Goal: Information Seeking & Learning: Learn about a topic

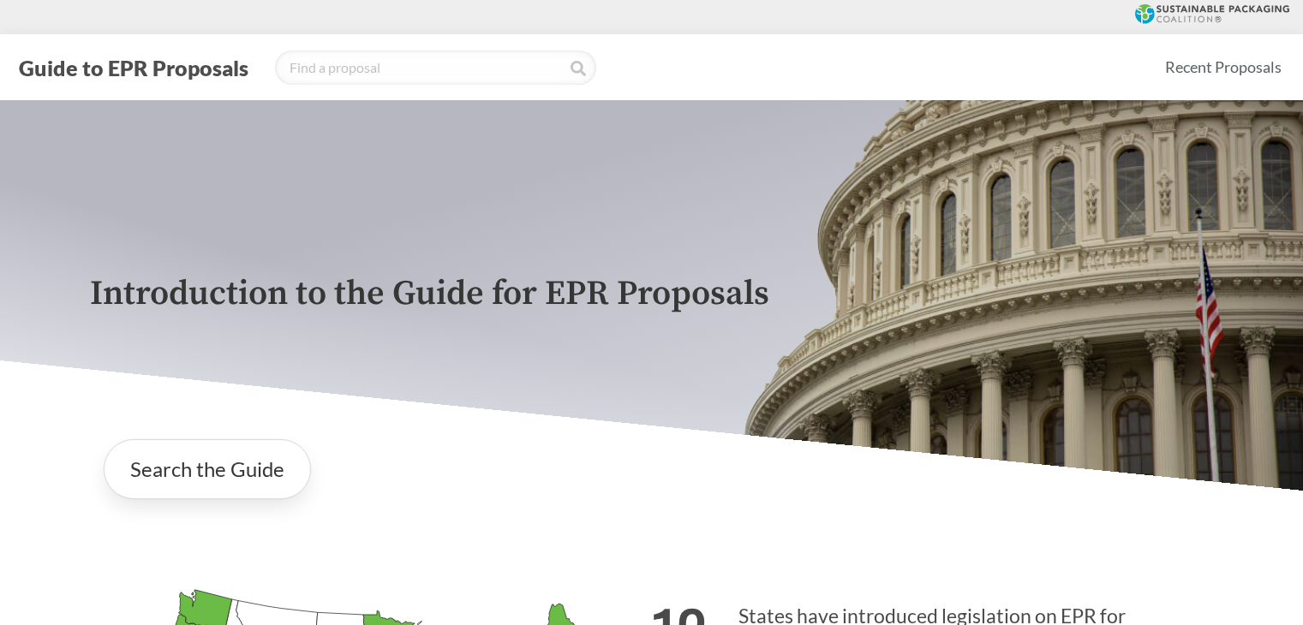
scroll to position [257, 0]
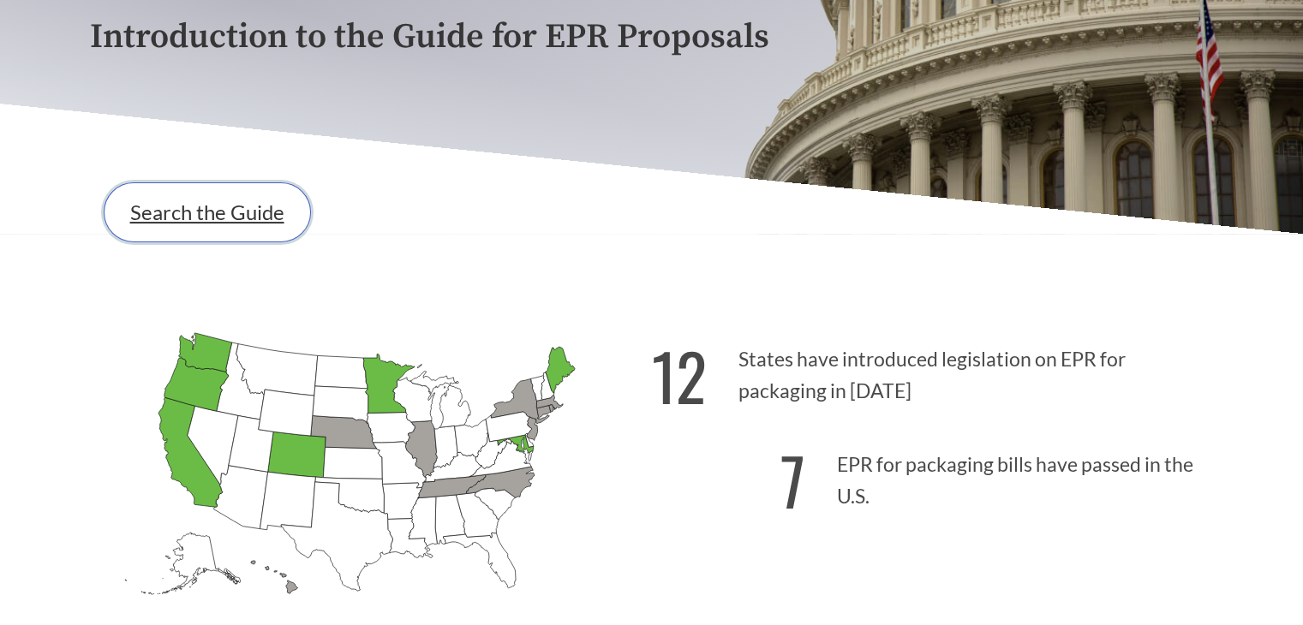
click at [213, 217] on link "Search the Guide" at bounding box center [207, 212] width 207 height 60
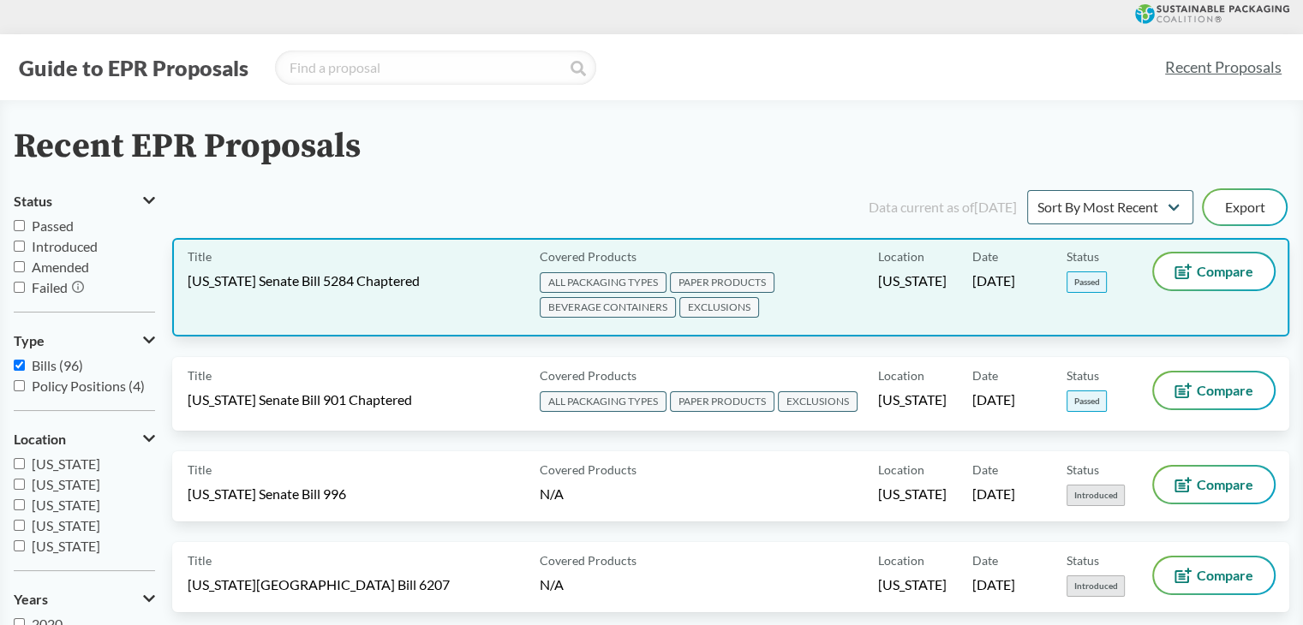
click at [371, 306] on div "Title [US_STATE] Senate Bill 5284 Chaptered" at bounding box center [360, 288] width 345 height 68
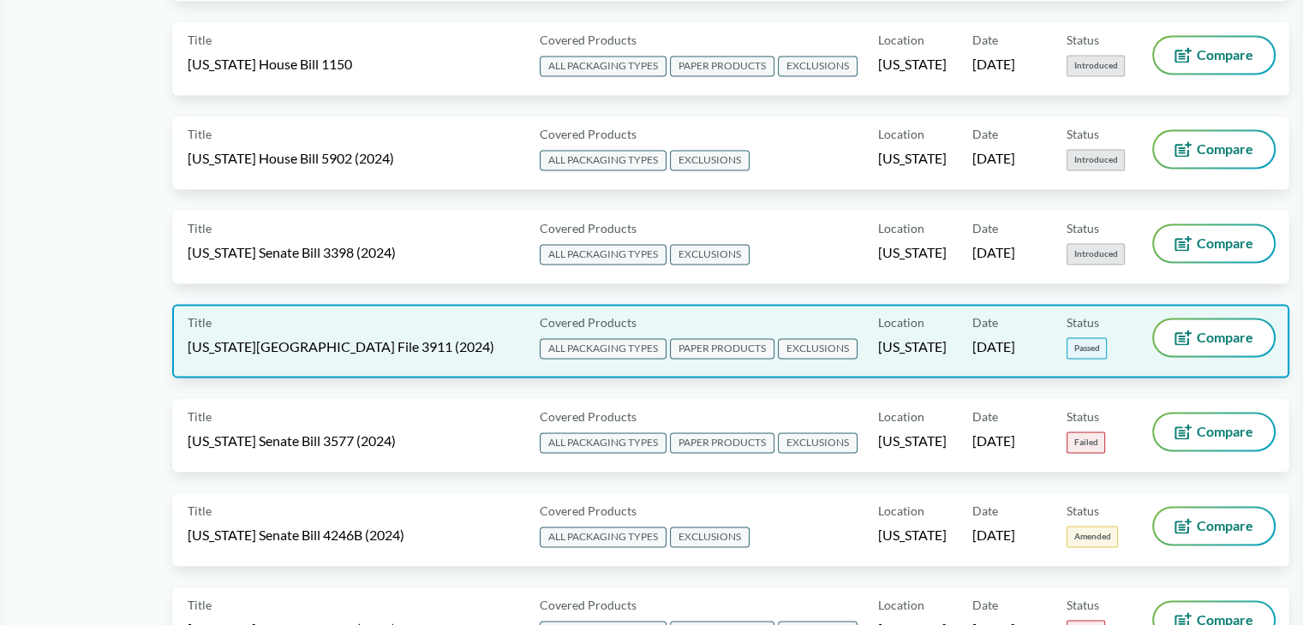
click at [365, 337] on span "[US_STATE][GEOGRAPHIC_DATA] File 3911 (2024)" at bounding box center [341, 346] width 307 height 19
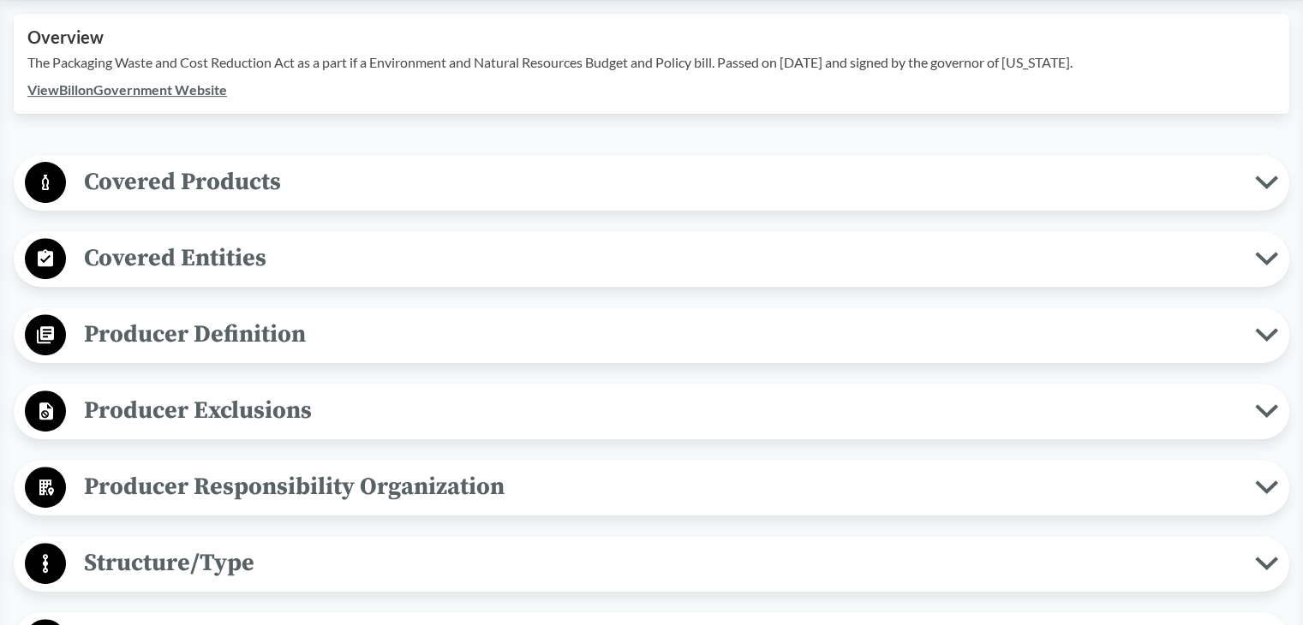
scroll to position [514, 0]
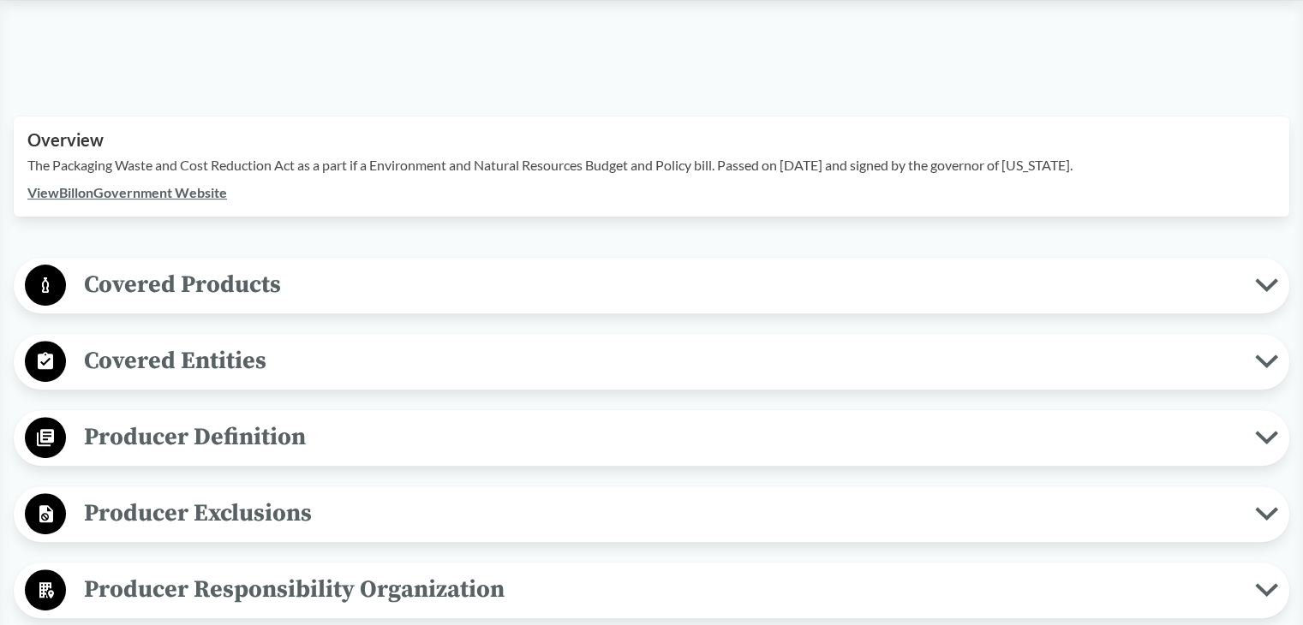
click at [219, 421] on span "Producer Definition" at bounding box center [660, 437] width 1189 height 39
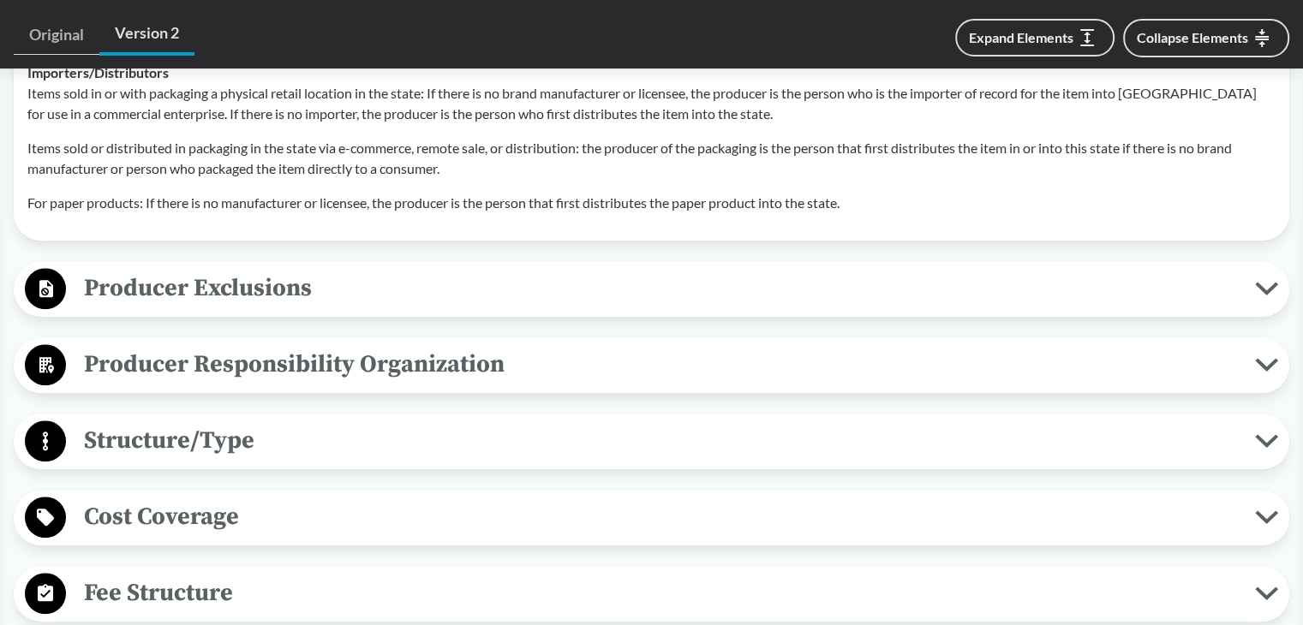
scroll to position [1370, 0]
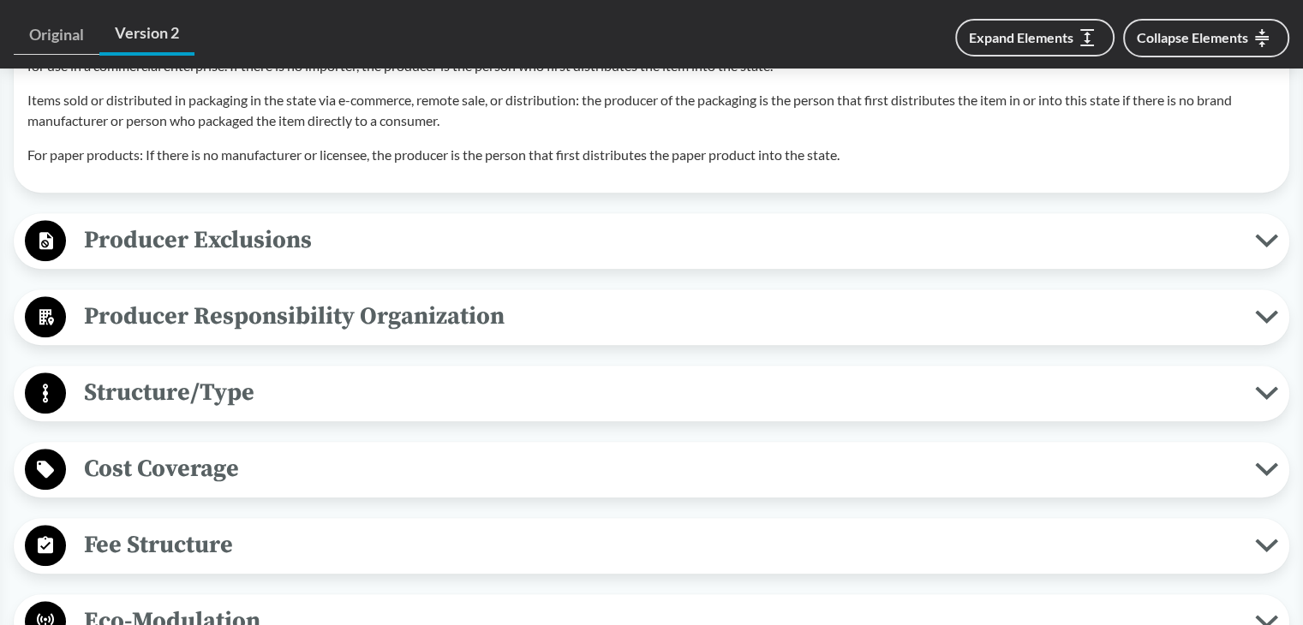
click at [239, 229] on span "Producer Exclusions" at bounding box center [660, 240] width 1189 height 39
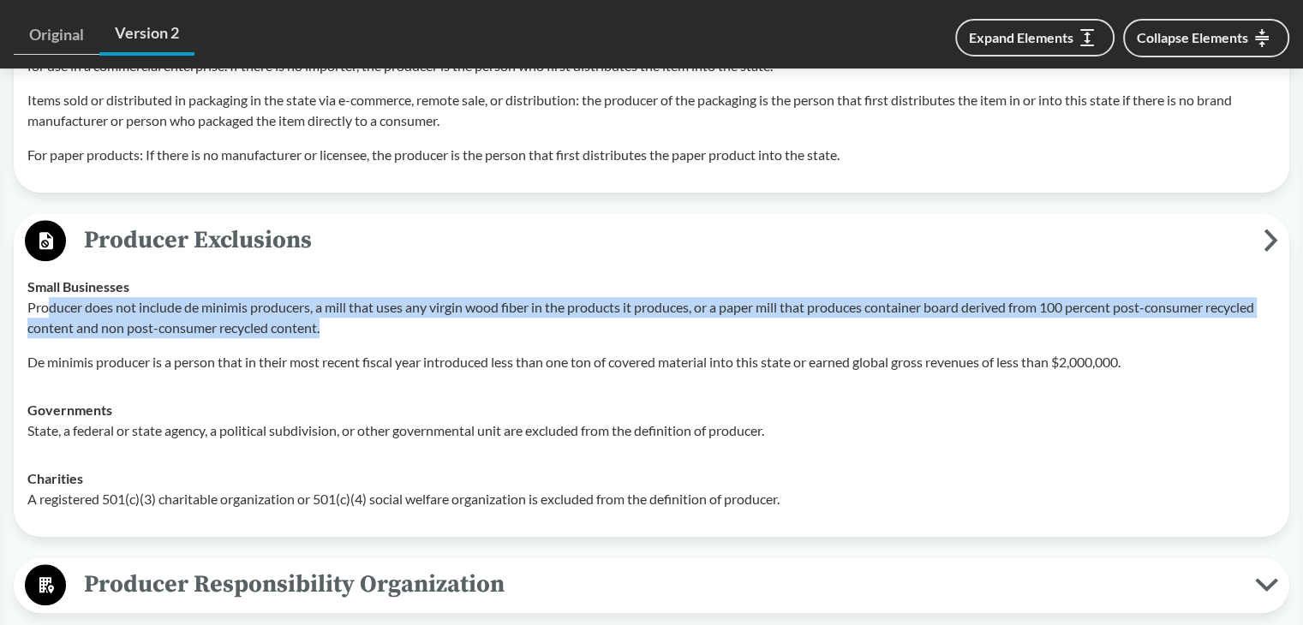
drag, startPoint x: 51, startPoint y: 285, endPoint x: 457, endPoint y: 307, distance: 406.6
click at [457, 307] on p "Producer does not include de minimis producers, a mill that uses any virgin woo…" at bounding box center [651, 317] width 1248 height 41
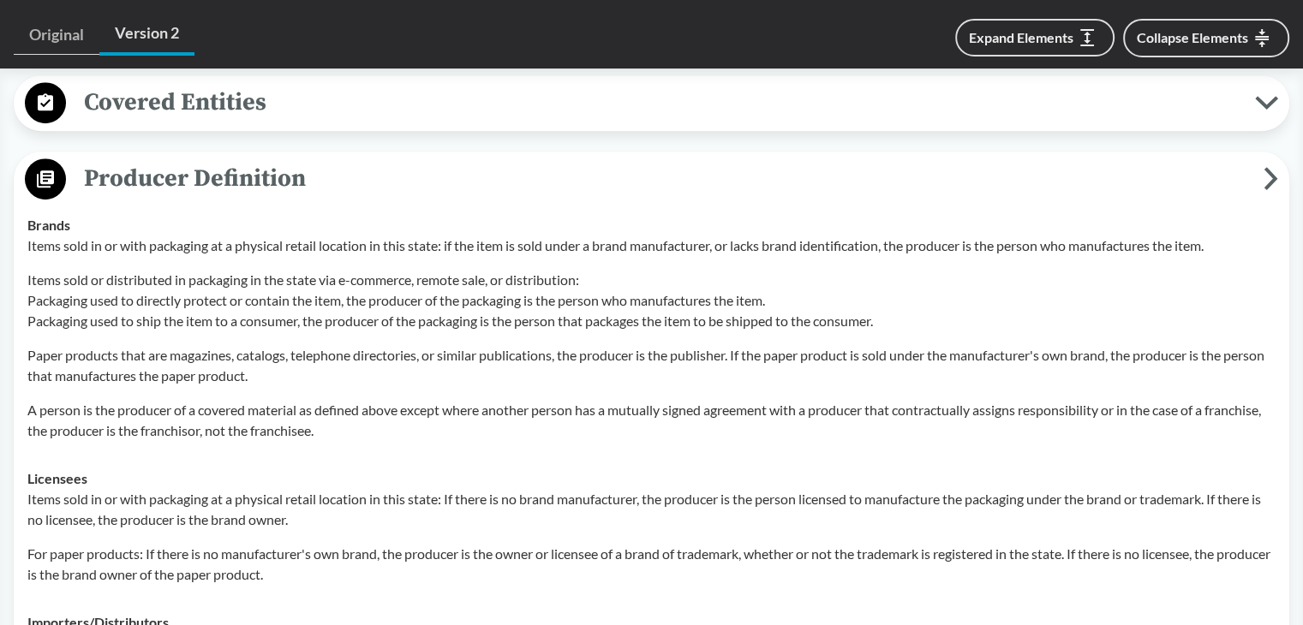
scroll to position [771, 0]
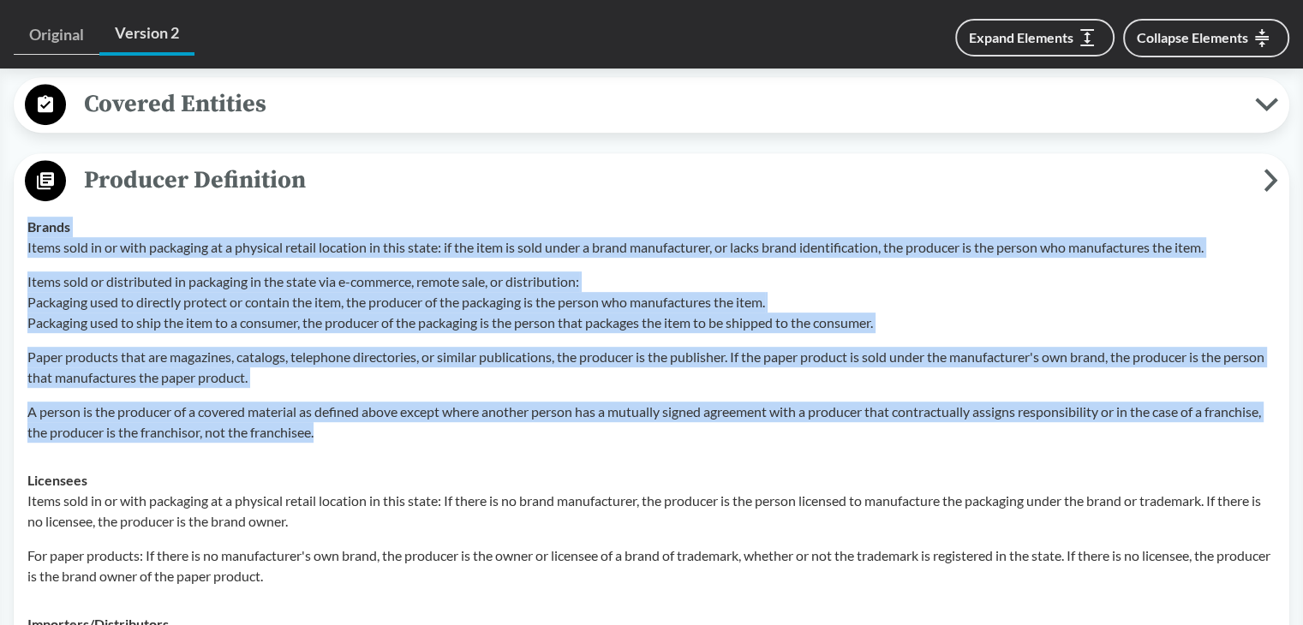
drag, startPoint x: 29, startPoint y: 200, endPoint x: 445, endPoint y: 429, distance: 474.6
click at [445, 429] on td "Brands Items sold in or with packaging at a physical retail location in this st…" at bounding box center [651, 330] width 1263 height 254
copy div "Brands Items sold in or with packaging at a physical retail location in this st…"
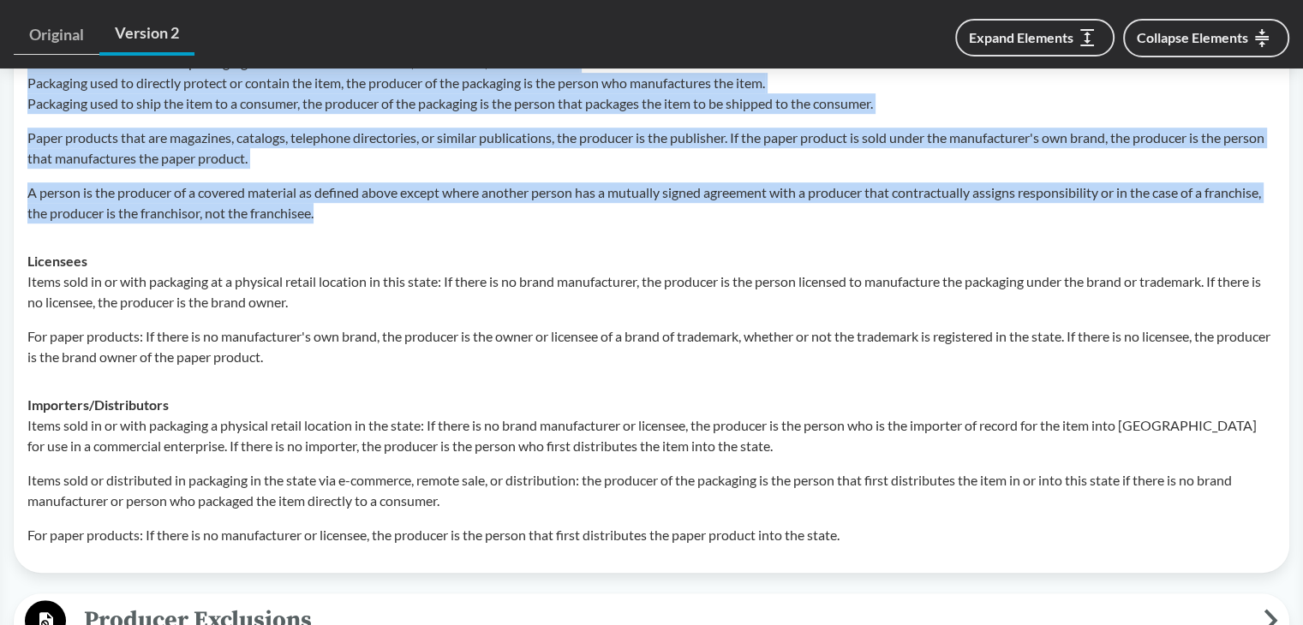
scroll to position [1028, 0]
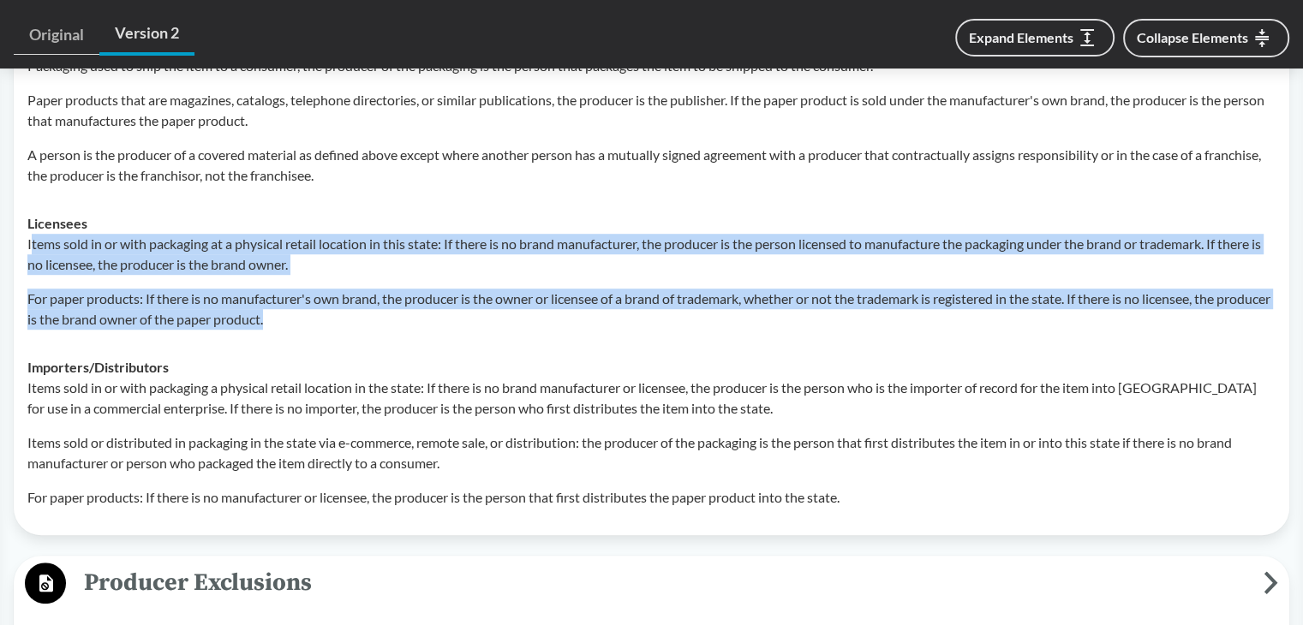
drag, startPoint x: 30, startPoint y: 219, endPoint x: 361, endPoint y: 301, distance: 340.5
click at [361, 301] on div "Items sold in or with packaging at a physical retail location in this state: If…" at bounding box center [651, 282] width 1248 height 96
click at [365, 294] on p "For paper products: If there is no manufacturer's own brand, the producer is th…" at bounding box center [651, 309] width 1248 height 41
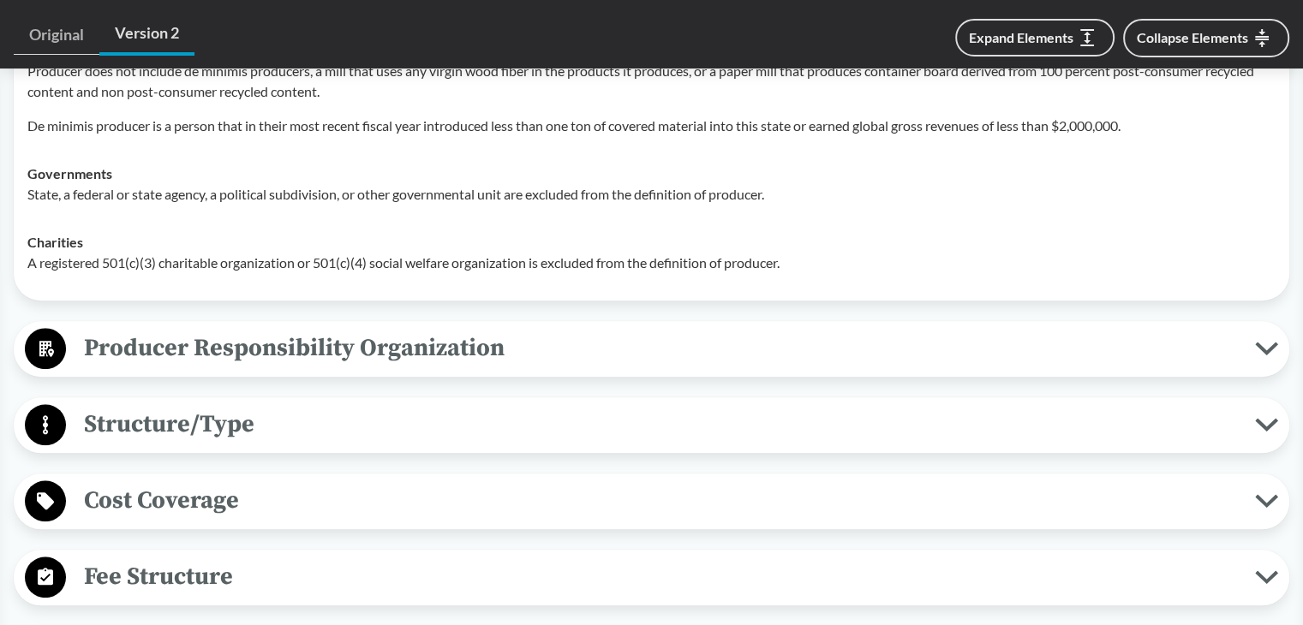
scroll to position [1627, 0]
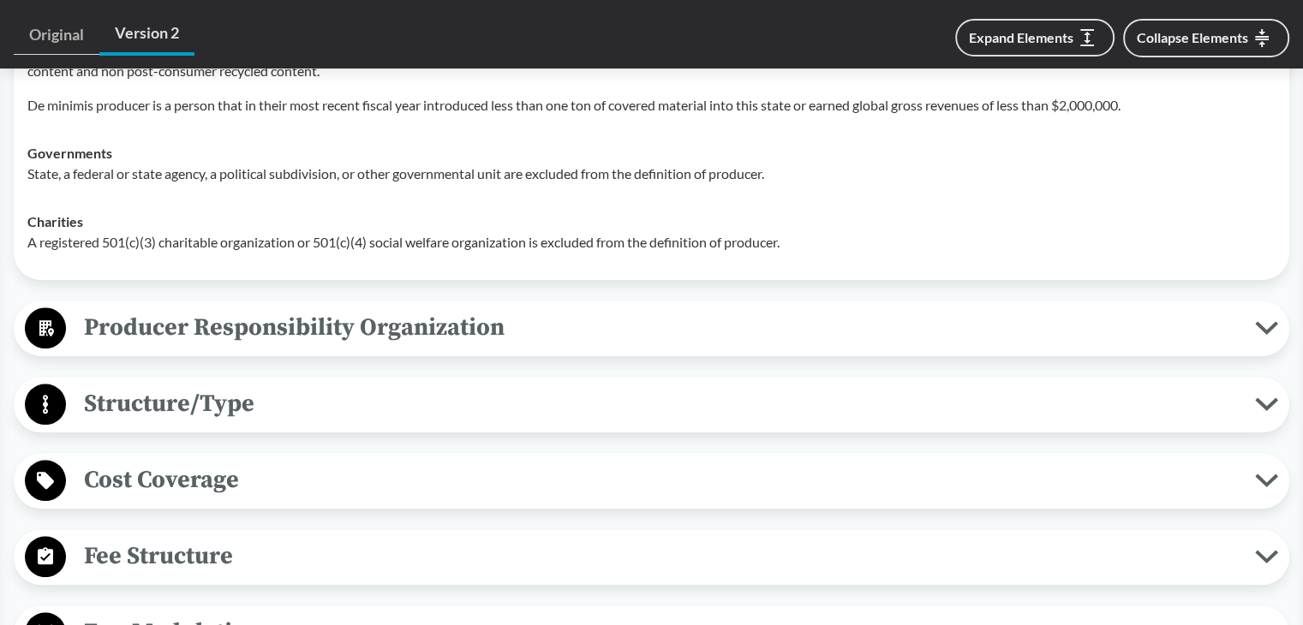
click at [198, 308] on span "Producer Responsibility Organization" at bounding box center [660, 327] width 1189 height 39
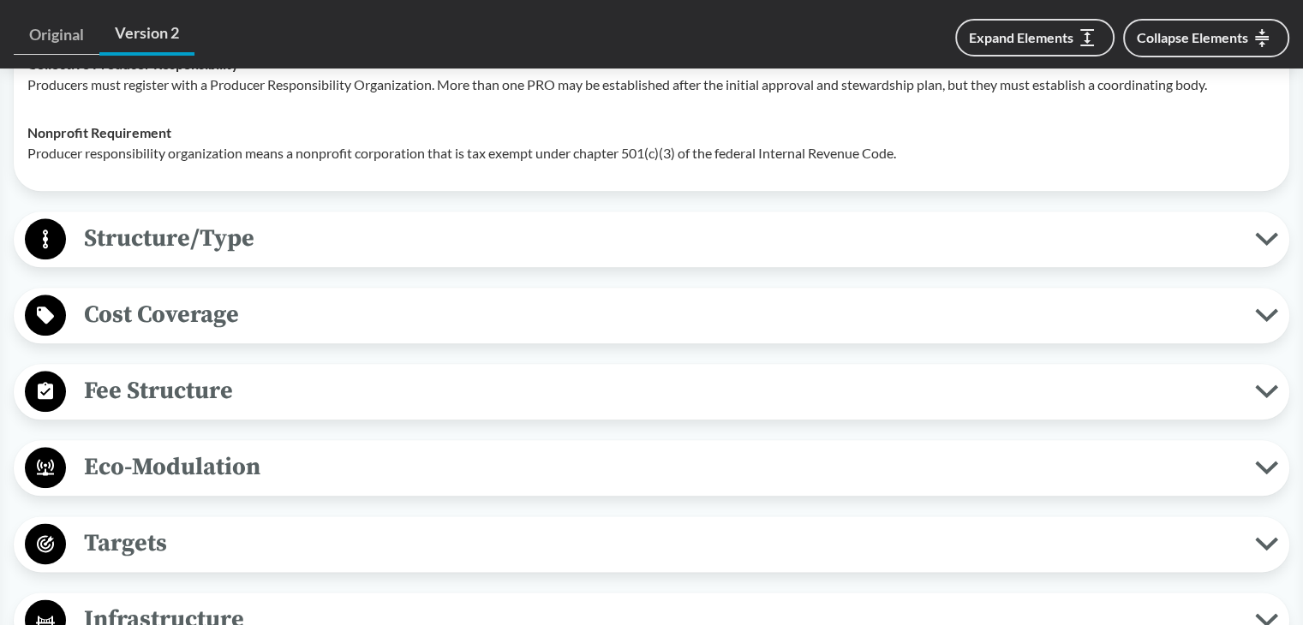
scroll to position [1970, 0]
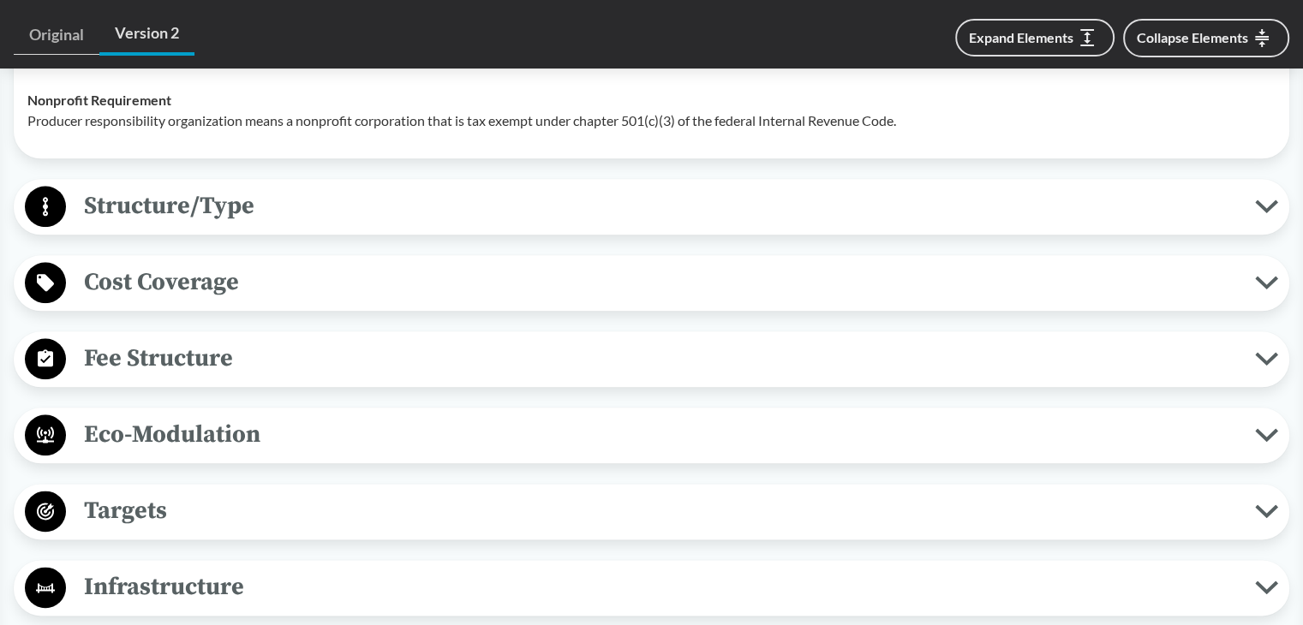
click at [206, 200] on button "Structure/Type" at bounding box center [651, 207] width 1263 height 44
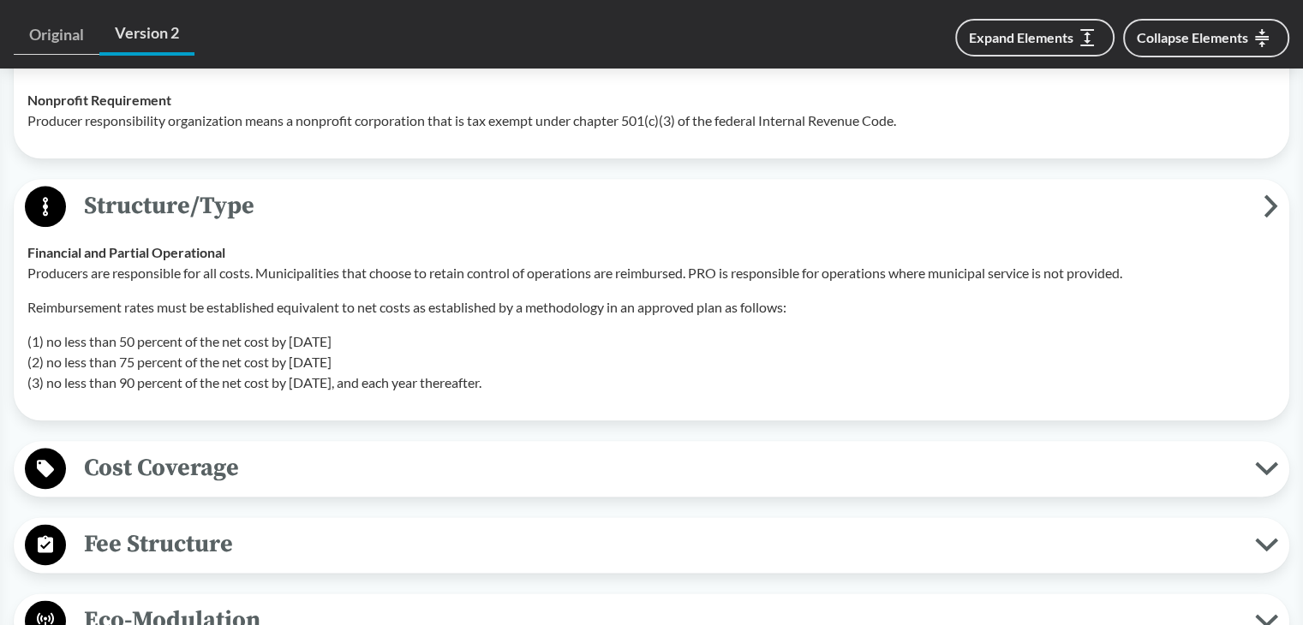
drag, startPoint x: 95, startPoint y: 318, endPoint x: 440, endPoint y: 319, distance: 345.2
click at [440, 331] on p "(1) no less than 50 percent of the net cost by February 1, 2029 (2) no less tha…" at bounding box center [651, 362] width 1248 height 62
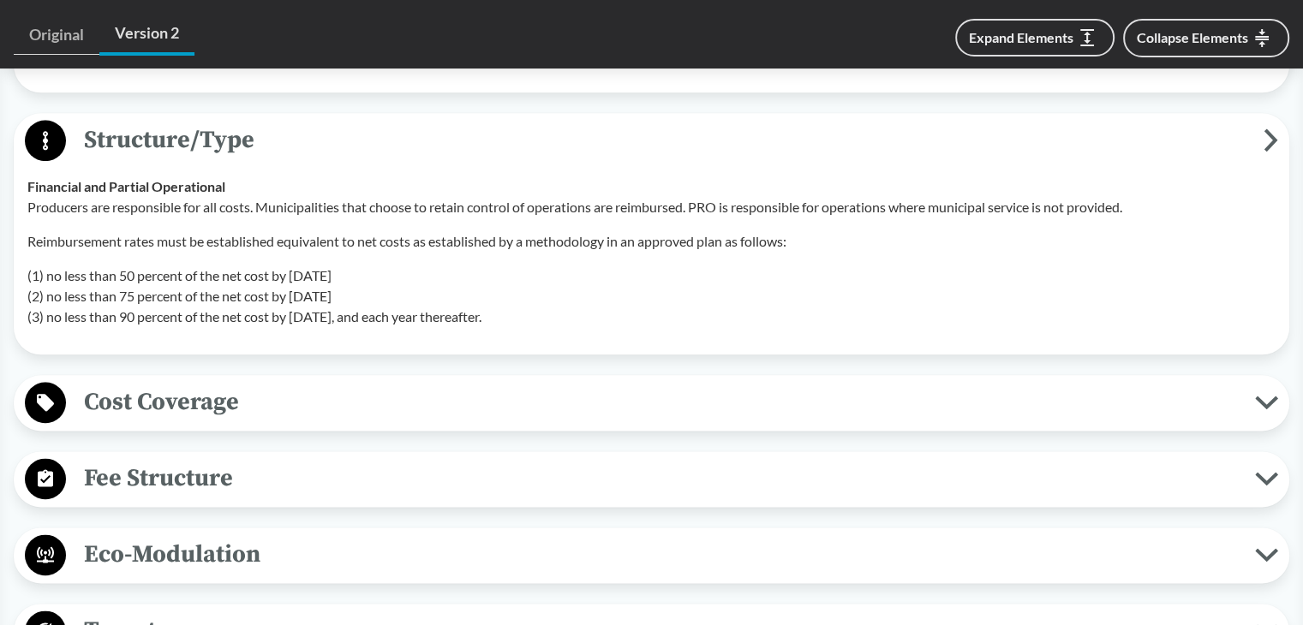
scroll to position [2141, 0]
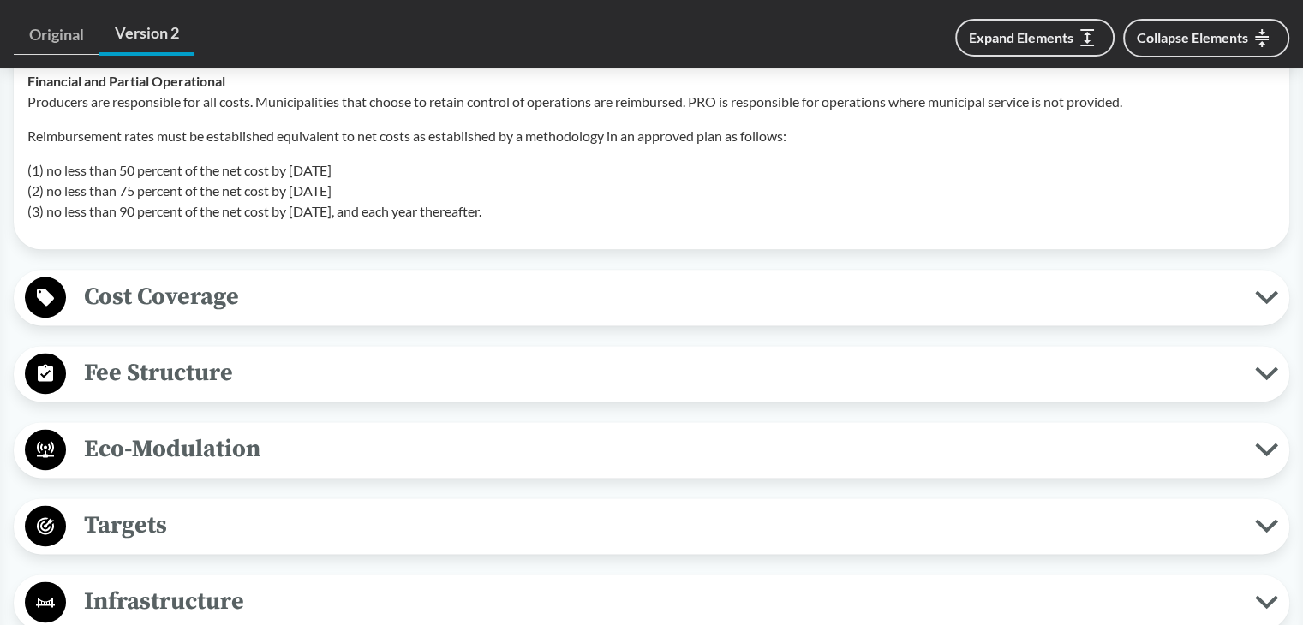
click at [218, 278] on span "Cost Coverage" at bounding box center [660, 297] width 1189 height 39
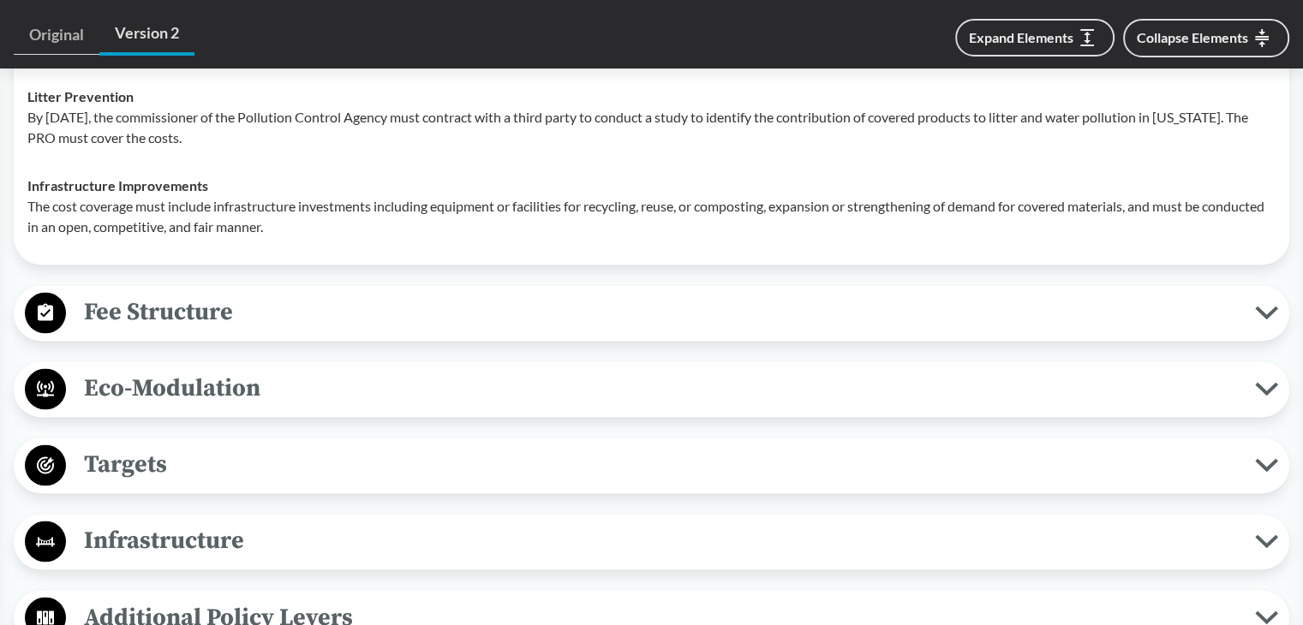
click at [209, 293] on span "Fee Structure" at bounding box center [660, 312] width 1189 height 39
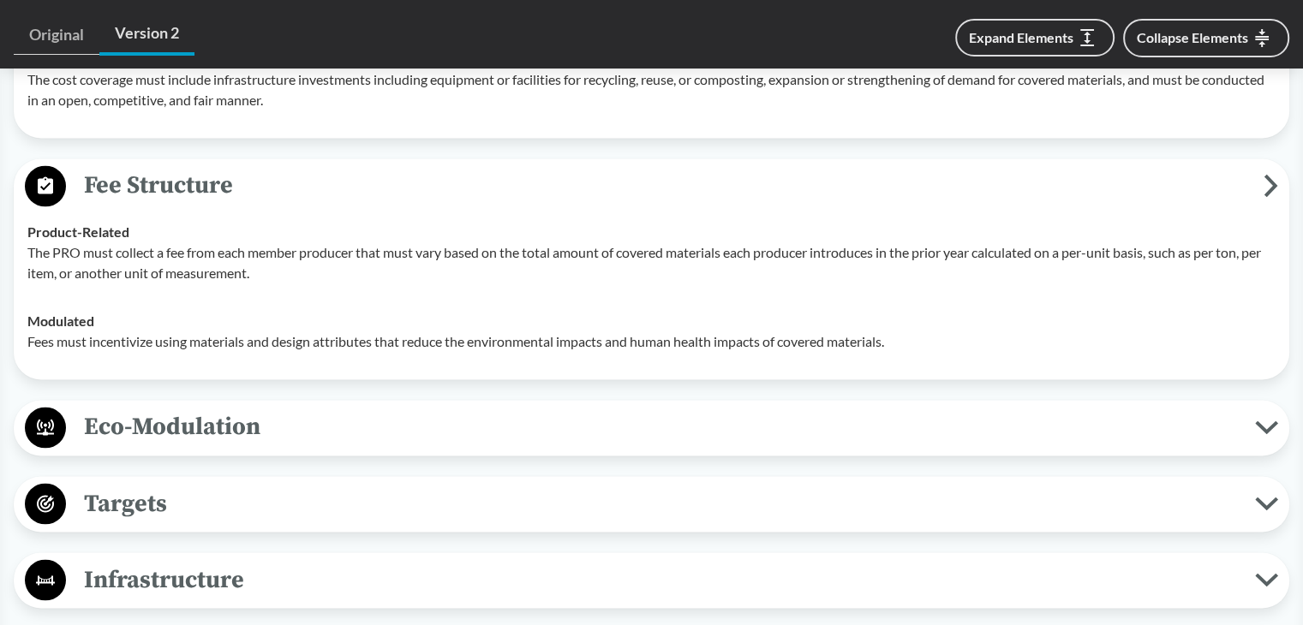
scroll to position [2827, 0]
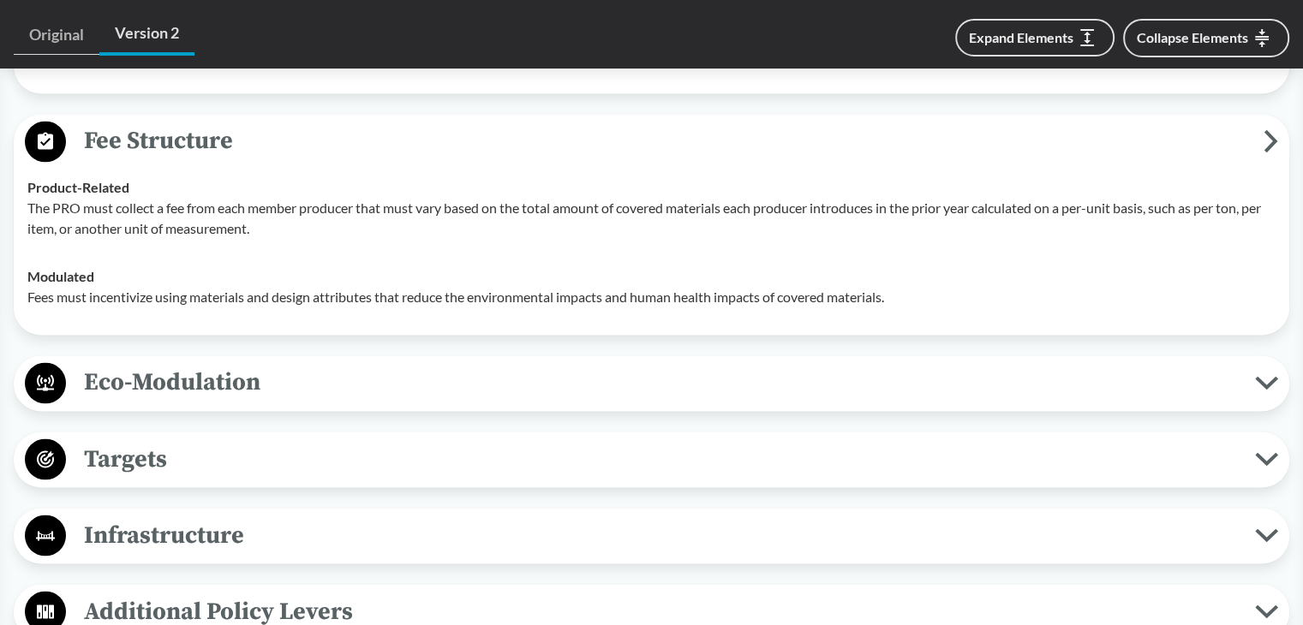
click at [240, 363] on span "Eco-Modulation" at bounding box center [660, 382] width 1189 height 39
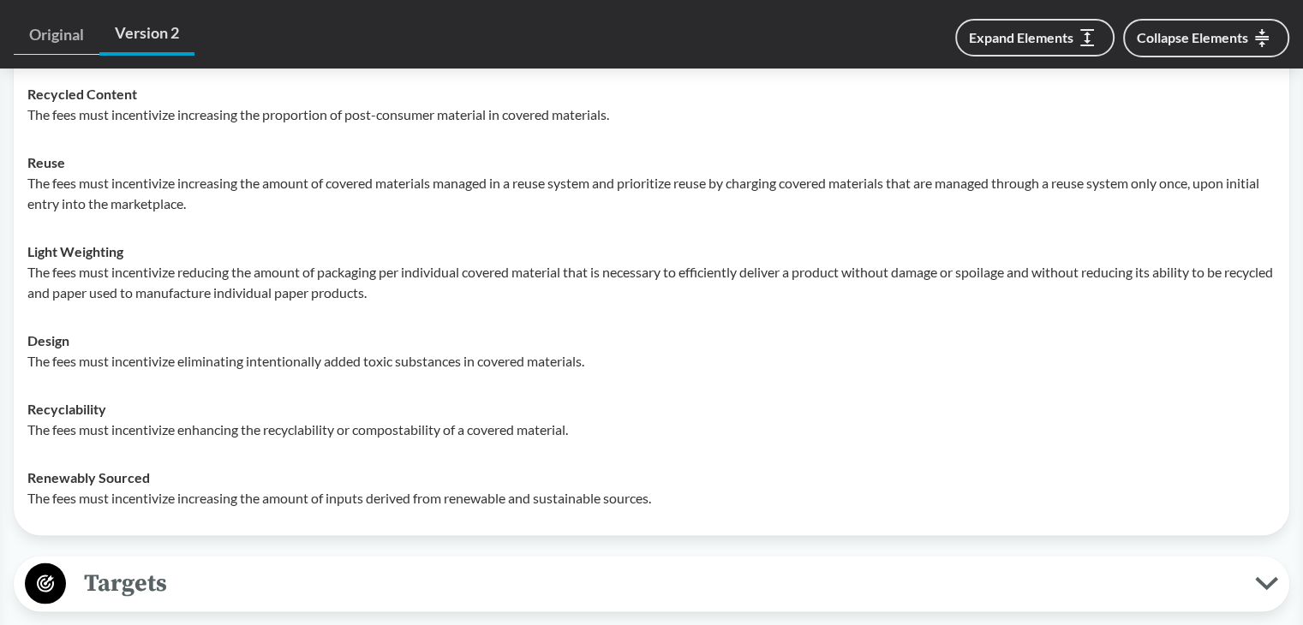
scroll to position [3340, 0]
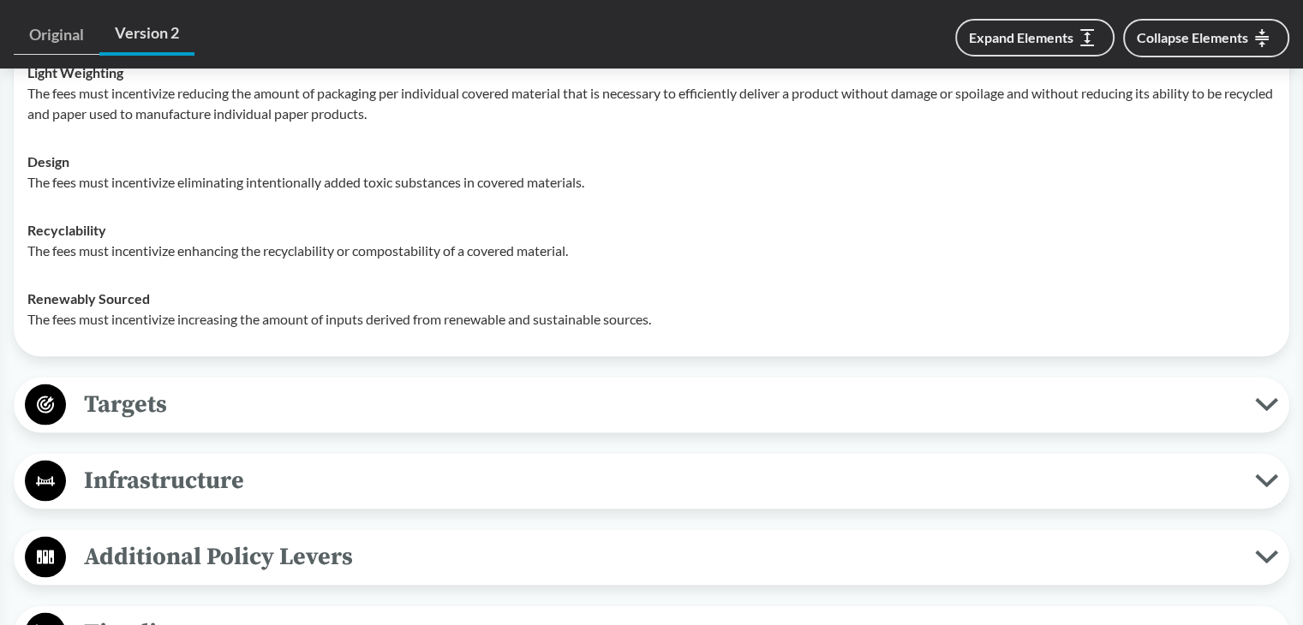
click at [194, 387] on span "Targets" at bounding box center [660, 404] width 1189 height 39
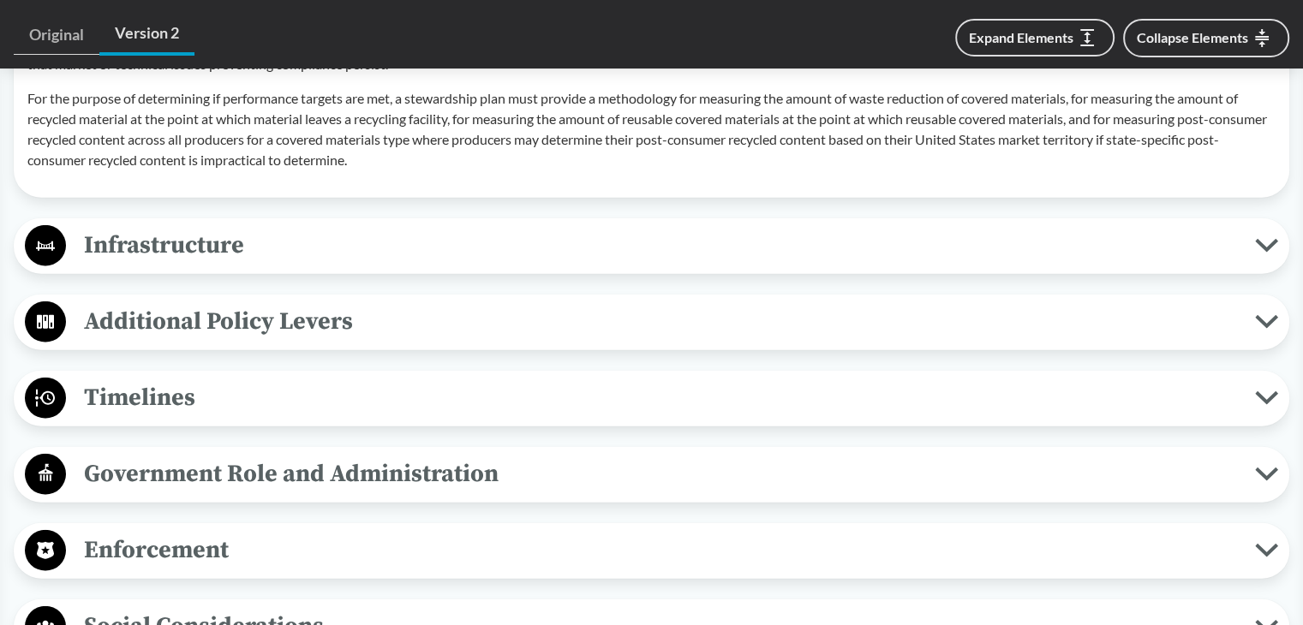
scroll to position [4026, 0]
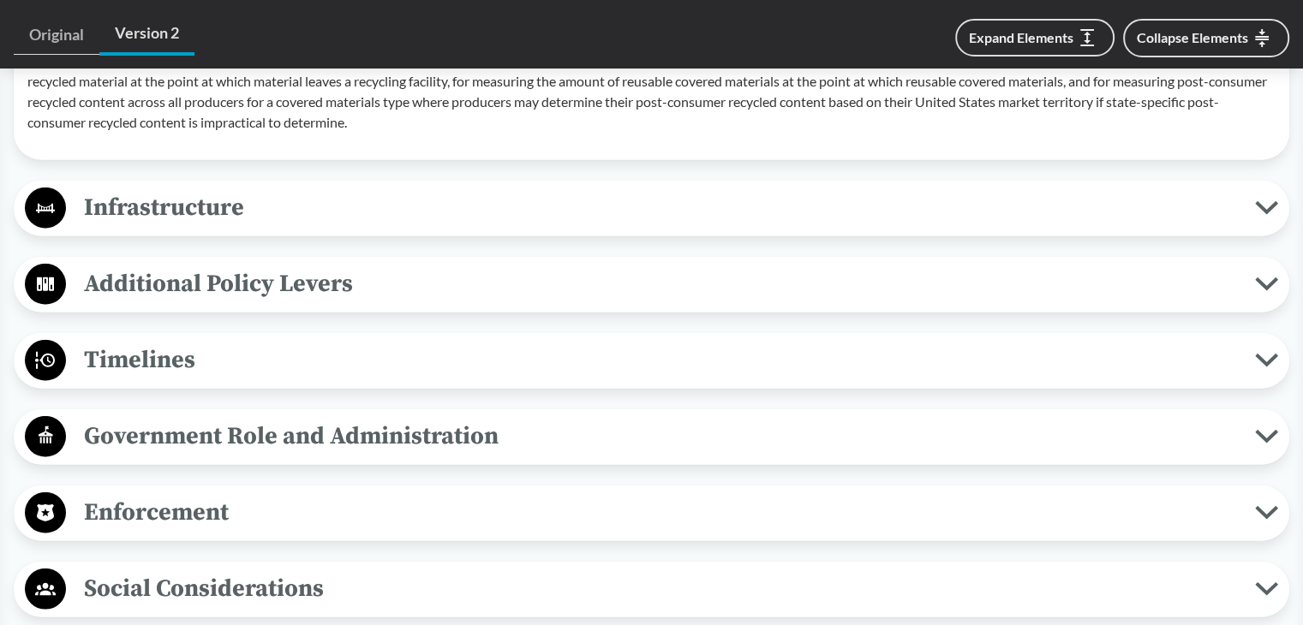
click at [206, 212] on span "Infrastructure" at bounding box center [660, 207] width 1189 height 39
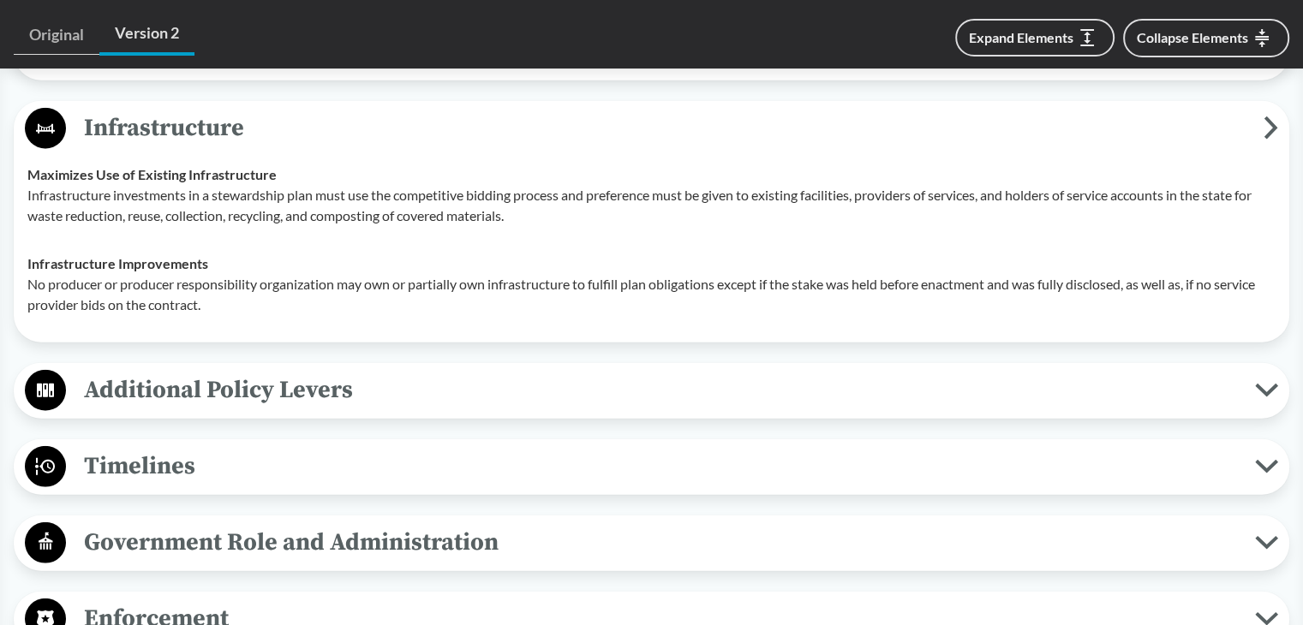
scroll to position [4197, 0]
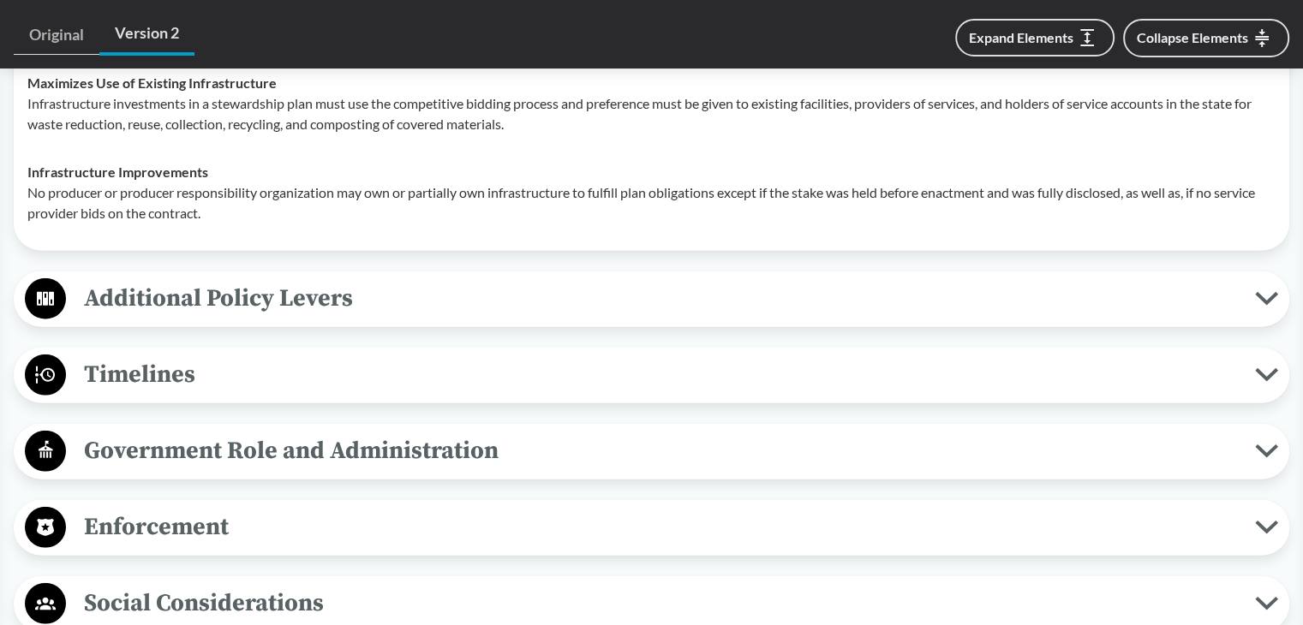
click at [206, 300] on span "Additional Policy Levers" at bounding box center [660, 298] width 1189 height 39
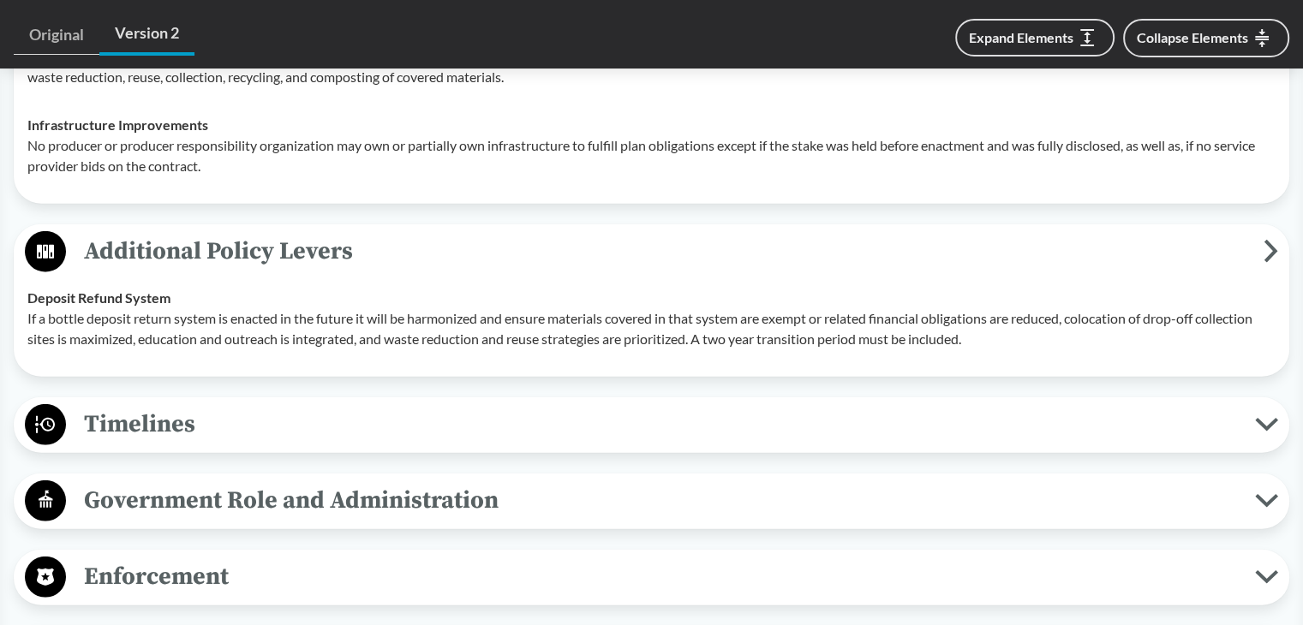
scroll to position [4283, 0]
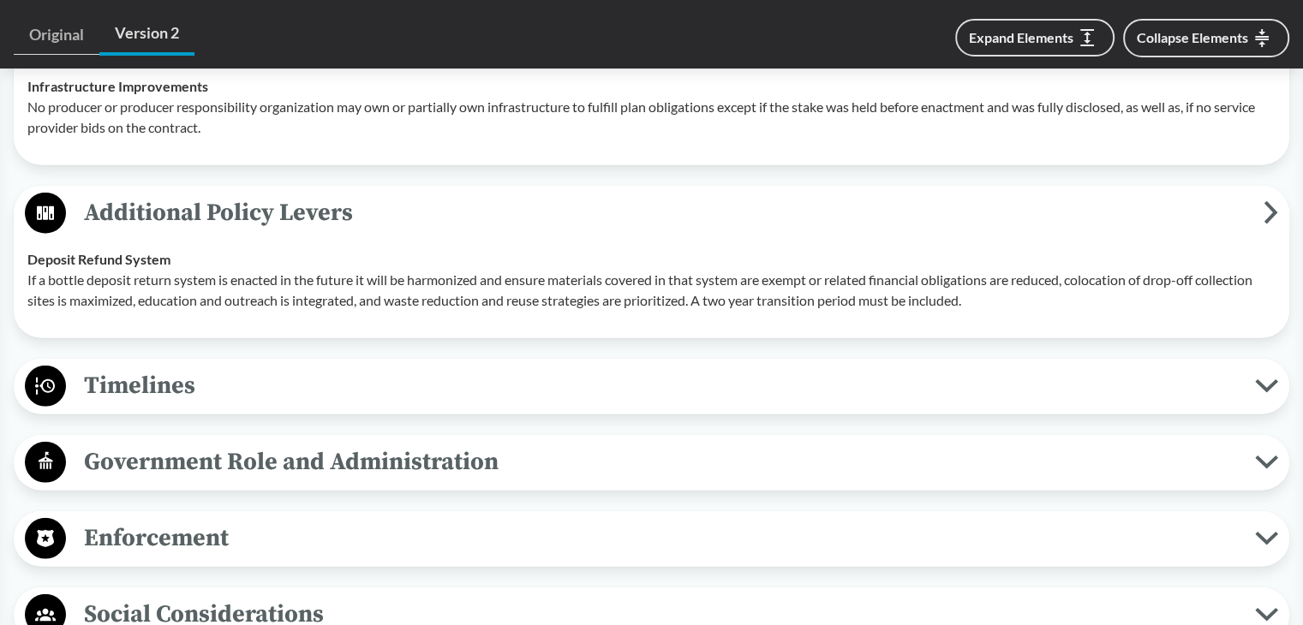
click at [197, 371] on span "Timelines" at bounding box center [660, 386] width 1189 height 39
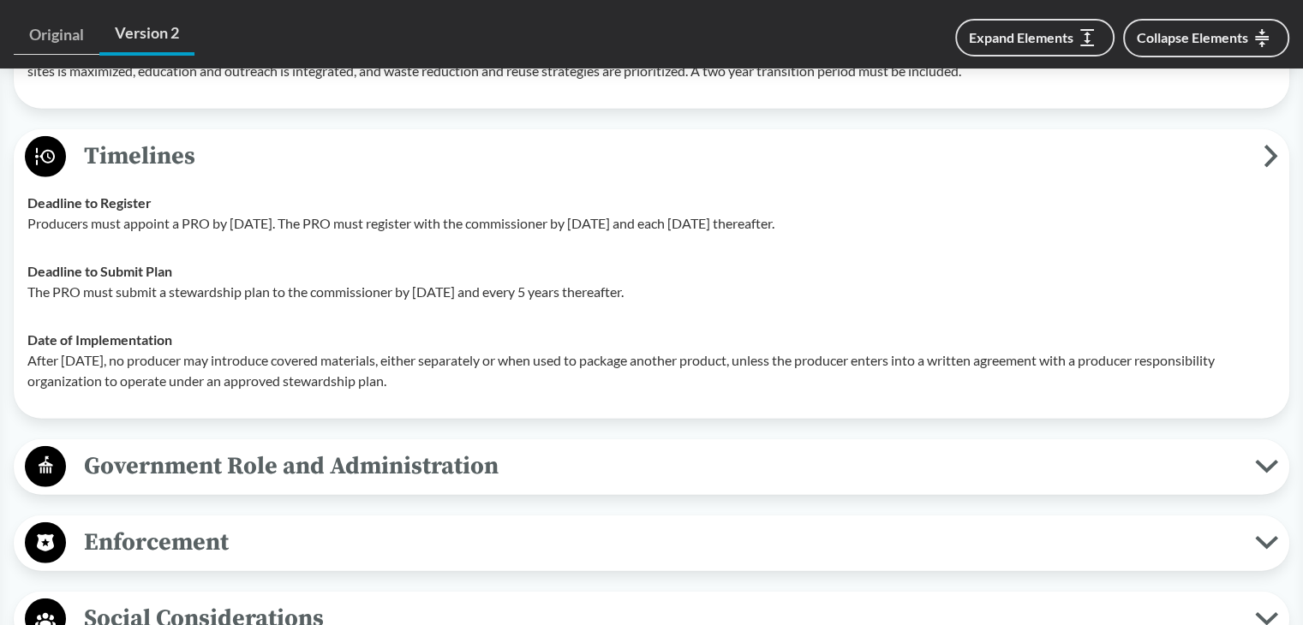
scroll to position [4625, 0]
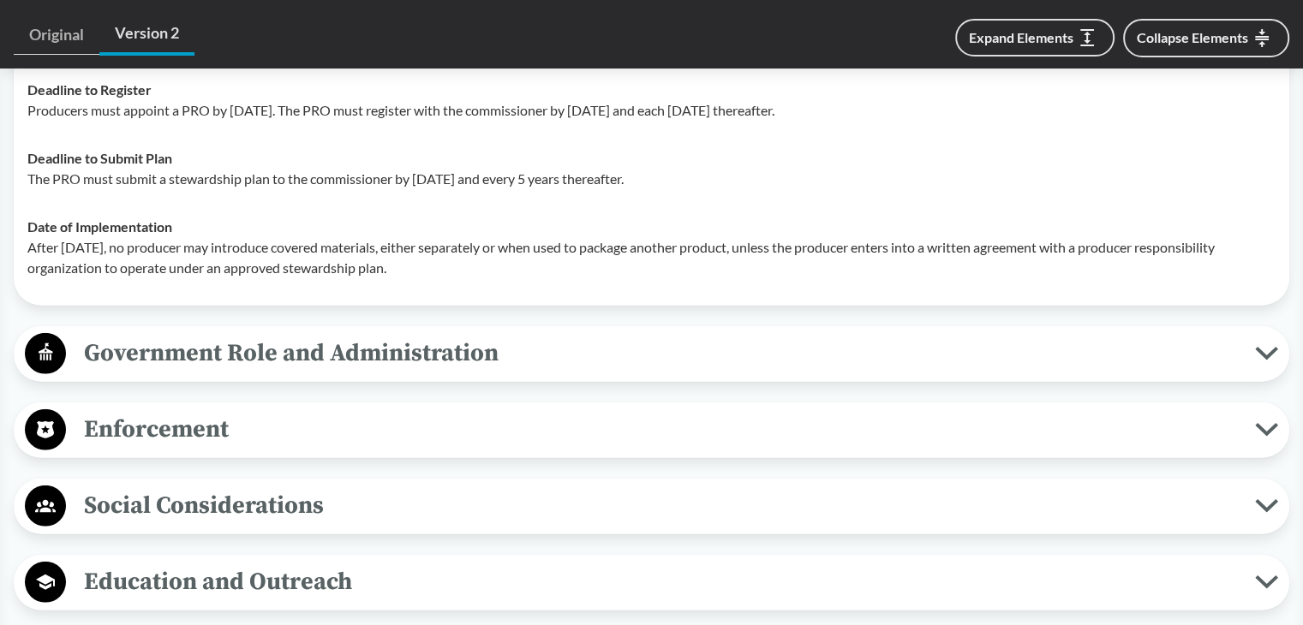
click at [201, 353] on span "Government Role and Administration" at bounding box center [660, 353] width 1189 height 39
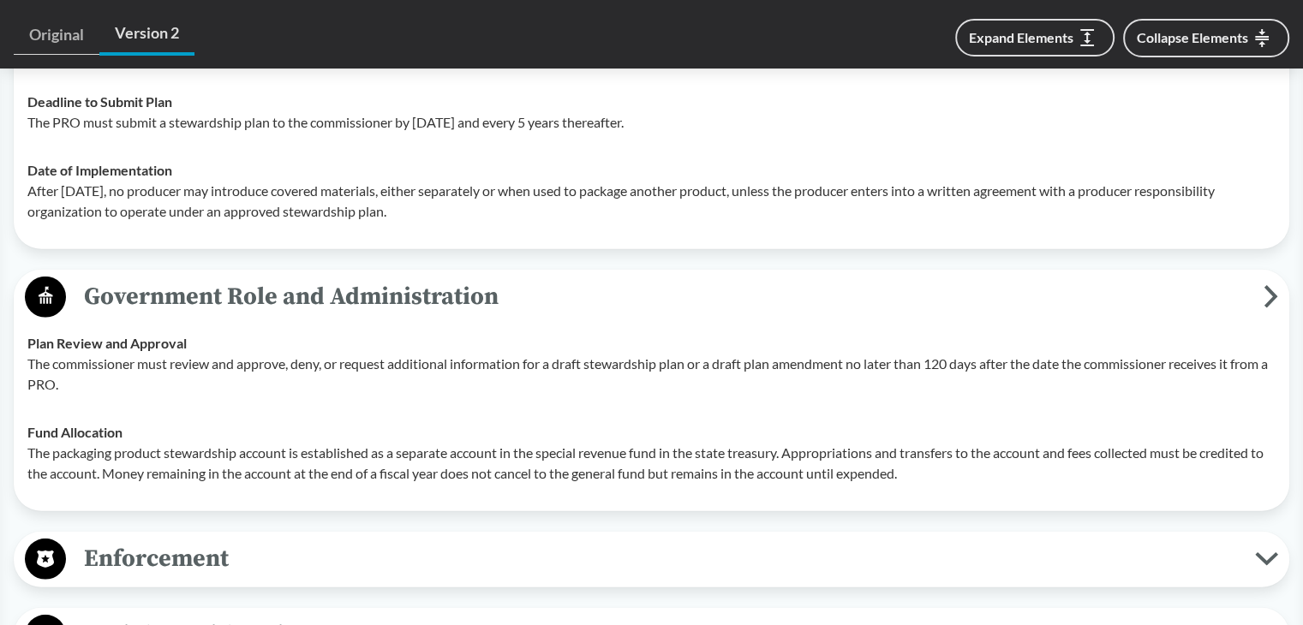
scroll to position [4797, 0]
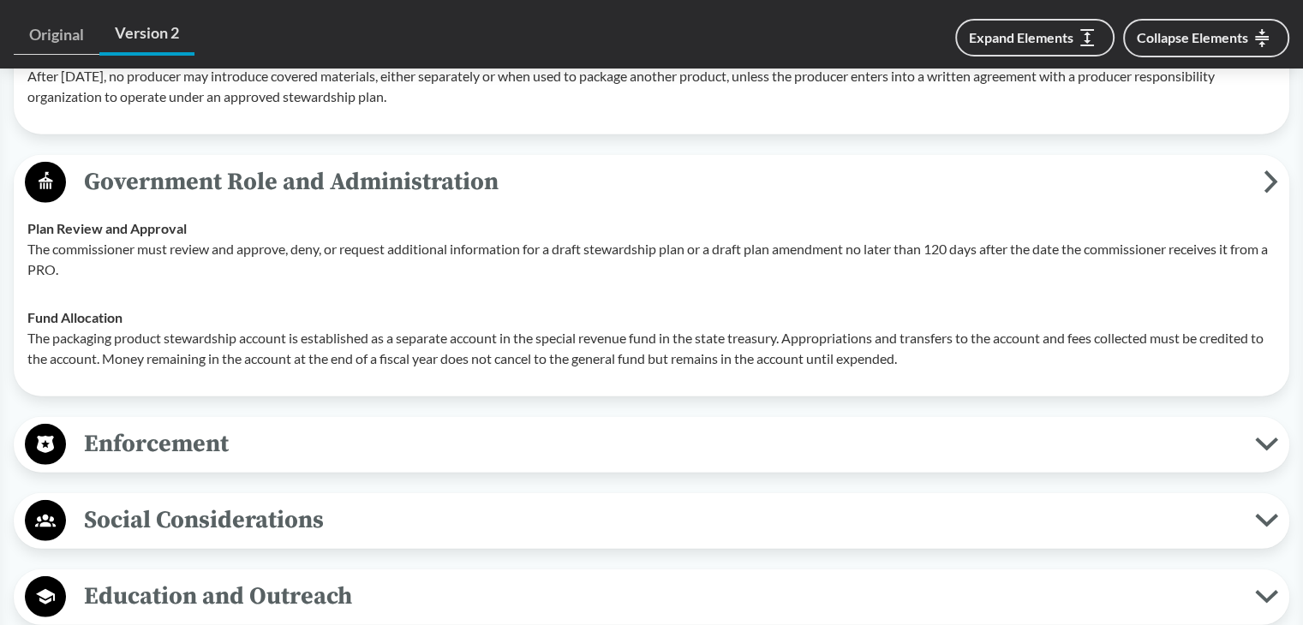
drag, startPoint x: 195, startPoint y: 397, endPoint x: 192, endPoint y: 408, distance: 11.6
click at [187, 425] on span "Enforcement" at bounding box center [660, 444] width 1189 height 39
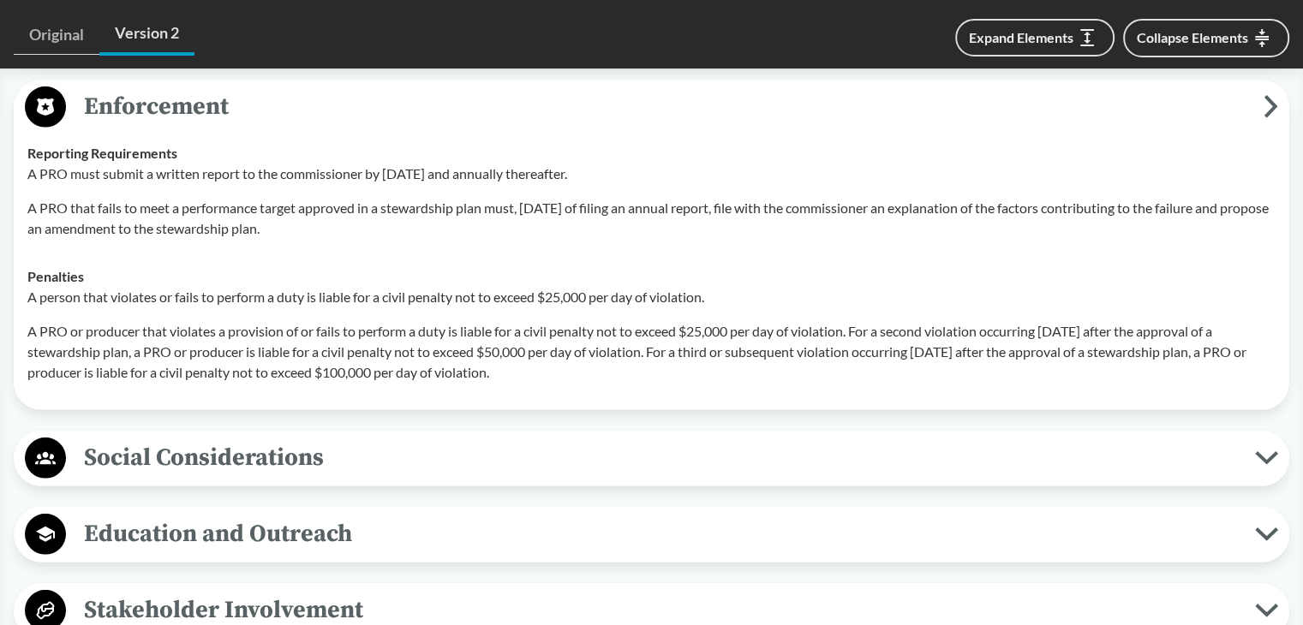
scroll to position [5225, 0]
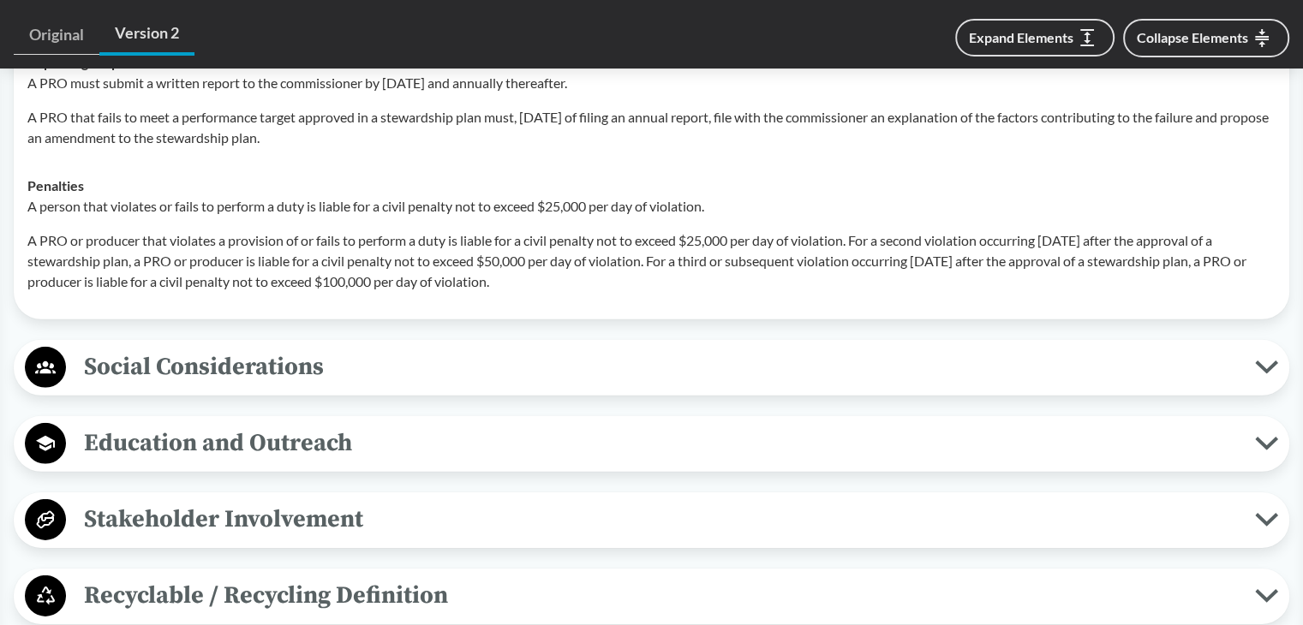
click at [225, 374] on span "Social Considerations" at bounding box center [660, 367] width 1189 height 39
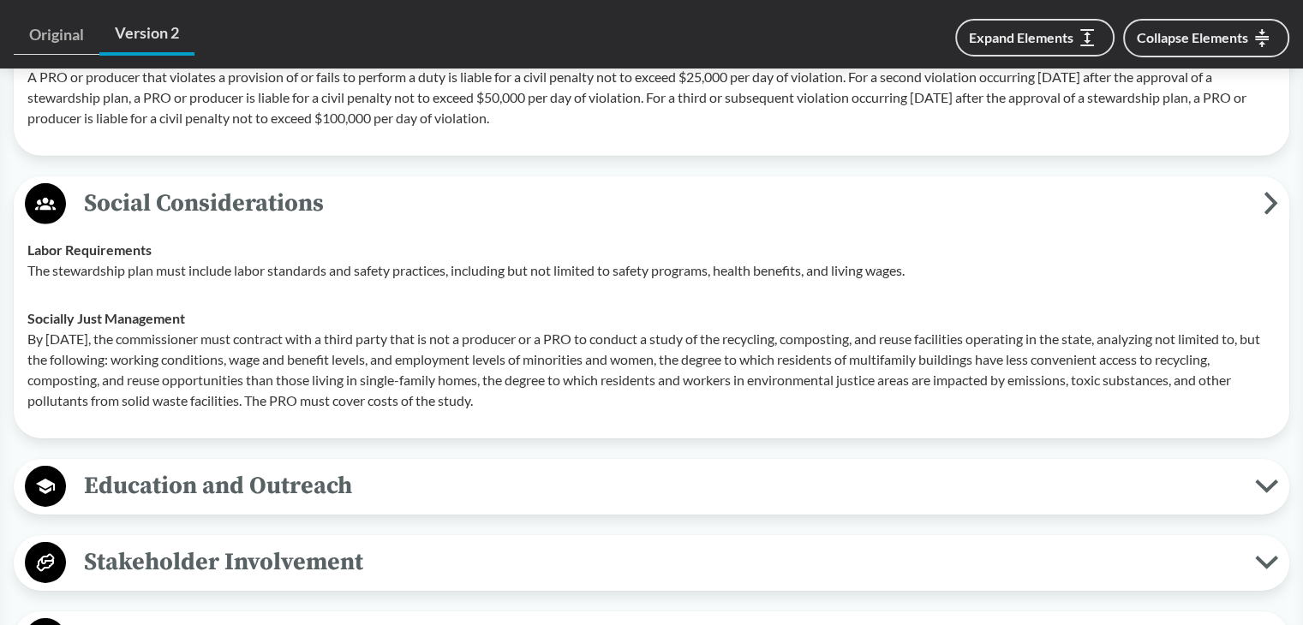
scroll to position [5482, 0]
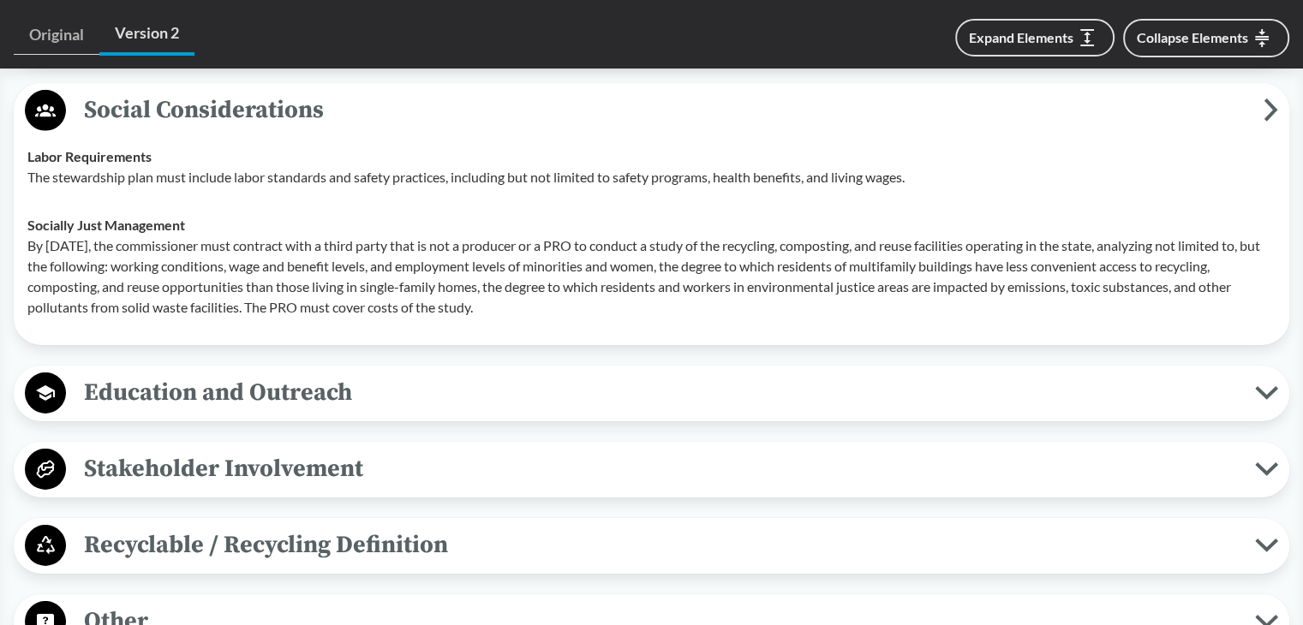
click at [203, 385] on span "Education and Outreach" at bounding box center [660, 392] width 1189 height 39
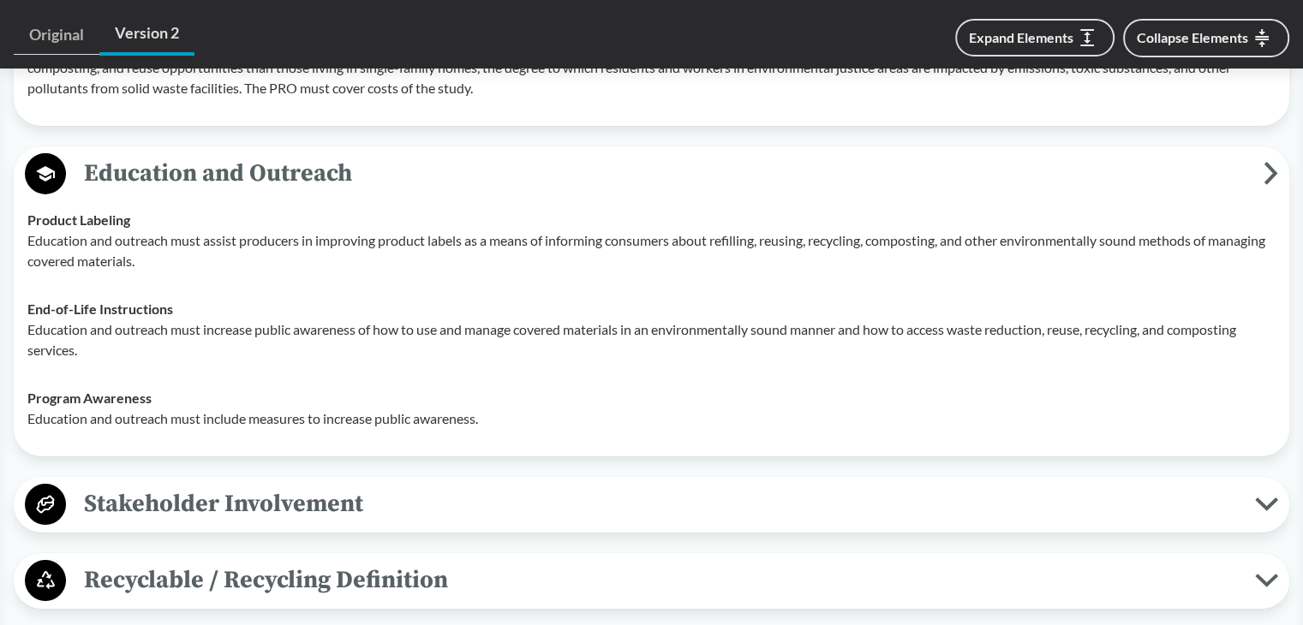
scroll to position [5824, 0]
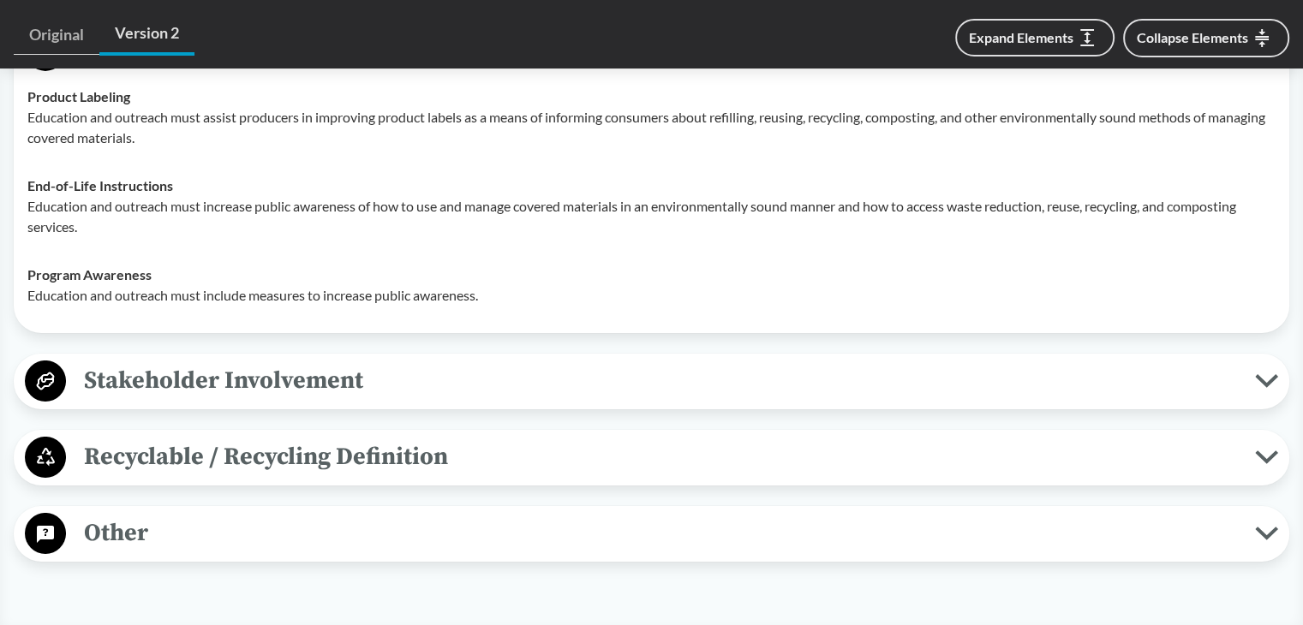
click at [205, 379] on span "Stakeholder Involvement" at bounding box center [660, 380] width 1189 height 39
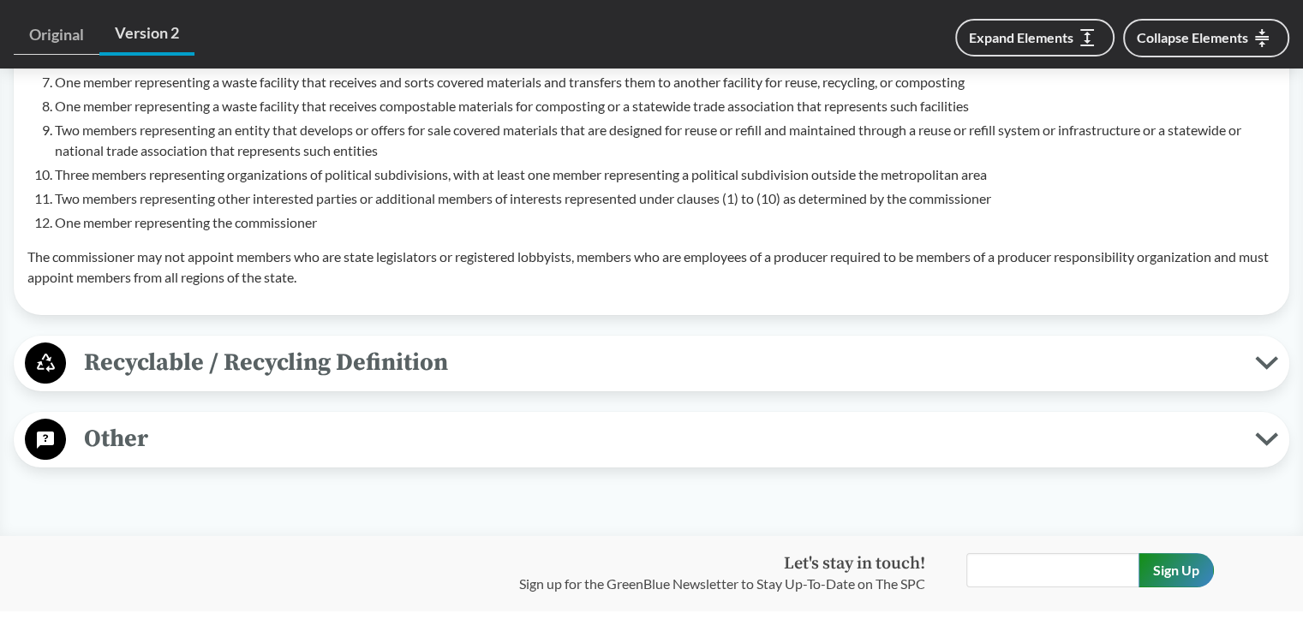
scroll to position [6510, 0]
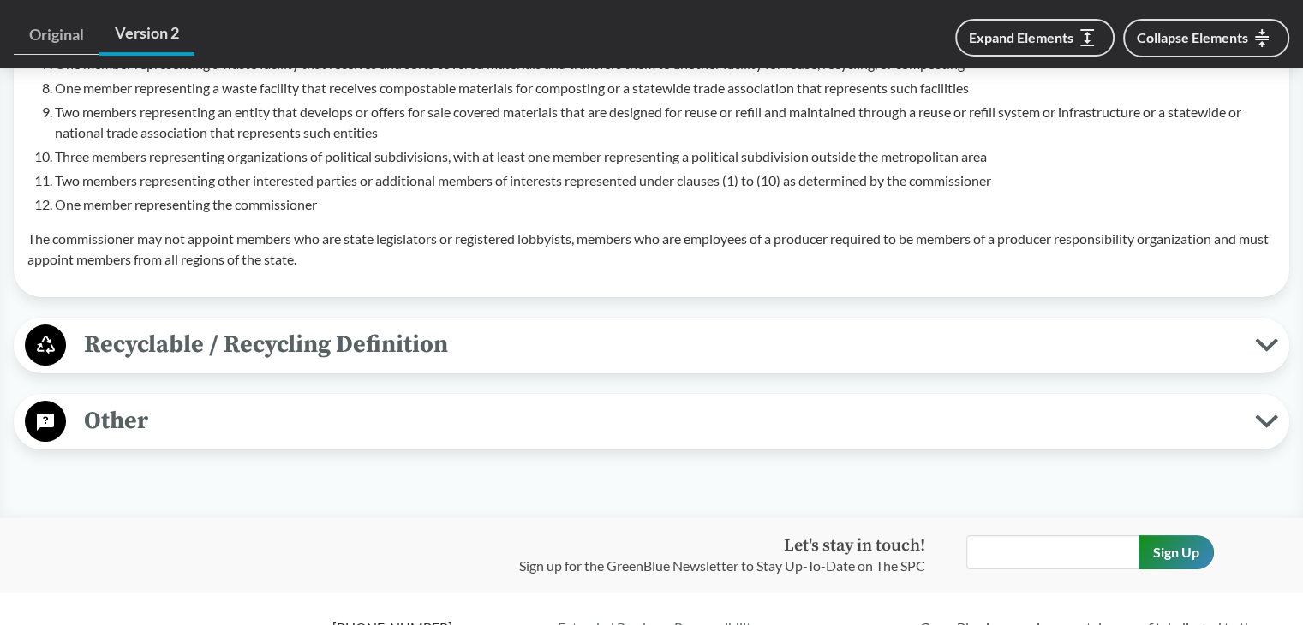
click at [223, 346] on span "Recyclable / Recycling Definition" at bounding box center [660, 344] width 1189 height 39
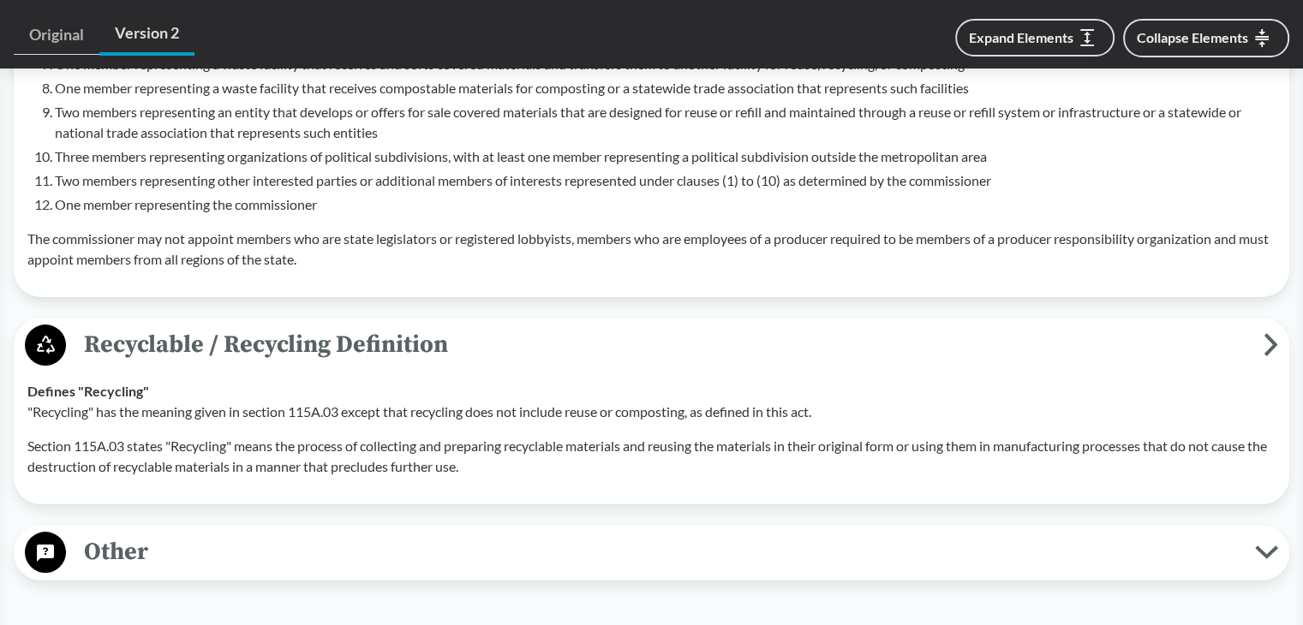
click at [126, 552] on span "Other" at bounding box center [660, 552] width 1189 height 39
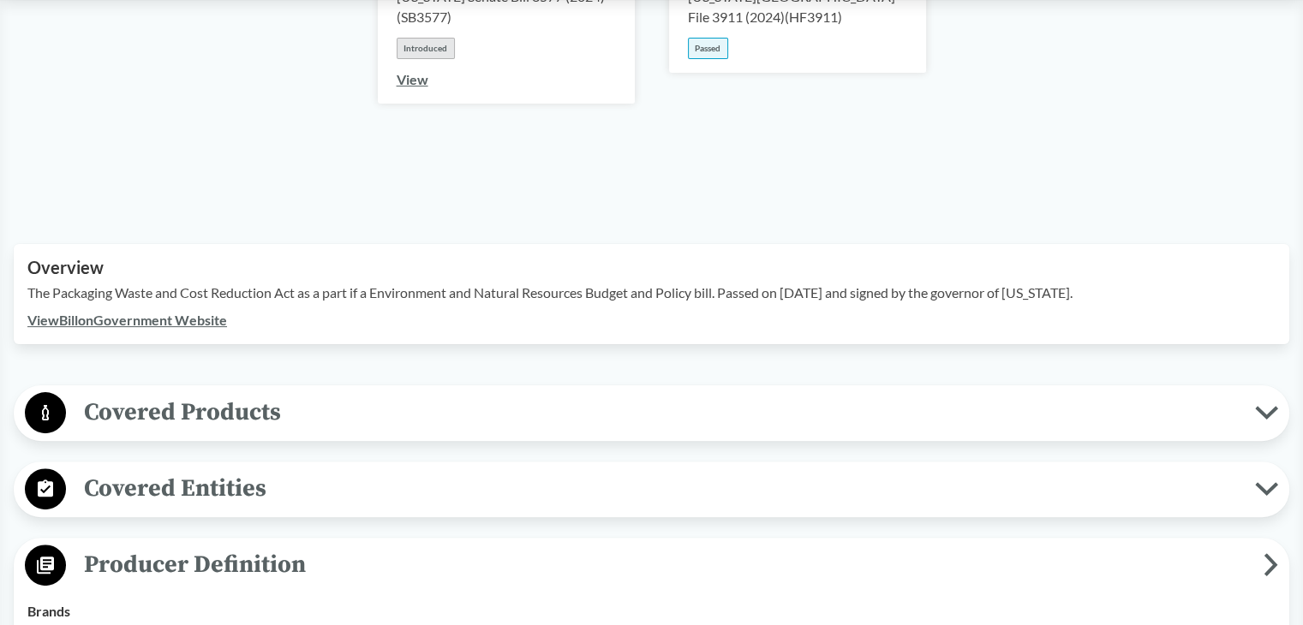
scroll to position [600, 0]
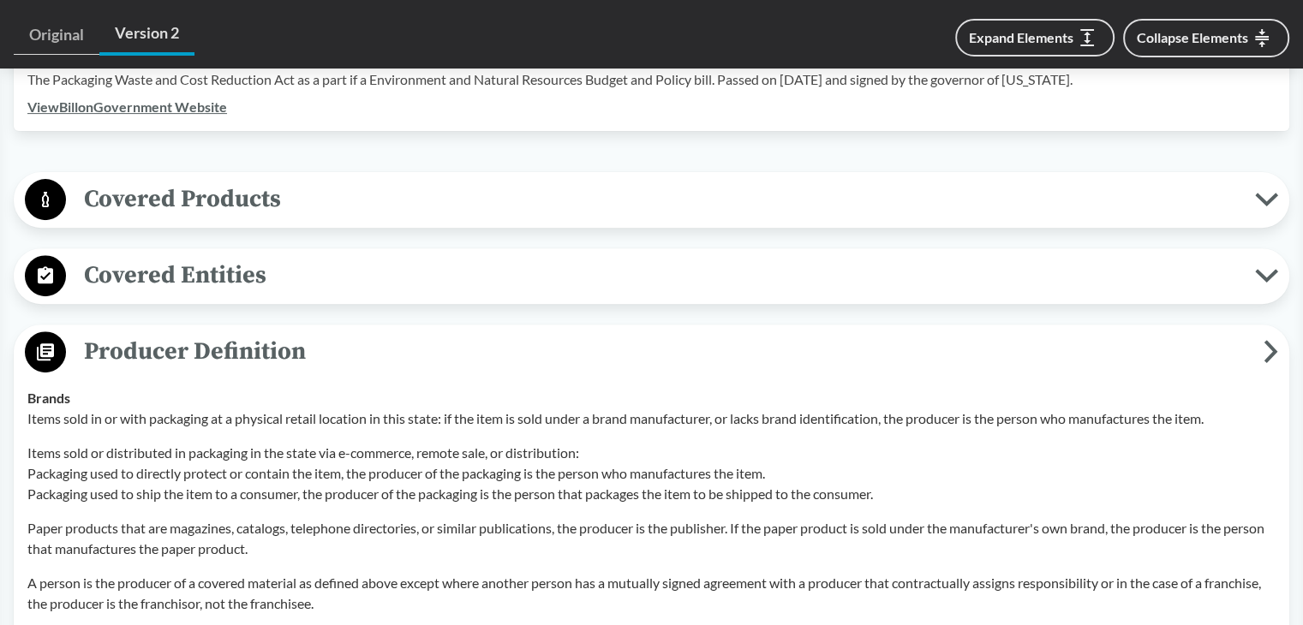
click at [181, 257] on span "Covered Entities" at bounding box center [660, 275] width 1189 height 39
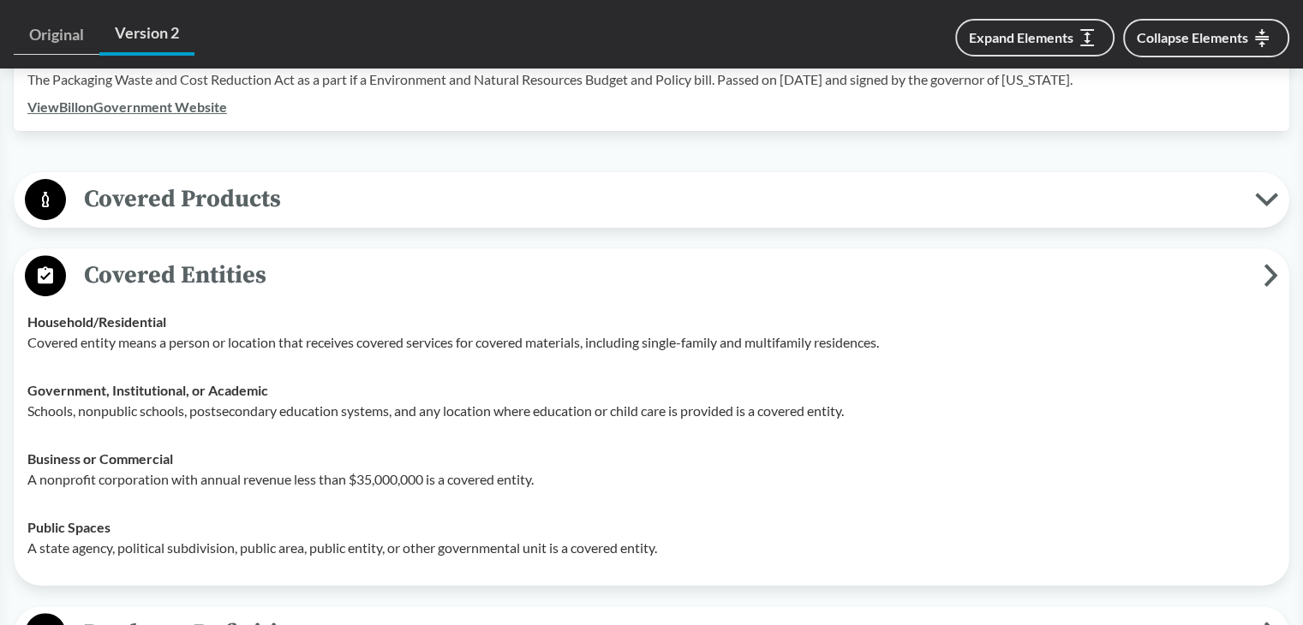
click at [235, 190] on span "Covered Products" at bounding box center [660, 199] width 1189 height 39
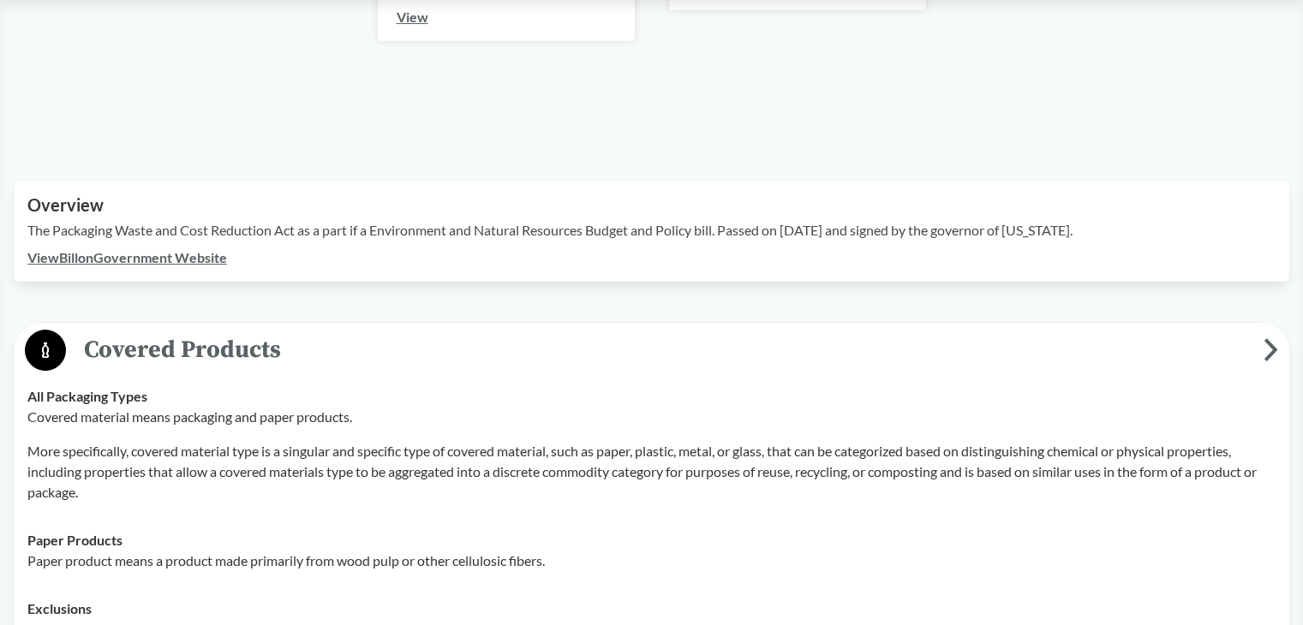
scroll to position [459, 0]
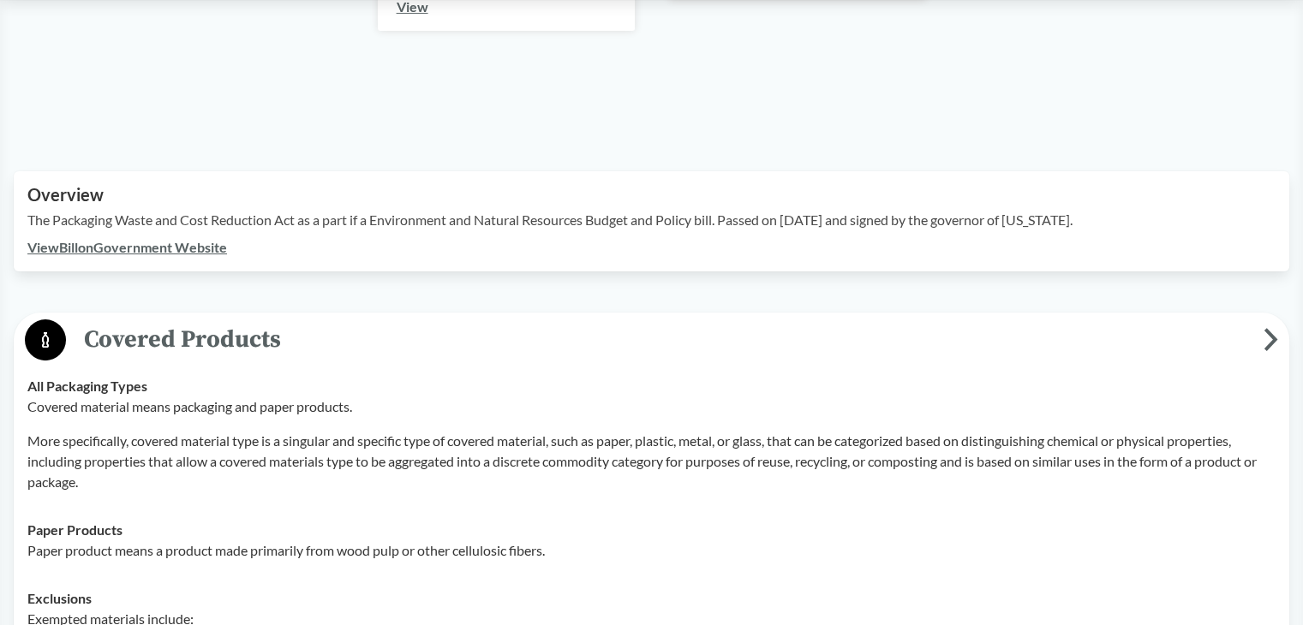
click at [148, 320] on span "Covered Products" at bounding box center [664, 339] width 1197 height 39
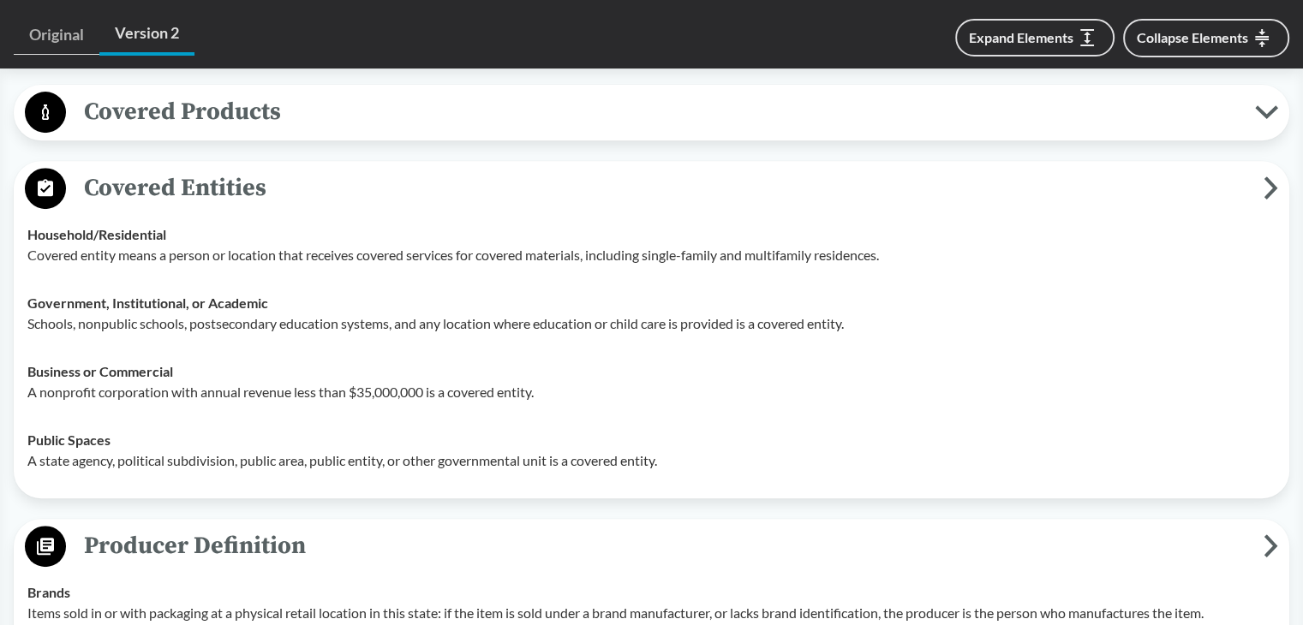
scroll to position [716, 0]
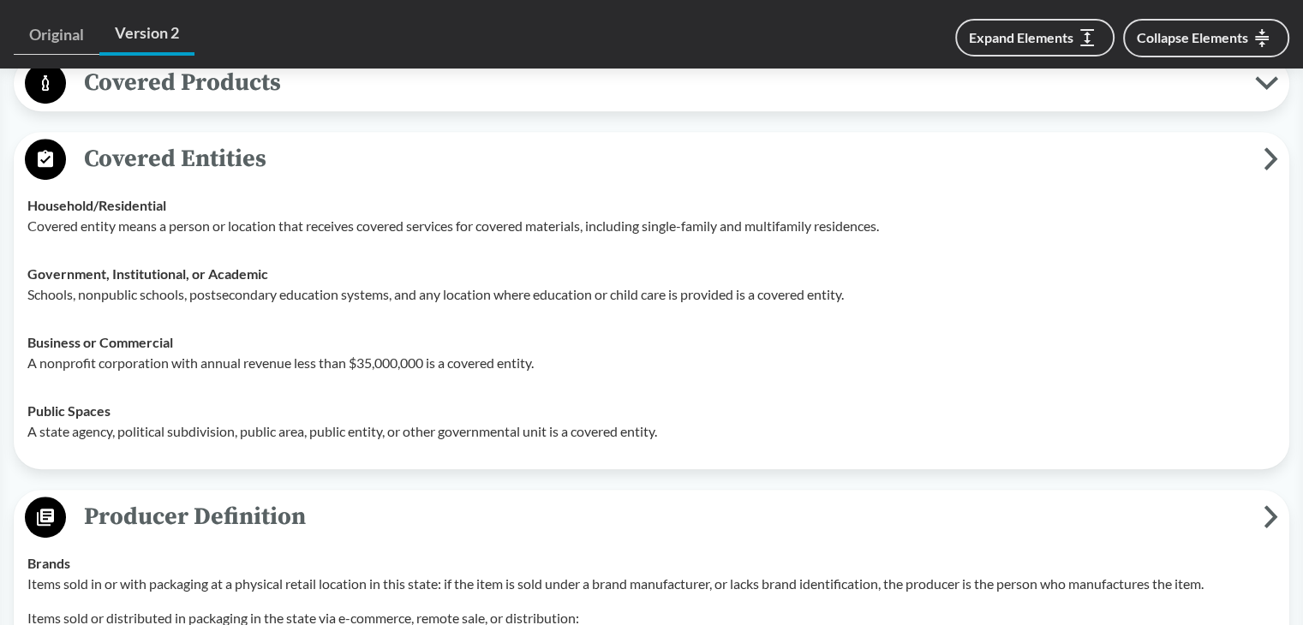
click at [251, 216] on p "Covered entity means a person or location that receives covered services for co…" at bounding box center [651, 226] width 1248 height 21
drag, startPoint x: 27, startPoint y: 179, endPoint x: 171, endPoint y: 181, distance: 143.9
click at [171, 195] on div "Household/​Residential Covered entity means a person or location that receives …" at bounding box center [651, 215] width 1248 height 41
copy strong "Household/​Residential"
click at [154, 195] on div "Household/​Residential Covered entity means a person or location that receives …" at bounding box center [651, 215] width 1248 height 41
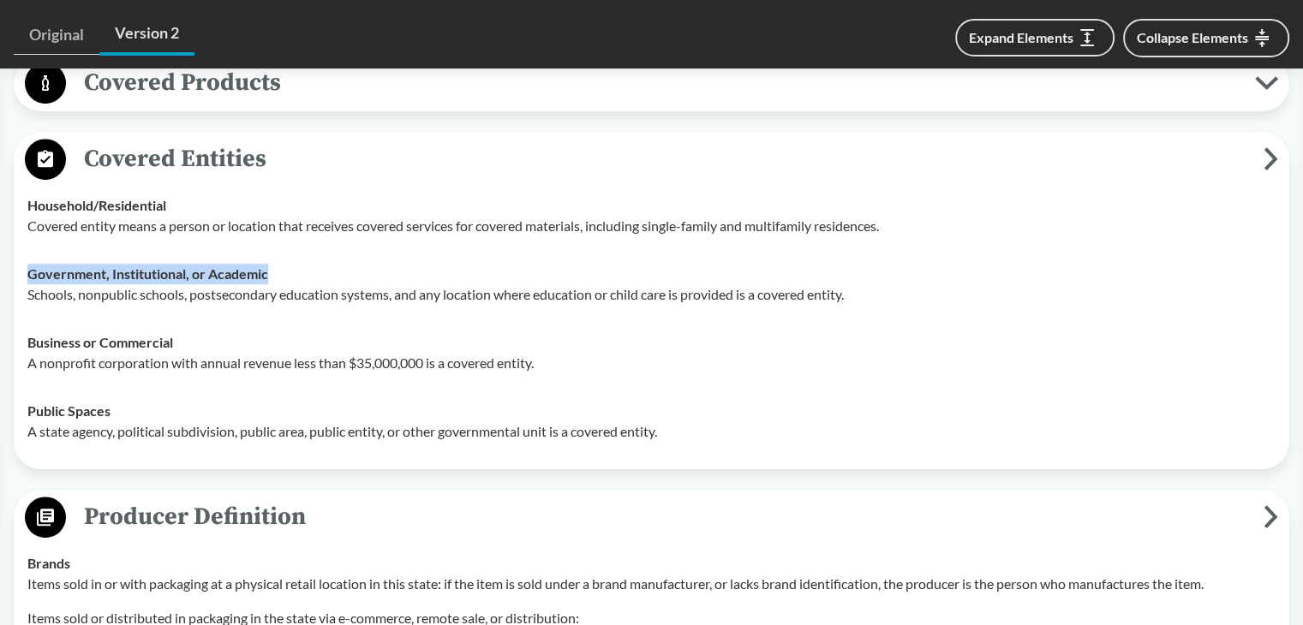
drag, startPoint x: 24, startPoint y: 248, endPoint x: 274, endPoint y: 244, distance: 250.1
click at [274, 250] on td "Government, Institutional, or Academic Schools, nonpublic schools, postsecondar…" at bounding box center [651, 284] width 1263 height 69
copy strong "Government, Institutional, or Academic"
drag, startPoint x: 26, startPoint y: 311, endPoint x: 182, endPoint y: 319, distance: 156.1
click at [182, 319] on td "Business or Commercial A nonprofit corporation with annual revenue less than $3…" at bounding box center [651, 353] width 1263 height 69
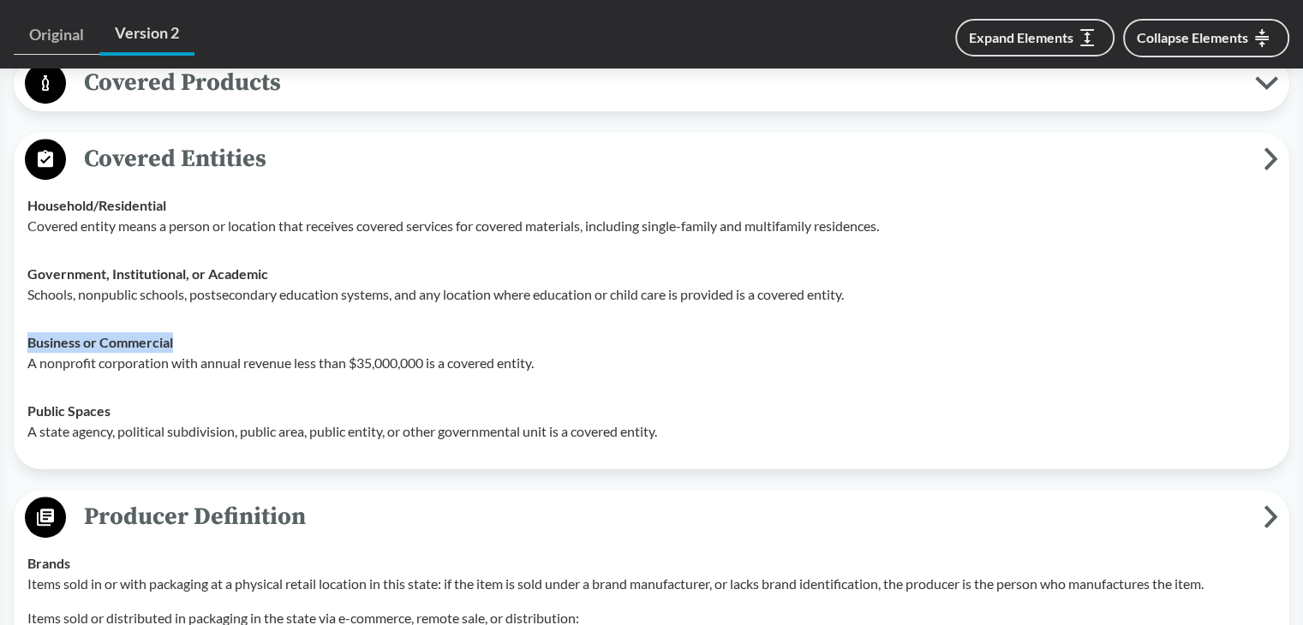
copy strong "Business or Commercial"
drag, startPoint x: 19, startPoint y: 388, endPoint x: 113, endPoint y: 385, distance: 94.3
click at [113, 387] on td "Public Spaces A state agency, political subdivision, public area, public entity…" at bounding box center [651, 421] width 1263 height 69
copy strong "Public Spaces"
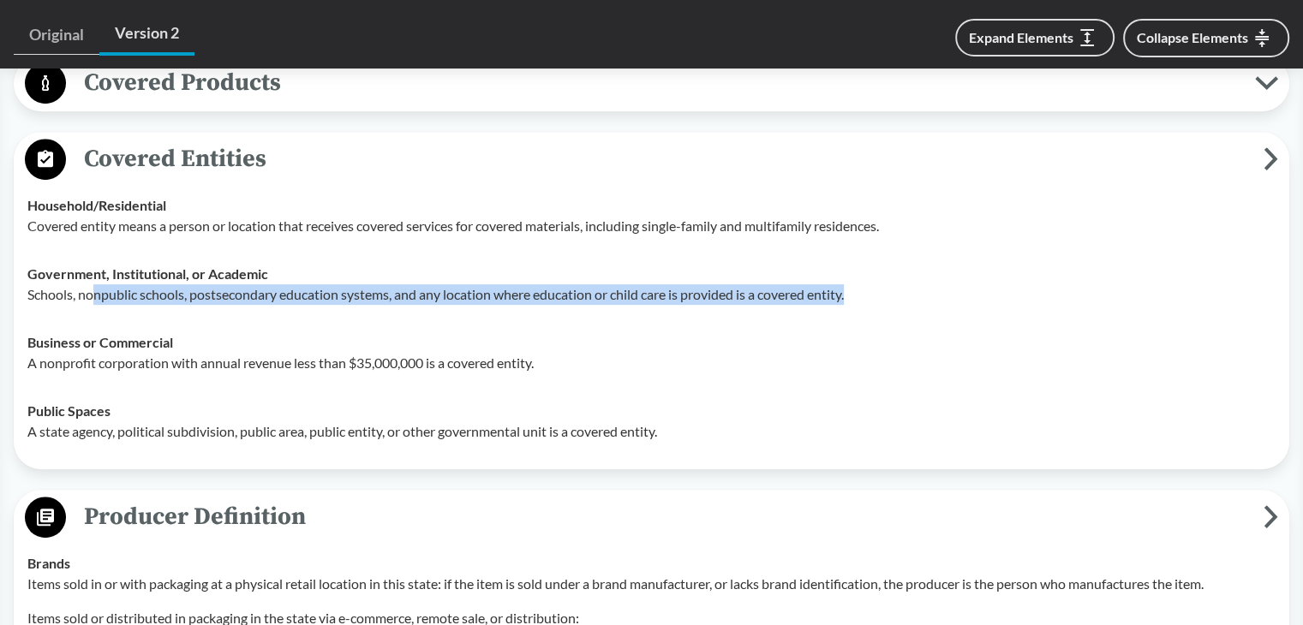
drag, startPoint x: 97, startPoint y: 275, endPoint x: 934, endPoint y: 276, distance: 837.7
click at [934, 284] on p "Schools, nonpublic schools, postsecondary education systems, and any location w…" at bounding box center [651, 294] width 1248 height 21
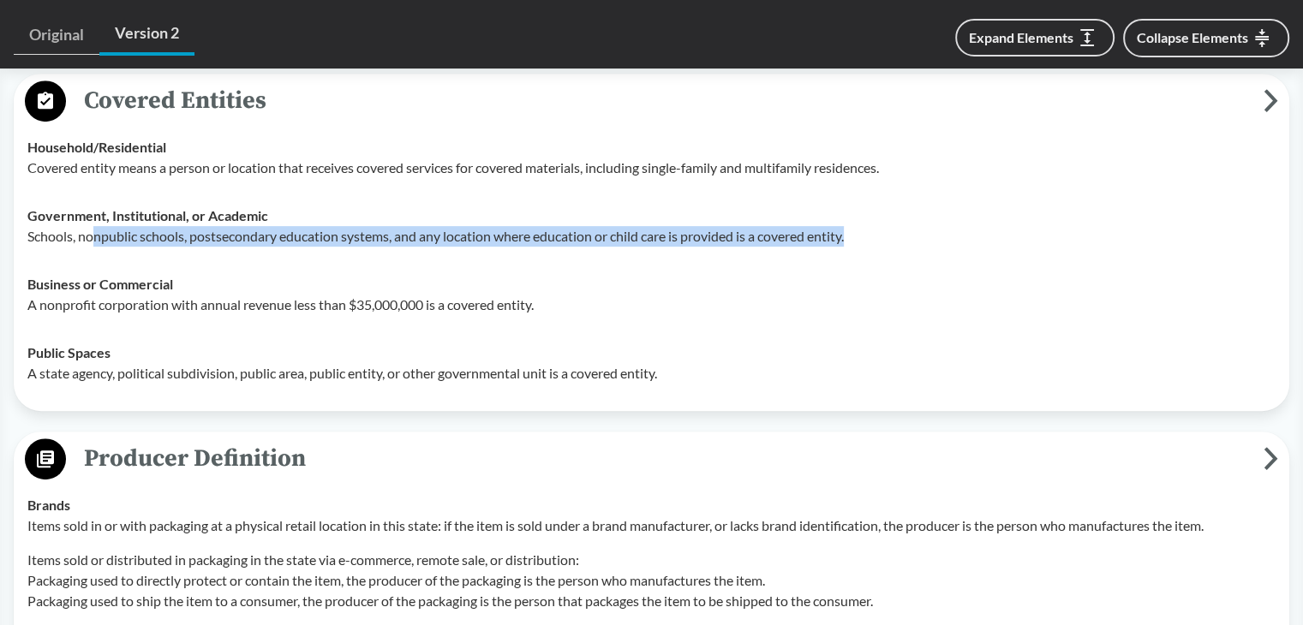
scroll to position [802, 0]
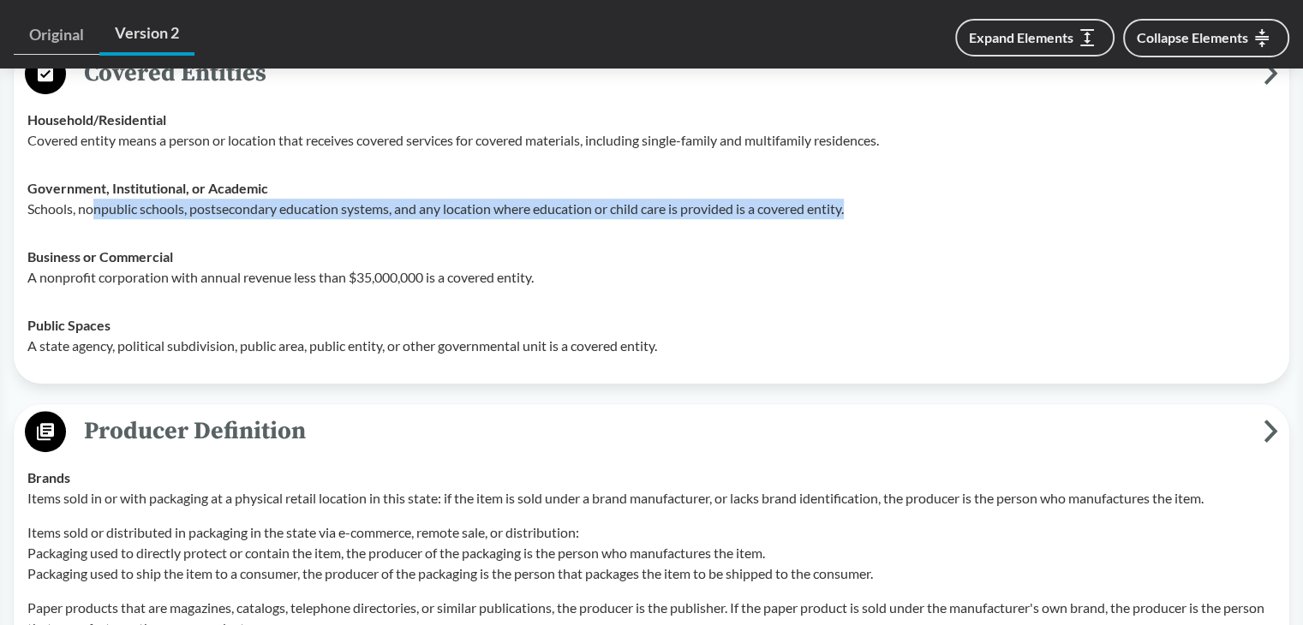
click at [128, 412] on span "Producer Definition" at bounding box center [664, 431] width 1197 height 39
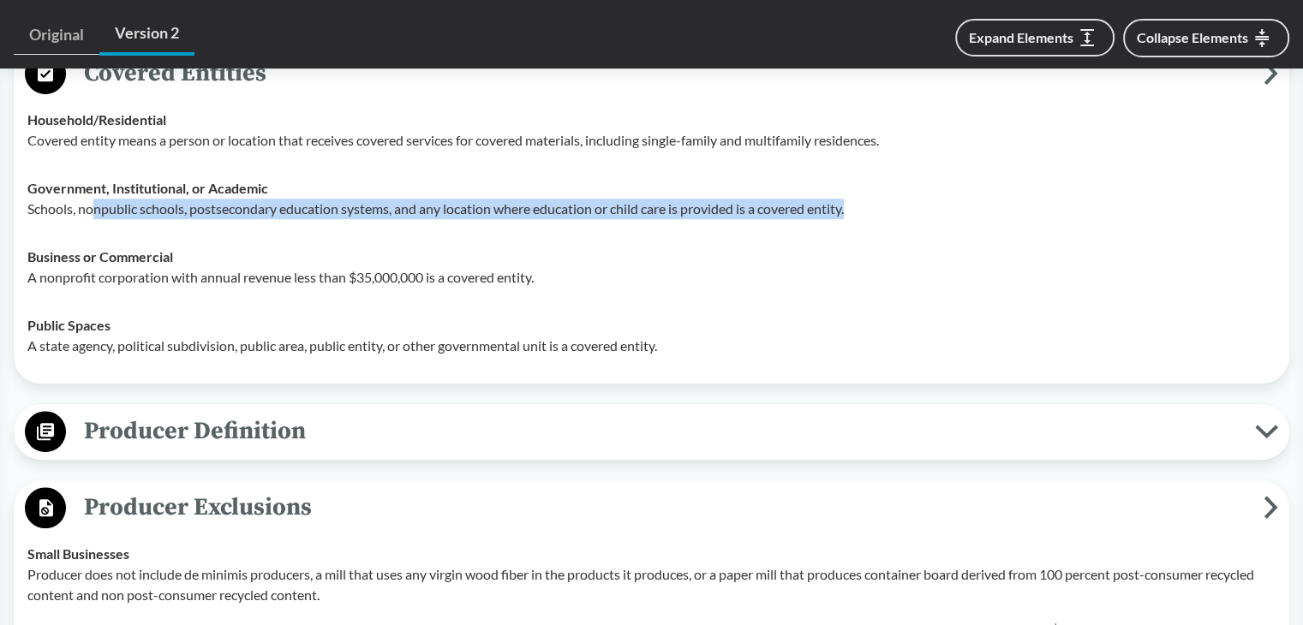
click at [128, 412] on span "Producer Definition" at bounding box center [660, 431] width 1189 height 39
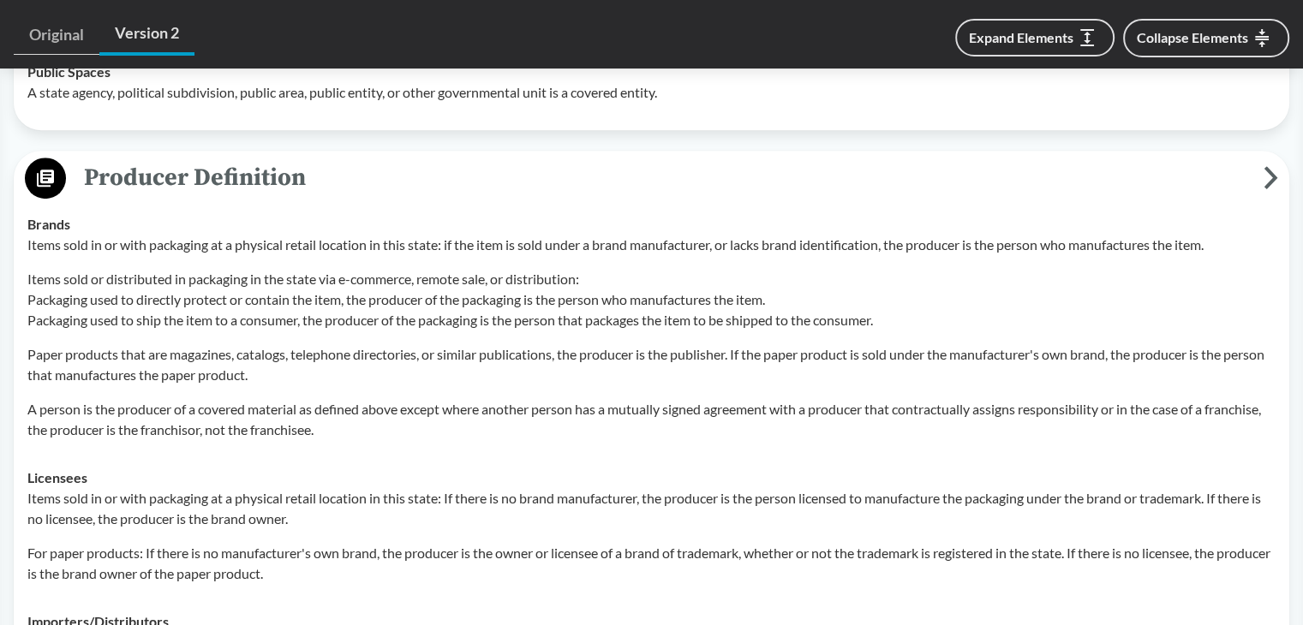
scroll to position [1059, 0]
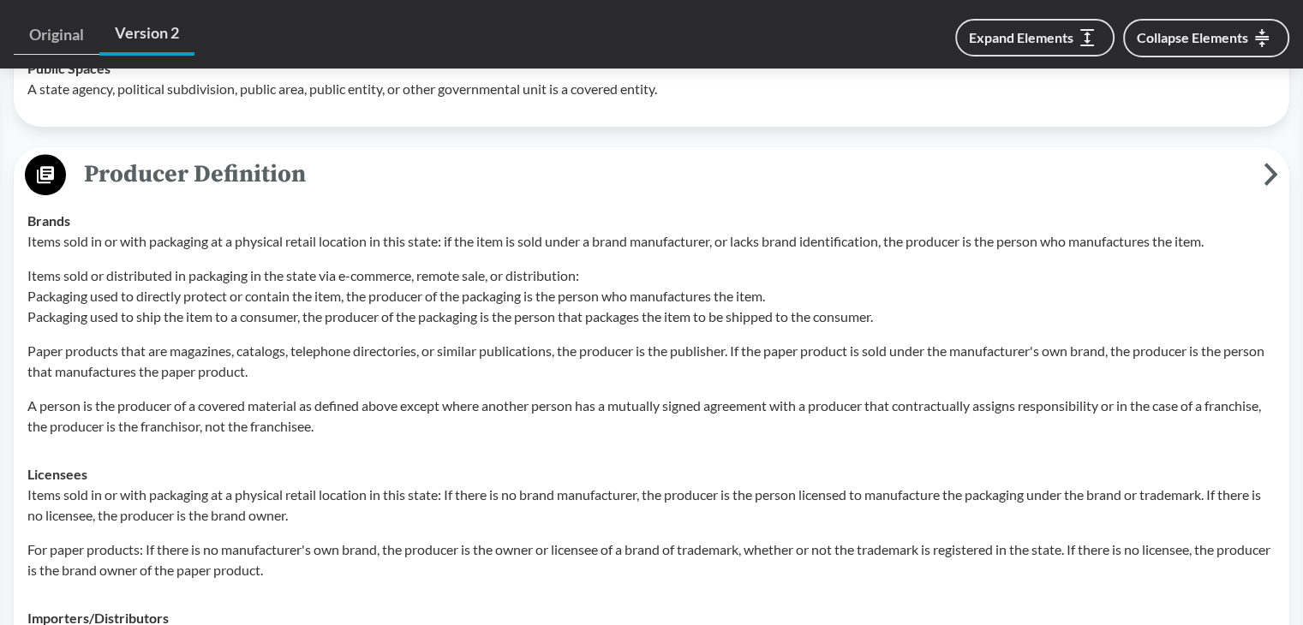
click at [194, 155] on span "Producer Definition" at bounding box center [664, 174] width 1197 height 39
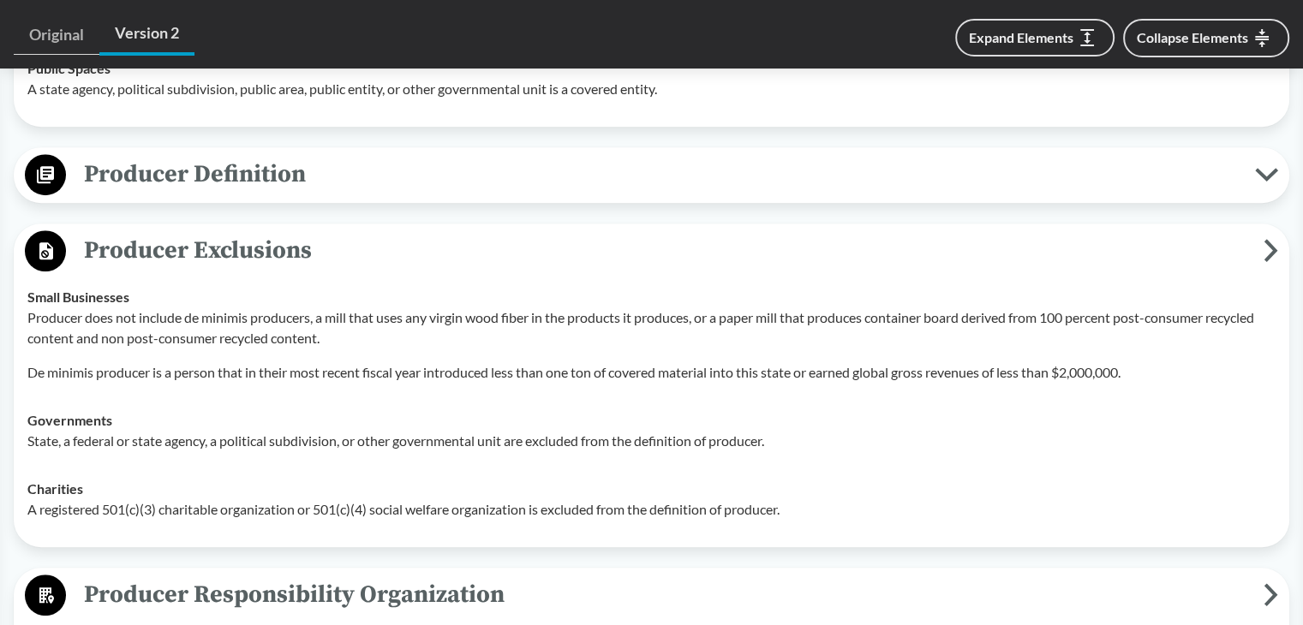
click at [194, 155] on span "Producer Definition" at bounding box center [660, 174] width 1189 height 39
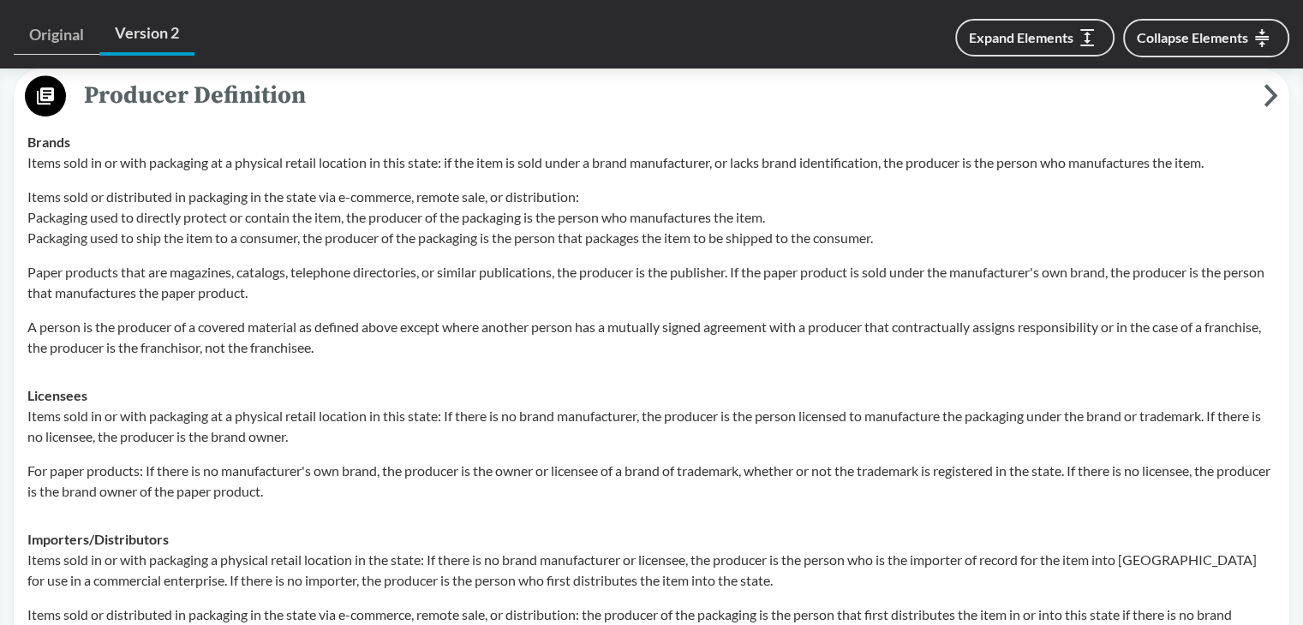
scroll to position [1230, 0]
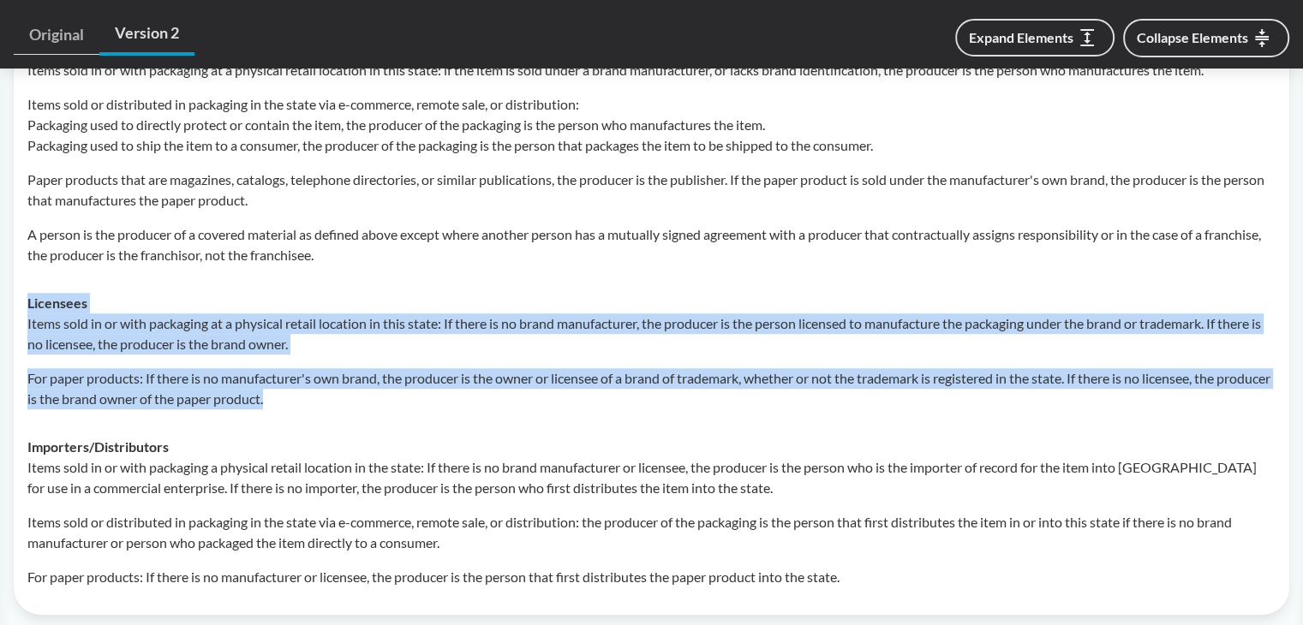
drag, startPoint x: 27, startPoint y: 278, endPoint x: 343, endPoint y: 370, distance: 329.3
click at [343, 370] on td "Licensees Items sold in or with packaging at a physical retail location in this…" at bounding box center [651, 351] width 1263 height 144
copy div "Licensees Items sold in or with packaging at a physical retail location in this…"
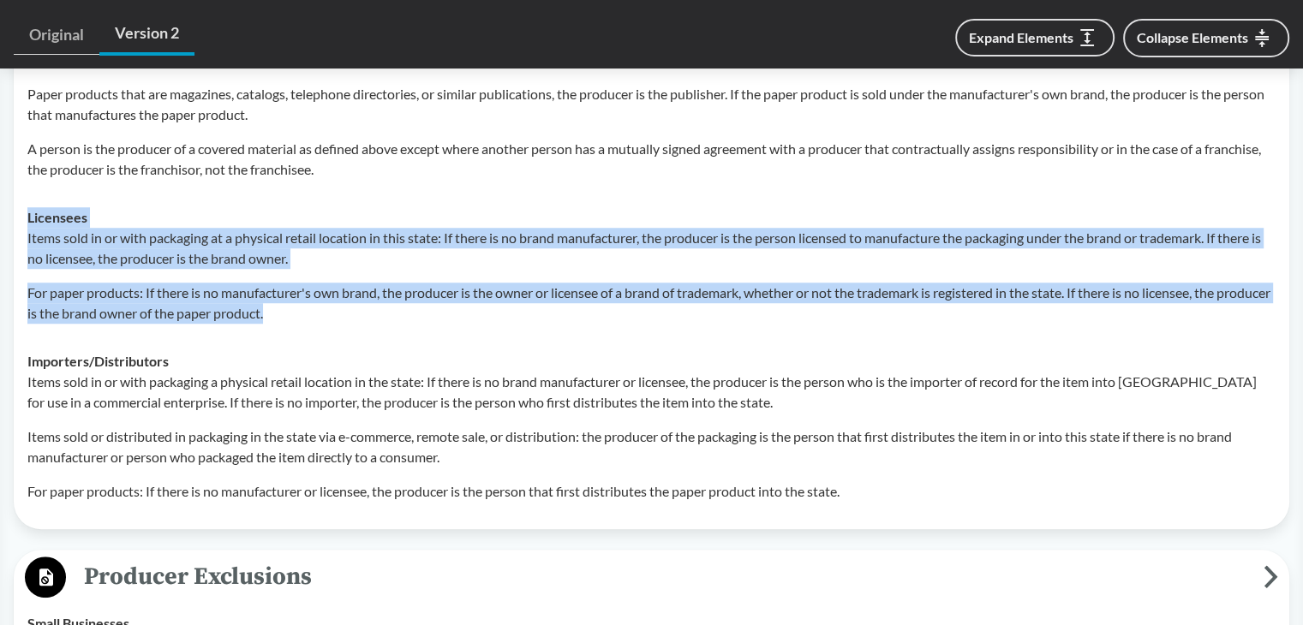
scroll to position [1401, 0]
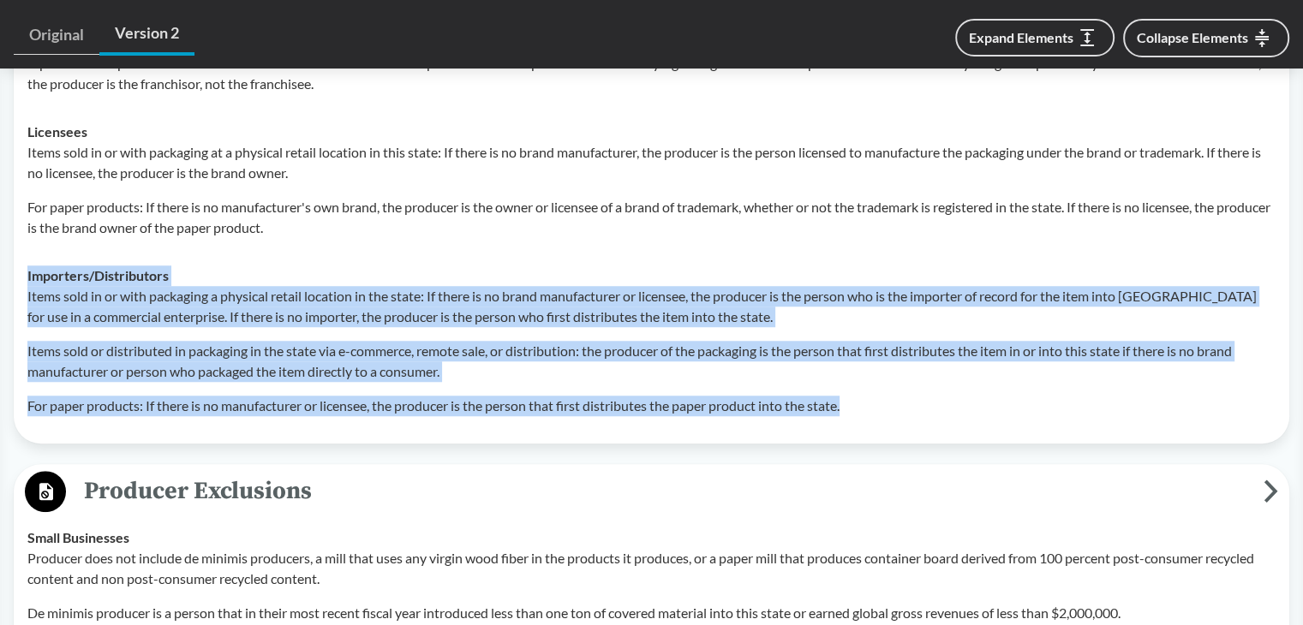
drag, startPoint x: 24, startPoint y: 248, endPoint x: 863, endPoint y: 376, distance: 848.3
click at [863, 376] on td "Importers/​Distributors Items sold in or with packaging a physical retail locat…" at bounding box center [651, 341] width 1263 height 178
copy div "Importers/​Distributors Items sold in or with packaging a physical retail locat…"
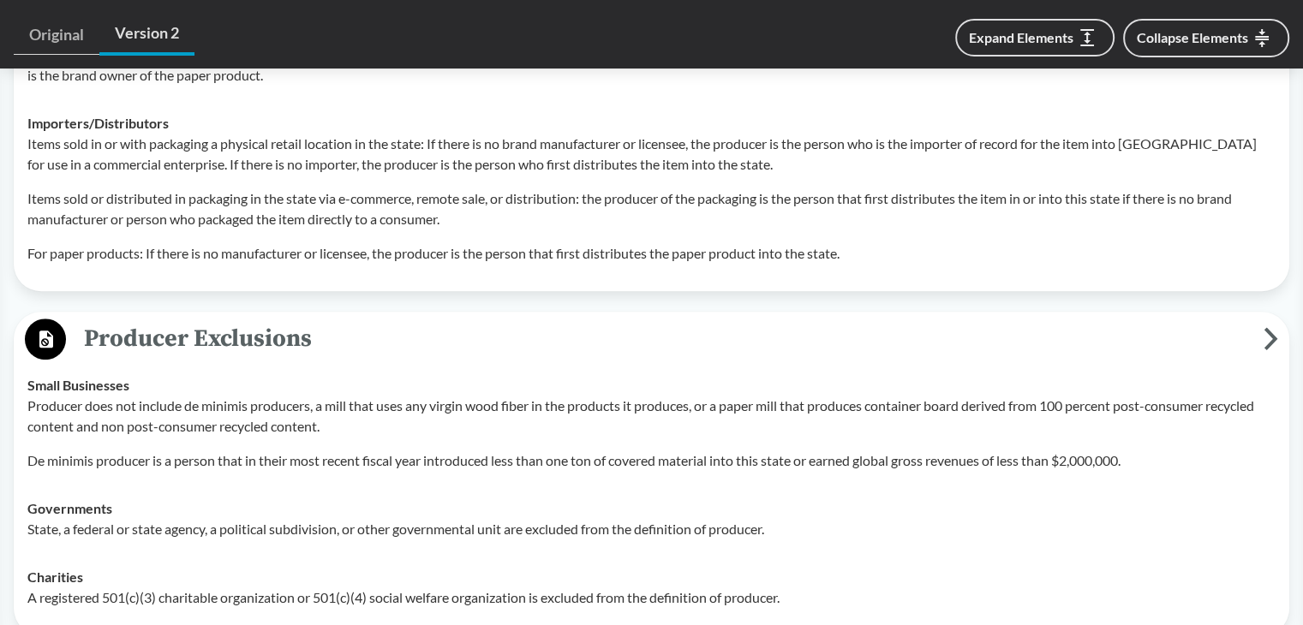
scroll to position [1505, 0]
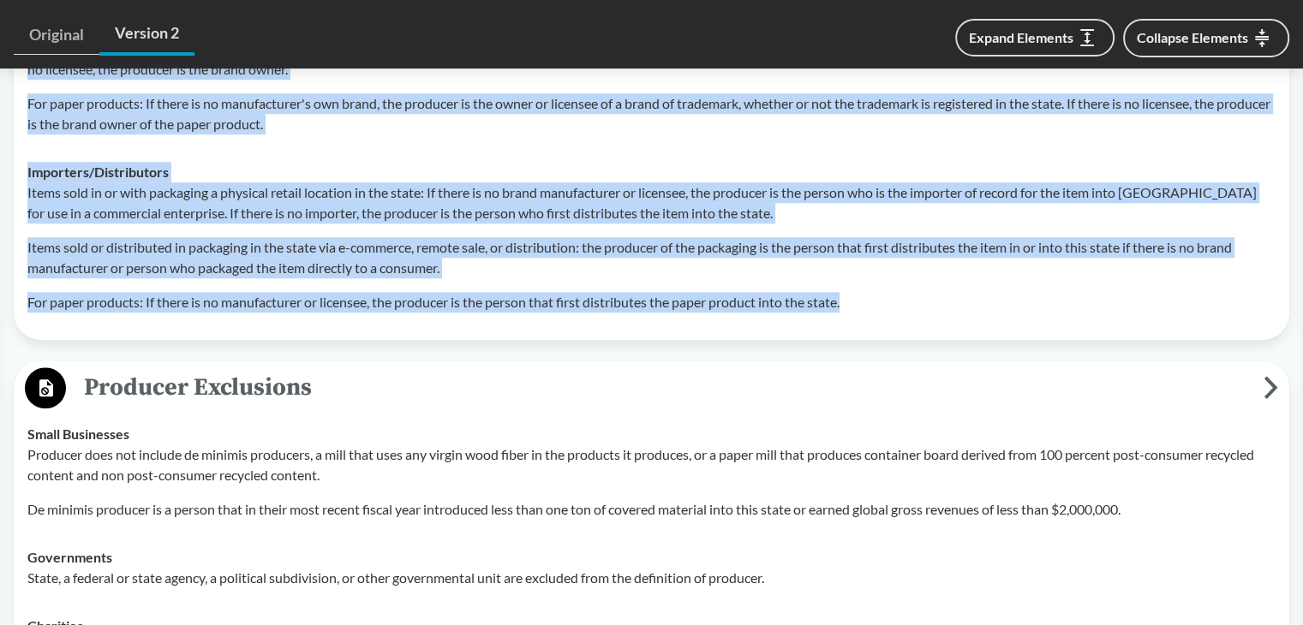
drag, startPoint x: 28, startPoint y: 193, endPoint x: 866, endPoint y: 295, distance: 843.9
click at [866, 295] on tbody "Brands Items sold in or with packaging at a physical retail location in this st…" at bounding box center [651, 39] width 1263 height 576
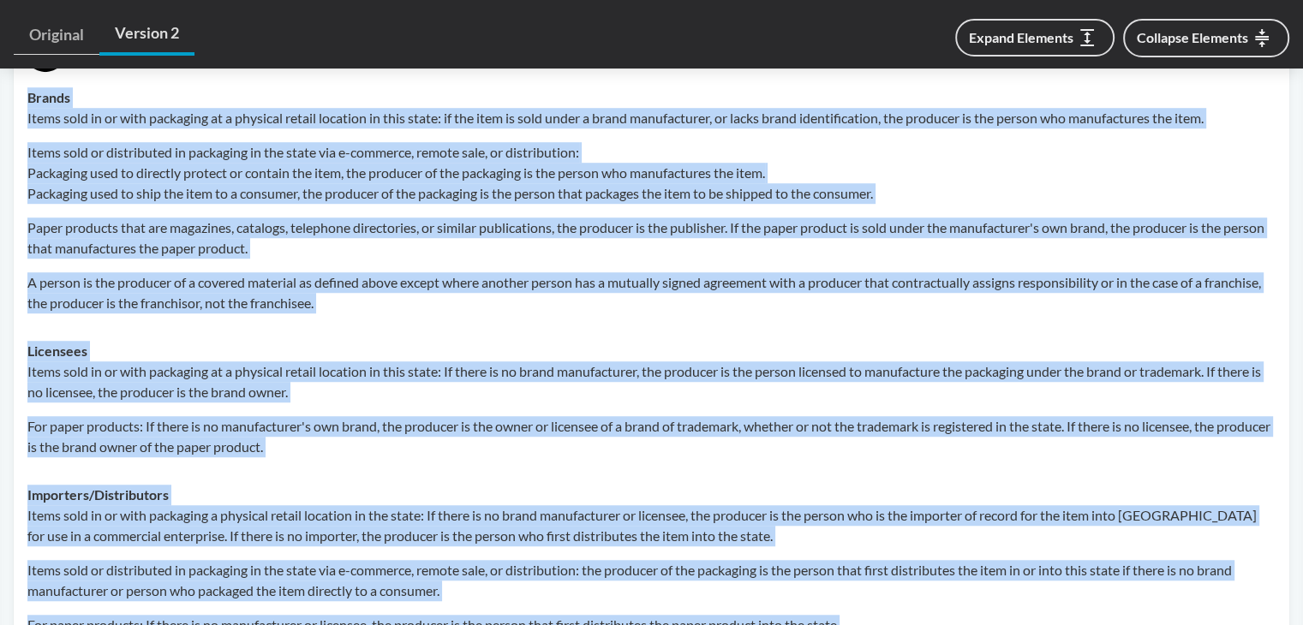
scroll to position [1077, 0]
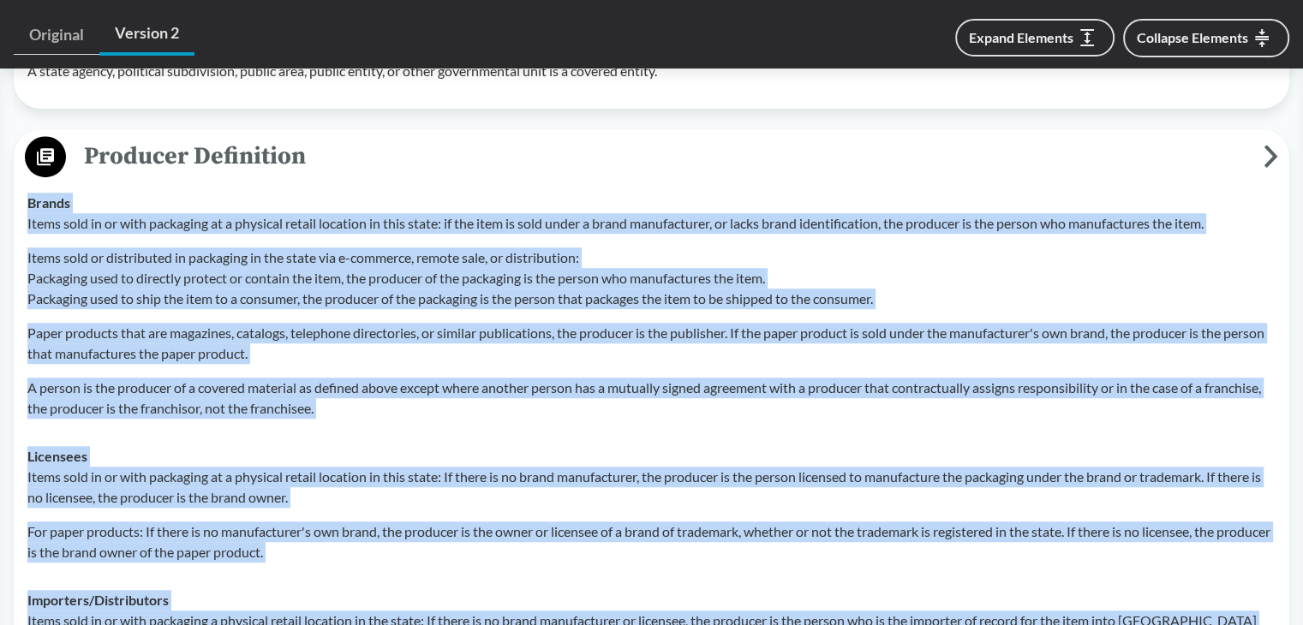
copy tbody "Brands Items sold in or with packaging at a physical retail location in this st…"
click at [220, 378] on p "A person is the producer of a covered material as defined above except where an…" at bounding box center [651, 398] width 1248 height 41
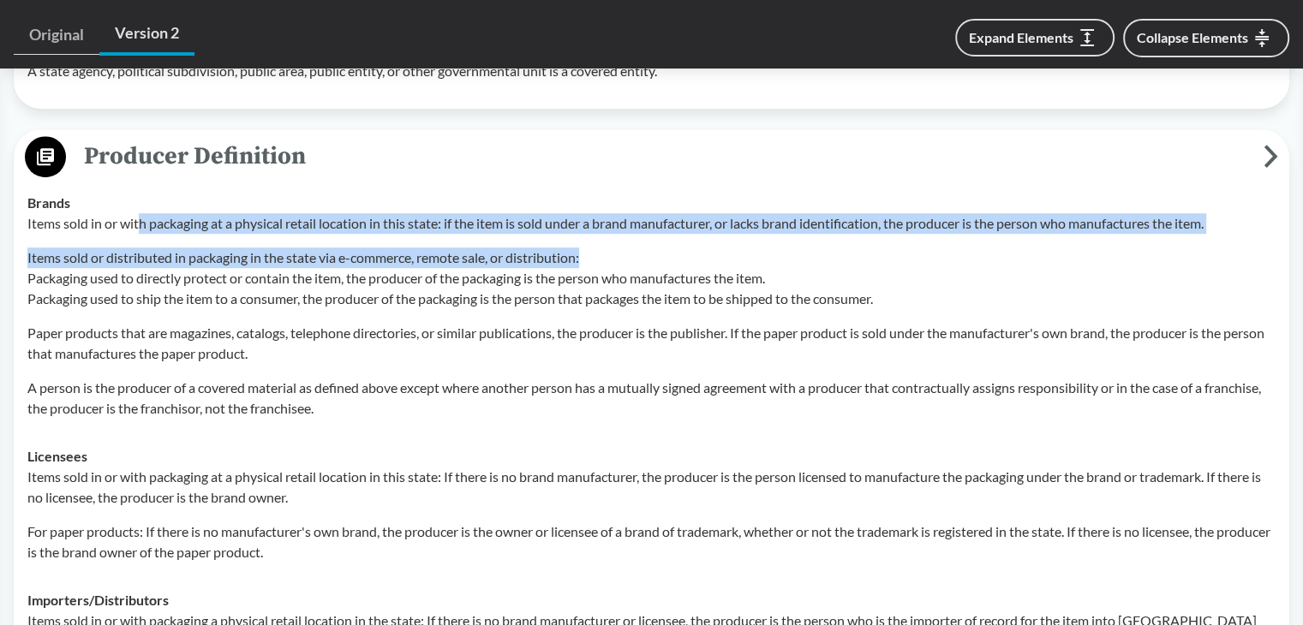
drag, startPoint x: 143, startPoint y: 203, endPoint x: 976, endPoint y: 217, distance: 833.5
click at [976, 217] on div "Items sold in or with packaging at a physical retail location in this state: if…" at bounding box center [651, 316] width 1248 height 206
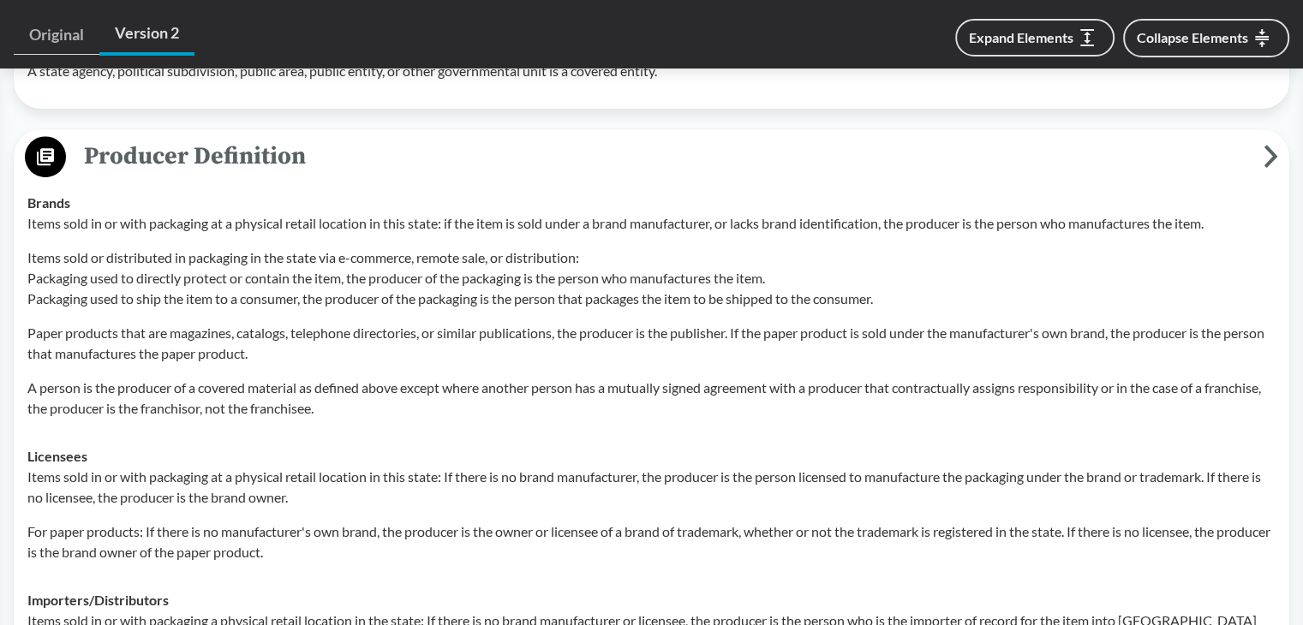
click at [117, 332] on p "Paper products that are magazines, catalogs, telephone directories, or similar …" at bounding box center [651, 343] width 1248 height 41
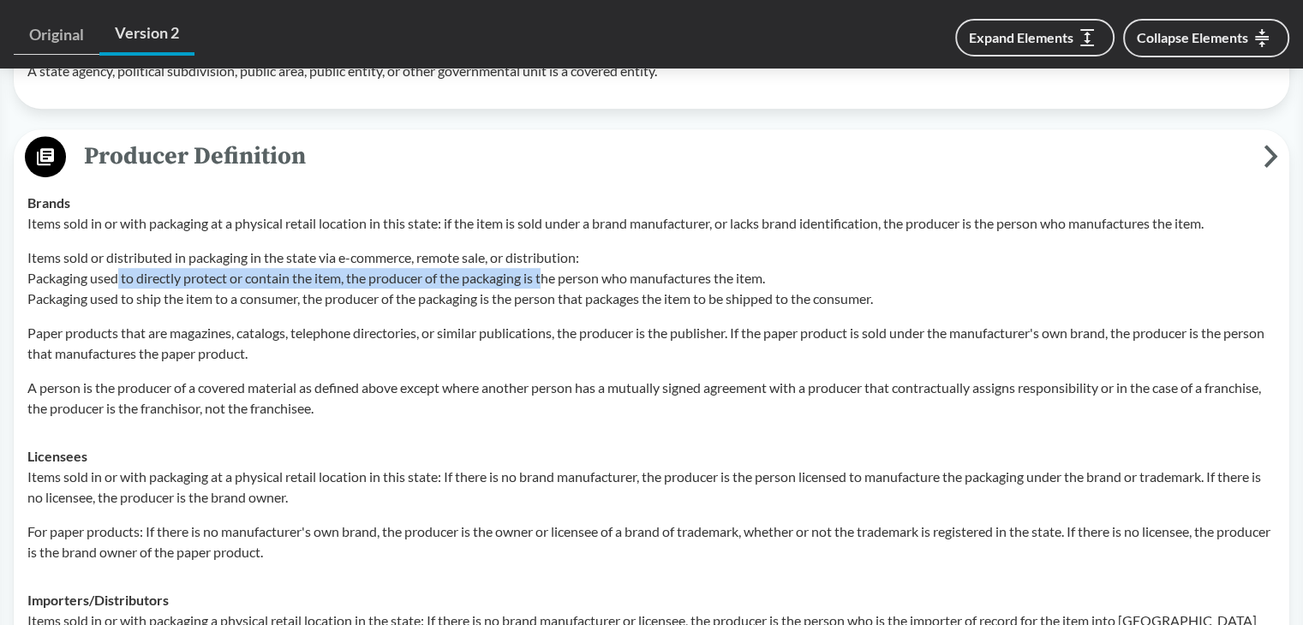
drag, startPoint x: 117, startPoint y: 247, endPoint x: 548, endPoint y: 247, distance: 430.8
click at [548, 248] on p "Items sold or distributed in packaging in the state via e-commerce, remote sale…" at bounding box center [651, 279] width 1248 height 62
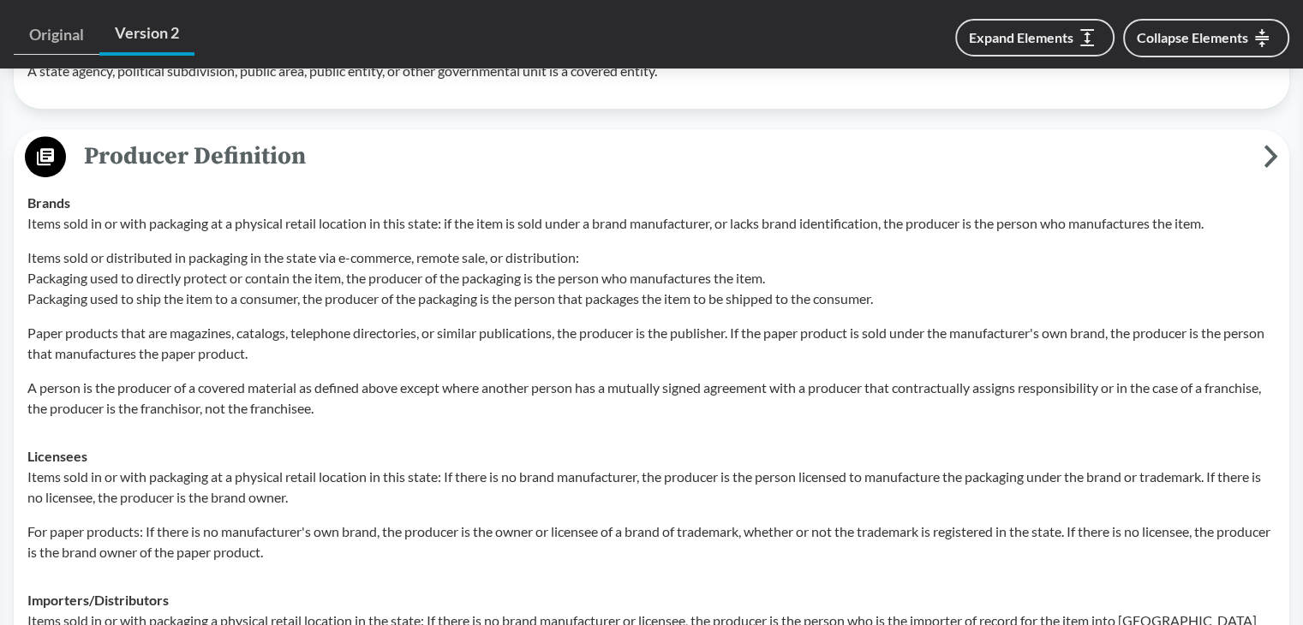
click at [295, 248] on p "Items sold or distributed in packaging in the state via e-commerce, remote sale…" at bounding box center [651, 279] width 1248 height 62
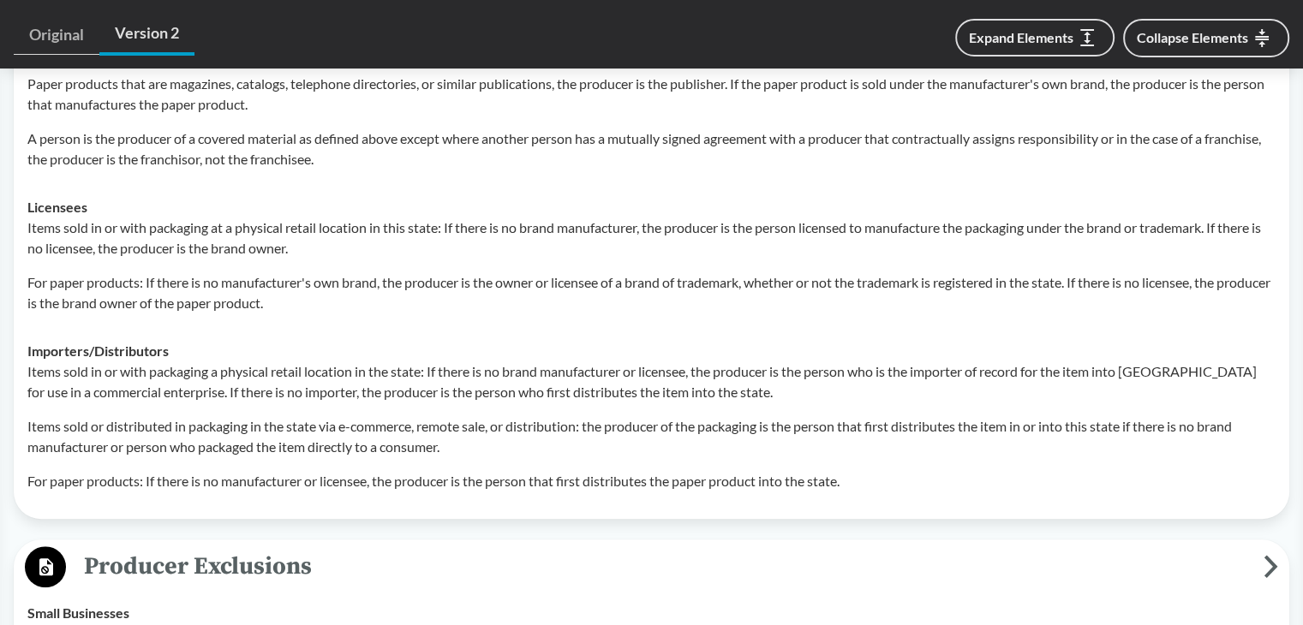
scroll to position [1334, 0]
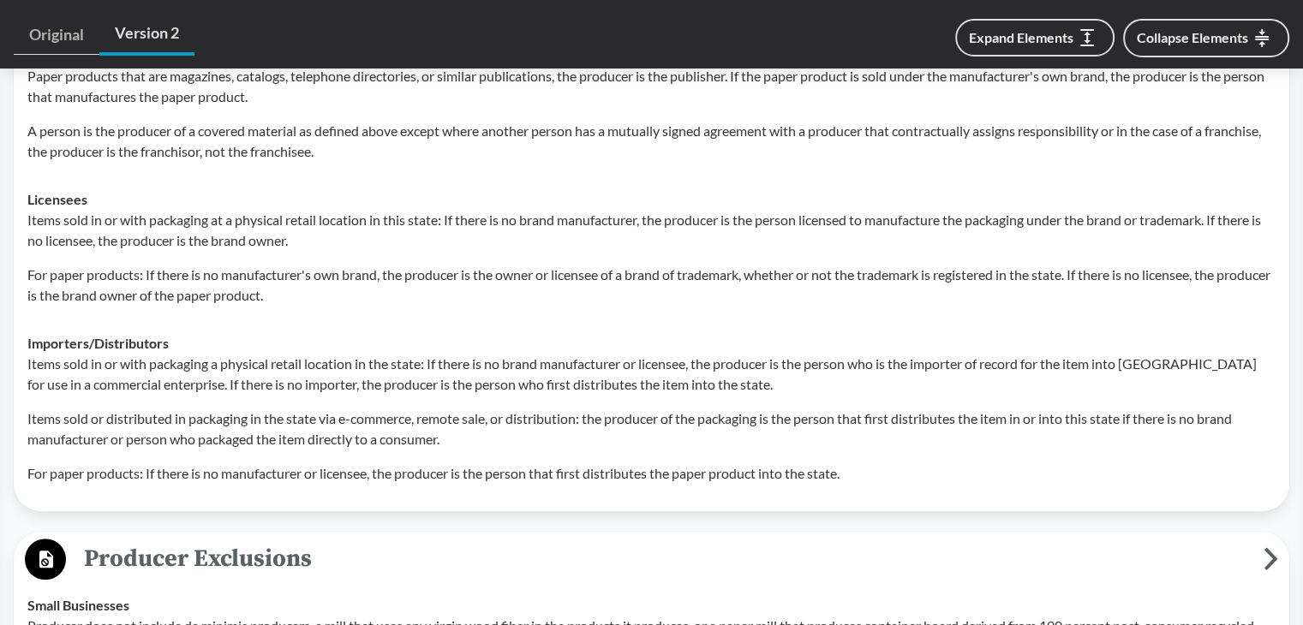
click at [131, 335] on strong "Importers/​Distributors" at bounding box center [97, 343] width 141 height 16
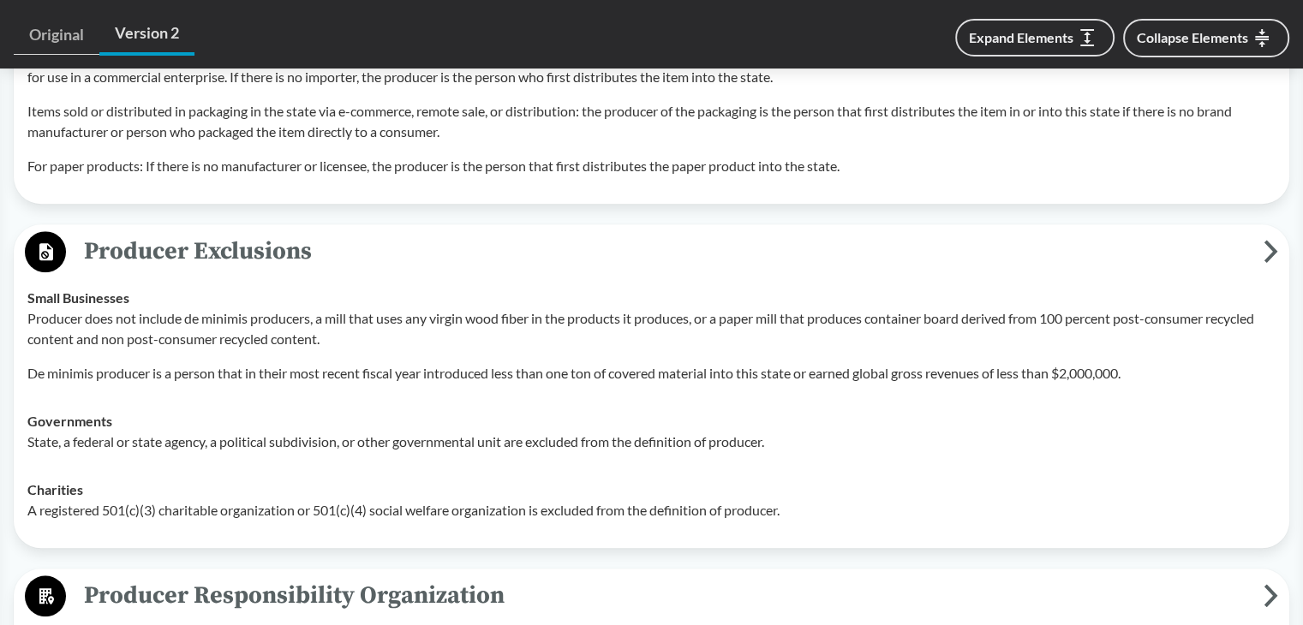
scroll to position [1676, 0]
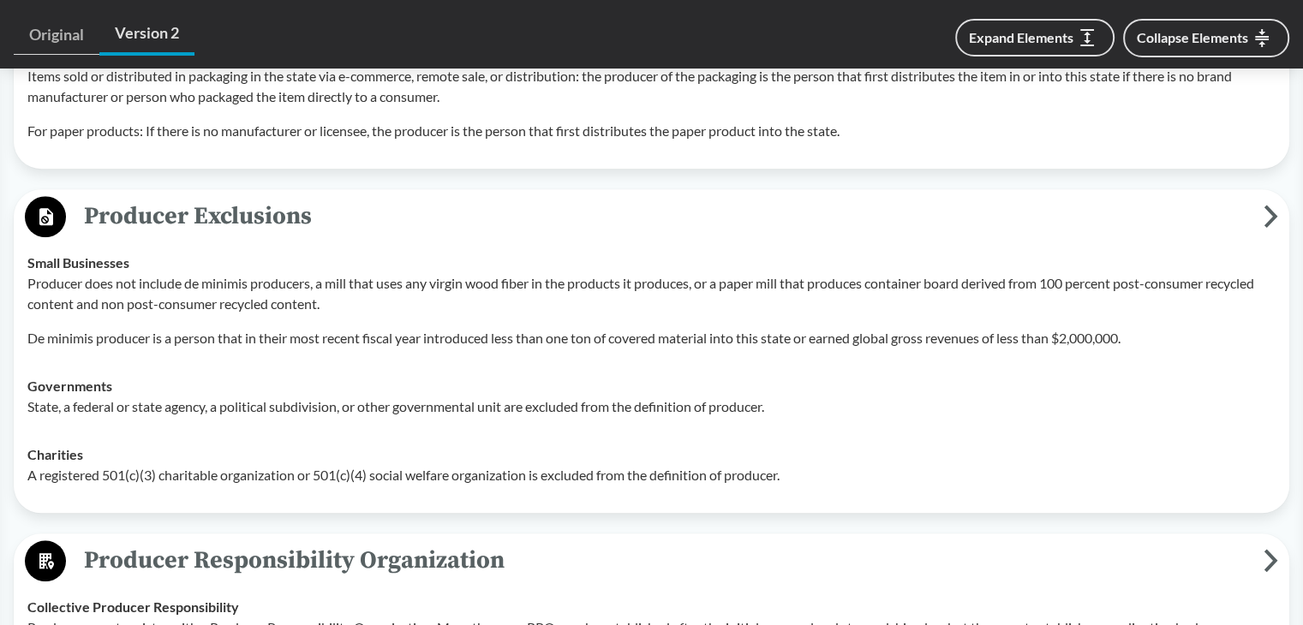
drag, startPoint x: 75, startPoint y: 196, endPoint x: 347, endPoint y: 263, distance: 279.6
click at [347, 263] on div "Producer Exclusions Small Businesses Producer does not include de minimis produ…" at bounding box center [651, 351] width 1275 height 324
drag, startPoint x: 16, startPoint y: 234, endPoint x: 161, endPoint y: 234, distance: 144.8
click at [161, 234] on div "Producer Exclusions Small Businesses Producer does not include de minimis produ…" at bounding box center [651, 351] width 1275 height 324
click at [98, 197] on span "Producer Exclusions" at bounding box center [664, 216] width 1197 height 39
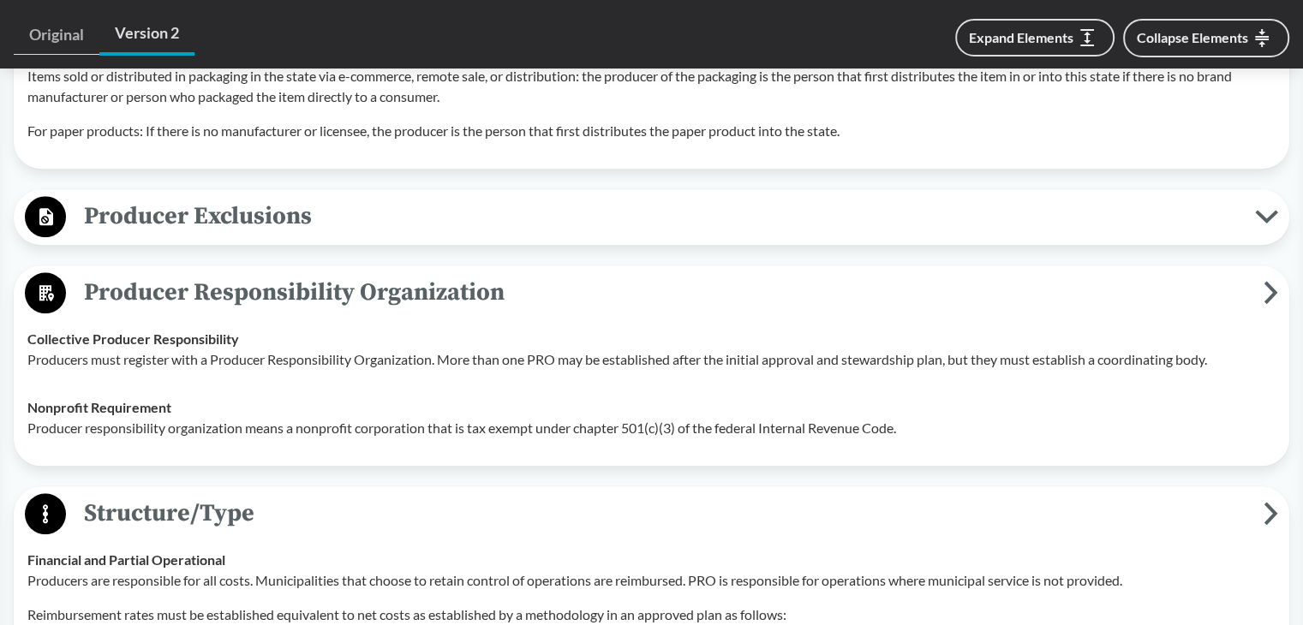
click at [90, 197] on span "Producer Exclusions" at bounding box center [660, 216] width 1189 height 39
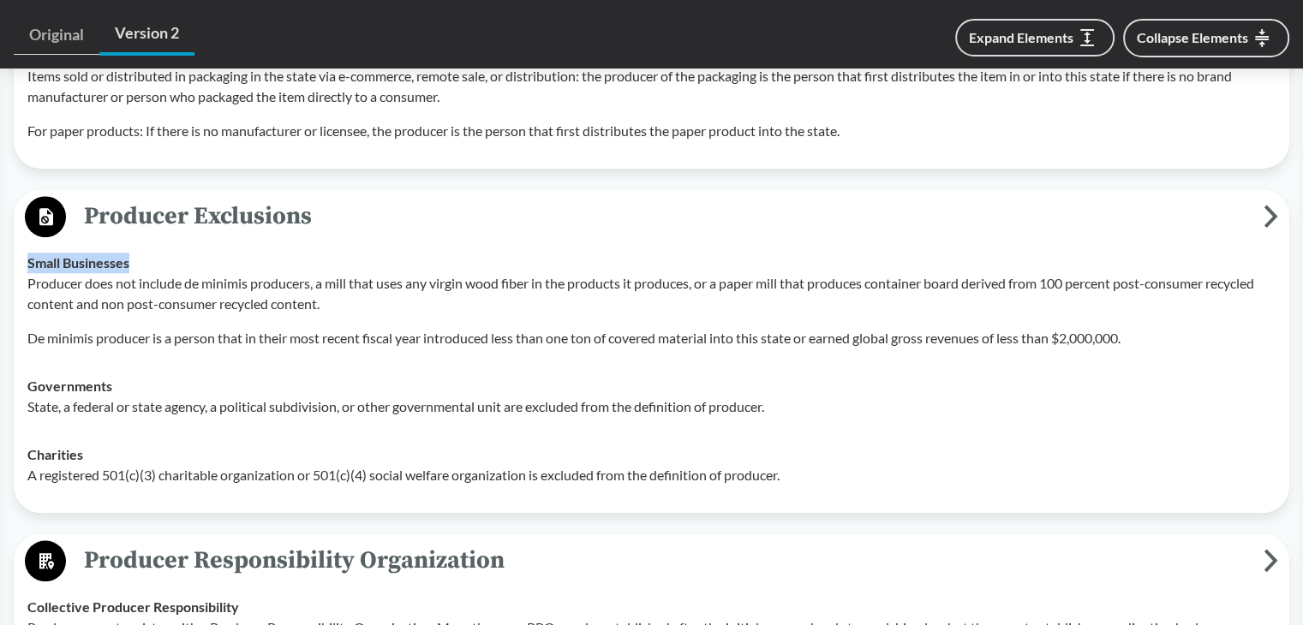
drag, startPoint x: 75, startPoint y: 170, endPoint x: 422, endPoint y: 389, distance: 409.9
click at [422, 389] on div "Producer Exclusions Small Businesses Producer does not include de minimis produ…" at bounding box center [651, 351] width 1275 height 324
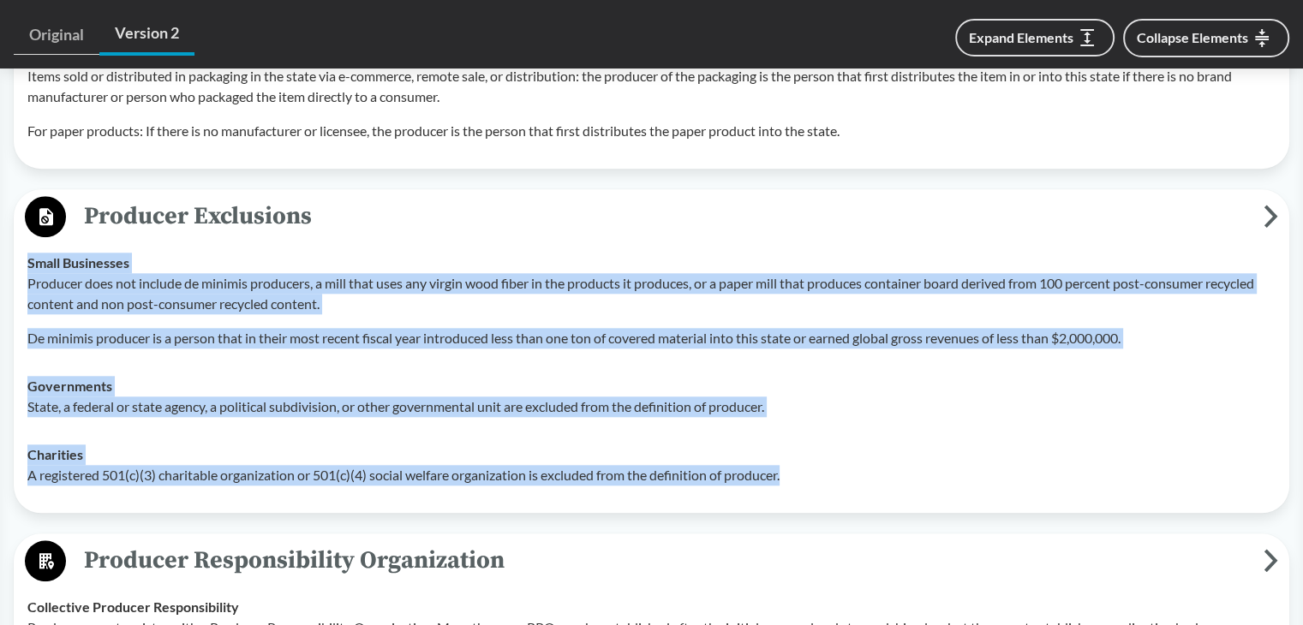
drag, startPoint x: 25, startPoint y: 235, endPoint x: 792, endPoint y: 460, distance: 799.8
click at [792, 460] on tbody "Small Businesses Producer does not include de minimis producers, a mill that us…" at bounding box center [651, 369] width 1263 height 260
copy tbody "Small Businesses Producer does not include de minimis producers, a mill that us…"
click at [325, 445] on div "Charities A registered 501(c)(3) charitable organization or 501(c)(4) social we…" at bounding box center [651, 465] width 1248 height 41
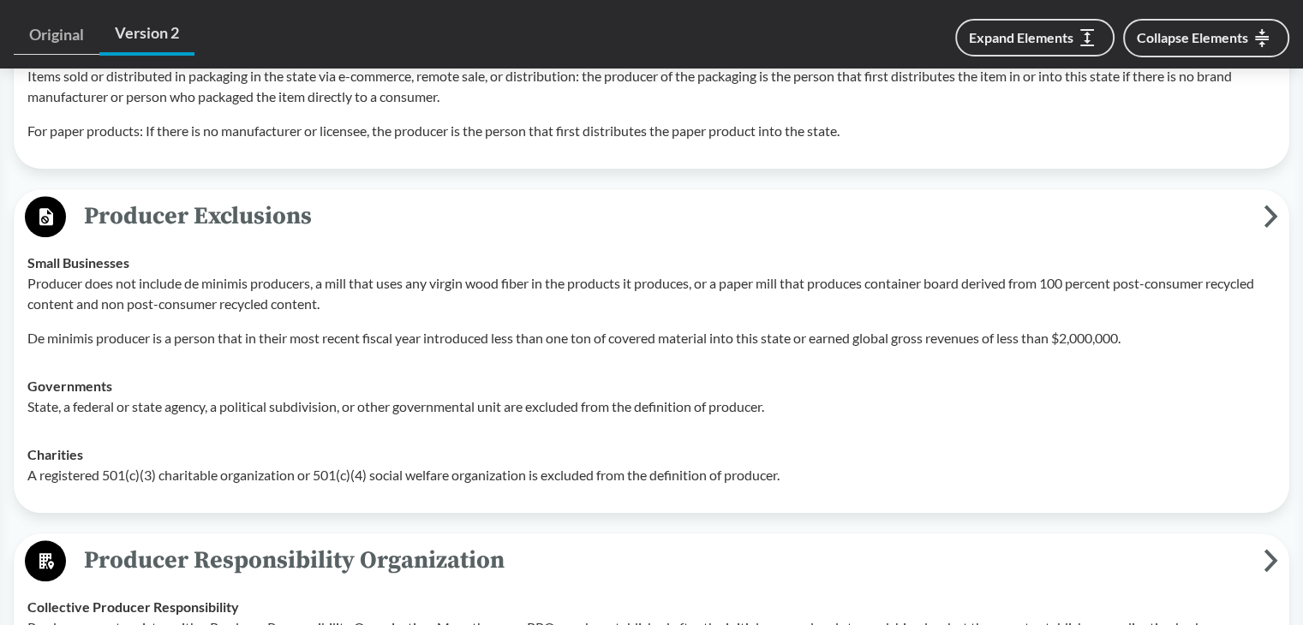
click at [284, 290] on div "Producer does not include de minimis producers, a mill that uses any virgin woo…" at bounding box center [651, 310] width 1248 height 75
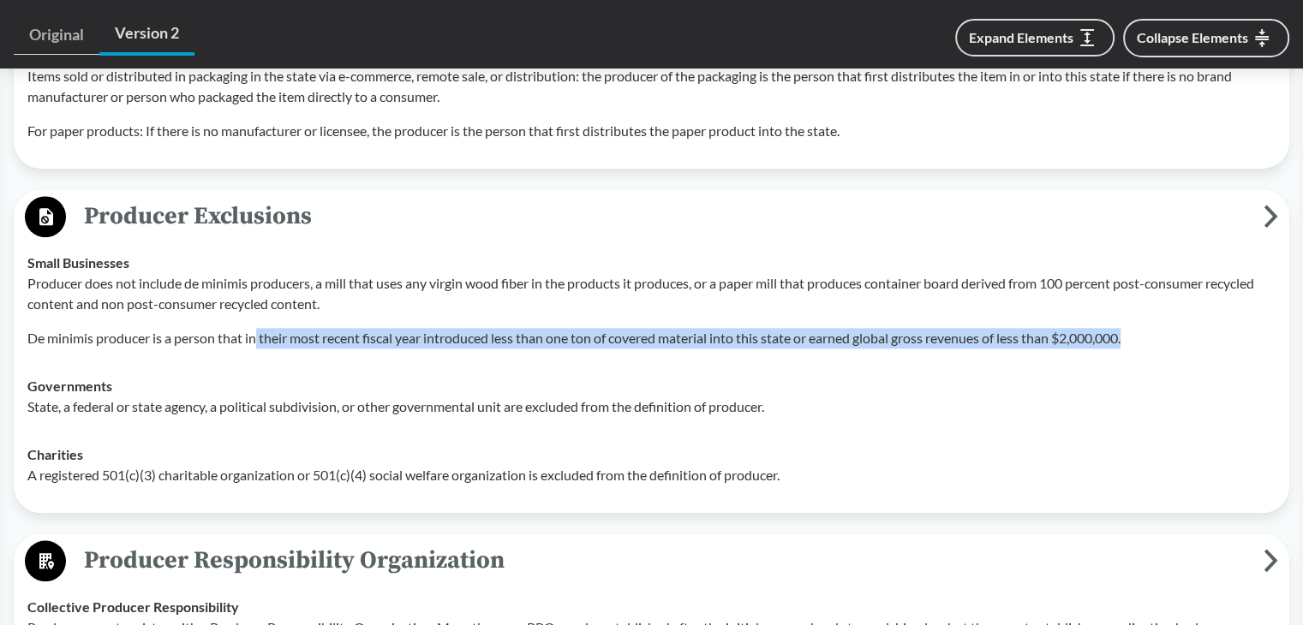
drag, startPoint x: 257, startPoint y: 309, endPoint x: 1149, endPoint y: 314, distance: 892.5
click at [1149, 328] on p "De minimis producer is a person that in their most recent fiscal year introduce…" at bounding box center [651, 338] width 1248 height 21
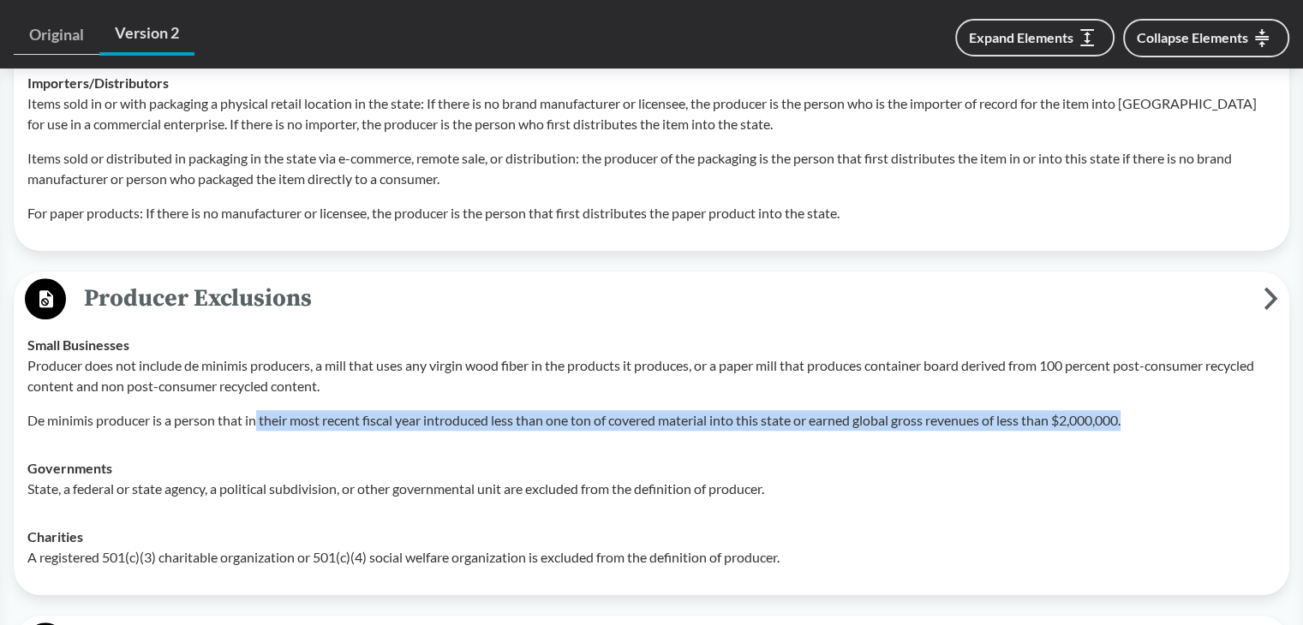
scroll to position [1591, 0]
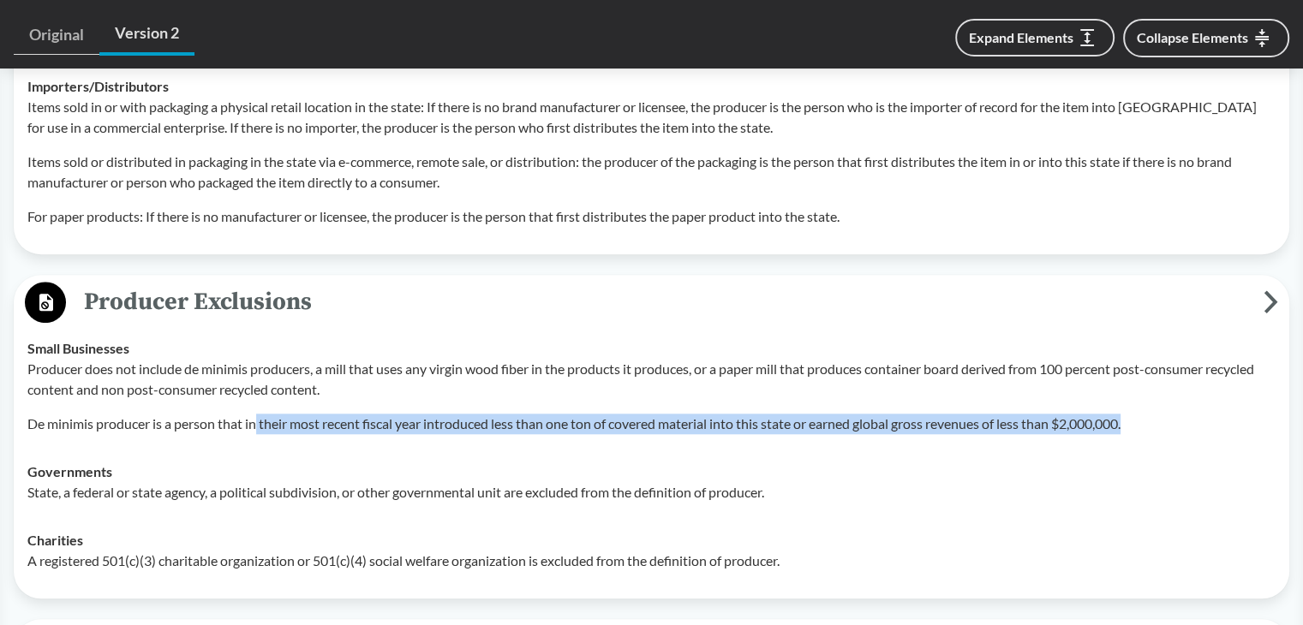
click at [1269, 293] on icon at bounding box center [1271, 302] width 9 height 18
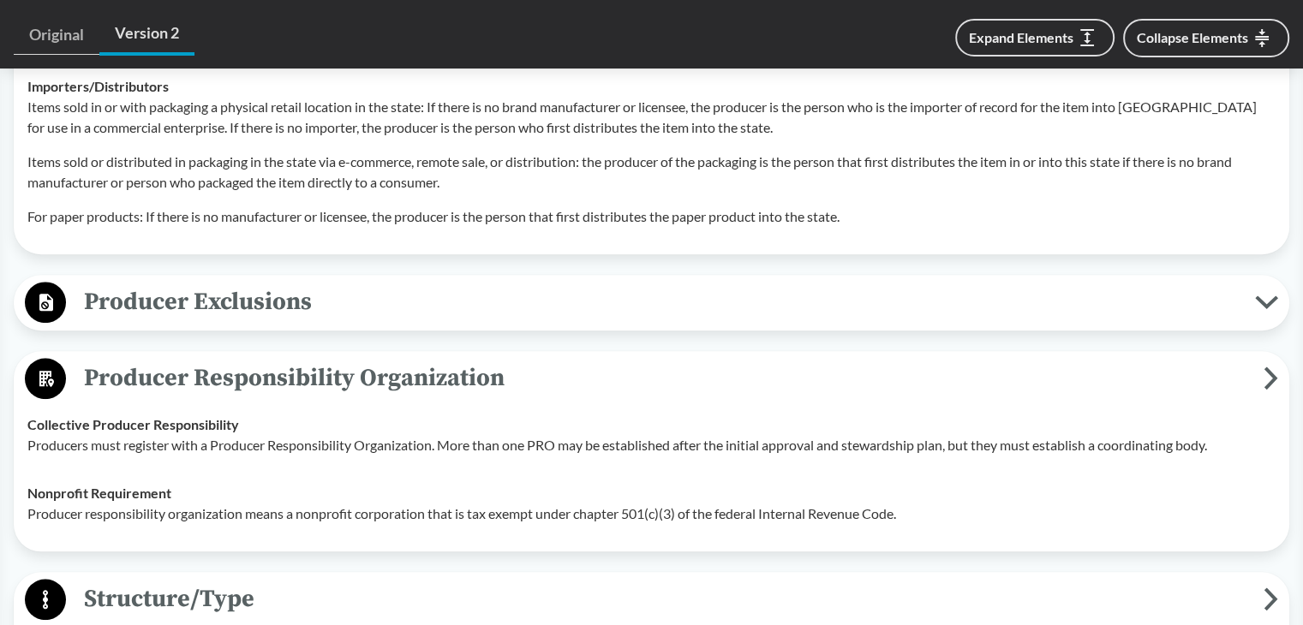
click at [1269, 296] on icon at bounding box center [1266, 303] width 23 height 14
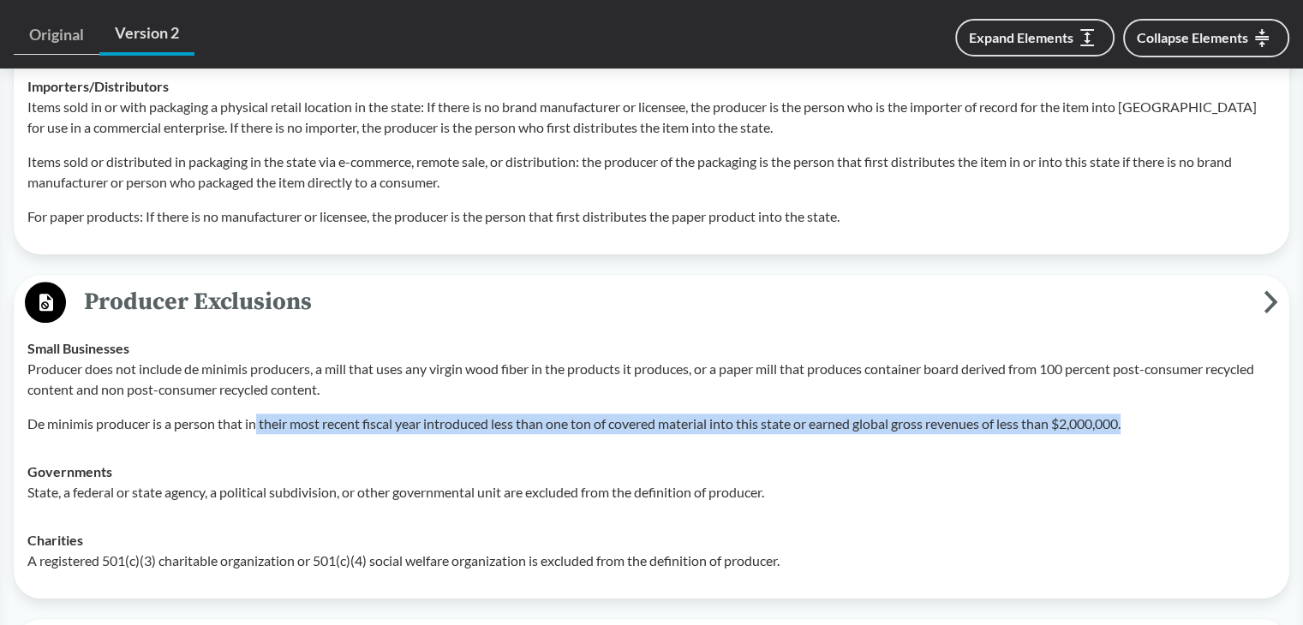
click at [1269, 293] on icon at bounding box center [1271, 302] width 9 height 18
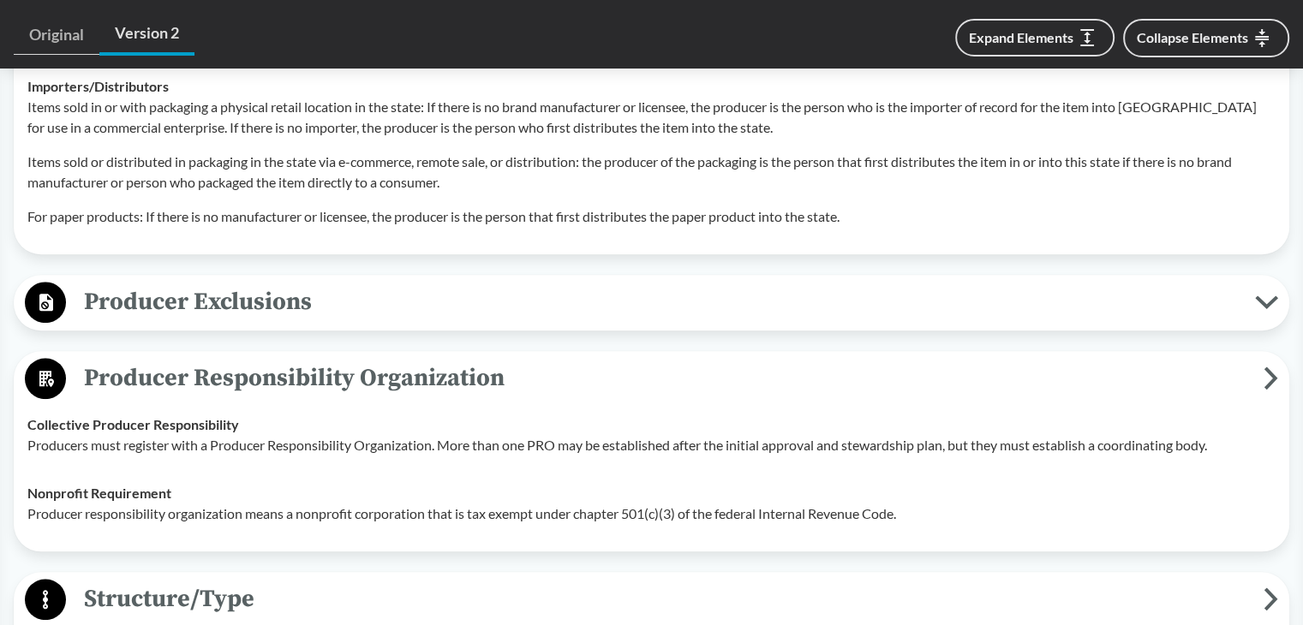
click at [1269, 296] on icon at bounding box center [1266, 303] width 23 height 14
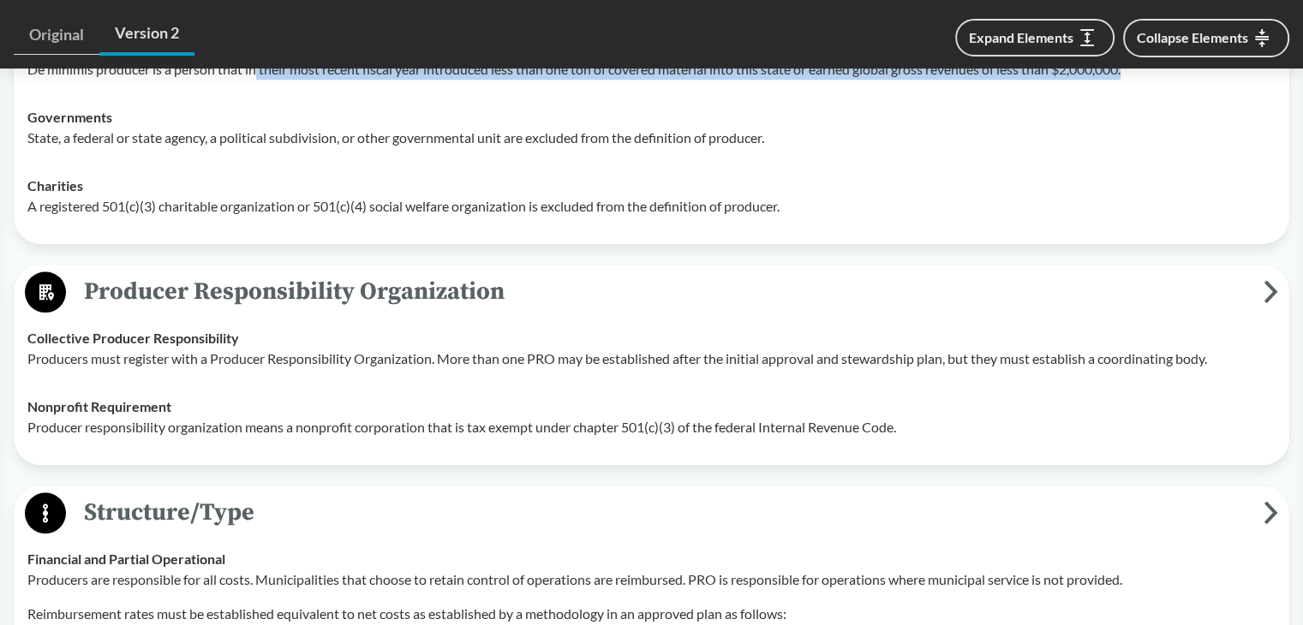
scroll to position [1762, 0]
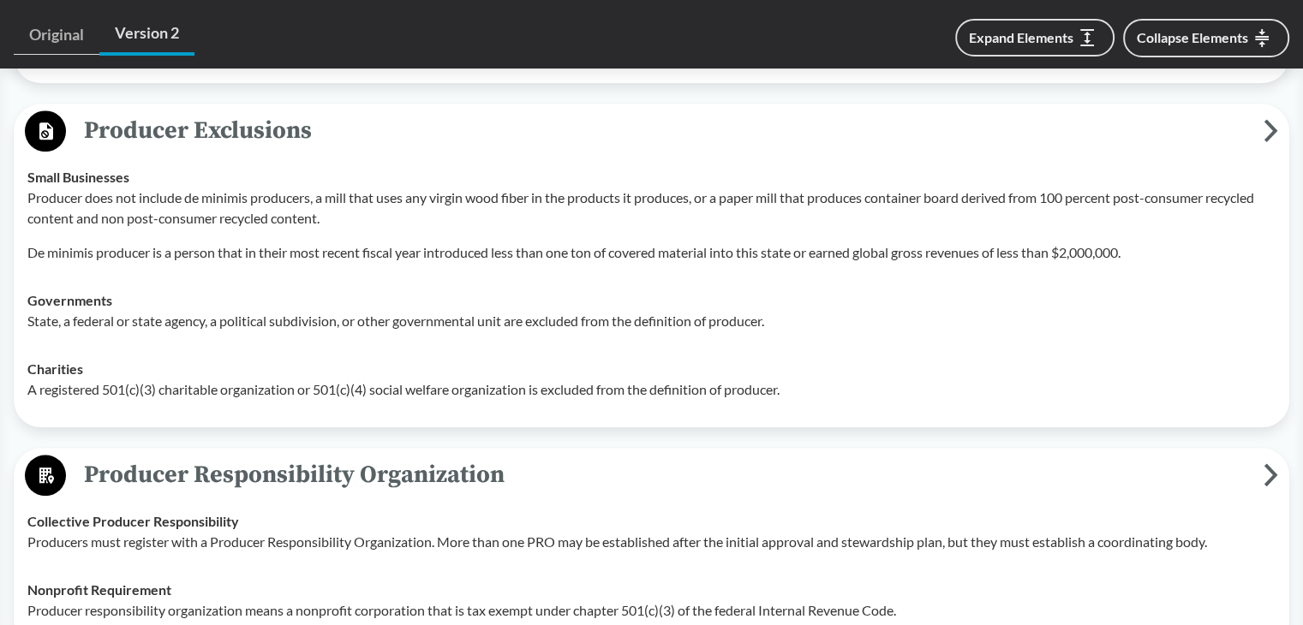
click at [405, 309] on td "Governments State, a federal or state agency, a political subdivision, or other…" at bounding box center [651, 311] width 1263 height 69
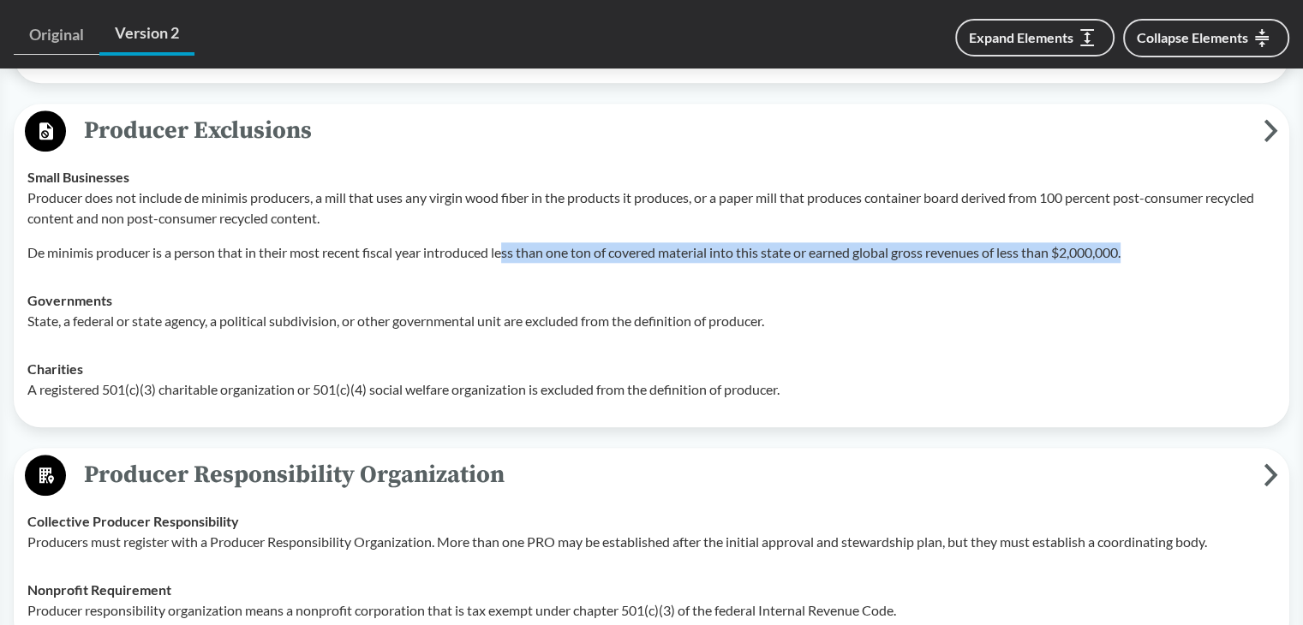
drag, startPoint x: 510, startPoint y: 230, endPoint x: 1161, endPoint y: 232, distance: 651.8
click at [1161, 242] on p "De minimis producer is a person that in their most recent fiscal year introduce…" at bounding box center [651, 252] width 1248 height 21
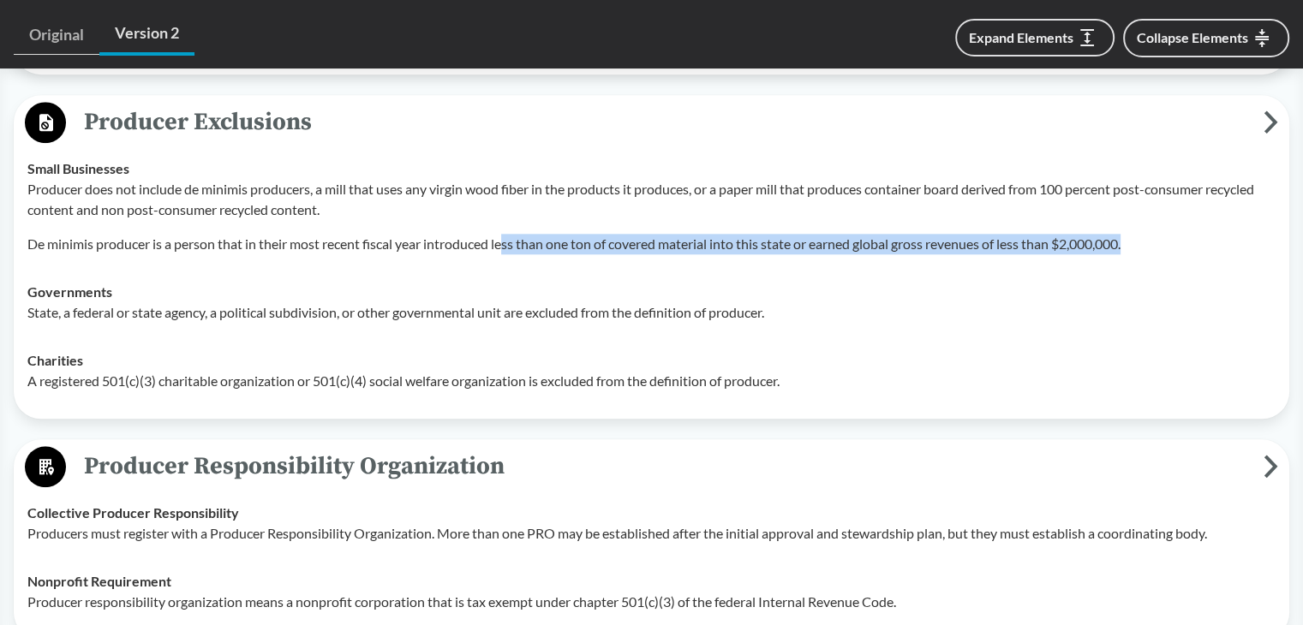
scroll to position [1676, 0]
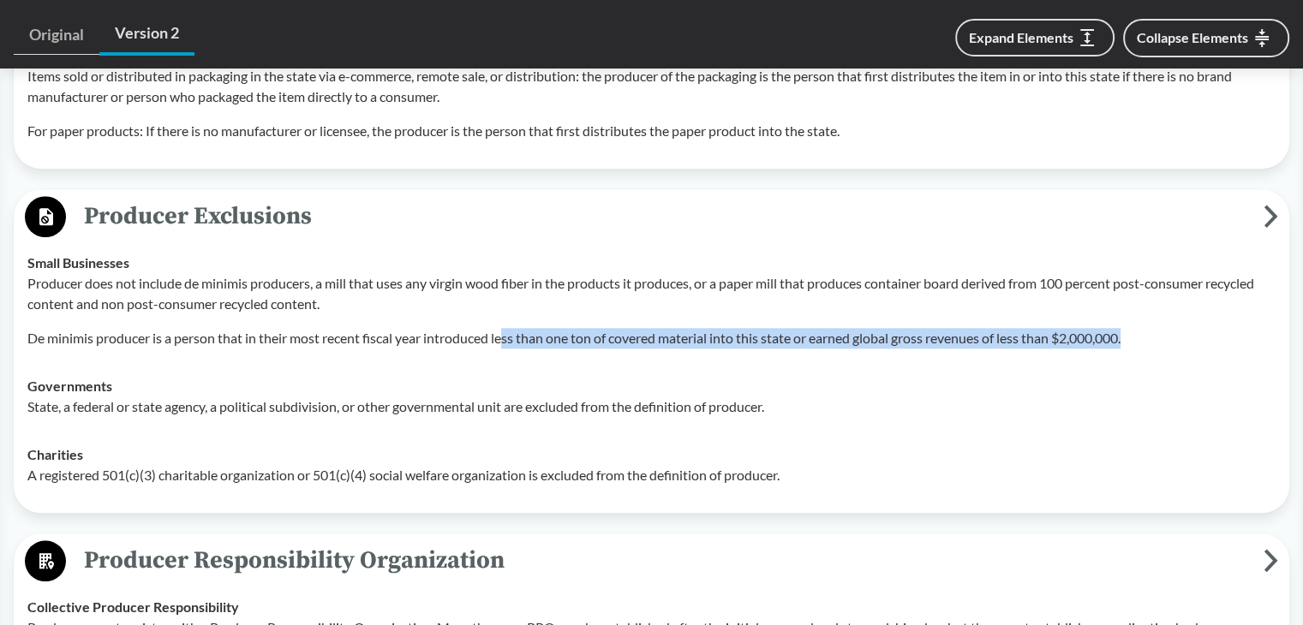
click at [546, 200] on span "Producer Exclusions" at bounding box center [664, 216] width 1197 height 39
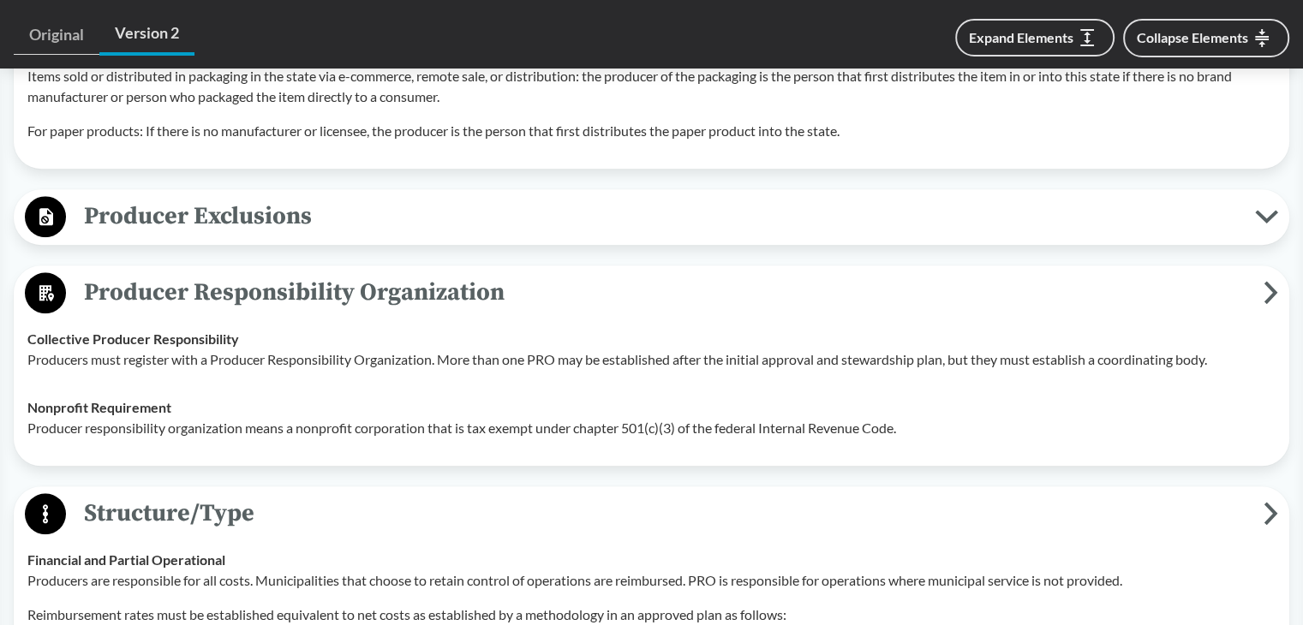
scroll to position [1762, 0]
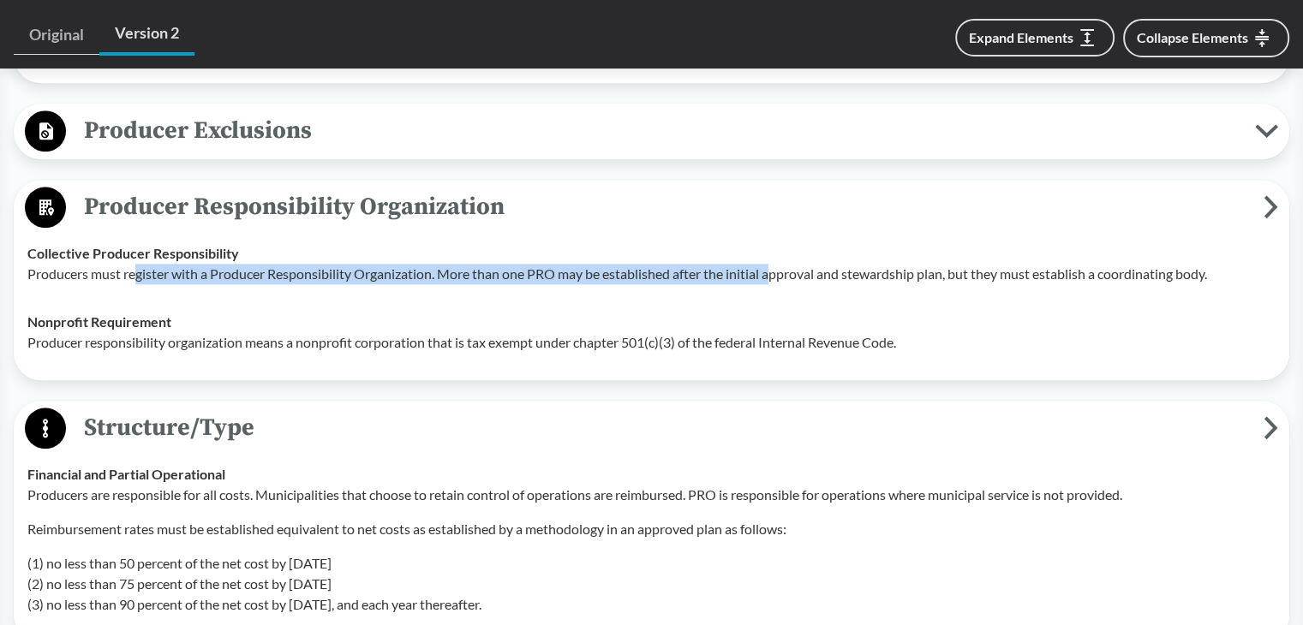
drag, startPoint x: 134, startPoint y: 248, endPoint x: 778, endPoint y: 258, distance: 644.2
click at [778, 264] on p "Producers must register with a Producer Responsibility Organization. More than …" at bounding box center [651, 274] width 1248 height 21
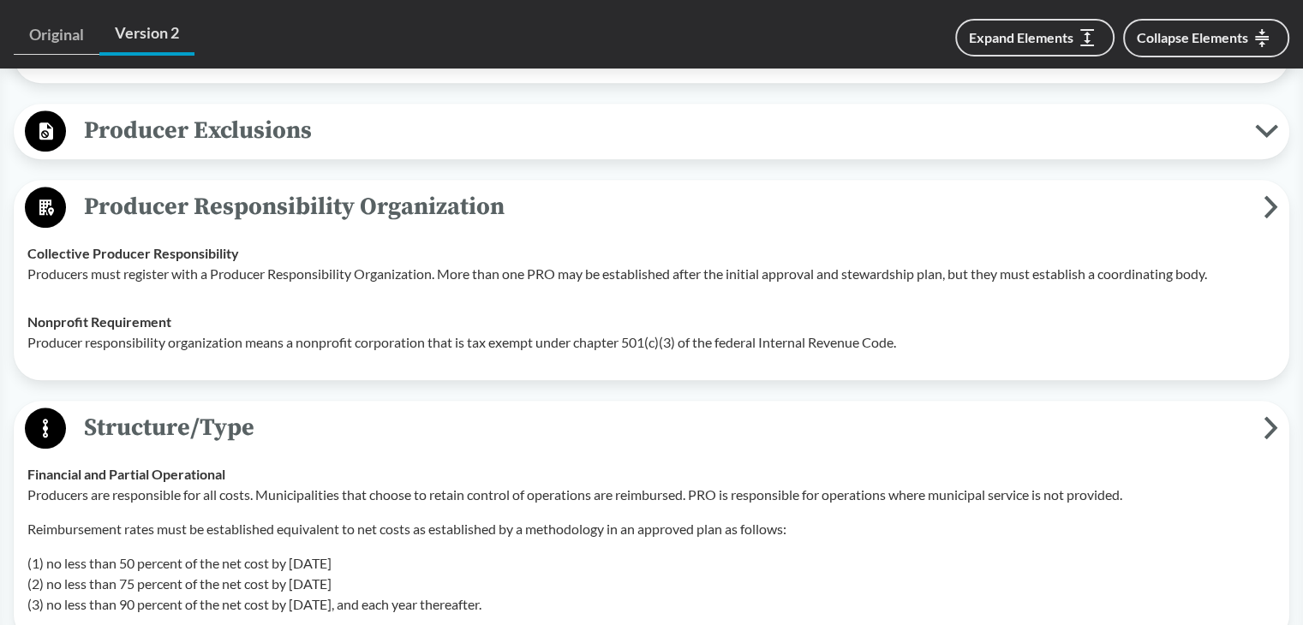
click at [507, 298] on td "Nonprofit Requirement Producer responsibility organization means a nonprofit co…" at bounding box center [651, 332] width 1263 height 69
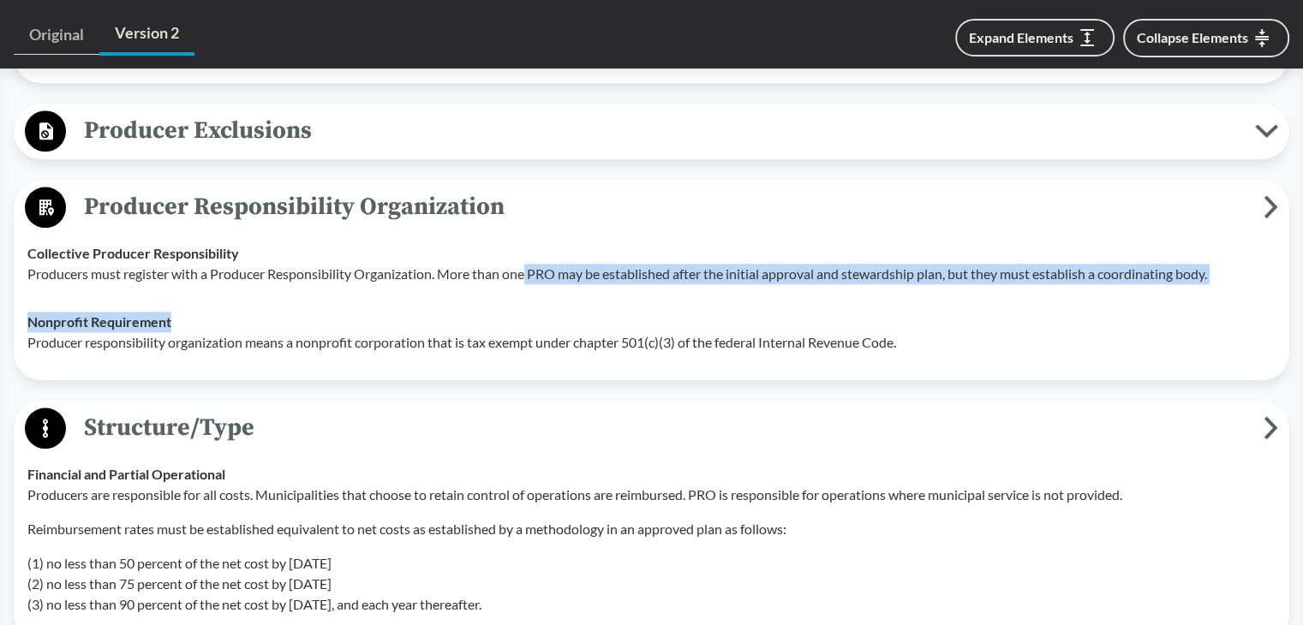
drag, startPoint x: 528, startPoint y: 249, endPoint x: 1091, endPoint y: 272, distance: 564.1
click at [1091, 272] on tbody "Collective Producer Responsibility Producers must register with a Producer Resp…" at bounding box center [651, 298] width 1263 height 137
click at [1072, 268] on td "Collective Producer Responsibility Producers must register with a Producer Resp…" at bounding box center [651, 264] width 1263 height 69
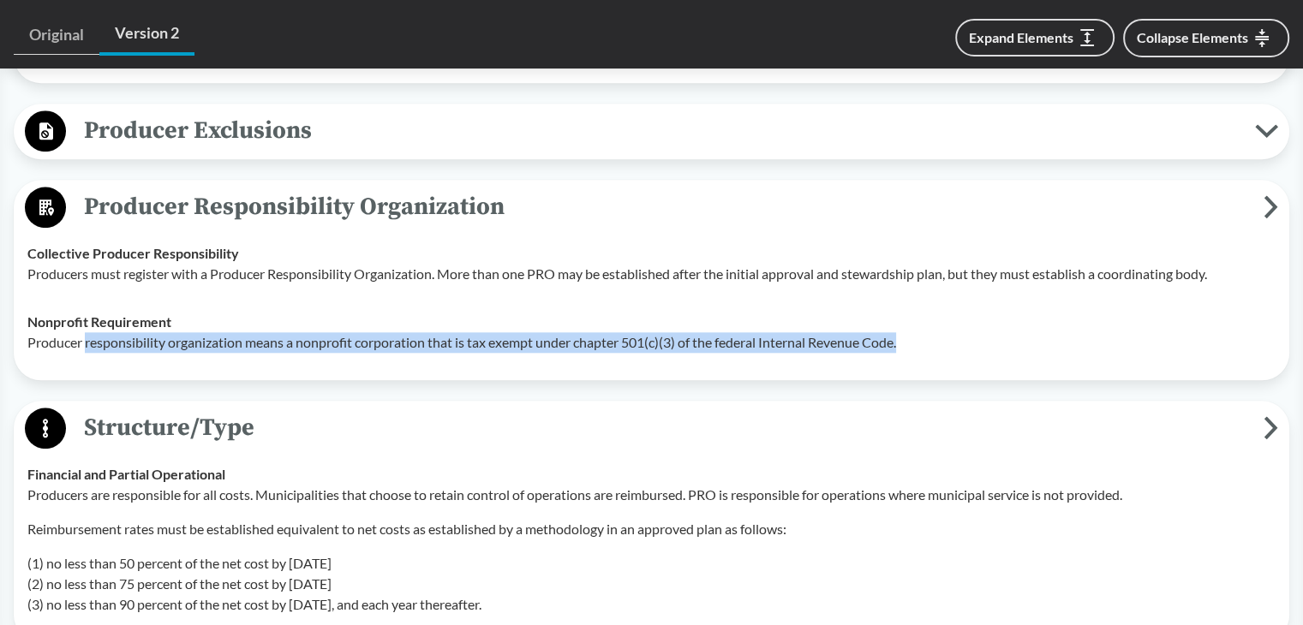
drag, startPoint x: 86, startPoint y: 325, endPoint x: 936, endPoint y: 325, distance: 850.5
click at [936, 332] on p "Producer responsibility organization means a nonprofit corporation that is tax …" at bounding box center [651, 342] width 1248 height 21
click at [321, 417] on span "Structure/Type" at bounding box center [664, 428] width 1197 height 39
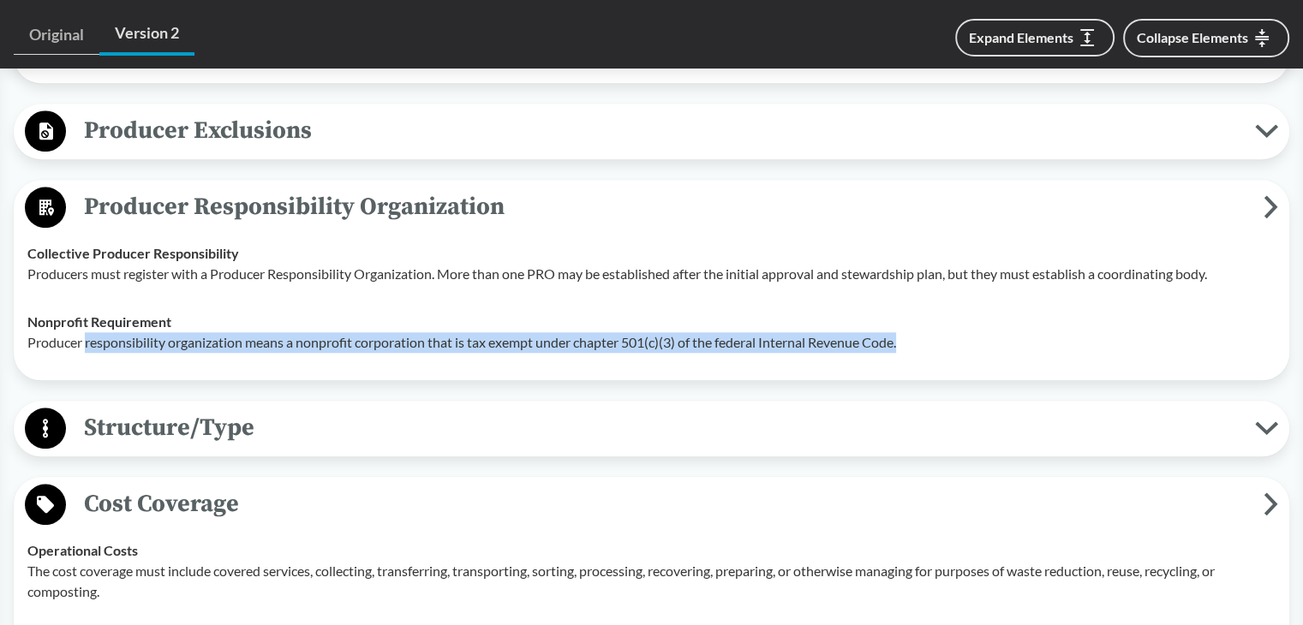
click at [211, 409] on span "Structure/Type" at bounding box center [660, 428] width 1189 height 39
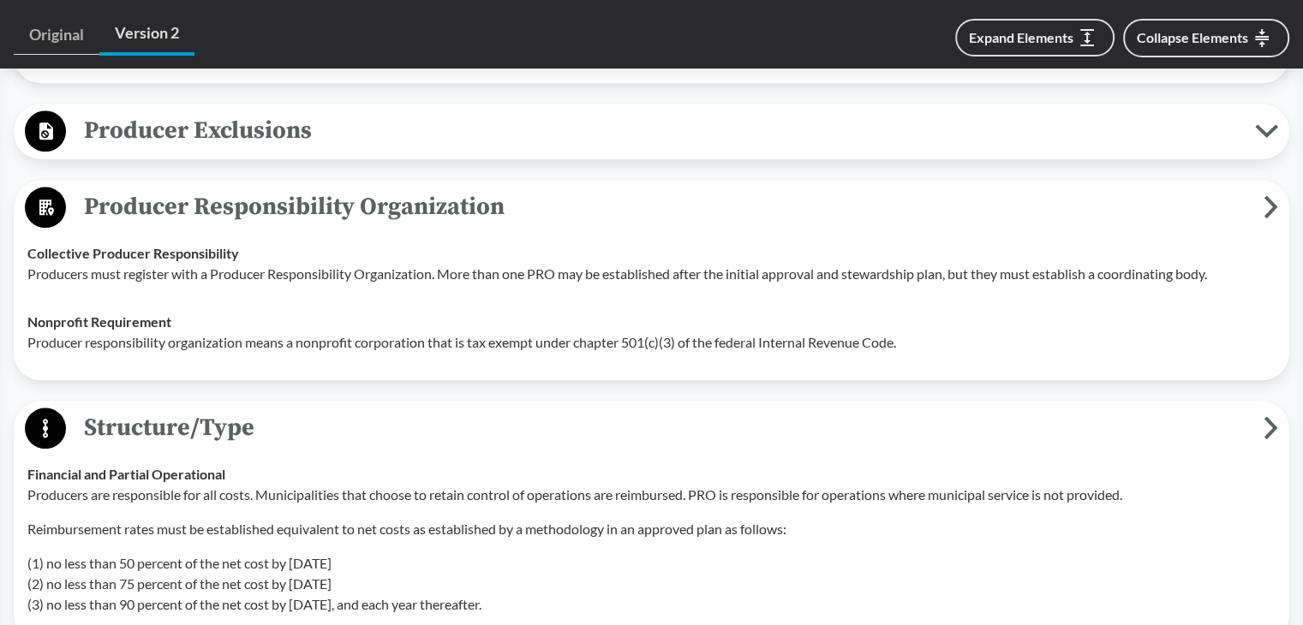
click at [333, 264] on p "Producers must register with a Producer Responsibility Organization. More than …" at bounding box center [651, 274] width 1248 height 21
drag, startPoint x: 191, startPoint y: 182, endPoint x: 518, endPoint y: 212, distance: 328.6
click at [518, 212] on div "Producer Responsibility Organization Collective Producer Responsibility Produce…" at bounding box center [651, 280] width 1275 height 200
drag, startPoint x: 75, startPoint y: 174, endPoint x: 411, endPoint y: 177, distance: 335.8
click at [408, 188] on span "Producer Responsibility Organization" at bounding box center [664, 207] width 1197 height 39
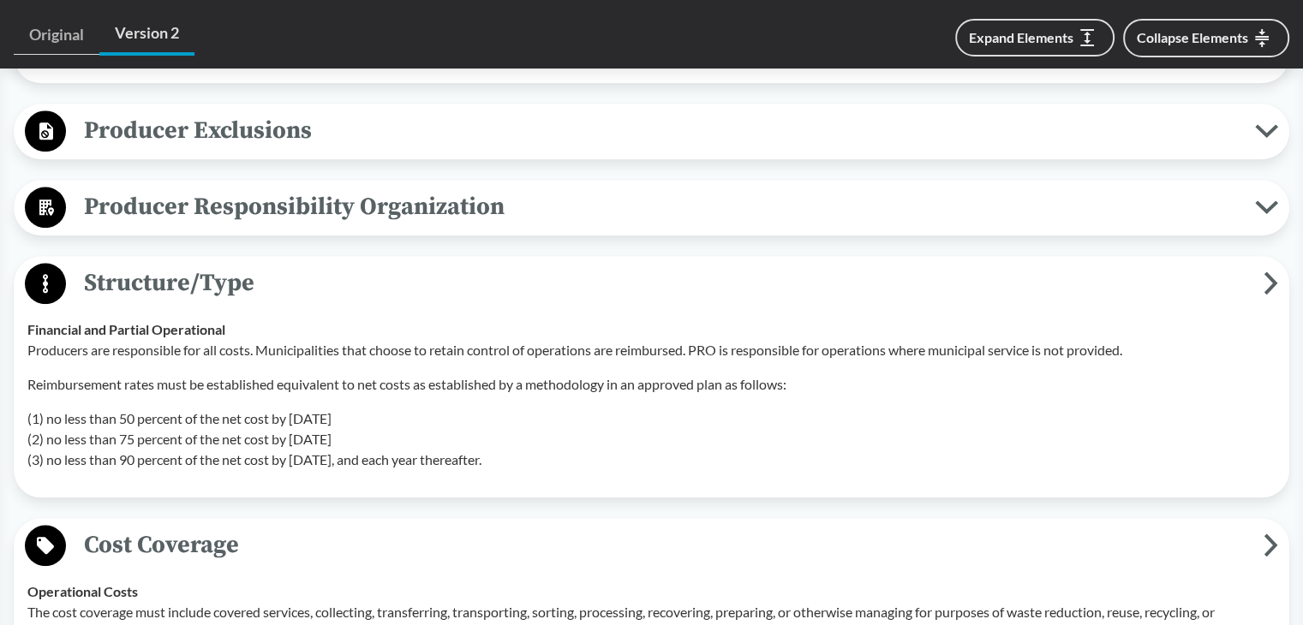
click at [412, 188] on span "Producer Responsibility Organization" at bounding box center [660, 207] width 1189 height 39
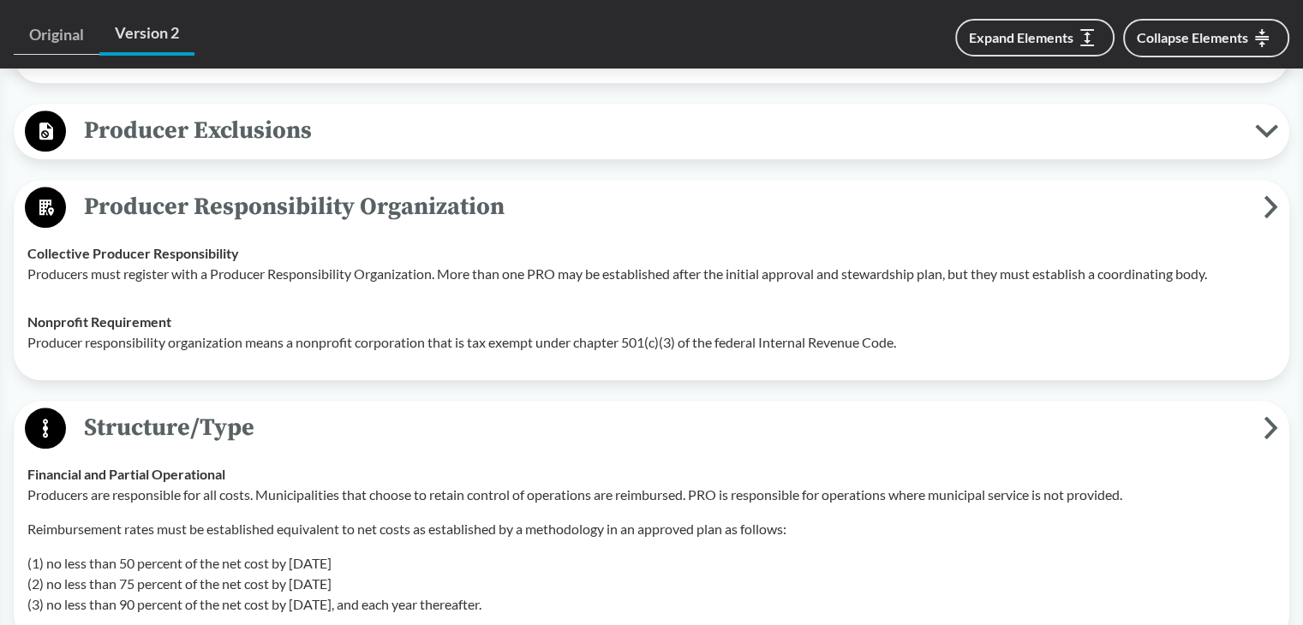
click at [412, 188] on span "Producer Responsibility Organization" at bounding box center [664, 207] width 1197 height 39
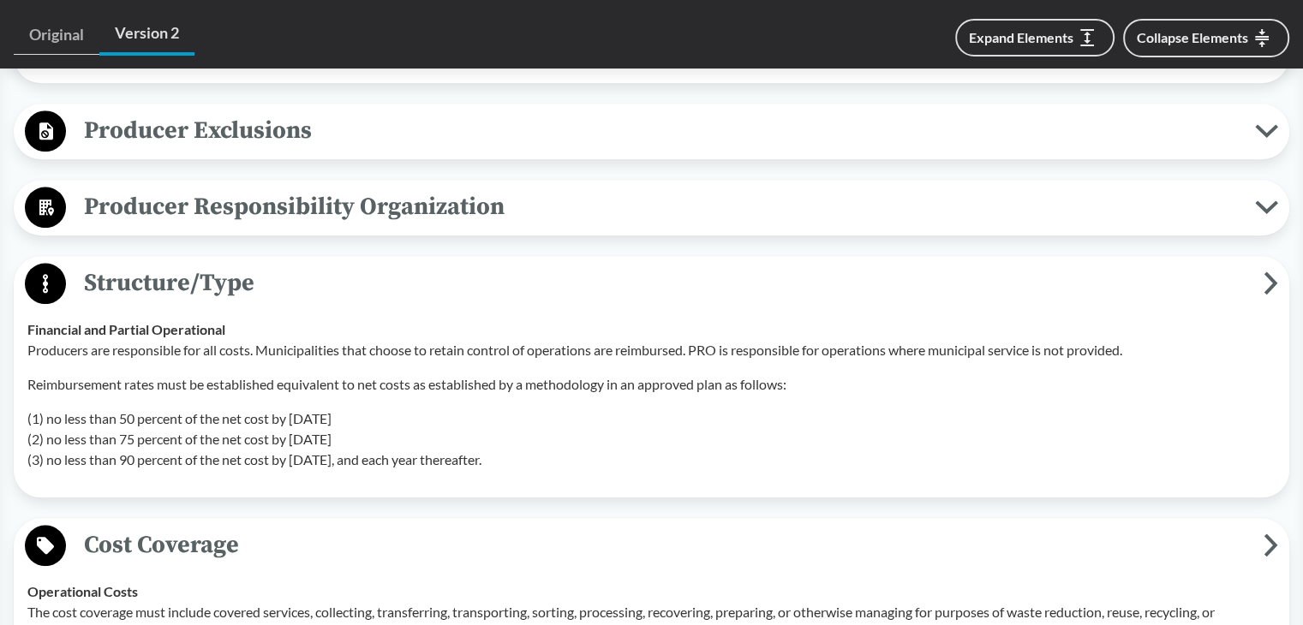
click at [305, 188] on span "Producer Responsibility Organization" at bounding box center [660, 207] width 1189 height 39
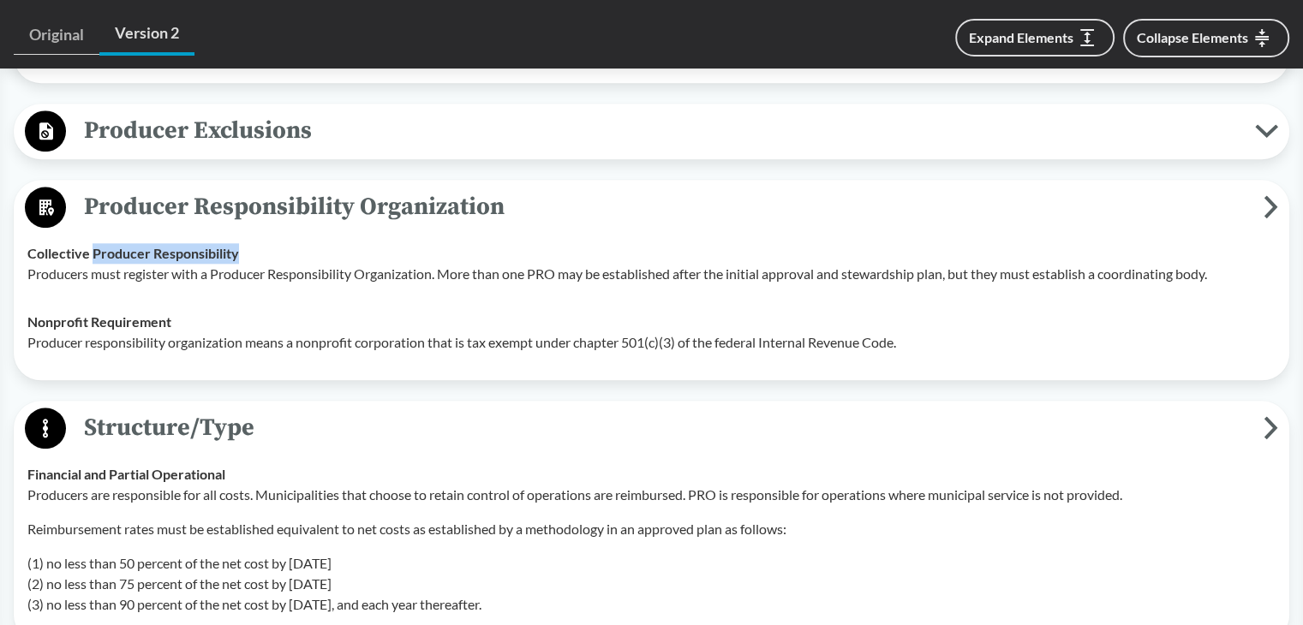
drag, startPoint x: 93, startPoint y: 228, endPoint x: 272, endPoint y: 228, distance: 179.0
click at [272, 243] on div "Collective Producer Responsibility Producers must register with a Producer Resp…" at bounding box center [651, 263] width 1248 height 41
copy strong "Producer Responsibility"
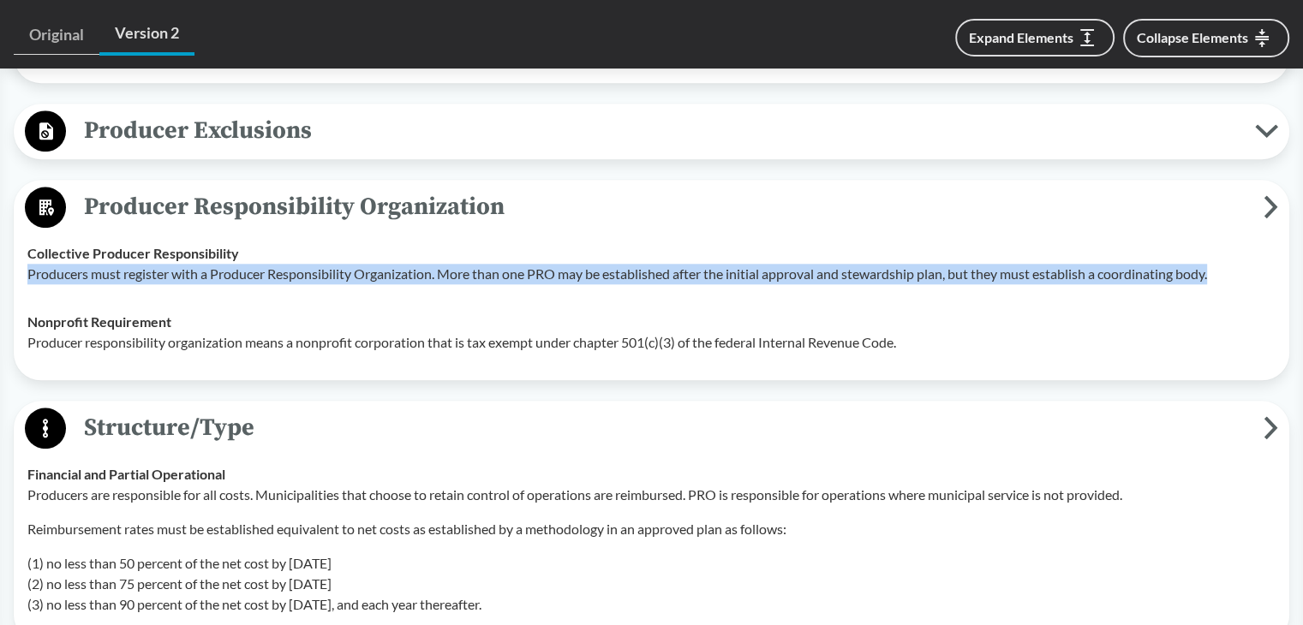
drag, startPoint x: 27, startPoint y: 250, endPoint x: 1221, endPoint y: 257, distance: 1194.0
click at [1221, 257] on td "Collective Producer Responsibility Producers must register with a Producer Resp…" at bounding box center [651, 264] width 1263 height 69
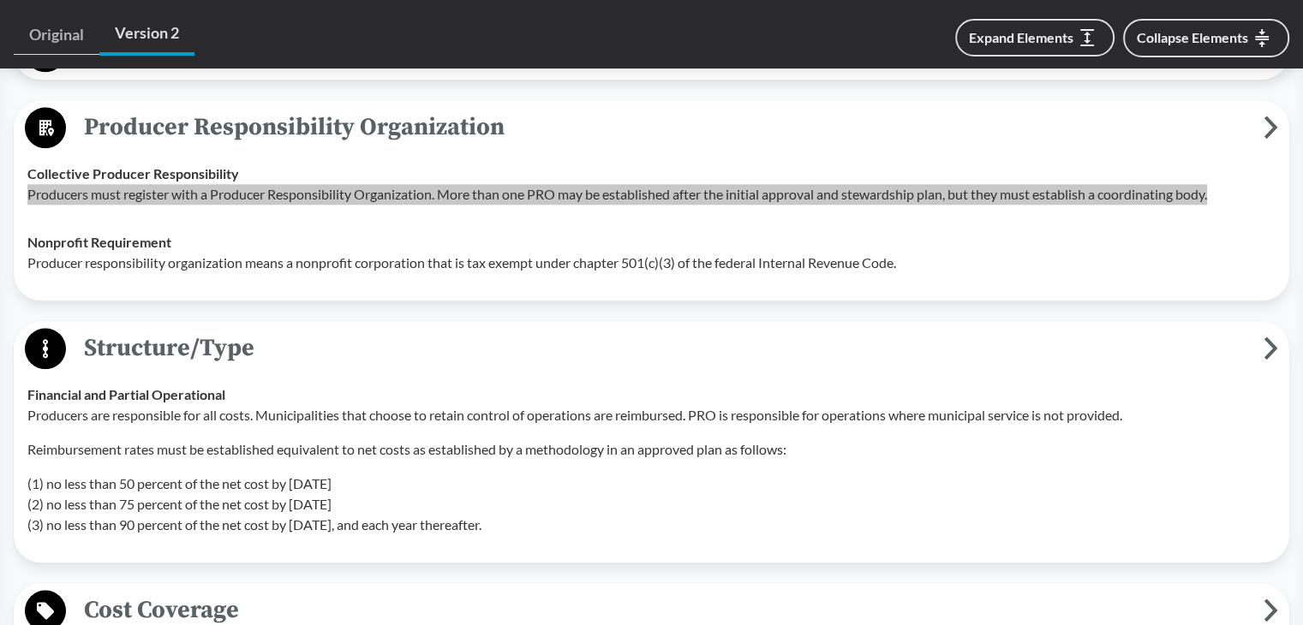
scroll to position [1933, 0]
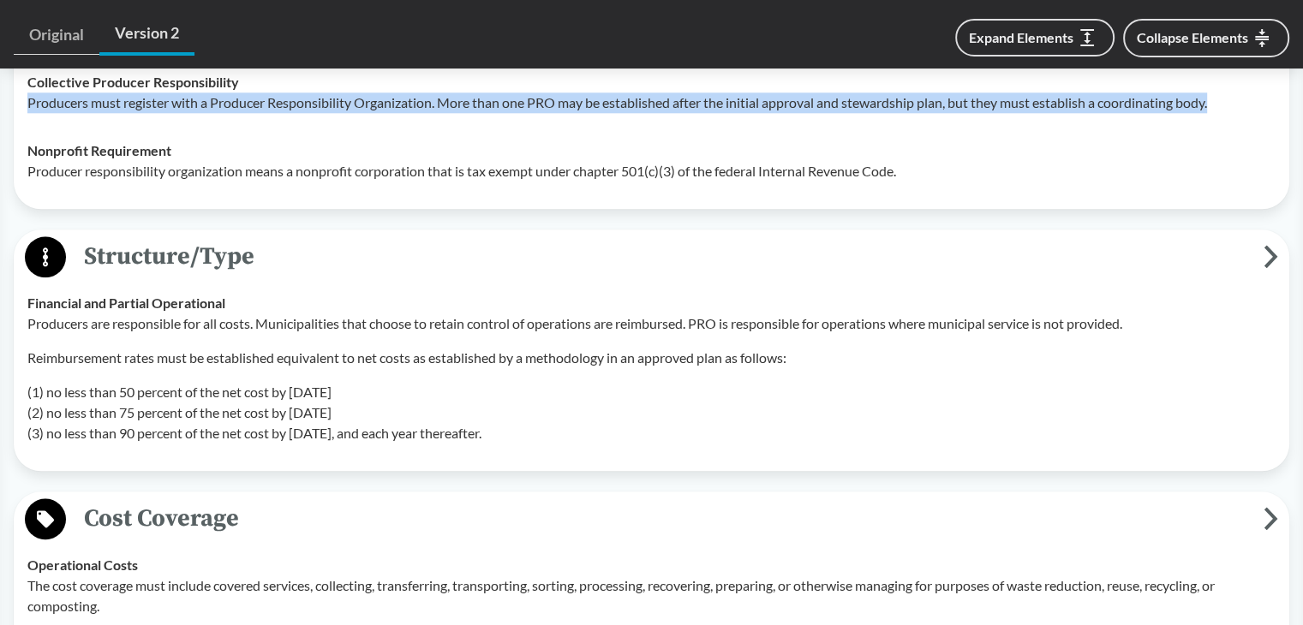
click at [154, 241] on span "Structure/Type" at bounding box center [664, 256] width 1197 height 39
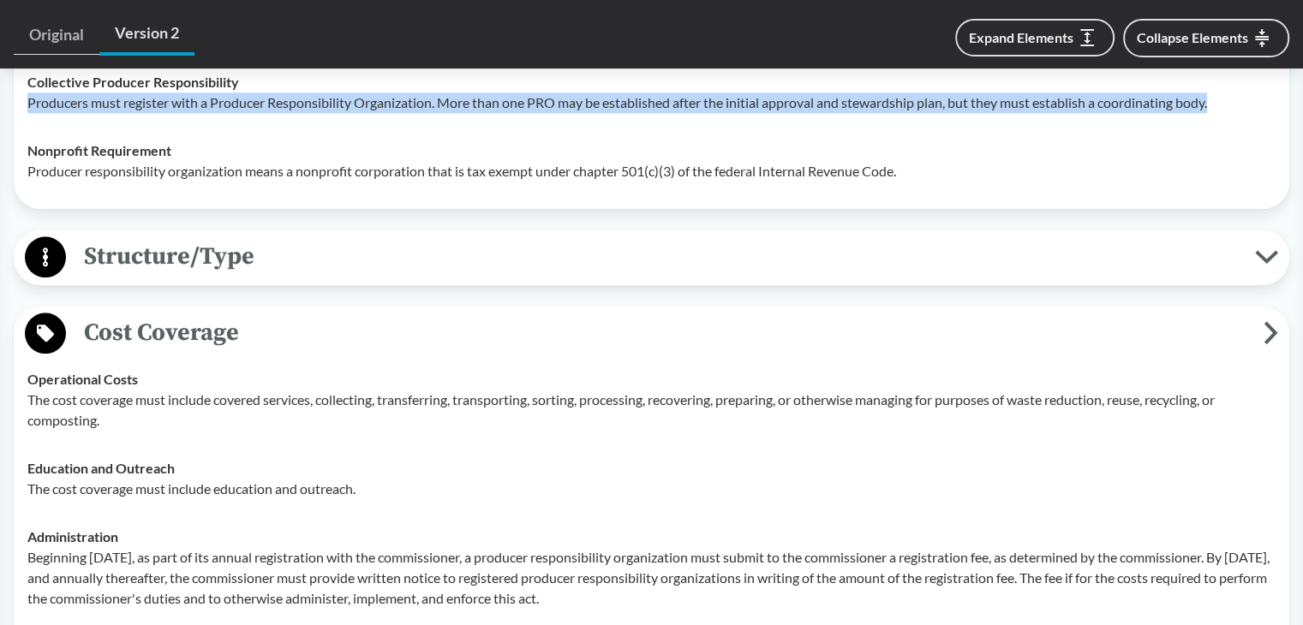
click at [166, 237] on span "Structure/Type" at bounding box center [660, 256] width 1189 height 39
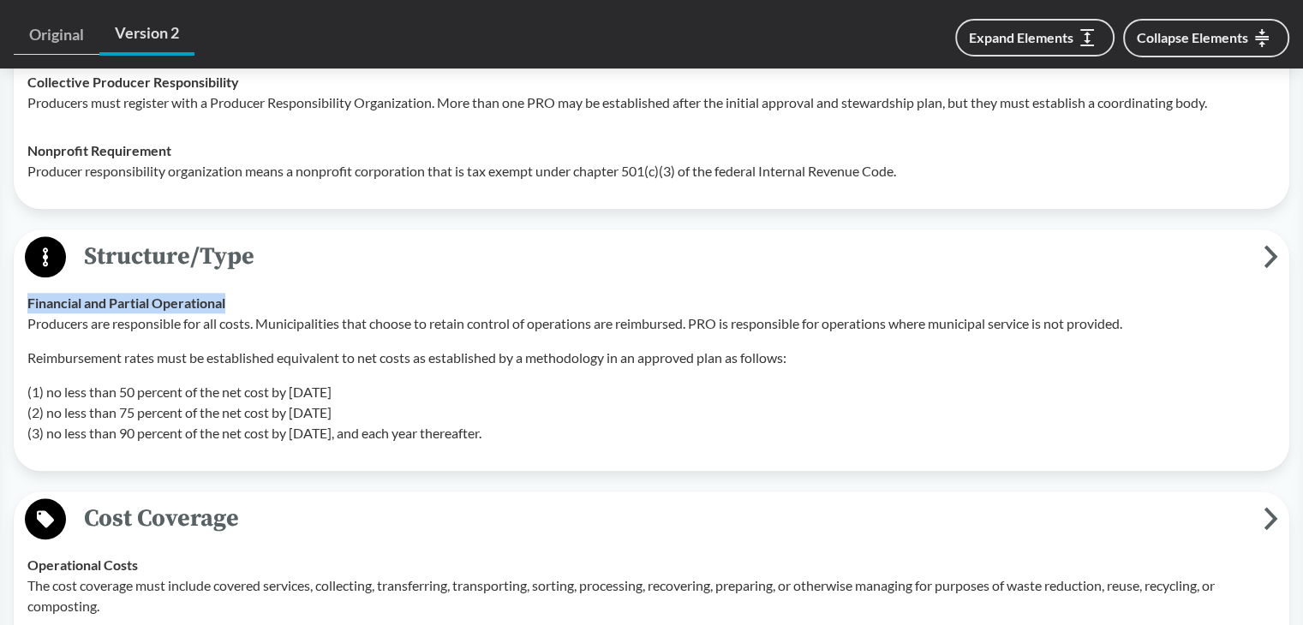
drag, startPoint x: 27, startPoint y: 279, endPoint x: 337, endPoint y: 279, distance: 310.1
click at [337, 293] on div "Financial and Partial Operational Producers are responsible for all costs. Muni…" at bounding box center [651, 368] width 1248 height 151
drag, startPoint x: 291, startPoint y: 301, endPoint x: 445, endPoint y: 302, distance: 154.2
click at [435, 313] on p "Producers are responsible for all costs. Municipalities that choose to retain c…" at bounding box center [651, 323] width 1248 height 21
click at [272, 313] on div "Producers are responsible for all costs. Municipalities that choose to retain c…" at bounding box center [651, 378] width 1248 height 130
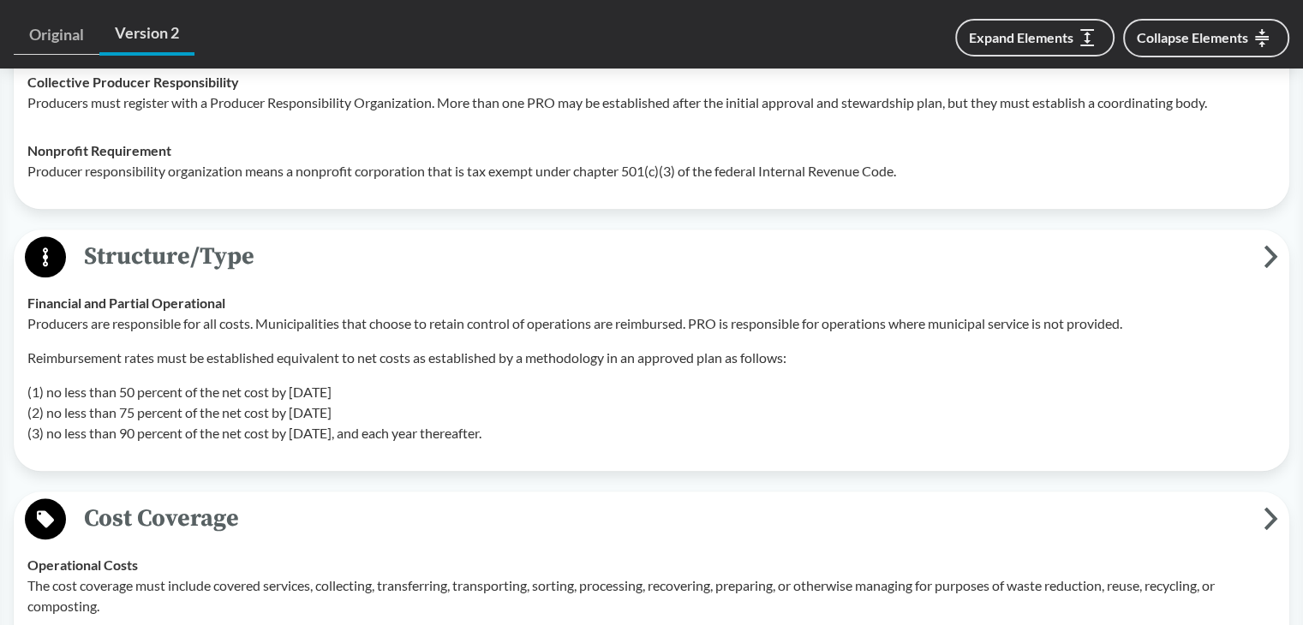
drag, startPoint x: 33, startPoint y: 275, endPoint x: 436, endPoint y: 358, distance: 411.9
click at [436, 358] on div "Financial and Partial Operational Producers are responsible for all costs. Muni…" at bounding box center [651, 368] width 1248 height 151
click at [322, 315] on div "Producers are responsible for all costs. Municipalities that choose to retain c…" at bounding box center [651, 378] width 1248 height 130
click at [77, 295] on strong "Financial and Partial Operational" at bounding box center [126, 303] width 198 height 16
drag, startPoint x: 27, startPoint y: 275, endPoint x: 560, endPoint y: 406, distance: 548.6
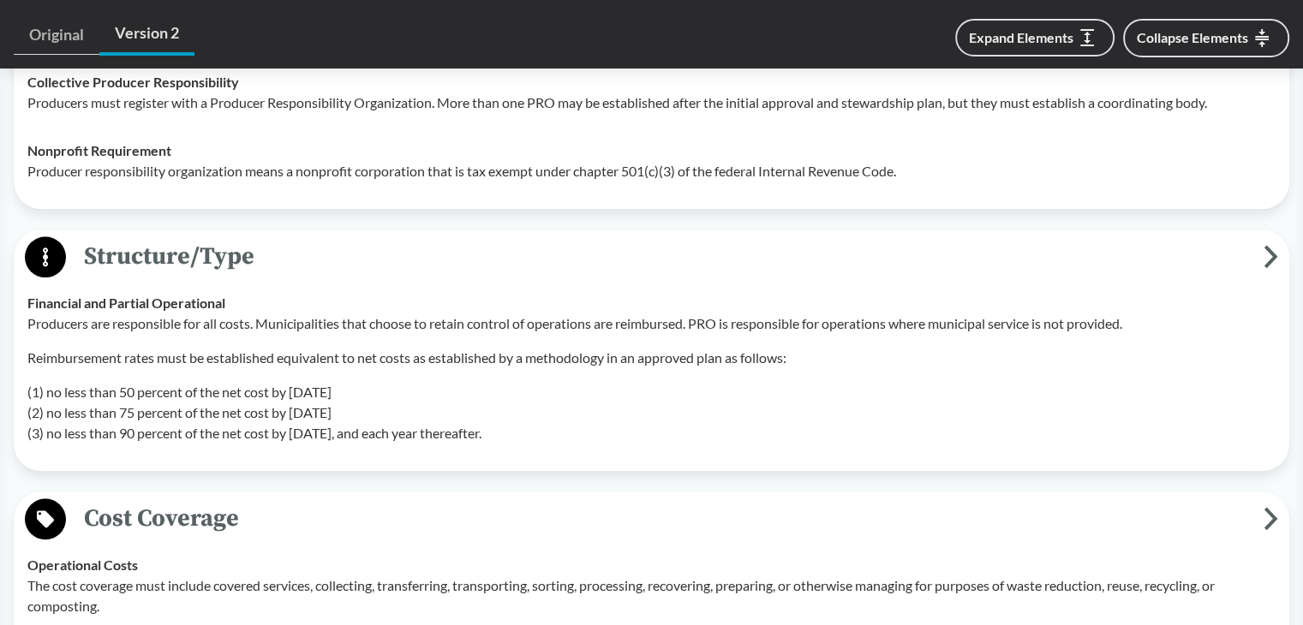
click at [560, 406] on div "Financial and Partial Operational Producers are responsible for all costs. Muni…" at bounding box center [651, 368] width 1248 height 151
drag, startPoint x: 88, startPoint y: 218, endPoint x: 290, endPoint y: 220, distance: 202.1
click at [290, 237] on span "Structure/Type" at bounding box center [664, 256] width 1197 height 39
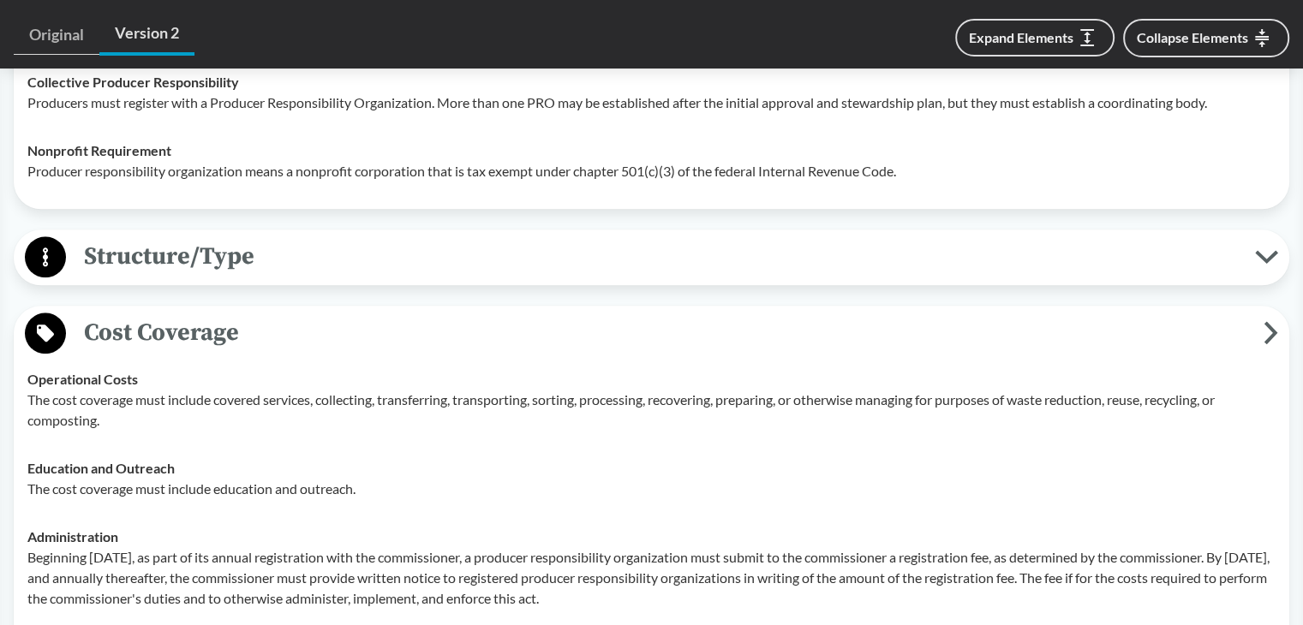
click at [178, 237] on span "Structure/Type" at bounding box center [660, 256] width 1189 height 39
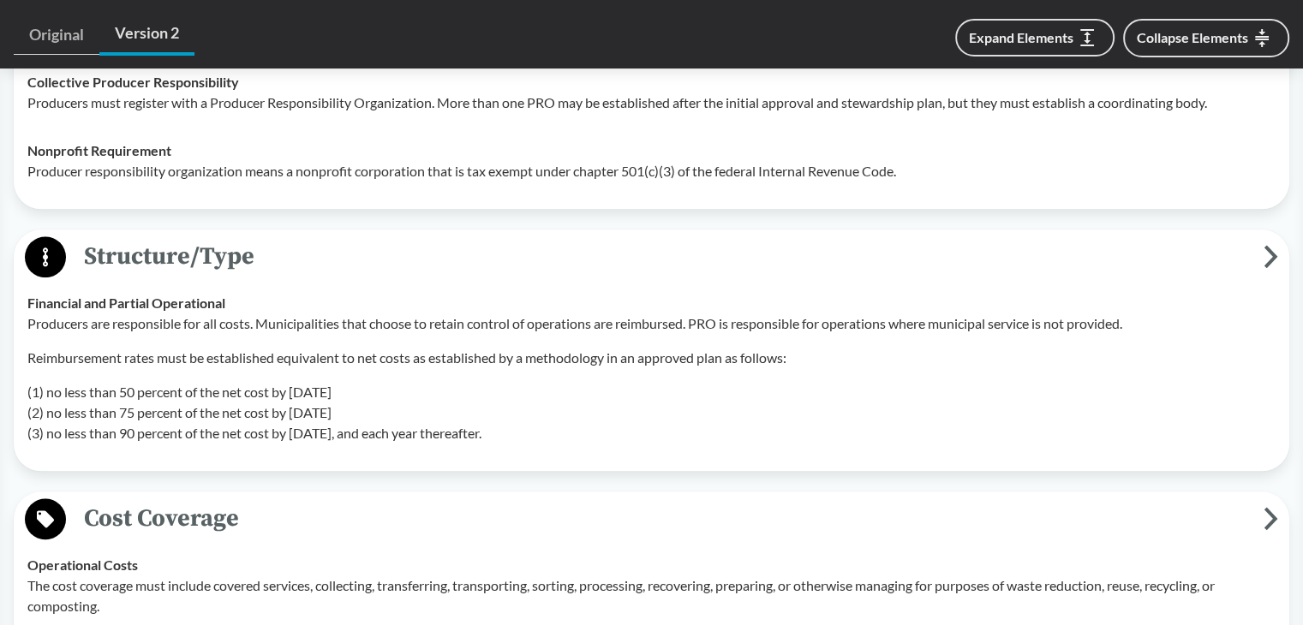
click at [346, 279] on td "Financial and Partial Operational Producers are responsible for all costs. Muni…" at bounding box center [651, 368] width 1263 height 178
drag, startPoint x: 31, startPoint y: 273, endPoint x: 264, endPoint y: 275, distance: 233.0
click at [264, 293] on div "Financial and Partial Operational Producers are responsible for all costs. Muni…" at bounding box center [651, 368] width 1248 height 151
click at [140, 295] on strong "Financial and Partial Operational" at bounding box center [126, 303] width 198 height 16
click at [27, 279] on td "Financial and Partial Operational Producers are responsible for all costs. Muni…" at bounding box center [651, 368] width 1263 height 178
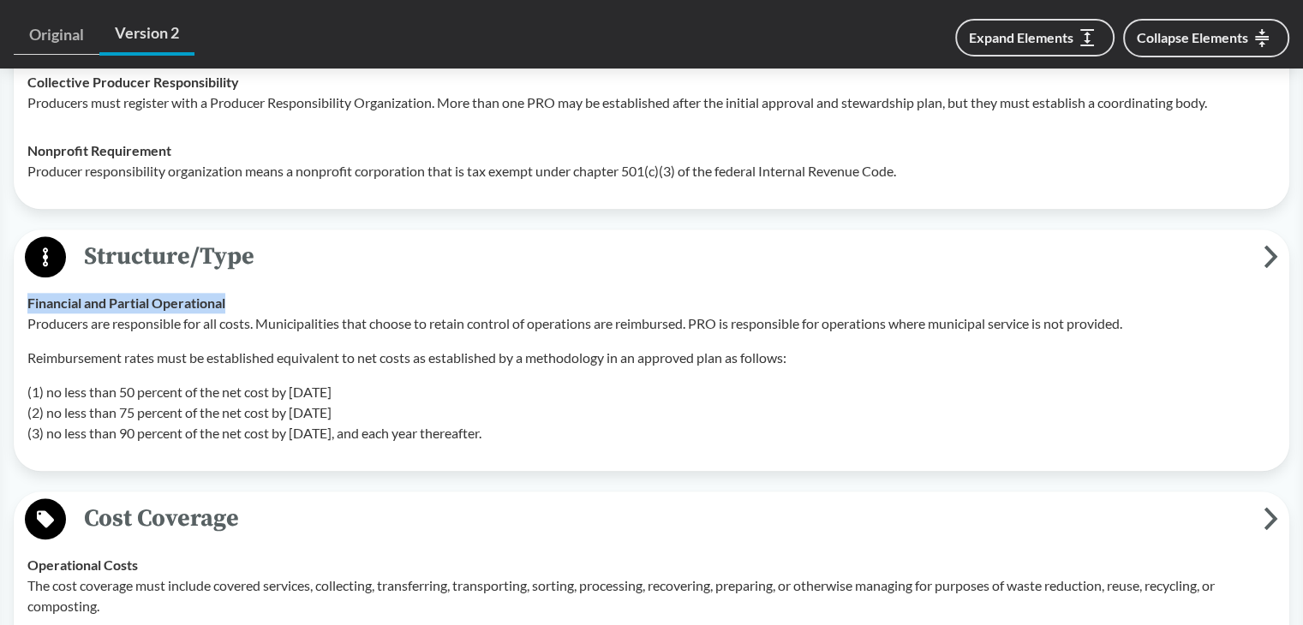
drag, startPoint x: 22, startPoint y: 277, endPoint x: 266, endPoint y: 277, distance: 243.3
click at [266, 279] on td "Financial and Partial Operational Producers are responsible for all costs. Muni…" at bounding box center [651, 368] width 1263 height 178
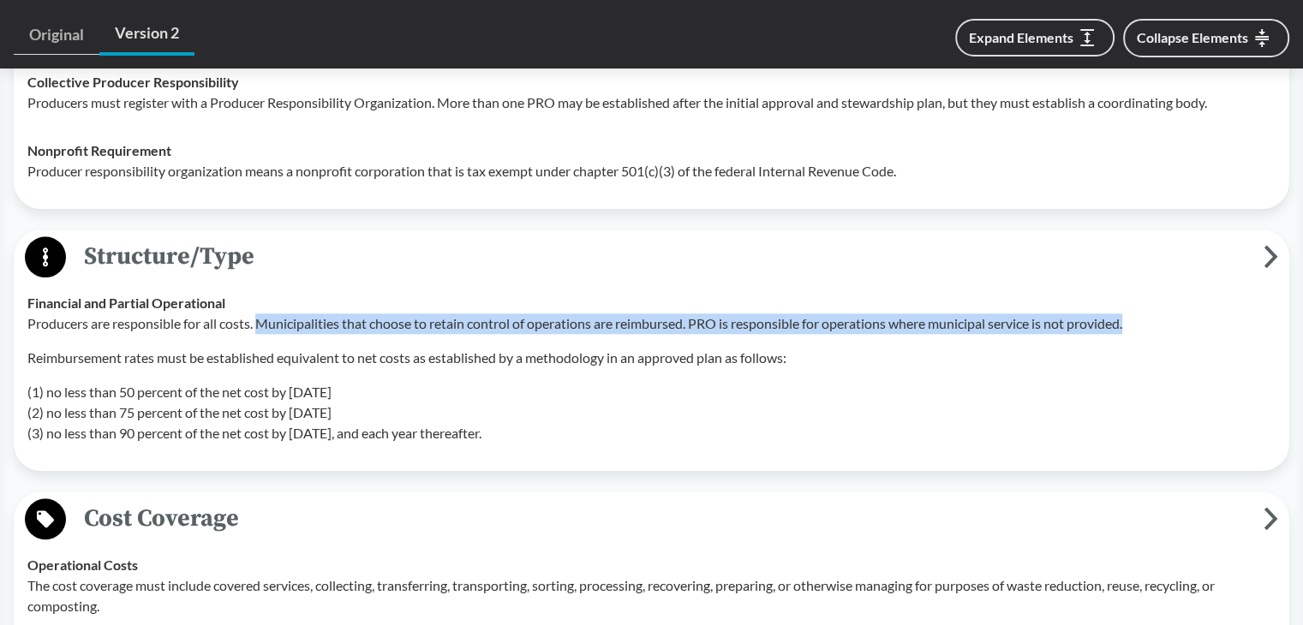
drag, startPoint x: 265, startPoint y: 294, endPoint x: 1158, endPoint y: 292, distance: 893.4
click at [1158, 313] on p "Producers are responsible for all costs. Municipalities that choose to retain c…" at bounding box center [651, 323] width 1248 height 21
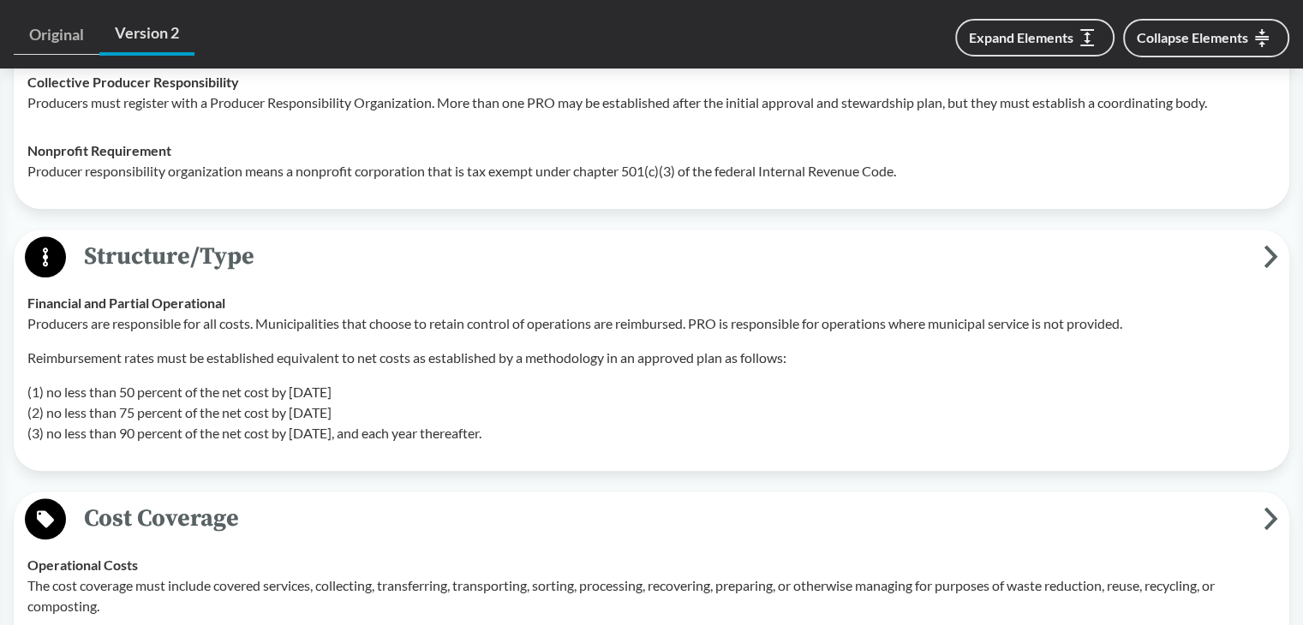
click at [222, 319] on div "Producers are responsible for all costs. Municipalities that choose to retain c…" at bounding box center [651, 378] width 1248 height 130
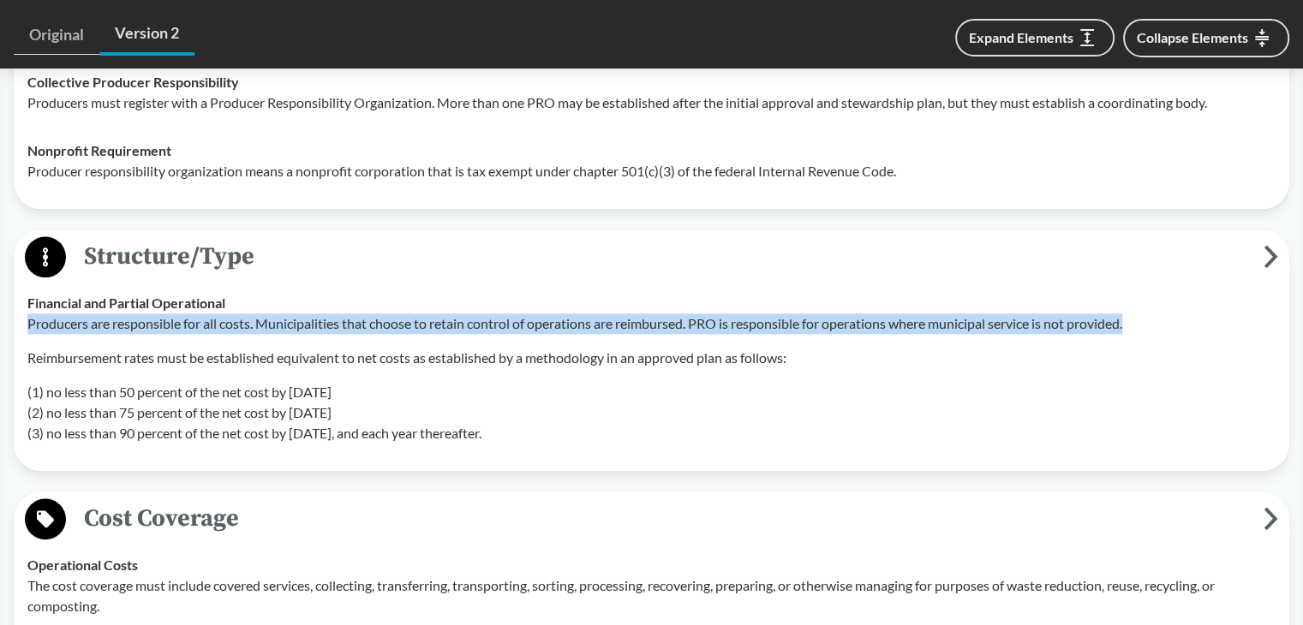
drag, startPoint x: 27, startPoint y: 302, endPoint x: 1137, endPoint y: 302, distance: 1110.1
click at [1137, 313] on p "Producers are responsible for all costs. Municipalities that choose to retain c…" at bounding box center [651, 323] width 1248 height 21
drag, startPoint x: 27, startPoint y: 333, endPoint x: 585, endPoint y: 414, distance: 563.4
click at [585, 414] on div "Producers are responsible for all costs. Municipalities that choose to retain c…" at bounding box center [651, 378] width 1248 height 130
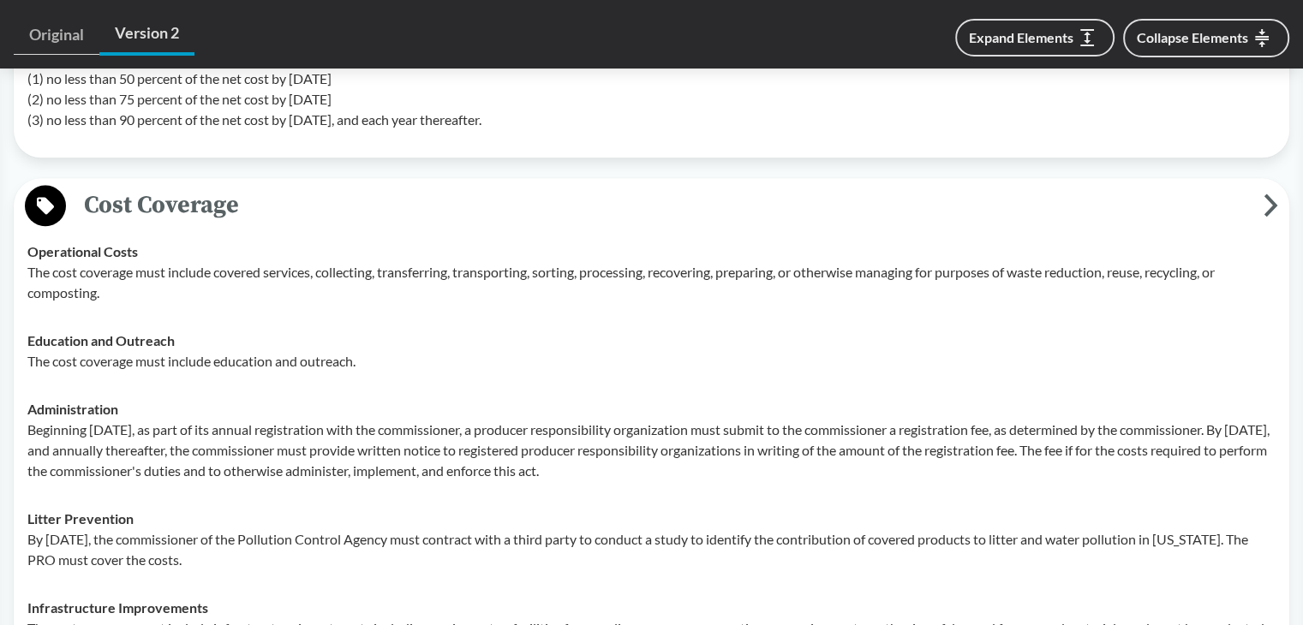
scroll to position [2276, 0]
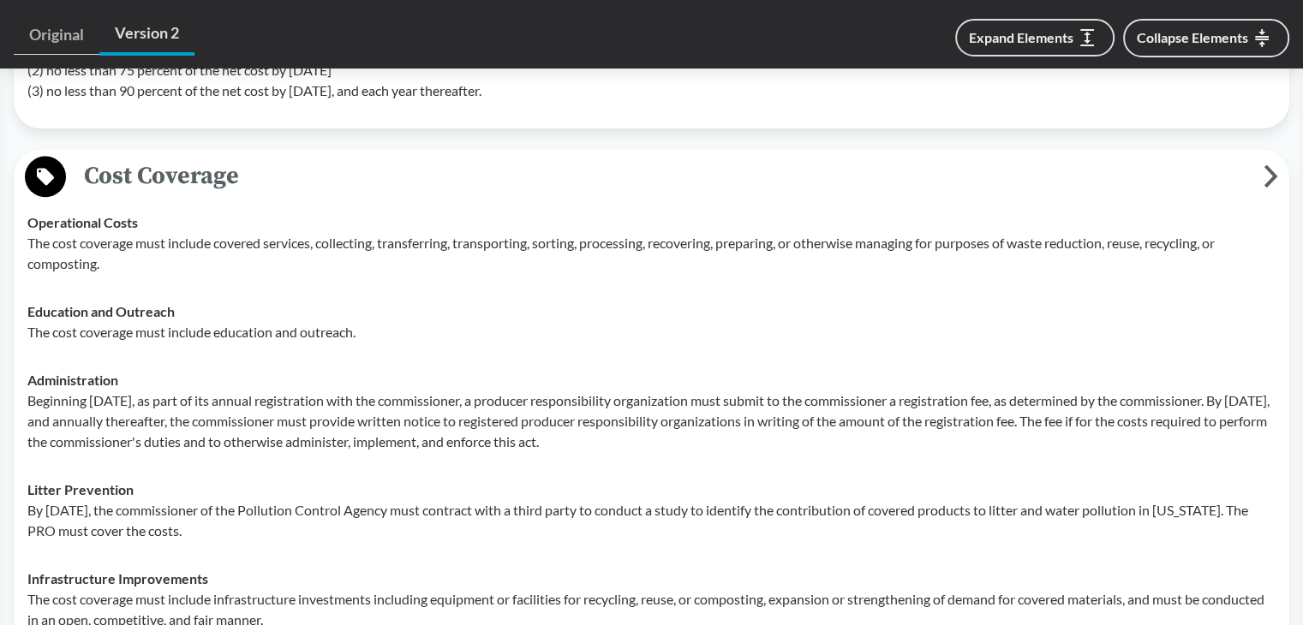
click at [295, 323] on td "Education and Outreach The cost coverage must include education and outreach." at bounding box center [651, 322] width 1263 height 69
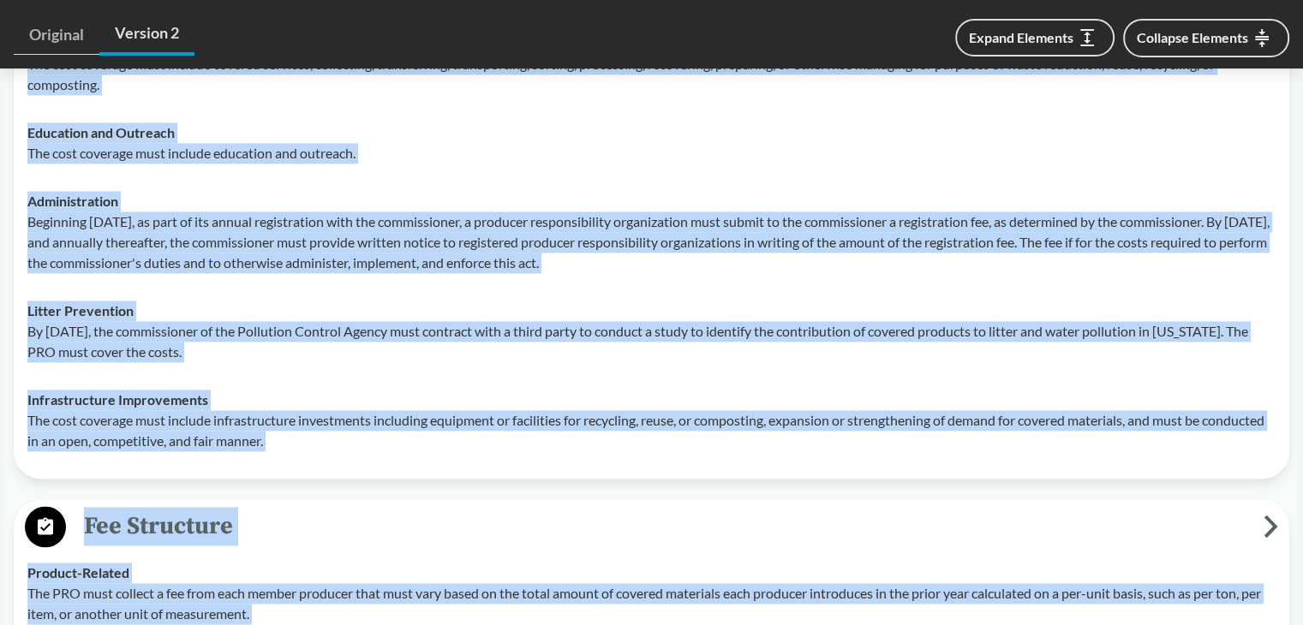
scroll to position [2361, 0]
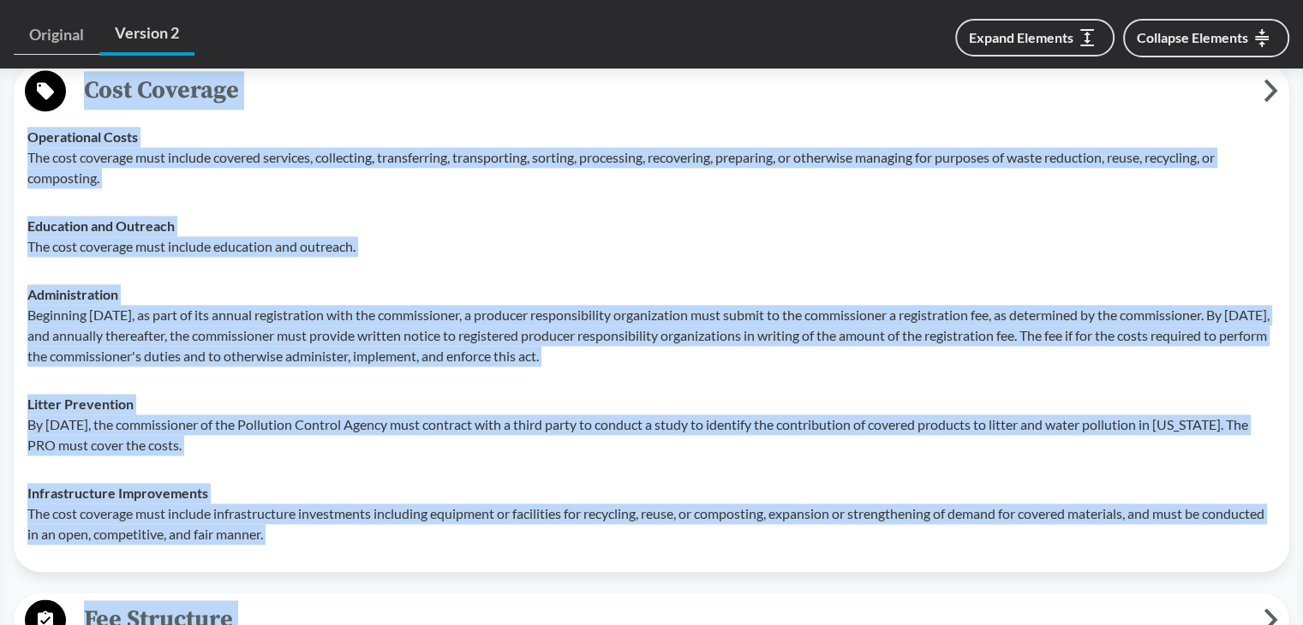
click at [288, 313] on p "Beginning January 1, 2029, as part of its annual registration with the commissi…" at bounding box center [651, 336] width 1248 height 62
click at [312, 483] on div "Infrastructure Improvements The cost coverage must include infrastructure inves…" at bounding box center [651, 514] width 1248 height 62
click at [284, 469] on td "Infrastructure Improvements The cost coverage must include infrastructure inves…" at bounding box center [651, 513] width 1263 height 89
click at [892, 236] on p "The cost coverage must include education and outreach." at bounding box center [651, 246] width 1248 height 21
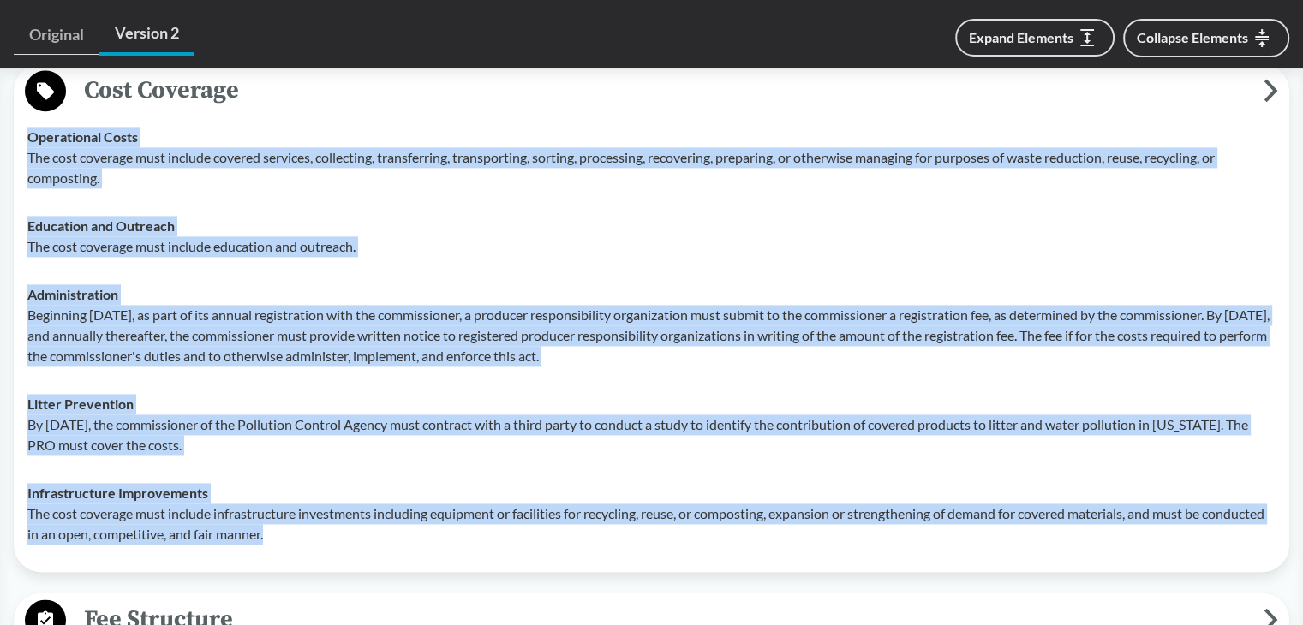
drag, startPoint x: 27, startPoint y: 110, endPoint x: 445, endPoint y: 510, distance: 577.3
click at [445, 510] on tbody "Operational Costs The cost coverage must include covered services, collecting, …" at bounding box center [651, 335] width 1263 height 445
click at [408, 216] on div "Education and Outreach The cost coverage must include education and outreach." at bounding box center [651, 236] width 1248 height 41
click at [499, 236] on p "The cost coverage must include education and outreach." at bounding box center [651, 246] width 1248 height 21
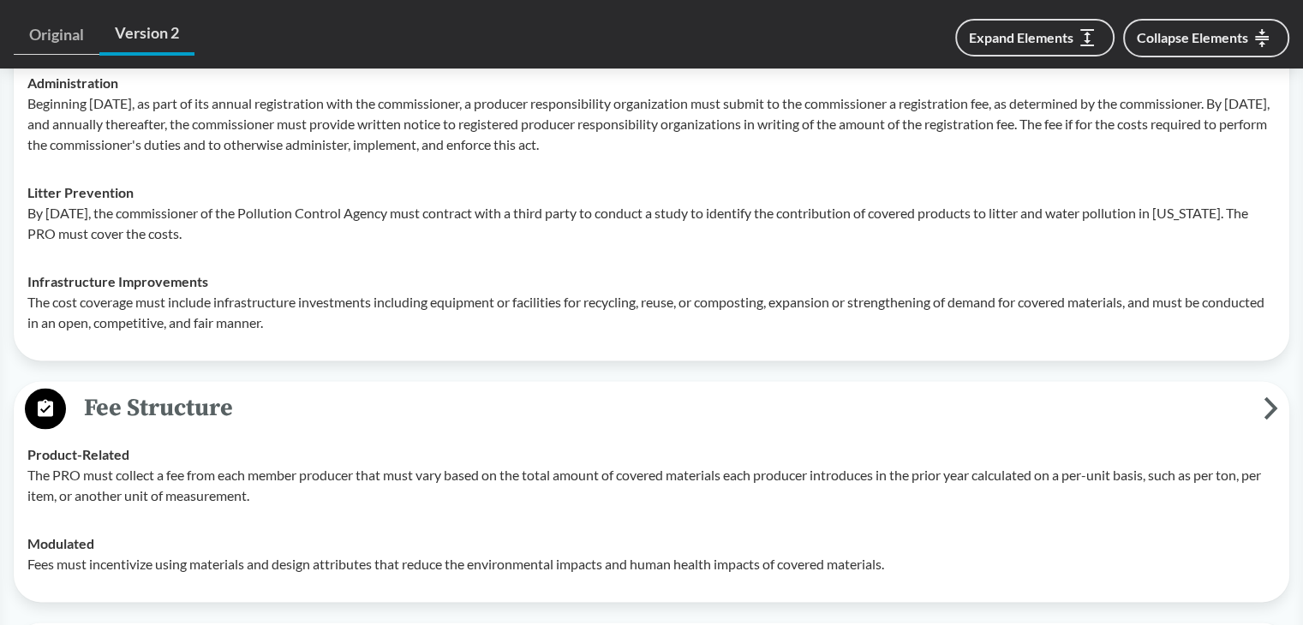
scroll to position [2790, 0]
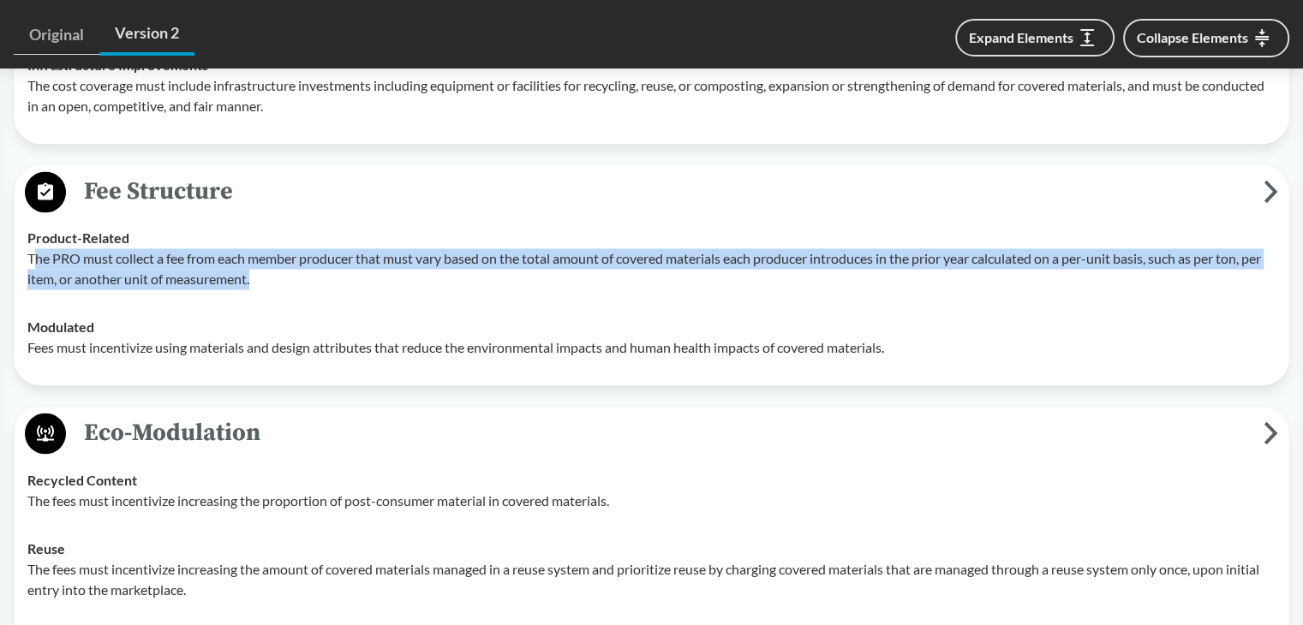
drag, startPoint x: 32, startPoint y: 229, endPoint x: 325, endPoint y: 250, distance: 294.6
click at [325, 250] on p "The PRO must collect a fee from each member producer that must vary based on th…" at bounding box center [651, 268] width 1248 height 41
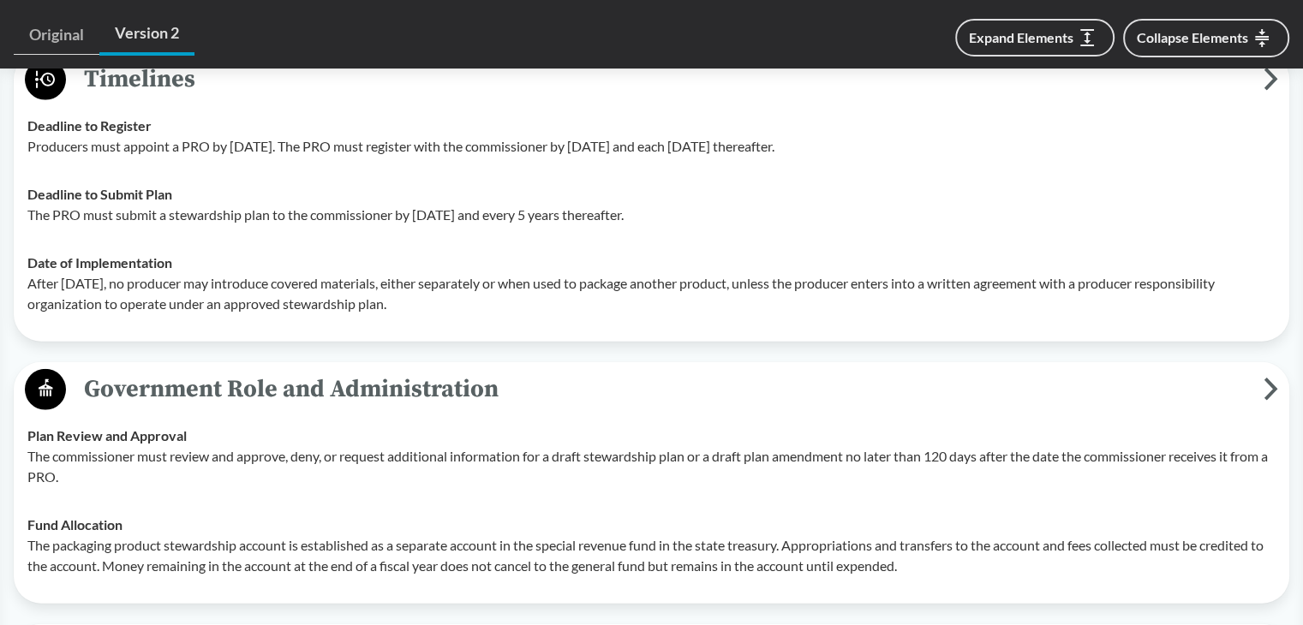
scroll to position [4503, 0]
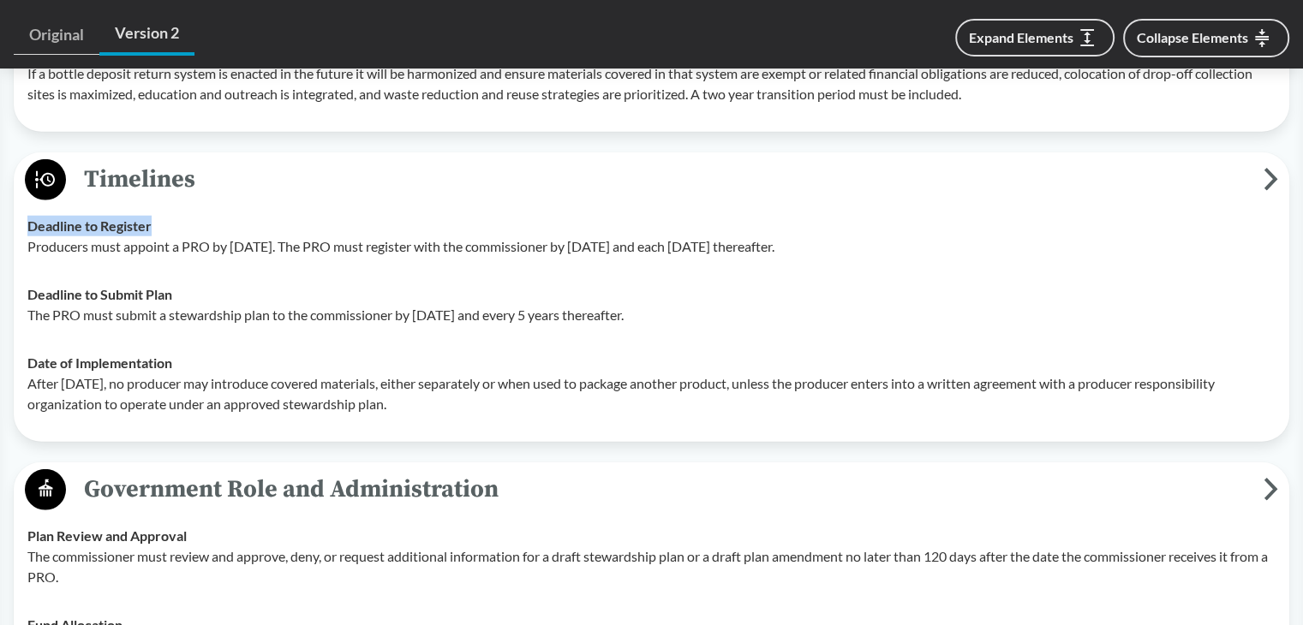
drag, startPoint x: 27, startPoint y: 215, endPoint x: 182, endPoint y: 215, distance: 154.2
click at [182, 216] on div "Deadline to Register Producers must appoint a PRO by January 1, 2025. The PRO m…" at bounding box center [651, 236] width 1248 height 41
drag, startPoint x: 27, startPoint y: 240, endPoint x: 328, endPoint y: 240, distance: 301.5
click at [328, 240] on td "Deadline to Register Producers must appoint a PRO by January 1, 2025. The PRO m…" at bounding box center [651, 236] width 1263 height 69
click at [786, 250] on td "Deadline to Register Producers must appoint a PRO by January 1, 2025. The PRO m…" at bounding box center [651, 236] width 1263 height 69
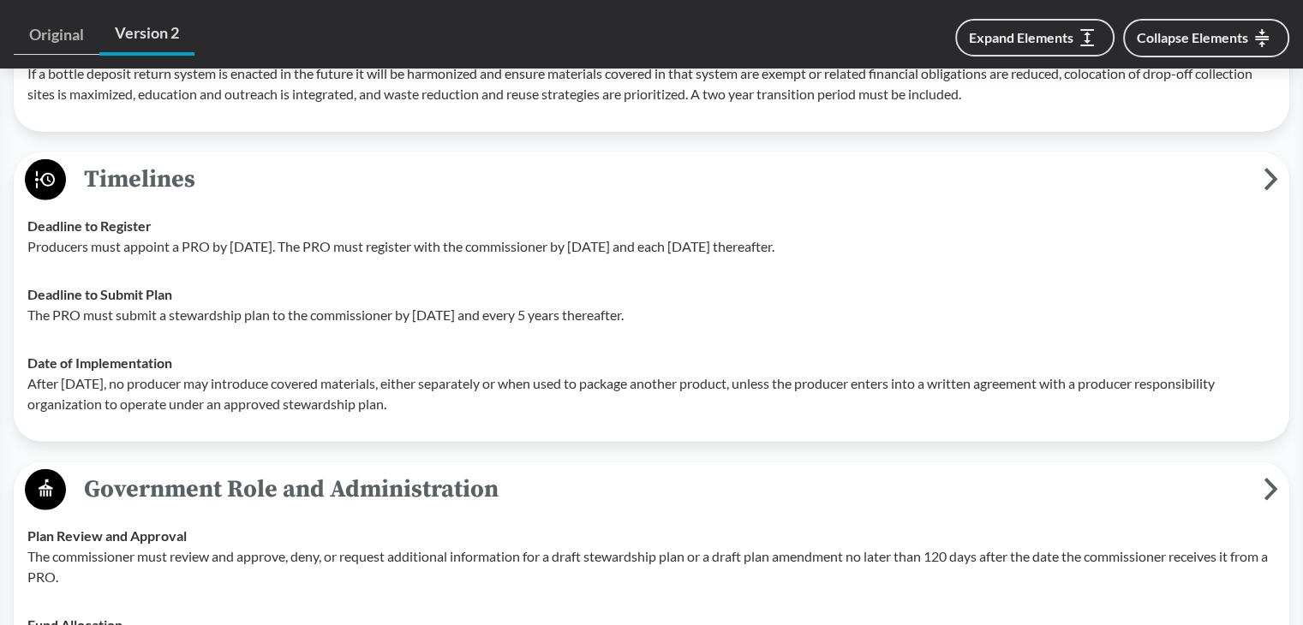
drag, startPoint x: 28, startPoint y: 239, endPoint x: 875, endPoint y: 238, distance: 846.2
click at [875, 238] on p "Producers must appoint a PRO by January 1, 2025. The PRO must register with the…" at bounding box center [651, 246] width 1248 height 21
click at [880, 236] on p "Producers must appoint a PRO by January 1, 2025. The PRO must register with the…" at bounding box center [651, 246] width 1248 height 21
drag, startPoint x: 880, startPoint y: 237, endPoint x: 28, endPoint y: 244, distance: 851.4
click at [28, 244] on p "Producers must appoint a PRO by January 1, 2025. The PRO must register with the…" at bounding box center [651, 246] width 1248 height 21
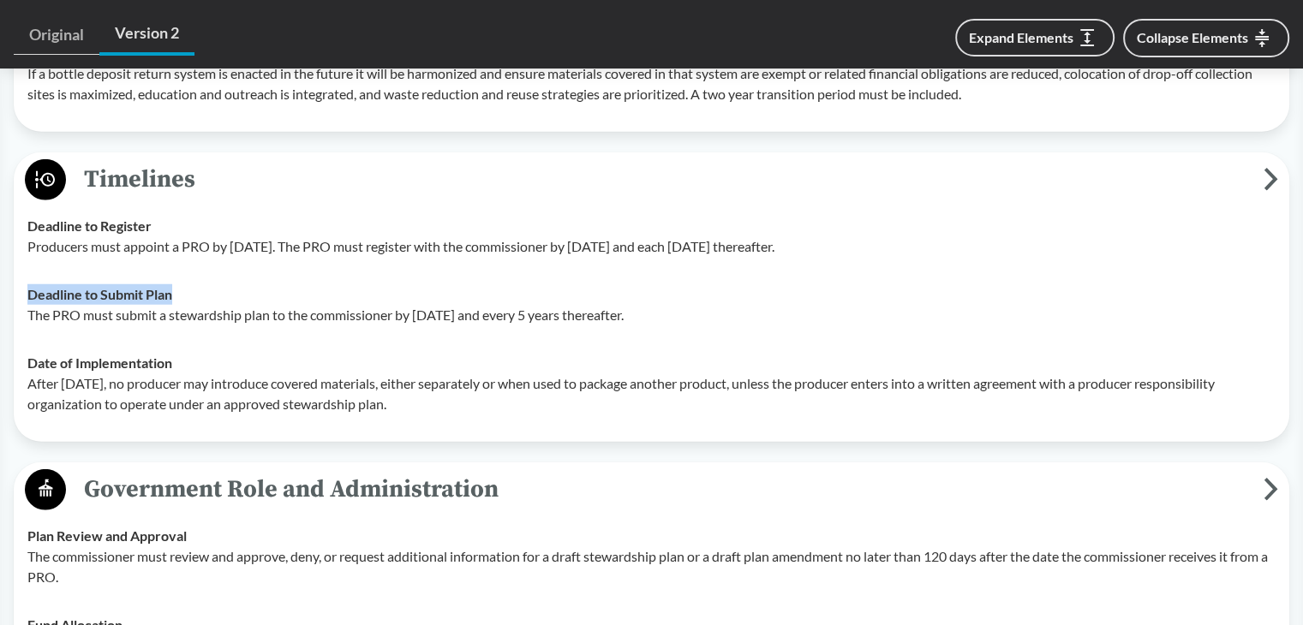
drag, startPoint x: 26, startPoint y: 288, endPoint x: 182, endPoint y: 288, distance: 156.7
click at [182, 288] on td "Deadline to Submit Plan The PRO must submit a stewardship plan to the commissio…" at bounding box center [651, 305] width 1263 height 69
drag, startPoint x: 27, startPoint y: 307, endPoint x: 695, endPoint y: 311, distance: 669.0
click at [695, 311] on td "Deadline to Submit Plan The PRO must submit a stewardship plan to the commissio…" at bounding box center [651, 305] width 1263 height 69
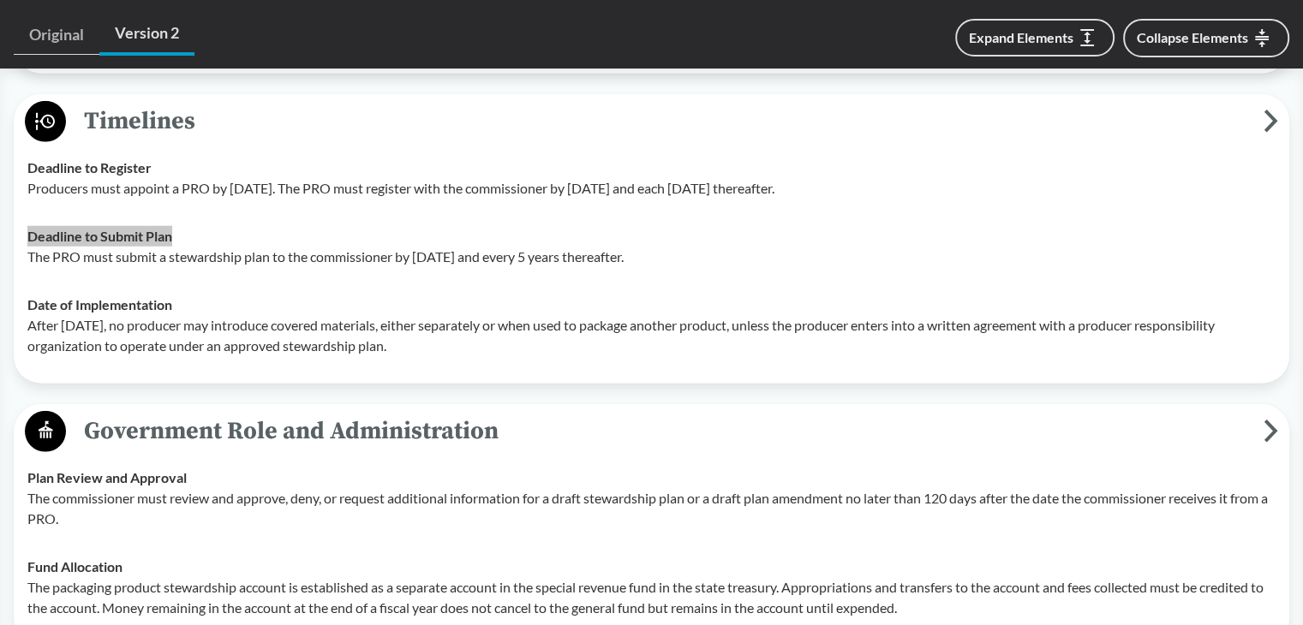
scroll to position [4588, 0]
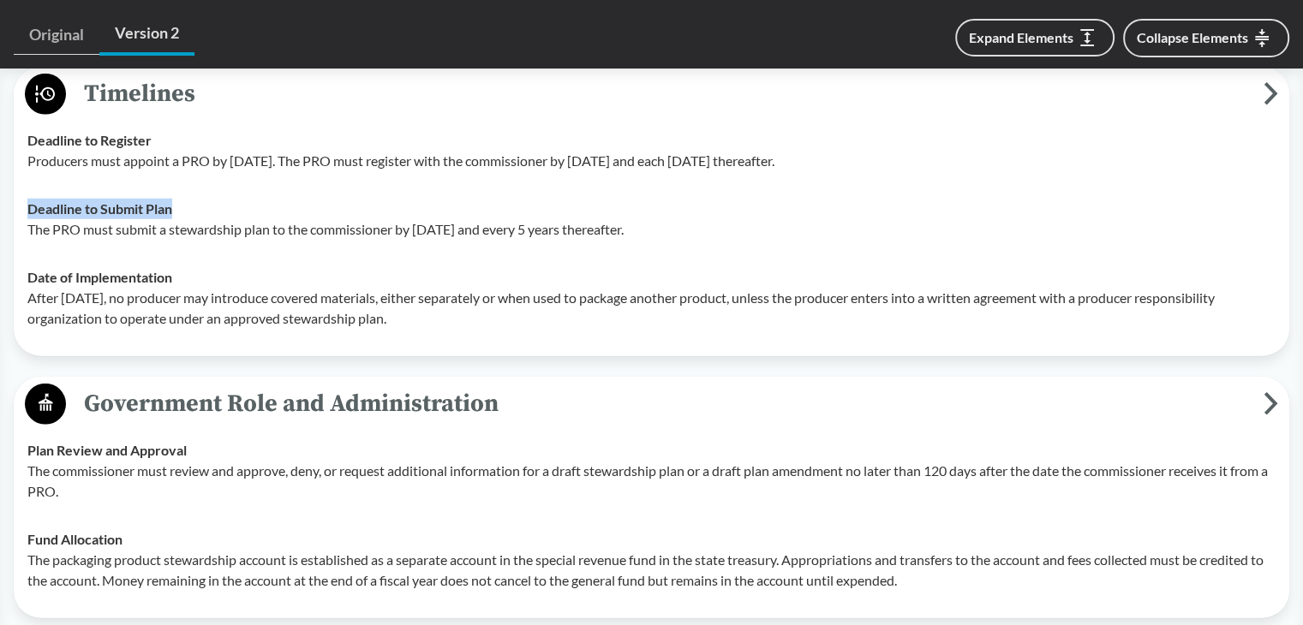
drag, startPoint x: 30, startPoint y: 274, endPoint x: 500, endPoint y: 323, distance: 472.8
click at [500, 323] on td "Date of Implementation After January 1, 2029, no producer may introduce covered…" at bounding box center [651, 298] width 1263 height 89
drag, startPoint x: 31, startPoint y: 269, endPoint x: 199, endPoint y: 269, distance: 167.9
click at [199, 269] on div "Date of Implementation After January 1, 2029, no producer may introduce covered…" at bounding box center [651, 298] width 1248 height 62
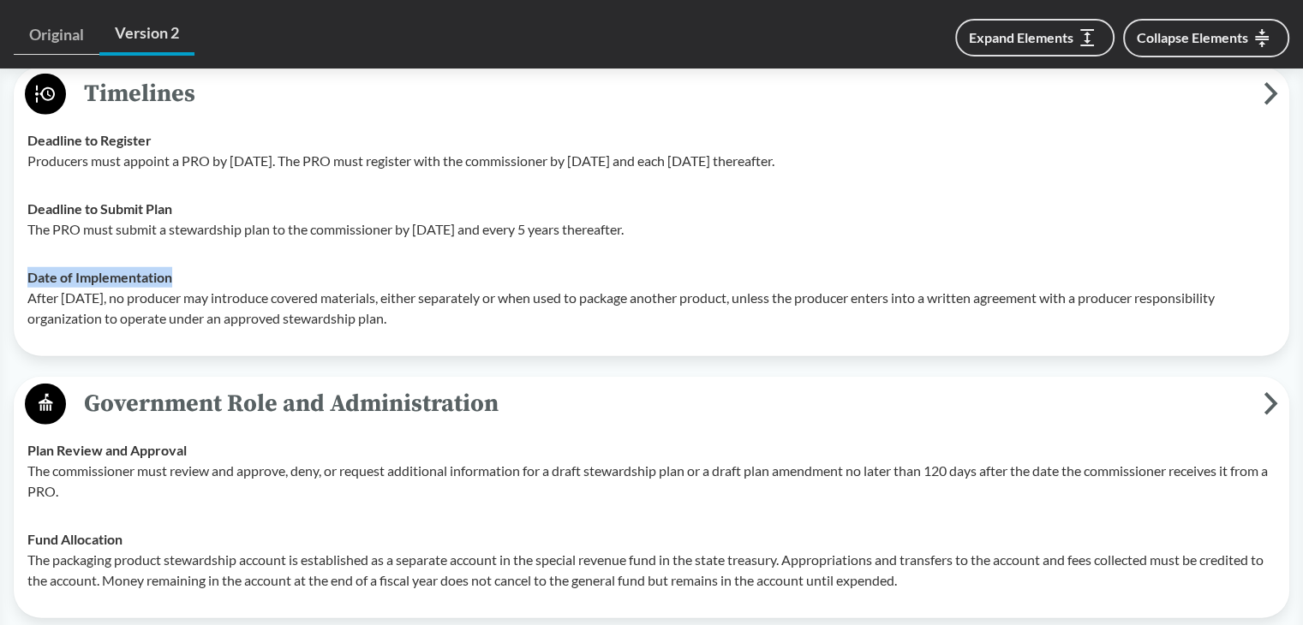
drag, startPoint x: 24, startPoint y: 288, endPoint x: 500, endPoint y: 322, distance: 477.5
click at [500, 322] on td "Date of Implementation After January 1, 2029, no producer may introduce covered…" at bounding box center [651, 298] width 1263 height 89
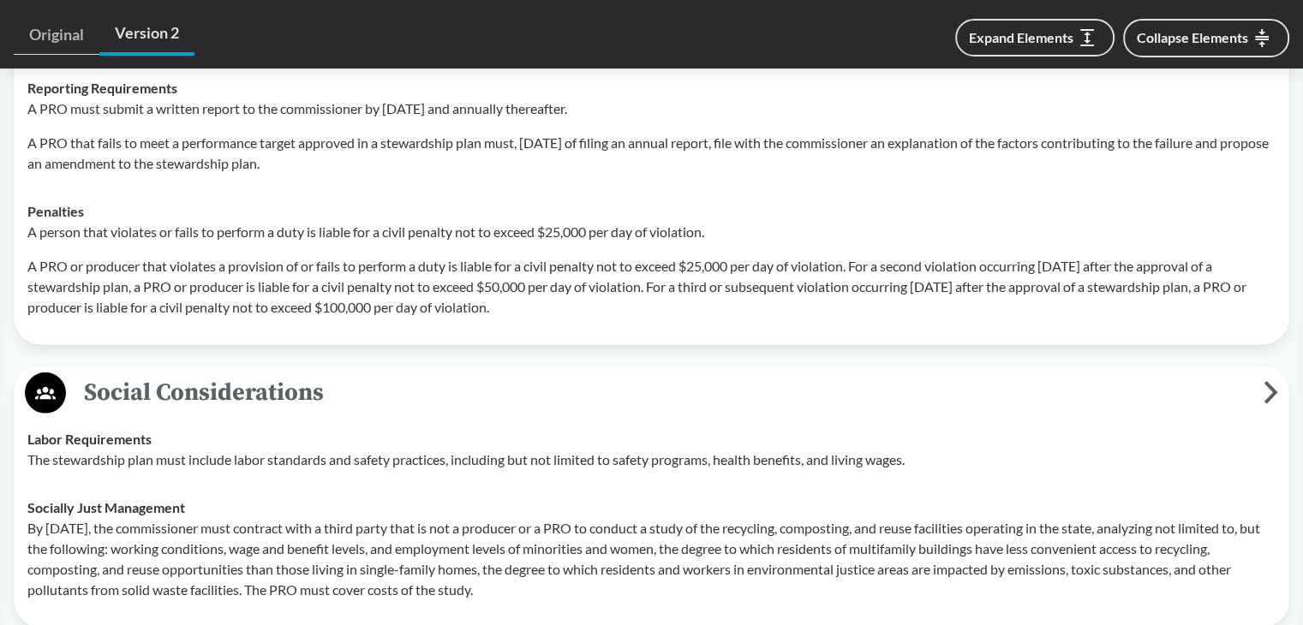
scroll to position [5359, 0]
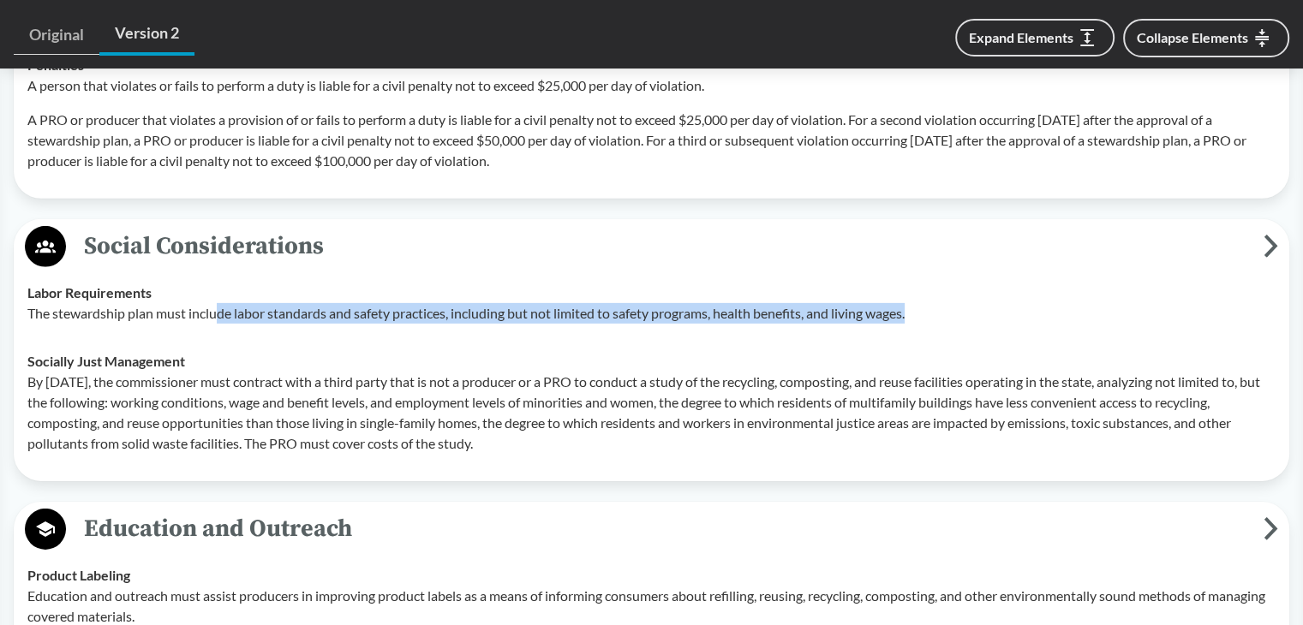
drag, startPoint x: 228, startPoint y: 314, endPoint x: 969, endPoint y: 314, distance: 740.9
click at [969, 314] on p "The stewardship plan must include labor standards and safety practices, includi…" at bounding box center [651, 313] width 1248 height 21
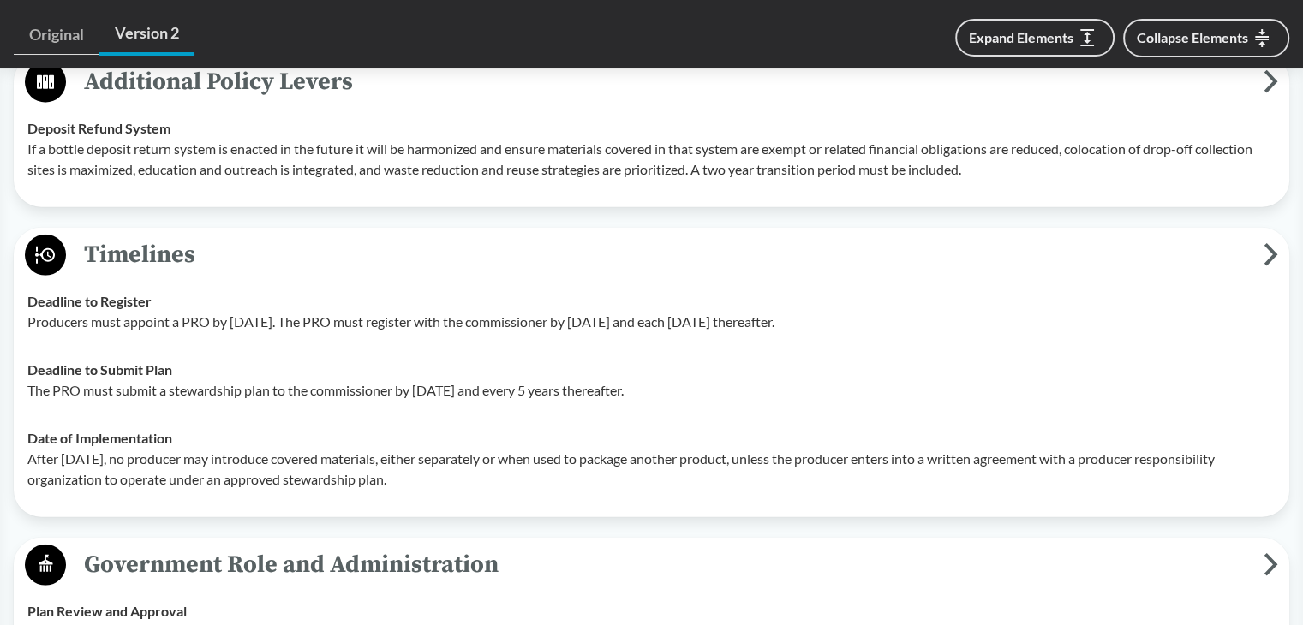
scroll to position [4455, 0]
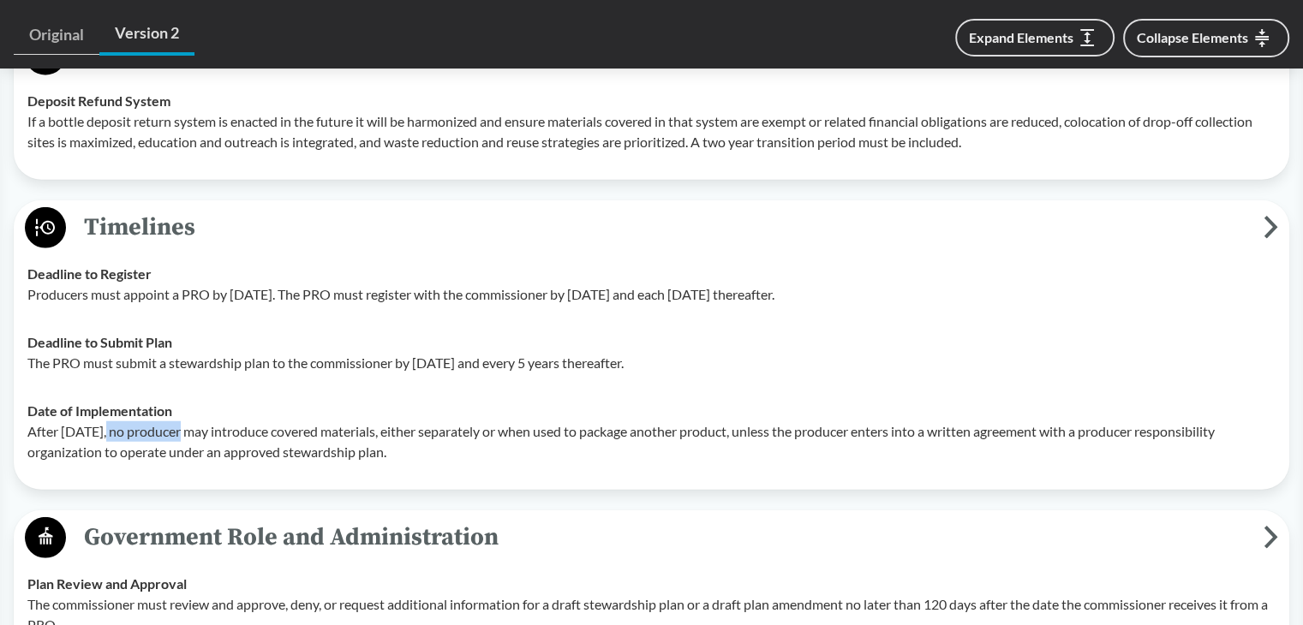
drag, startPoint x: 108, startPoint y: 428, endPoint x: 176, endPoint y: 427, distance: 67.7
click at [176, 427] on p "After January 1, 2029, no producer may introduce covered materials, either sepa…" at bounding box center [651, 441] width 1248 height 41
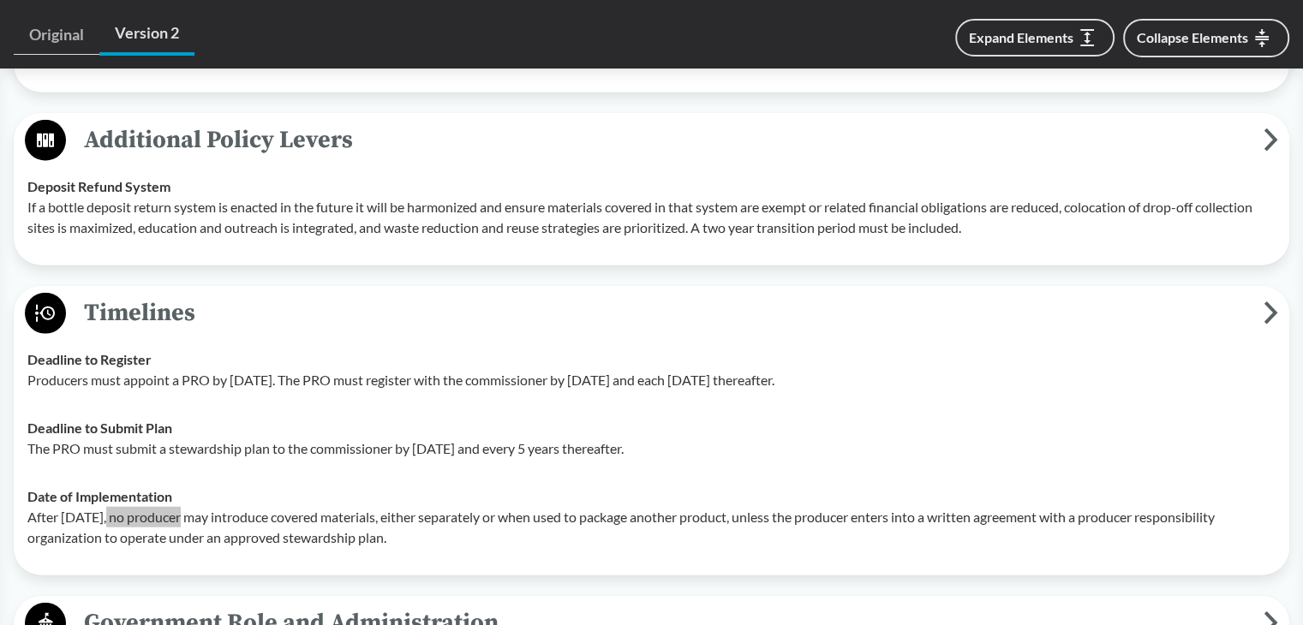
scroll to position [4198, 0]
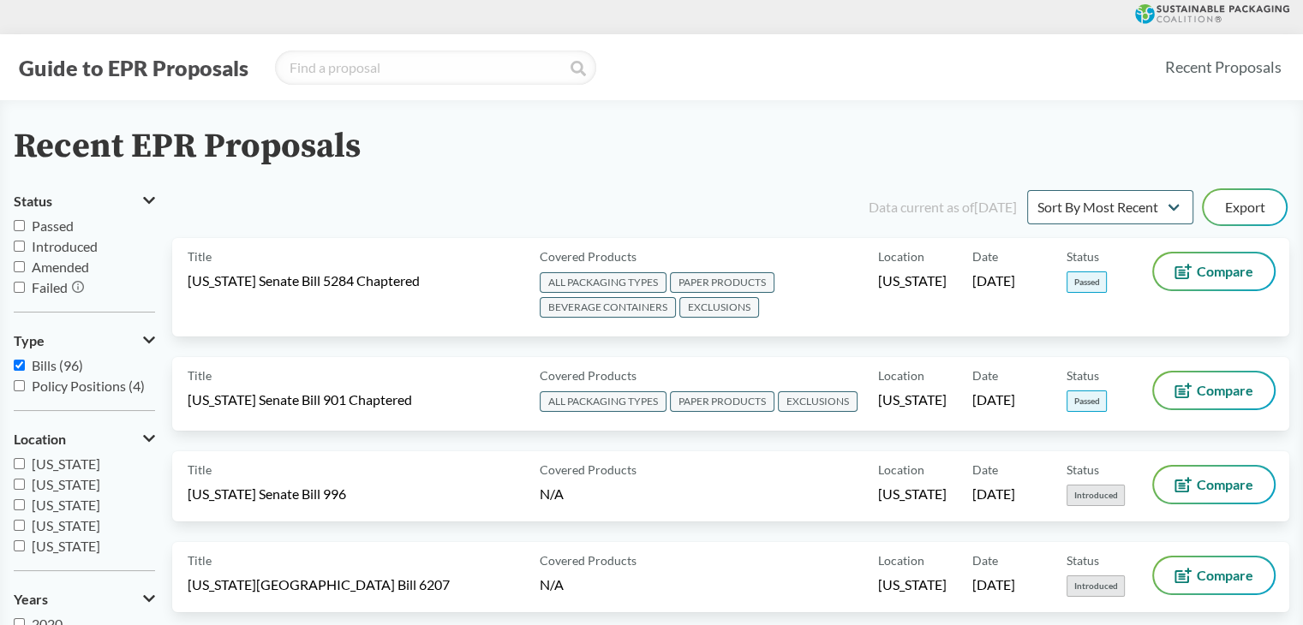
click at [853, 136] on div "Recent EPR Proposals" at bounding box center [651, 147] width 1275 height 39
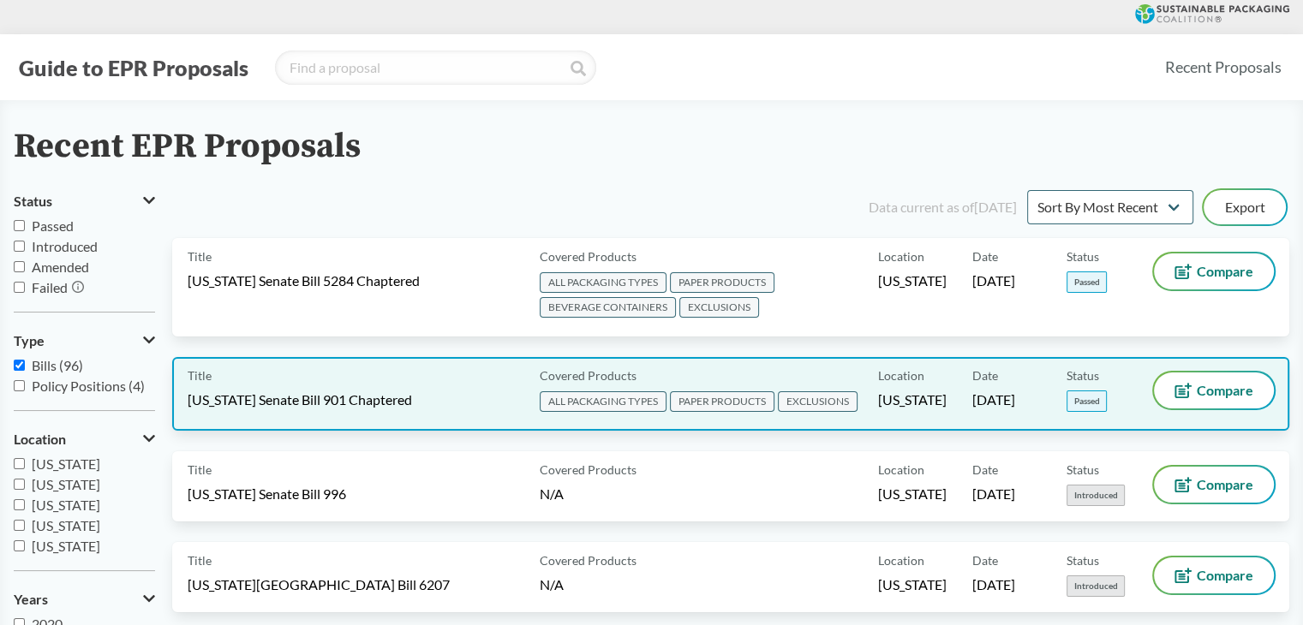
click at [531, 400] on div "Title Maryland Senate Bill 901 Chaptered" at bounding box center [360, 394] width 345 height 43
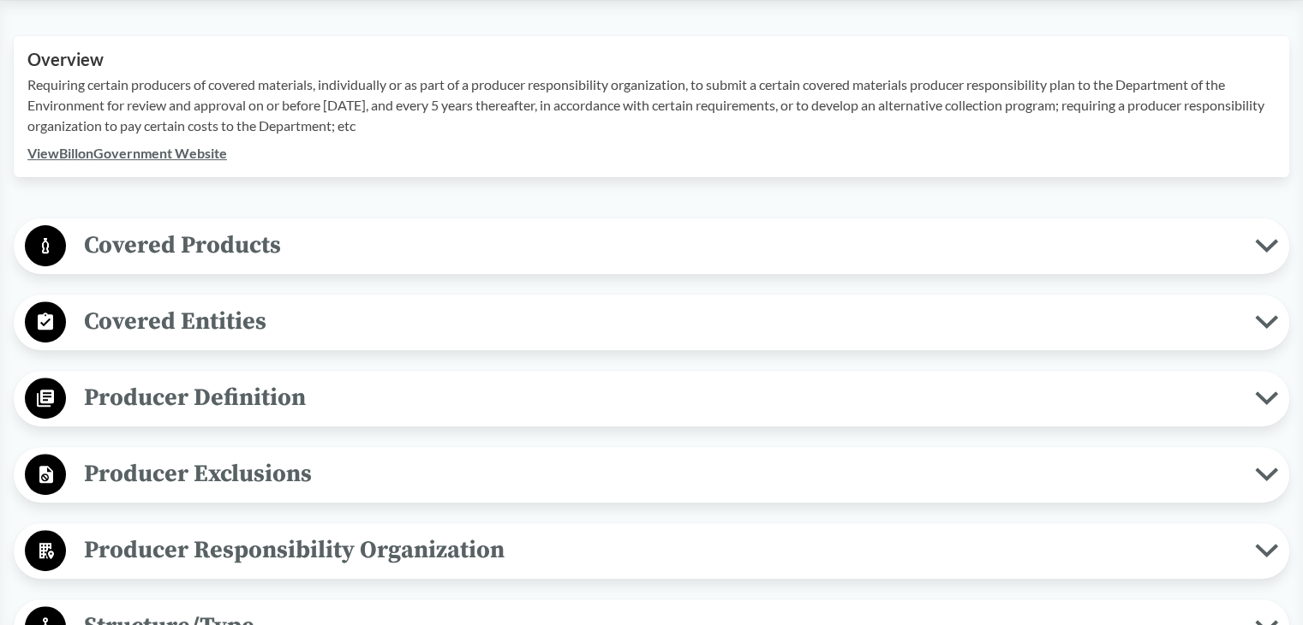
scroll to position [428, 0]
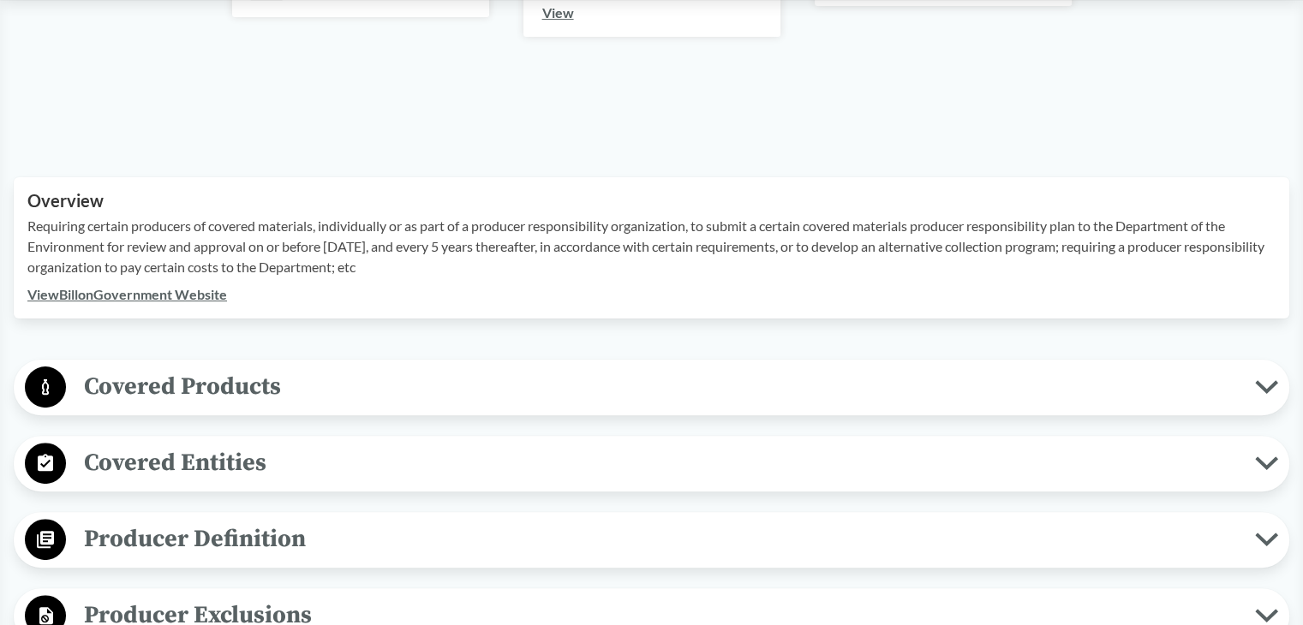
click at [233, 394] on span "Covered Products" at bounding box center [660, 386] width 1189 height 39
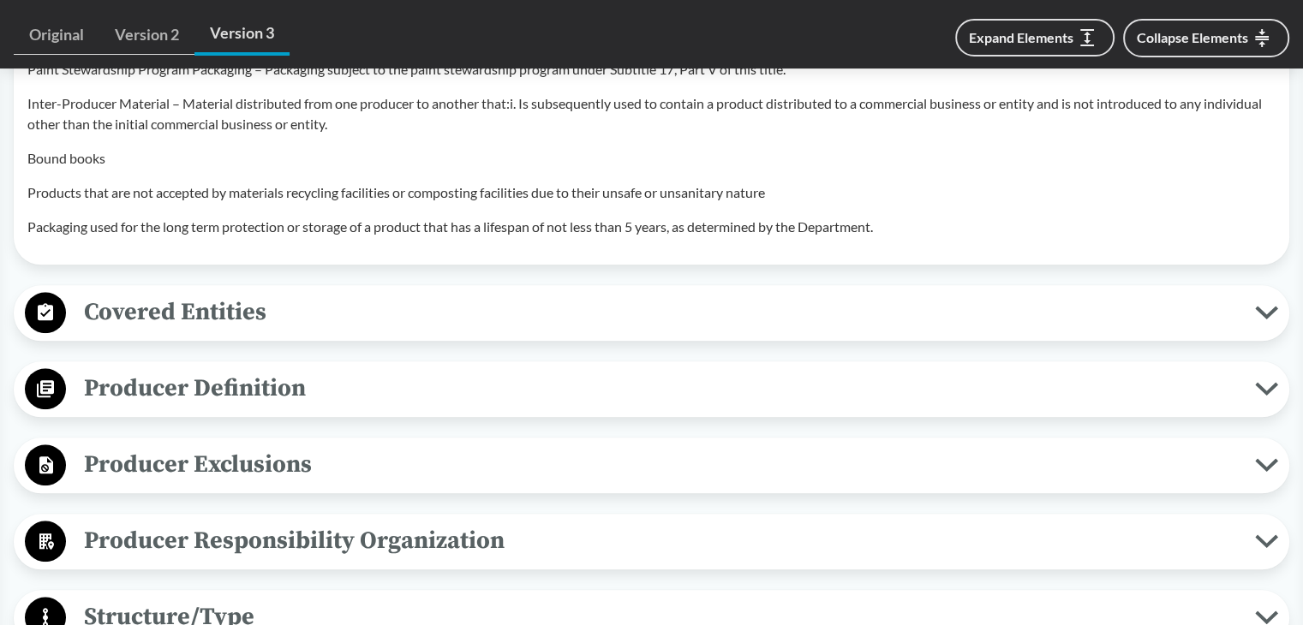
scroll to position [1799, 0]
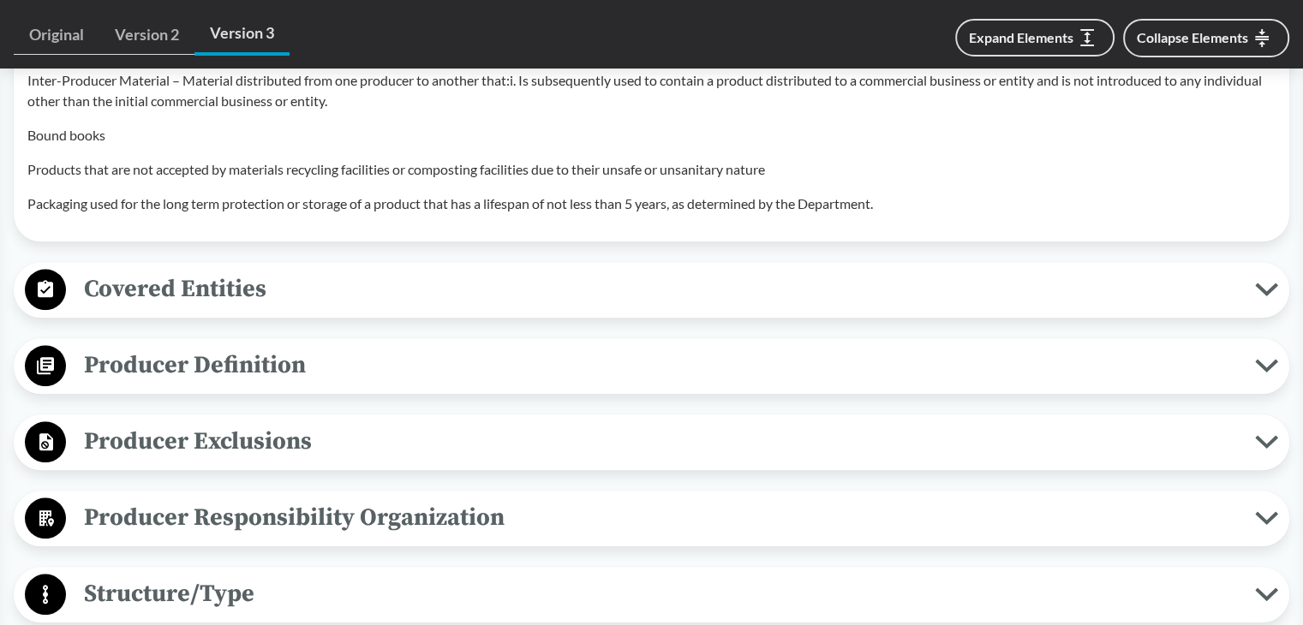
click at [209, 296] on span "Covered Entities" at bounding box center [660, 289] width 1189 height 39
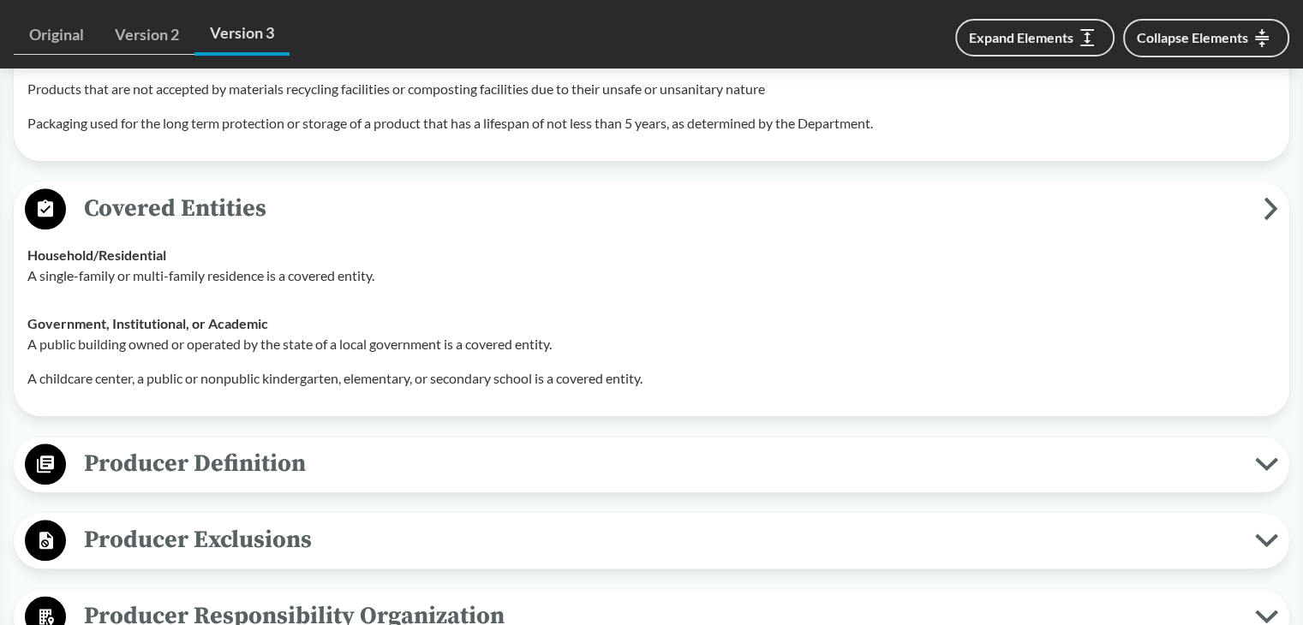
scroll to position [1970, 0]
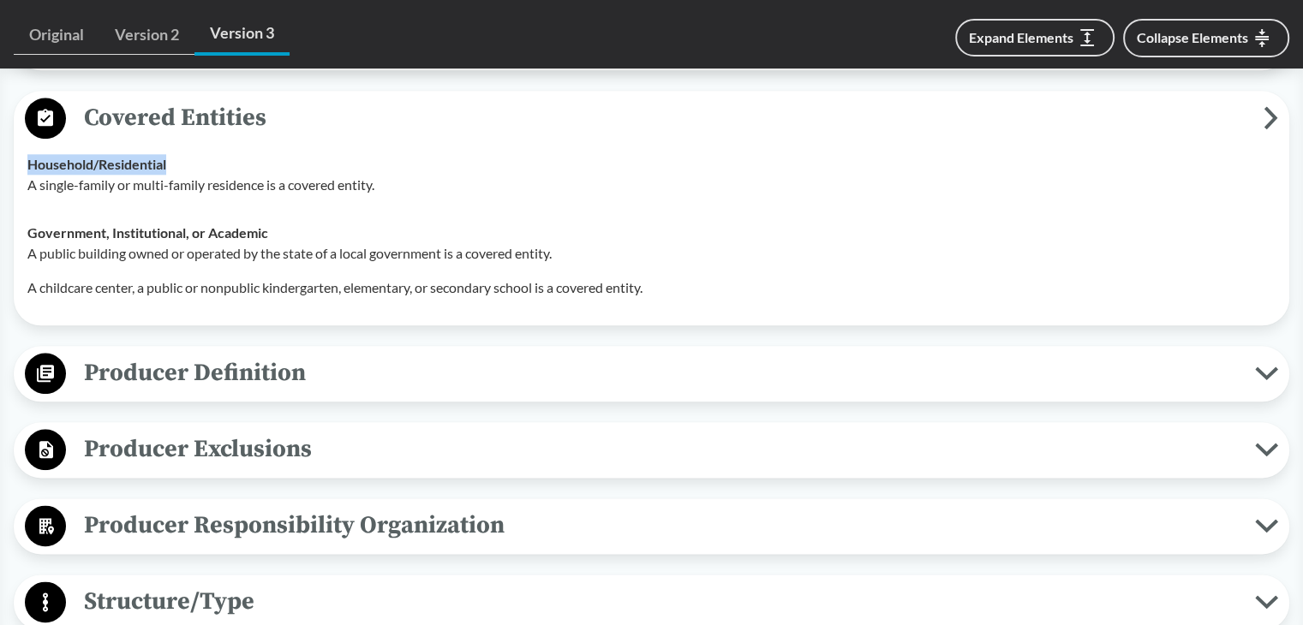
drag, startPoint x: 29, startPoint y: 165, endPoint x: 226, endPoint y: 164, distance: 197.0
click at [226, 164] on div "Household/​Residential A single-family or multi-family residence is a covered e…" at bounding box center [651, 174] width 1248 height 41
click at [27, 195] on td "Household/​Residential A single-family or multi-family residence is a covered e…" at bounding box center [651, 174] width 1263 height 69
drag, startPoint x: 27, startPoint y: 159, endPoint x: 226, endPoint y: 165, distance: 198.8
click at [226, 165] on div "Household/​Residential A single-family or multi-family residence is a covered e…" at bounding box center [651, 174] width 1248 height 41
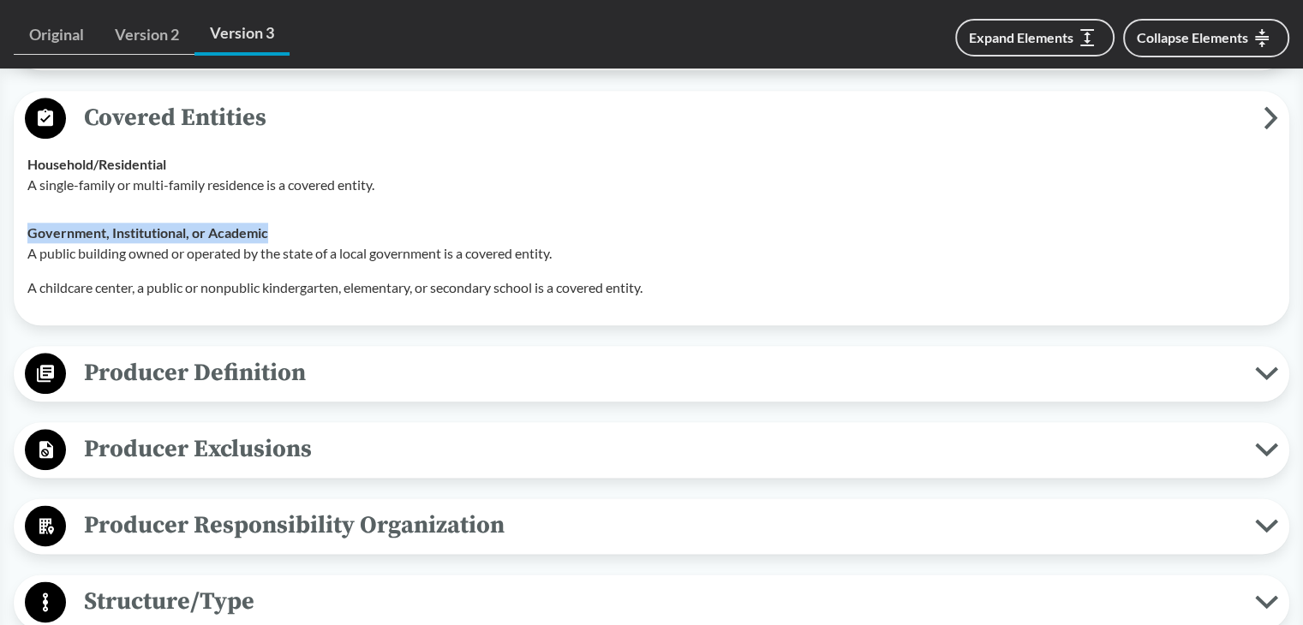
drag, startPoint x: 31, startPoint y: 230, endPoint x: 289, endPoint y: 230, distance: 257.8
click at [289, 230] on div "Government, Institutional, or Academic A public building owned or operated by t…" at bounding box center [651, 260] width 1248 height 75
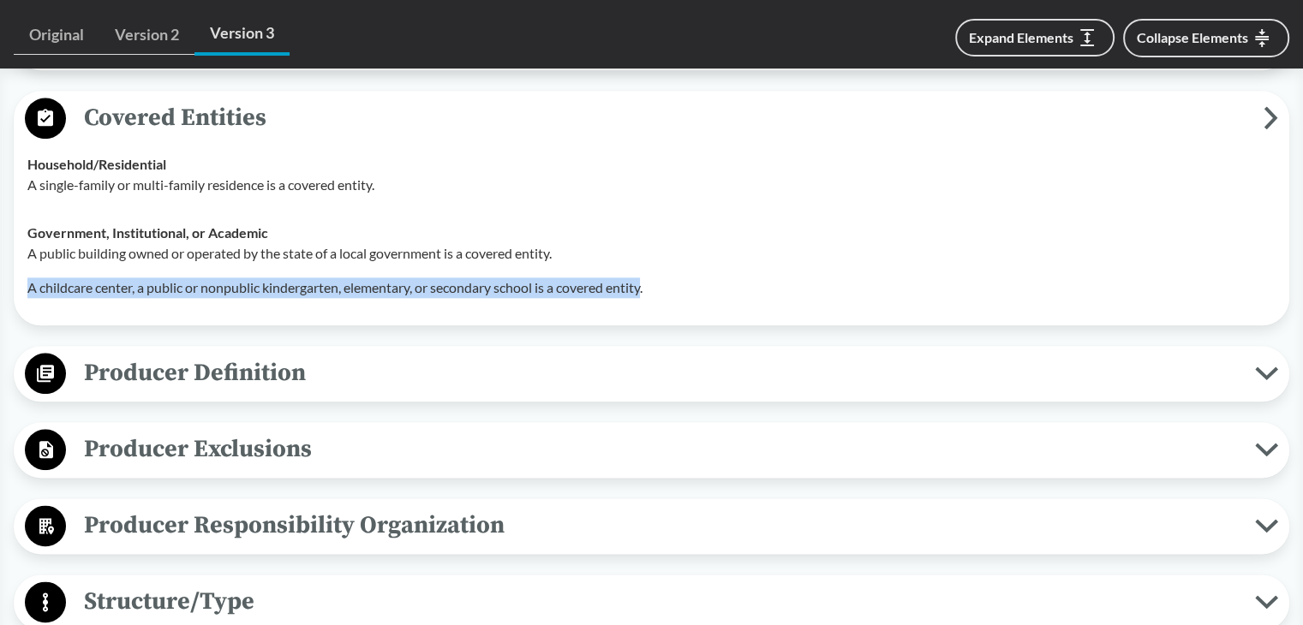
drag, startPoint x: 23, startPoint y: 287, endPoint x: 652, endPoint y: 292, distance: 628.7
click at [652, 292] on td "Government, Institutional, or Academic A public building owned or operated by t…" at bounding box center [651, 260] width 1263 height 103
click at [178, 376] on span "Producer Definition" at bounding box center [660, 373] width 1189 height 39
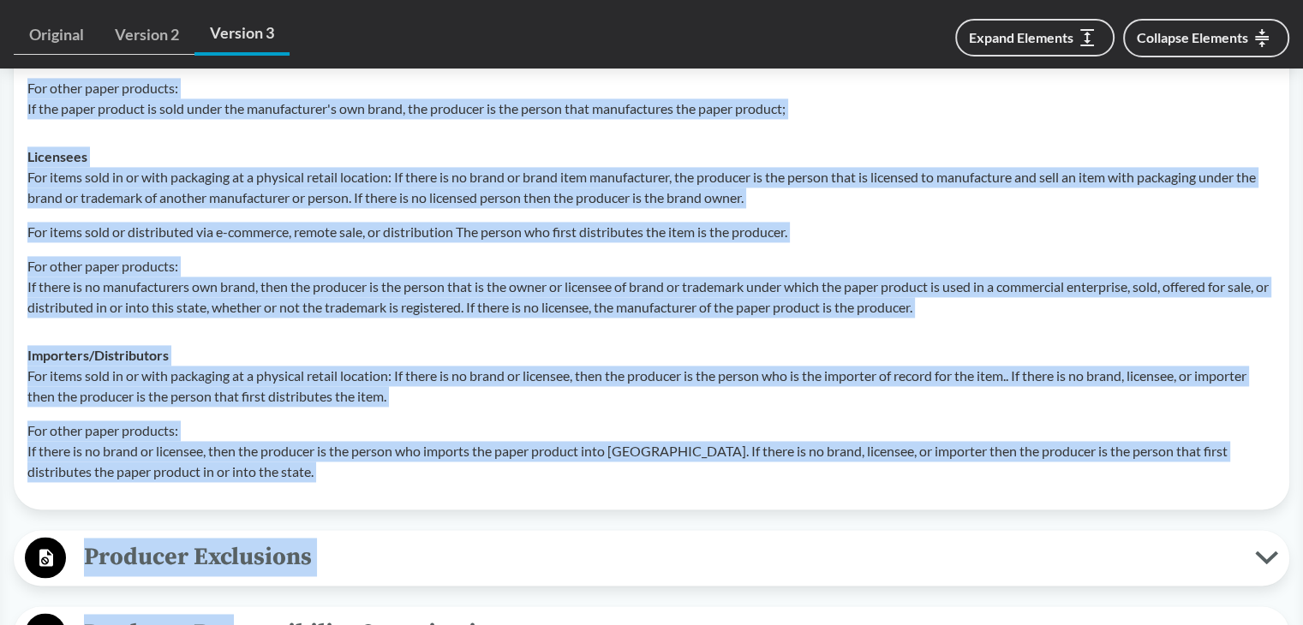
scroll to position [2525, 0]
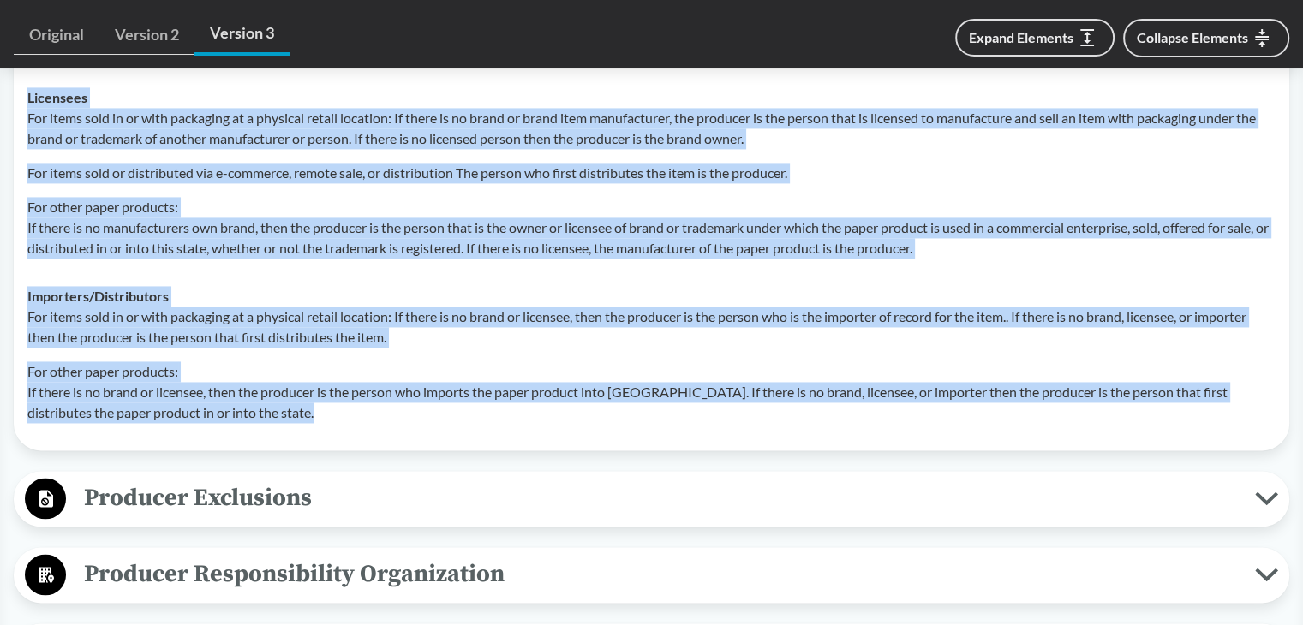
drag, startPoint x: 27, startPoint y: 162, endPoint x: 337, endPoint y: 417, distance: 401.6
click at [337, 417] on tbody "Brands For items sold in or with packaging at a physical retail location: If th…" at bounding box center [651, 139] width 1263 height 596
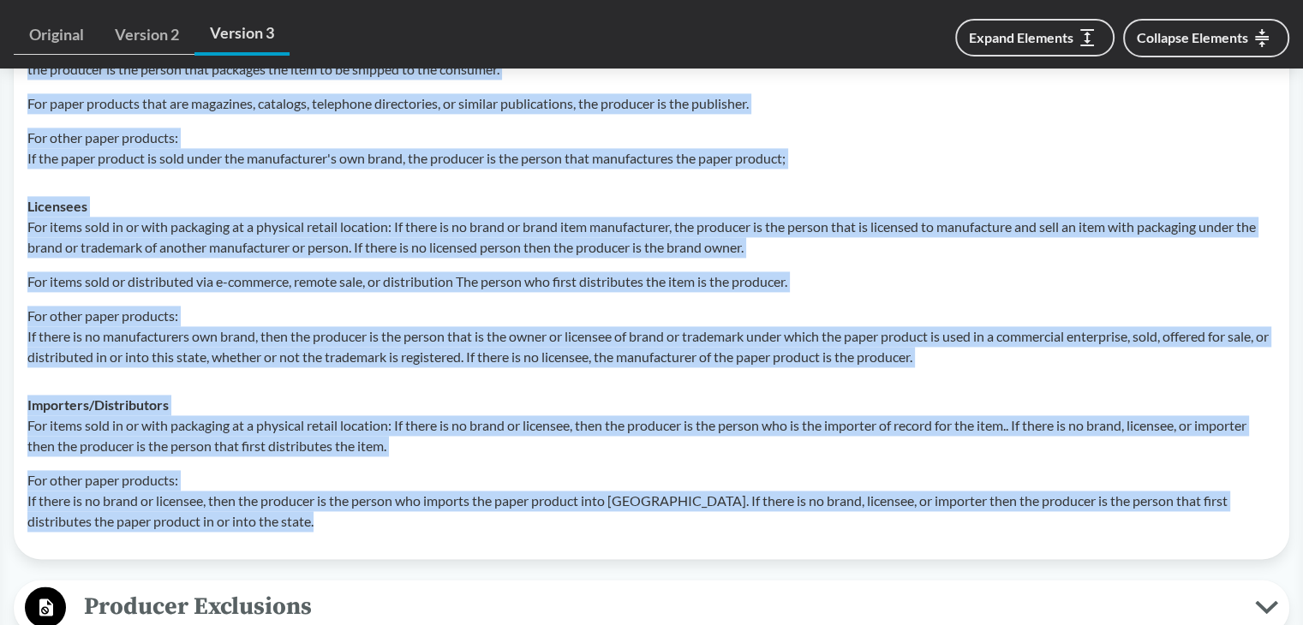
scroll to position [2611, 0]
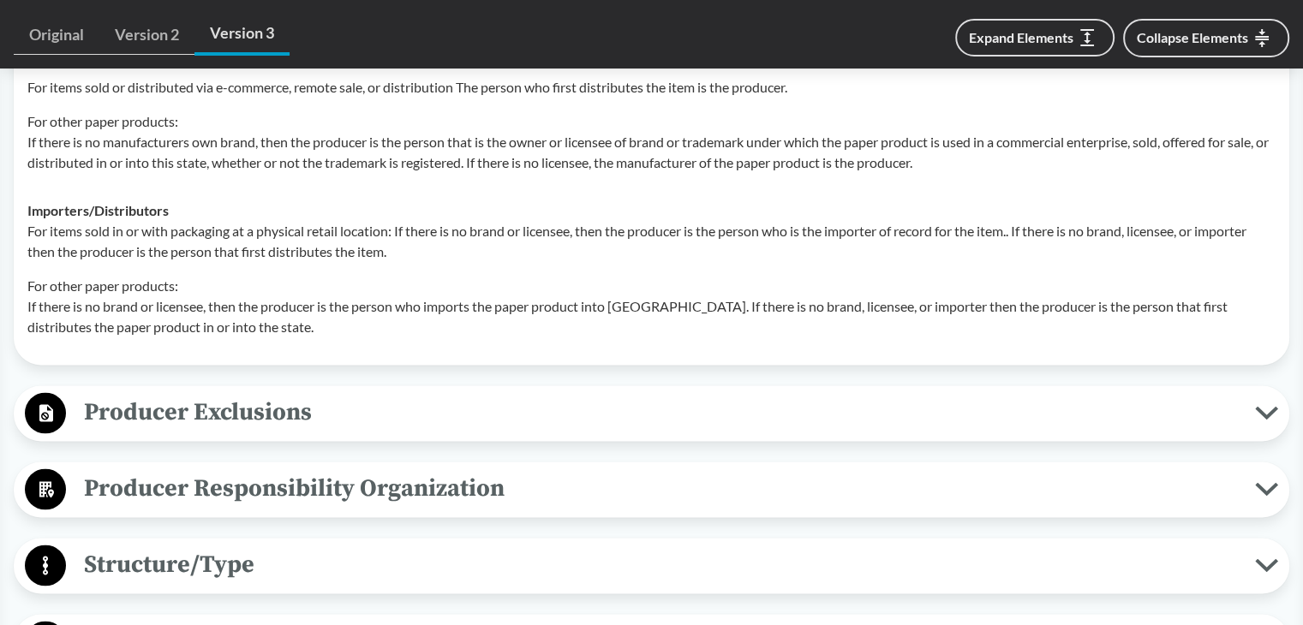
click at [390, 350] on div "Producer Definition Brands For items sold in or with packaging at a physical re…" at bounding box center [651, 35] width 1275 height 660
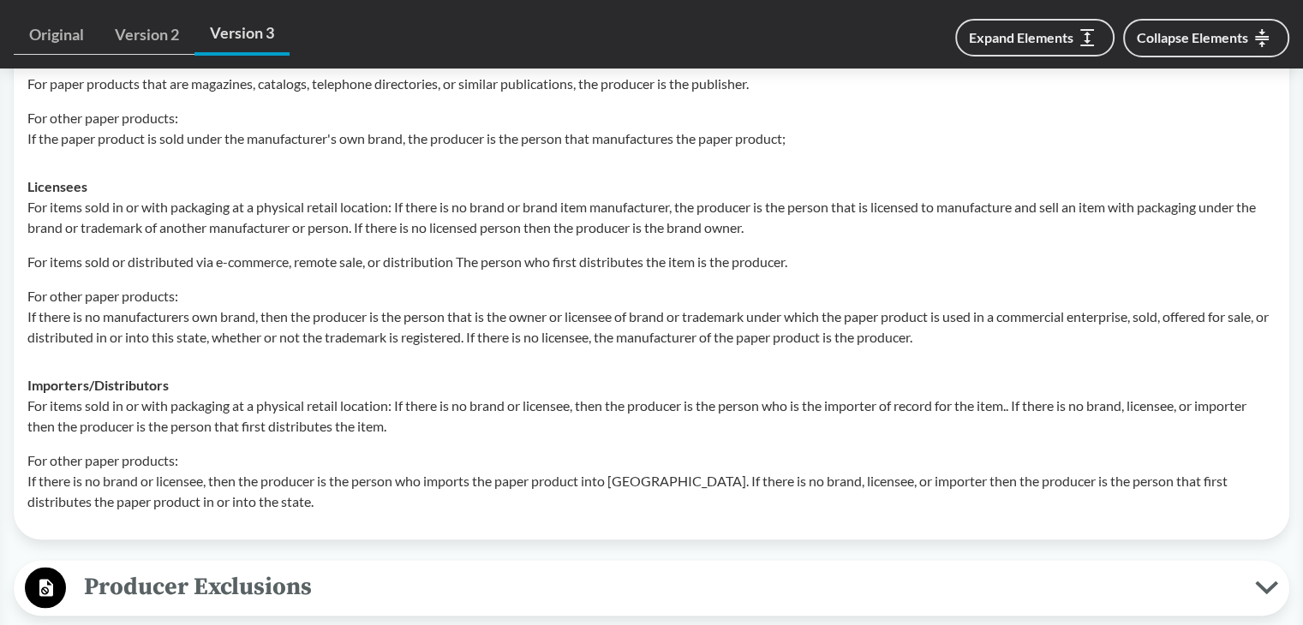
scroll to position [2439, 0]
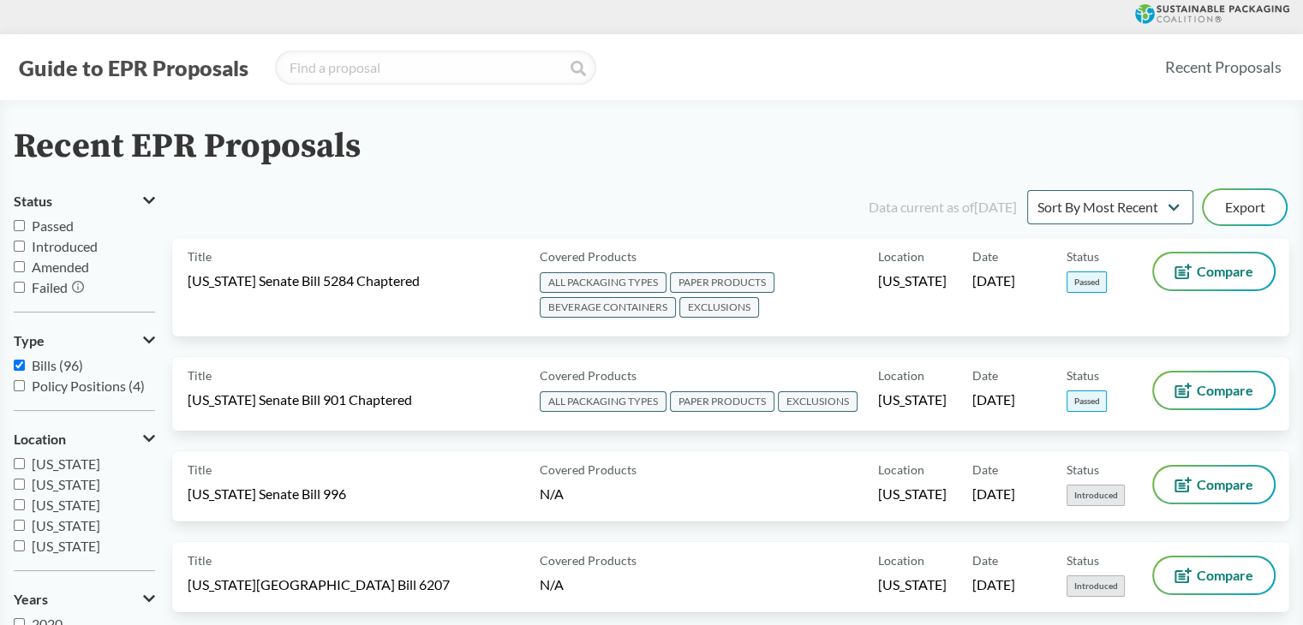
scroll to position [2459, 0]
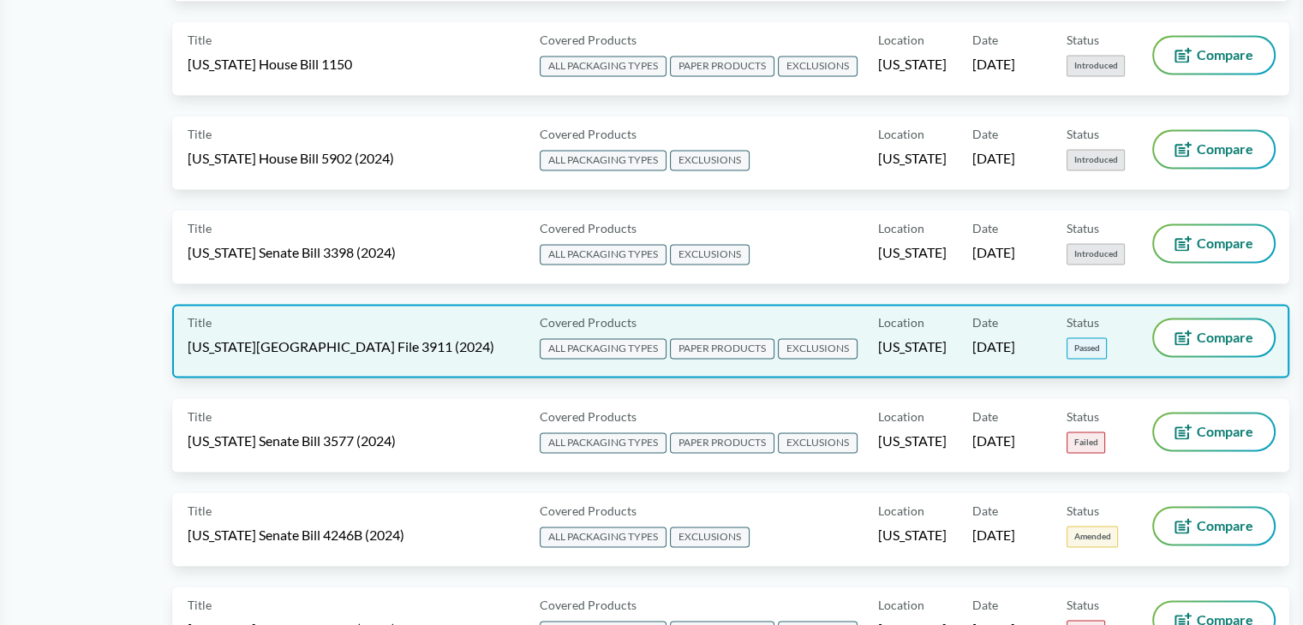
click at [619, 338] on span "ALL PACKAGING TYPES" at bounding box center [603, 348] width 127 height 21
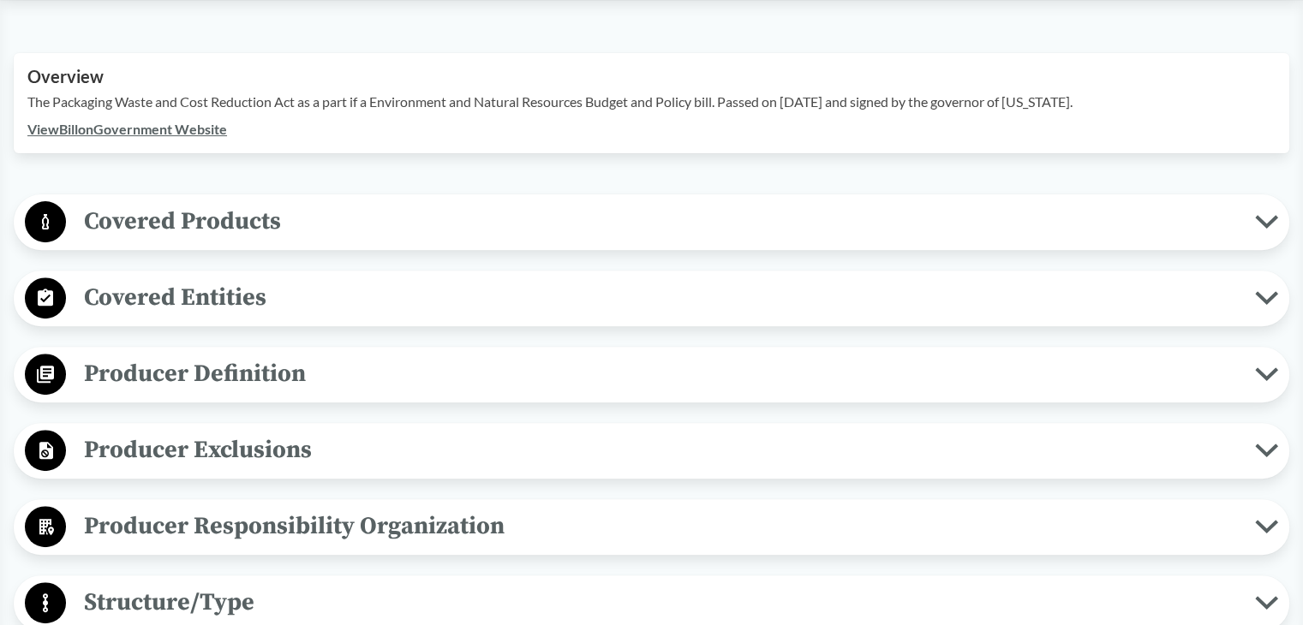
scroll to position [514, 0]
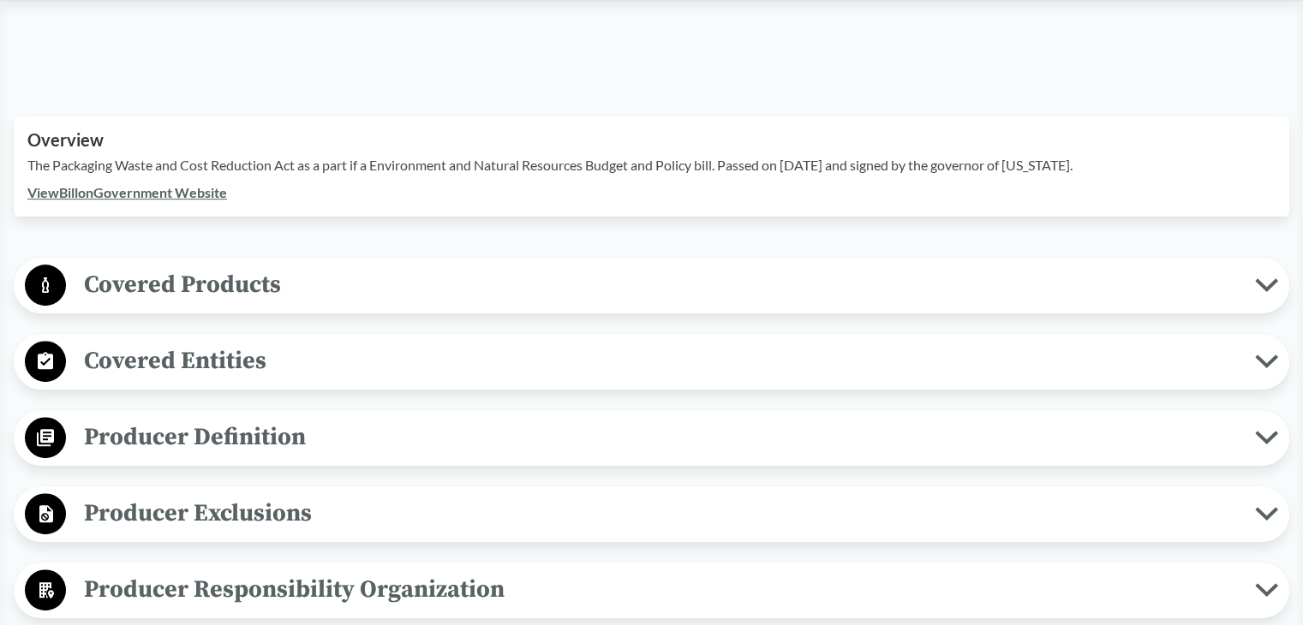
click at [198, 418] on span "Producer Definition" at bounding box center [660, 437] width 1189 height 39
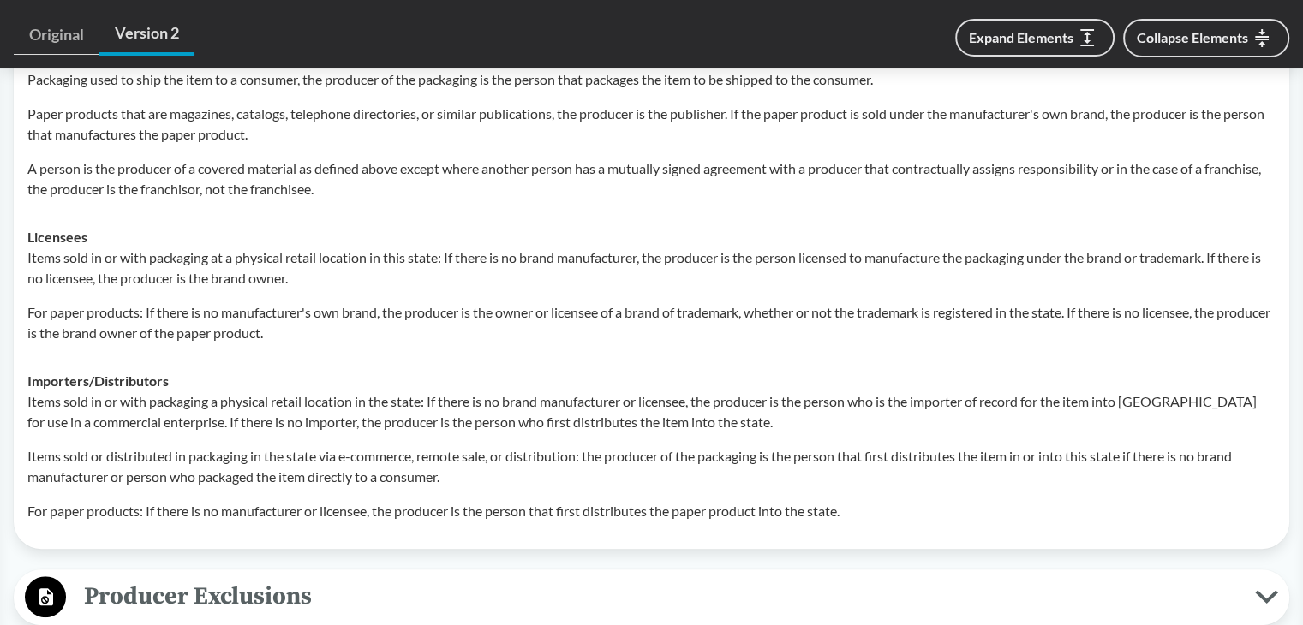
scroll to position [1113, 0]
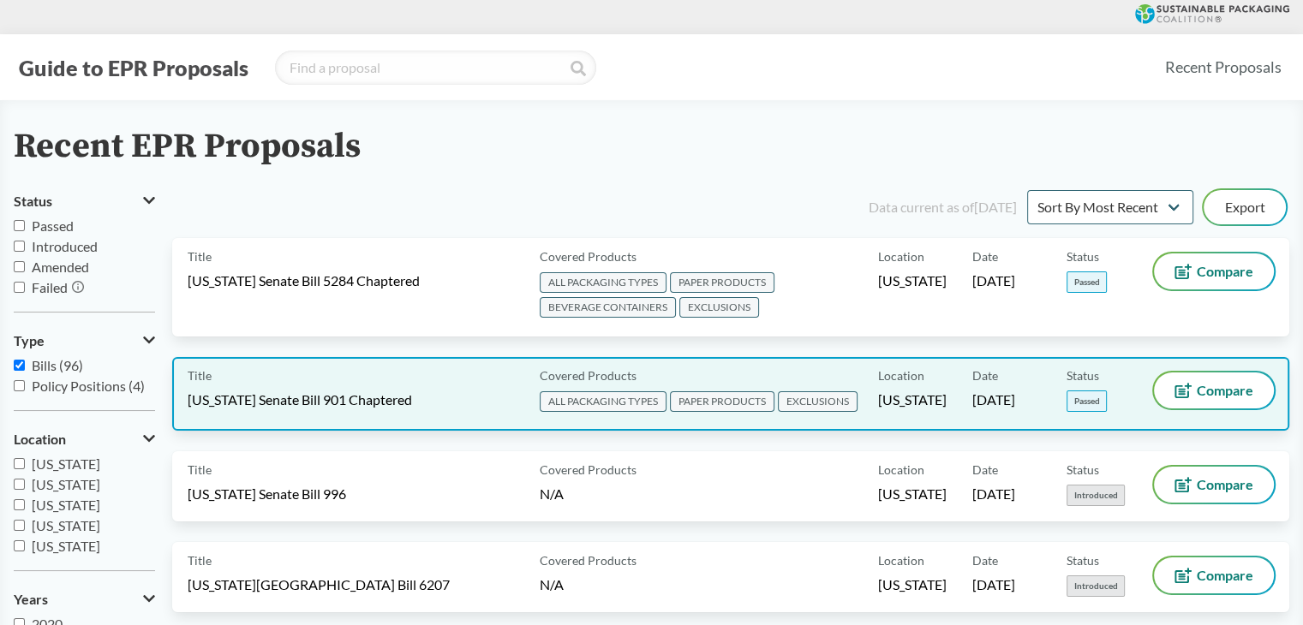
click at [600, 380] on span "Covered Products" at bounding box center [588, 376] width 97 height 18
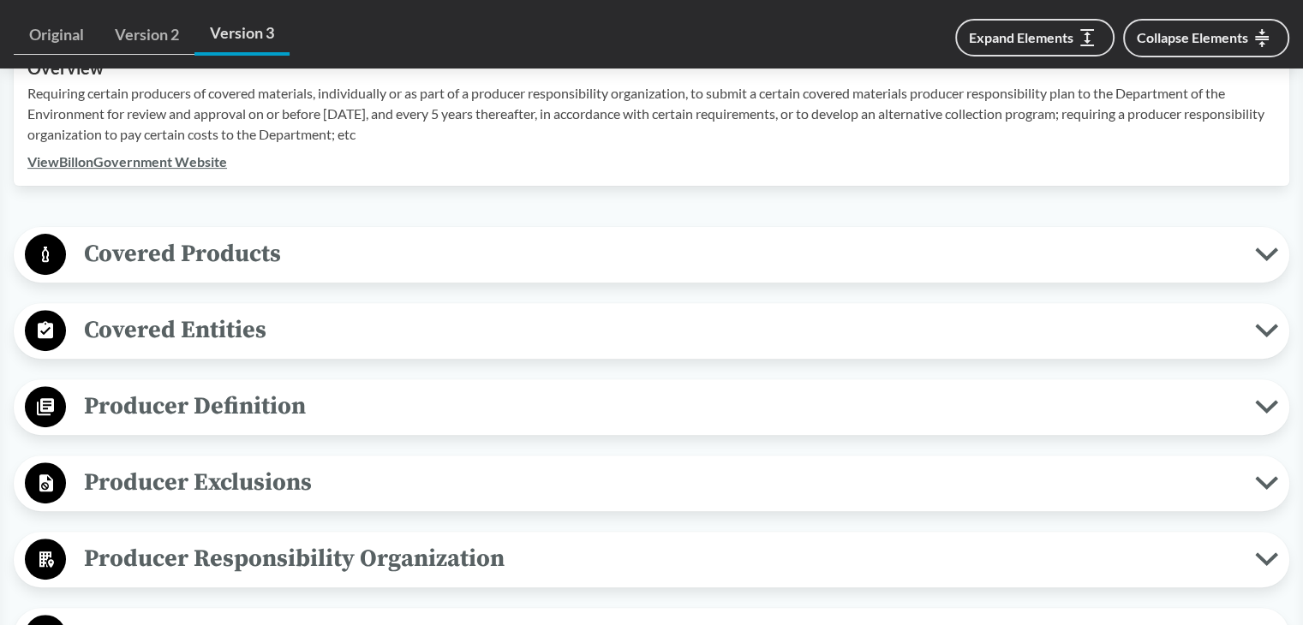
scroll to position [685, 0]
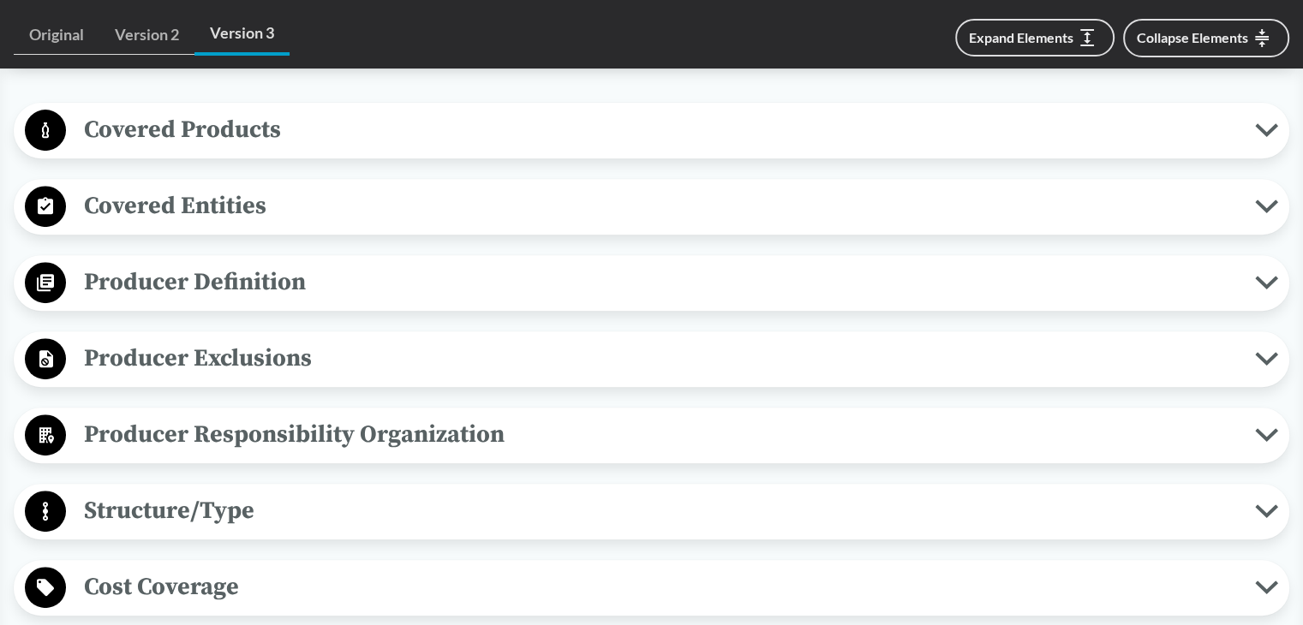
click at [267, 138] on span "Covered Products" at bounding box center [660, 129] width 1189 height 39
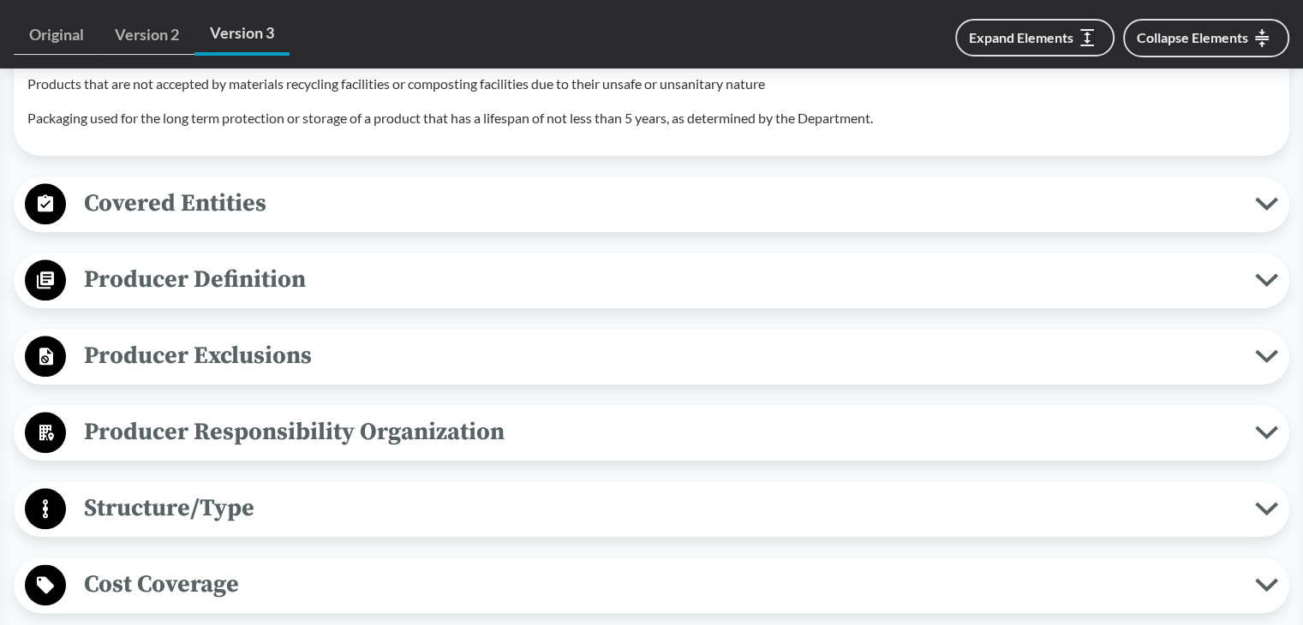
click at [212, 209] on span "Covered Entities" at bounding box center [660, 203] width 1189 height 39
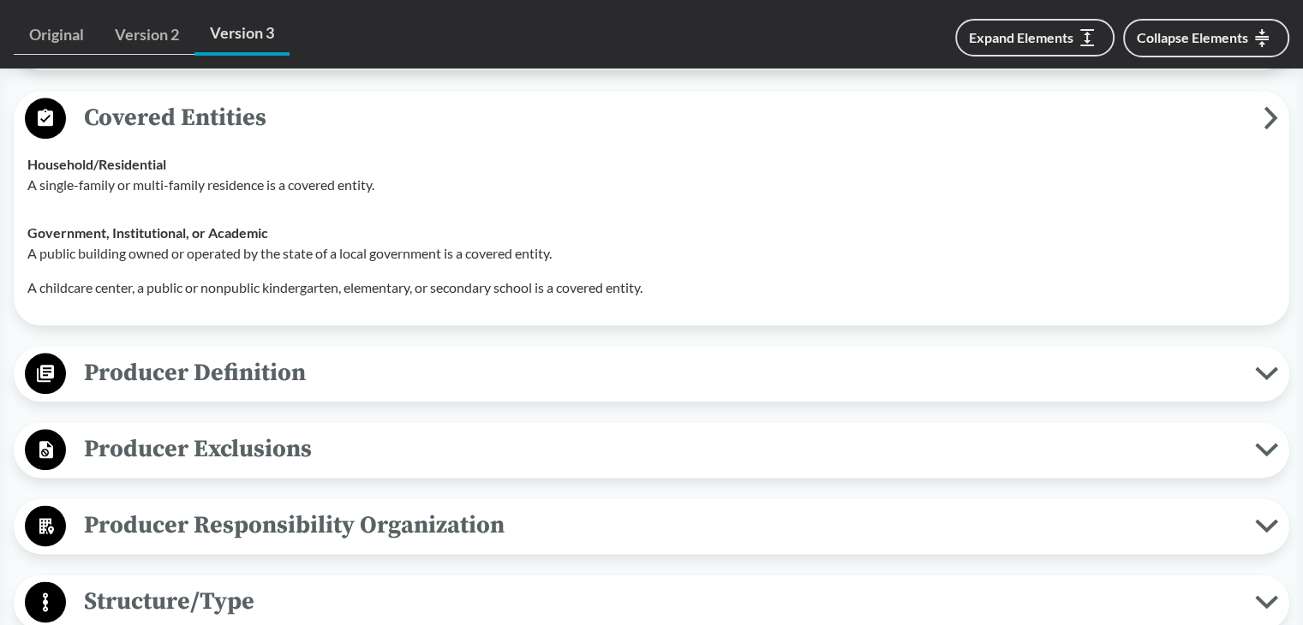
click at [164, 378] on span "Producer Definition" at bounding box center [660, 373] width 1189 height 39
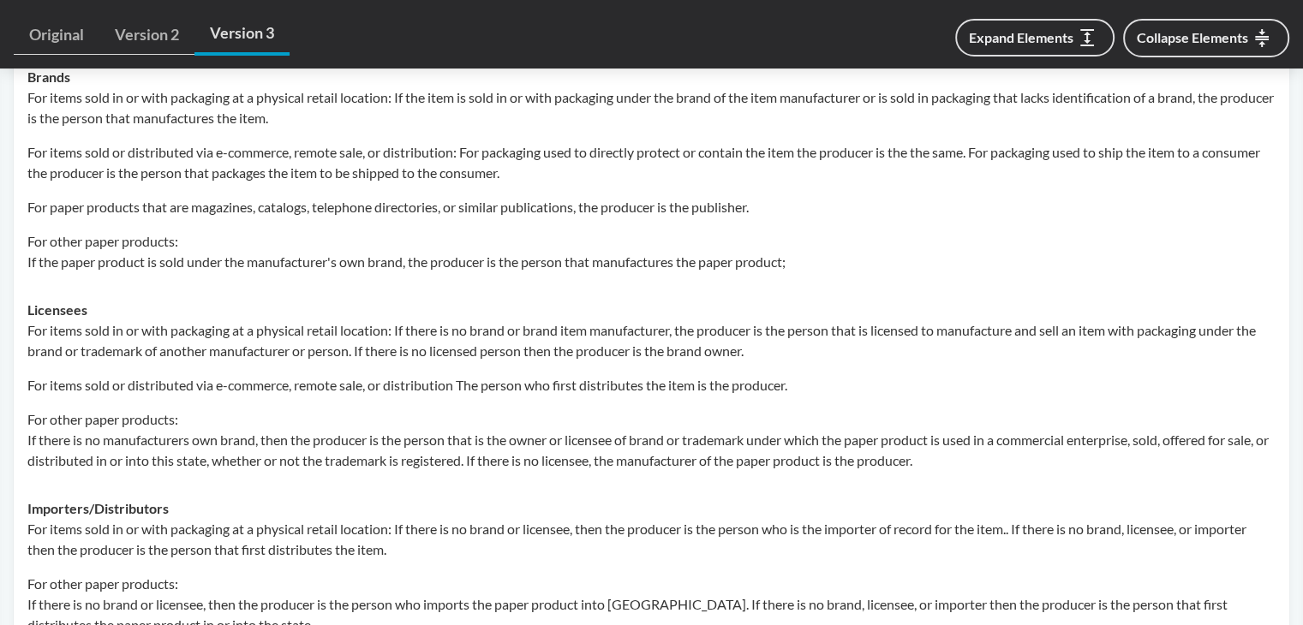
scroll to position [2741, 0]
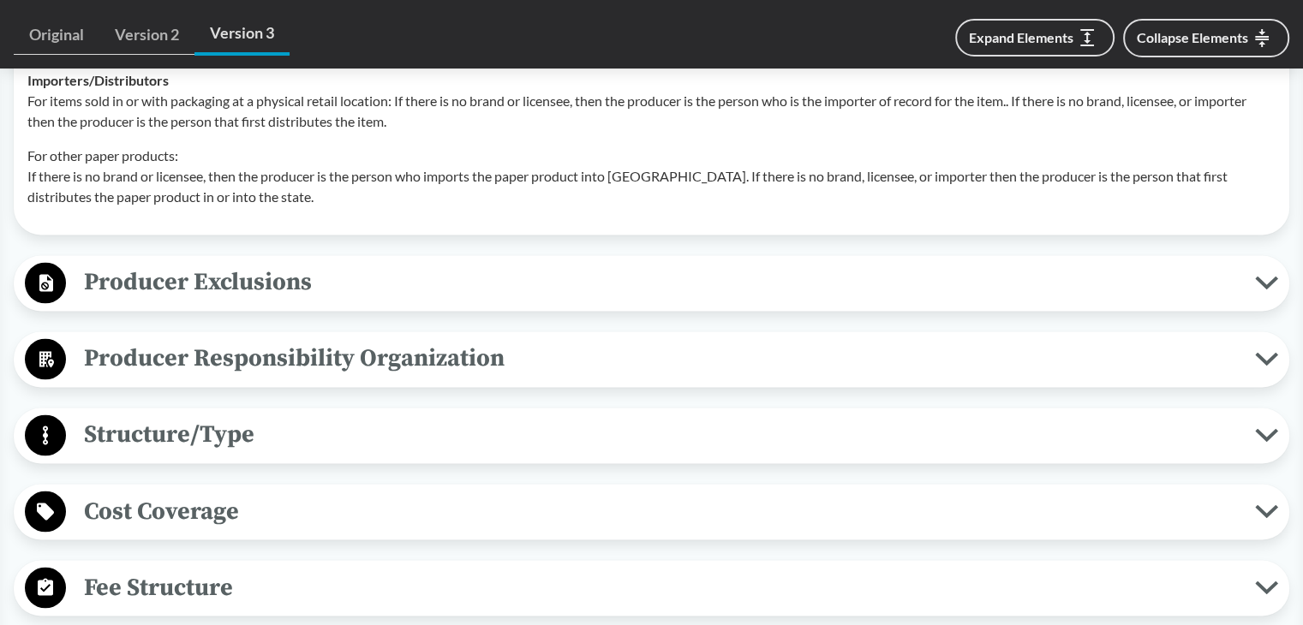
click at [215, 294] on span "Producer Exclusions" at bounding box center [660, 282] width 1189 height 39
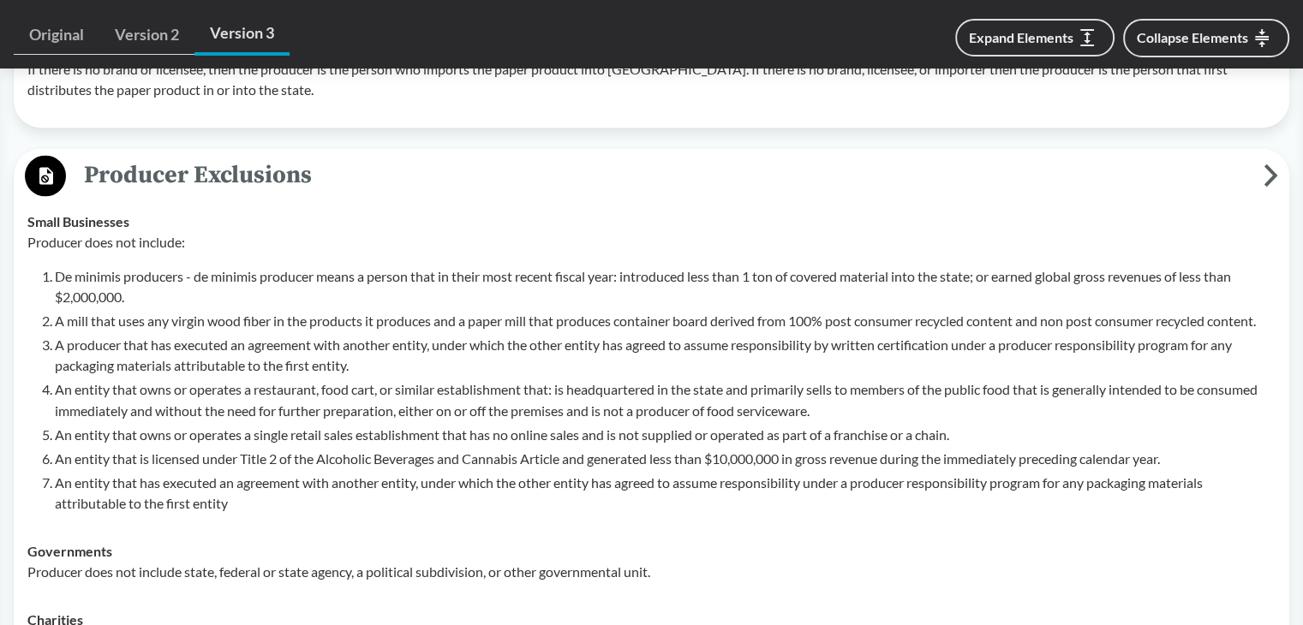
scroll to position [2827, 0]
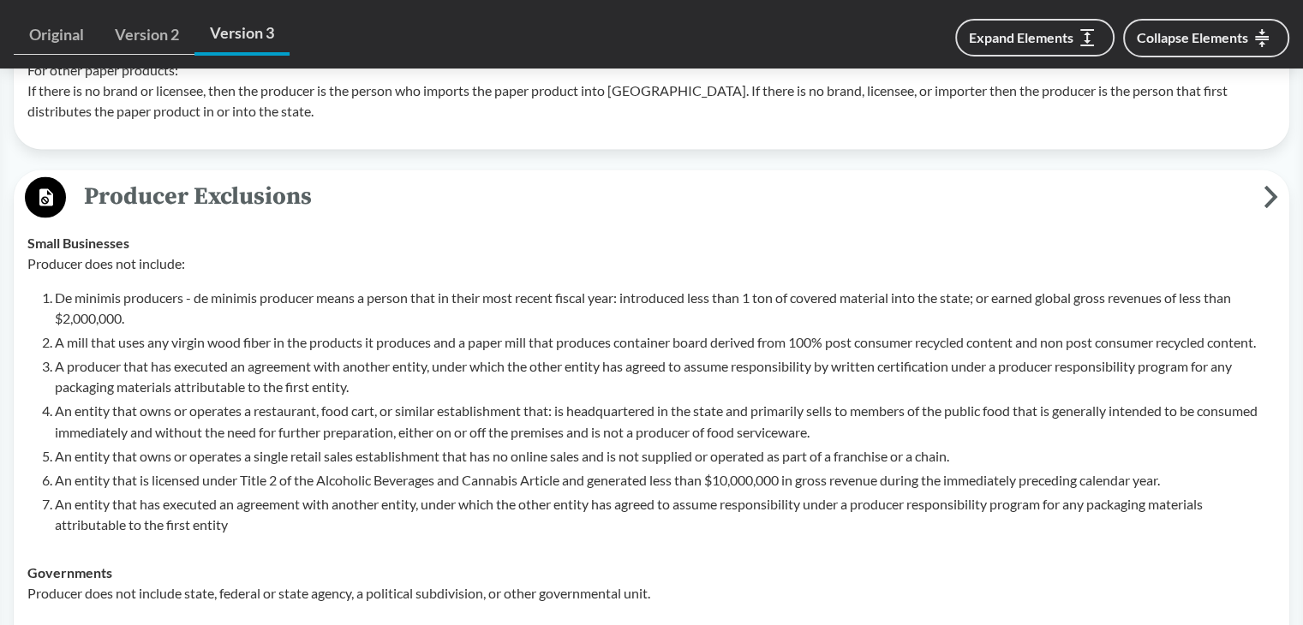
click at [113, 313] on p "De minimis producers - de minimis producer means a person that in their most re…" at bounding box center [665, 308] width 1221 height 41
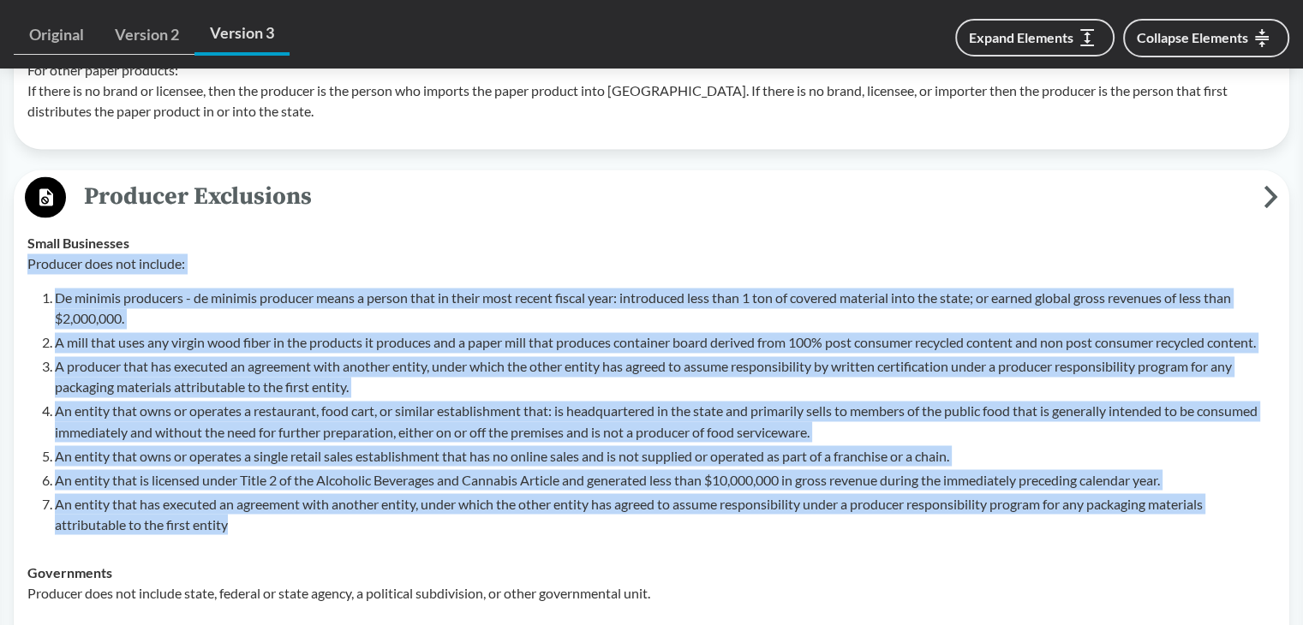
drag, startPoint x: 30, startPoint y: 262, endPoint x: 418, endPoint y: 527, distance: 469.7
click at [418, 527] on div "Producer does not include: De minimis producers - de minimis producer means a p…" at bounding box center [651, 394] width 1248 height 281
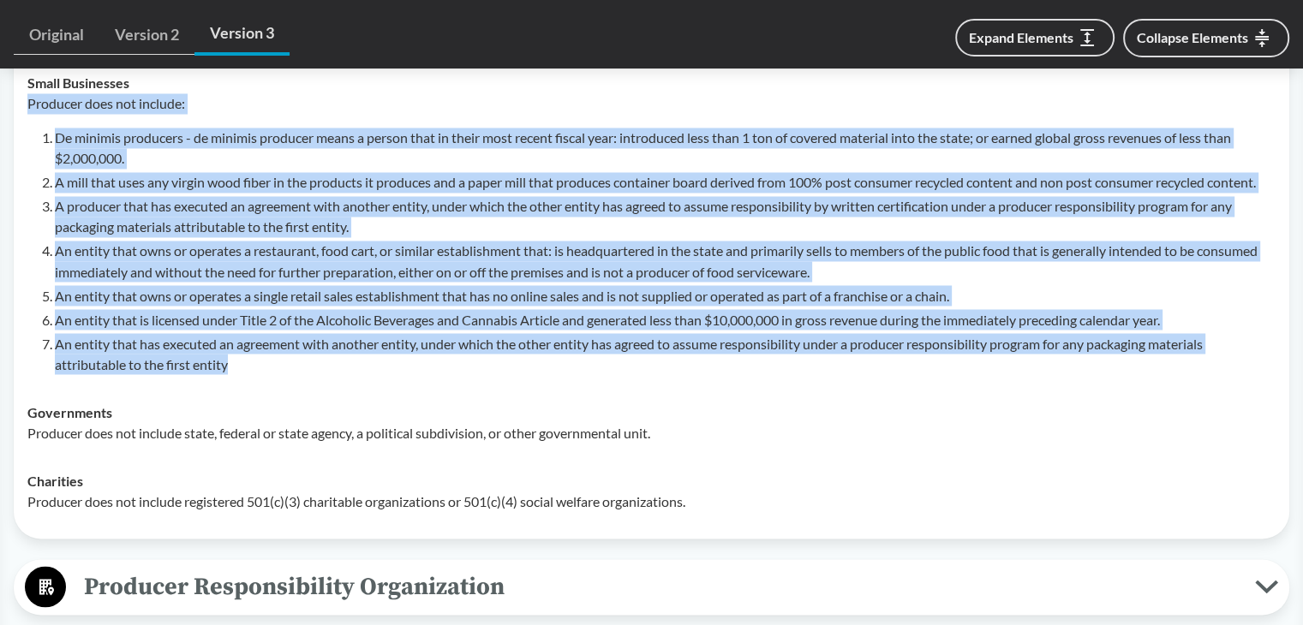
scroll to position [2998, 0]
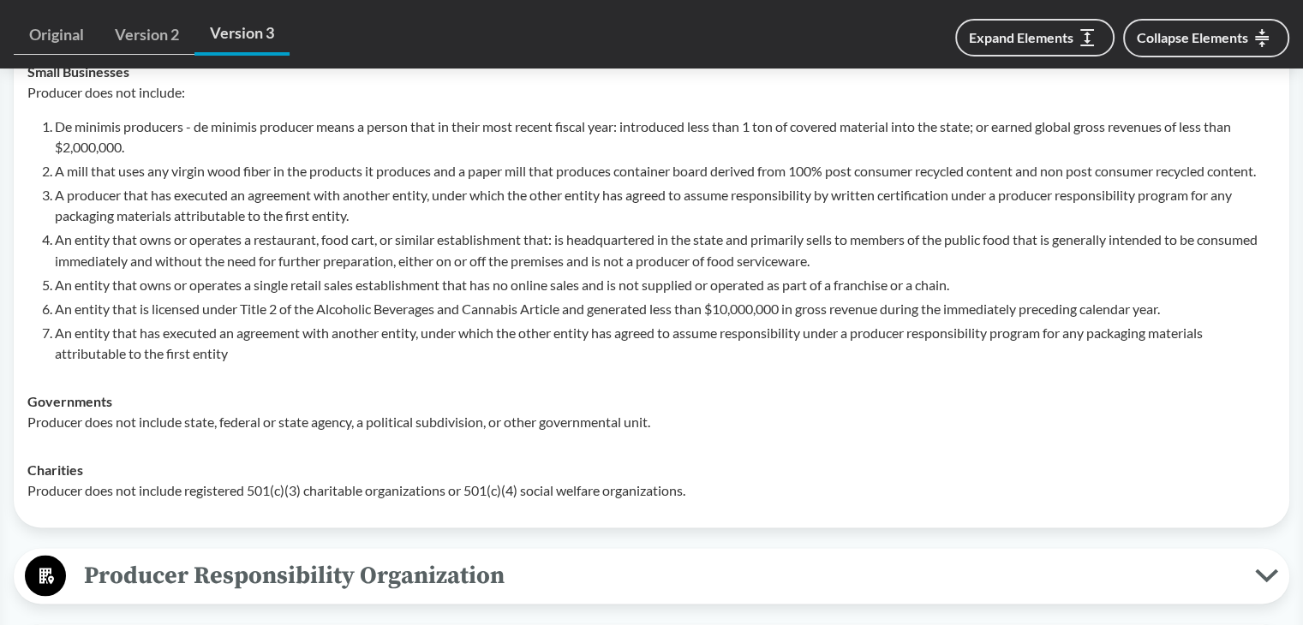
drag, startPoint x: 257, startPoint y: 388, endPoint x: 245, endPoint y: 391, distance: 12.5
click at [255, 391] on div "Governments Producer does not include state, federal or state agency, a politic…" at bounding box center [651, 411] width 1248 height 41
drag, startPoint x: 30, startPoint y: 399, endPoint x: 118, endPoint y: 402, distance: 88.3
click at [118, 402] on div "Governments Producer does not include state, federal or state agency, a politic…" at bounding box center [651, 411] width 1248 height 41
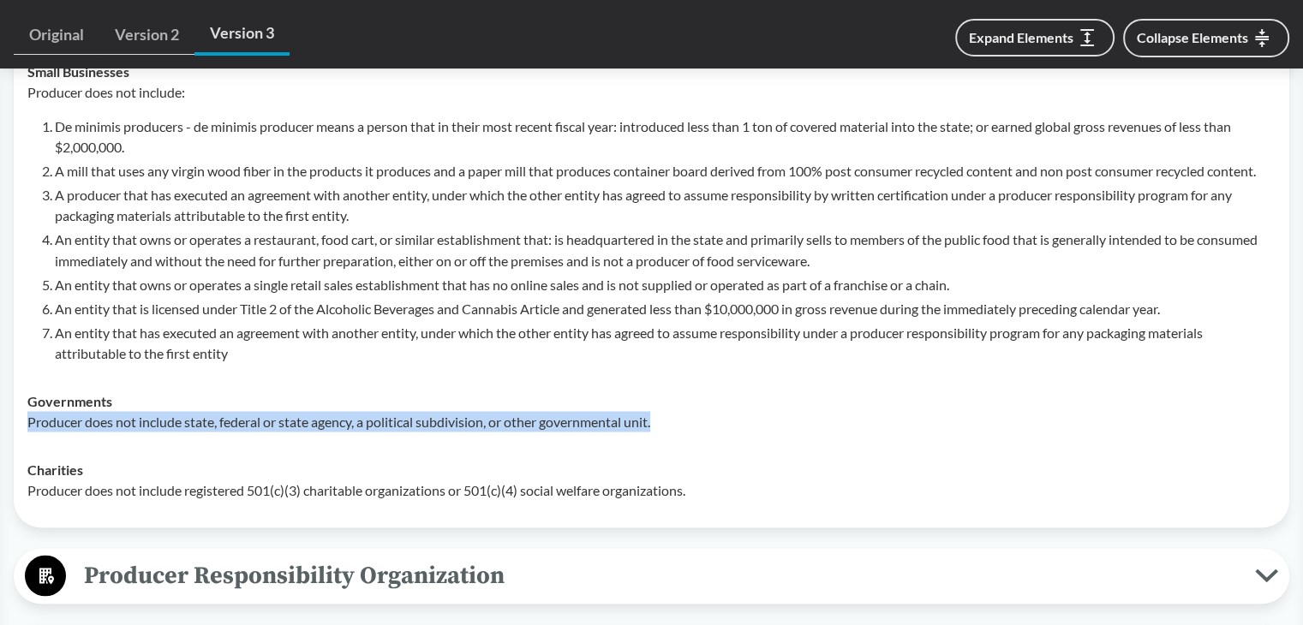
drag, startPoint x: 27, startPoint y: 416, endPoint x: 674, endPoint y: 420, distance: 646.7
click at [674, 420] on p "Producer does not include state, federal or state agency, a political subdivisi…" at bounding box center [651, 421] width 1248 height 21
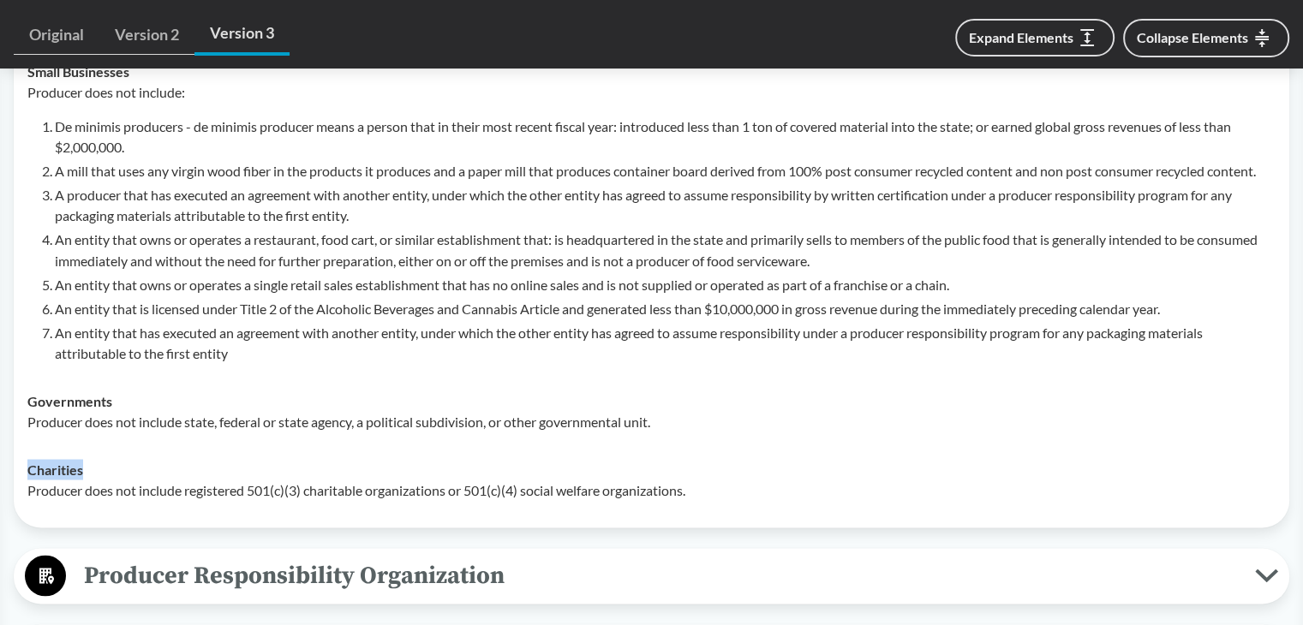
drag, startPoint x: 27, startPoint y: 469, endPoint x: 92, endPoint y: 472, distance: 64.3
click at [92, 472] on div "Charities Producer does not include registered 501(c)(3) charitable organizatio…" at bounding box center [651, 479] width 1248 height 41
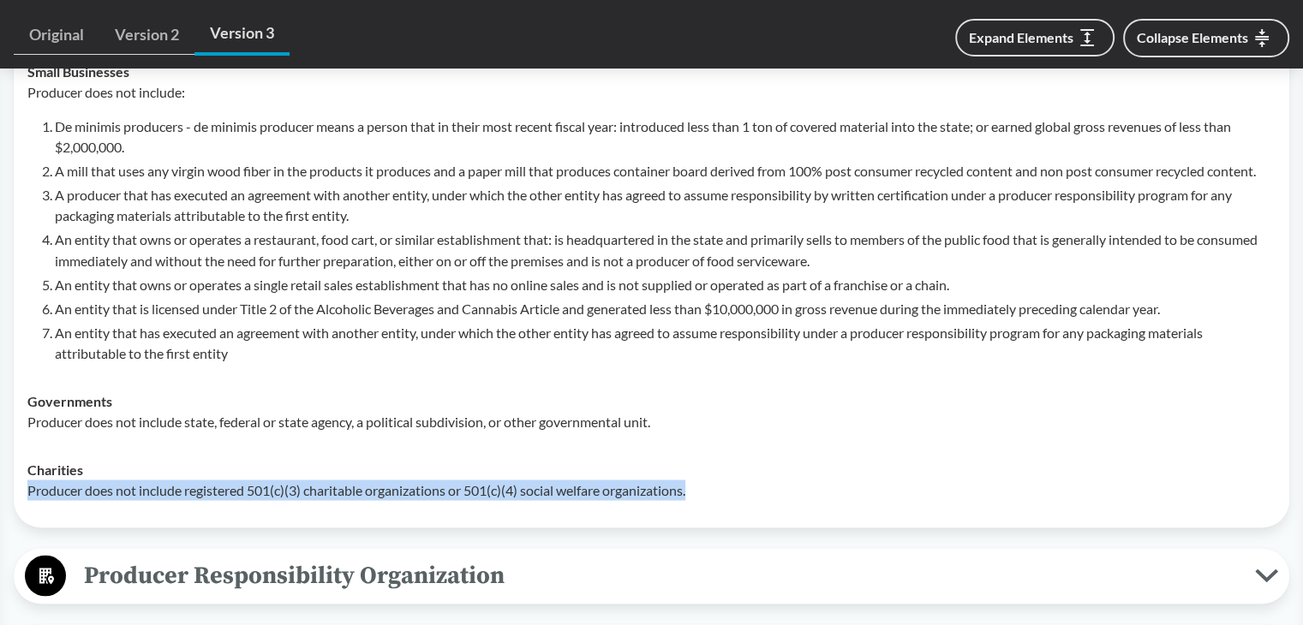
drag, startPoint x: 25, startPoint y: 487, endPoint x: 873, endPoint y: 490, distance: 848.0
click at [873, 490] on td "Charities Producer does not include registered 501(c)(3) charitable organizatio…" at bounding box center [651, 479] width 1263 height 69
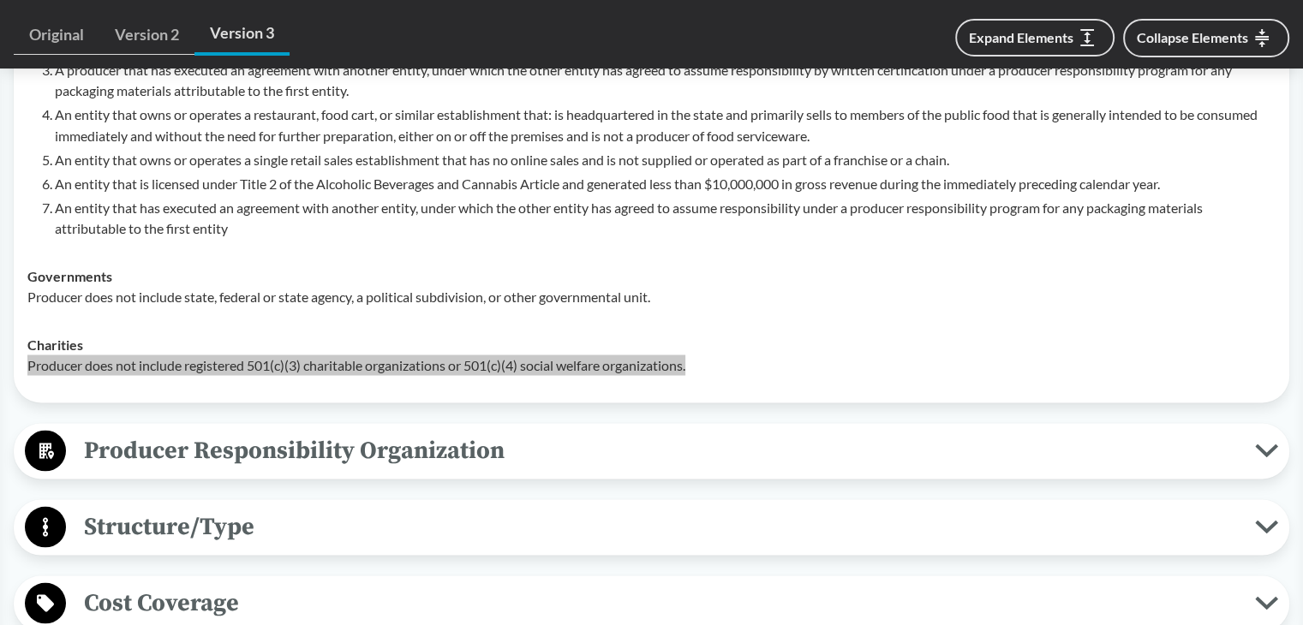
scroll to position [3169, 0]
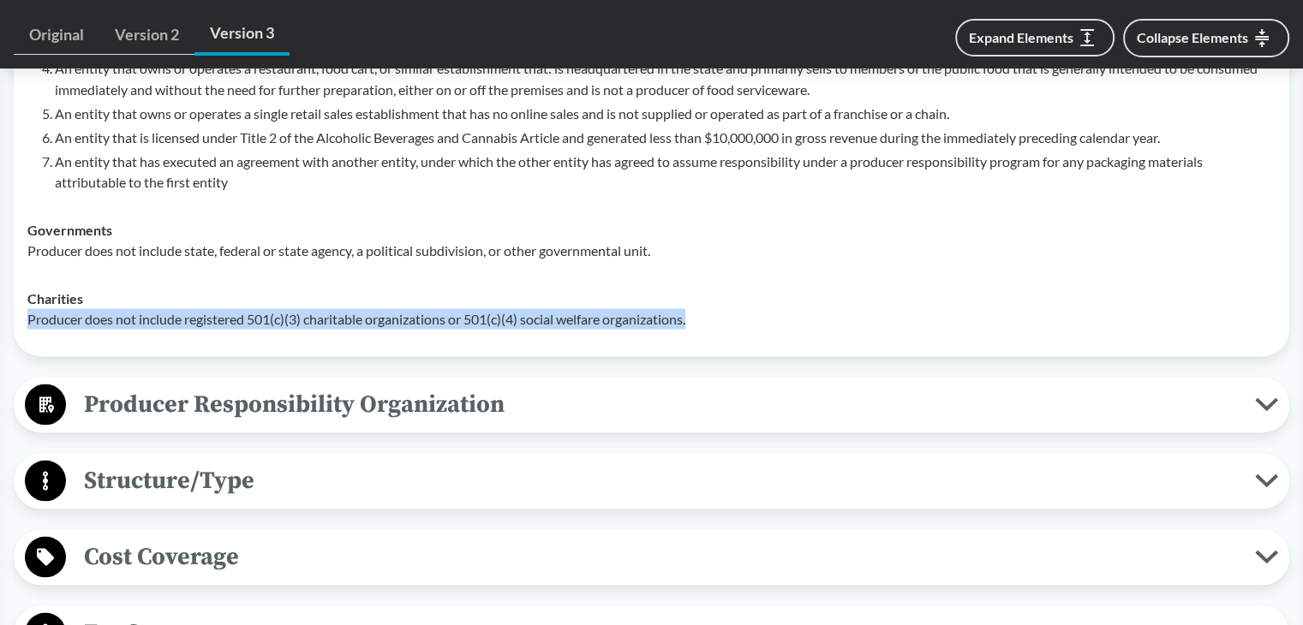
click at [123, 410] on span "Producer Responsibility Organization" at bounding box center [660, 404] width 1189 height 39
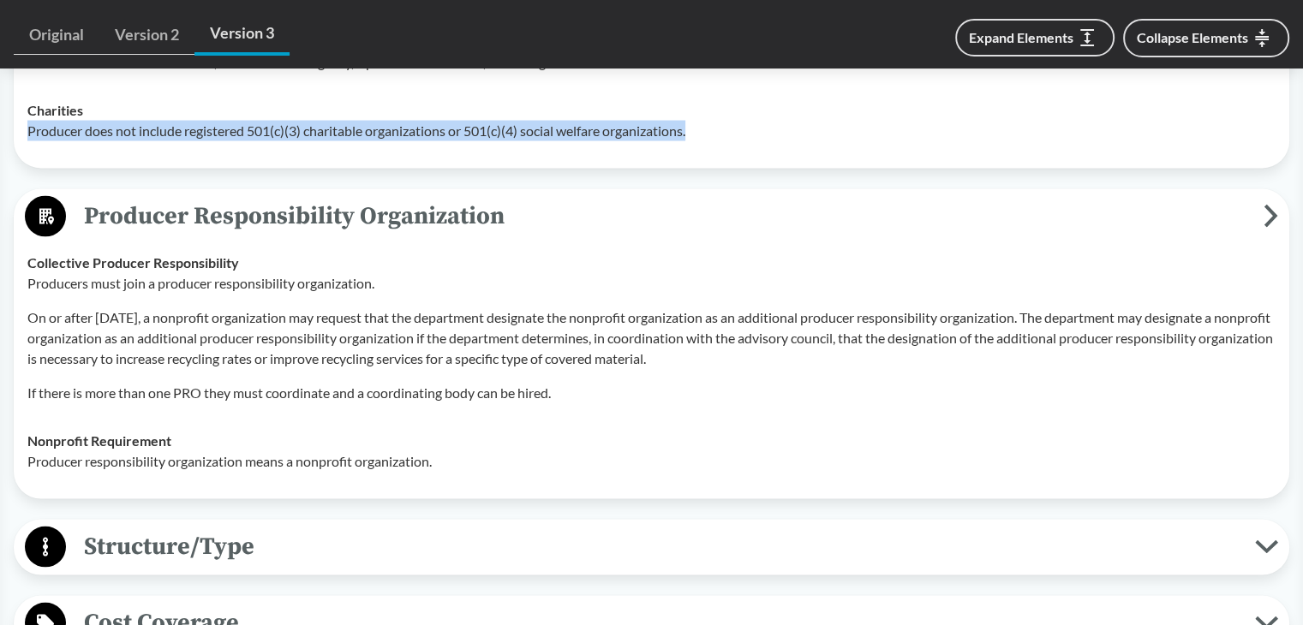
scroll to position [3340, 0]
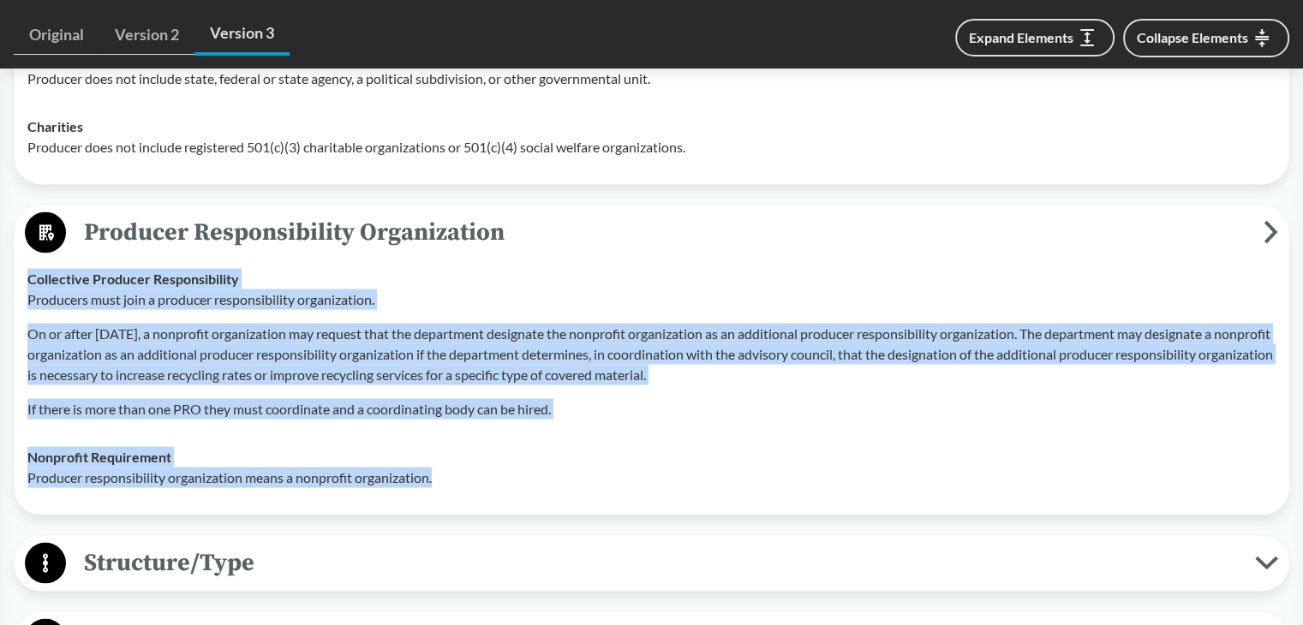
drag, startPoint x: 31, startPoint y: 277, endPoint x: 487, endPoint y: 481, distance: 500.3
click at [487, 481] on tbody "Collective Producer Responsibility Producers must join a producer responsibilit…" at bounding box center [651, 378] width 1263 height 247
click at [337, 361] on p "On or after July 1, 2033, a nonprofit organization may request that the departm…" at bounding box center [651, 355] width 1248 height 62
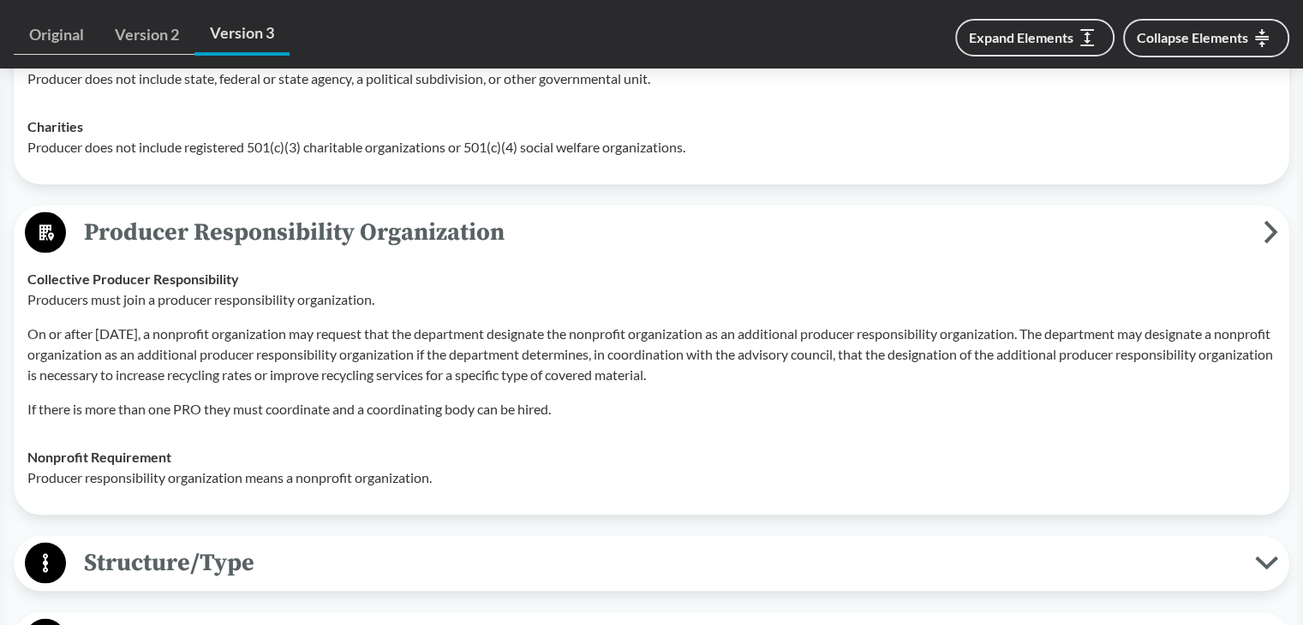
drag, startPoint x: 172, startPoint y: 363, endPoint x: 737, endPoint y: 363, distance: 564.4
click at [737, 363] on p "On or after July 1, 2033, a nonprofit organization may request that the departm…" at bounding box center [651, 355] width 1248 height 62
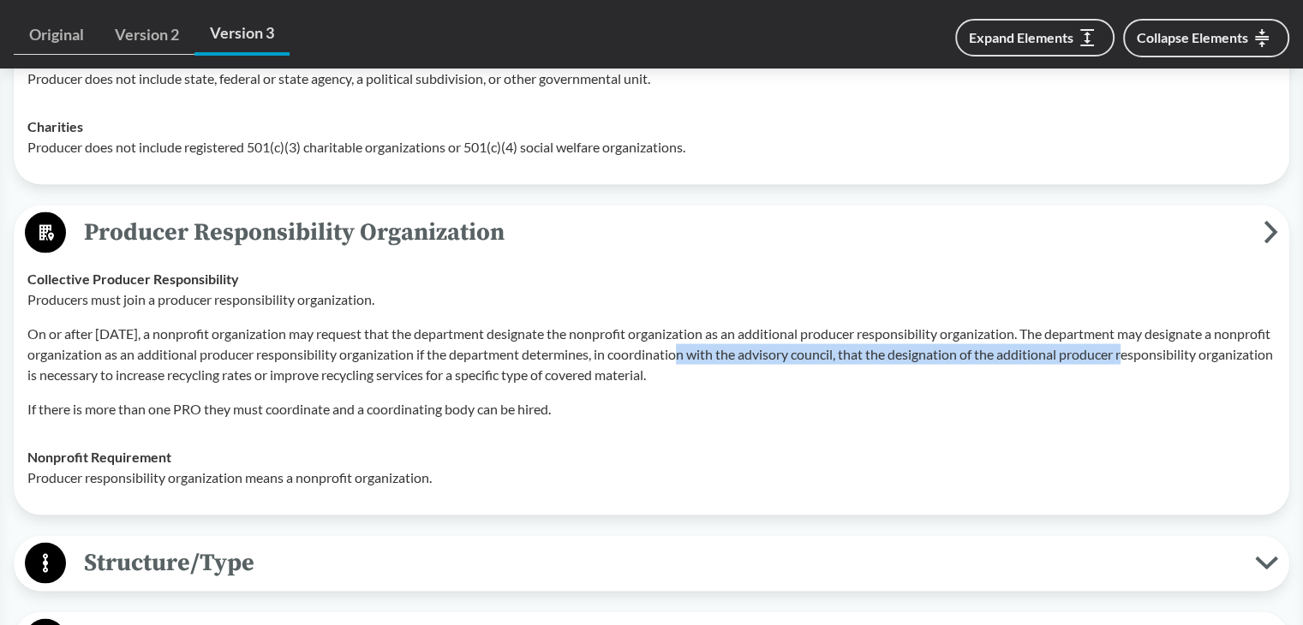
drag, startPoint x: 709, startPoint y: 348, endPoint x: 1158, endPoint y: 348, distance: 448.8
click at [1158, 348] on p "On or after July 1, 2033, a nonprofit organization may request that the departm…" at bounding box center [651, 355] width 1248 height 62
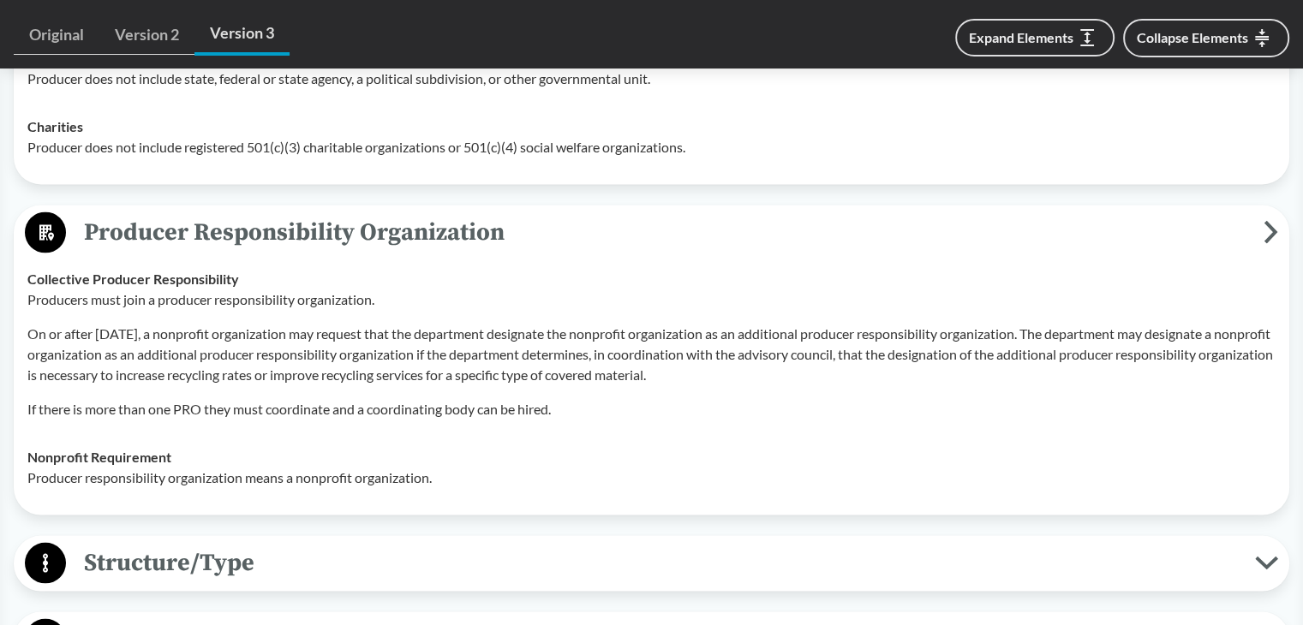
click at [447, 412] on p "If there is more than one PRO they must coordinate and a coordinating body can …" at bounding box center [651, 409] width 1248 height 21
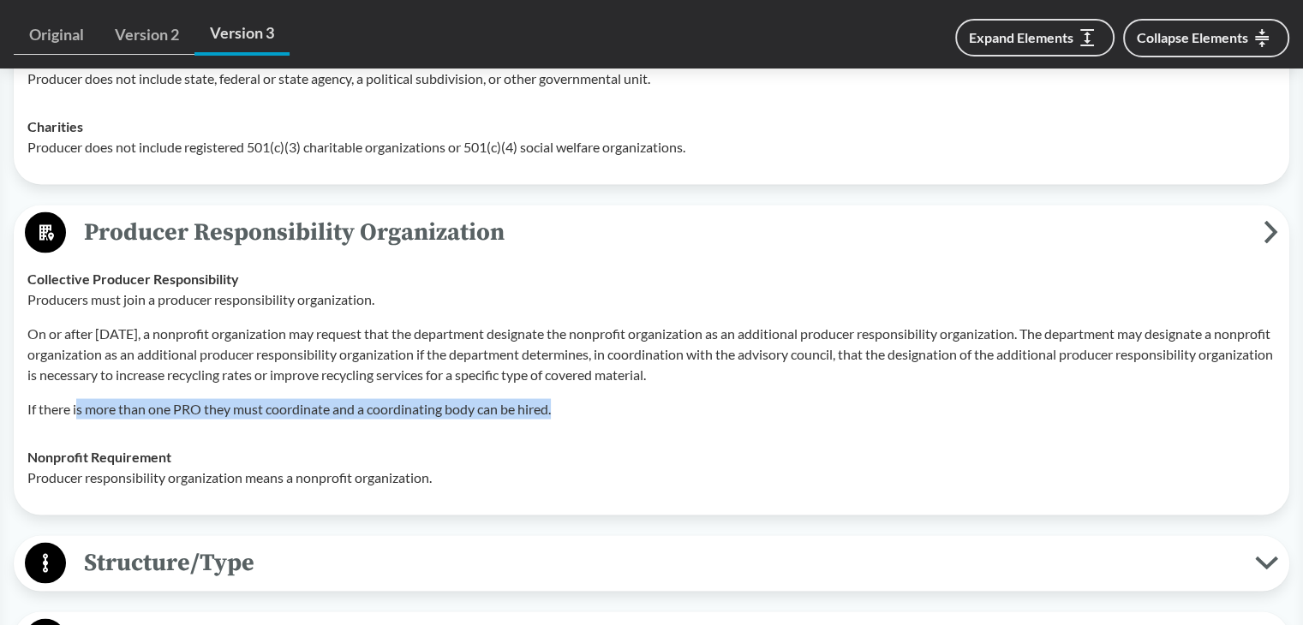
drag, startPoint x: 76, startPoint y: 410, endPoint x: 555, endPoint y: 427, distance: 479.1
click at [555, 427] on td "Collective Producer Responsibility Producers must join a producer responsibilit…" at bounding box center [651, 344] width 1263 height 178
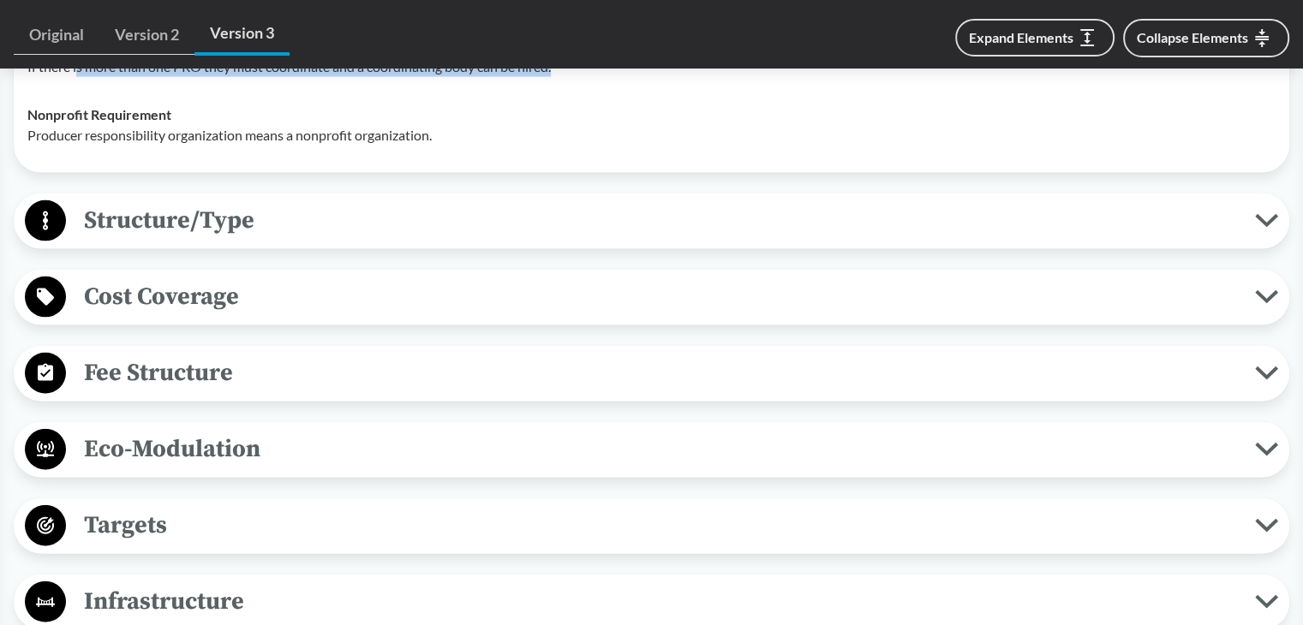
click at [188, 235] on span "Structure/Type" at bounding box center [660, 220] width 1189 height 39
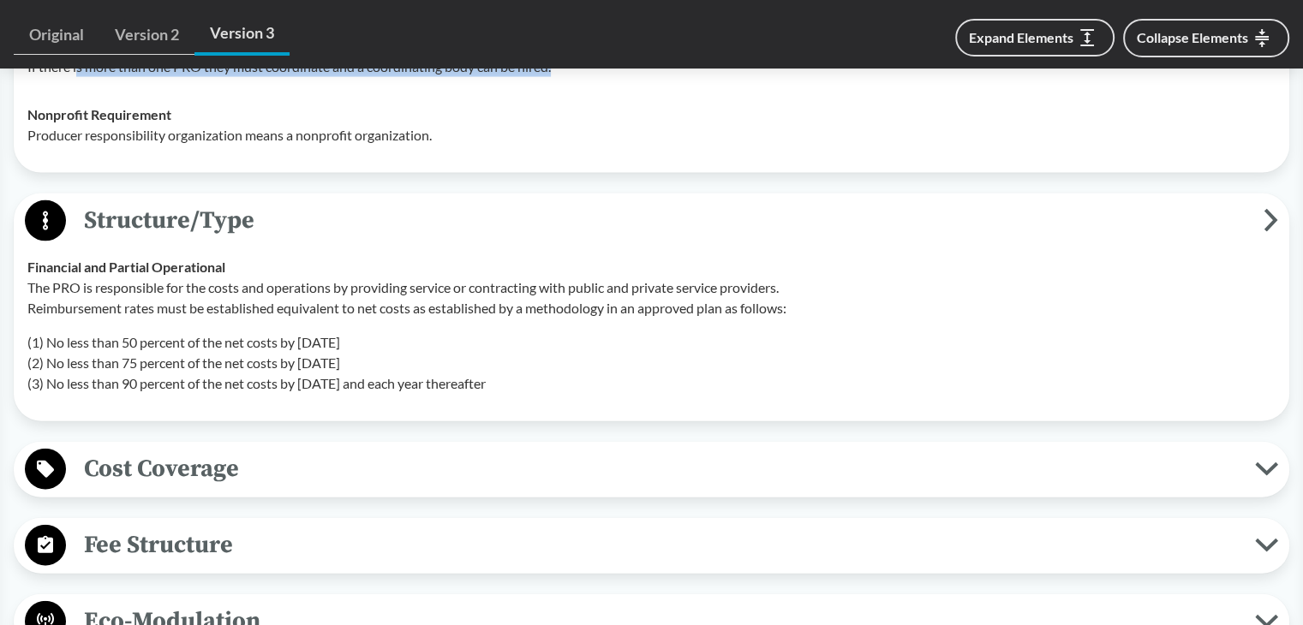
drag, startPoint x: 24, startPoint y: 261, endPoint x: 560, endPoint y: 391, distance: 551.8
click at [560, 391] on td "Financial and Partial Operational The PRO is responsible for the costs and oper…" at bounding box center [651, 325] width 1263 height 164
click at [268, 333] on p "(1) No less than 50 percent of the net costs by July 1, 2028 (2) No less than 7…" at bounding box center [651, 363] width 1248 height 62
drag, startPoint x: 24, startPoint y: 261, endPoint x: 548, endPoint y: 380, distance: 537.5
click at [548, 380] on td "Financial and Partial Operational The PRO is responsible for the costs and oper…" at bounding box center [651, 325] width 1263 height 164
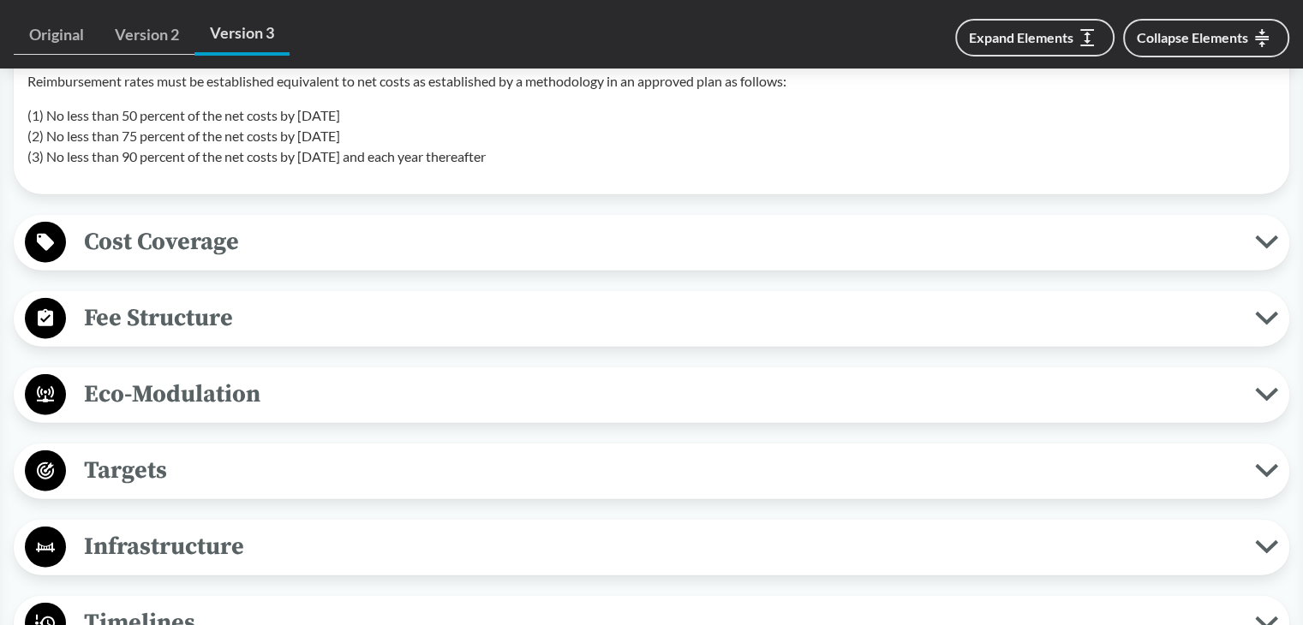
scroll to position [3940, 0]
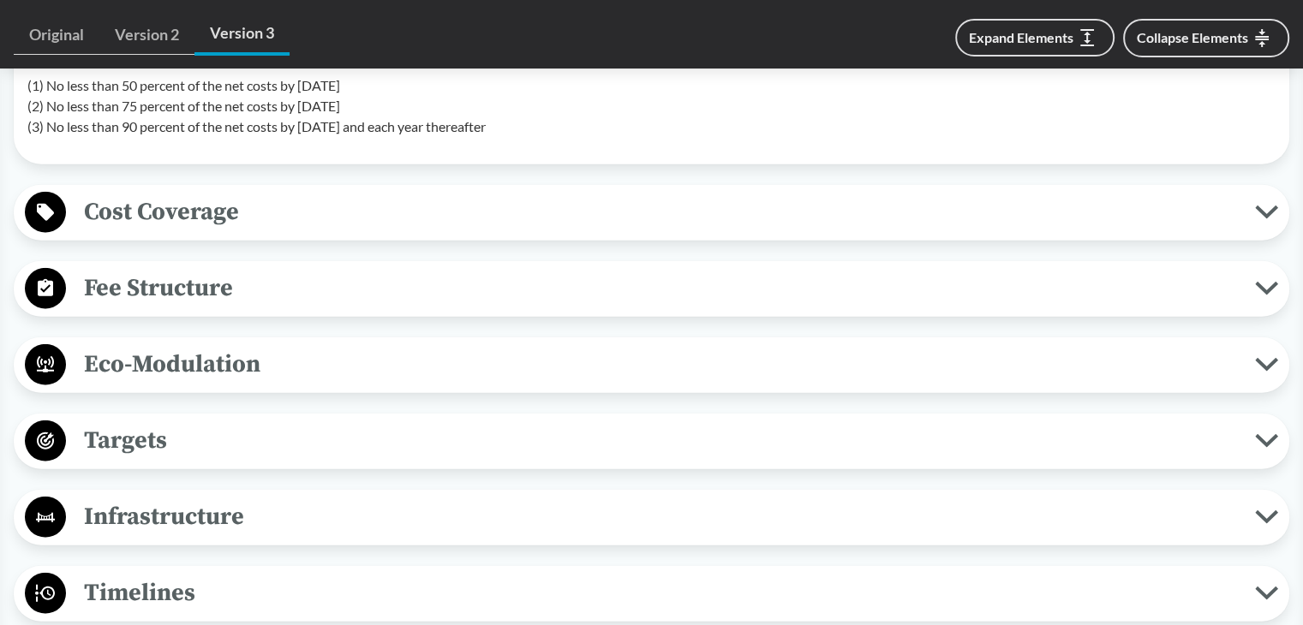
click at [209, 216] on span "Cost Coverage" at bounding box center [660, 212] width 1189 height 39
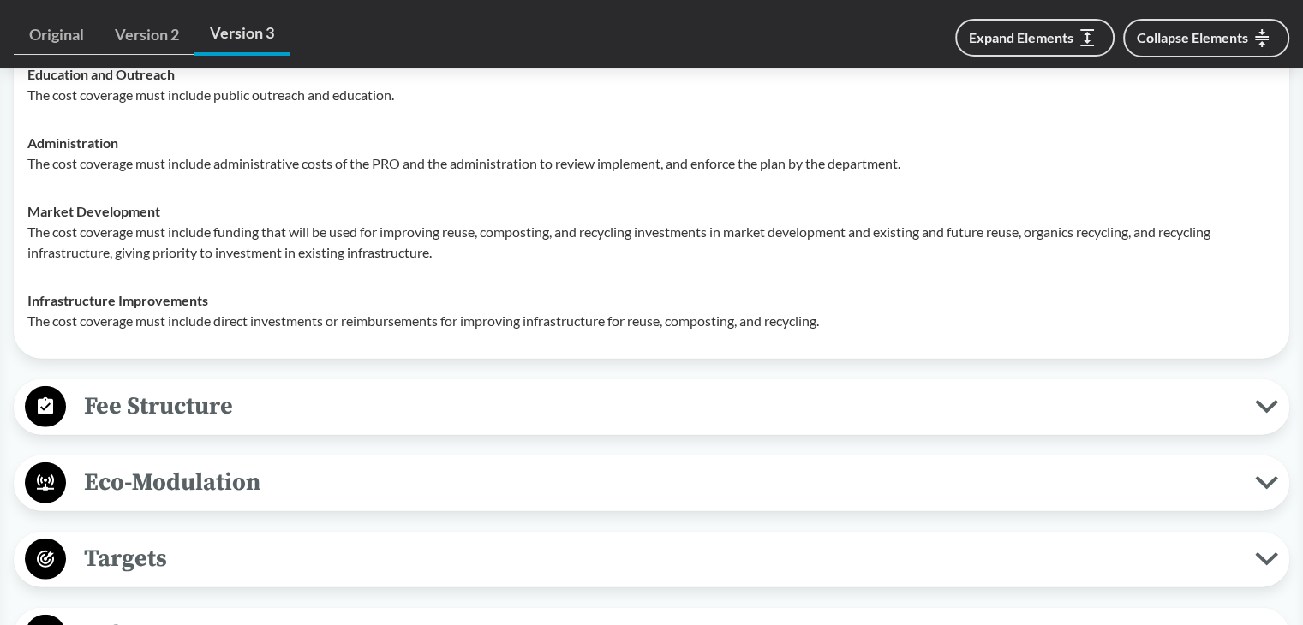
scroll to position [4197, 0]
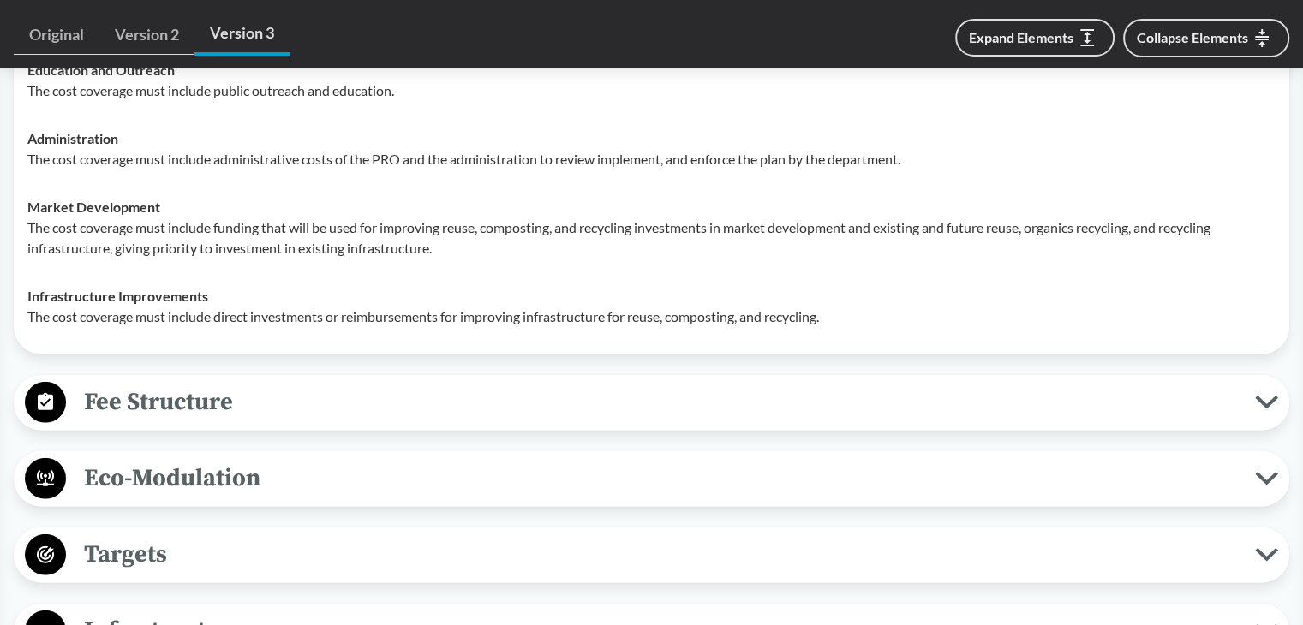
click at [151, 400] on span "Fee Structure" at bounding box center [660, 402] width 1189 height 39
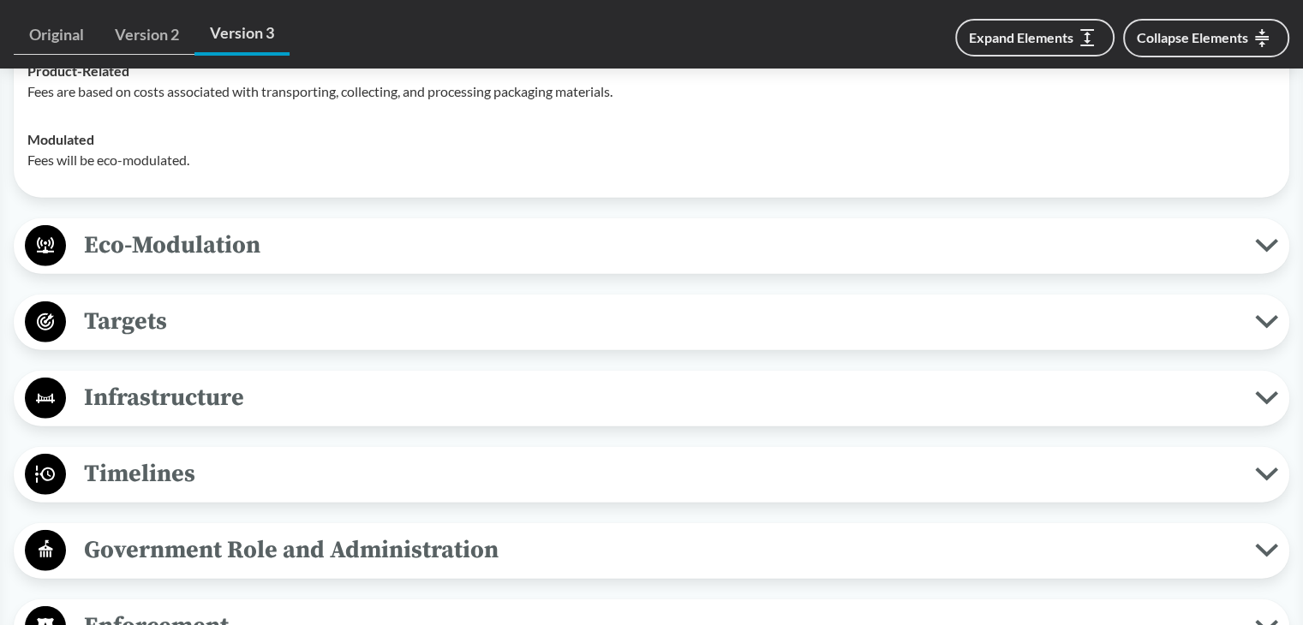
scroll to position [4625, 0]
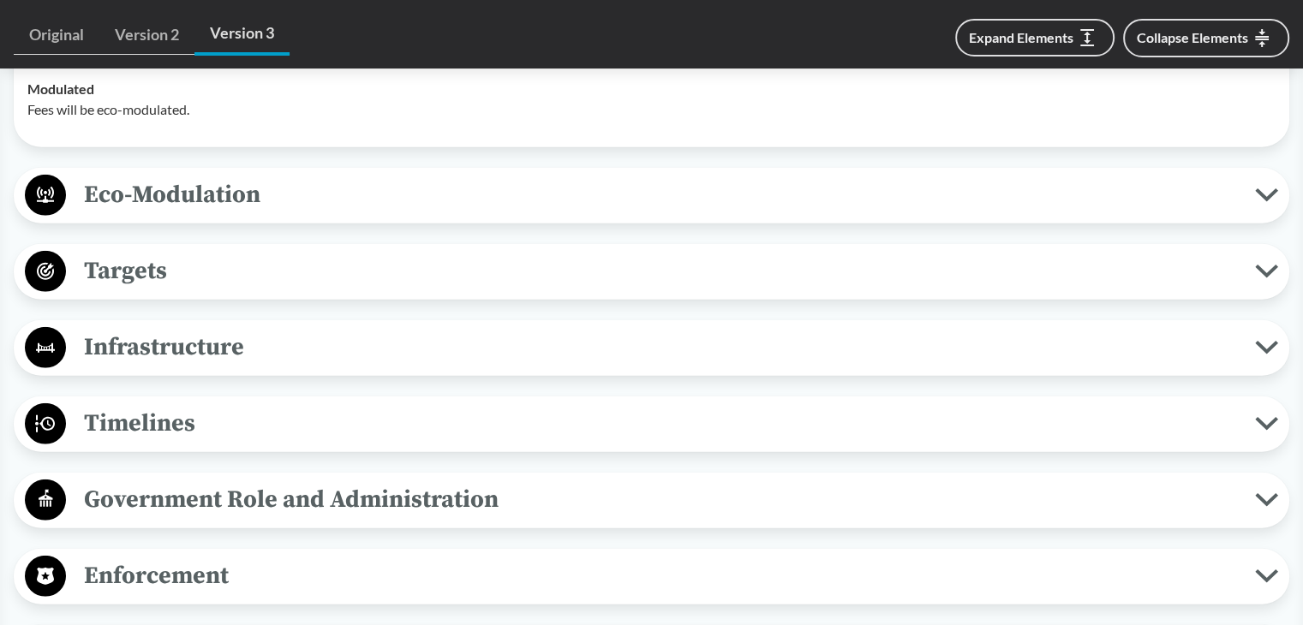
click at [166, 192] on span "Eco-Modulation" at bounding box center [660, 195] width 1189 height 39
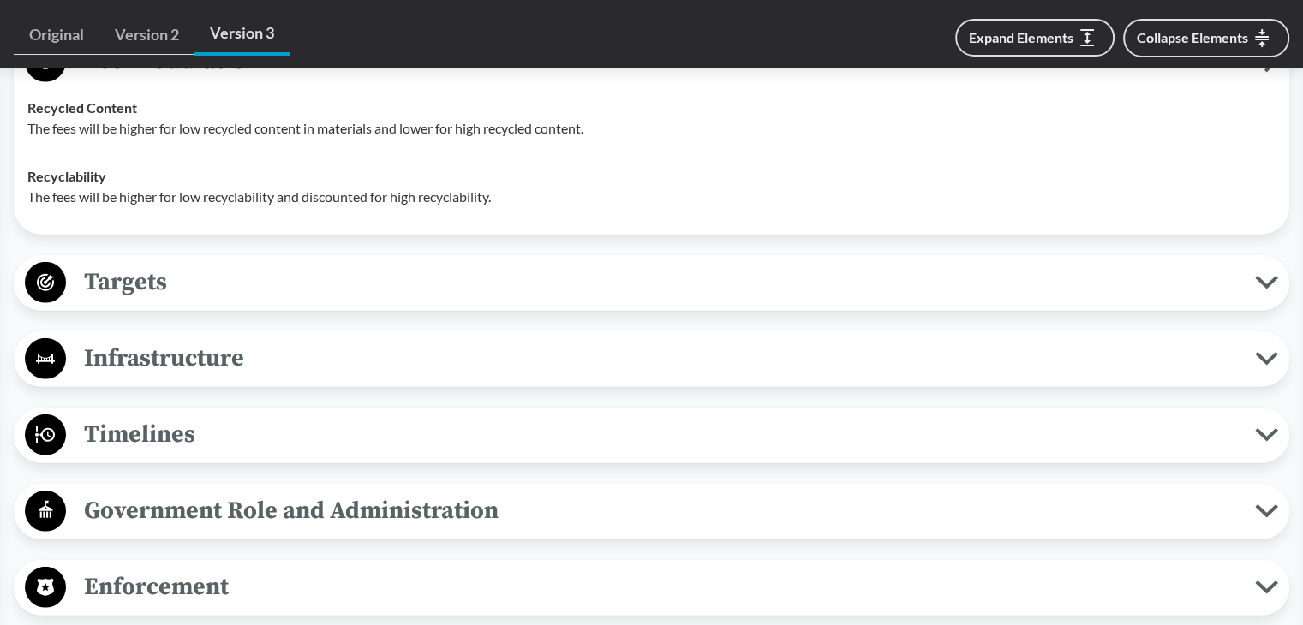
scroll to position [4882, 0]
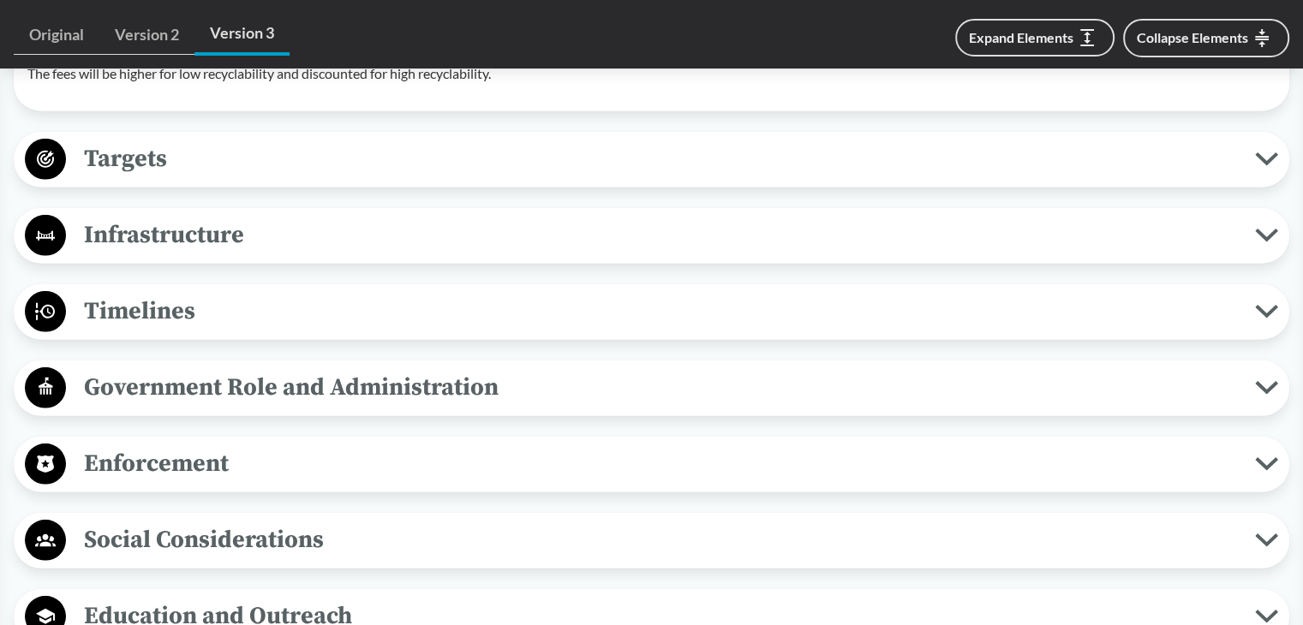
click at [182, 168] on span "Targets" at bounding box center [660, 159] width 1189 height 39
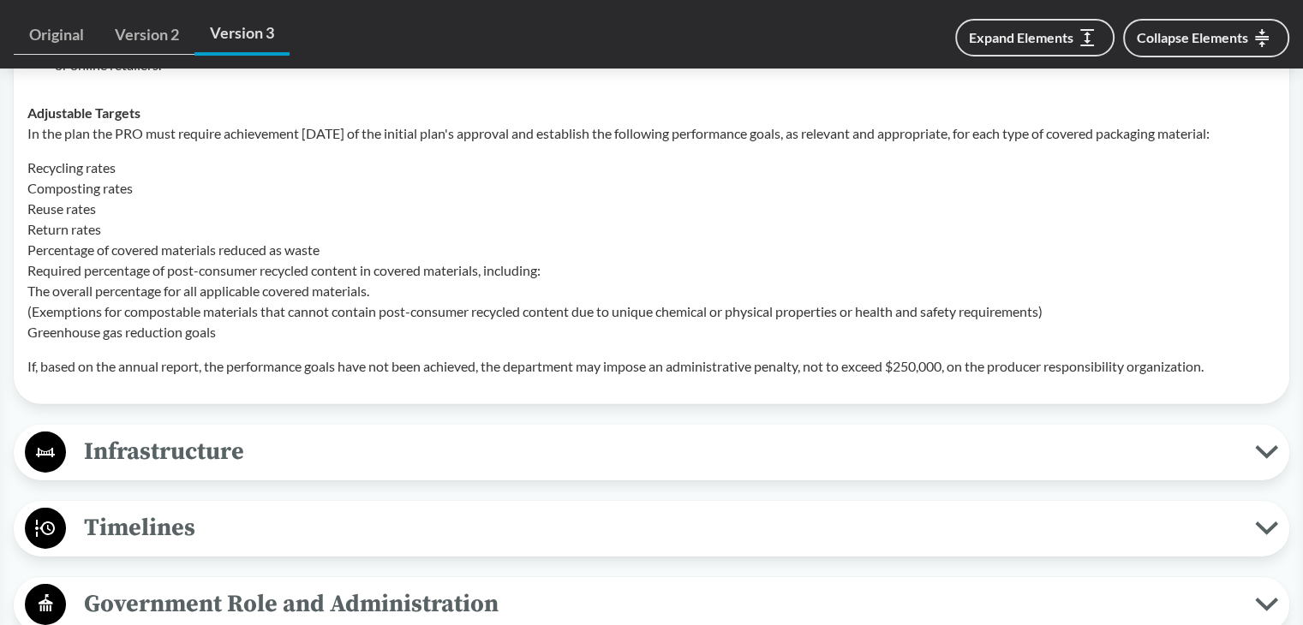
scroll to position [5396, 0]
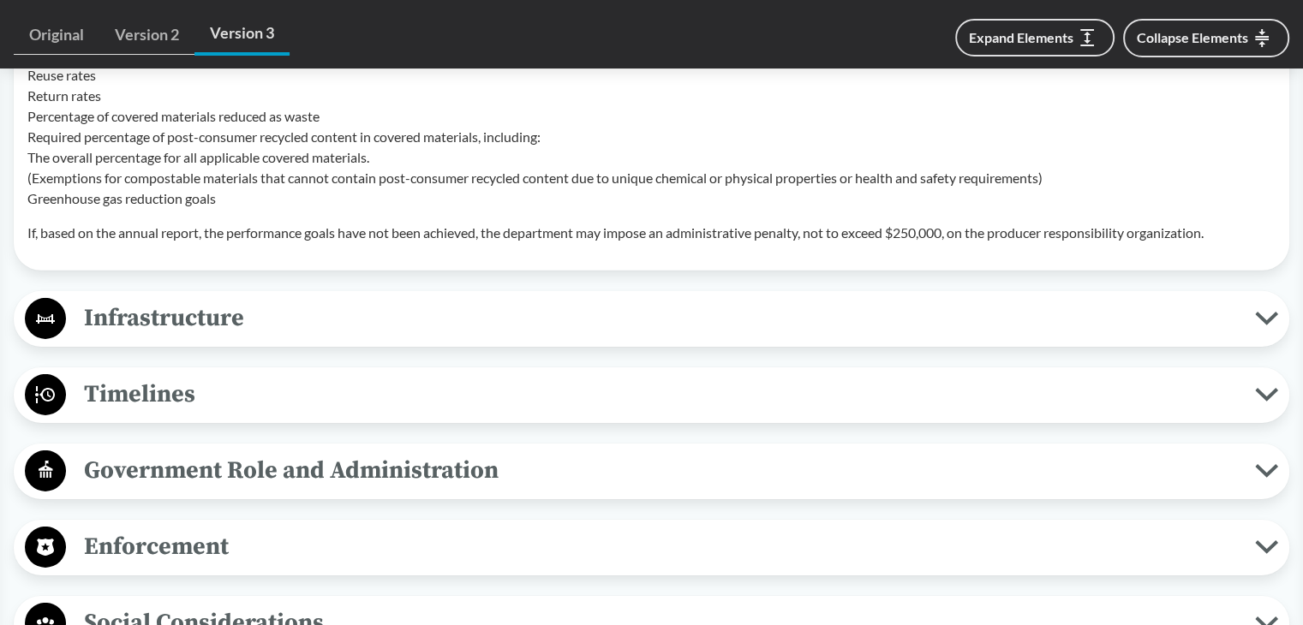
click at [173, 337] on span "Infrastructure" at bounding box center [660, 318] width 1189 height 39
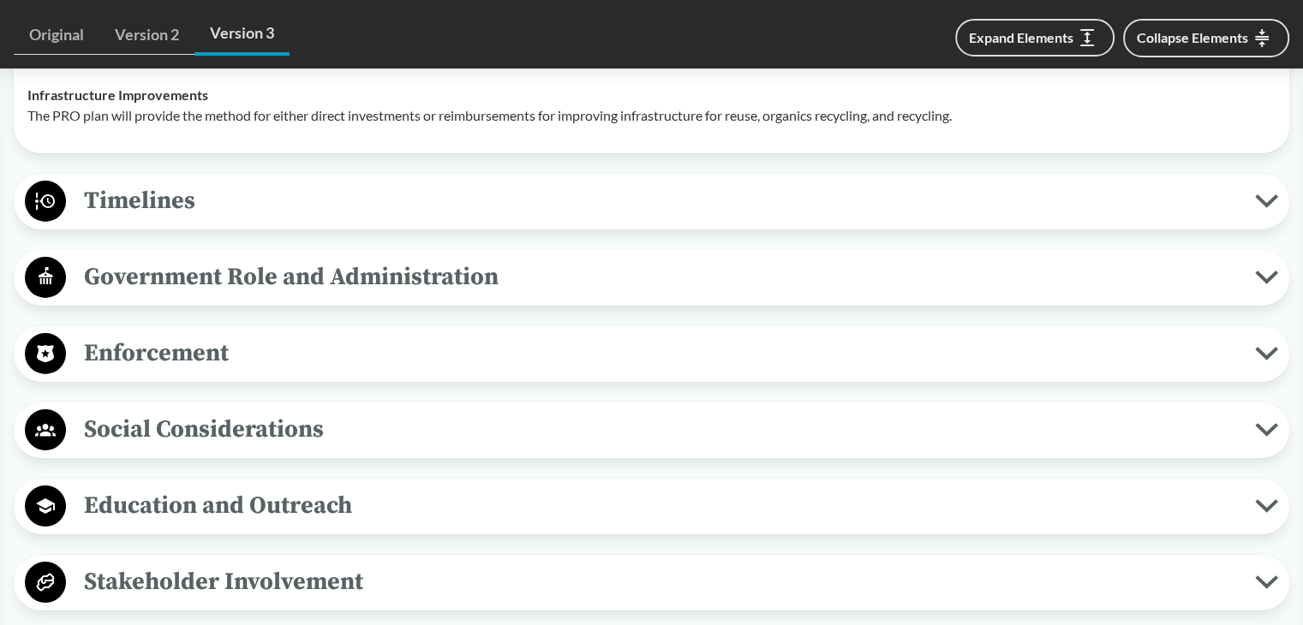
scroll to position [5824, 0]
click at [193, 214] on span "Timelines" at bounding box center [660, 200] width 1189 height 39
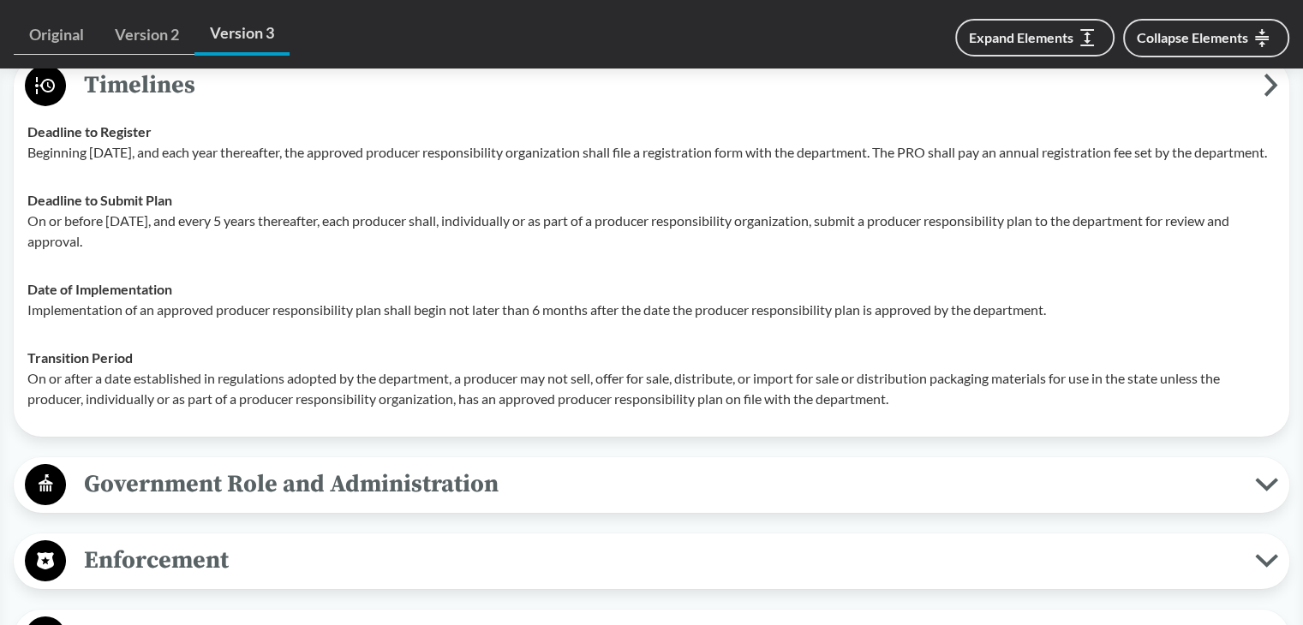
scroll to position [5910, 0]
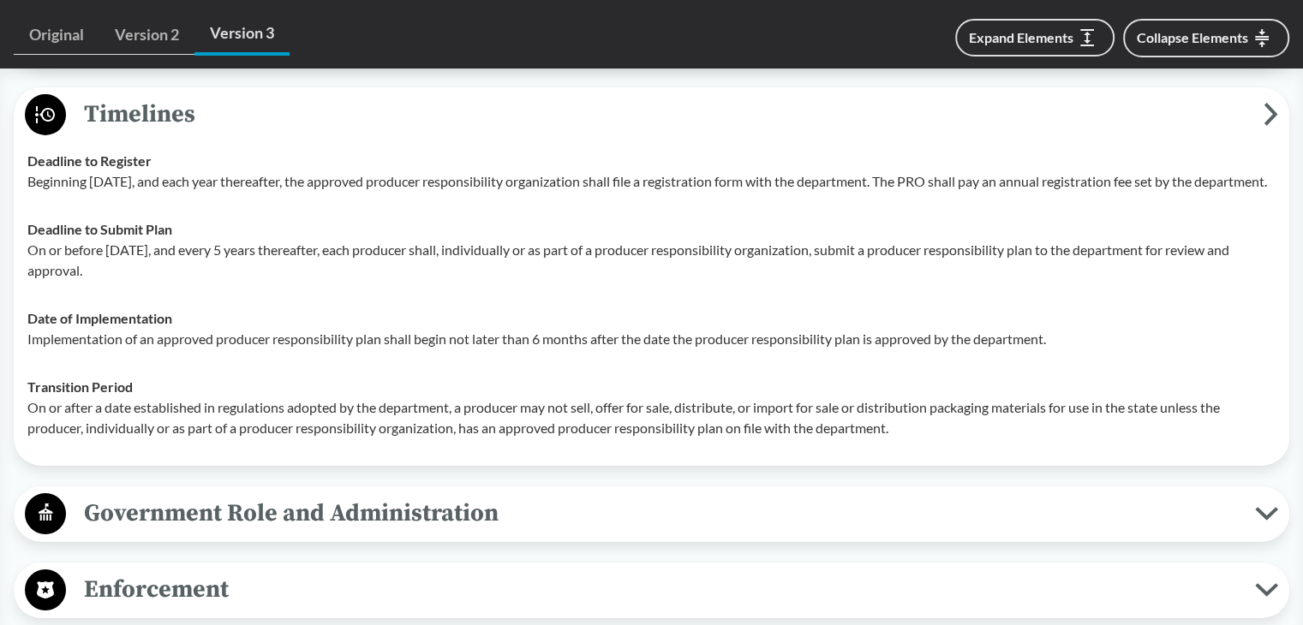
drag, startPoint x: 27, startPoint y: 199, endPoint x: 108, endPoint y: 213, distance: 81.8
click at [108, 192] on p "Beginning July 1, 2026, and each year thereafter, the approved producer respons…" at bounding box center [651, 181] width 1248 height 21
drag, startPoint x: 27, startPoint y: 267, endPoint x: 181, endPoint y: 271, distance: 154.2
click at [181, 271] on td "Deadline to Submit Plan On or before July 1, 2028, and every 5 years thereafter…" at bounding box center [651, 250] width 1263 height 89
click at [81, 281] on p "On or before July 1, 2028, and every 5 years thereafter, each producer shall, i…" at bounding box center [651, 260] width 1248 height 41
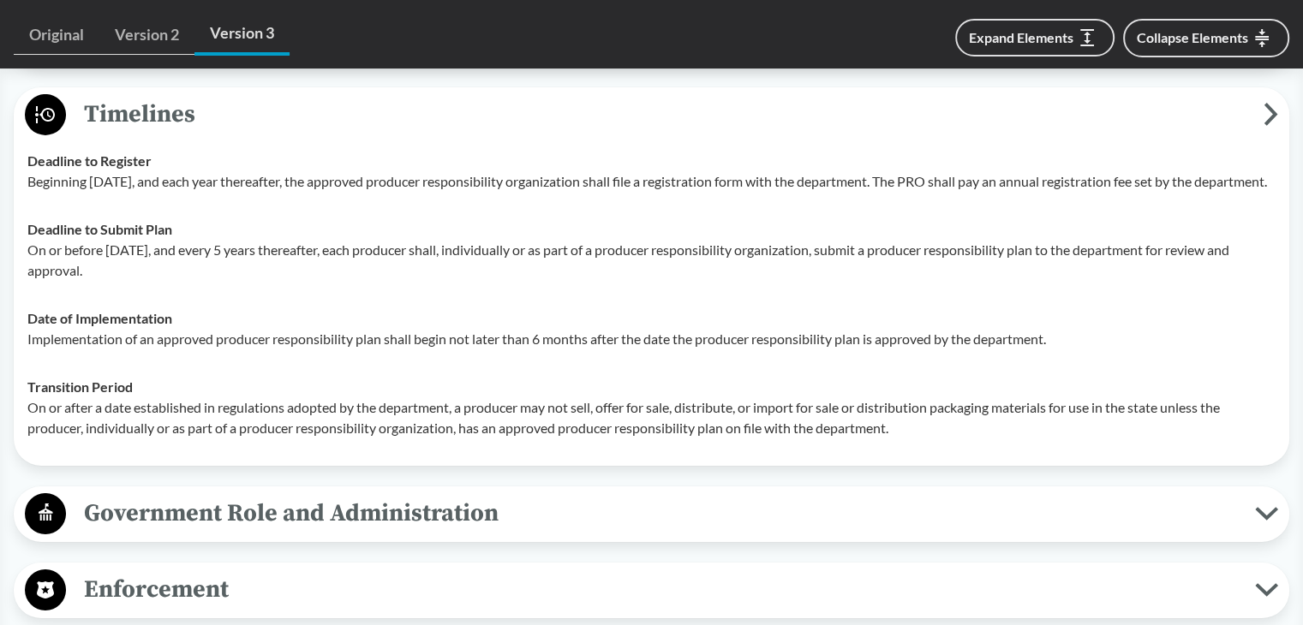
drag, startPoint x: 27, startPoint y: 287, endPoint x: 120, endPoint y: 314, distance: 96.5
click at [120, 281] on p "On or before July 1, 2028, and every 5 years thereafter, each producer shall, i…" at bounding box center [651, 260] width 1248 height 41
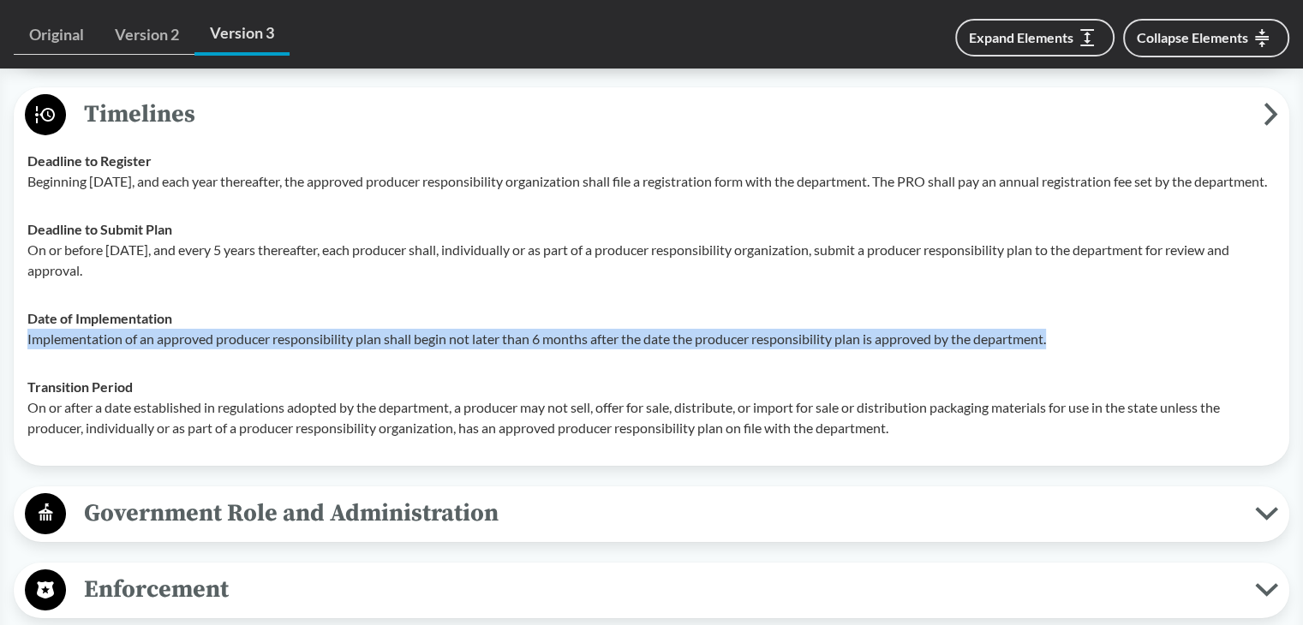
drag, startPoint x: 24, startPoint y: 377, endPoint x: 1076, endPoint y: 383, distance: 1051.8
click at [1076, 363] on td "Date of Implementation Implementation of an approved producer responsibility pl…" at bounding box center [651, 329] width 1263 height 69
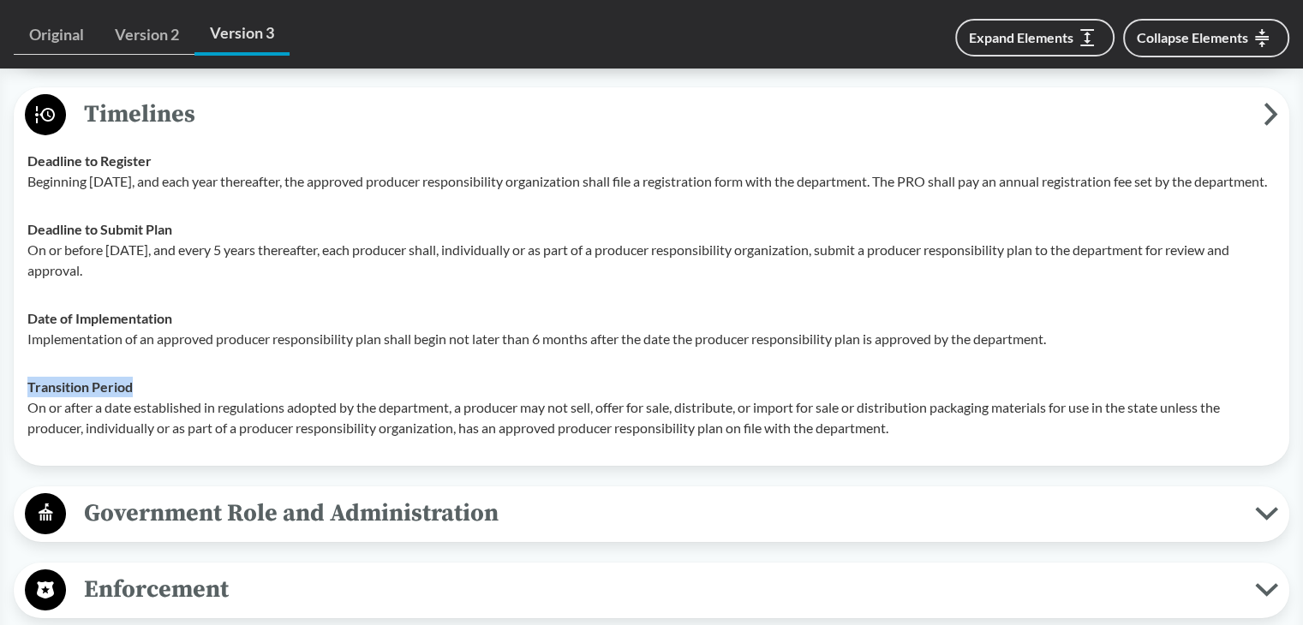
drag, startPoint x: 27, startPoint y: 421, endPoint x: 140, endPoint y: 421, distance: 113.1
click at [140, 421] on div "Transition Period On or after a date established in regulations adopted by the …" at bounding box center [651, 408] width 1248 height 62
click at [42, 439] on p "On or after a date established in regulations adopted by the department, a prod…" at bounding box center [651, 417] width 1248 height 41
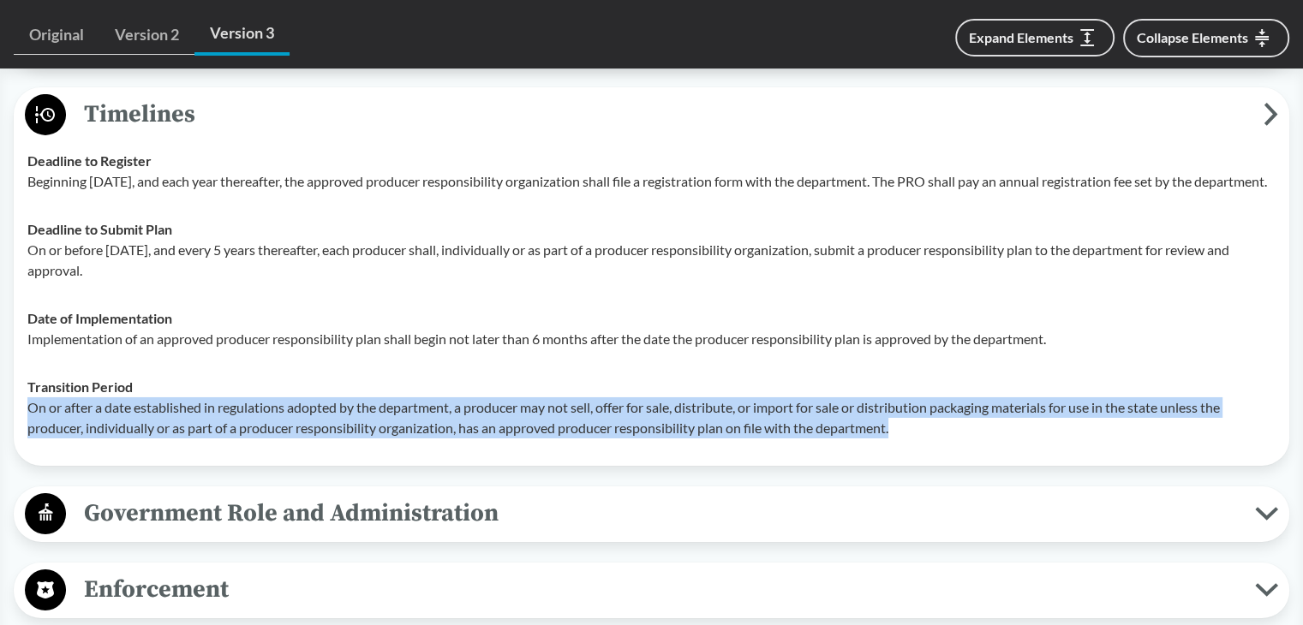
drag, startPoint x: 27, startPoint y: 449, endPoint x: 923, endPoint y: 457, distance: 896.8
click at [923, 452] on td "Transition Period On or after a date established in regulations adopted by the …" at bounding box center [651, 407] width 1263 height 89
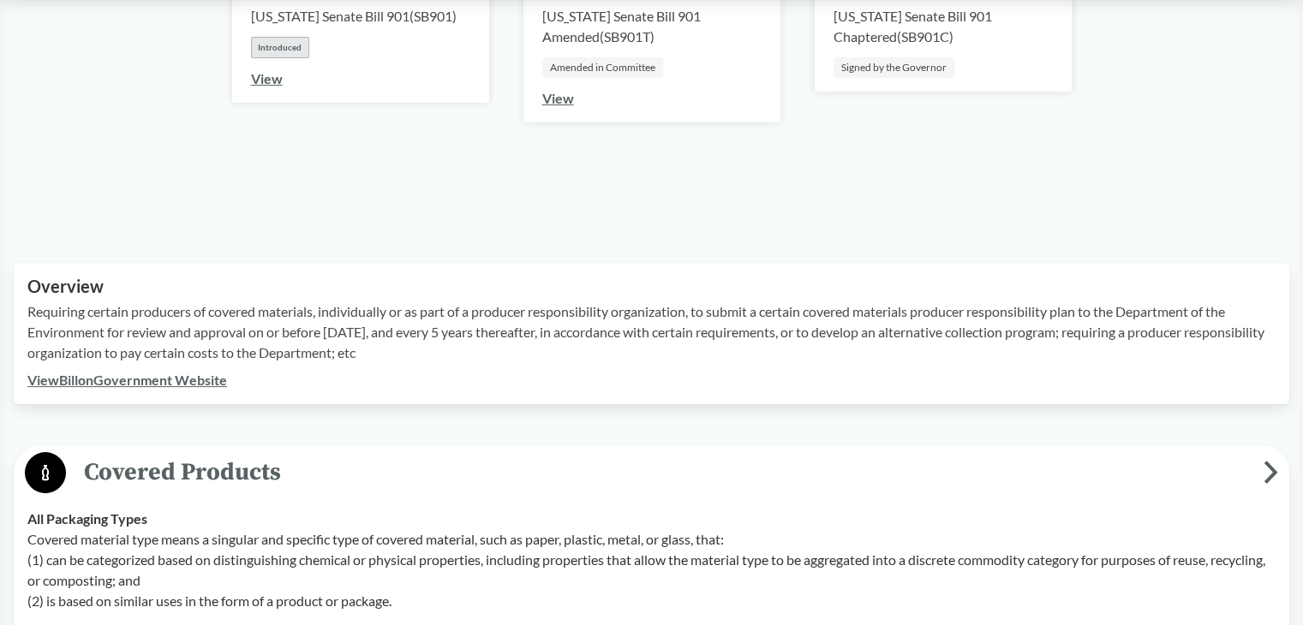
scroll to position [86, 0]
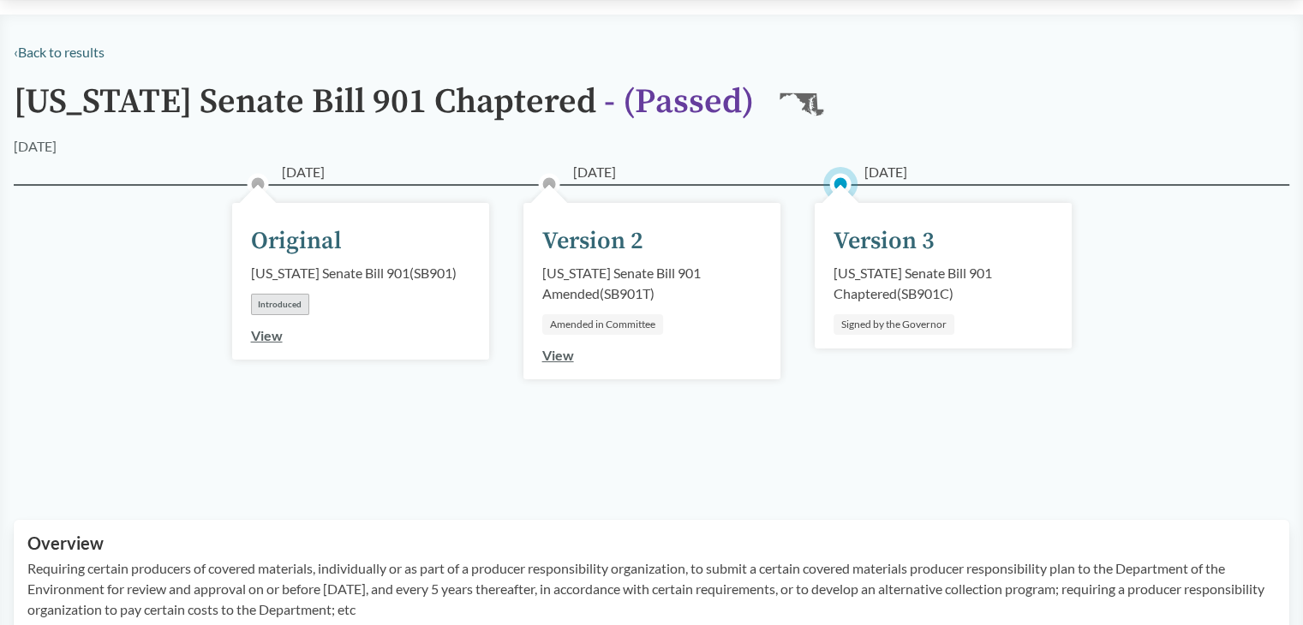
click at [959, 414] on div "05/13/2025 Version 3 Maryland Senate Bill 901 Chaptered ( SB901C ) Signed by th…" at bounding box center [942, 332] width 291 height 211
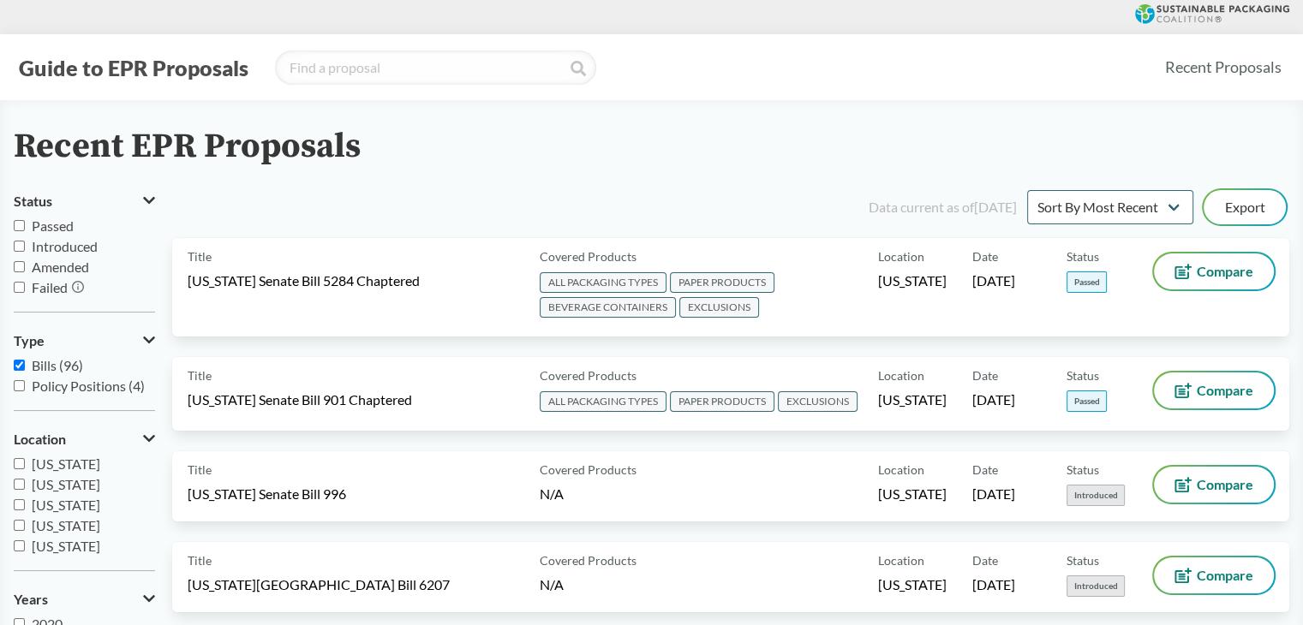
scroll to position [6073, 0]
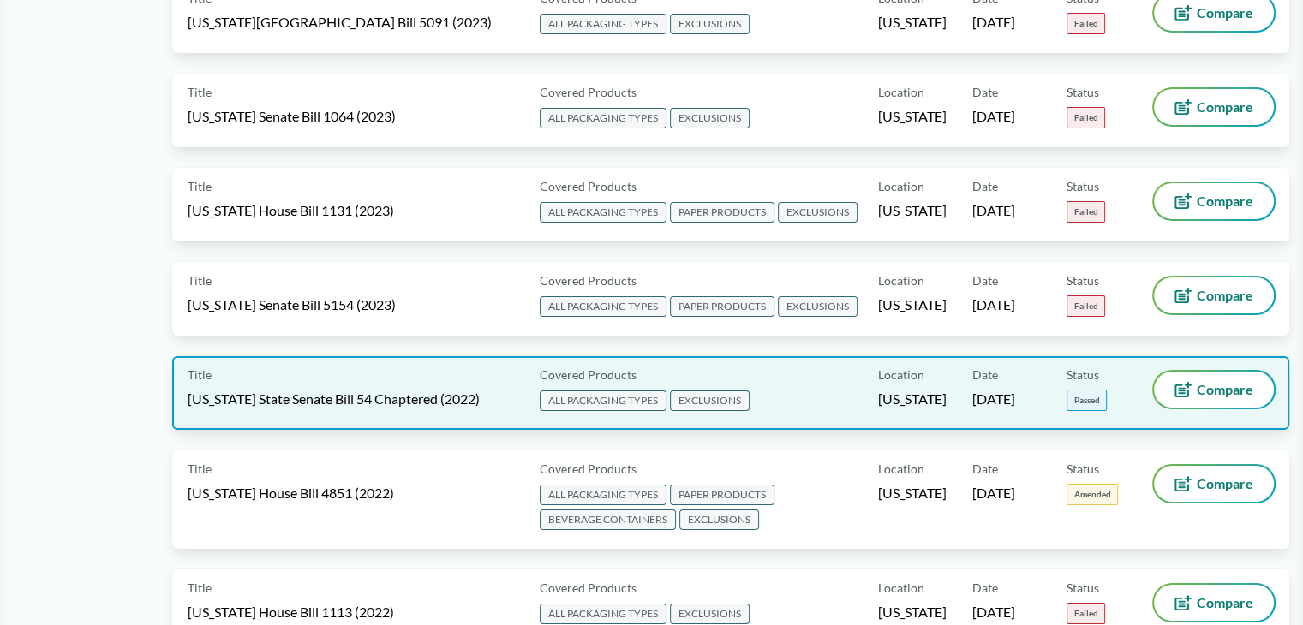
click at [380, 372] on div "Title California State Senate Bill 54 Chaptered (2022)" at bounding box center [360, 393] width 345 height 43
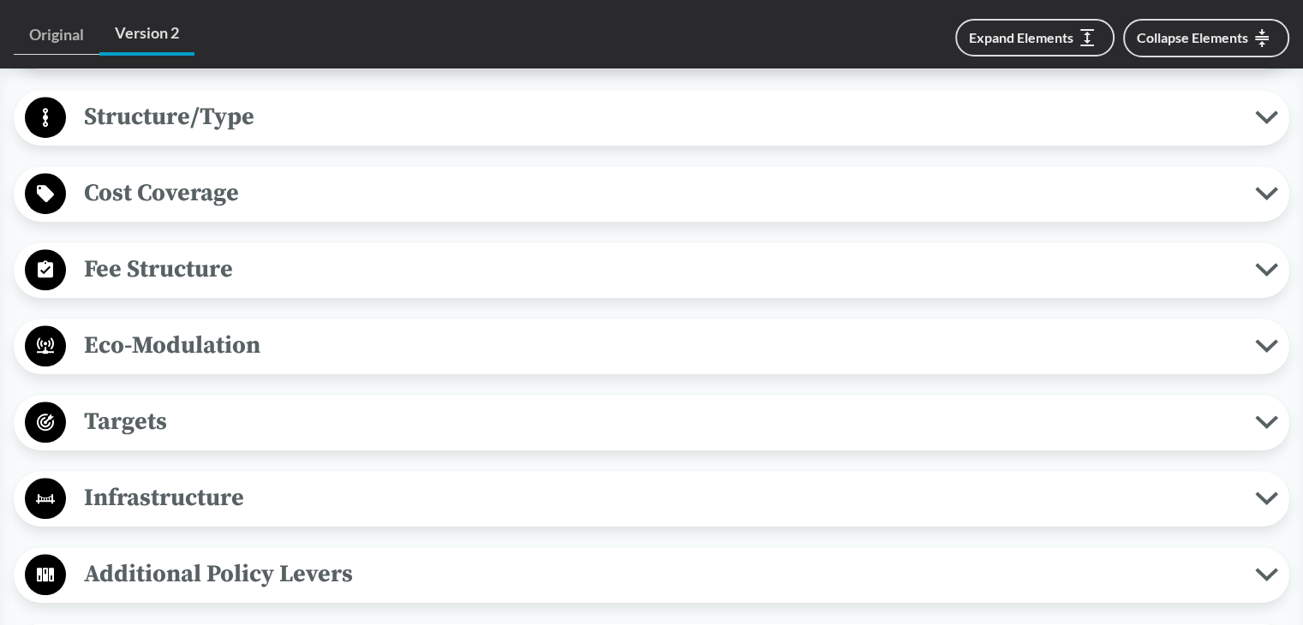
scroll to position [514, 0]
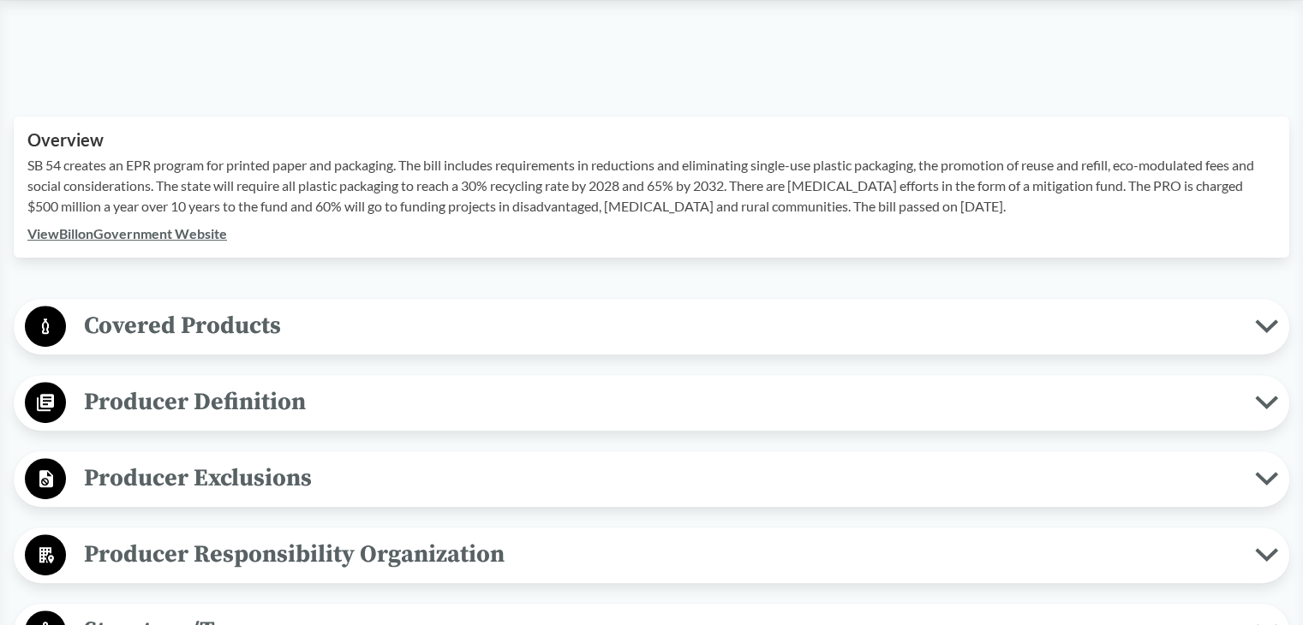
click at [141, 319] on span "Covered Products" at bounding box center [660, 326] width 1189 height 39
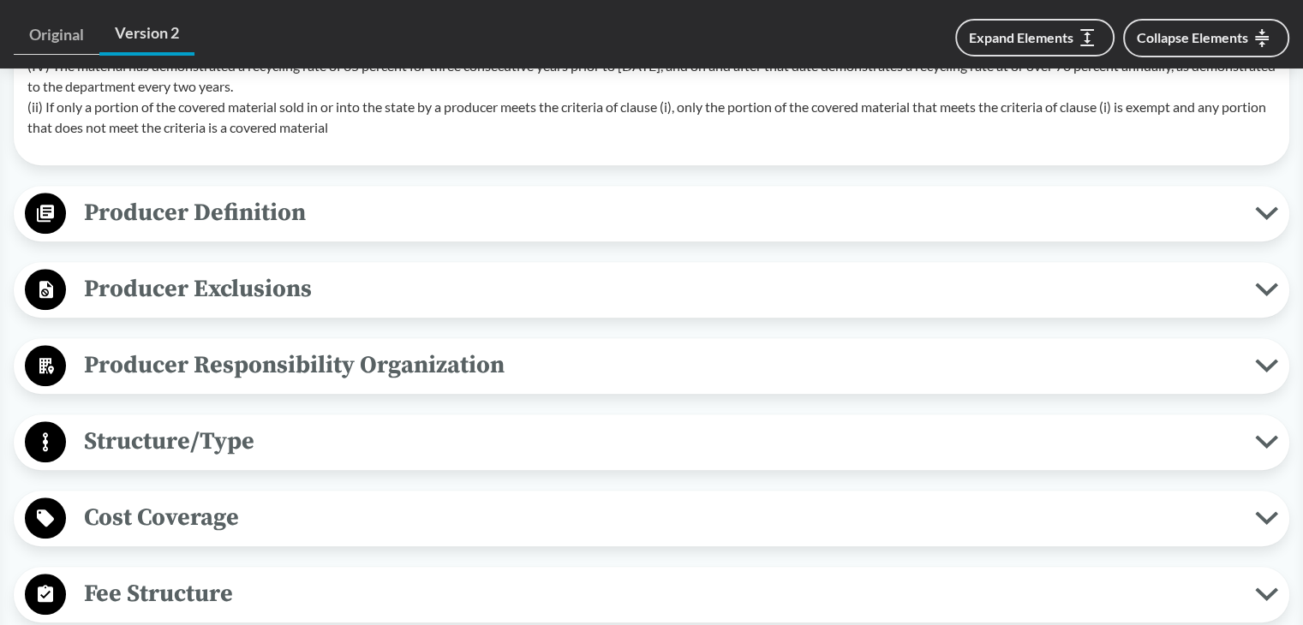
scroll to position [1285, 0]
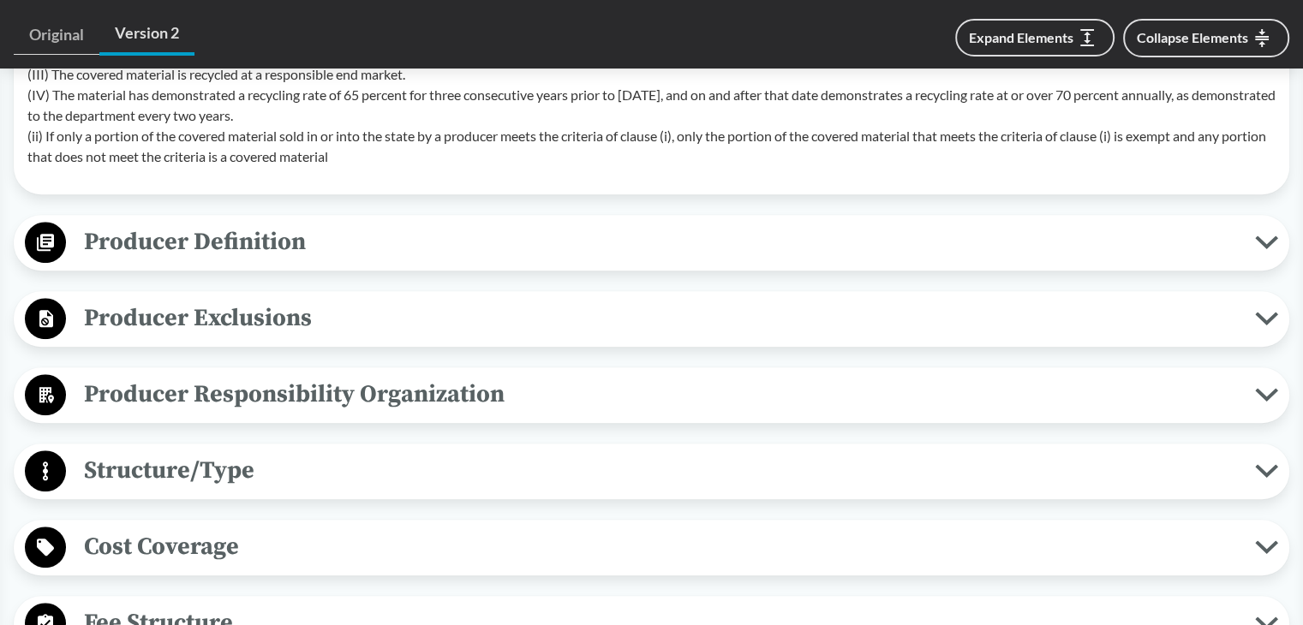
click at [236, 247] on span "Producer Definition" at bounding box center [660, 242] width 1189 height 39
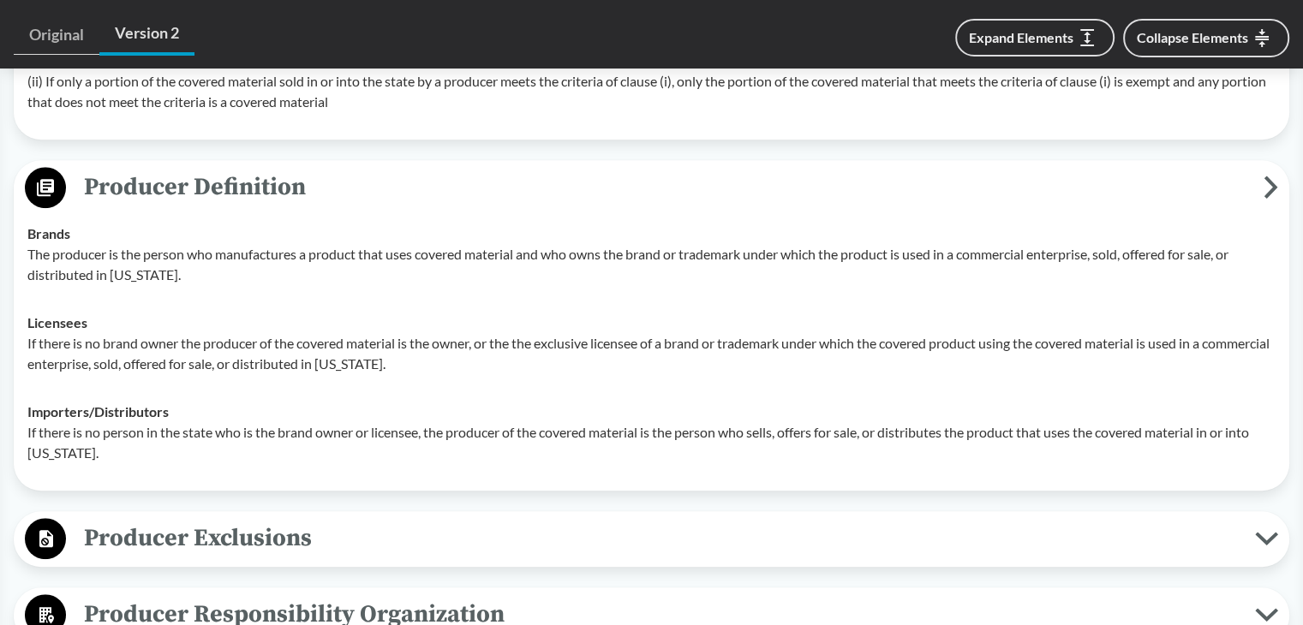
scroll to position [1370, 0]
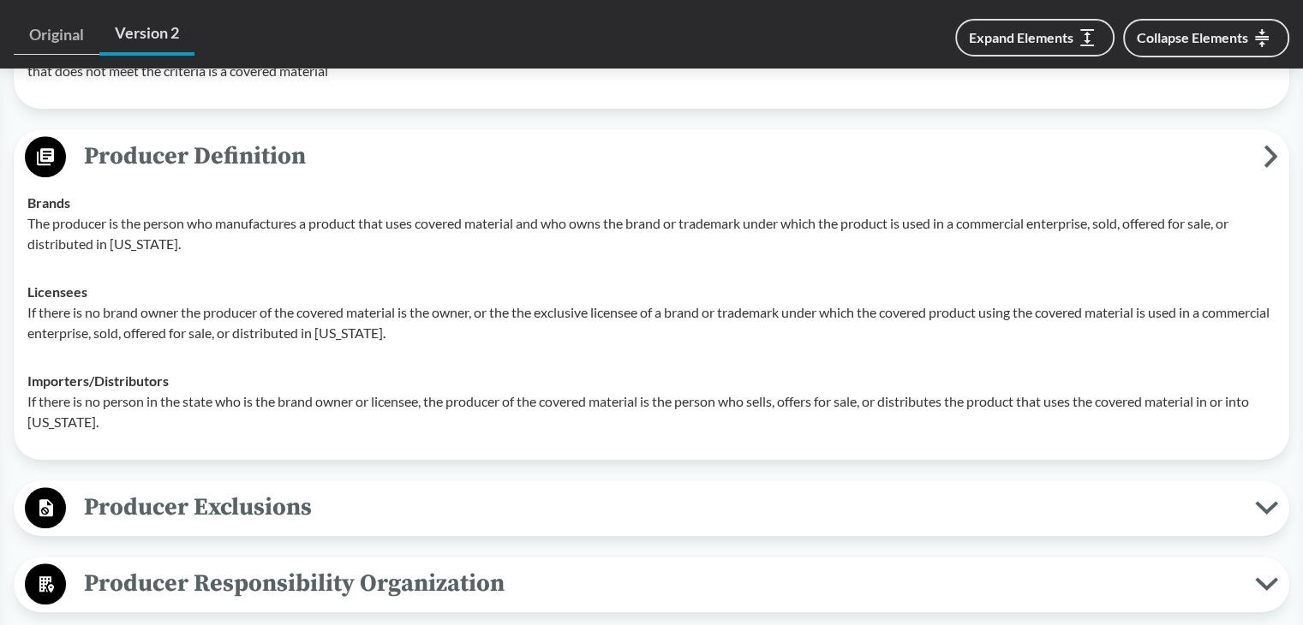
click at [162, 320] on p "If there is no brand owner the producer of the covered material is the owner, o…" at bounding box center [651, 322] width 1248 height 41
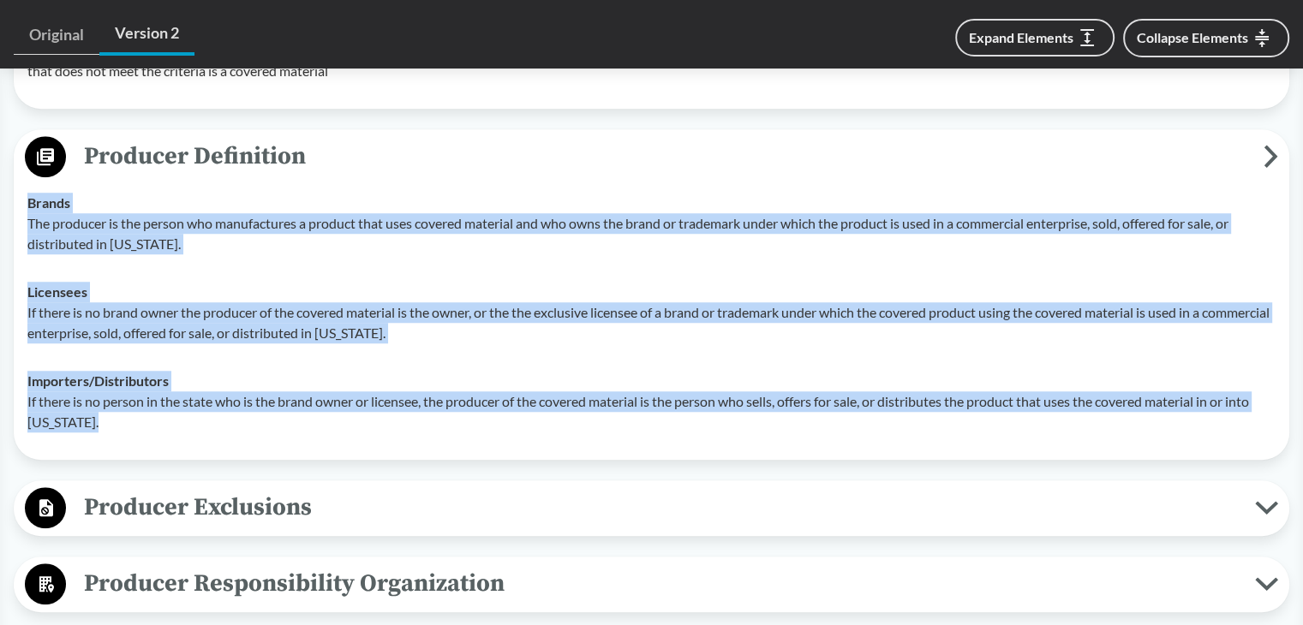
drag, startPoint x: 27, startPoint y: 203, endPoint x: 164, endPoint y: 420, distance: 256.4
click at [164, 420] on tbody "Brands The producer is the person who manufactures a product that uses covered …" at bounding box center [651, 312] width 1263 height 267
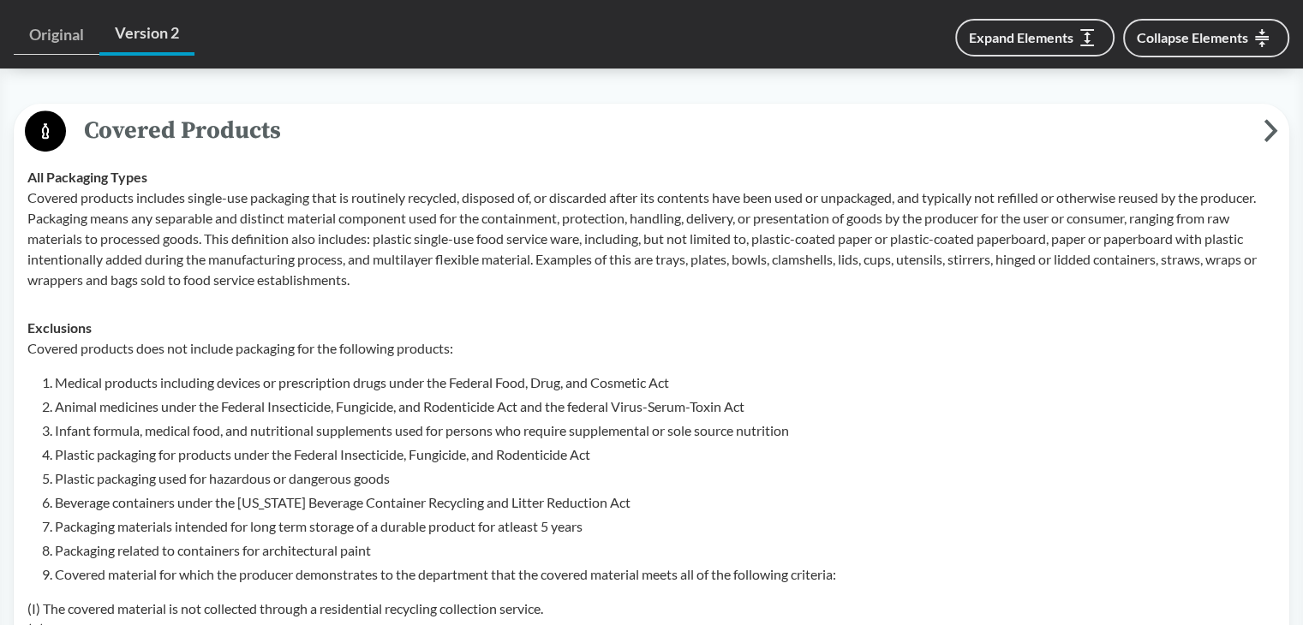
scroll to position [685, 0]
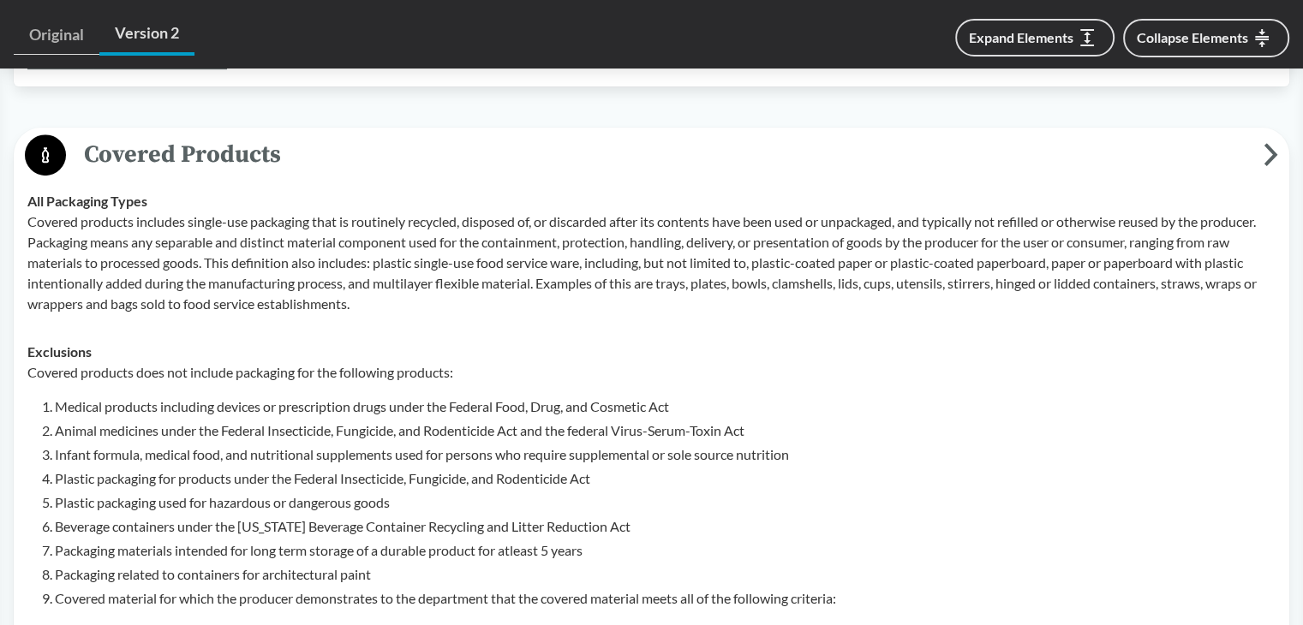
click at [314, 162] on span "Covered Products" at bounding box center [664, 154] width 1197 height 39
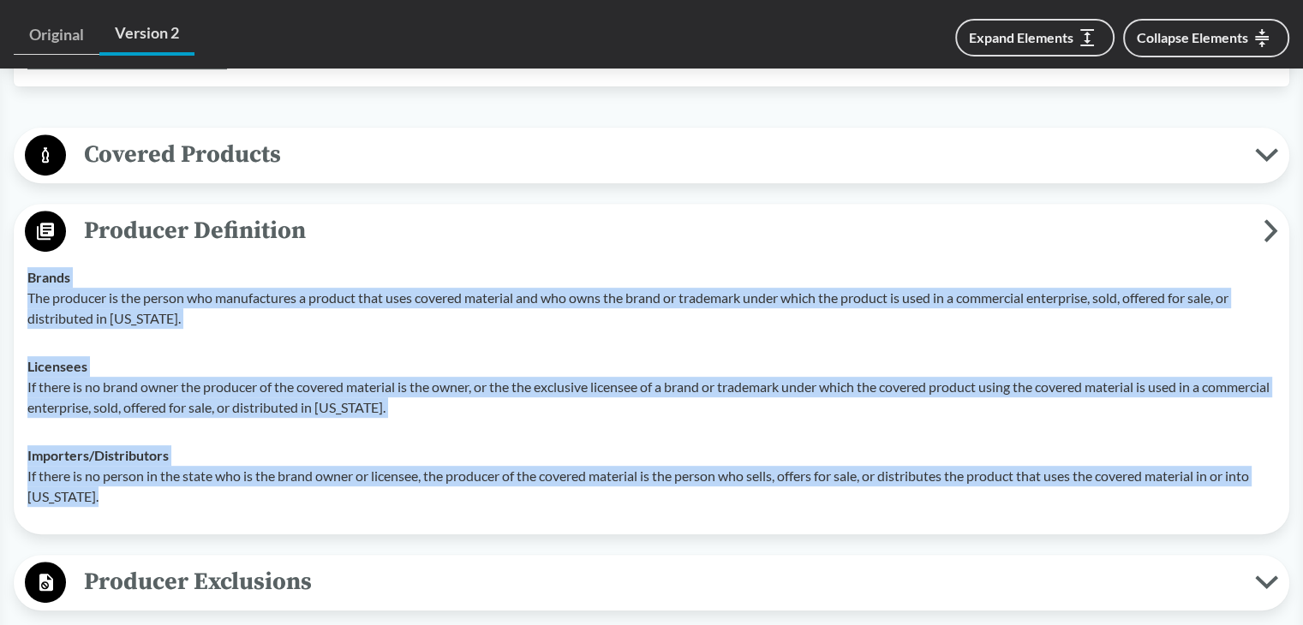
click at [302, 224] on span "Producer Definition" at bounding box center [664, 231] width 1197 height 39
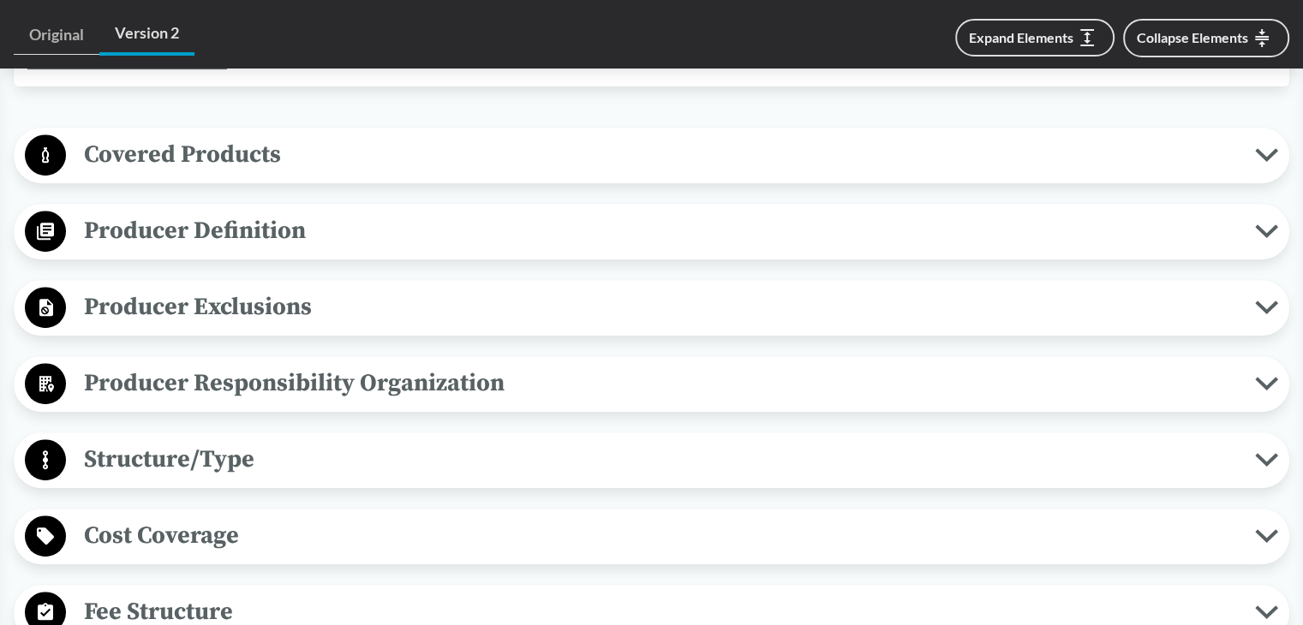
scroll to position [771, 0]
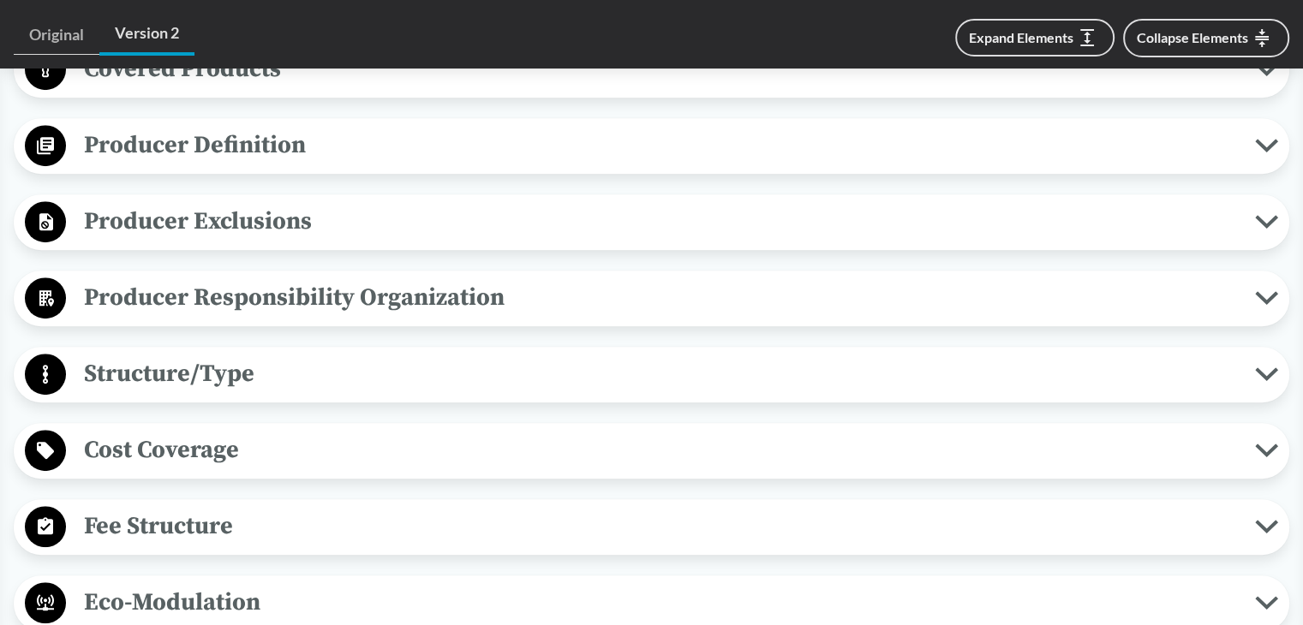
click at [311, 147] on span "Producer Definition" at bounding box center [660, 145] width 1189 height 39
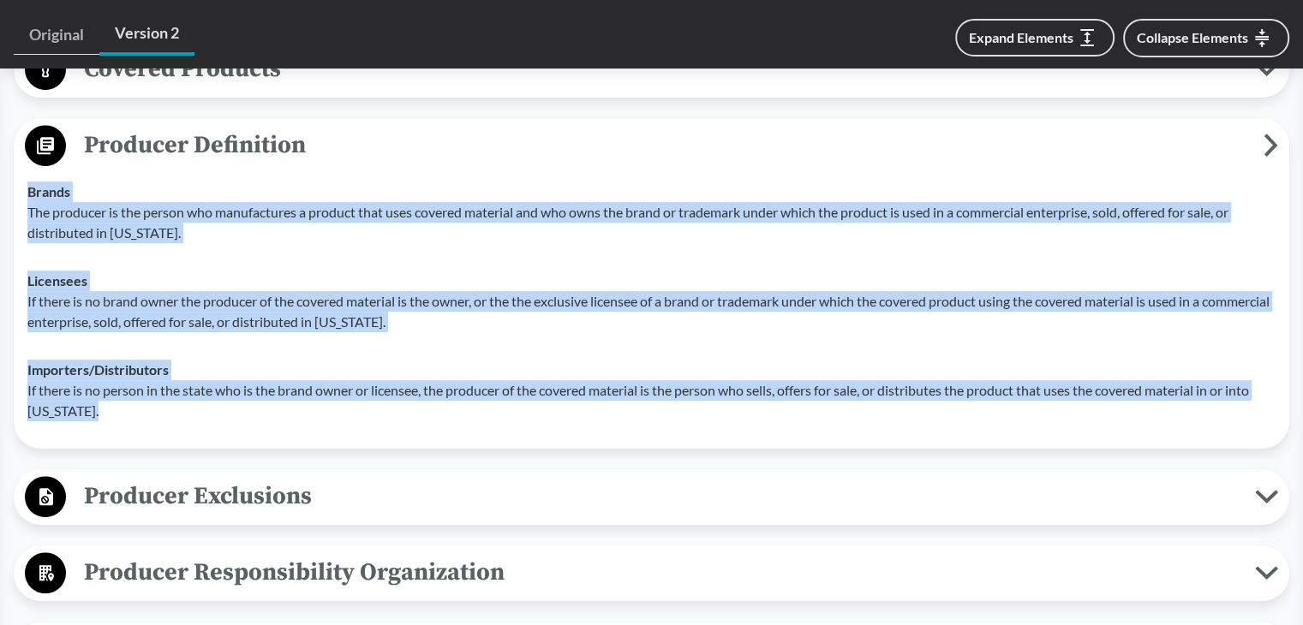
click at [275, 178] on td "Brands The producer is the person who manufactures a product that uses covered …" at bounding box center [651, 212] width 1263 height 89
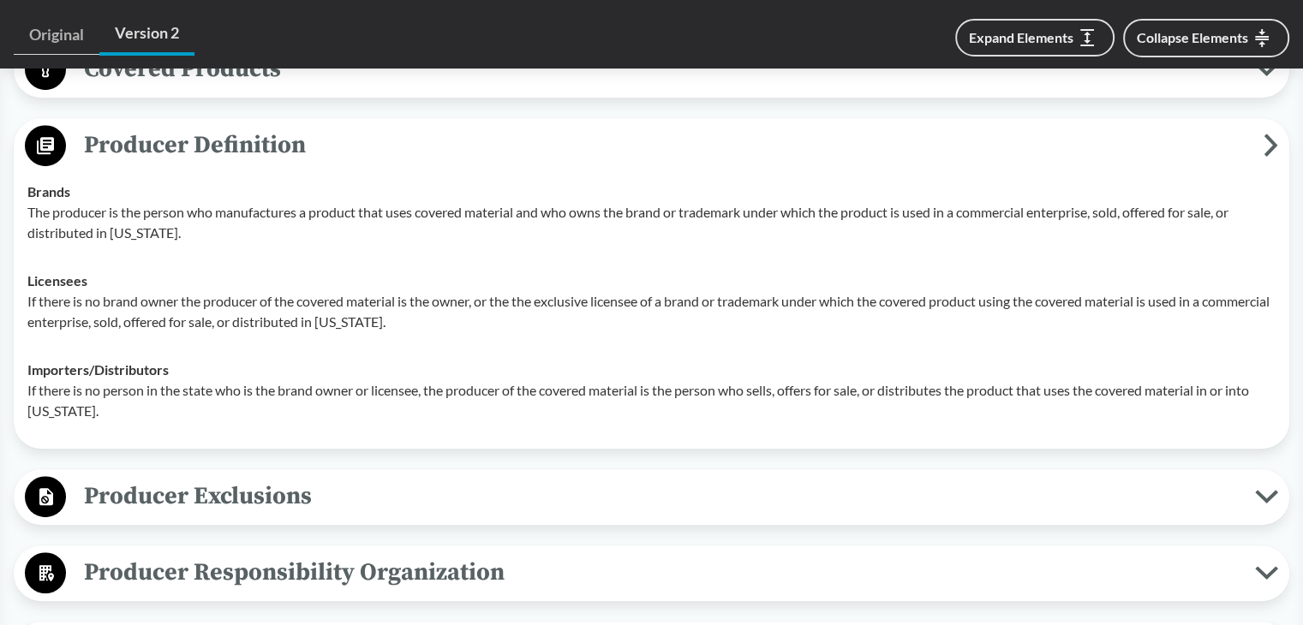
click at [254, 158] on span "Producer Definition" at bounding box center [664, 145] width 1197 height 39
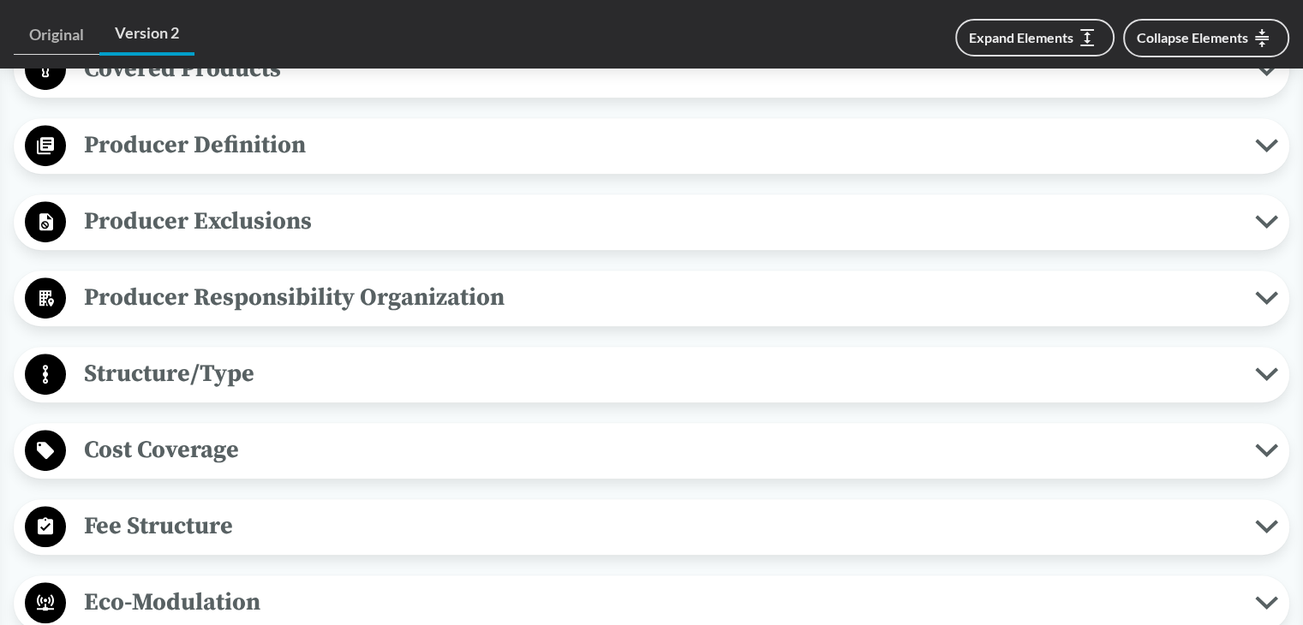
click at [261, 212] on span "Producer Exclusions" at bounding box center [660, 221] width 1189 height 39
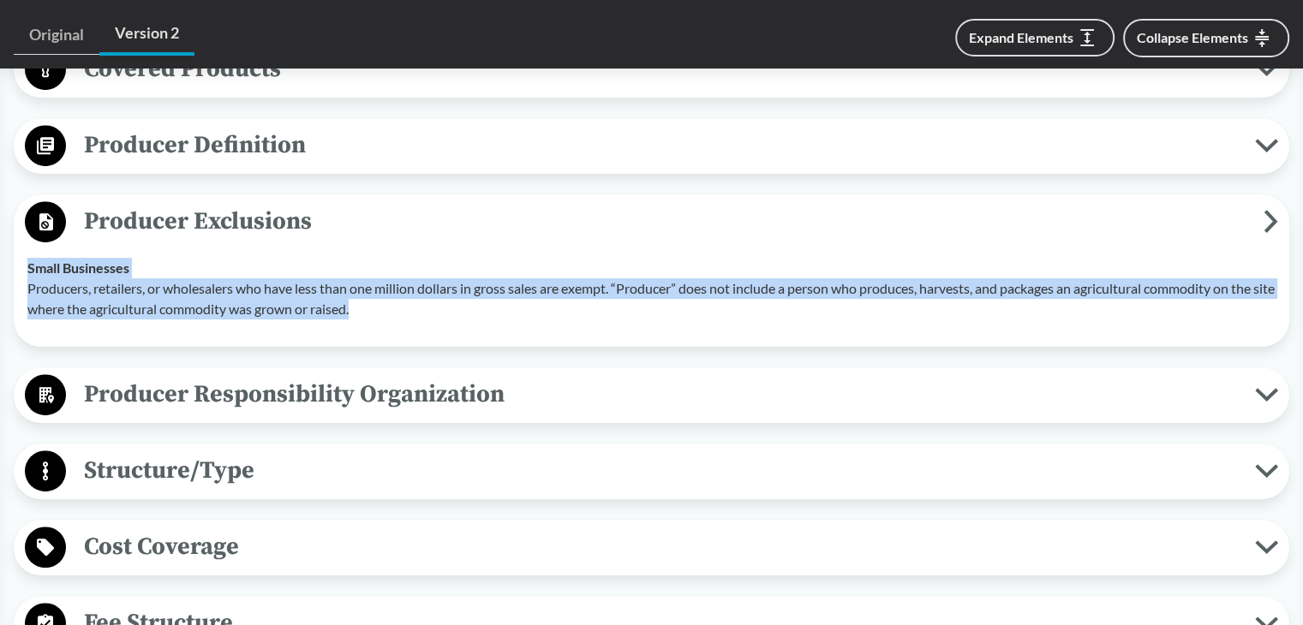
drag, startPoint x: 24, startPoint y: 267, endPoint x: 403, endPoint y: 329, distance: 384.4
click at [403, 329] on td "Small Businesses Producers, retailers, or wholesalers who have less than one mi…" at bounding box center [651, 288] width 1263 height 89
click at [389, 220] on span "Producer Exclusions" at bounding box center [664, 221] width 1197 height 39
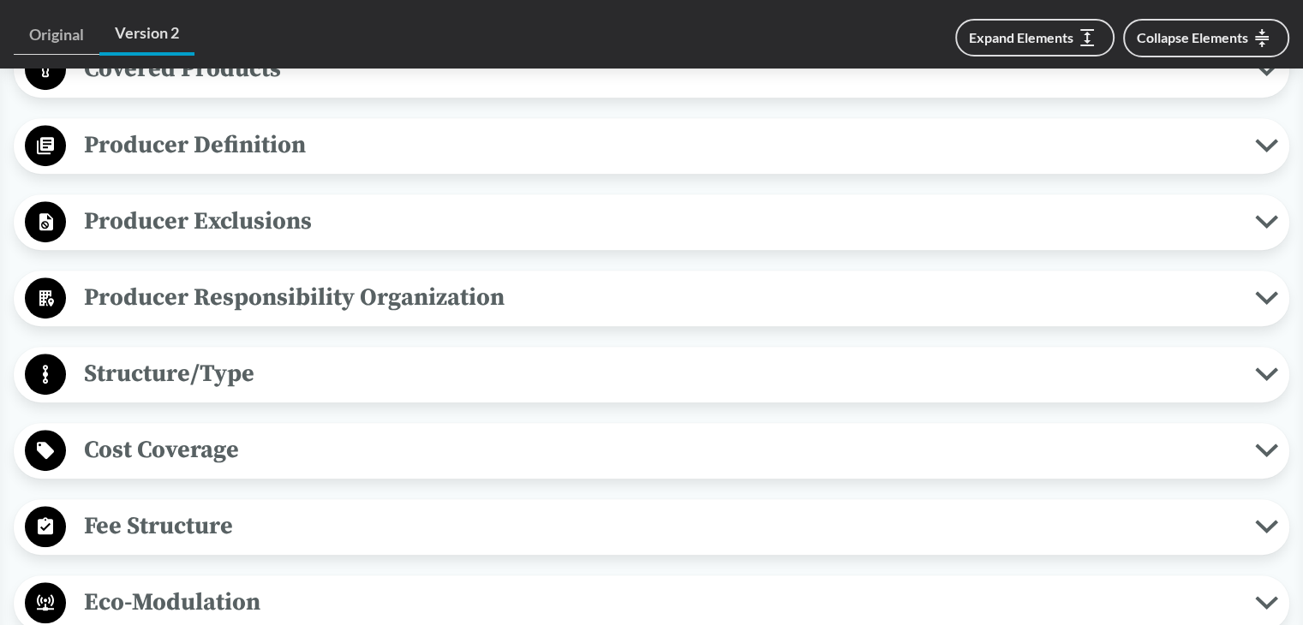
click at [242, 310] on span "Producer Responsibility Organization" at bounding box center [660, 297] width 1189 height 39
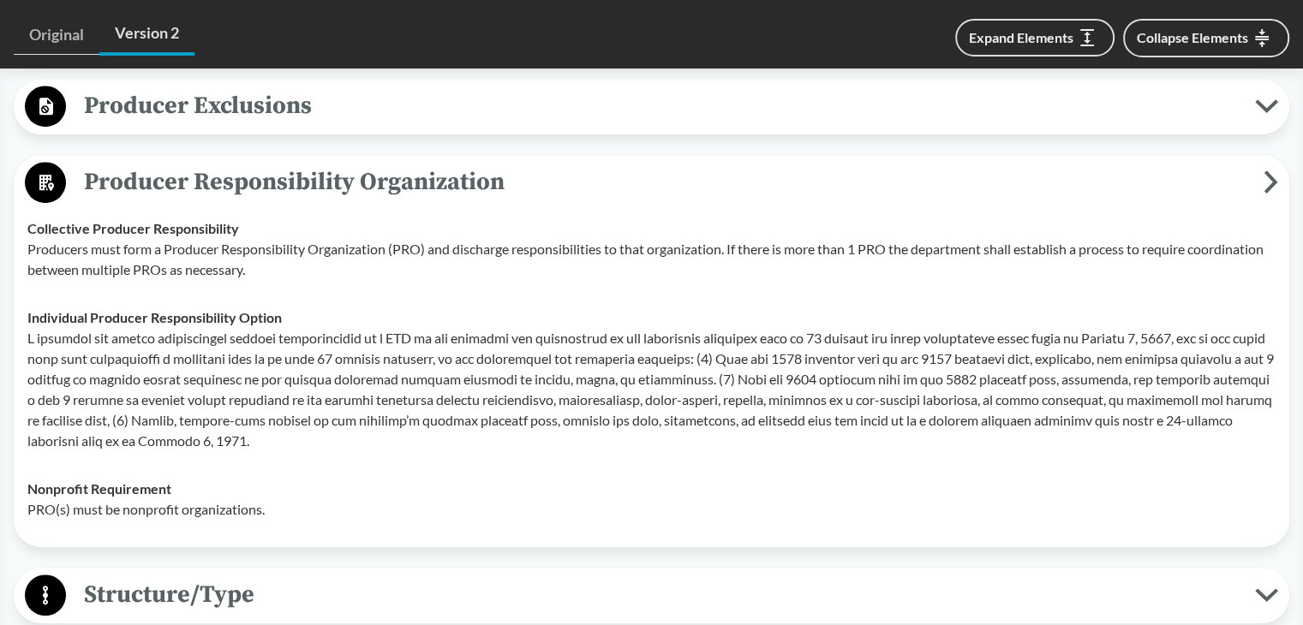
scroll to position [857, 0]
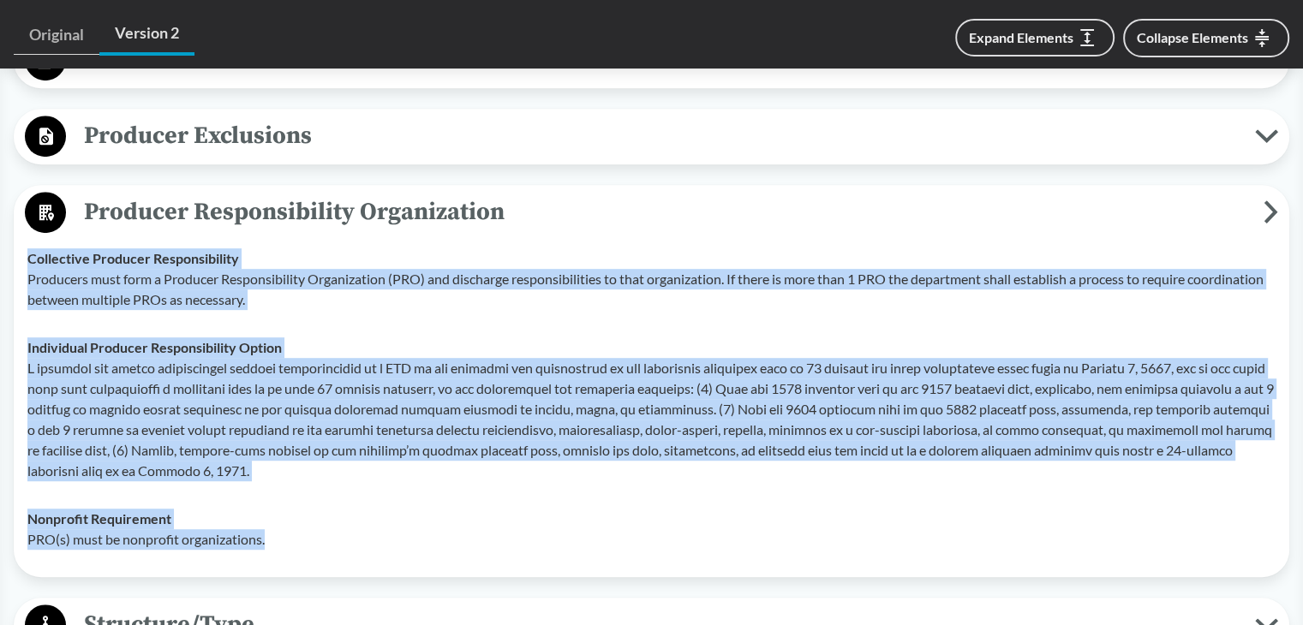
drag, startPoint x: 27, startPoint y: 254, endPoint x: 290, endPoint y: 546, distance: 393.0
click at [290, 546] on tbody "Collective Producer Responsibility Producers must form a Producer Responsibilit…" at bounding box center [651, 399] width 1263 height 329
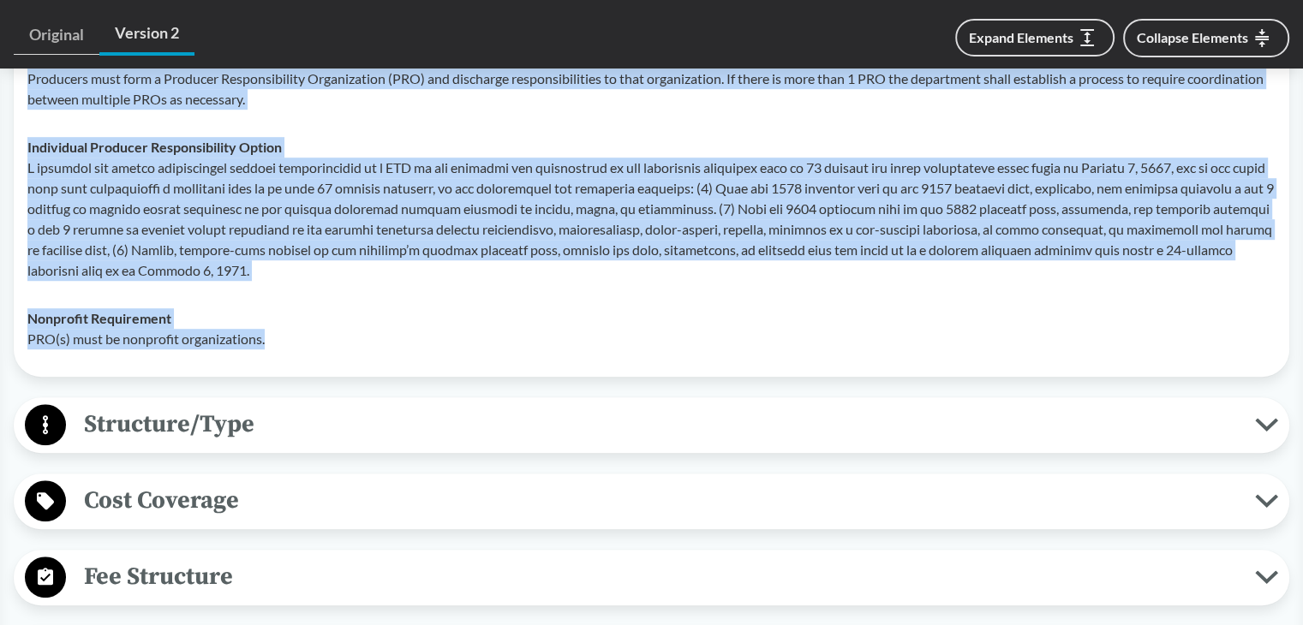
scroll to position [1285, 0]
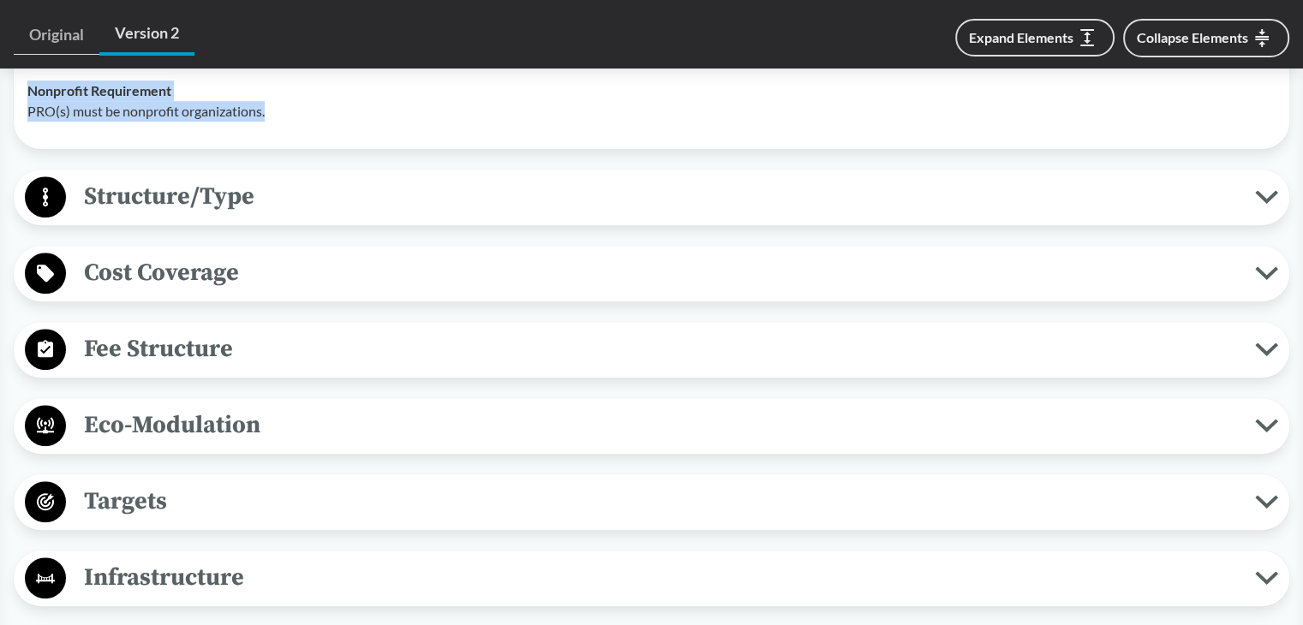
click at [218, 217] on button "Structure/Type" at bounding box center [651, 198] width 1263 height 44
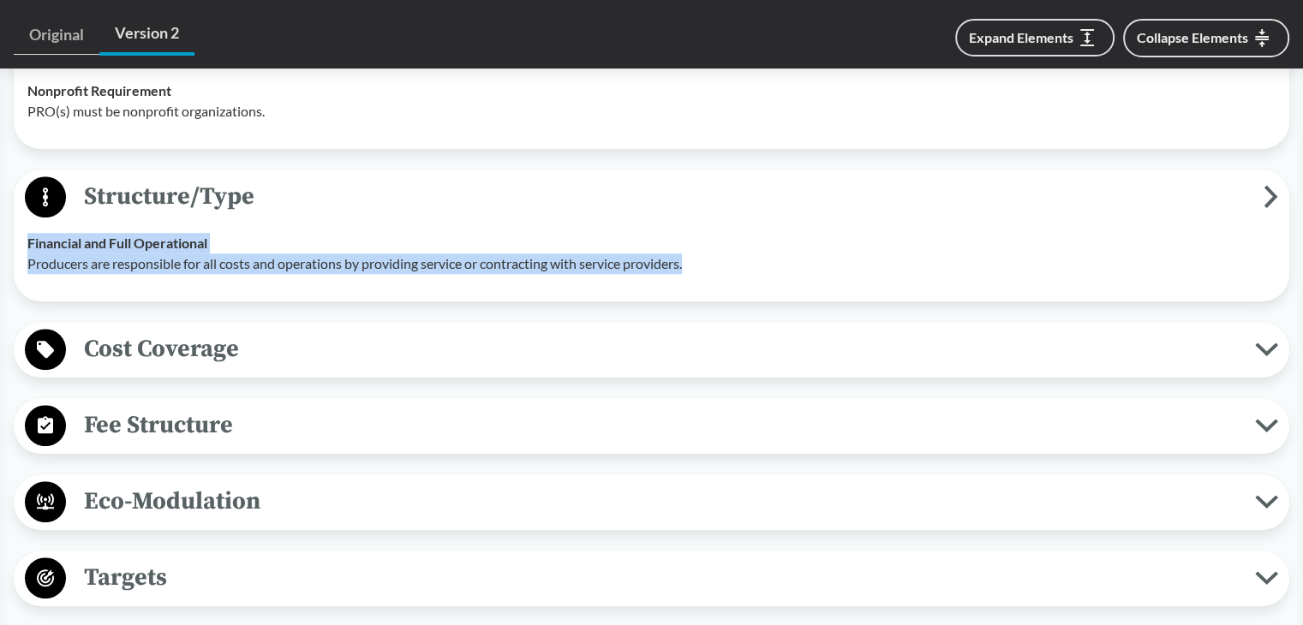
drag, startPoint x: 23, startPoint y: 245, endPoint x: 721, endPoint y: 265, distance: 698.3
click at [721, 265] on td "Financial and Full Operational Producers are responsible for all costs and oper…" at bounding box center [651, 253] width 1263 height 69
click at [495, 203] on span "Structure/Type" at bounding box center [664, 196] width 1197 height 39
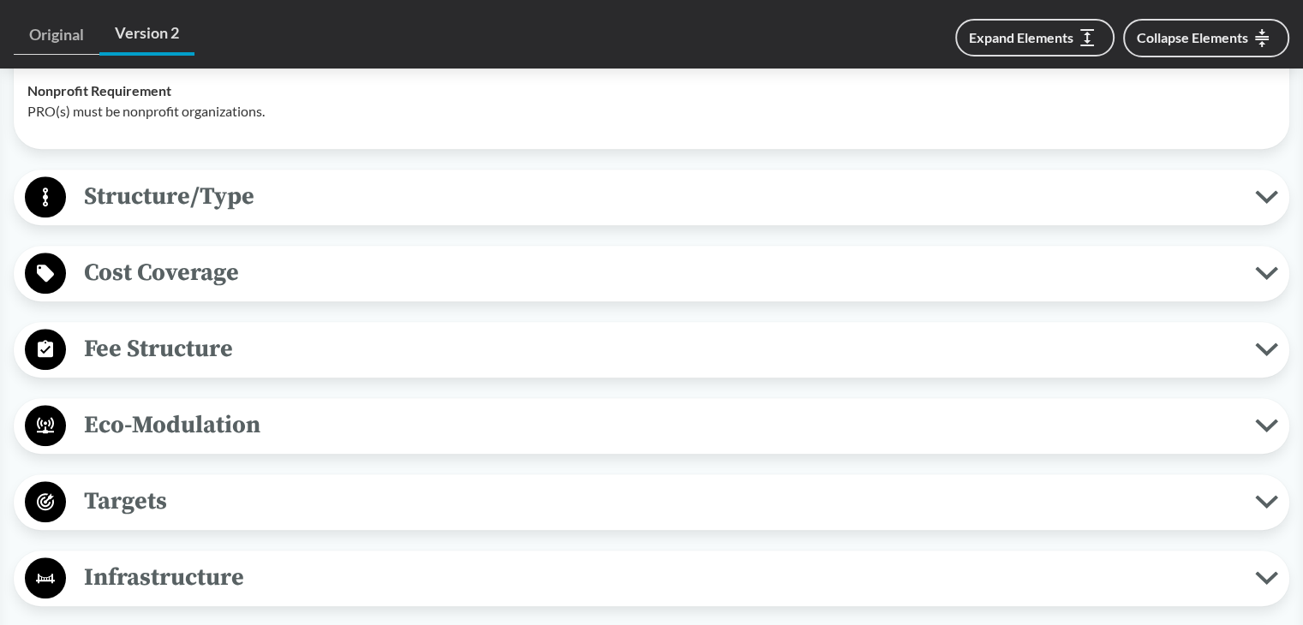
drag, startPoint x: 176, startPoint y: 214, endPoint x: 164, endPoint y: 228, distance: 18.8
click at [176, 214] on span "Structure/Type" at bounding box center [660, 196] width 1189 height 39
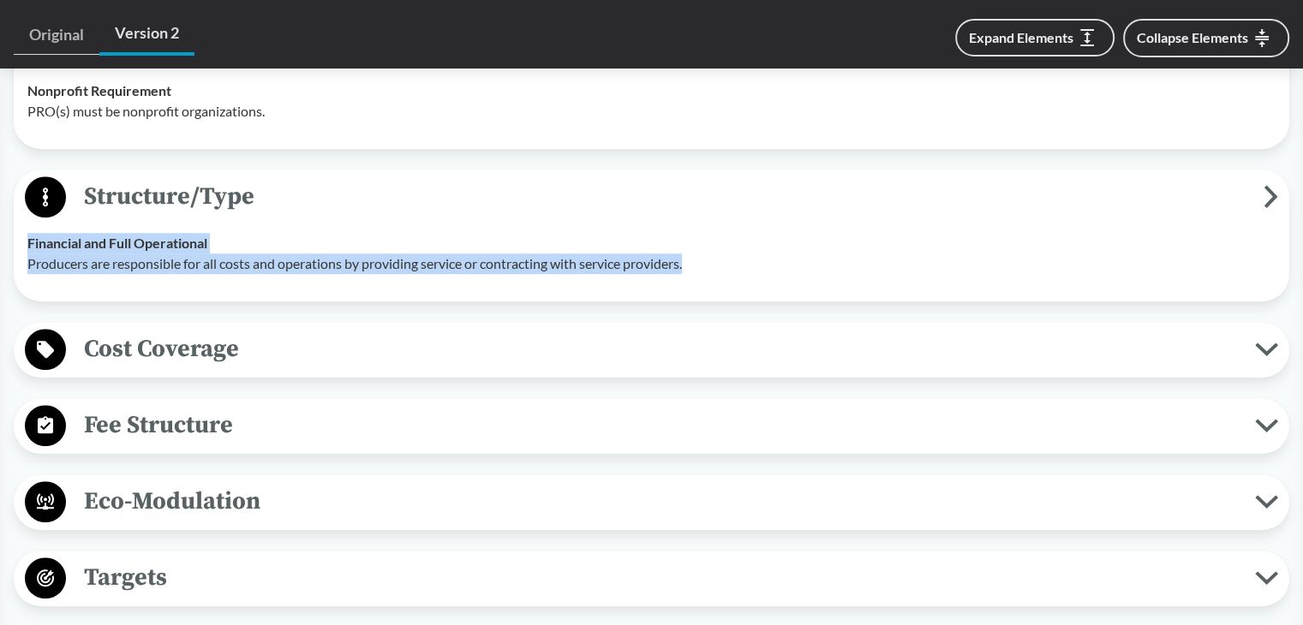
click at [29, 248] on strong "Financial and Full Operational" at bounding box center [117, 243] width 180 height 16
drag, startPoint x: 26, startPoint y: 266, endPoint x: 699, endPoint y: 280, distance: 673.4
click at [699, 280] on td "Financial and Full Operational Producers are responsible for all costs and oper…" at bounding box center [651, 253] width 1263 height 69
click at [194, 347] on span "Cost Coverage" at bounding box center [660, 349] width 1189 height 39
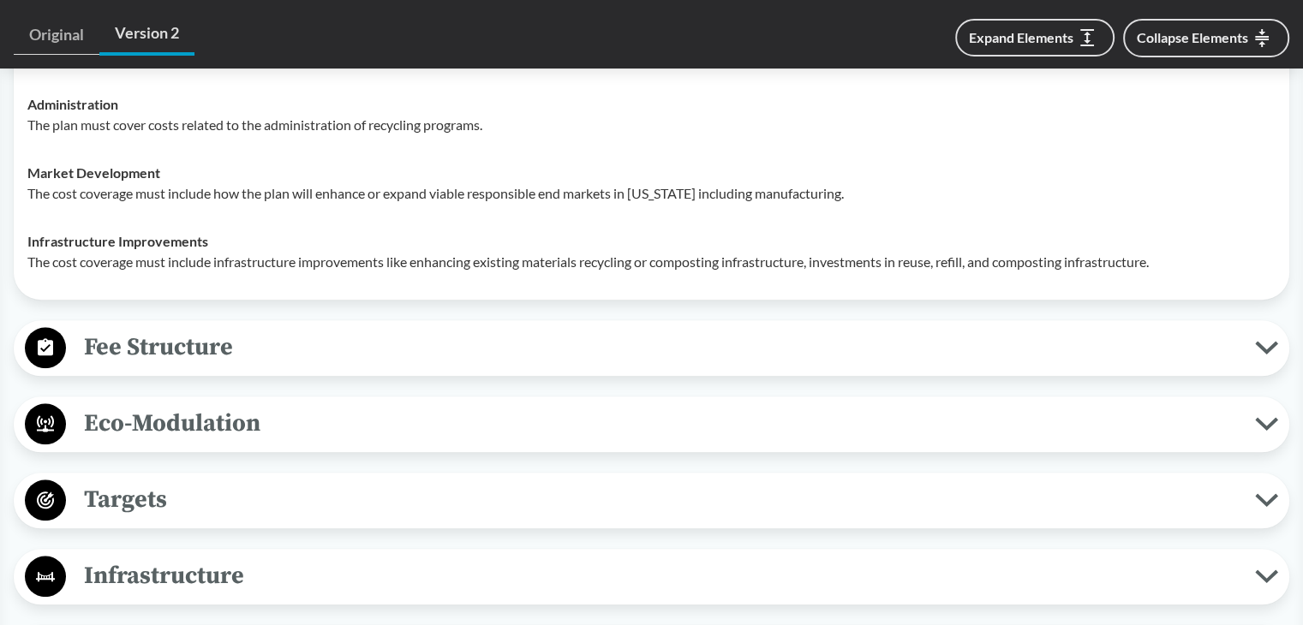
click at [192, 351] on span "Fee Structure" at bounding box center [660, 347] width 1189 height 39
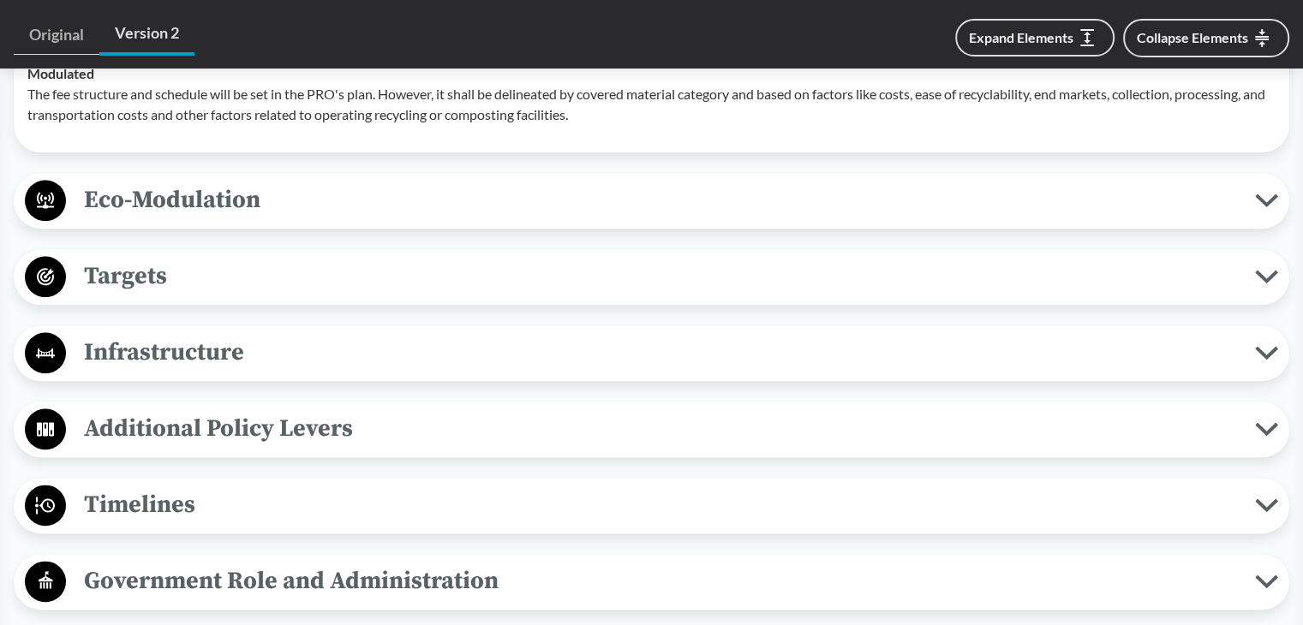
scroll to position [1884, 0]
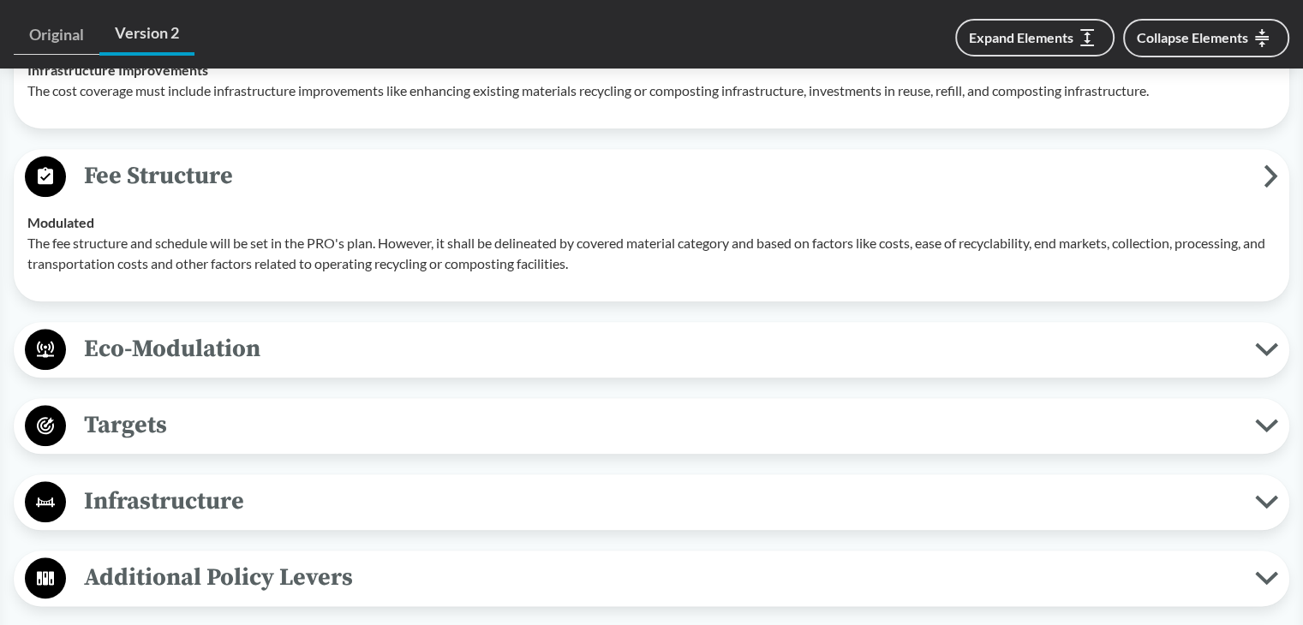
click at [144, 344] on span "Eco-Modulation" at bounding box center [660, 349] width 1189 height 39
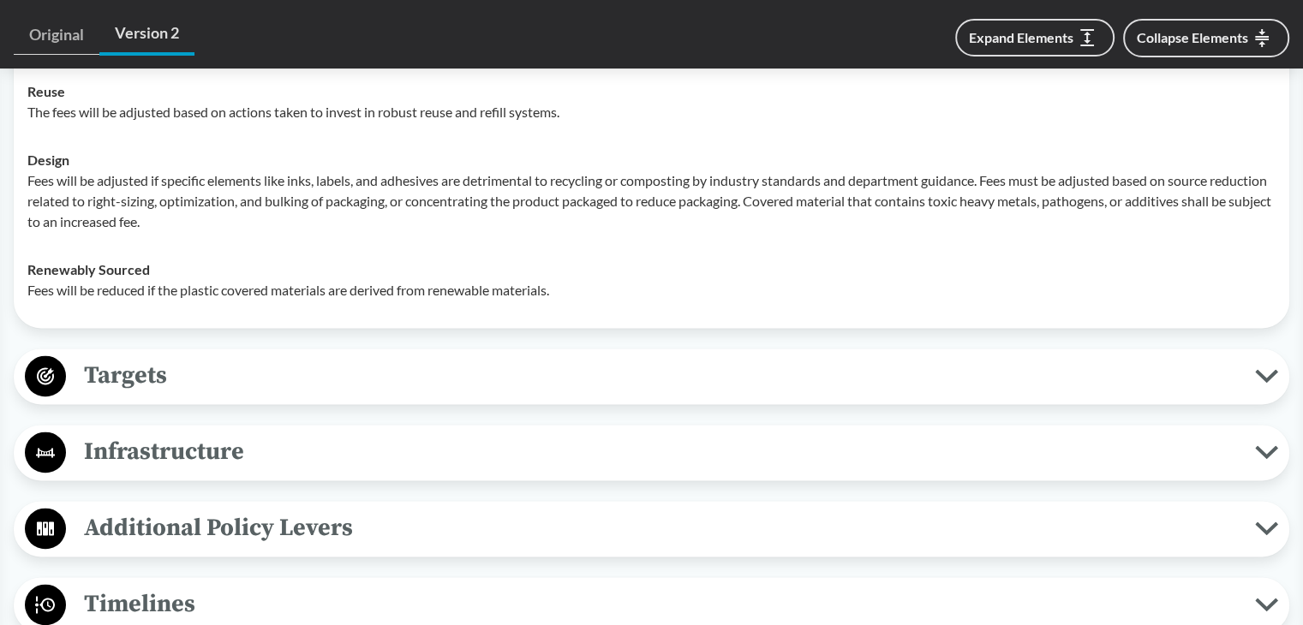
scroll to position [2398, 0]
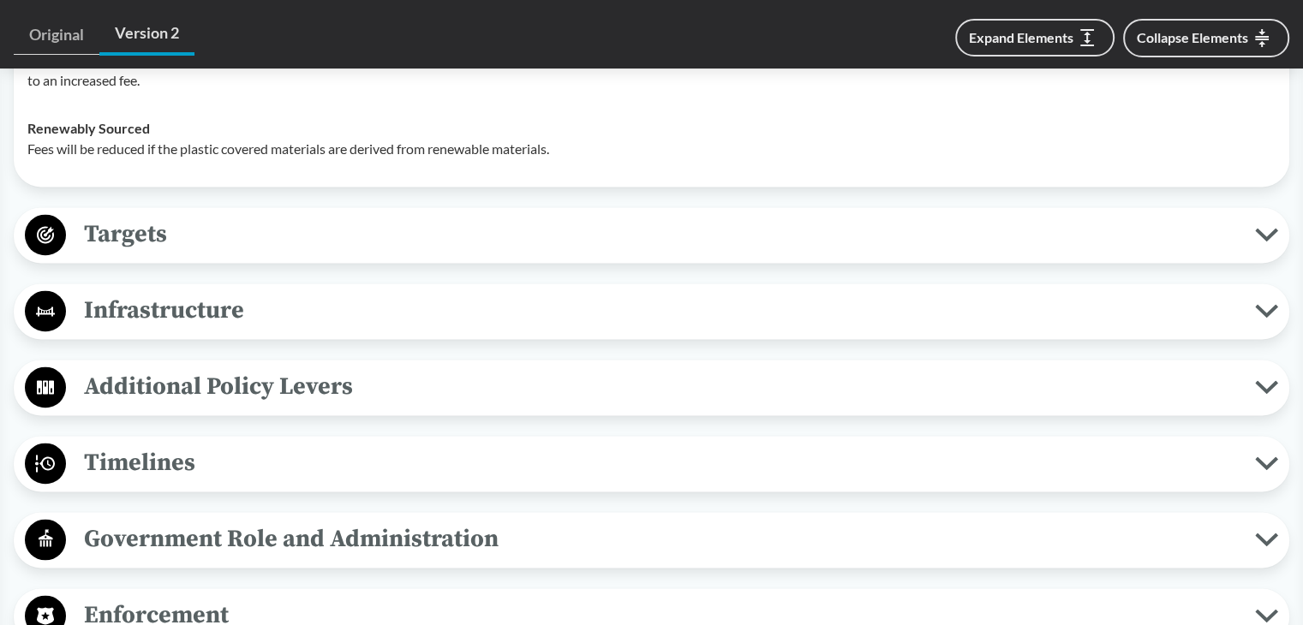
click at [217, 247] on span "Targets" at bounding box center [660, 234] width 1189 height 39
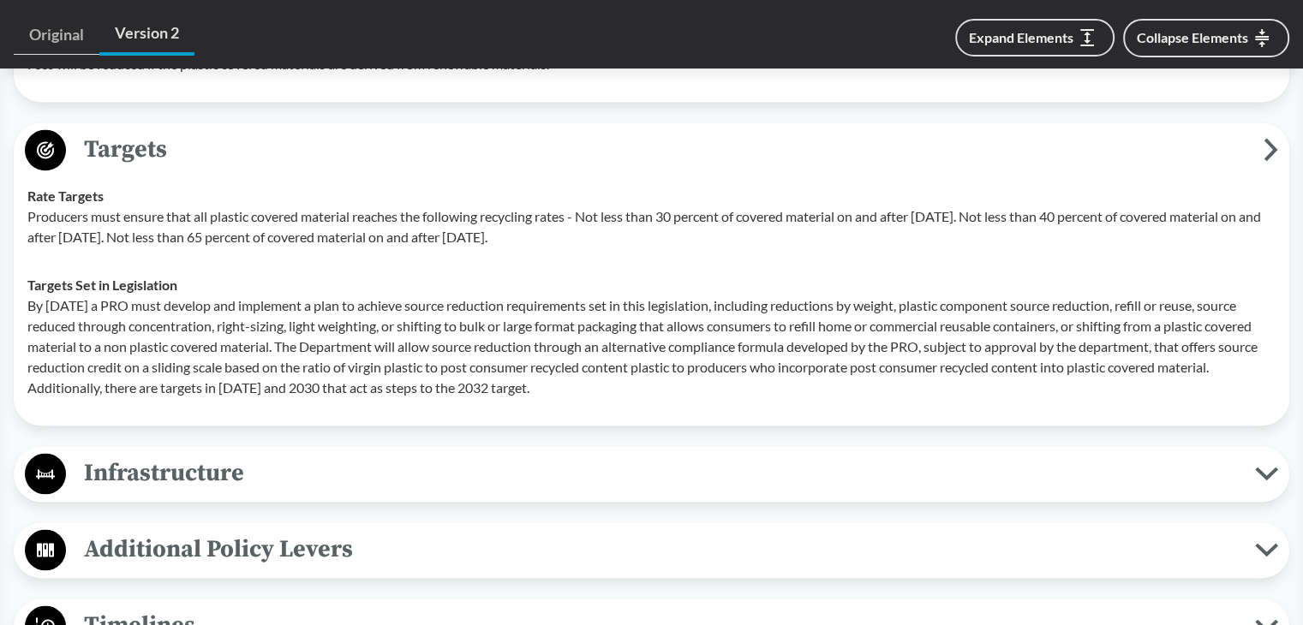
scroll to position [2570, 0]
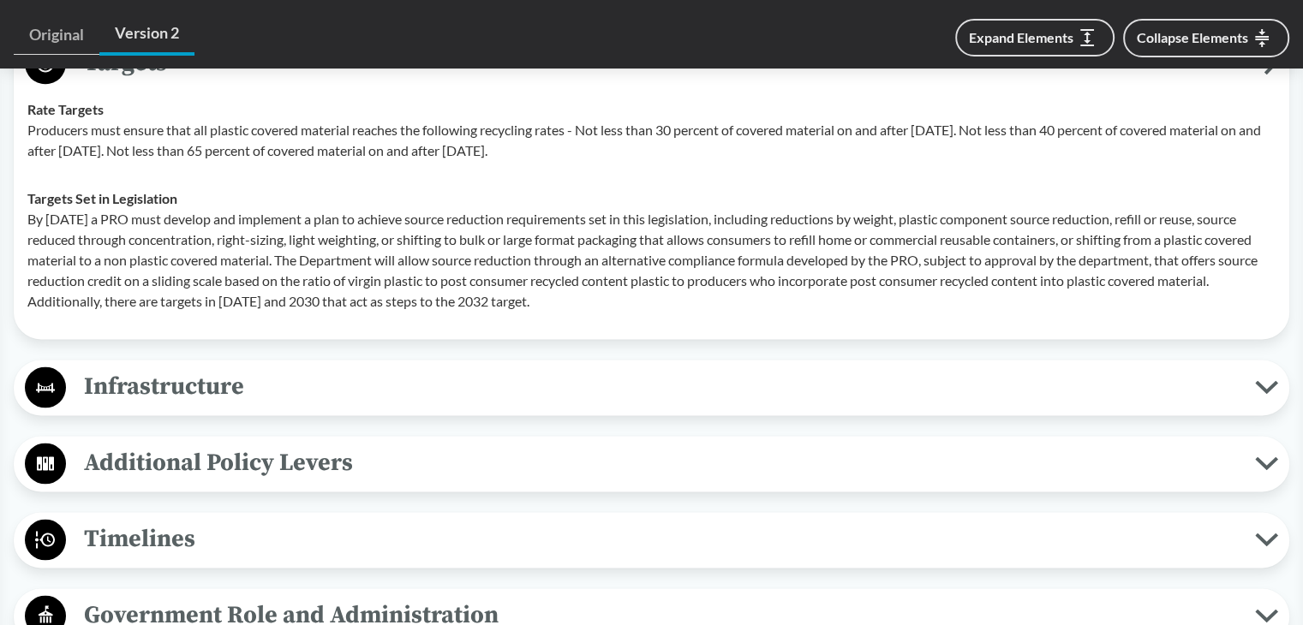
click at [146, 381] on span "Infrastructure" at bounding box center [660, 386] width 1189 height 39
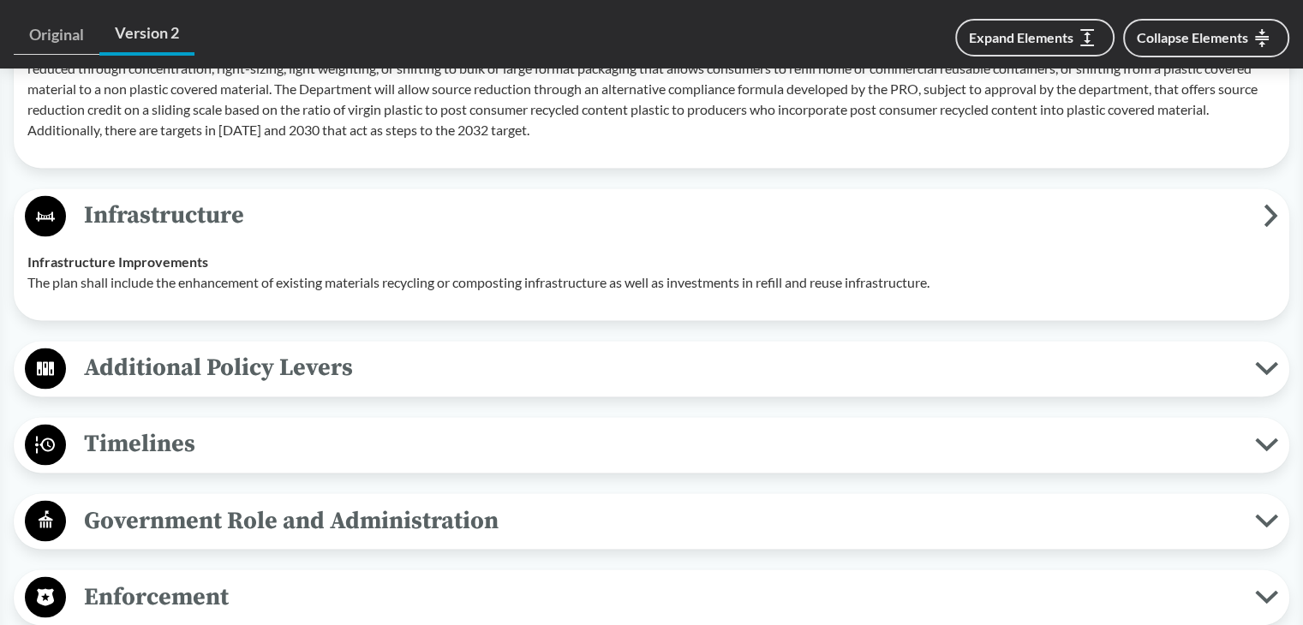
click at [188, 373] on span "Additional Policy Levers" at bounding box center [660, 368] width 1189 height 39
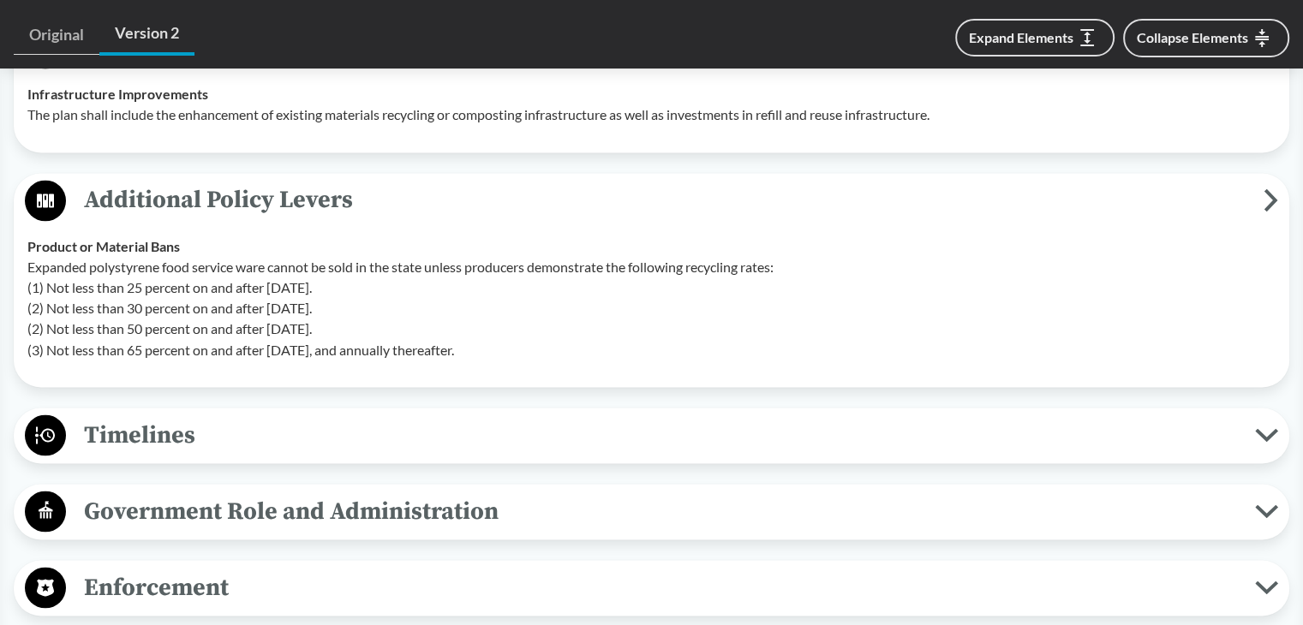
scroll to position [2912, 0]
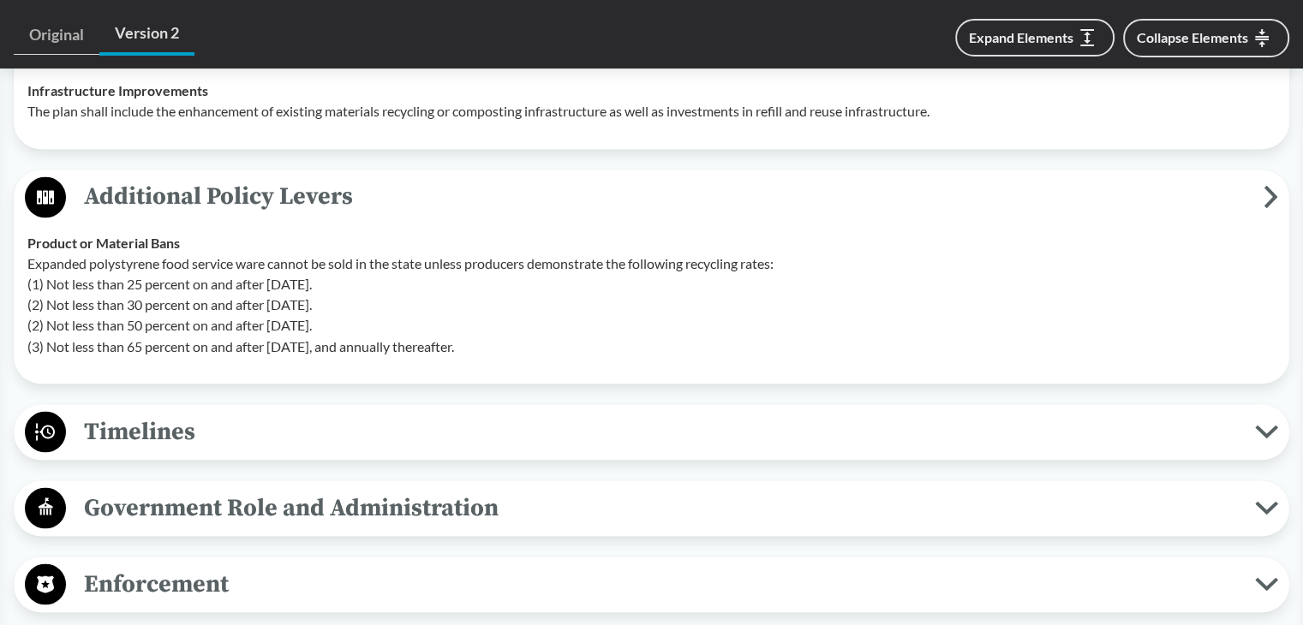
click at [197, 439] on span "Timelines" at bounding box center [660, 431] width 1189 height 39
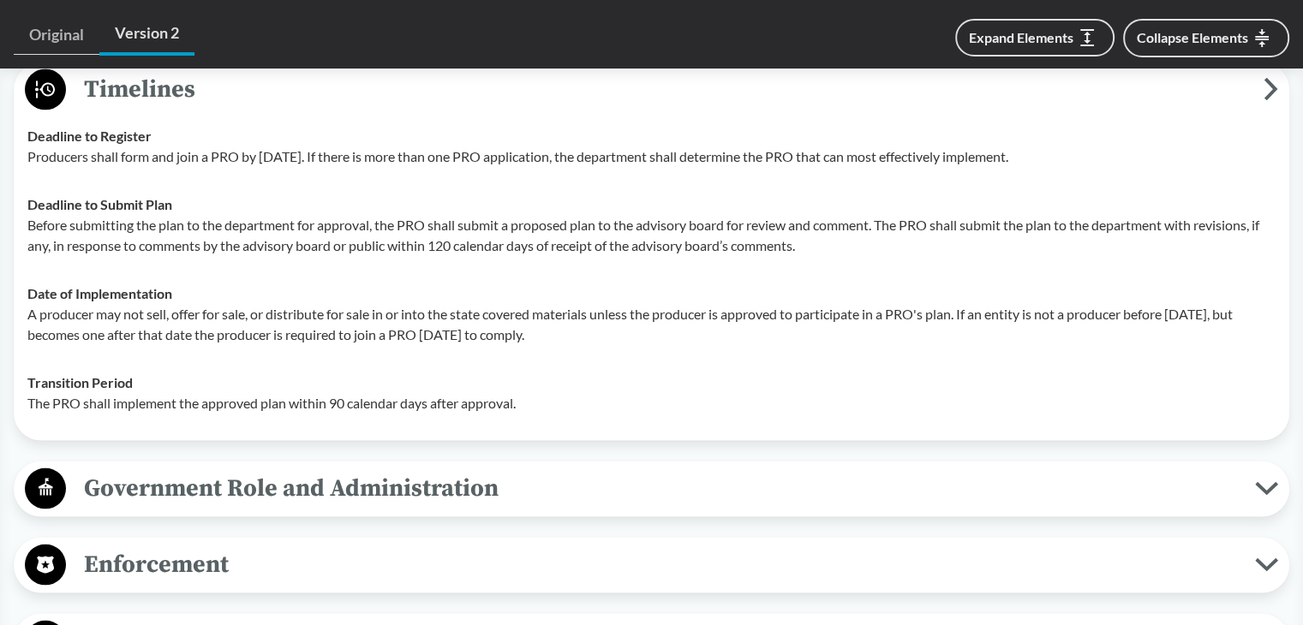
scroll to position [3169, 0]
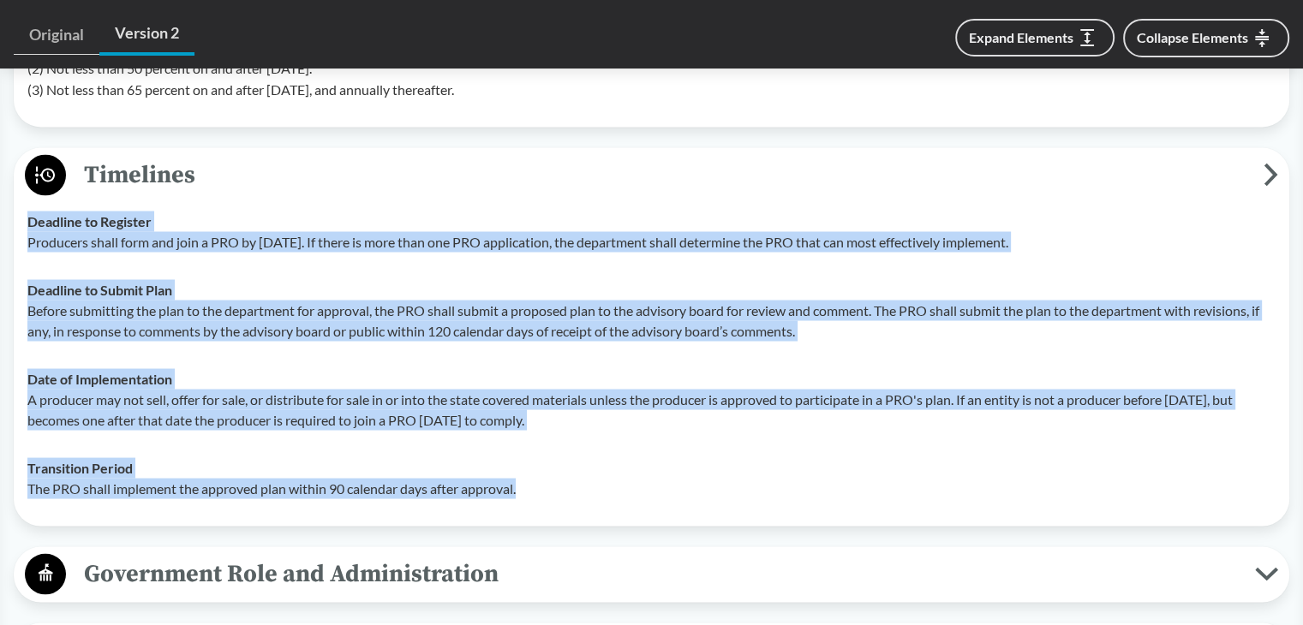
drag, startPoint x: 27, startPoint y: 213, endPoint x: 558, endPoint y: 497, distance: 602.0
click at [558, 497] on tbody "Deadline to Register Producers shall form and join a PRO by January 1, 2024. If…" at bounding box center [651, 354] width 1263 height 315
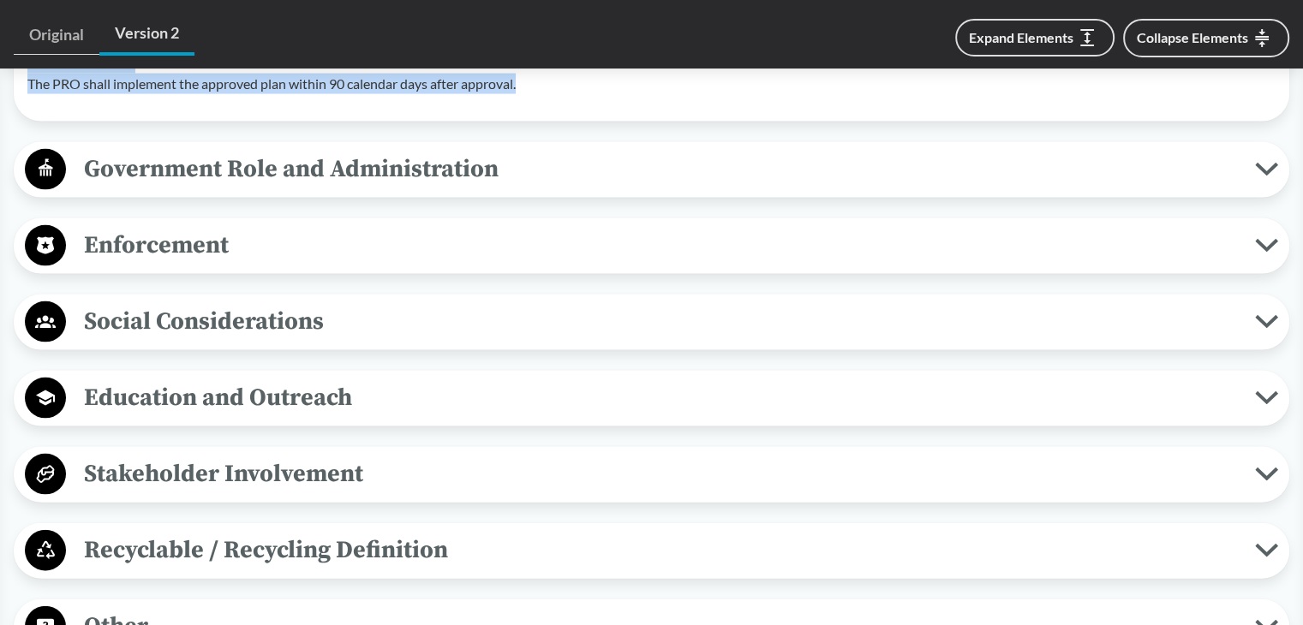
scroll to position [3340, 0]
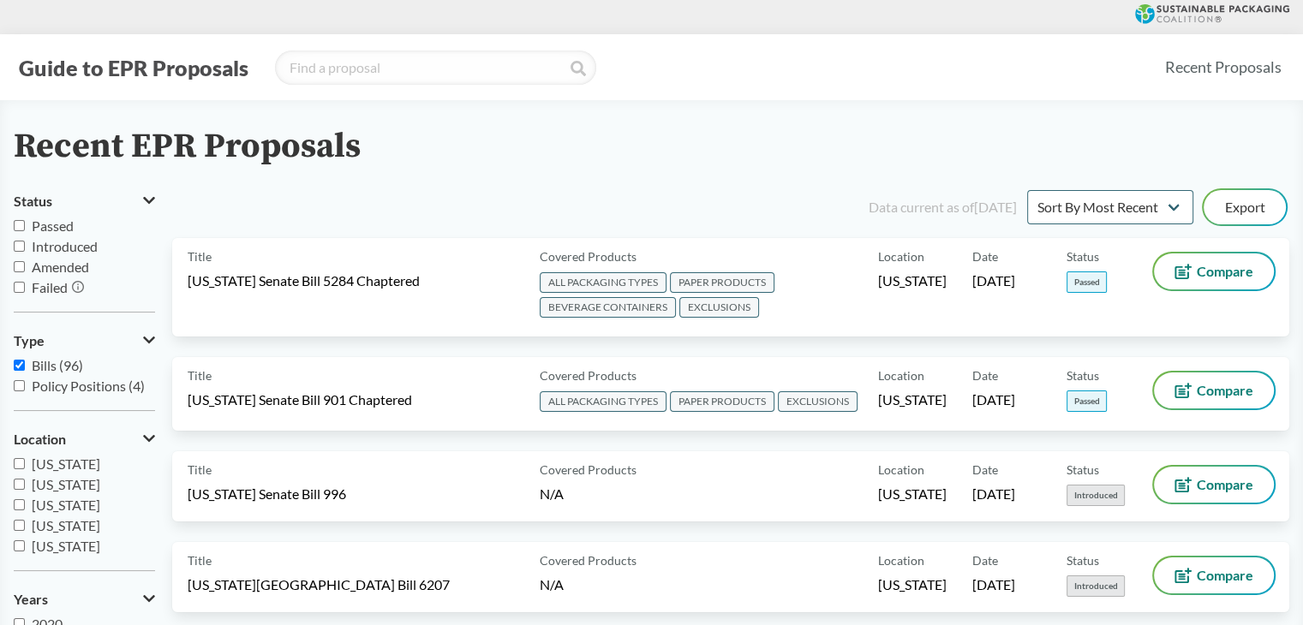
scroll to position [6376, 0]
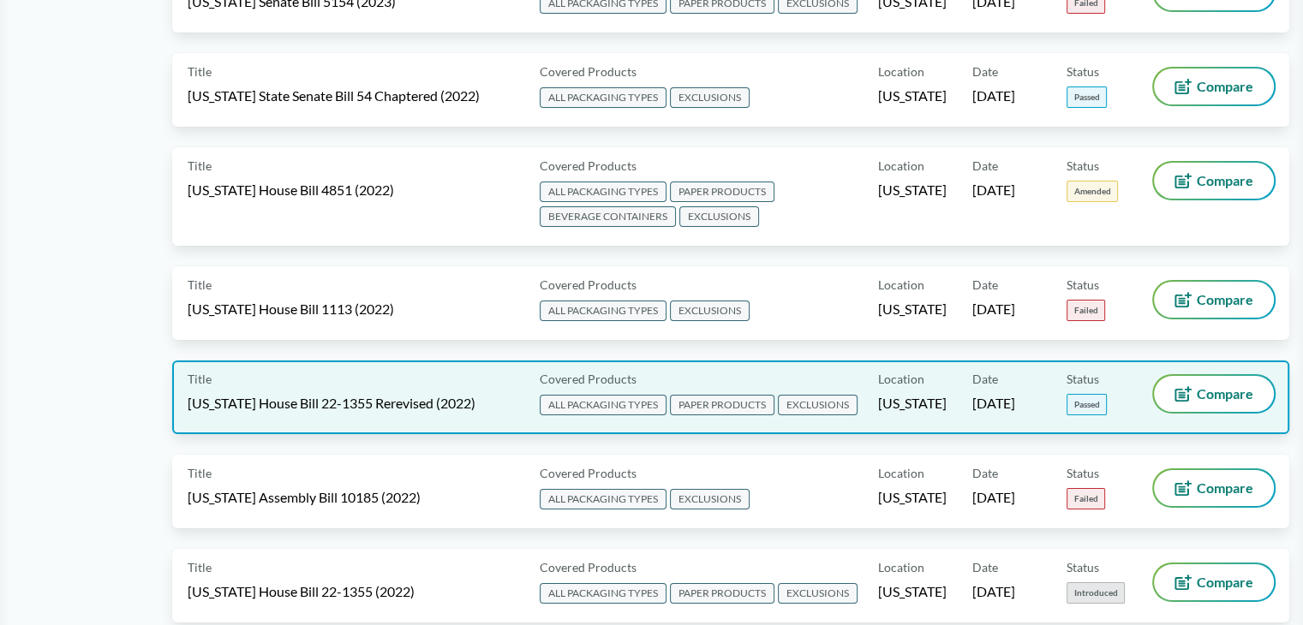
click at [444, 376] on div "Title Colorado House Bill 22-1355 Rerevised (2022)" at bounding box center [360, 397] width 345 height 43
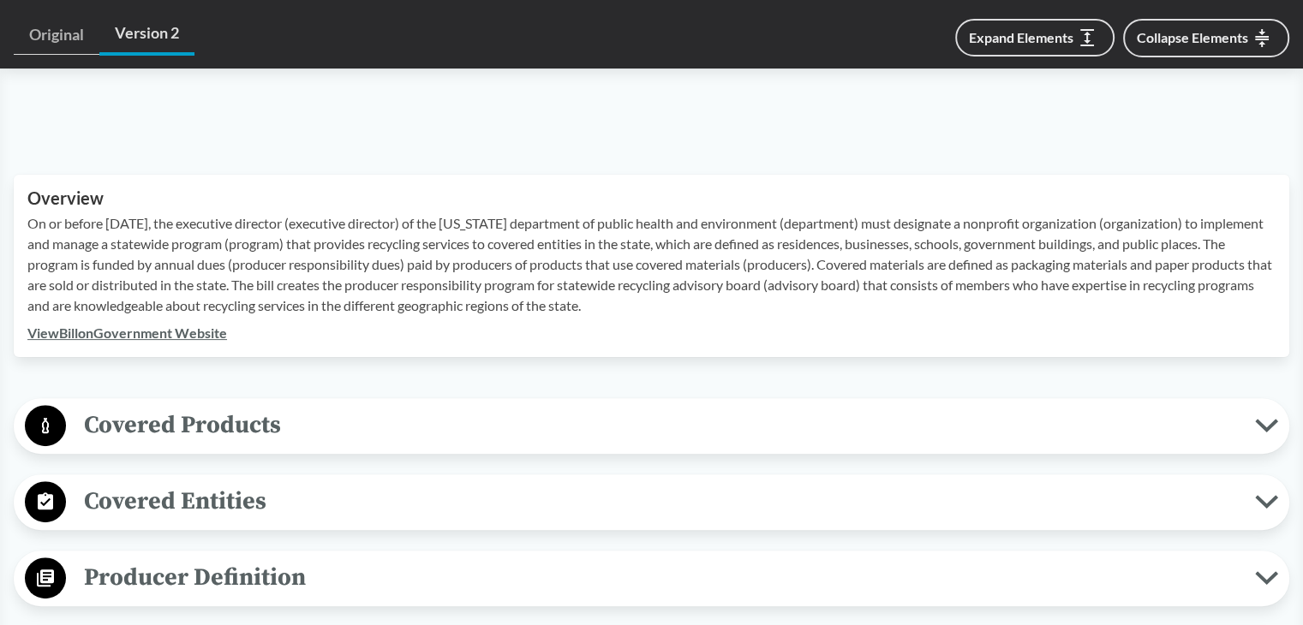
scroll to position [685, 0]
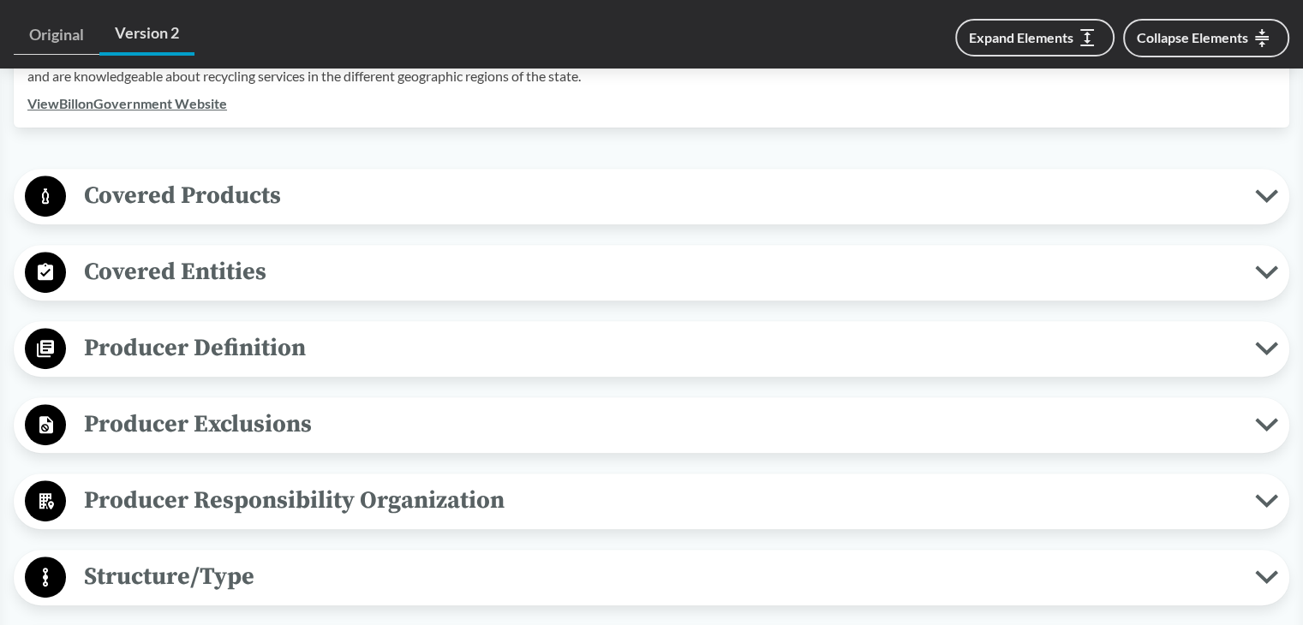
click at [228, 275] on span "Covered Entities" at bounding box center [660, 272] width 1189 height 39
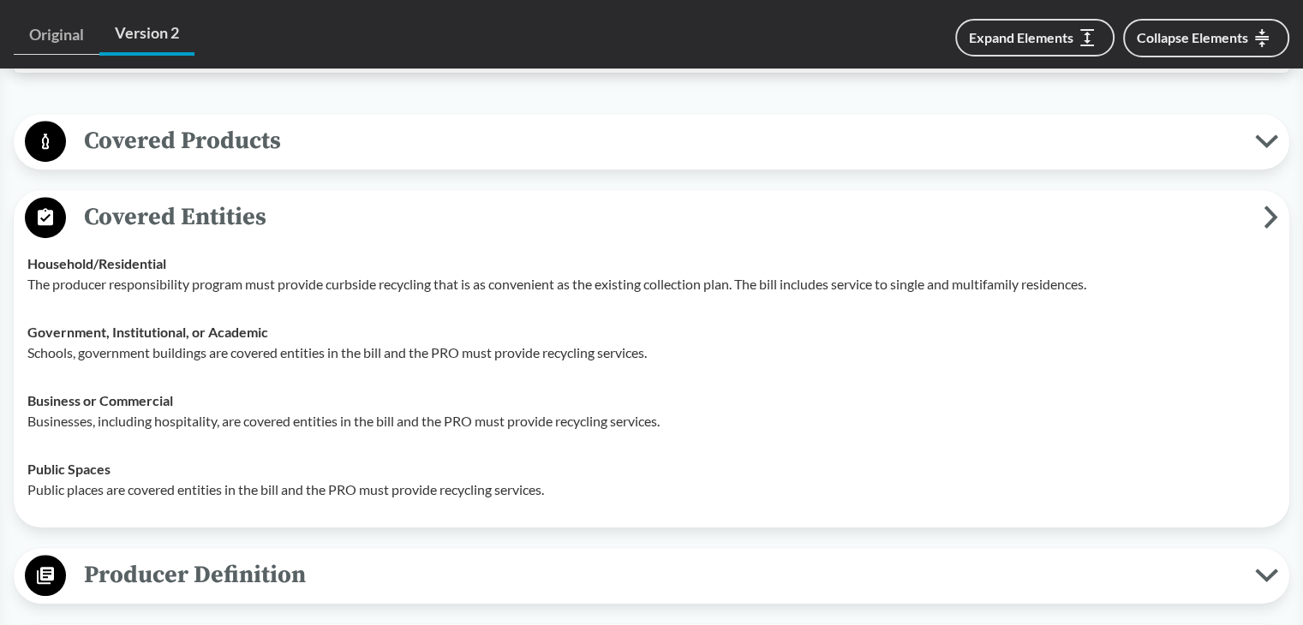
scroll to position [771, 0]
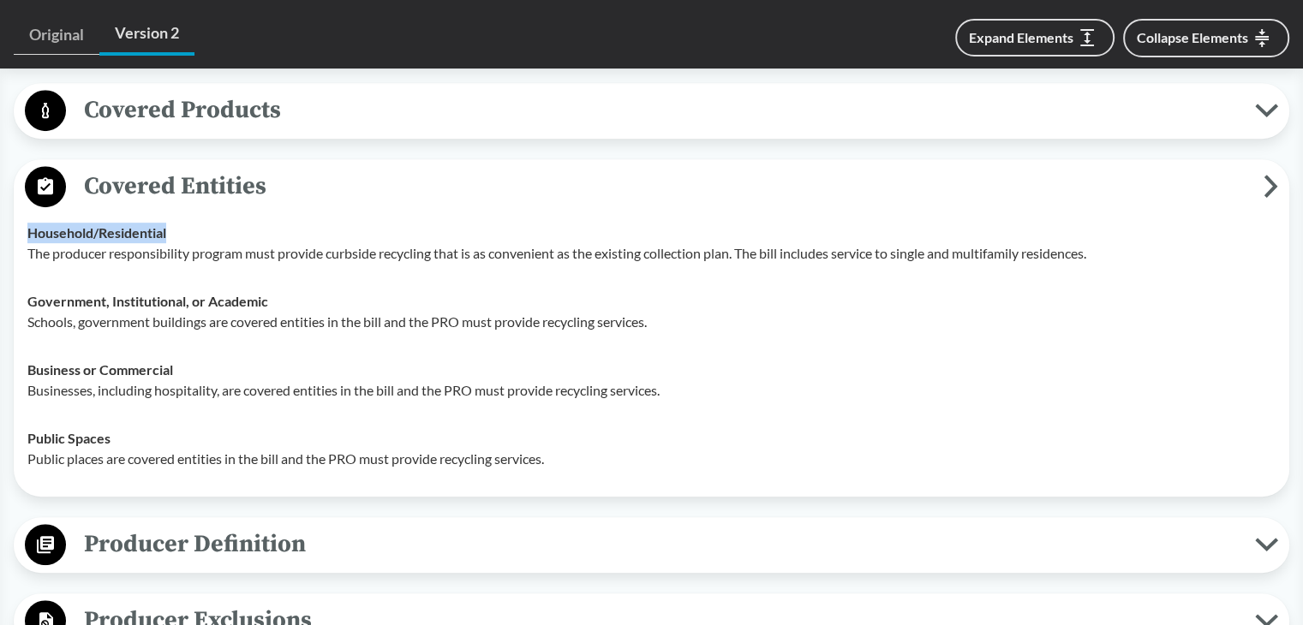
drag, startPoint x: 27, startPoint y: 230, endPoint x: 173, endPoint y: 227, distance: 145.6
click at [173, 227] on div "Household/​Residential The producer responsibility program must provide curbsid…" at bounding box center [651, 243] width 1248 height 41
drag, startPoint x: 28, startPoint y: 300, endPoint x: 274, endPoint y: 302, distance: 245.8
click at [274, 302] on div "Government, Institutional, or Academic Schools, government buildings are covere…" at bounding box center [651, 311] width 1248 height 41
drag, startPoint x: 26, startPoint y: 369, endPoint x: 181, endPoint y: 373, distance: 155.1
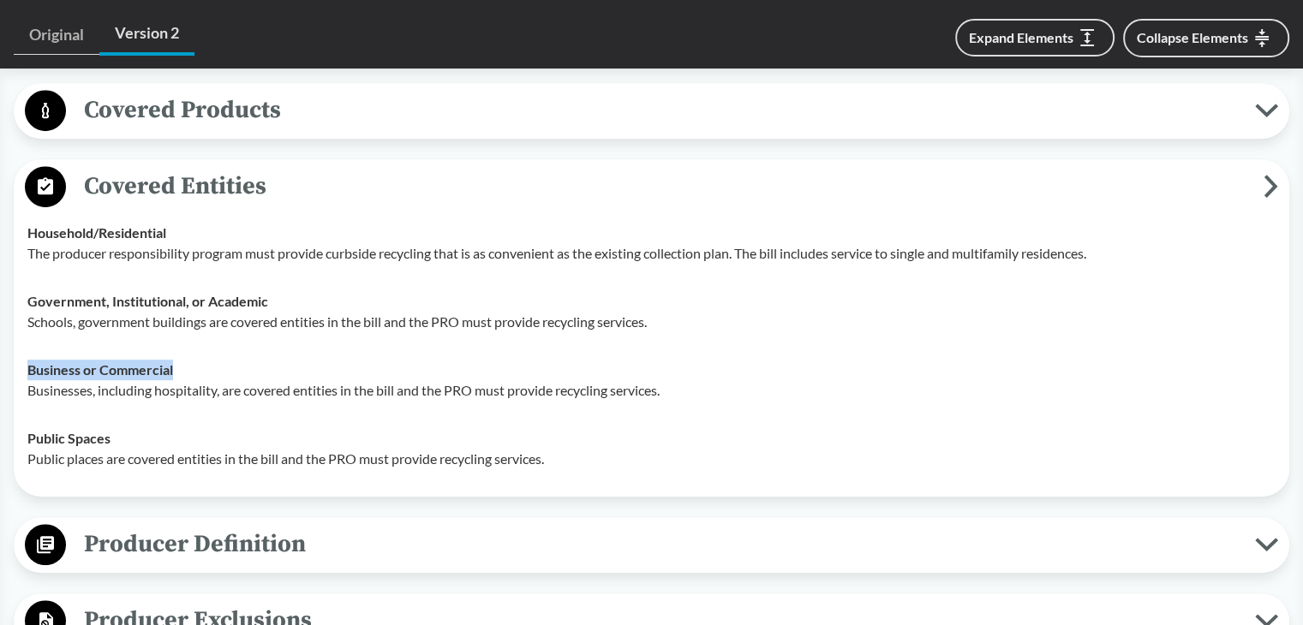
click at [181, 373] on td "Business or Commercial Businesses, including hospitality, are covered entities …" at bounding box center [651, 380] width 1263 height 69
drag, startPoint x: 27, startPoint y: 434, endPoint x: 122, endPoint y: 436, distance: 95.1
click at [122, 436] on td "Public Spaces Public places are covered entities in the bill and the PRO must p…" at bounding box center [651, 449] width 1263 height 69
click at [236, 188] on span "Covered Entities" at bounding box center [664, 186] width 1197 height 39
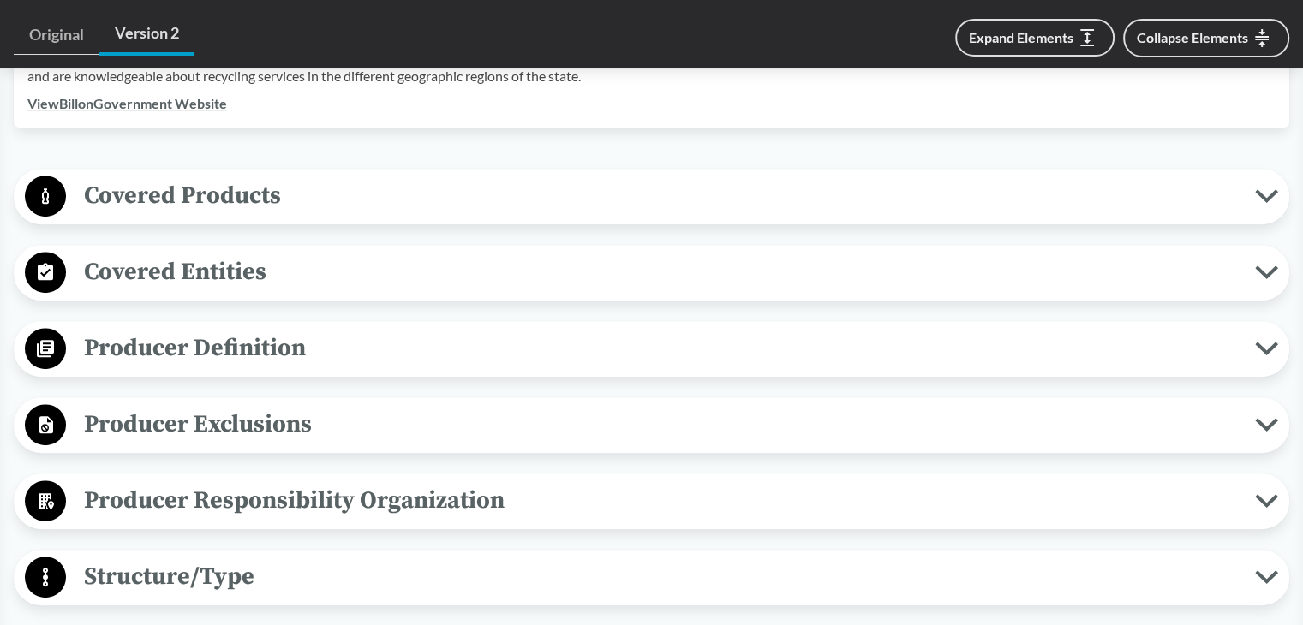
click at [203, 344] on span "Producer Definition" at bounding box center [660, 348] width 1189 height 39
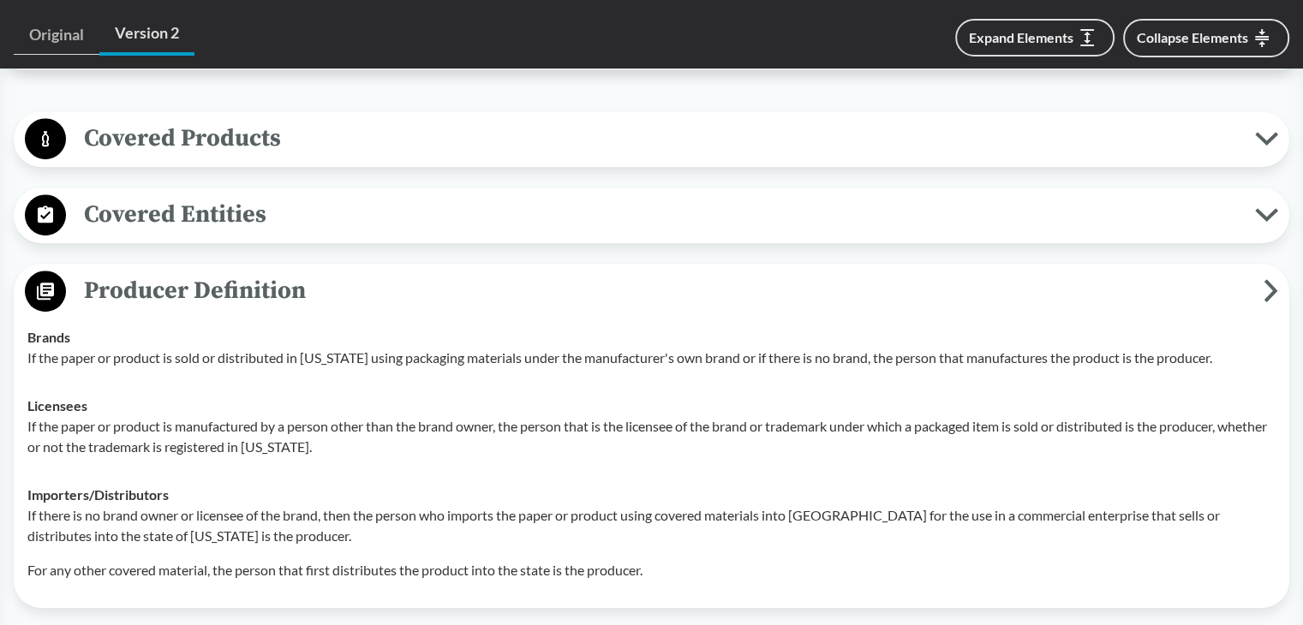
scroll to position [857, 0]
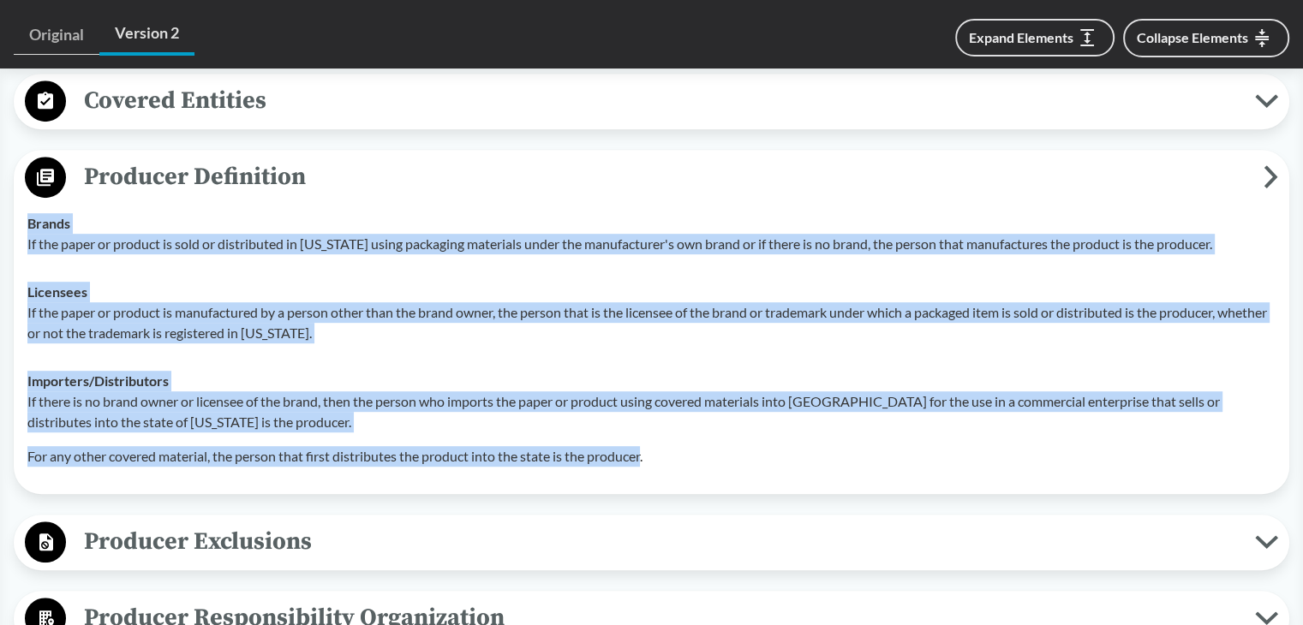
drag, startPoint x: 649, startPoint y: 454, endPoint x: 31, endPoint y: 220, distance: 661.1
click at [31, 220] on tbody "Brands If the paper or product is sold or distributed in Colorado using packagi…" at bounding box center [651, 340] width 1263 height 281
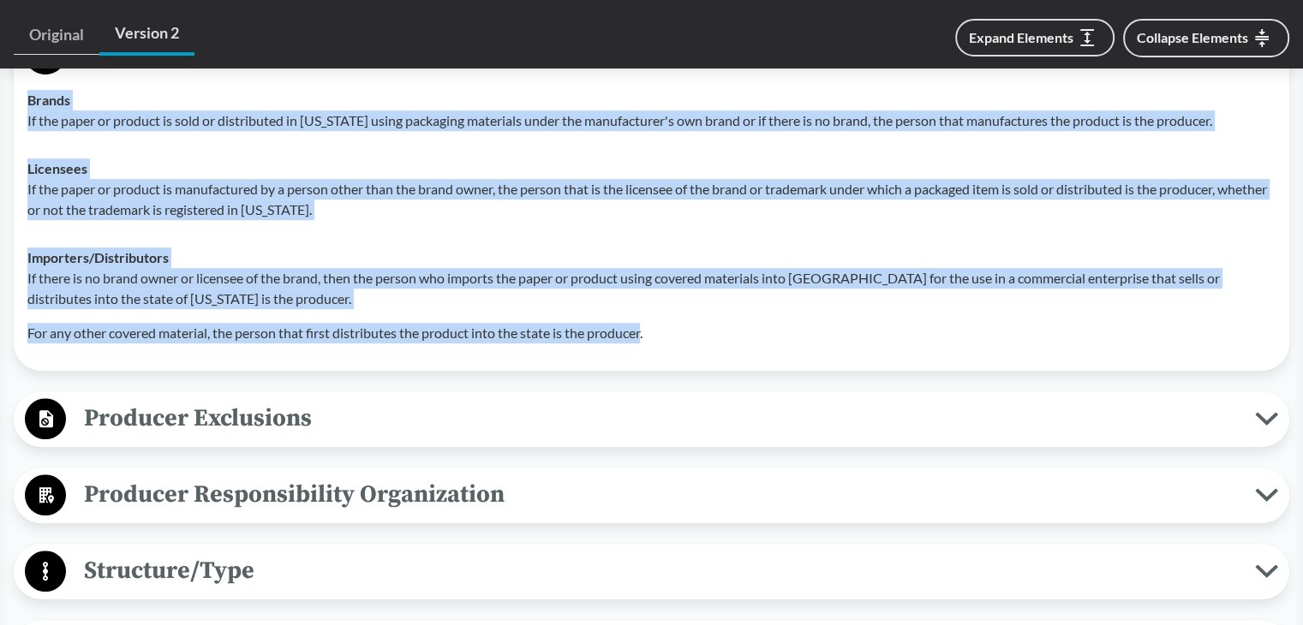
scroll to position [1199, 0]
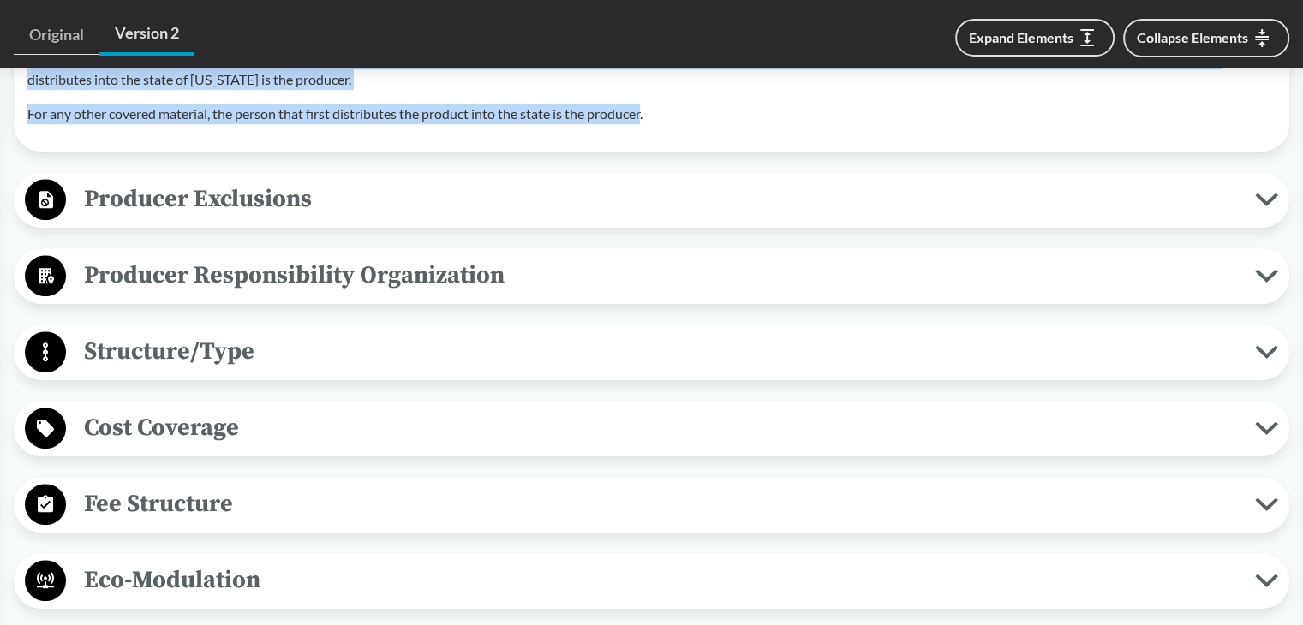
click at [317, 193] on span "Producer Exclusions" at bounding box center [660, 199] width 1189 height 39
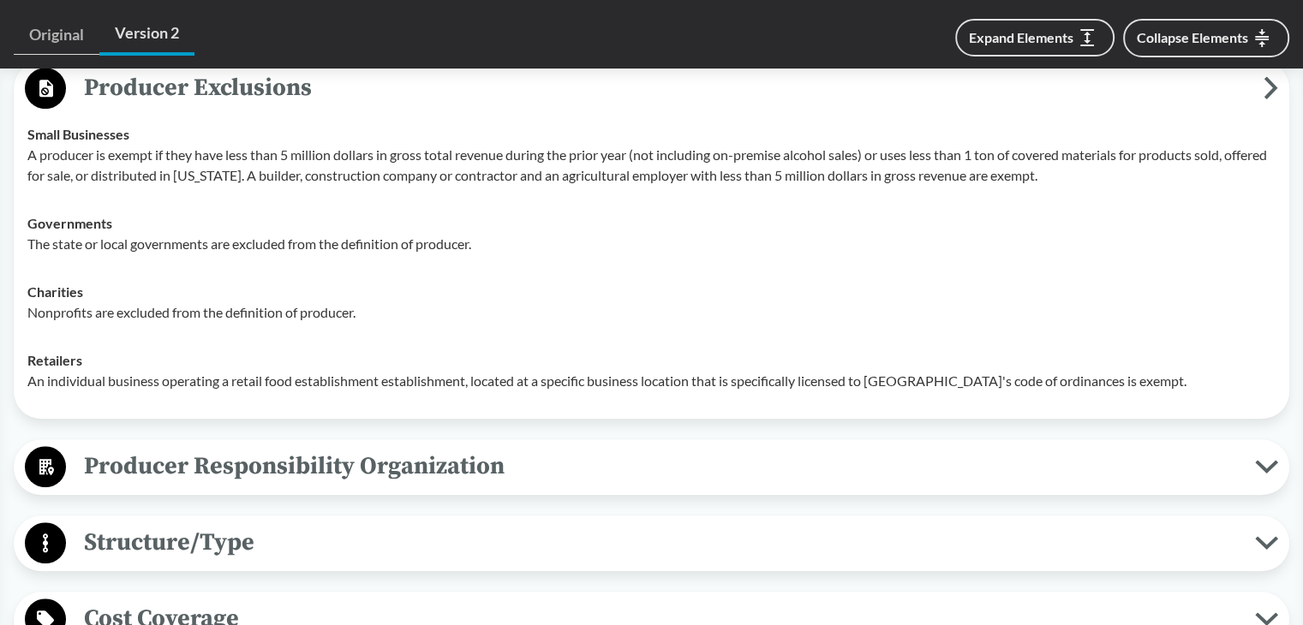
scroll to position [1285, 0]
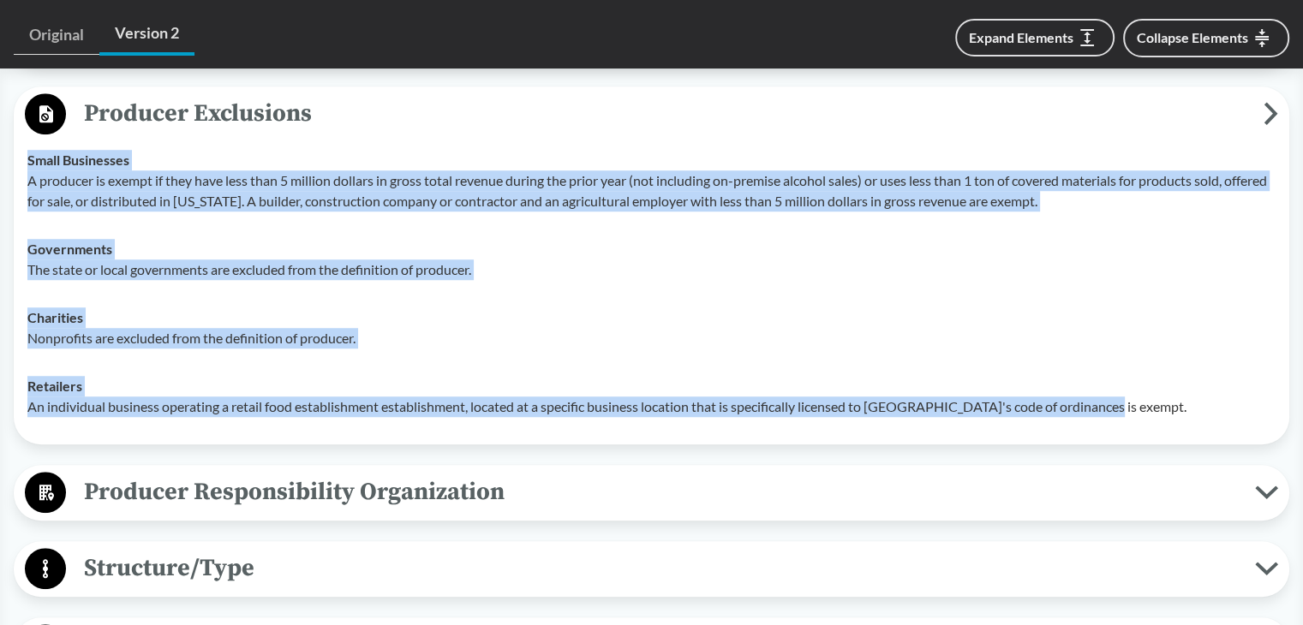
drag, startPoint x: 27, startPoint y: 156, endPoint x: 1122, endPoint y: 411, distance: 1124.0
click at [1122, 411] on tbody "Small Businesses A producer is exempt if they have less than 5 million dollars …" at bounding box center [651, 283] width 1263 height 295
click at [340, 121] on span "Producer Exclusions" at bounding box center [664, 113] width 1197 height 39
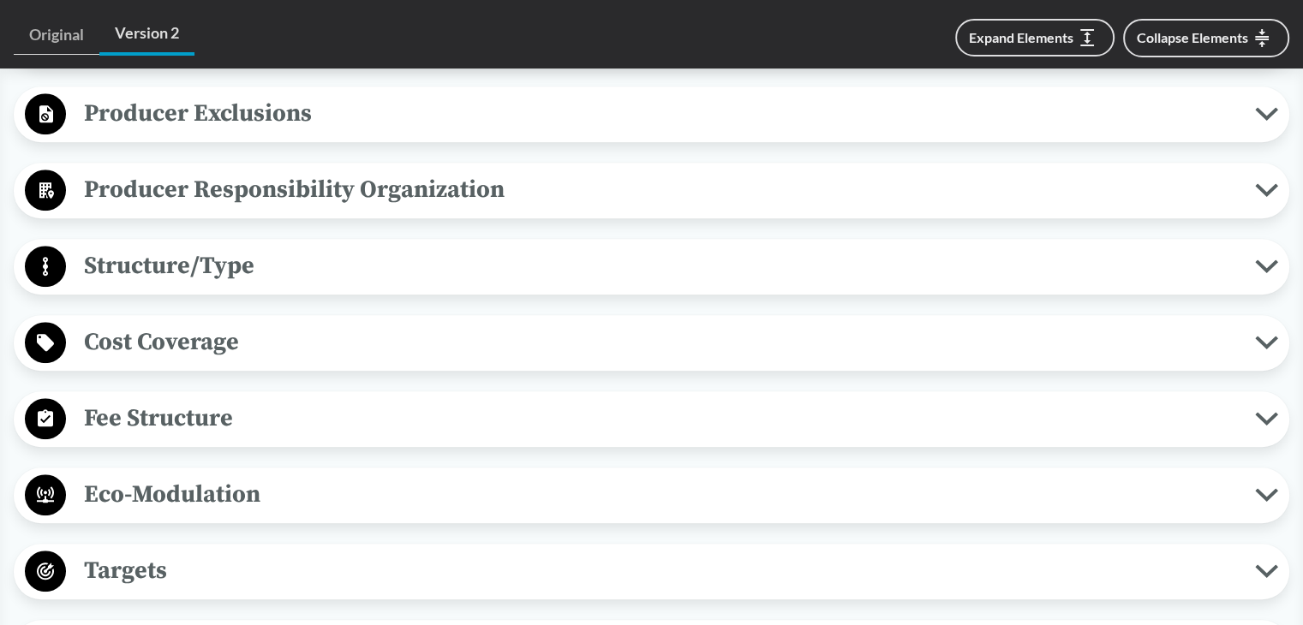
click at [331, 189] on span "Producer Responsibility Organization" at bounding box center [660, 189] width 1189 height 39
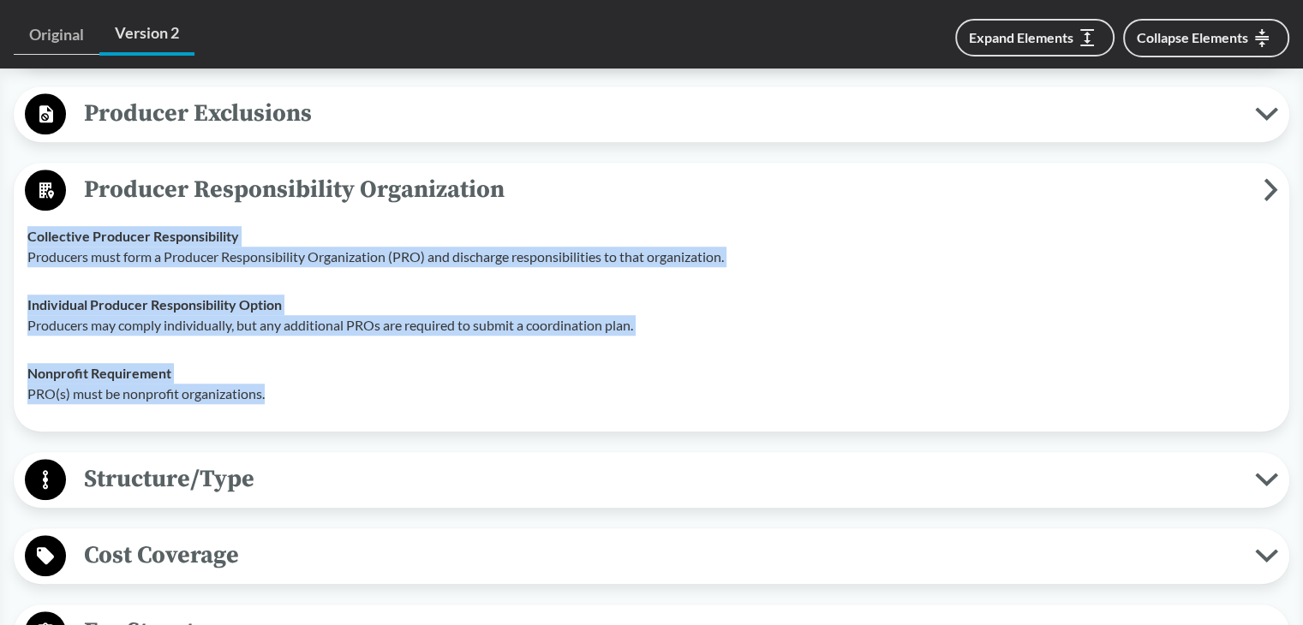
drag, startPoint x: 30, startPoint y: 234, endPoint x: 281, endPoint y: 394, distance: 297.7
click at [281, 394] on tbody "Collective Producer Responsibility Producers must form a Producer Responsibilit…" at bounding box center [651, 315] width 1263 height 206
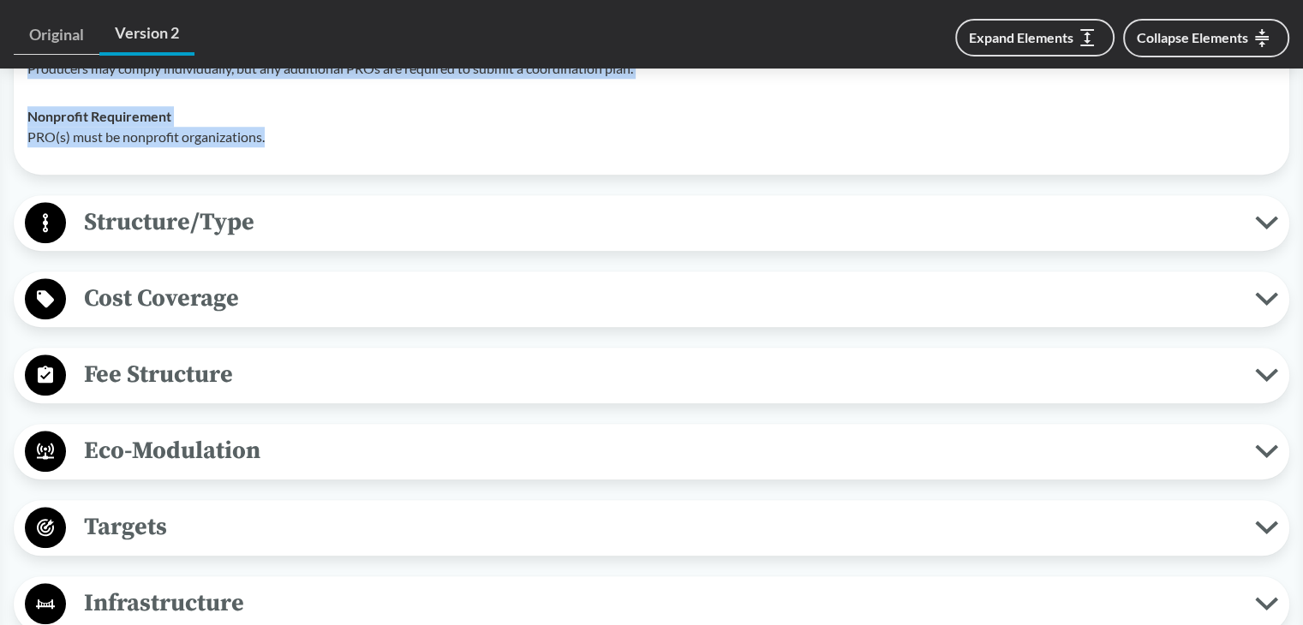
click at [207, 220] on span "Structure/Type" at bounding box center [660, 222] width 1189 height 39
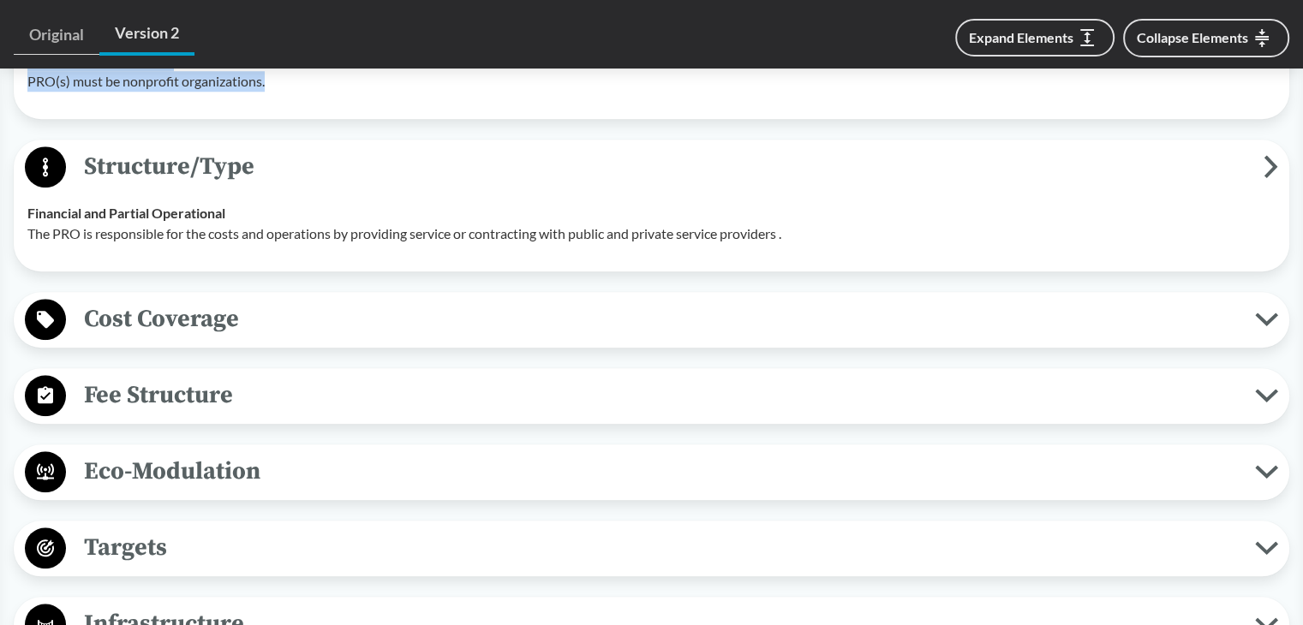
scroll to position [1627, 0]
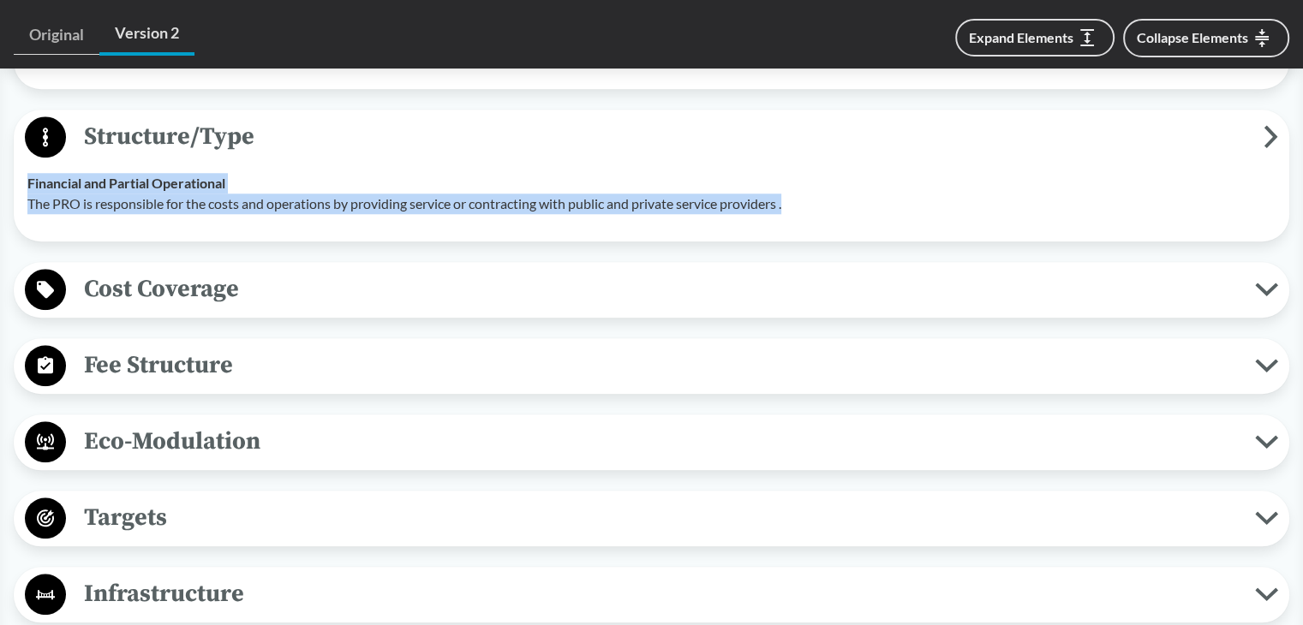
drag, startPoint x: 26, startPoint y: 182, endPoint x: 796, endPoint y: 219, distance: 770.9
click at [796, 219] on td "Financial and Partial Operational The PRO is responsible for the costs and oper…" at bounding box center [651, 193] width 1263 height 69
click at [803, 217] on td "Financial and Partial Operational The PRO is responsible for the costs and oper…" at bounding box center [651, 193] width 1263 height 69
drag, startPoint x: 28, startPoint y: 200, endPoint x: 803, endPoint y: 203, distance: 774.3
click at [803, 203] on p "The PRO is responsible for the costs and operations by providing service or con…" at bounding box center [651, 204] width 1248 height 21
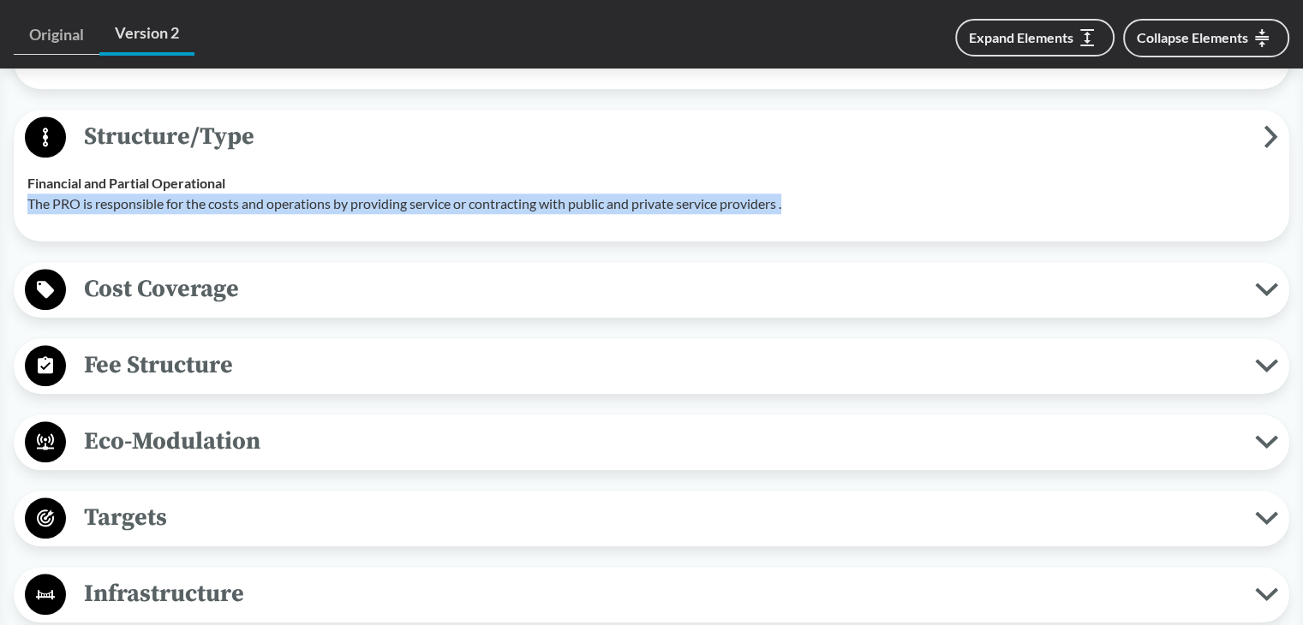
click at [158, 287] on span "Cost Coverage" at bounding box center [660, 289] width 1189 height 39
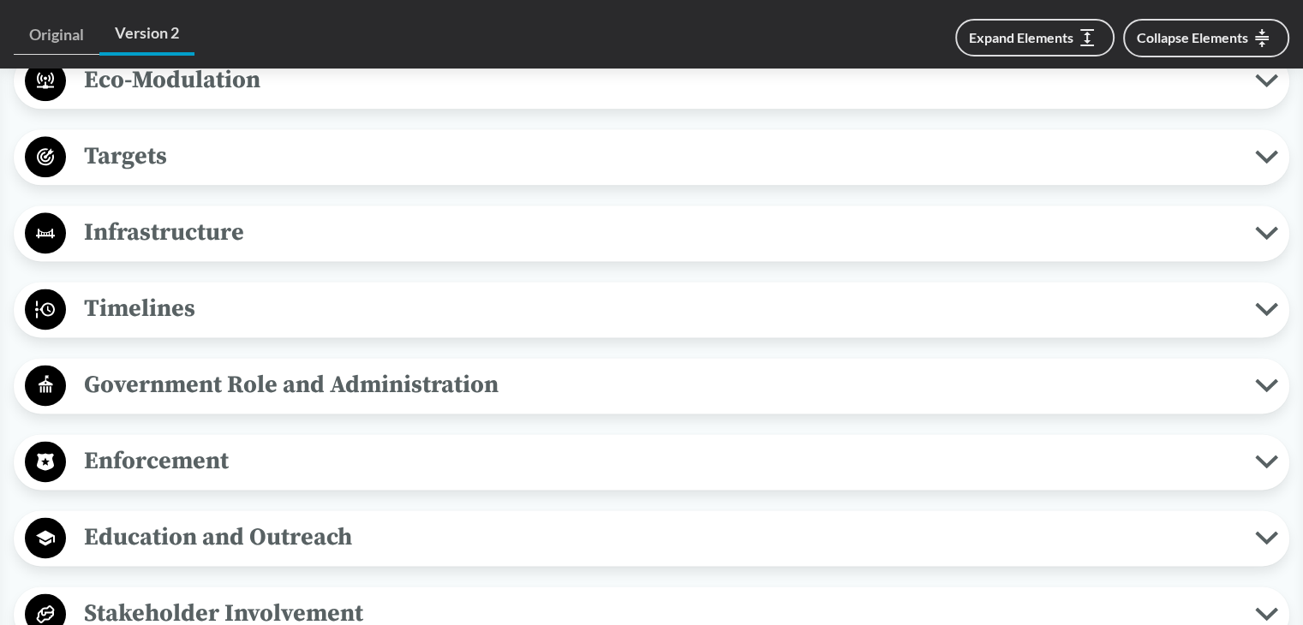
scroll to position [2227, 0]
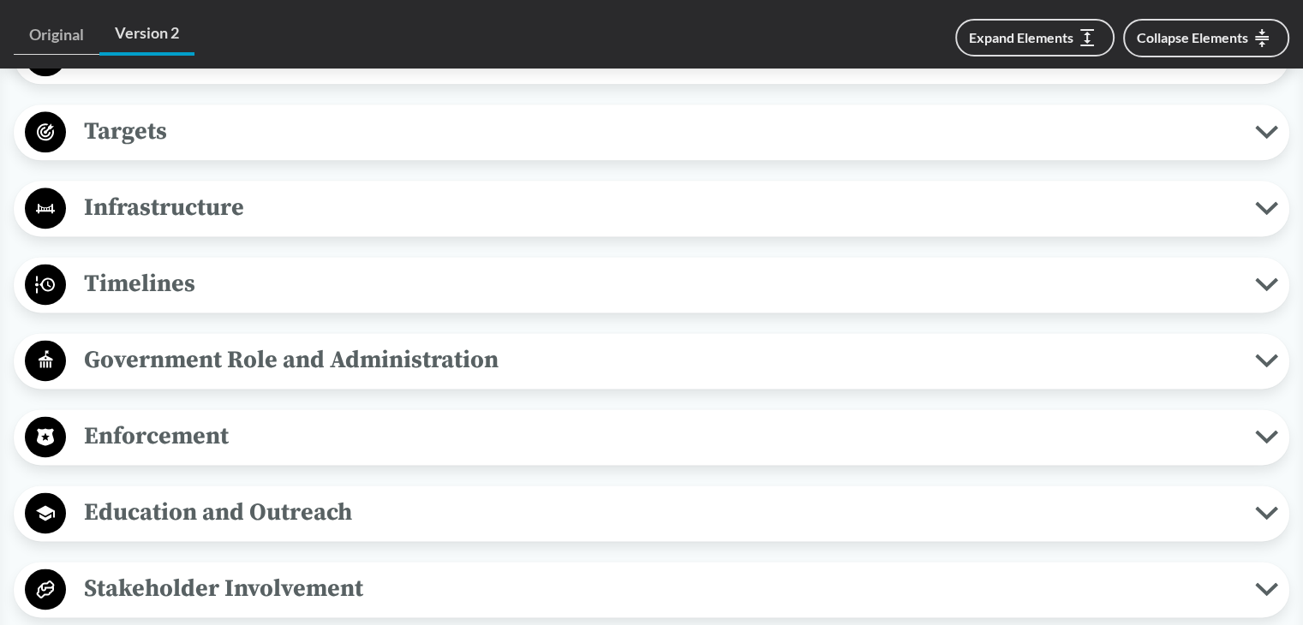
click at [208, 199] on span "Infrastructure" at bounding box center [660, 207] width 1189 height 39
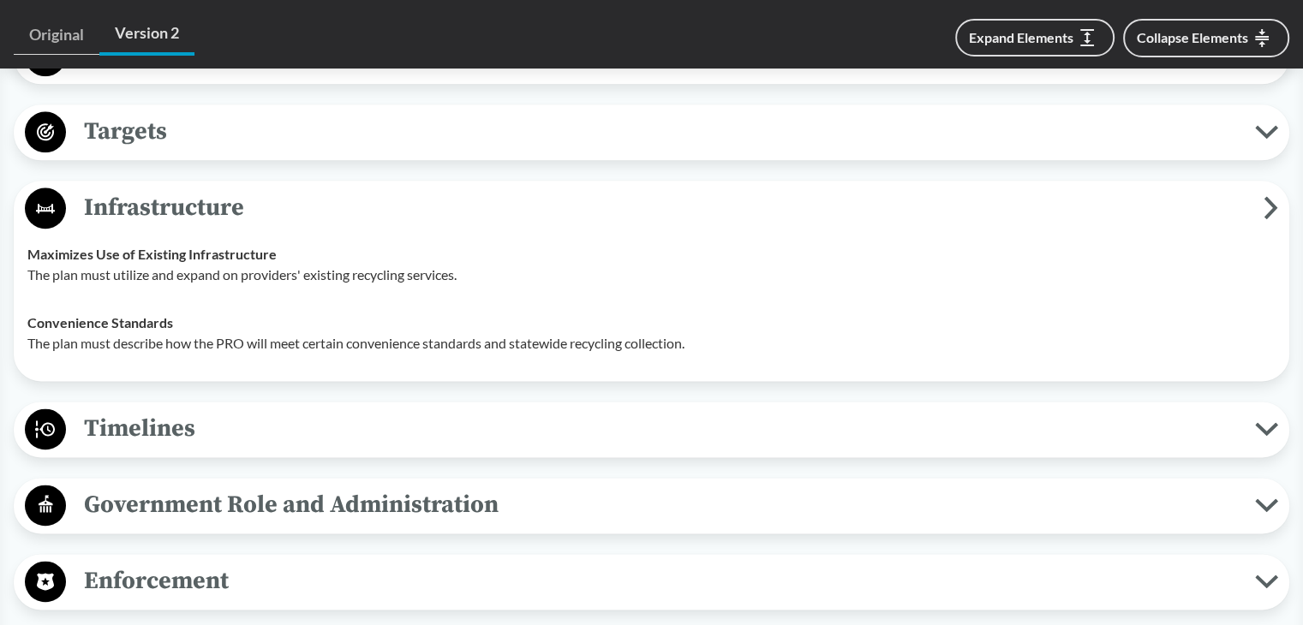
click at [150, 415] on span "Timelines" at bounding box center [660, 428] width 1189 height 39
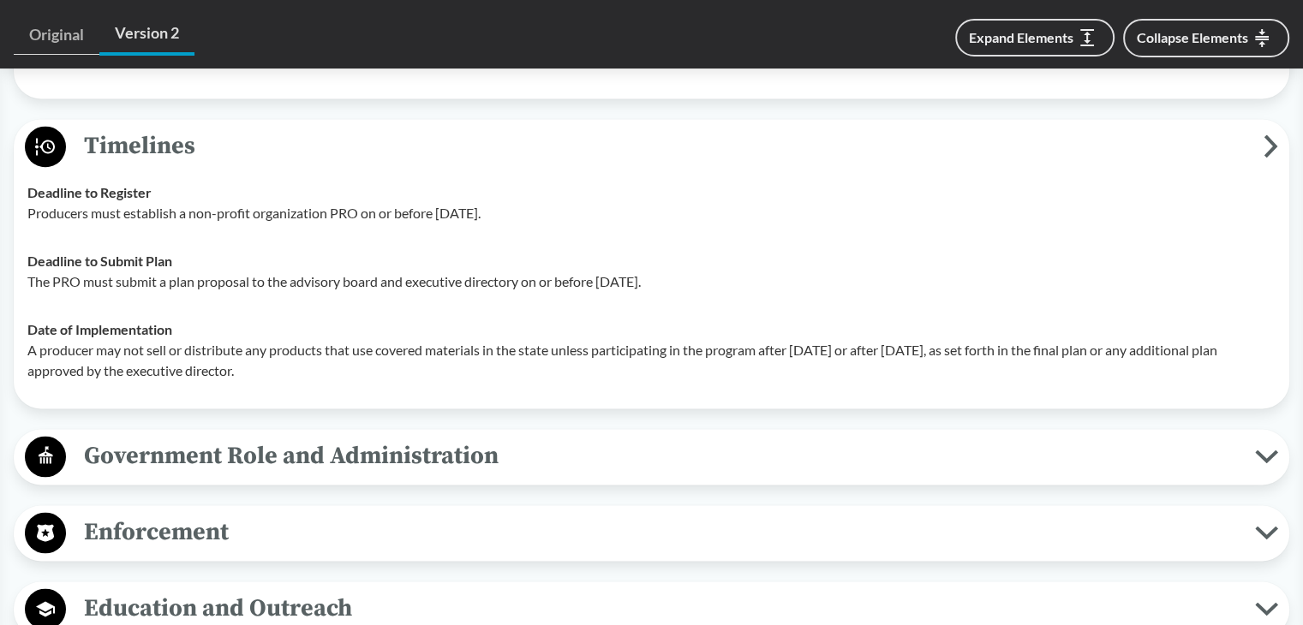
scroll to position [2570, 0]
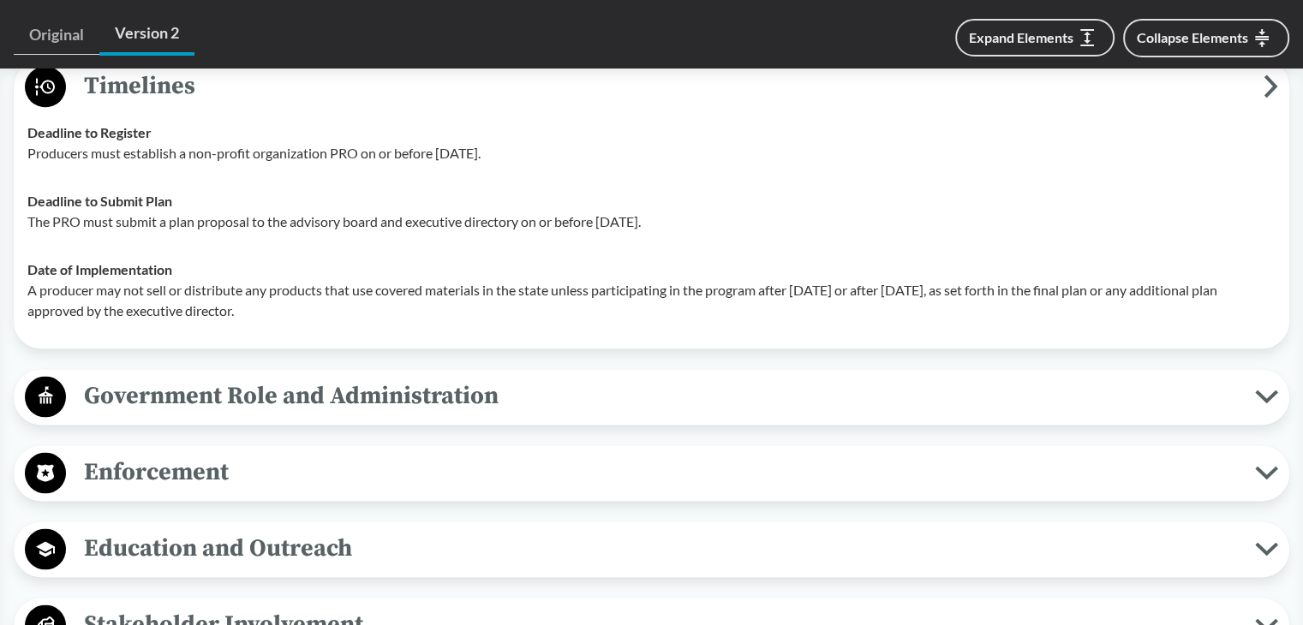
drag, startPoint x: 29, startPoint y: 152, endPoint x: 519, endPoint y: 152, distance: 489.9
click at [519, 152] on p "Producers must establish a non-profit organization PRO on or before June 1, 202…" at bounding box center [651, 153] width 1248 height 21
drag, startPoint x: 30, startPoint y: 218, endPoint x: 754, endPoint y: 223, distance: 723.8
click at [754, 223] on p "The PRO must submit a plan proposal to the advisory board and executive directo…" at bounding box center [651, 222] width 1248 height 21
drag, startPoint x: 29, startPoint y: 283, endPoint x: 322, endPoint y: 303, distance: 293.7
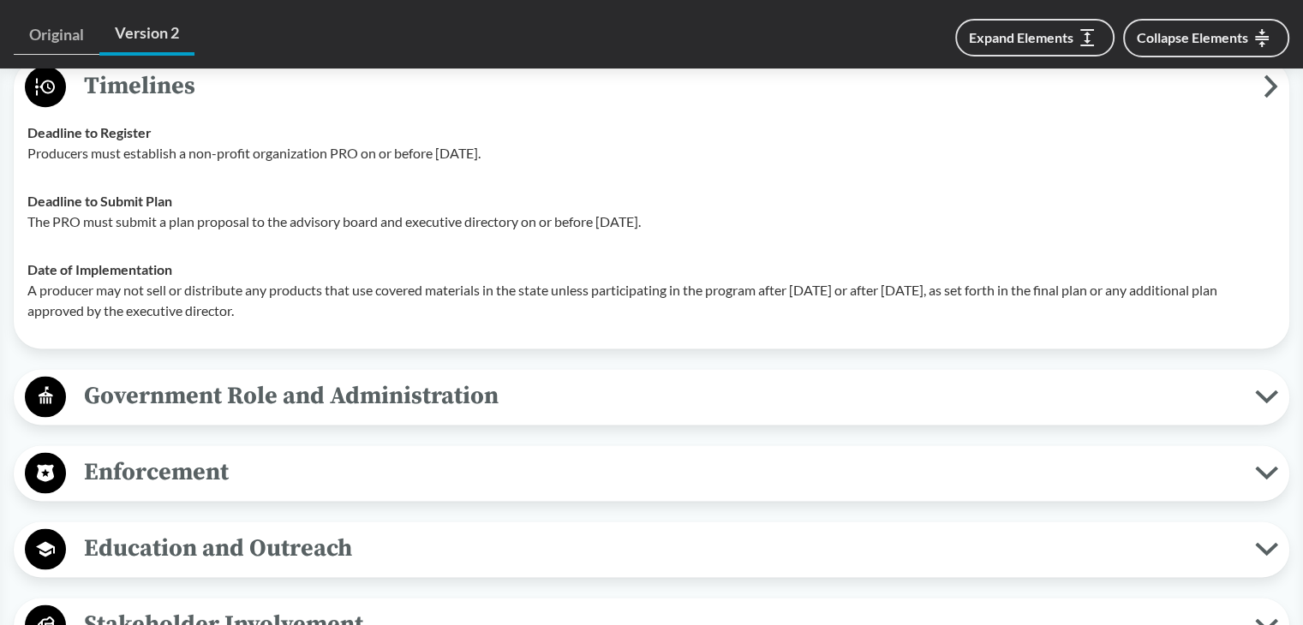
click at [322, 303] on p "A producer may not sell or distribute any products that use covered materials i…" at bounding box center [651, 300] width 1248 height 41
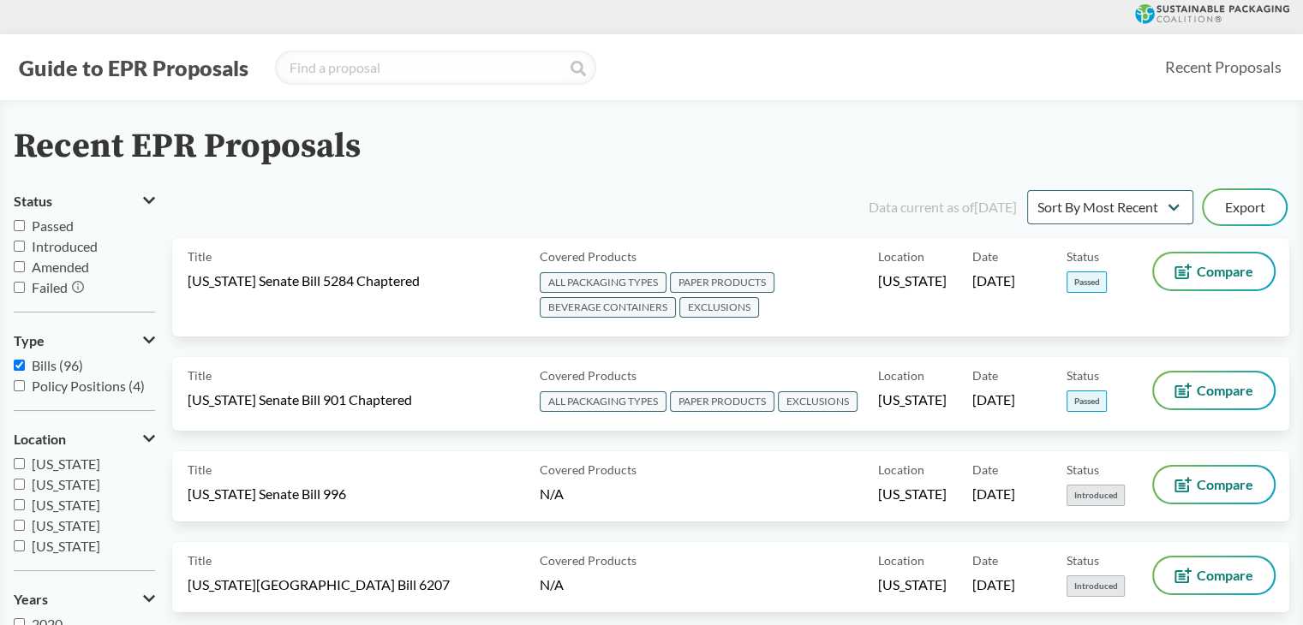
scroll to position [370, 0]
click at [37, 524] on span "[US_STATE]" at bounding box center [66, 525] width 69 height 16
click at [25, 524] on input "[US_STATE]" at bounding box center [19, 525] width 11 height 11
checkbox input "true"
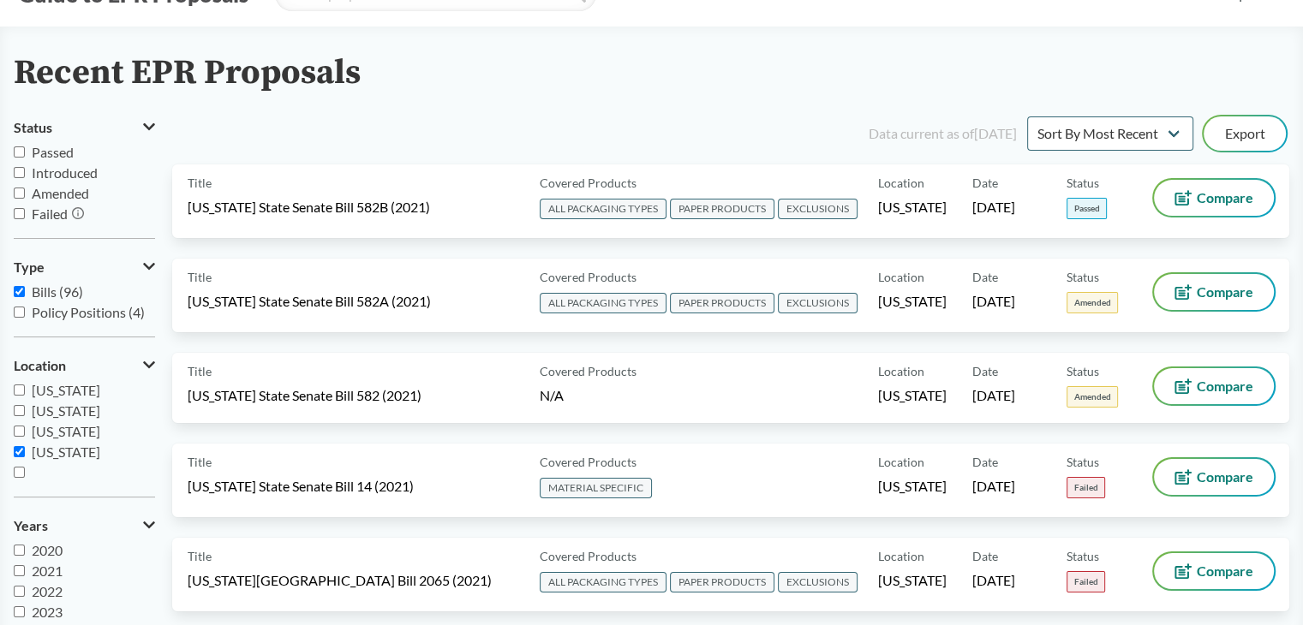
scroll to position [0, 0]
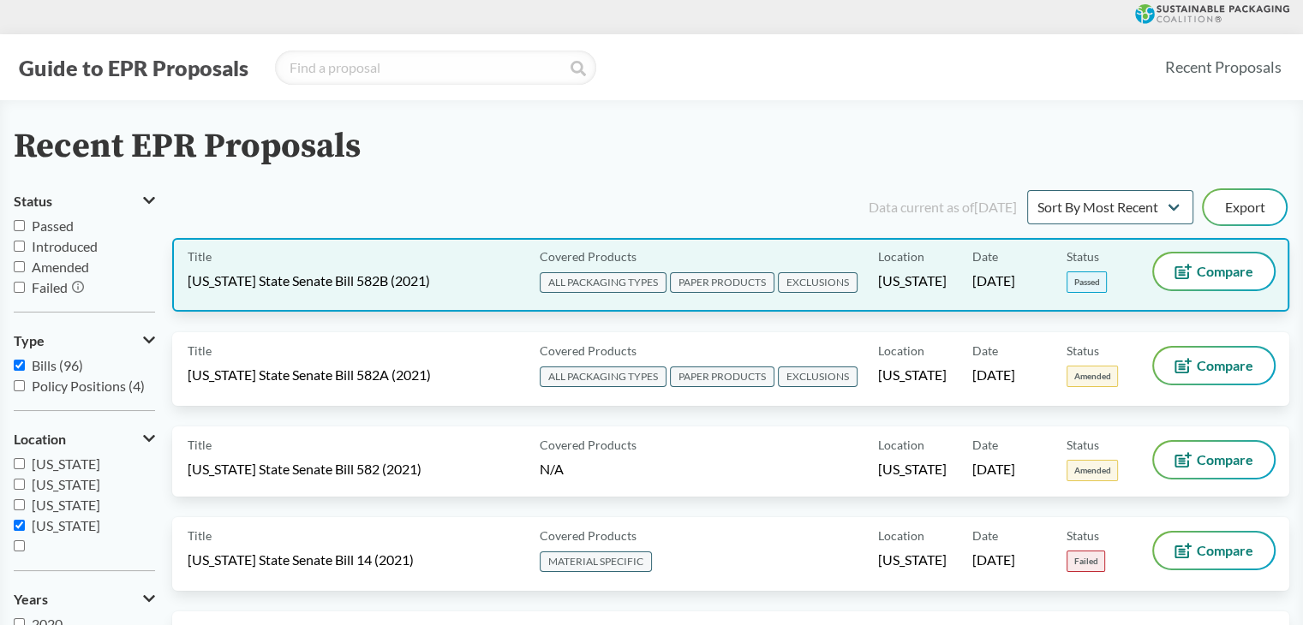
click at [523, 296] on div "Title Oregon State Senate Bill 582B (2021) Covered Products ALL PACKAGING TYPES…" at bounding box center [730, 275] width 1117 height 74
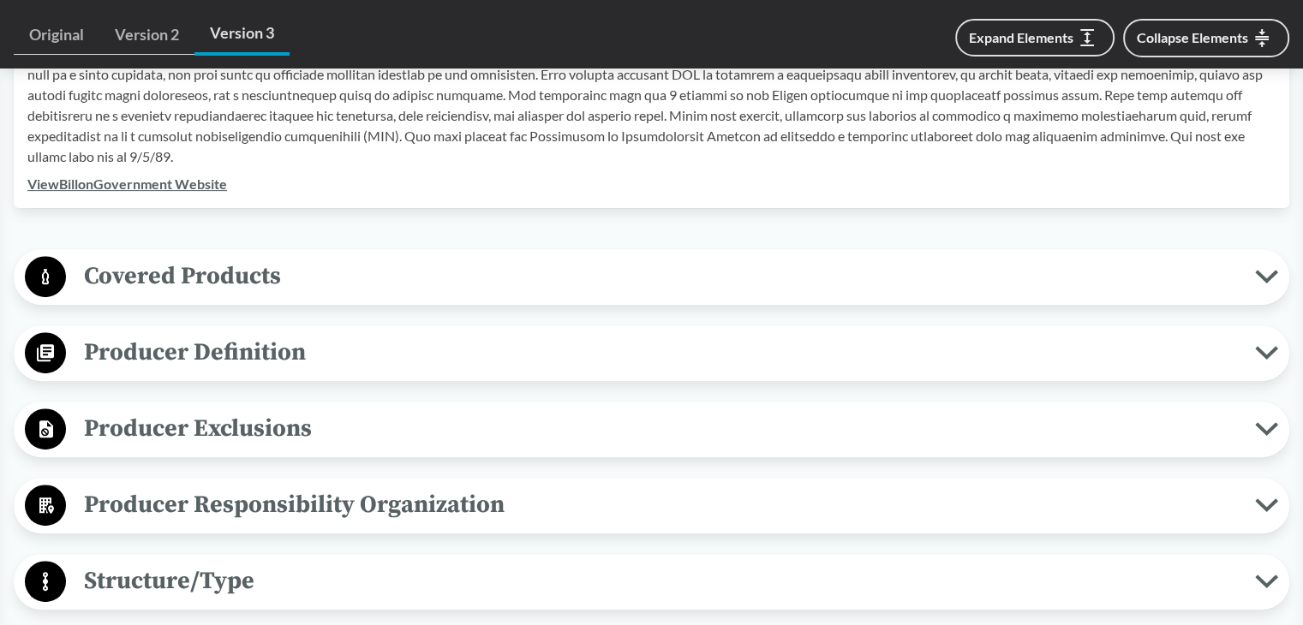
scroll to position [771, 0]
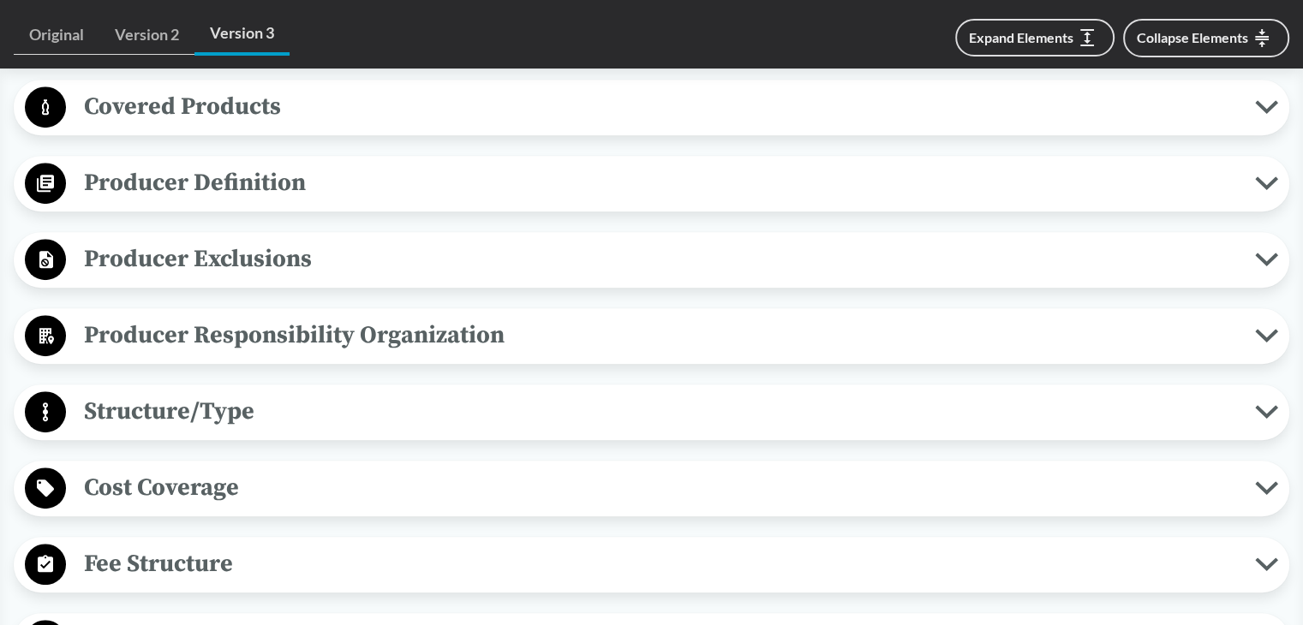
click at [256, 182] on span "Producer Definition" at bounding box center [660, 183] width 1189 height 39
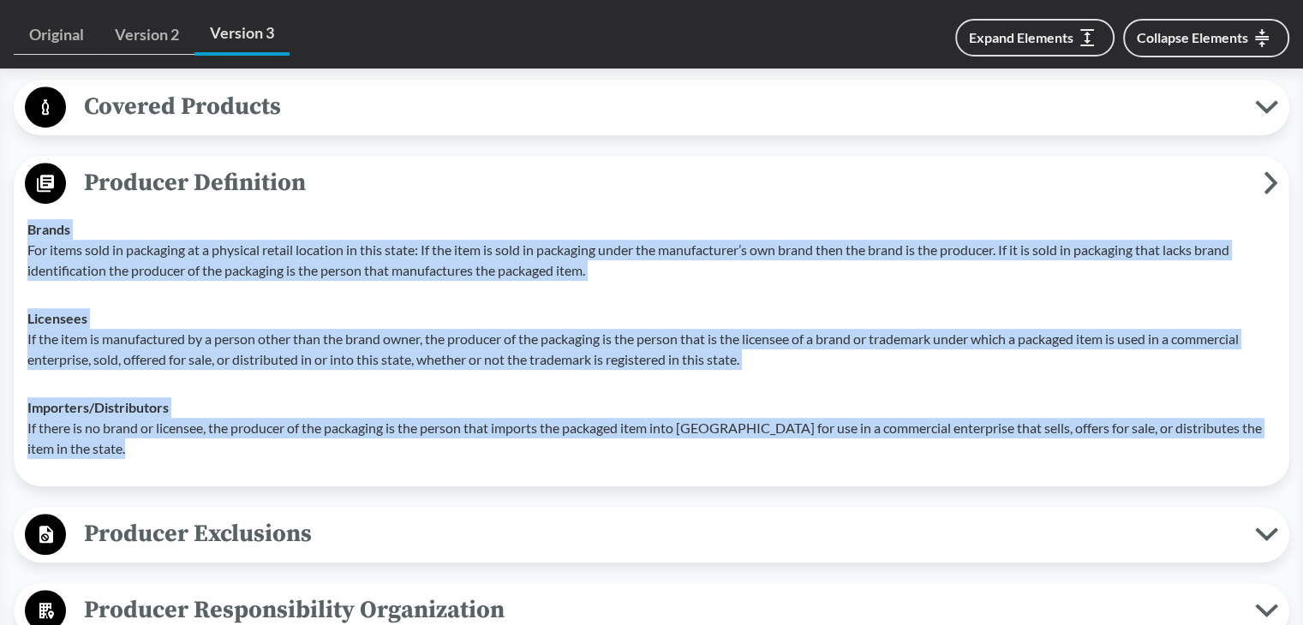
drag, startPoint x: 30, startPoint y: 230, endPoint x: 159, endPoint y: 463, distance: 265.7
click at [159, 463] on tbody "Brands For items sold in packaging at a physical retail location in this state:…" at bounding box center [651, 339] width 1263 height 267
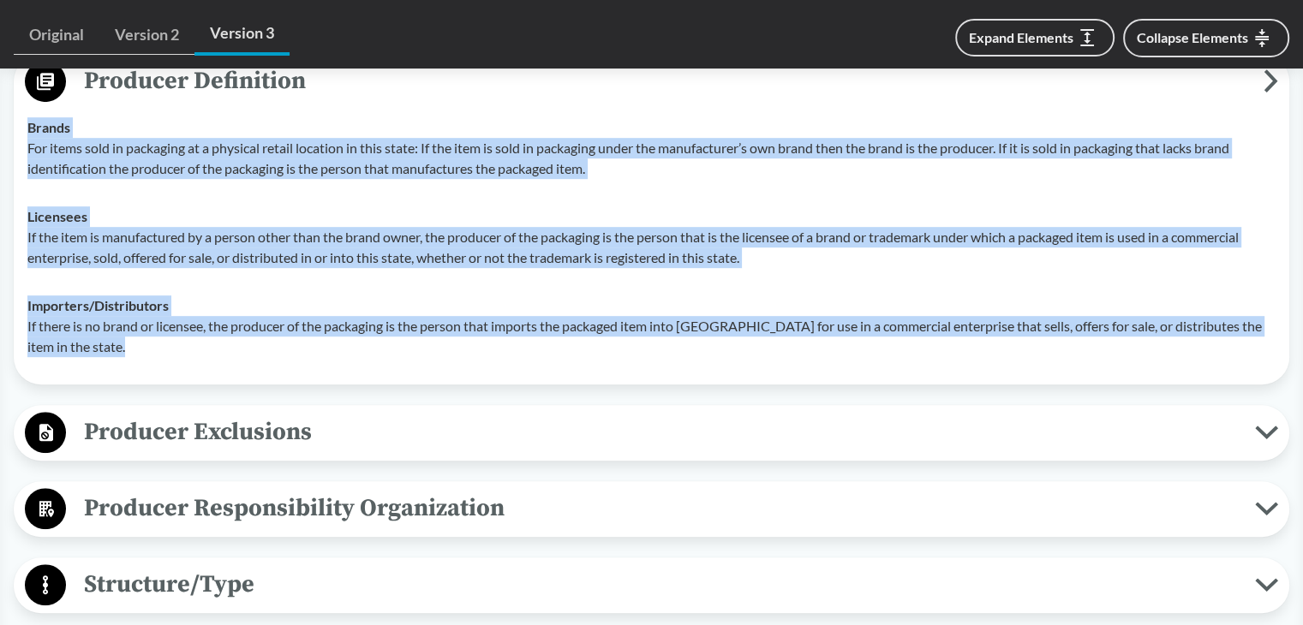
scroll to position [857, 0]
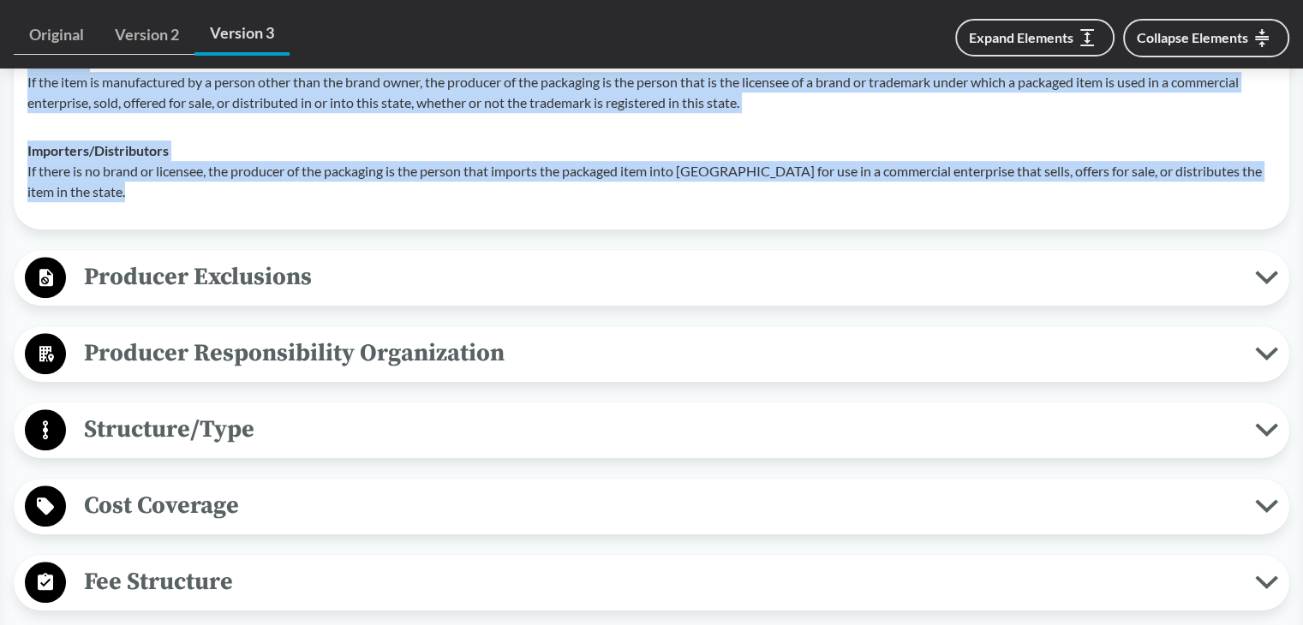
click at [237, 272] on span "Producer Exclusions" at bounding box center [660, 277] width 1189 height 39
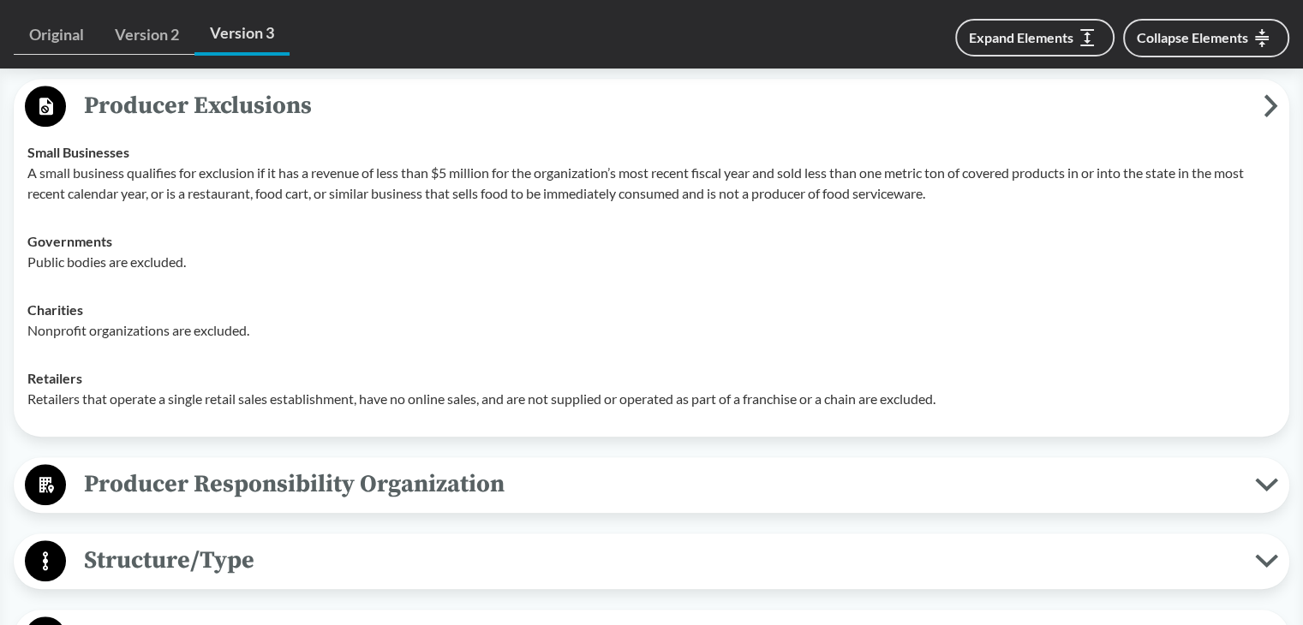
scroll to position [1199, 0]
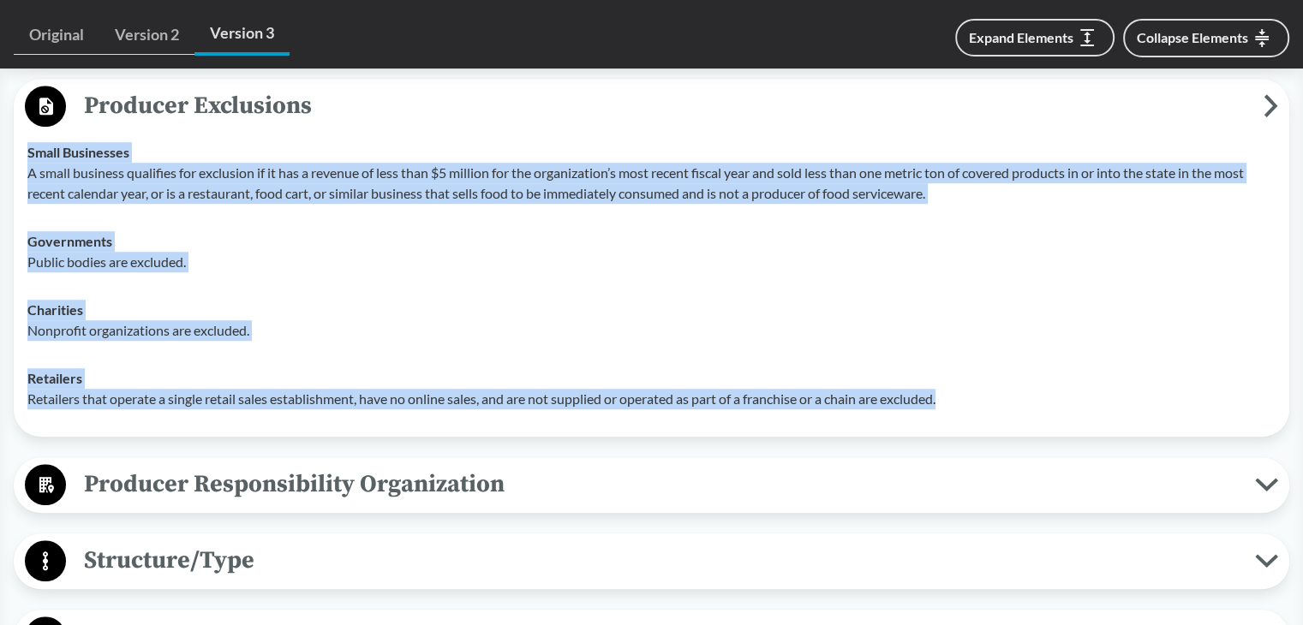
drag, startPoint x: 29, startPoint y: 152, endPoint x: 988, endPoint y: 401, distance: 990.3
click at [988, 401] on tbody "Small Businesses A small business qualifies for exclusion if it has a revenue o…" at bounding box center [651, 275] width 1263 height 295
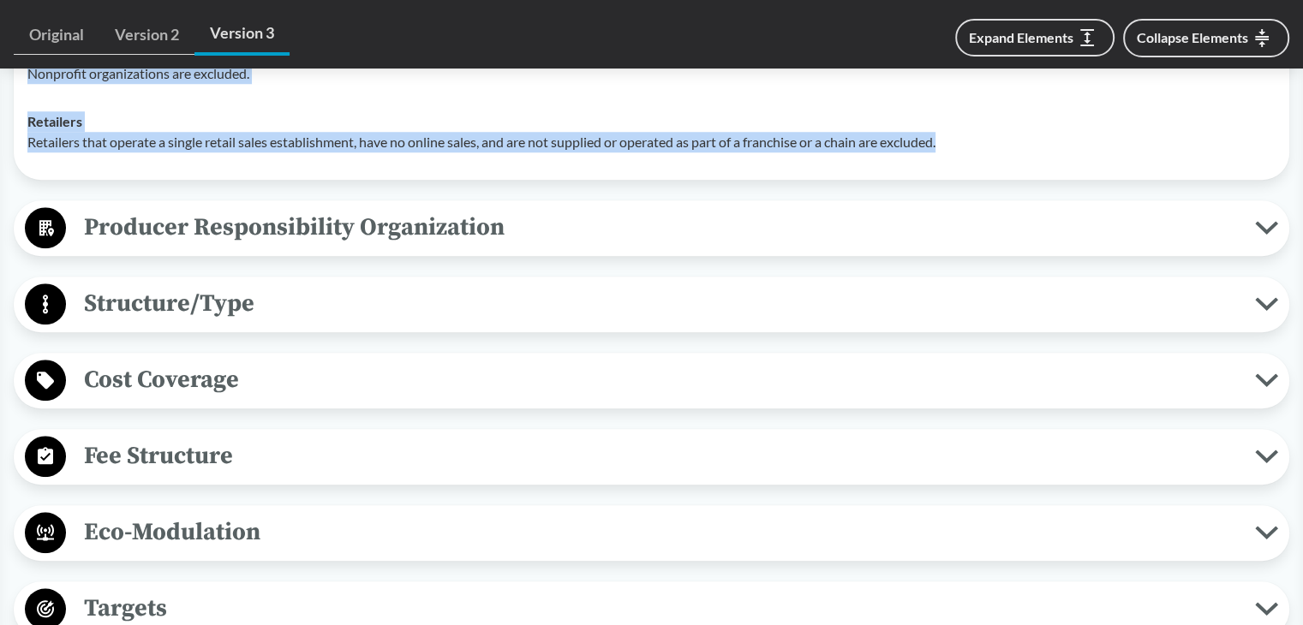
click at [231, 227] on span "Producer Responsibility Organization" at bounding box center [660, 227] width 1189 height 39
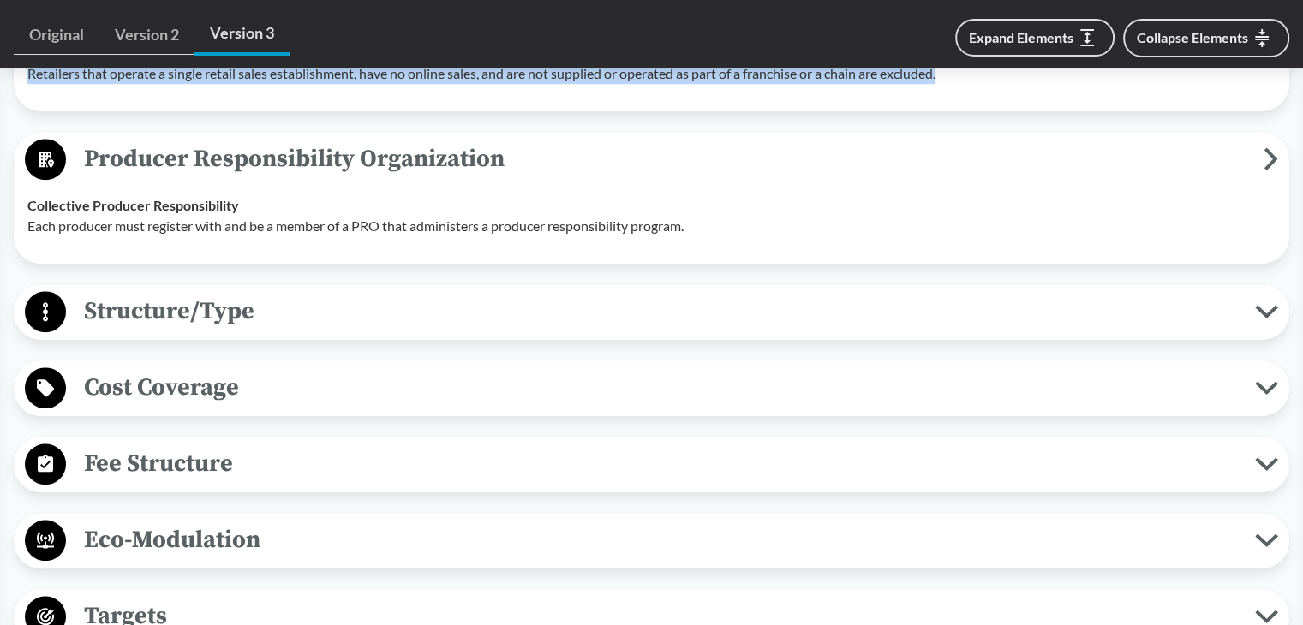
scroll to position [1627, 0]
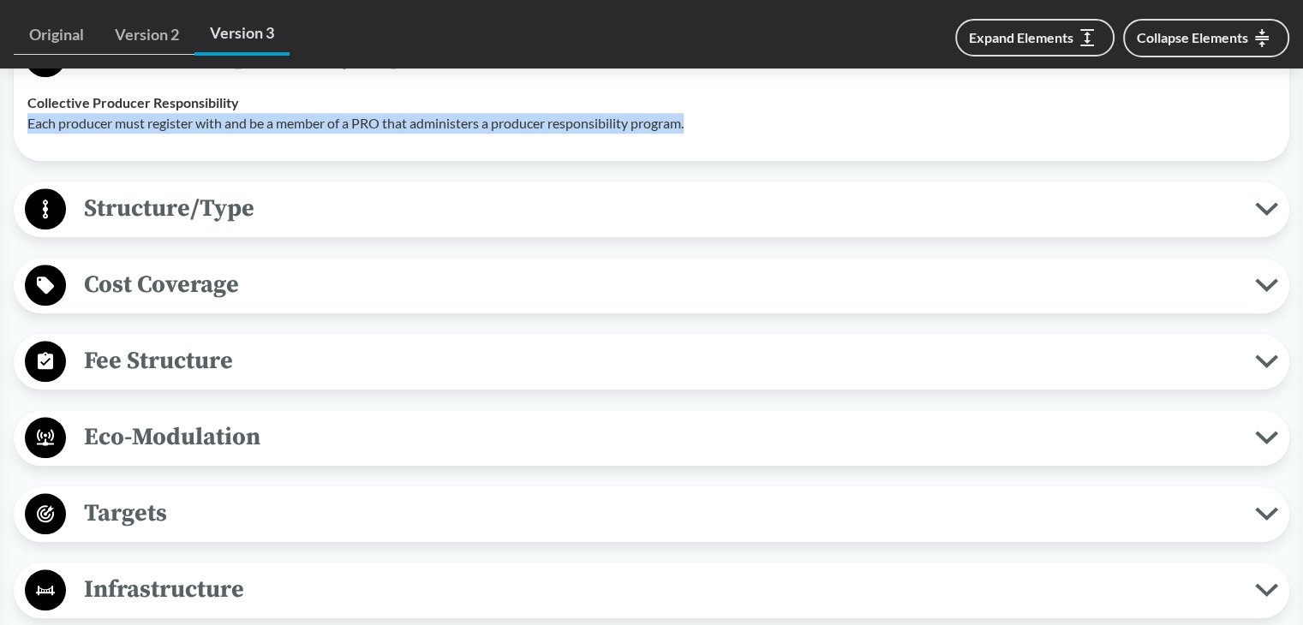
drag, startPoint x: 28, startPoint y: 118, endPoint x: 637, endPoint y: 141, distance: 609.4
click at [721, 141] on td "Collective Producer Responsibility Each producer must register with and be a me…" at bounding box center [651, 113] width 1263 height 69
click at [116, 134] on td "Collective Producer Responsibility Each producer must register with and be a me…" at bounding box center [651, 113] width 1263 height 69
drag, startPoint x: 33, startPoint y: 91, endPoint x: 743, endPoint y: 138, distance: 712.5
click at [743, 138] on td "Collective Producer Responsibility Each producer must register with and be a me…" at bounding box center [651, 113] width 1263 height 69
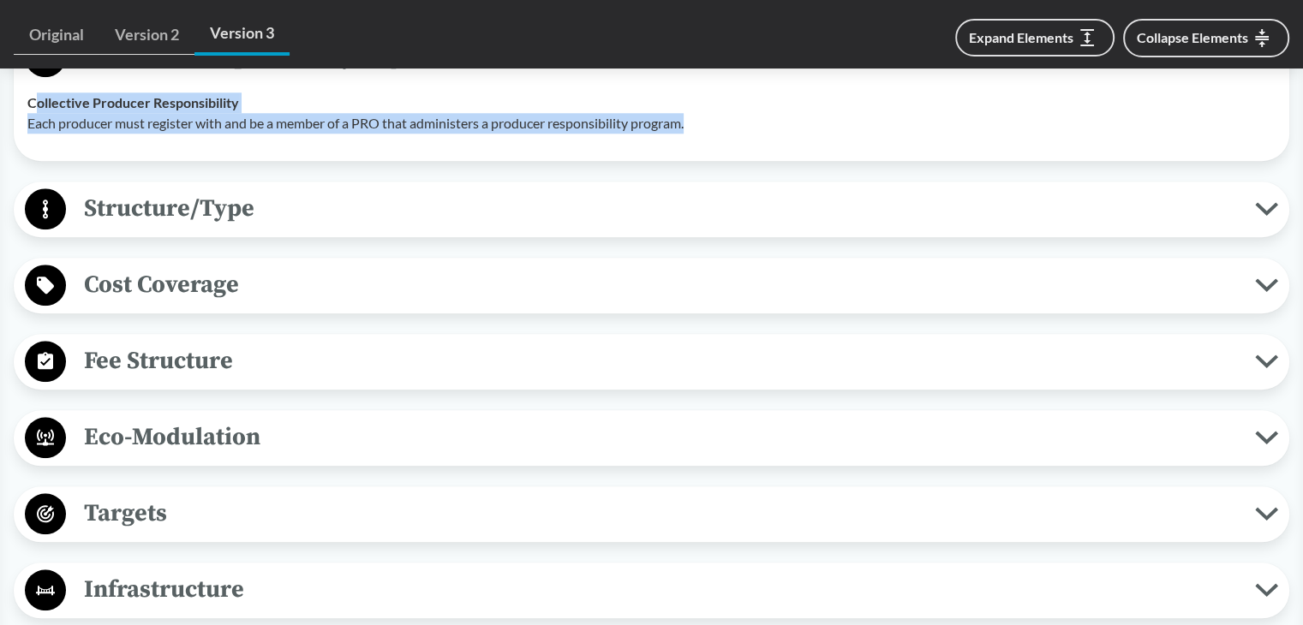
click at [367, 132] on td "Collective Producer Responsibility Each producer must register with and be a me…" at bounding box center [651, 113] width 1263 height 69
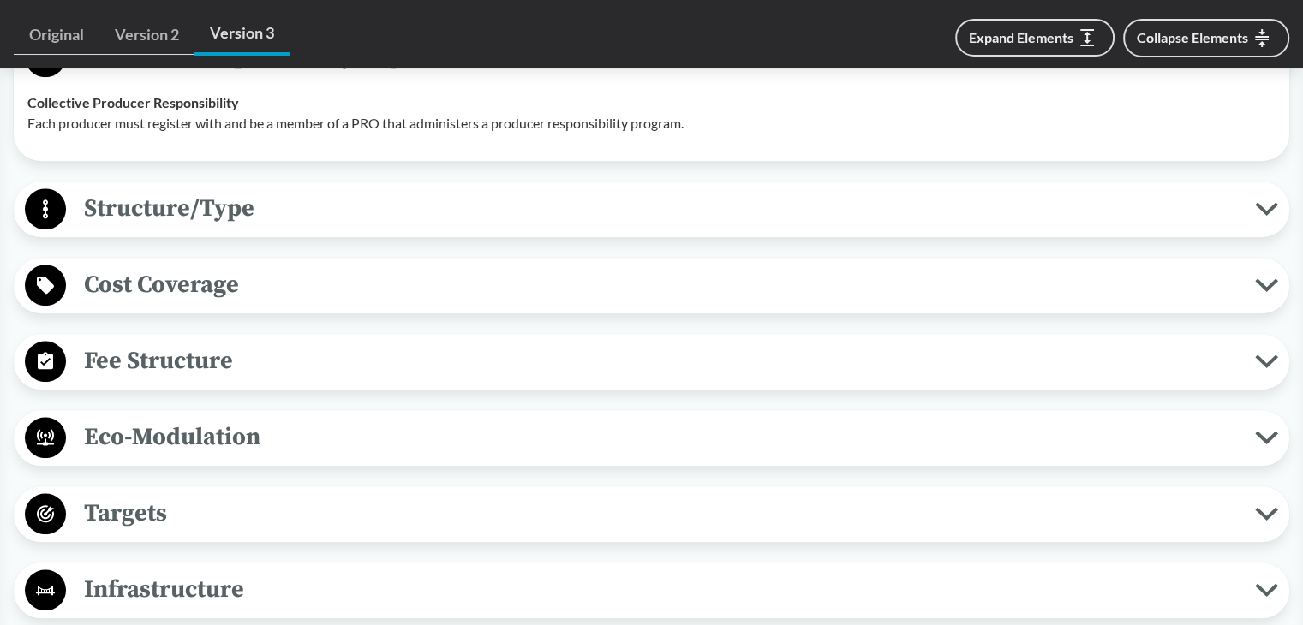
click at [22, 97] on td "Collective Producer Responsibility Each producer must register with and be a me…" at bounding box center [651, 113] width 1263 height 69
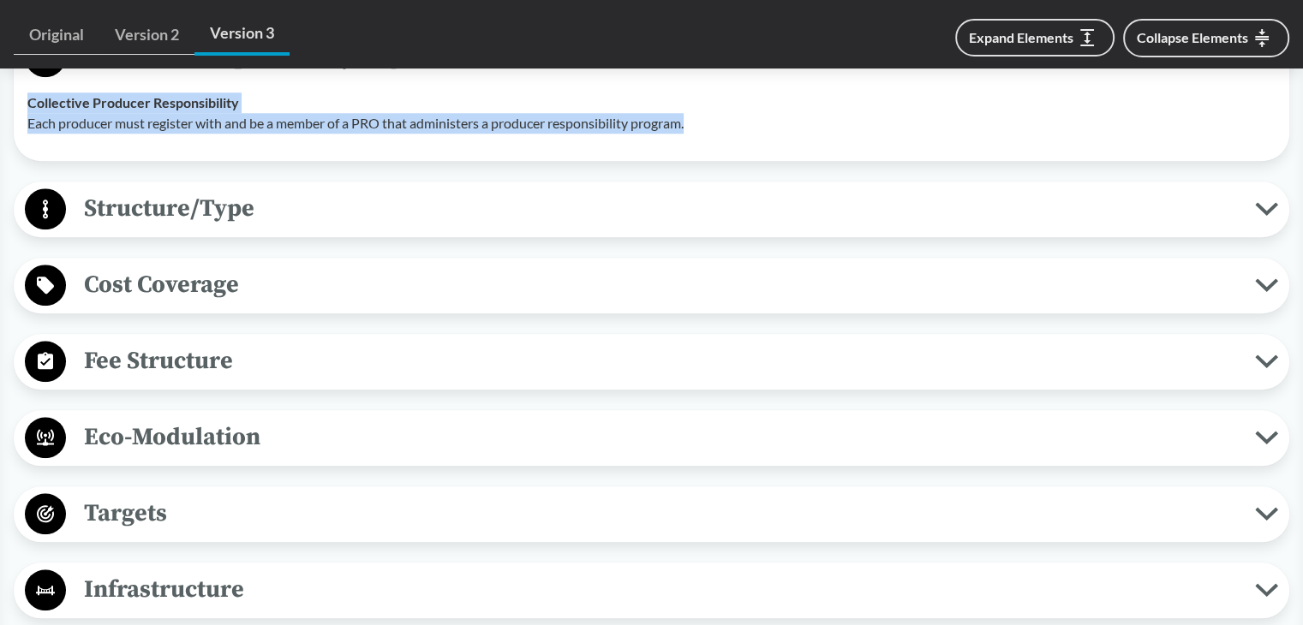
drag, startPoint x: 30, startPoint y: 100, endPoint x: 733, endPoint y: 121, distance: 703.5
click at [733, 121] on div "Collective Producer Responsibility Each producer must register with and be a me…" at bounding box center [651, 113] width 1248 height 41
click at [283, 126] on p "Each producer must register with and be a member of a PRO that administers a pr…" at bounding box center [651, 123] width 1248 height 21
drag, startPoint x: 26, startPoint y: 122, endPoint x: 813, endPoint y: 123, distance: 787.1
click at [813, 123] on td "Collective Producer Responsibility Each producer must register with and be a me…" at bounding box center [651, 113] width 1263 height 69
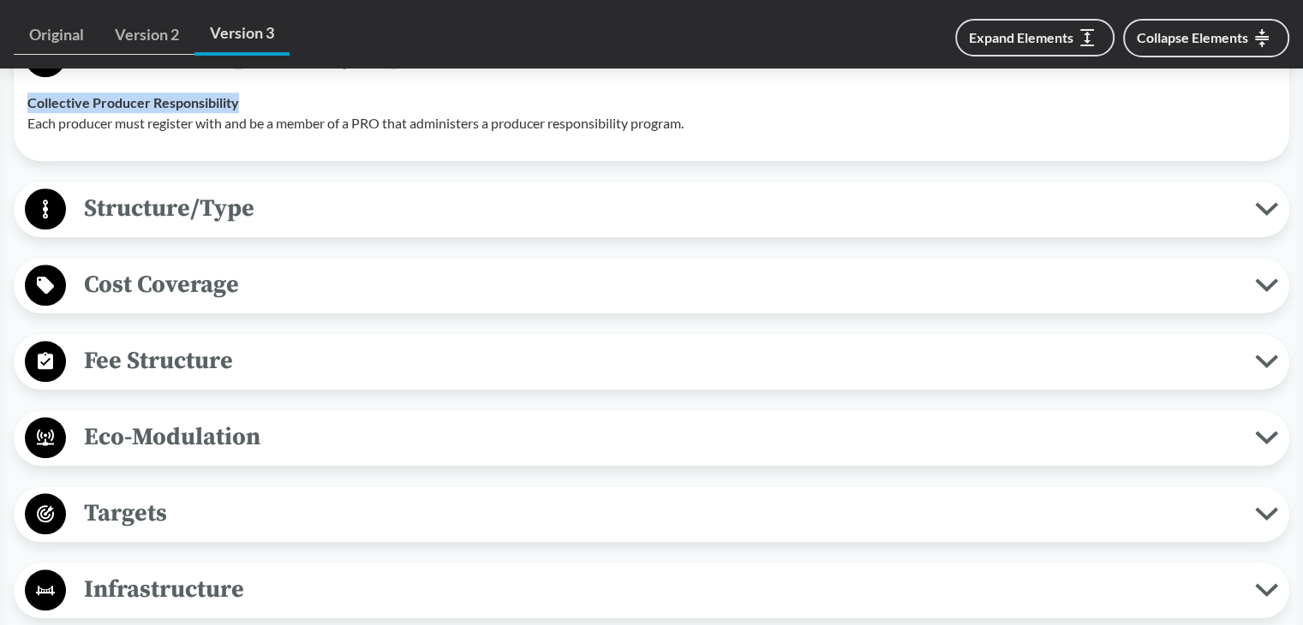
drag, startPoint x: 29, startPoint y: 95, endPoint x: 263, endPoint y: 95, distance: 233.8
click at [263, 95] on div "Collective Producer Responsibility Each producer must register with and be a me…" at bounding box center [651, 113] width 1248 height 41
click at [158, 217] on span "Structure/Type" at bounding box center [660, 208] width 1189 height 39
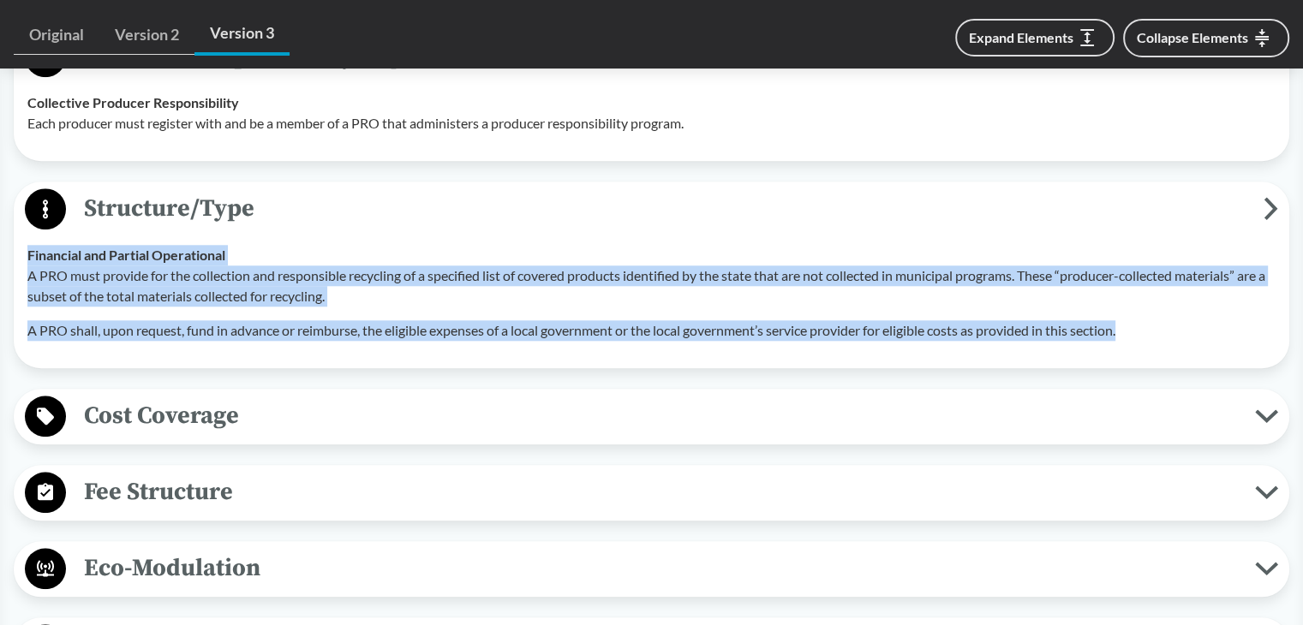
drag, startPoint x: 27, startPoint y: 251, endPoint x: 1179, endPoint y: 330, distance: 1153.9
click at [1179, 330] on div "Financial and Partial Operational A PRO must provide for the collection and res…" at bounding box center [651, 293] width 1248 height 96
click at [325, 252] on div "Financial and Partial Operational A PRO must provide for the collection and res…" at bounding box center [651, 293] width 1248 height 96
click at [98, 261] on strong "Financial and Partial Operational" at bounding box center [126, 255] width 198 height 16
drag, startPoint x: 27, startPoint y: 251, endPoint x: 1167, endPoint y: 326, distance: 1142.5
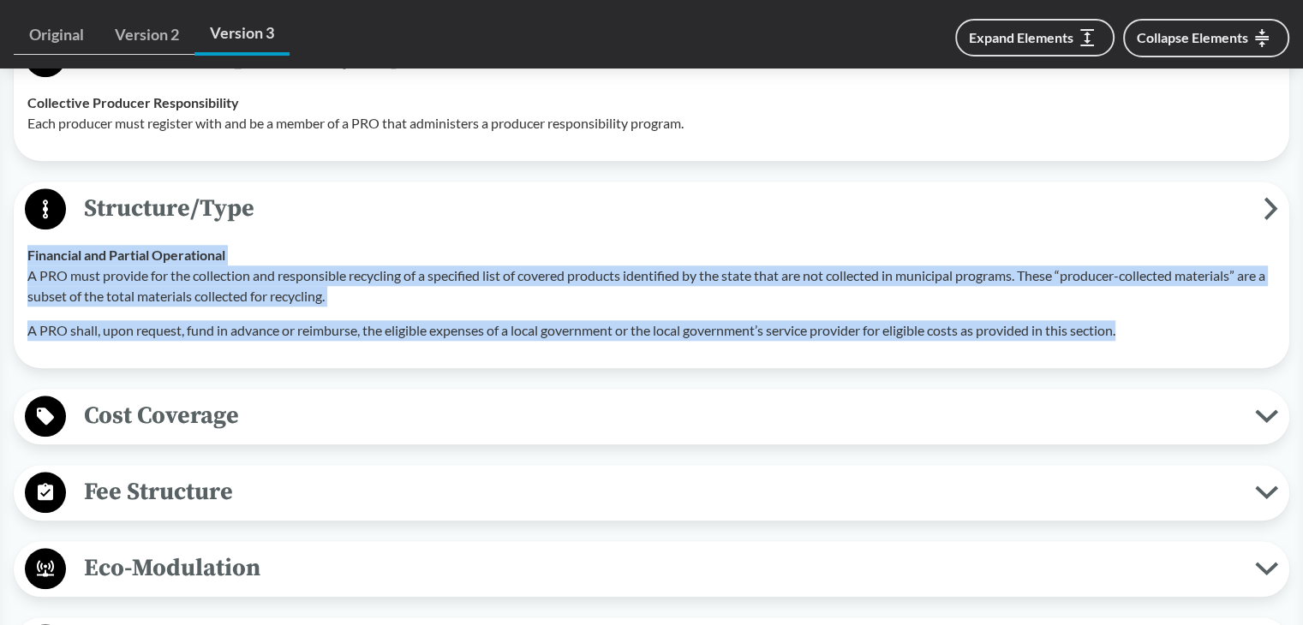
click at [1167, 326] on td "Financial and Partial Operational A PRO must provide for the collection and res…" at bounding box center [651, 292] width 1263 height 123
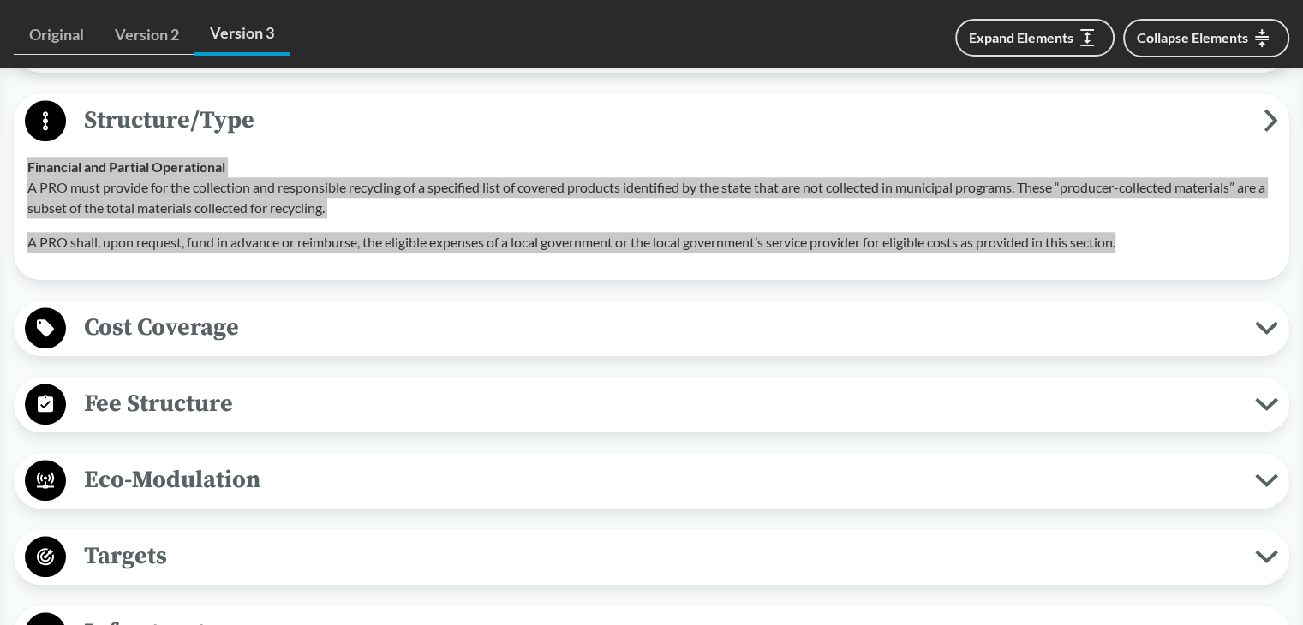
scroll to position [1799, 0]
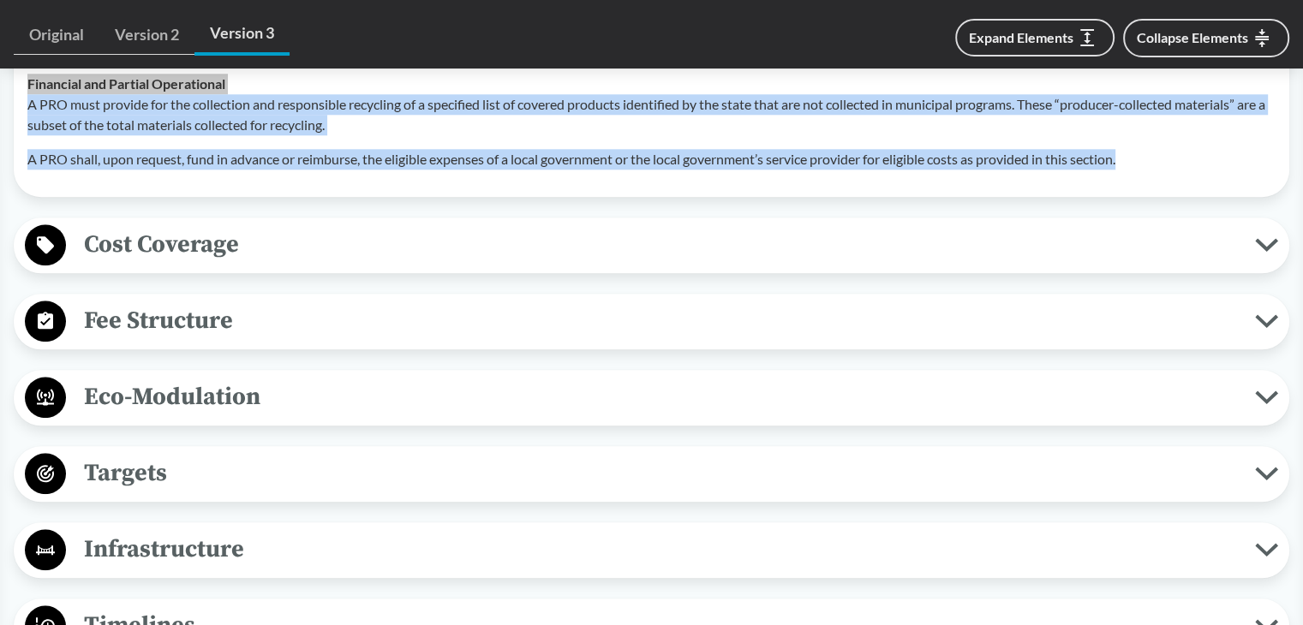
click at [181, 260] on span "Cost Coverage" at bounding box center [660, 244] width 1189 height 39
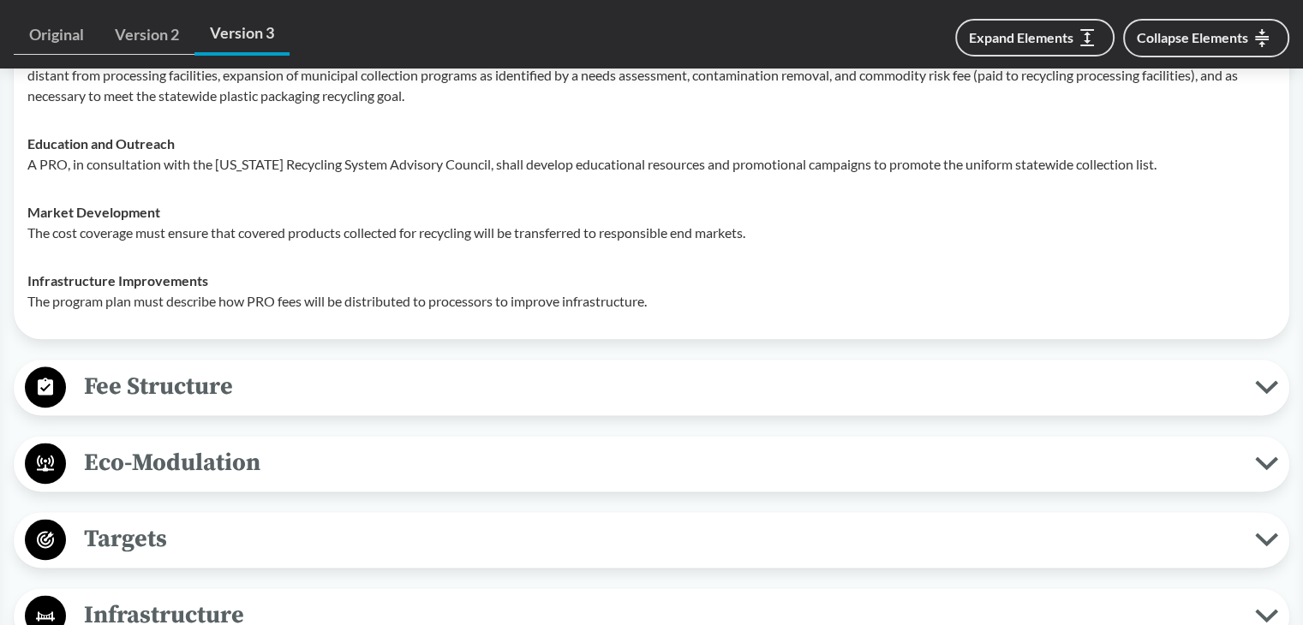
click at [158, 402] on span "Fee Structure" at bounding box center [660, 386] width 1189 height 39
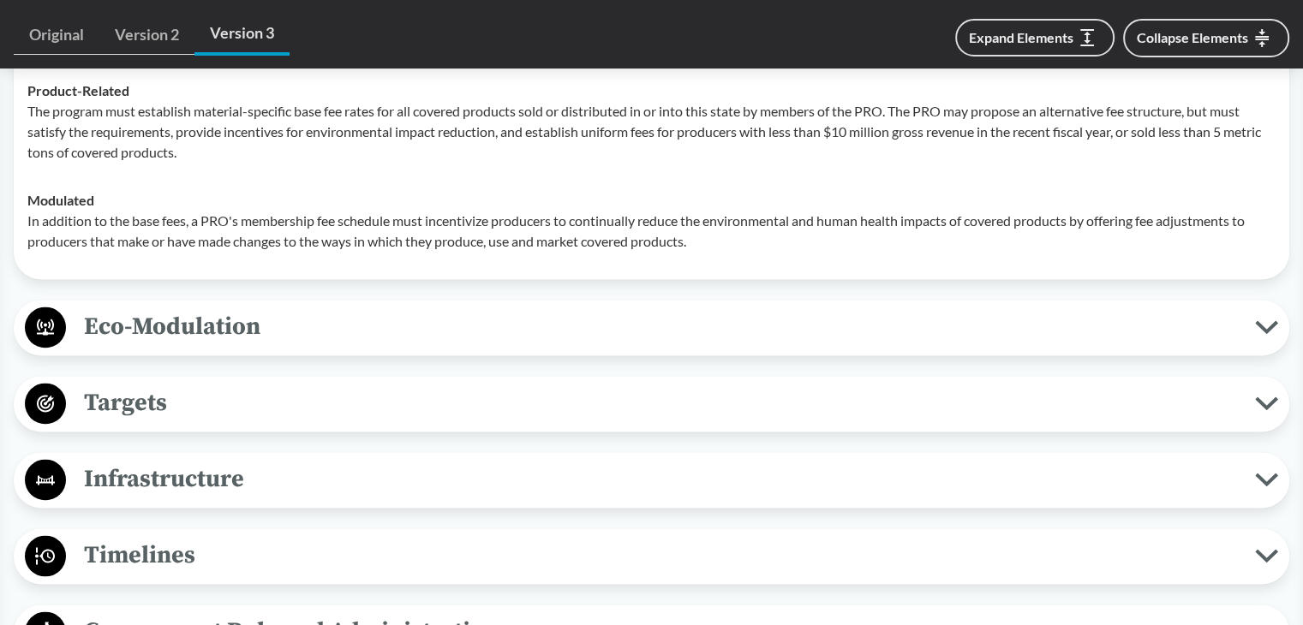
click at [177, 329] on span "Eco-Modulation" at bounding box center [660, 326] width 1189 height 39
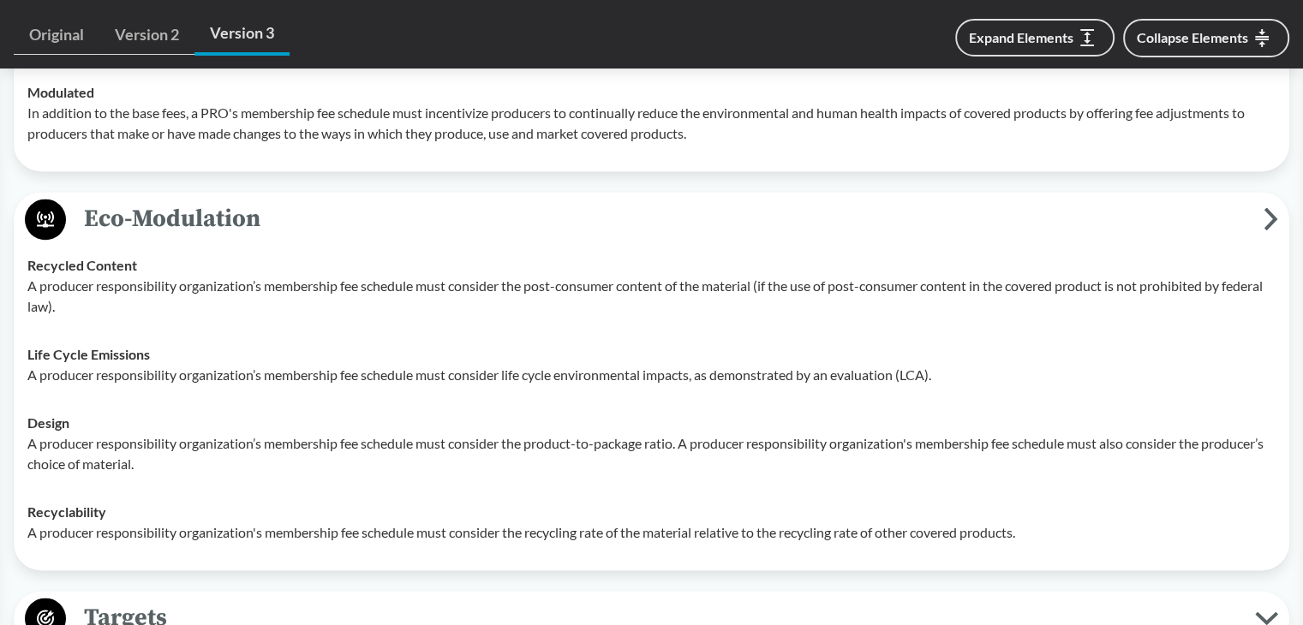
scroll to position [2741, 0]
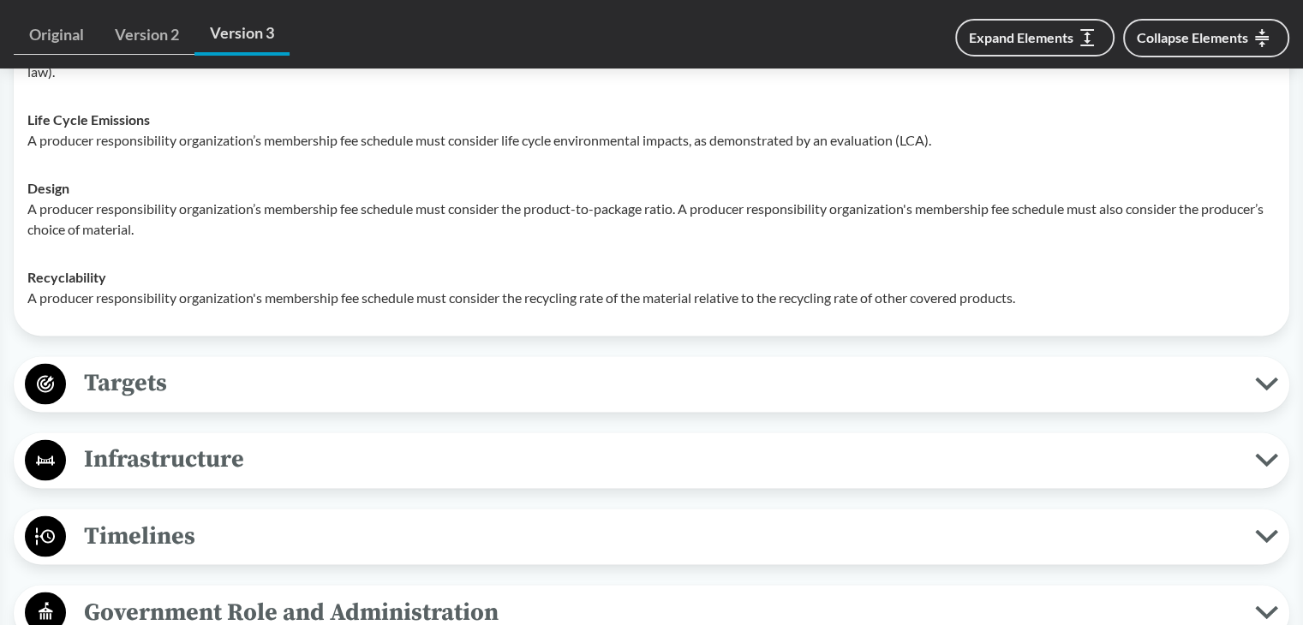
click at [137, 384] on span "Targets" at bounding box center [660, 383] width 1189 height 39
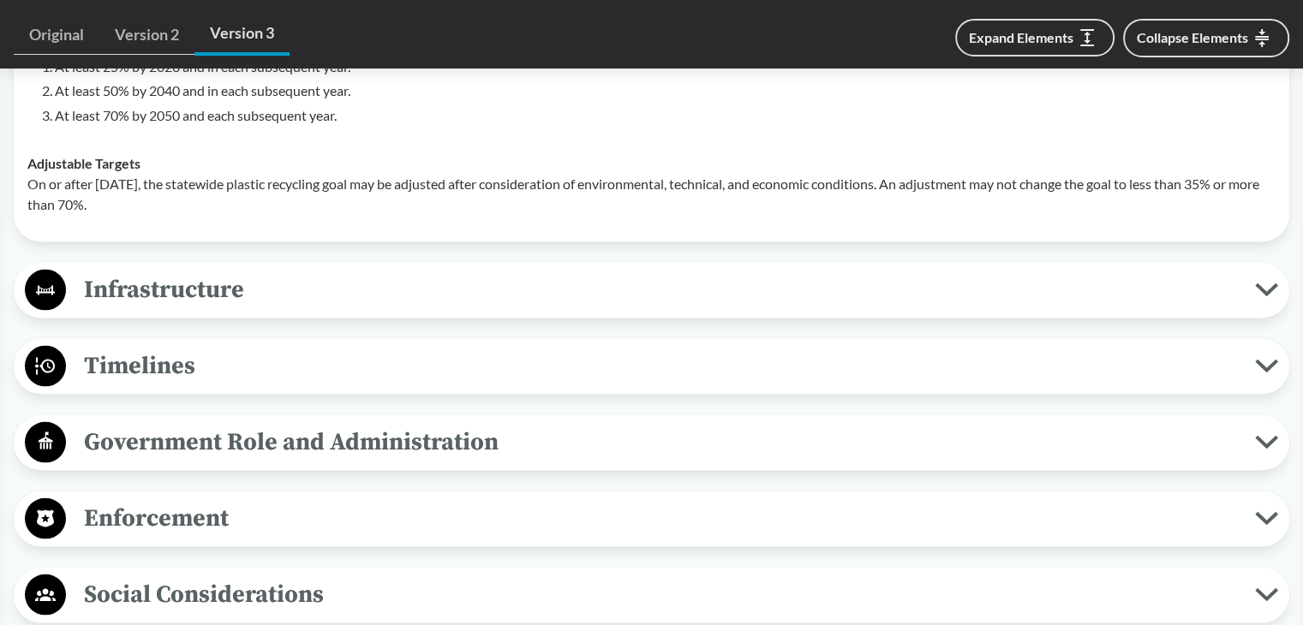
scroll to position [3169, 0]
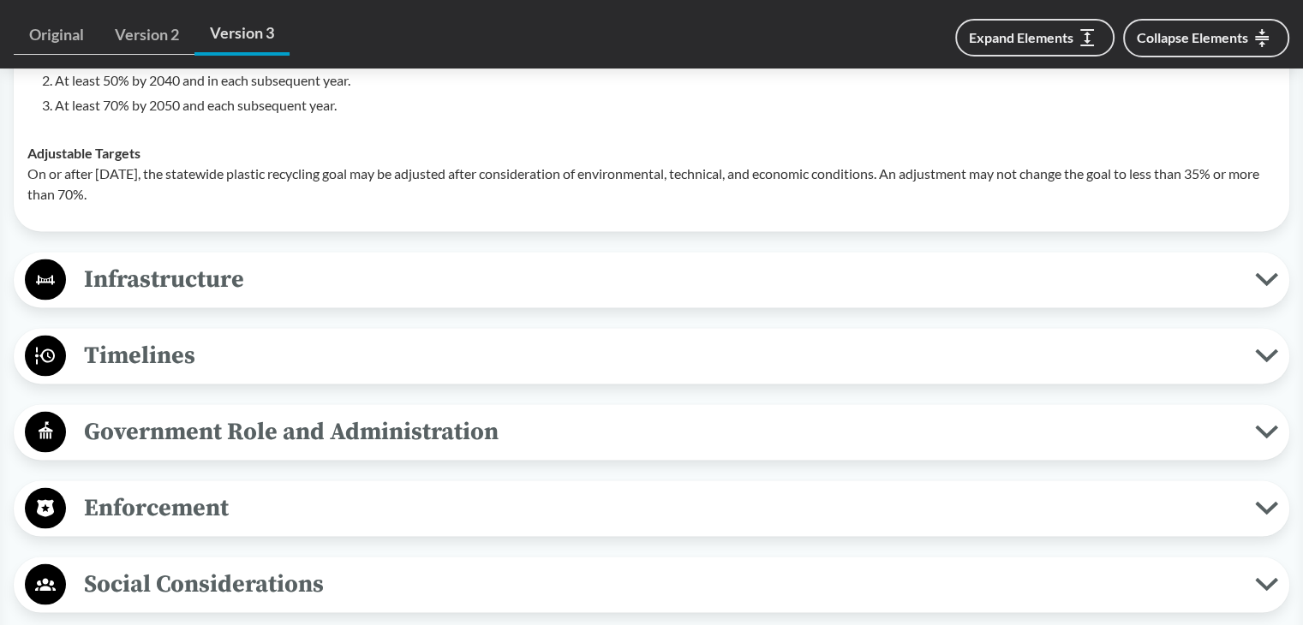
click at [154, 355] on span "Timelines" at bounding box center [660, 355] width 1189 height 39
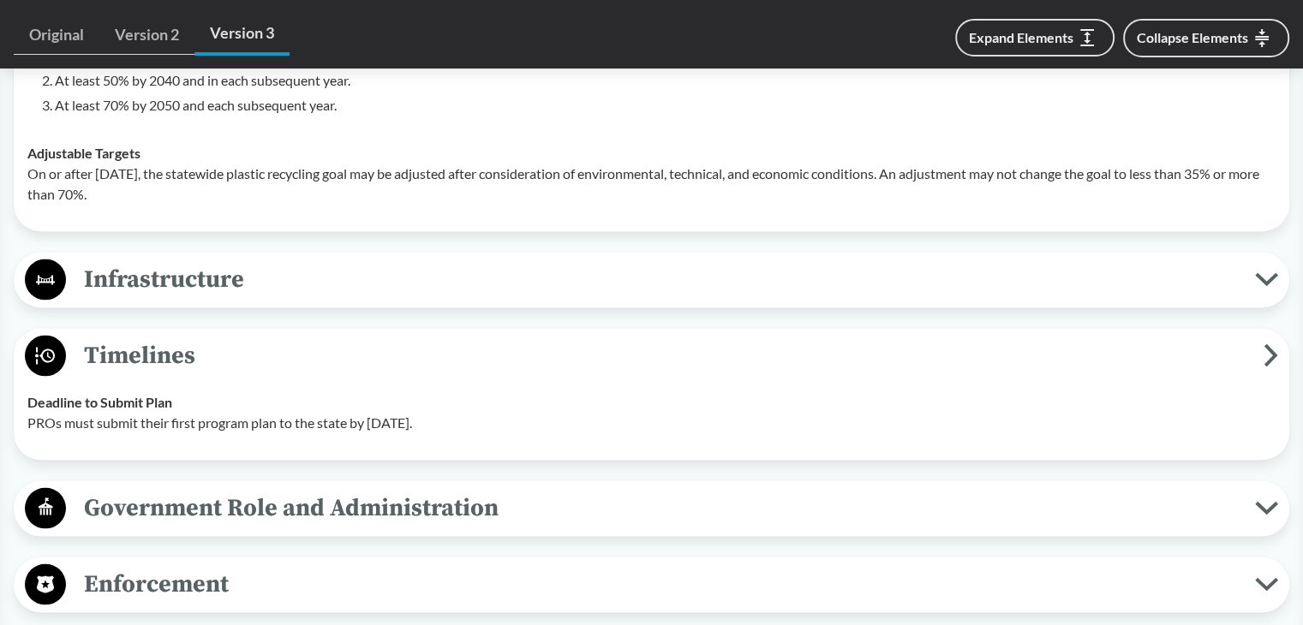
drag, startPoint x: 29, startPoint y: 421, endPoint x: 480, endPoint y: 428, distance: 450.6
click at [480, 428] on p "PROs must submit their first program plan to the state by March 31, 2024." at bounding box center [651, 422] width 1248 height 21
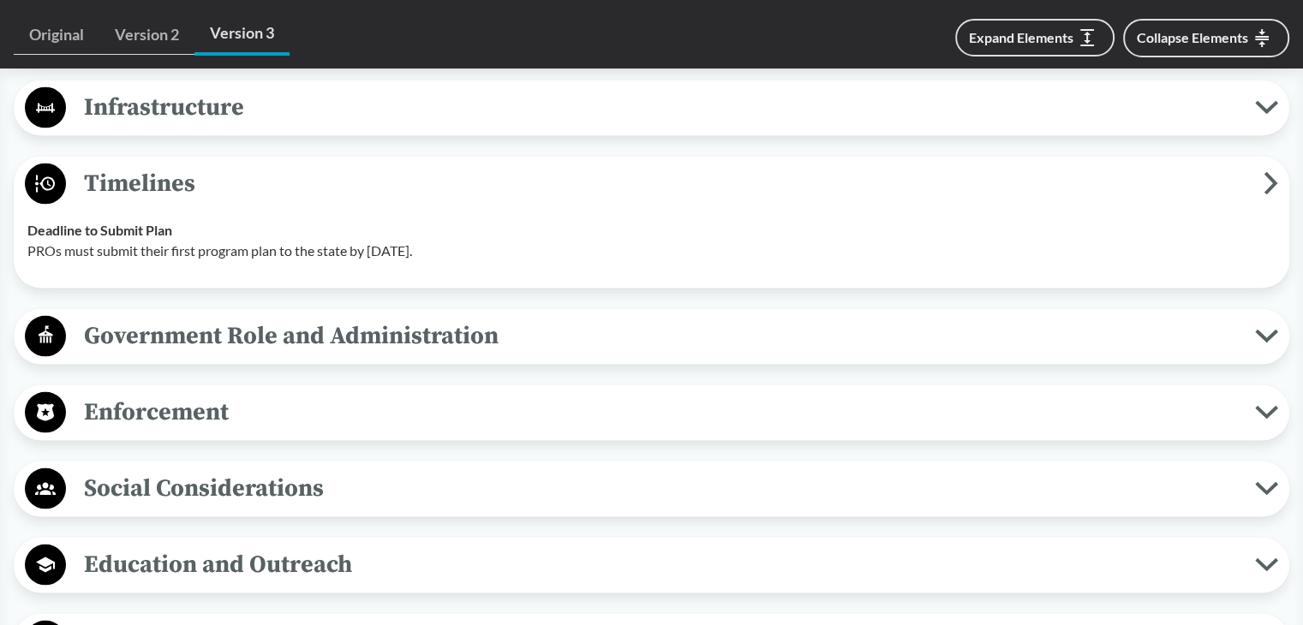
scroll to position [3769, 0]
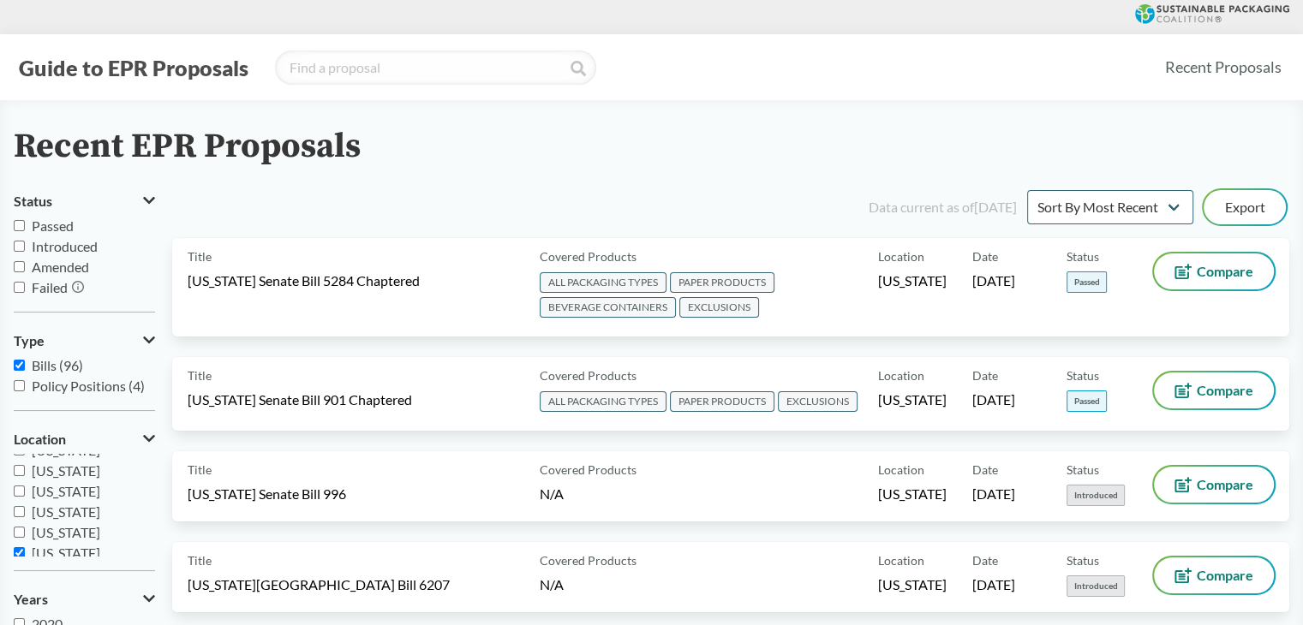
scroll to position [370, 0]
click at [52, 528] on span "[US_STATE]" at bounding box center [66, 525] width 69 height 16
click at [25, 528] on input "[US_STATE]" at bounding box center [19, 525] width 11 height 11
checkbox input "false"
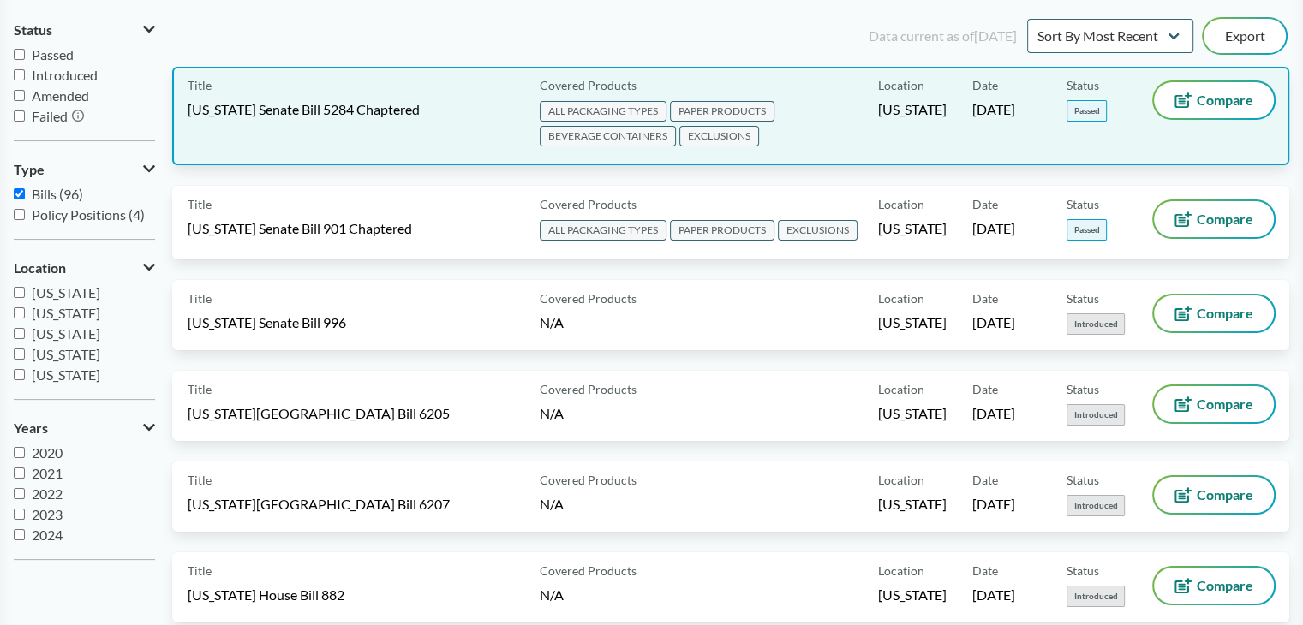
scroll to position [0, 0]
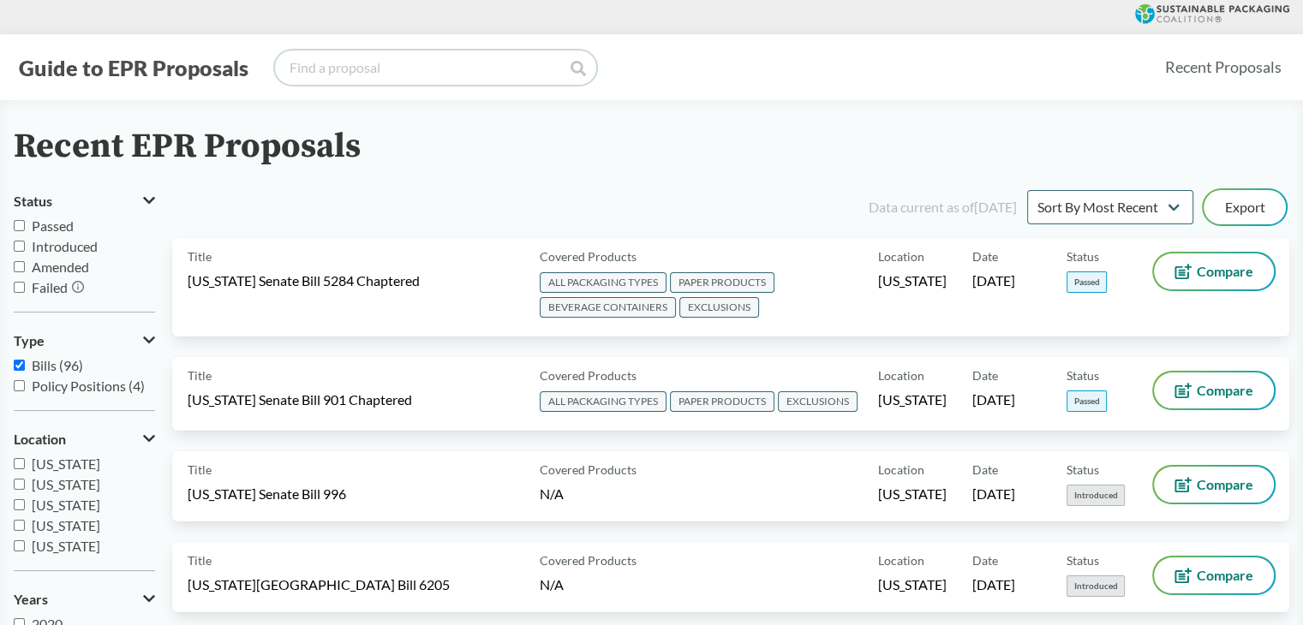
click at [385, 68] on input "search" at bounding box center [435, 68] width 321 height 34
type input "[US_STATE]"
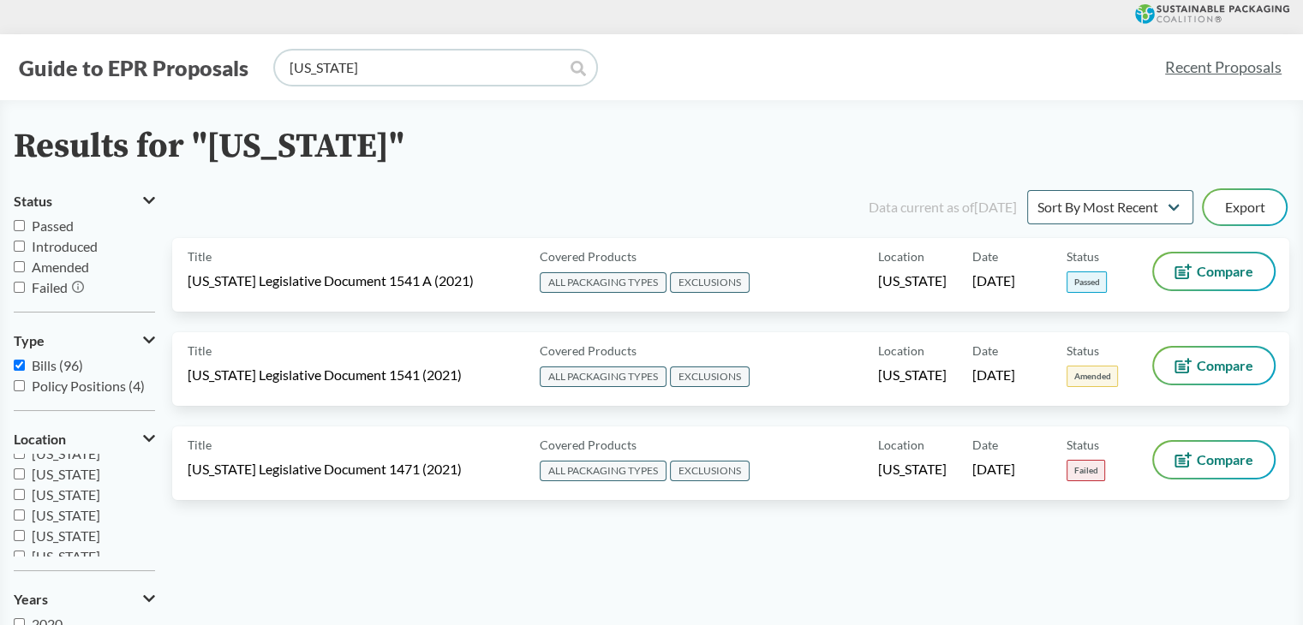
scroll to position [370, 0]
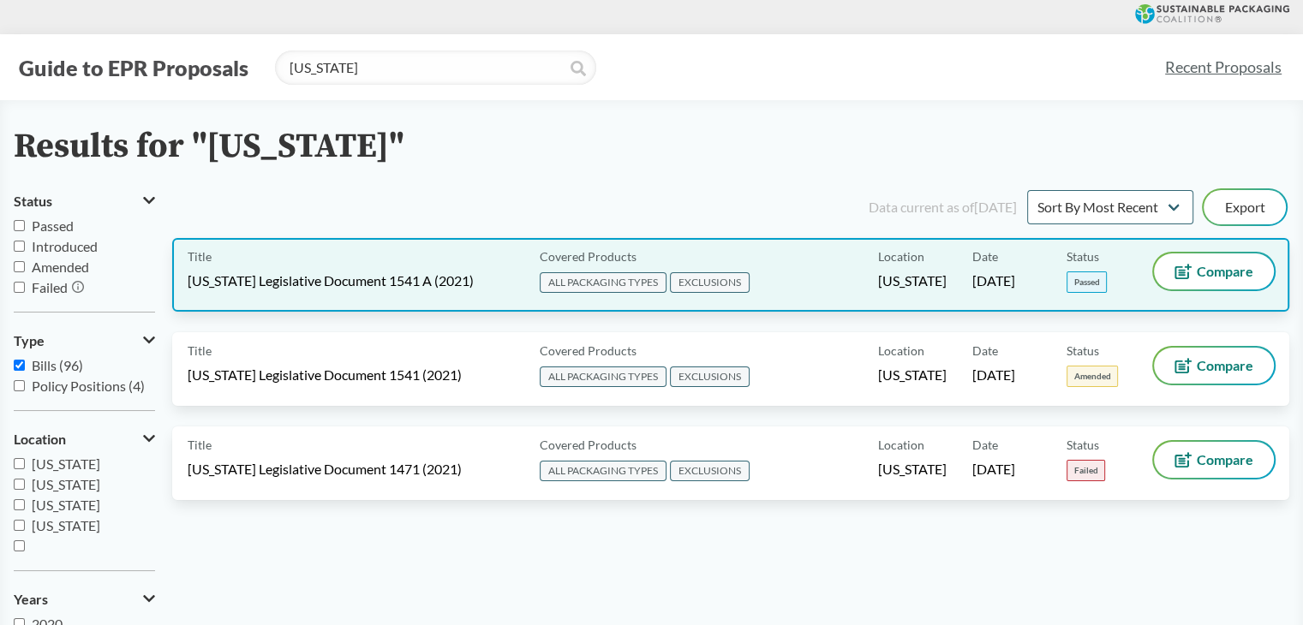
click at [806, 272] on div "Covered Products ALL PACKAGING TYPES EXCLUSIONS" at bounding box center [705, 275] width 345 height 43
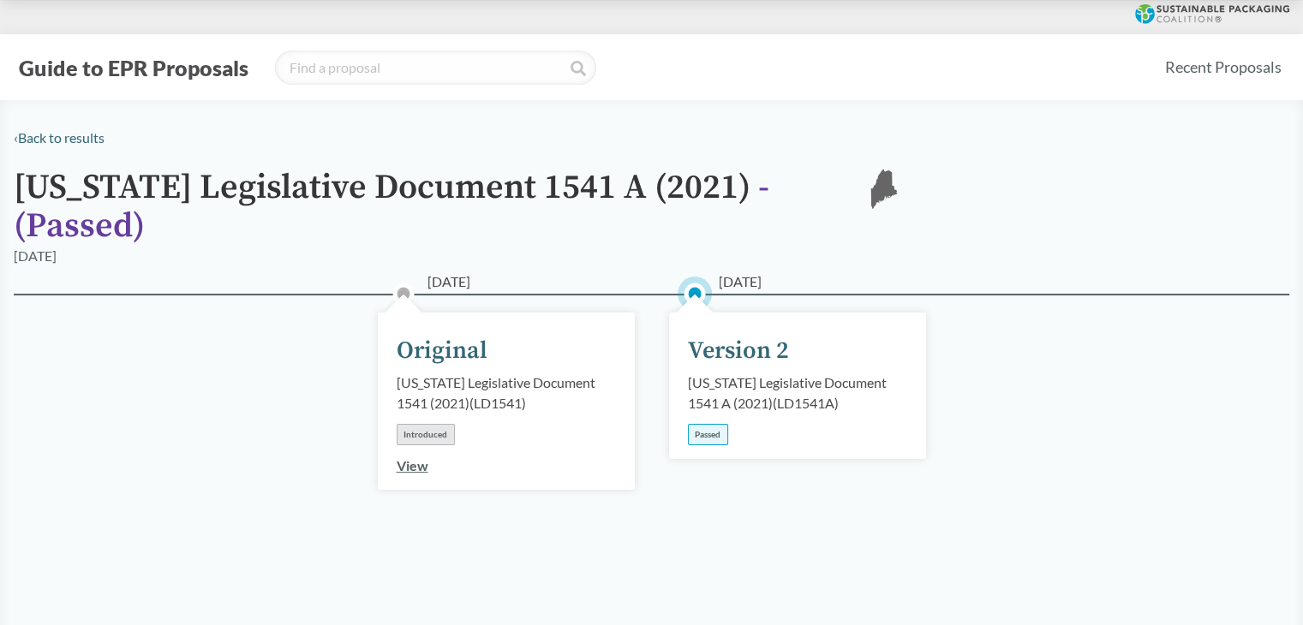
click at [733, 182] on span "- ( Passed )" at bounding box center [391, 206] width 755 height 81
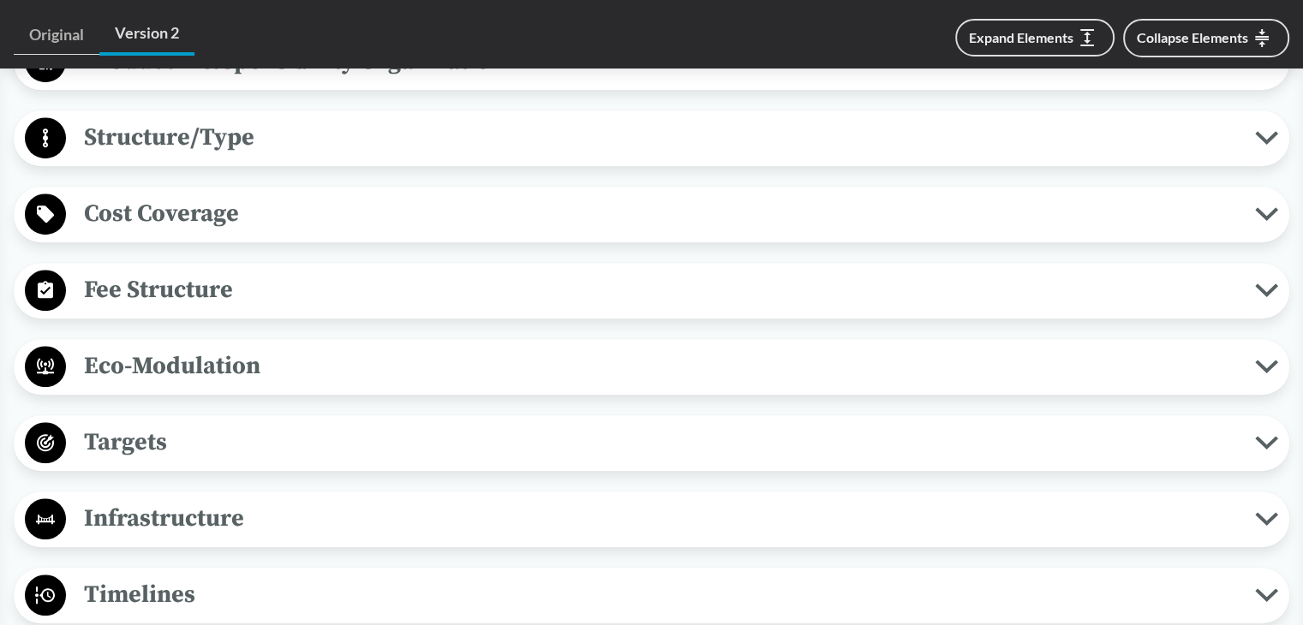
scroll to position [600, 0]
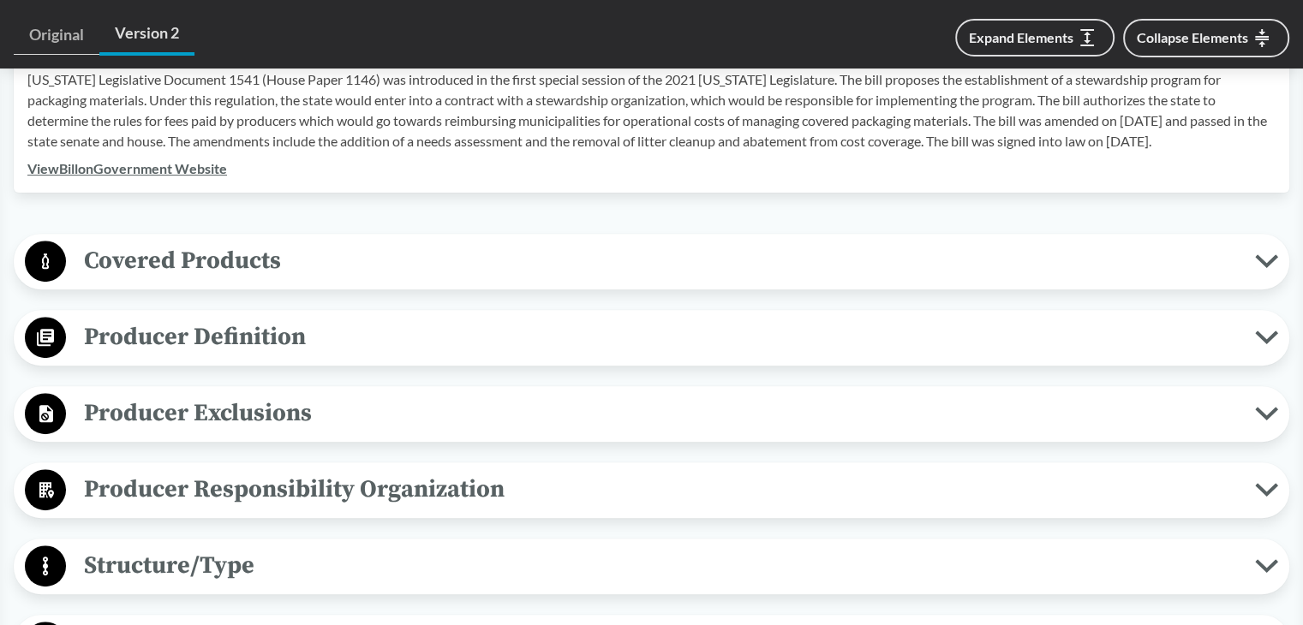
click at [288, 240] on button "Covered Products" at bounding box center [651, 262] width 1263 height 44
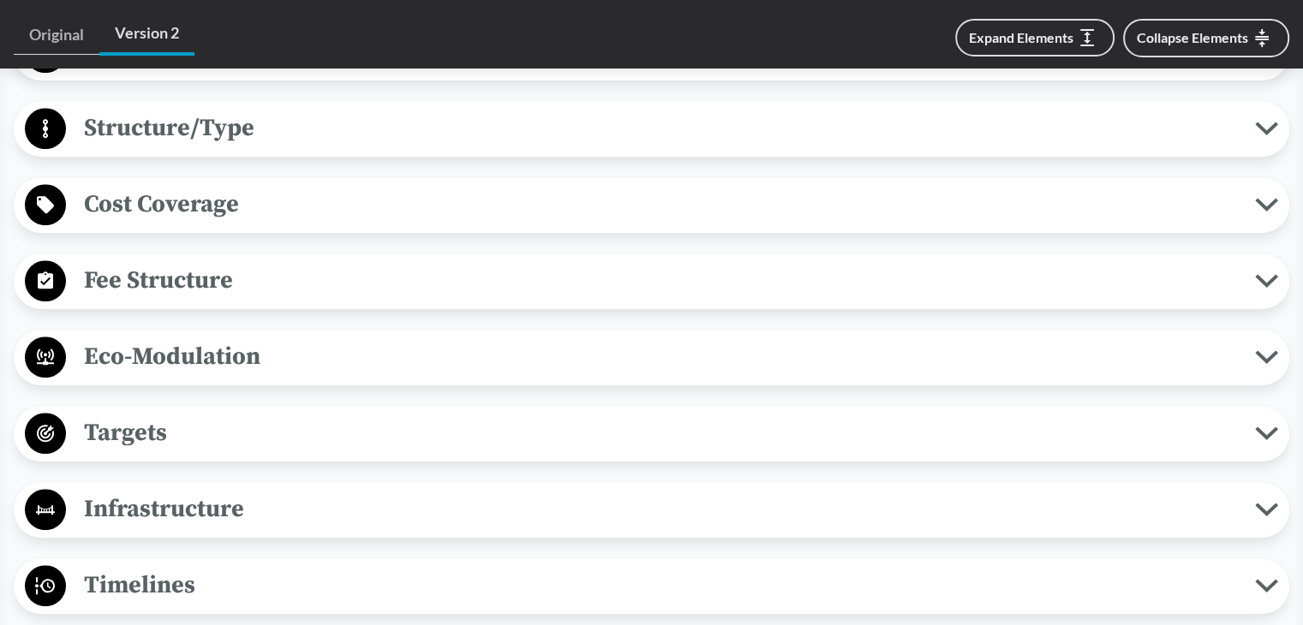
scroll to position [942, 0]
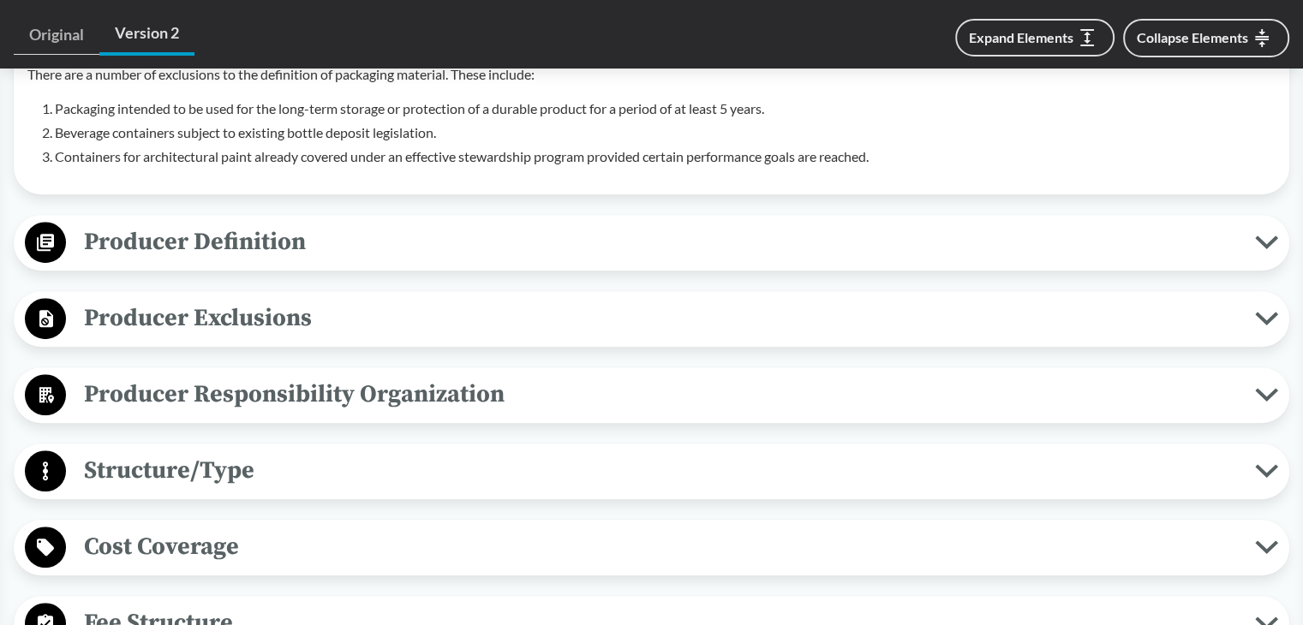
click at [285, 221] on button "Producer Definition" at bounding box center [651, 243] width 1263 height 44
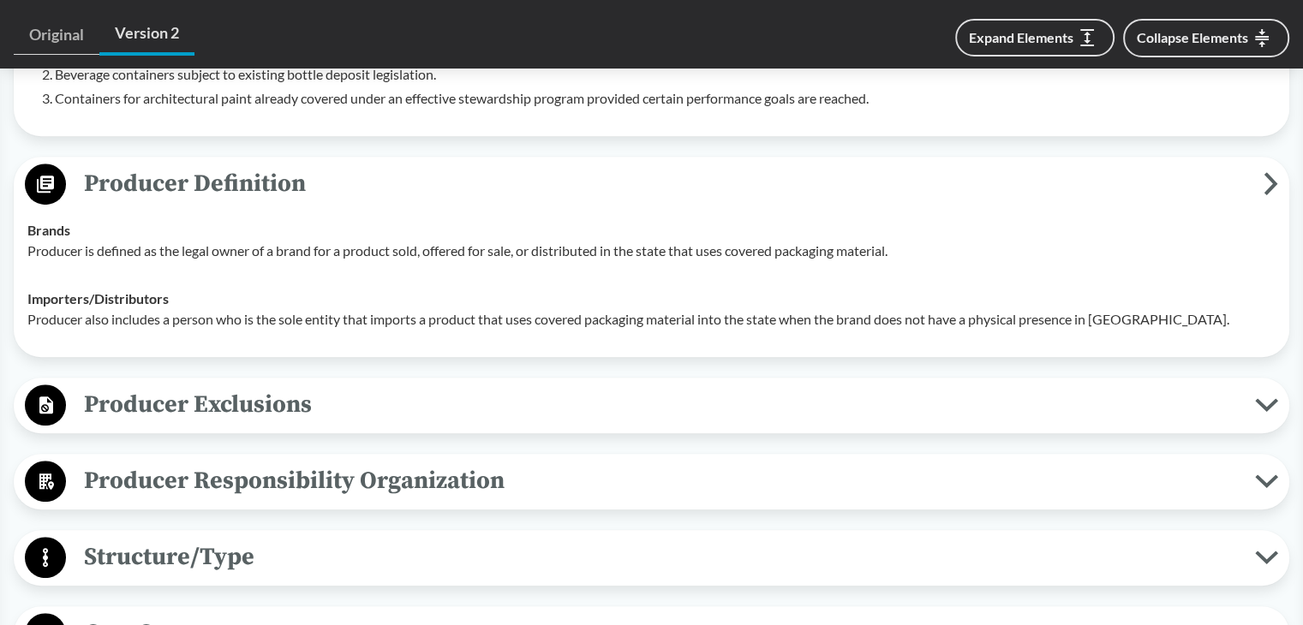
scroll to position [1028, 0]
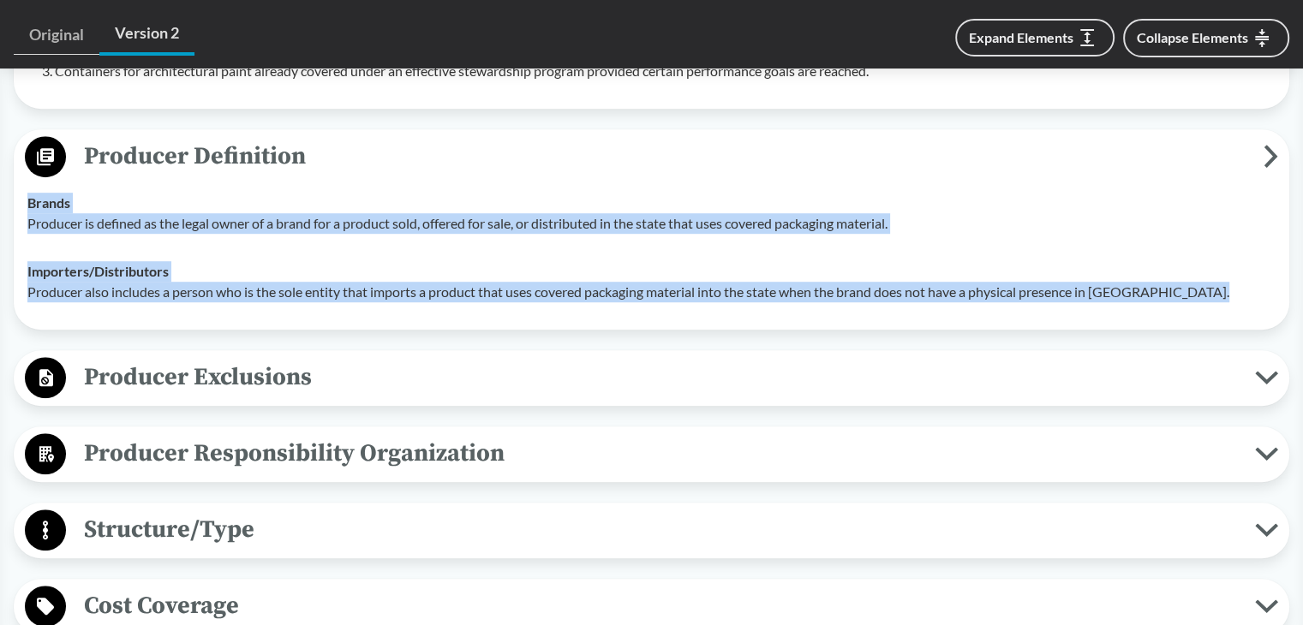
drag, startPoint x: 25, startPoint y: 172, endPoint x: 1251, endPoint y: 276, distance: 1230.9
click at [1251, 276] on tbody "Brands Producer is defined as the legal owner of a brand for a product sold, of…" at bounding box center [651, 247] width 1263 height 137
click at [164, 358] on span "Producer Exclusions" at bounding box center [660, 377] width 1189 height 39
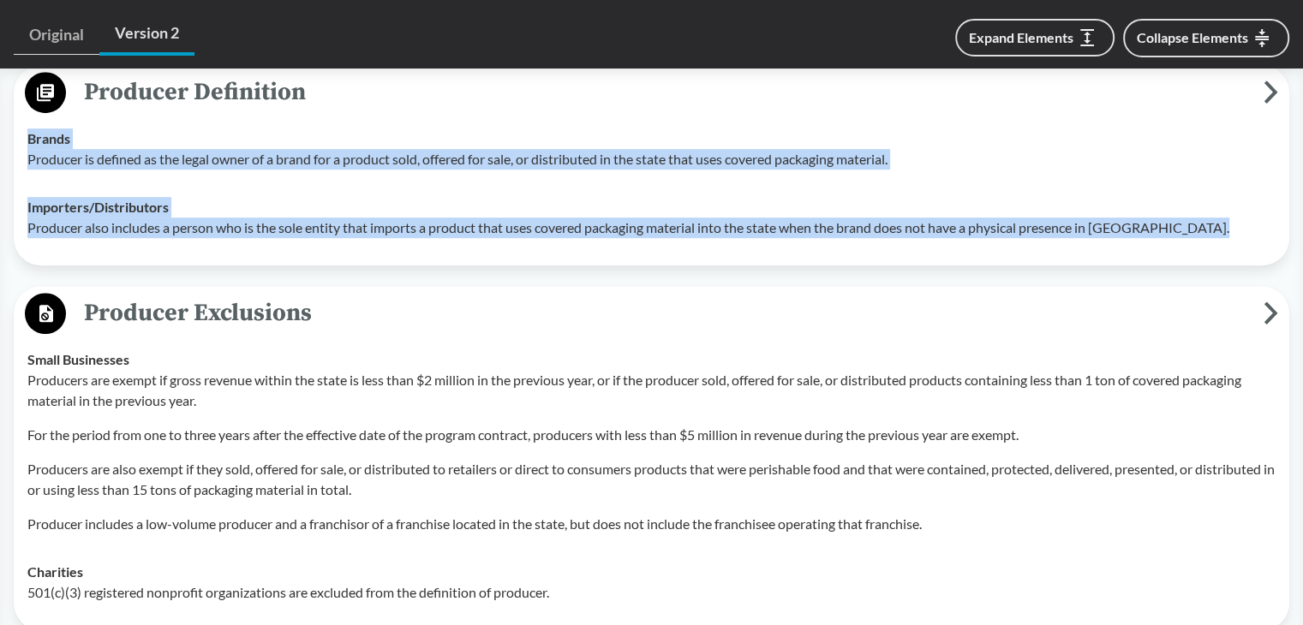
scroll to position [1285, 0]
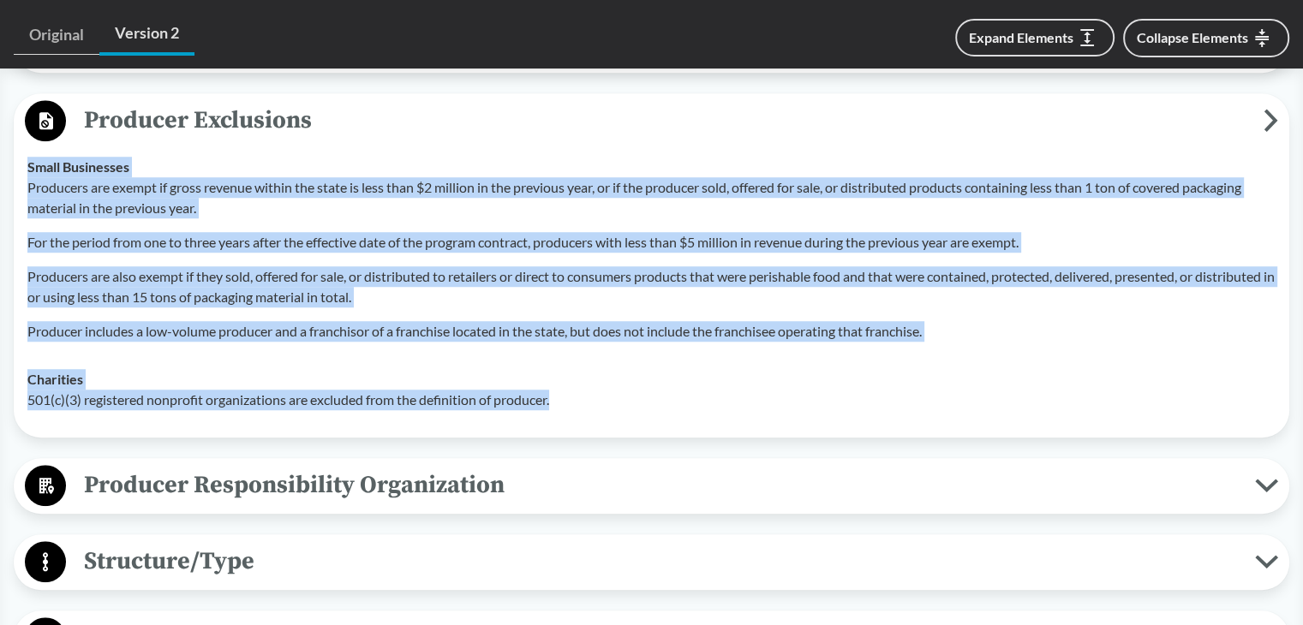
drag, startPoint x: 30, startPoint y: 142, endPoint x: 616, endPoint y: 383, distance: 633.4
click at [616, 383] on tbody "Small Businesses Producers are exempt if gross revenue within the state is less…" at bounding box center [651, 283] width 1263 height 281
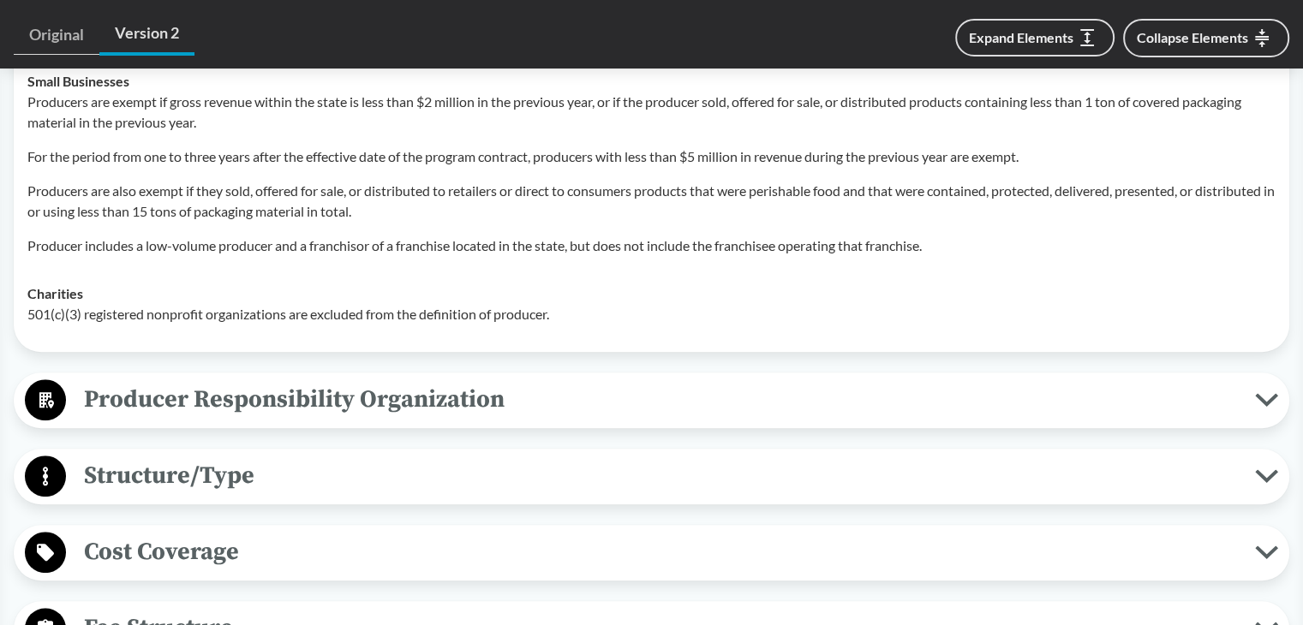
click at [325, 327] on div "Covered Products All Packaging Types Packaging material is defined as a materia…" at bounding box center [651, 441] width 1275 height 1956
click at [318, 380] on span "Producer Responsibility Organization" at bounding box center [660, 399] width 1189 height 39
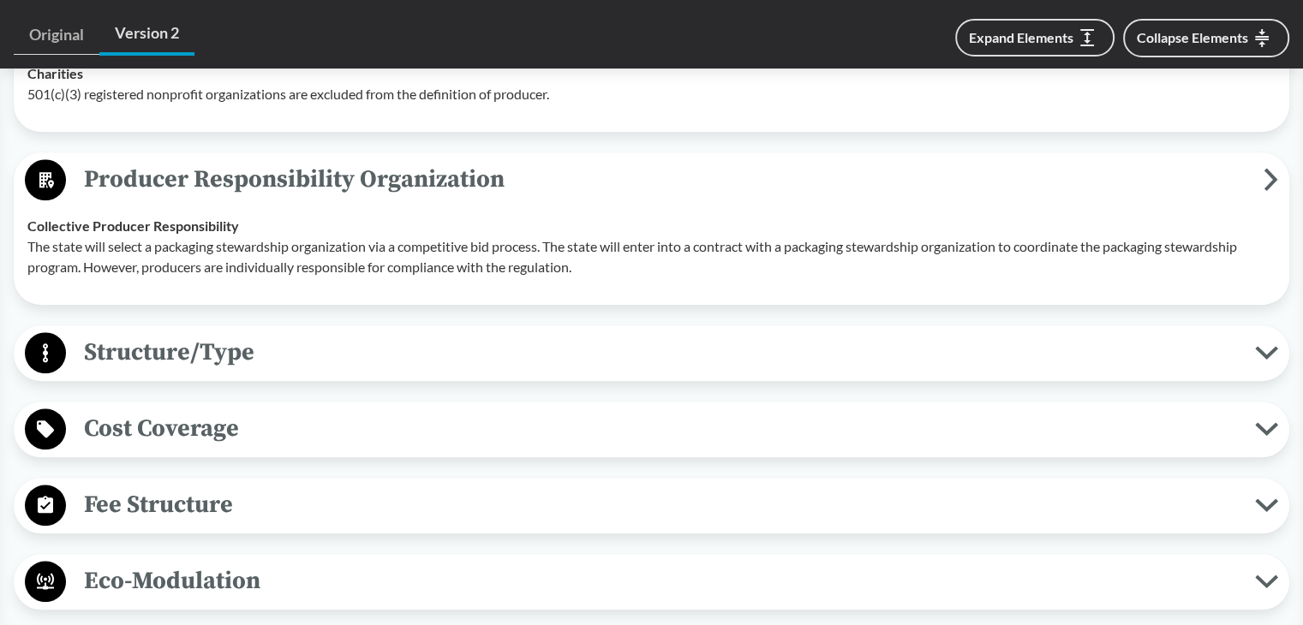
scroll to position [1627, 0]
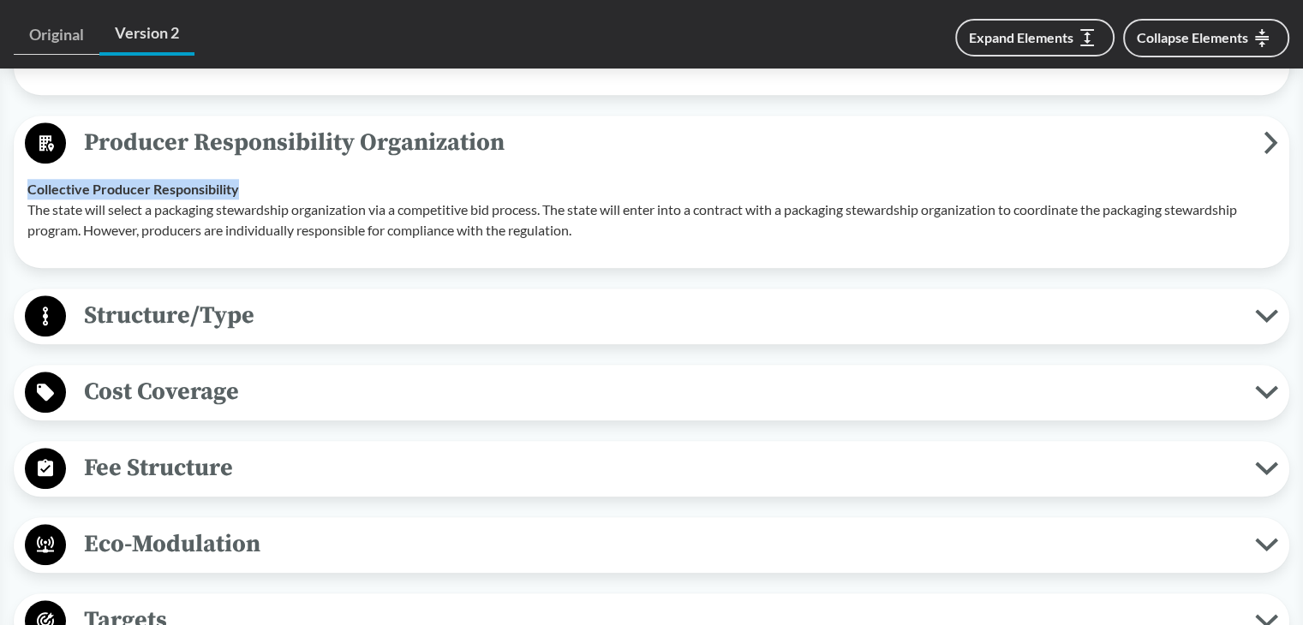
drag, startPoint x: 27, startPoint y: 158, endPoint x: 254, endPoint y: 163, distance: 227.9
click at [254, 165] on td "Collective Producer Responsibility The state will select a packaging stewardshi…" at bounding box center [651, 209] width 1263 height 89
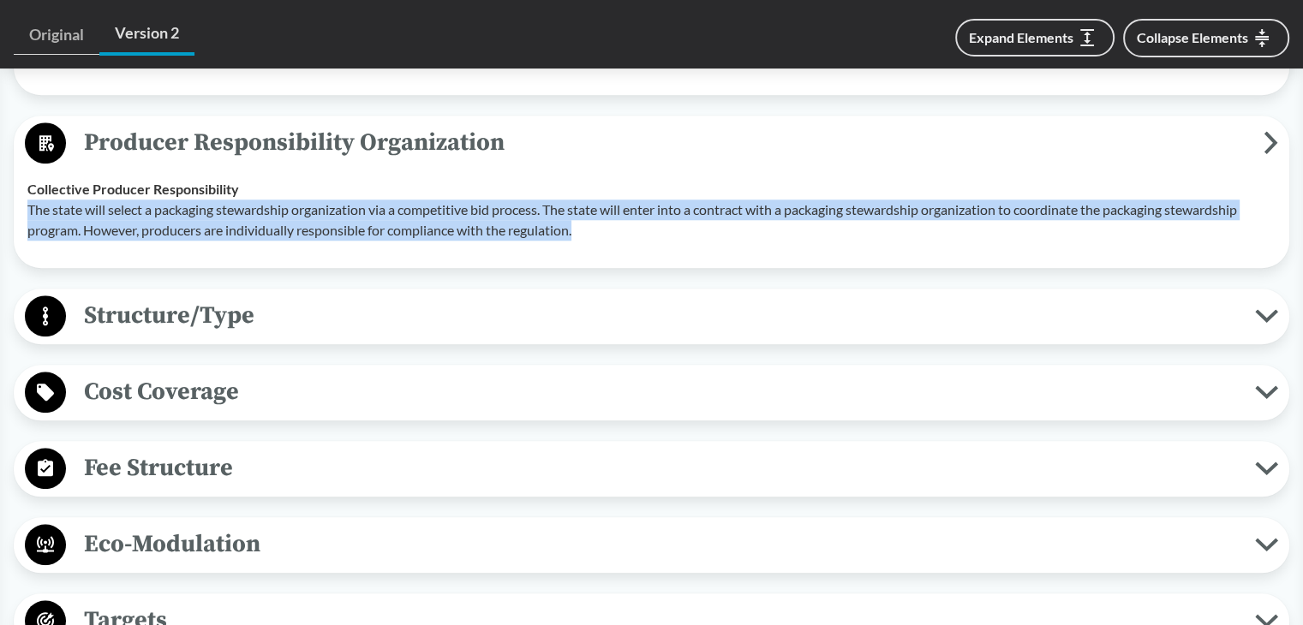
drag, startPoint x: 27, startPoint y: 182, endPoint x: 596, endPoint y: 214, distance: 569.6
click at [589, 215] on td "Collective Producer Responsibility The state will select a packaging stewardshi…" at bounding box center [651, 209] width 1263 height 89
click at [247, 296] on span "Structure/Type" at bounding box center [660, 315] width 1189 height 39
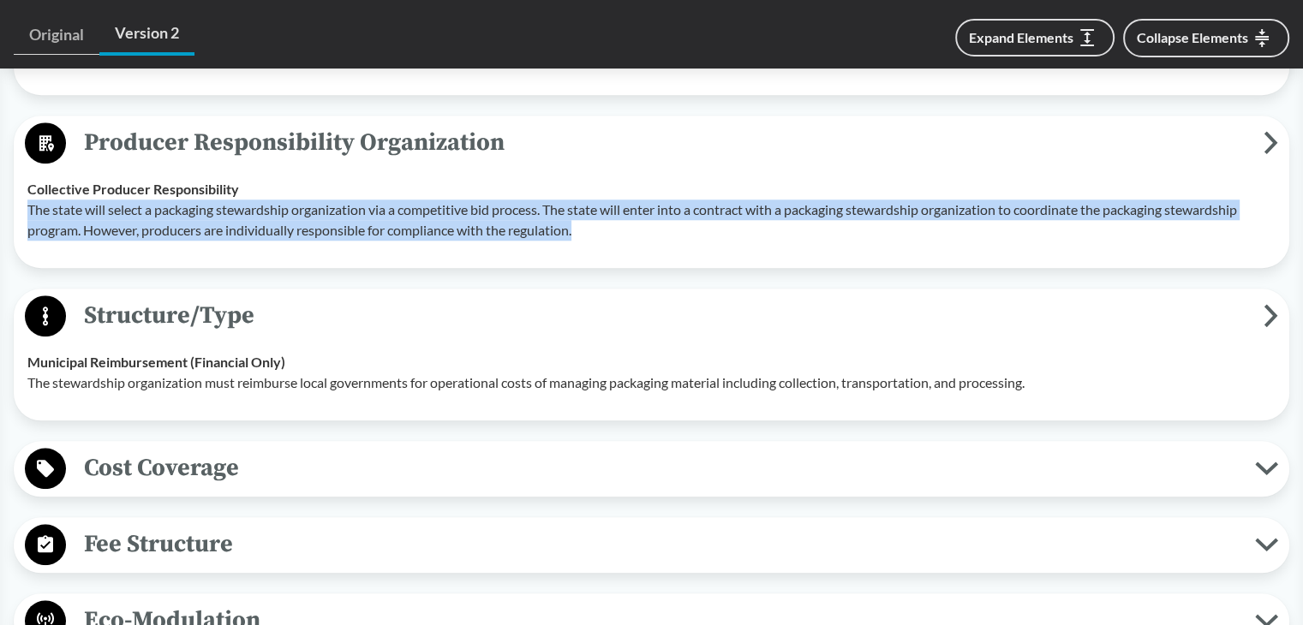
scroll to position [1713, 0]
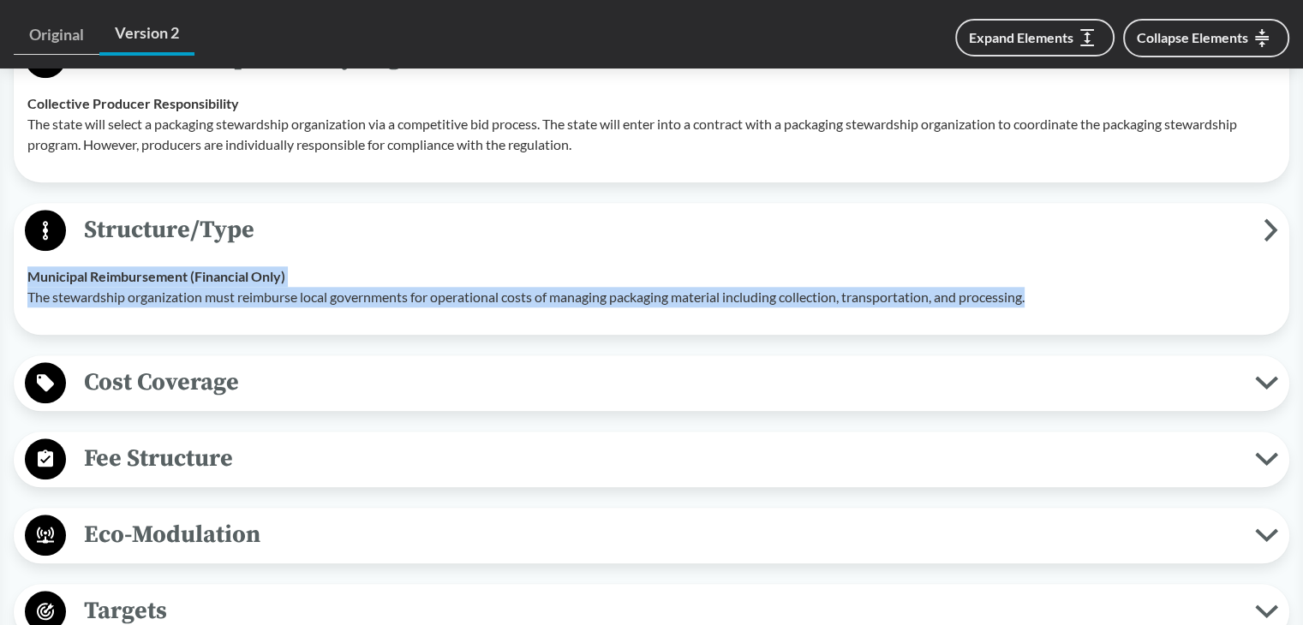
drag, startPoint x: 30, startPoint y: 251, endPoint x: 1158, endPoint y: 272, distance: 1128.2
click at [1158, 272] on div "Municipal Reimbursement (Financial Only) The stewardship organization must reim…" at bounding box center [651, 286] width 1248 height 41
click at [189, 363] on span "Cost Coverage" at bounding box center [660, 382] width 1189 height 39
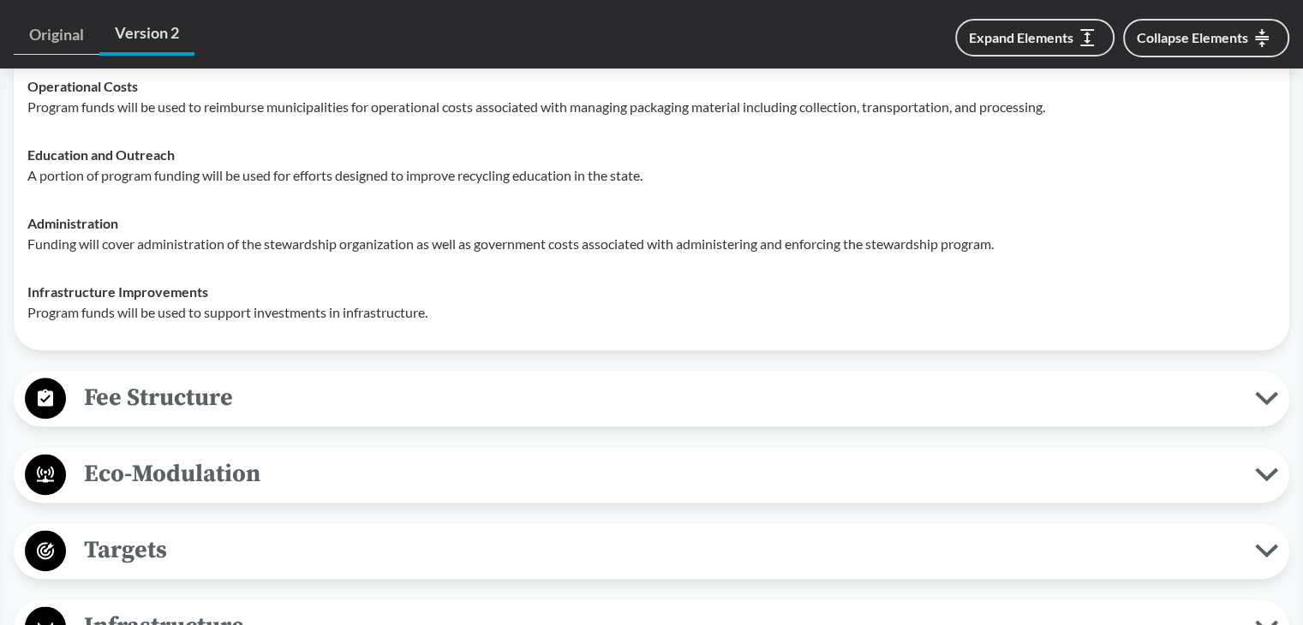
click at [182, 382] on span "Fee Structure" at bounding box center [660, 398] width 1189 height 39
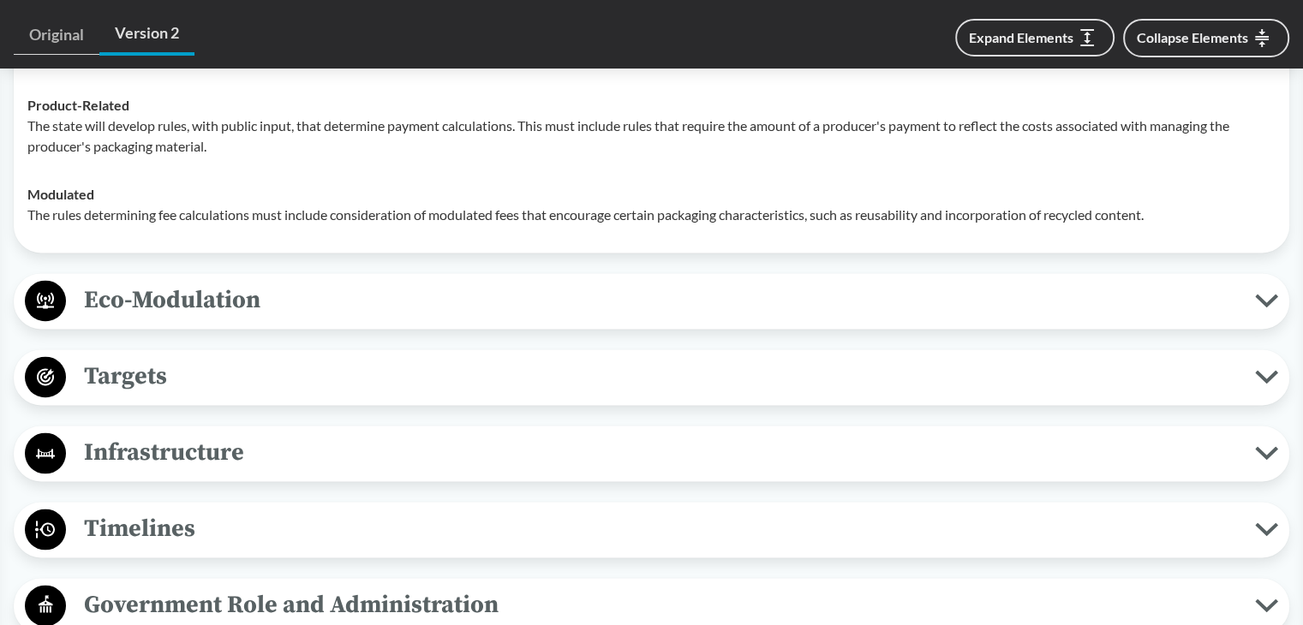
click at [170, 281] on span "Eco-Modulation" at bounding box center [660, 300] width 1189 height 39
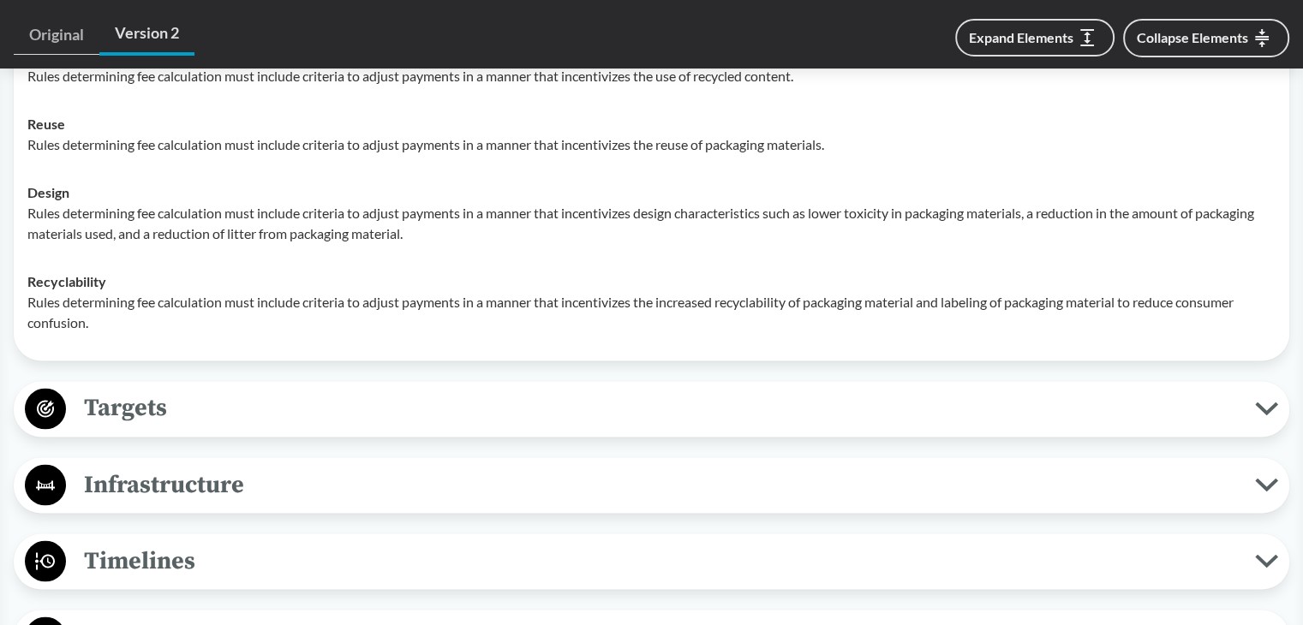
scroll to position [2912, 0]
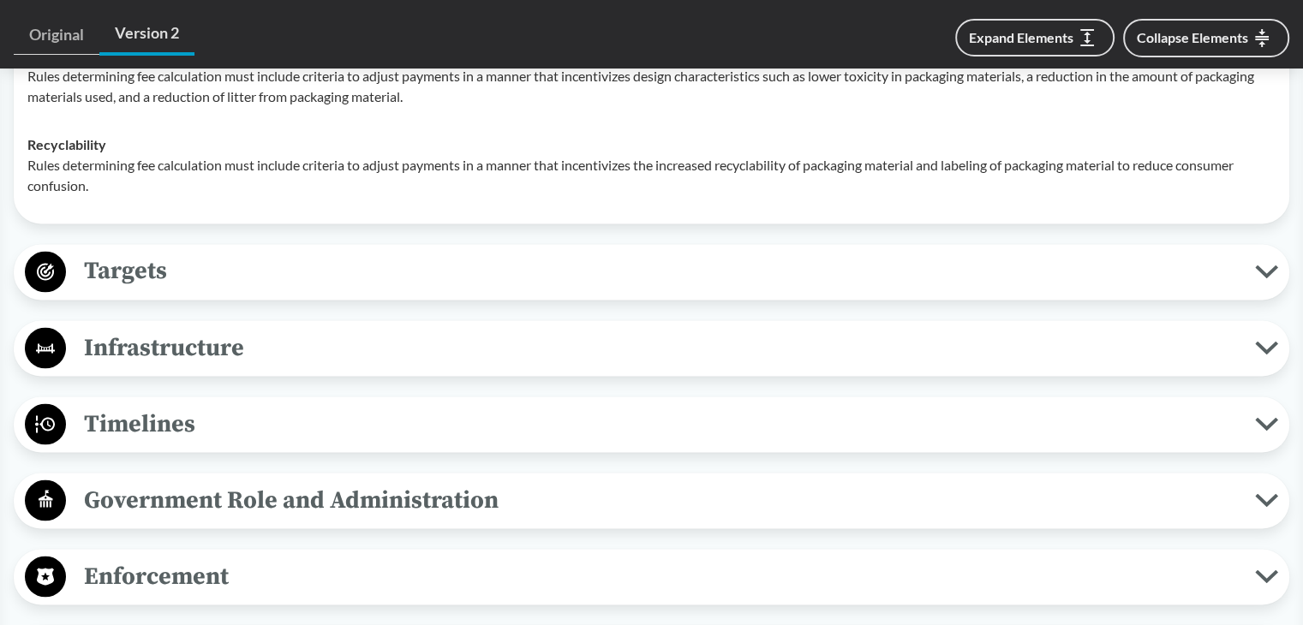
click at [161, 404] on span "Timelines" at bounding box center [660, 423] width 1189 height 39
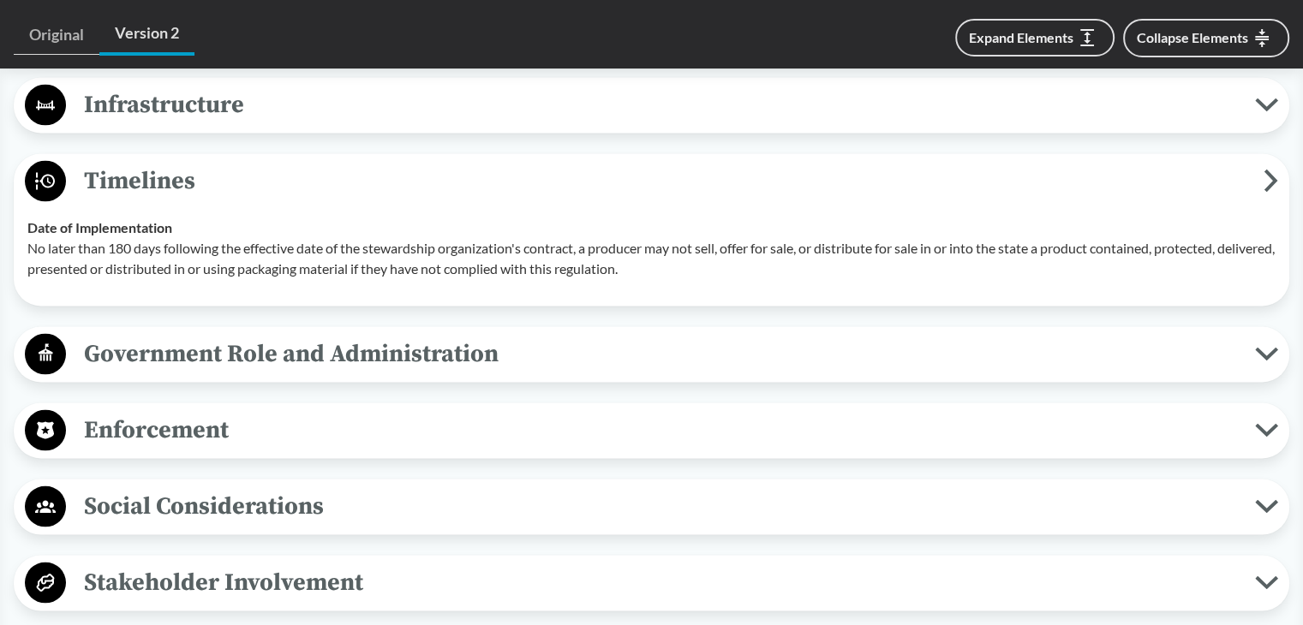
scroll to position [3169, 0]
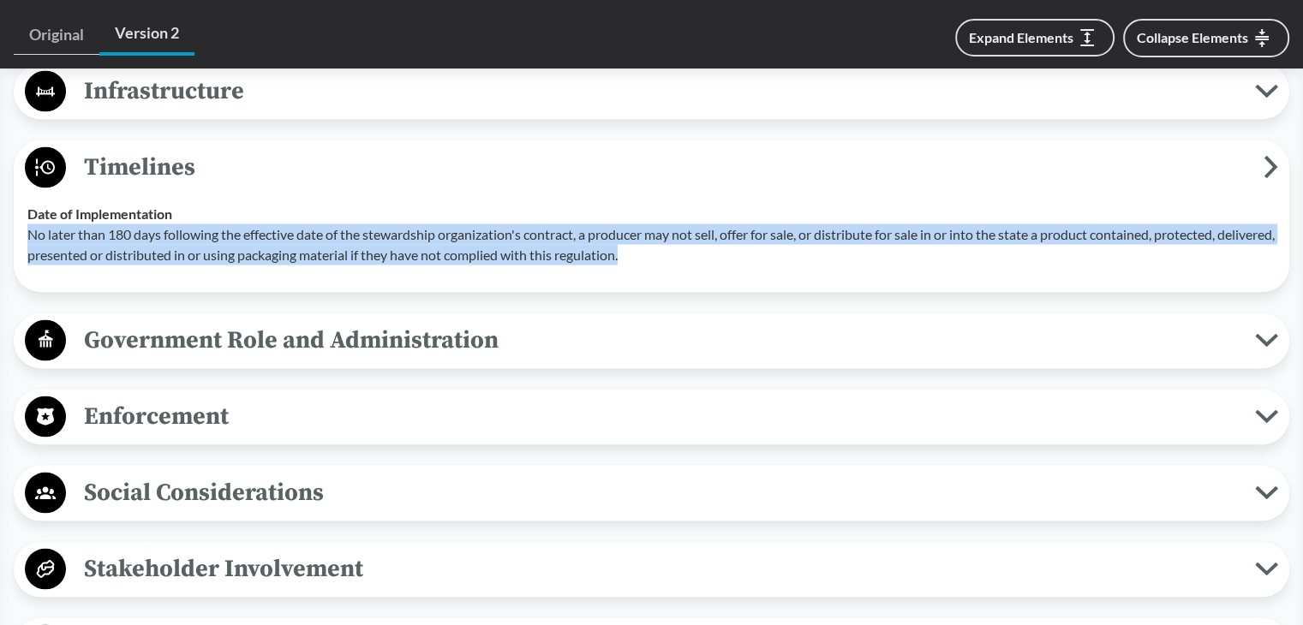
drag, startPoint x: 30, startPoint y: 207, endPoint x: 736, endPoint y: 225, distance: 706.0
click at [736, 225] on p "No later than 180 days following the effective date of the stewardship organiza…" at bounding box center [651, 244] width 1248 height 41
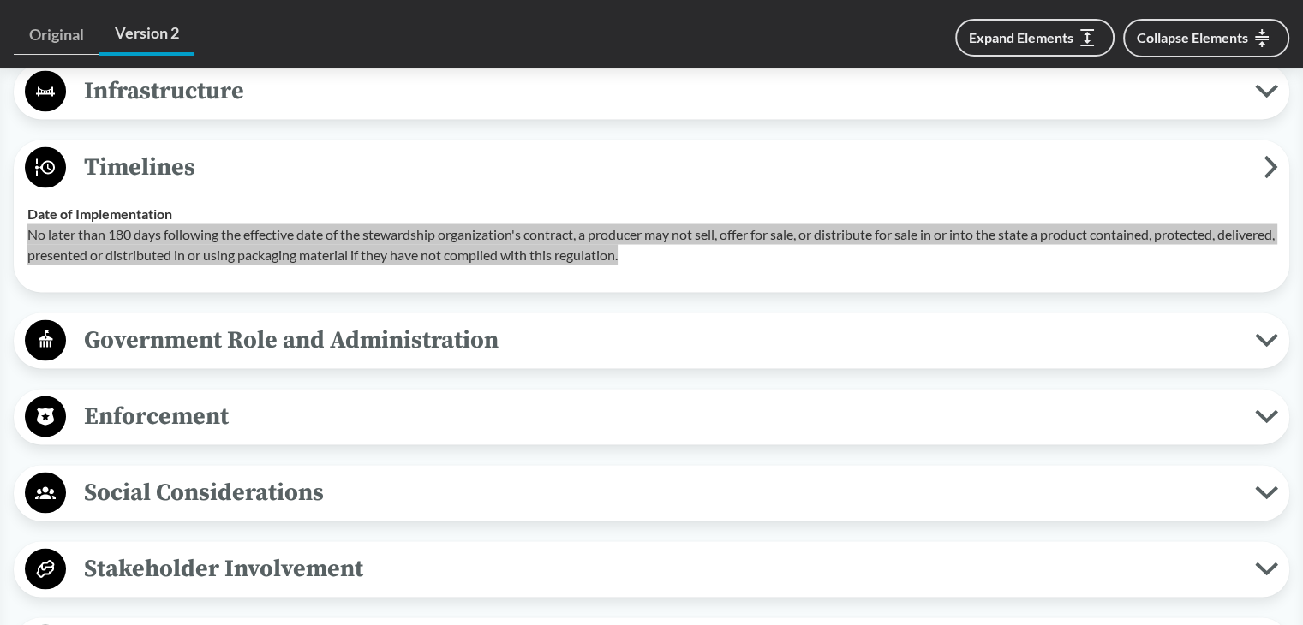
scroll to position [3597, 0]
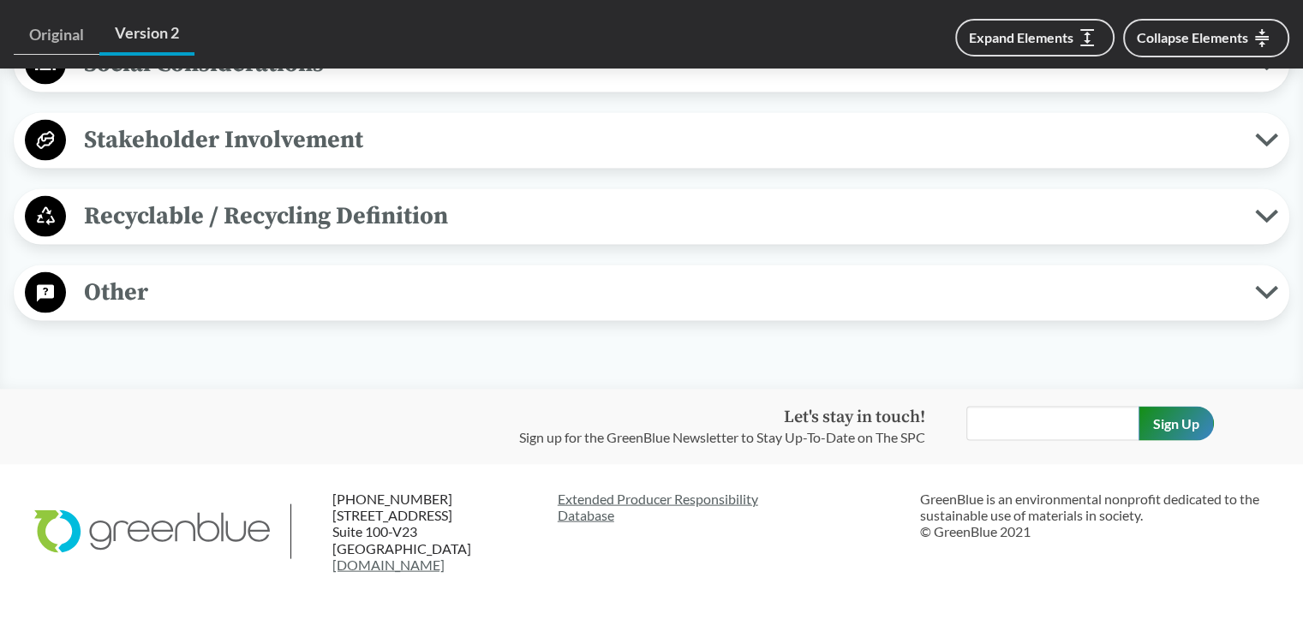
type input "[US_STATE]"
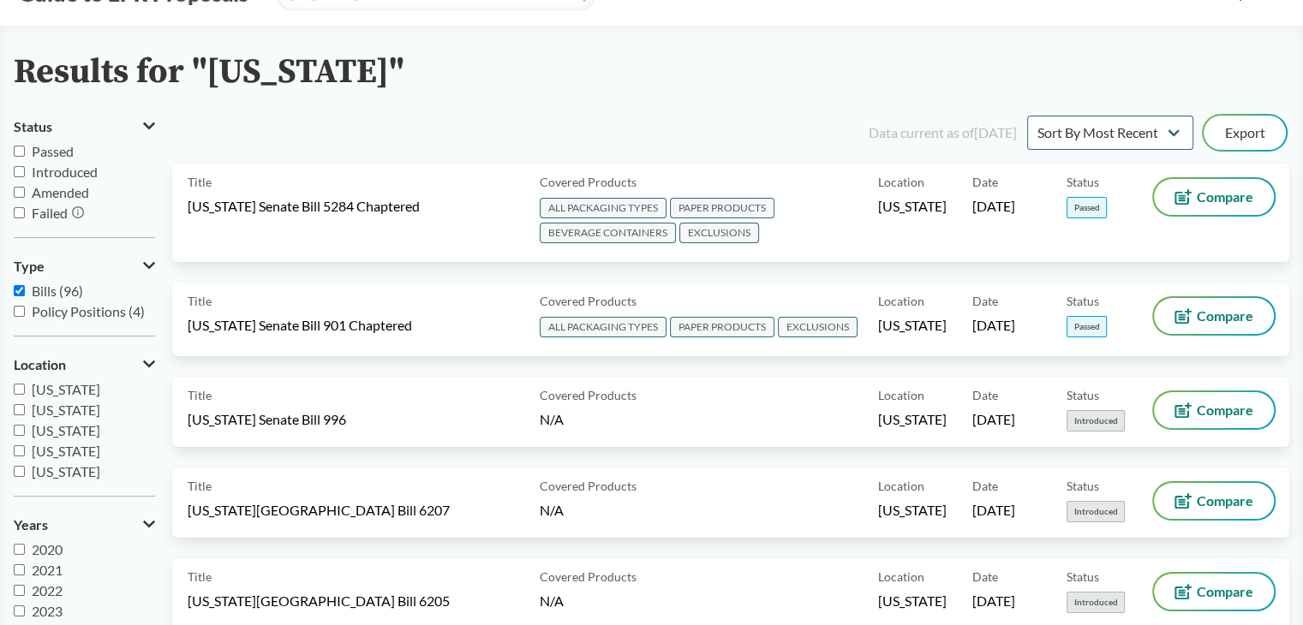
scroll to position [171, 0]
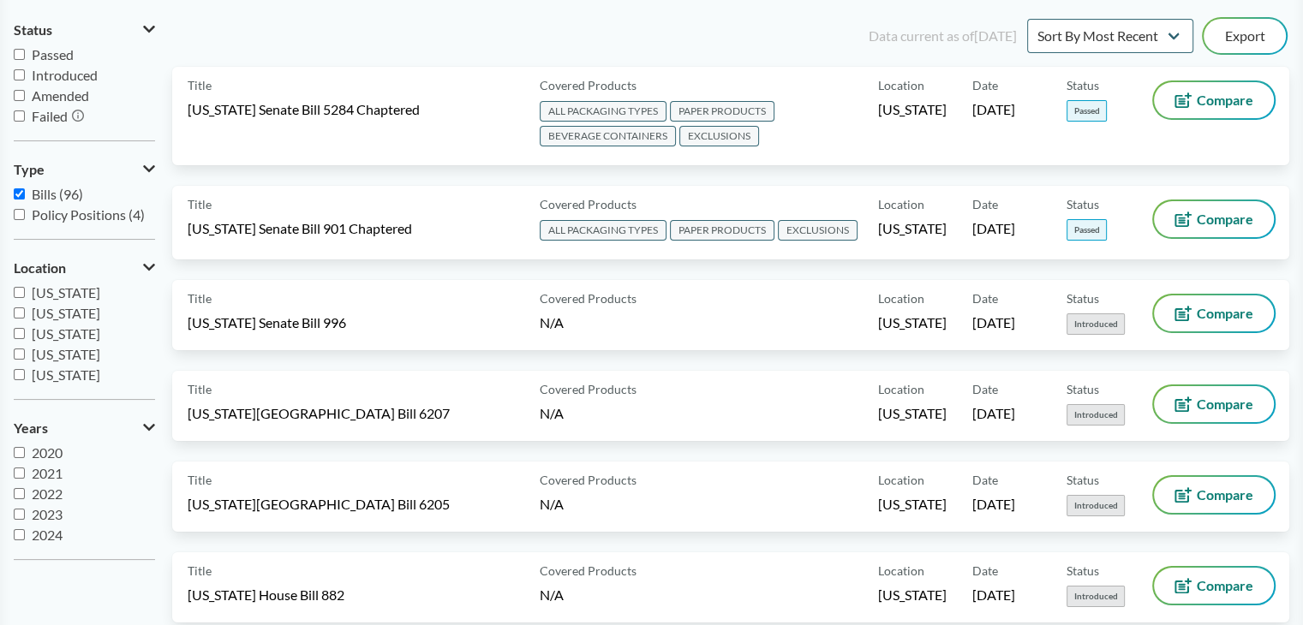
click at [82, 300] on div "Washington Maryland Rhode Island North Carolina Illinois New York Tennessee Con…" at bounding box center [84, 334] width 141 height 103
click at [78, 296] on span "[US_STATE]" at bounding box center [66, 292] width 69 height 16
click at [25, 296] on input "[US_STATE]" at bounding box center [19, 292] width 11 height 11
checkbox input "true"
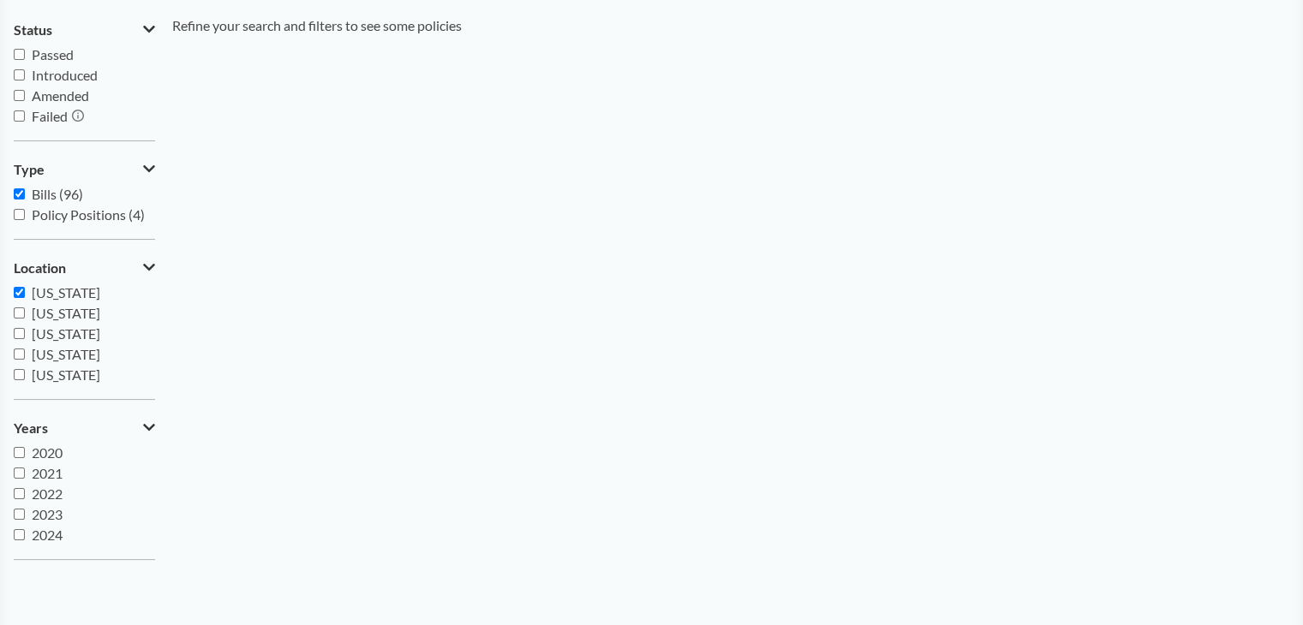
click at [41, 198] on span "Bills (96)" at bounding box center [57, 194] width 51 height 16
click at [25, 198] on input "Bills (96)" at bounding box center [19, 193] width 11 height 11
click at [41, 198] on span "Bills (96)" at bounding box center [57, 194] width 51 height 16
click at [25, 198] on input "Bills (96)" at bounding box center [19, 193] width 11 height 11
checkbox input "true"
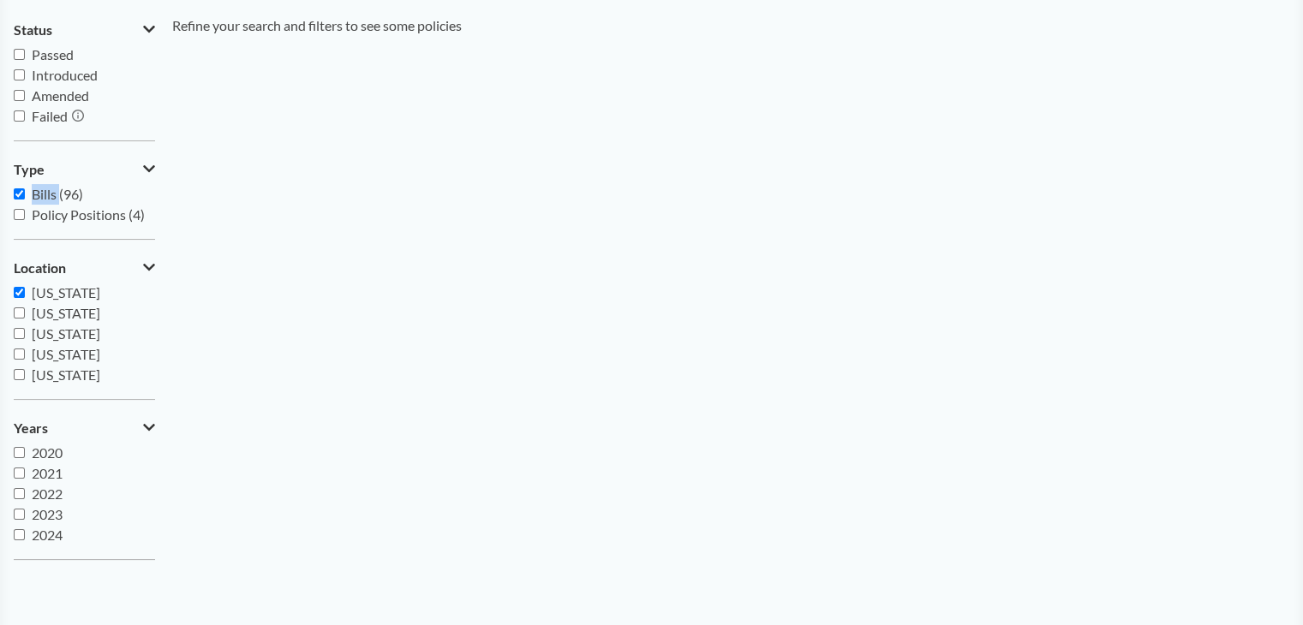
drag, startPoint x: 15, startPoint y: 295, endPoint x: 24, endPoint y: 296, distance: 8.7
click at [15, 296] on input "[US_STATE]" at bounding box center [19, 292] width 11 height 11
click at [51, 295] on span "[US_STATE]" at bounding box center [66, 292] width 69 height 16
click at [25, 295] on input "[US_STATE]" at bounding box center [19, 292] width 11 height 11
checkbox input "true"
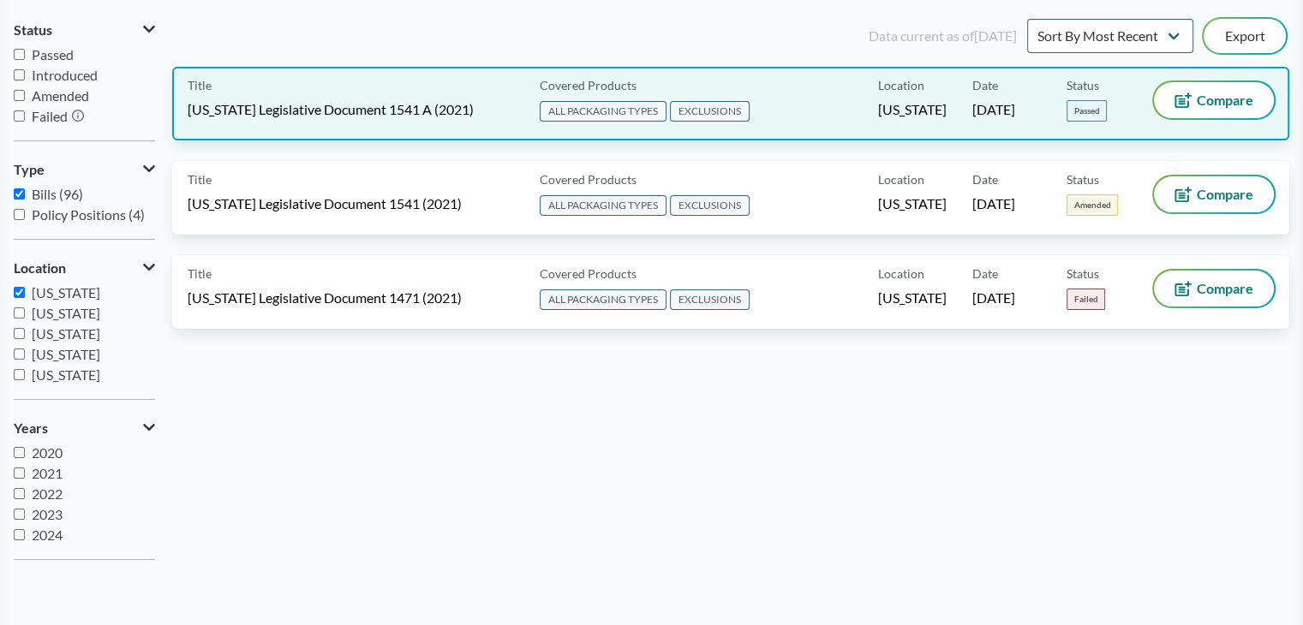
click at [809, 118] on div "Covered Products ALL PACKAGING TYPES EXCLUSIONS" at bounding box center [705, 103] width 345 height 43
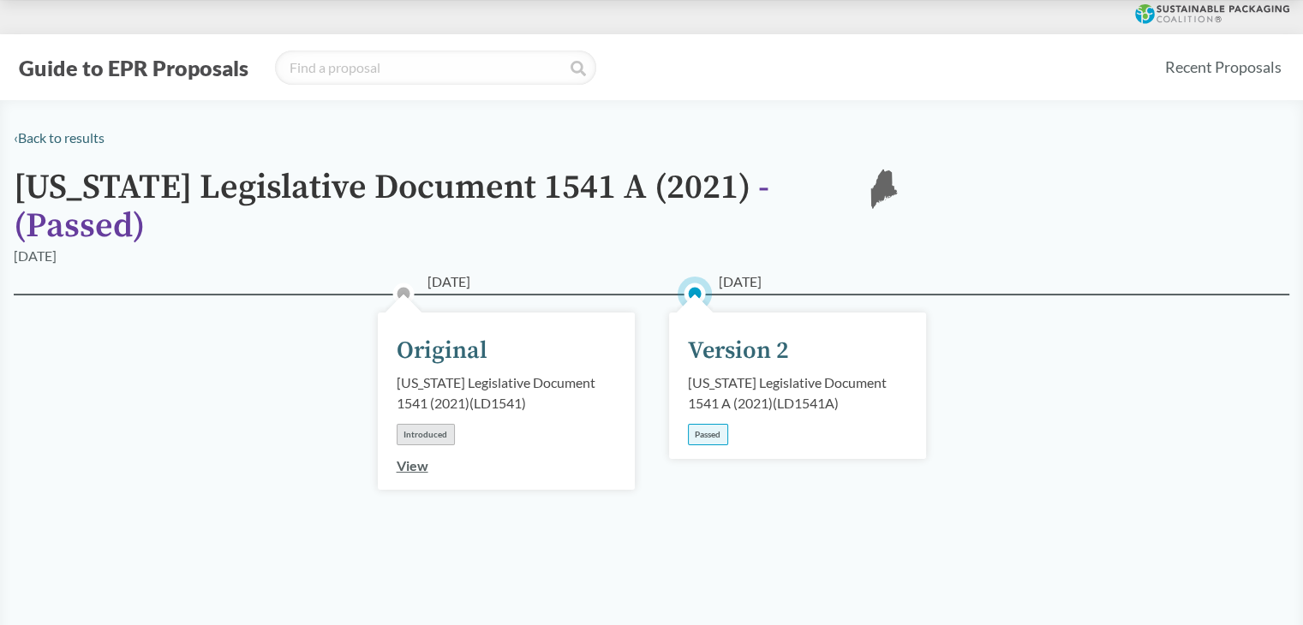
type input "[US_STATE]"
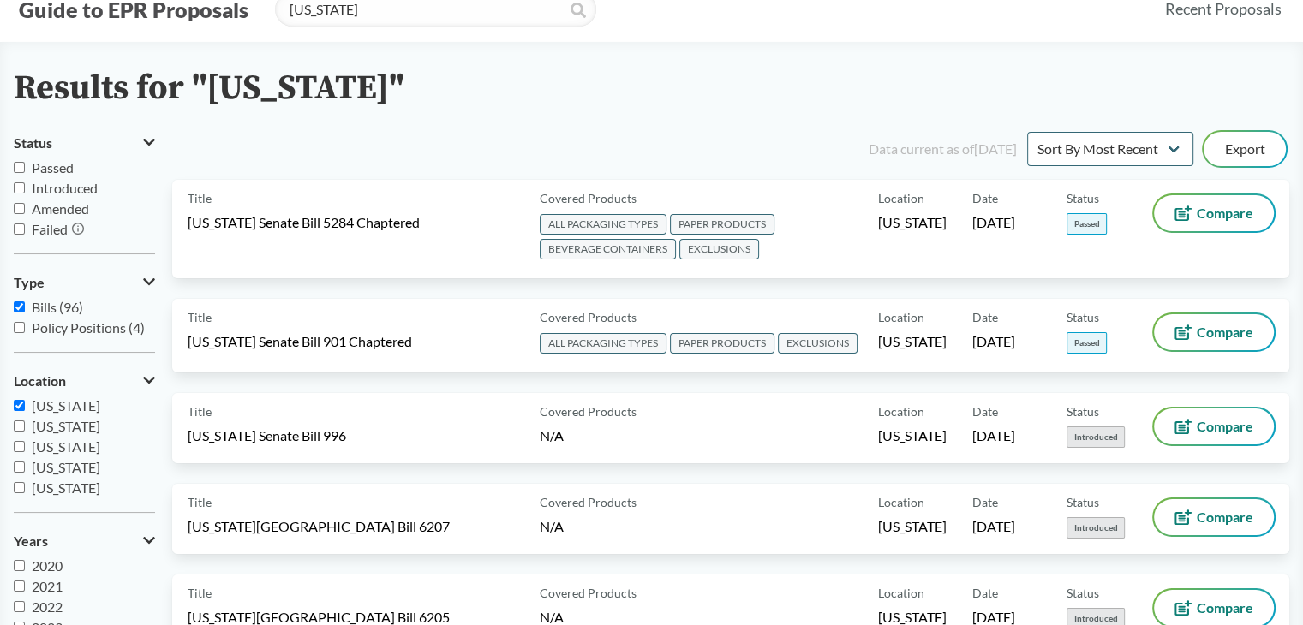
scroll to position [86, 0]
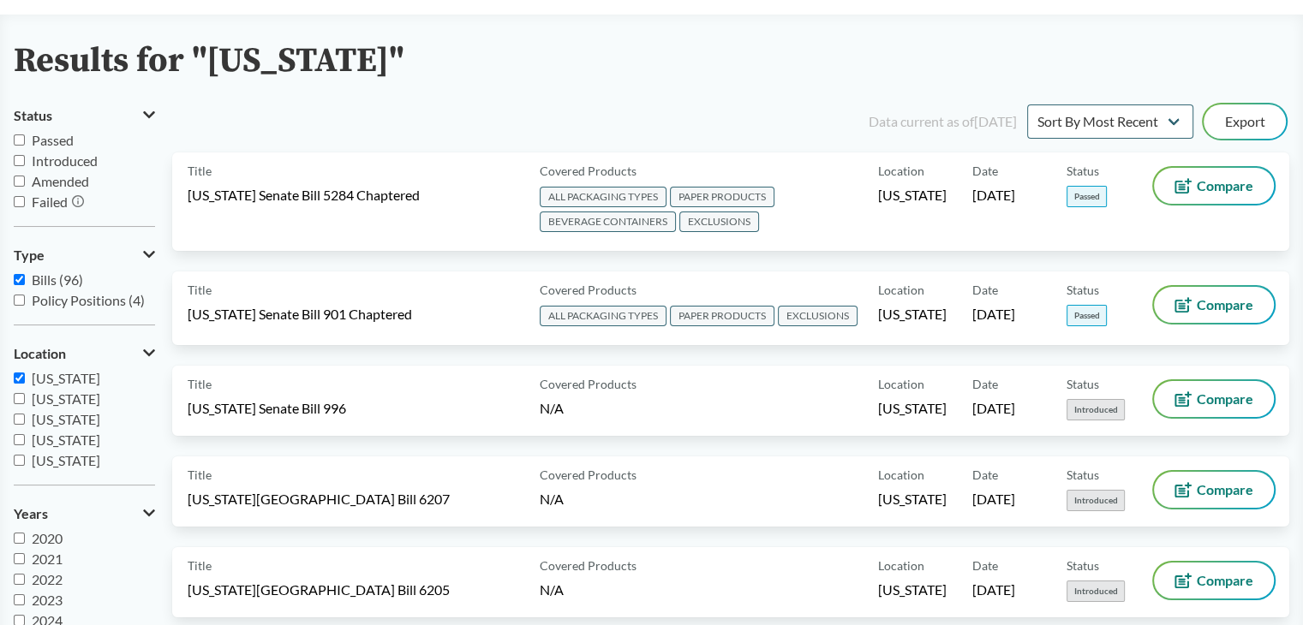
click at [58, 382] on span "[US_STATE]" at bounding box center [66, 378] width 69 height 16
click at [25, 382] on input "[US_STATE]" at bounding box center [19, 378] width 11 height 11
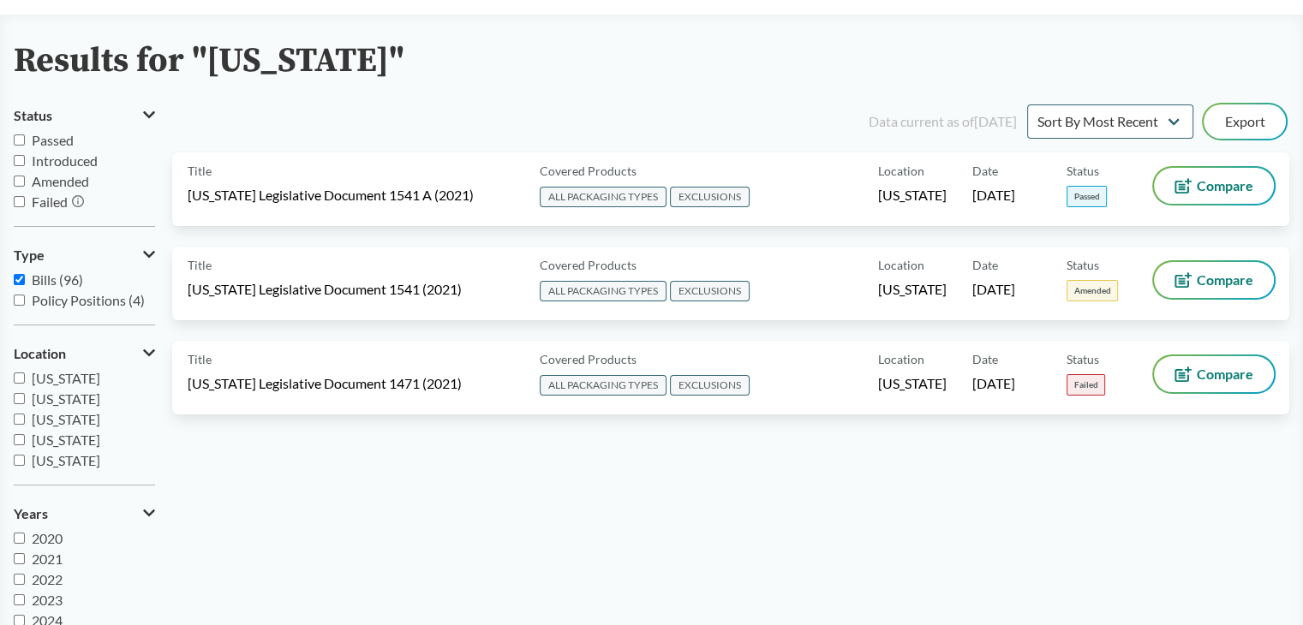
click at [58, 382] on span "[US_STATE]" at bounding box center [66, 378] width 69 height 16
click at [25, 382] on input "[US_STATE]" at bounding box center [19, 378] width 11 height 11
checkbox input "true"
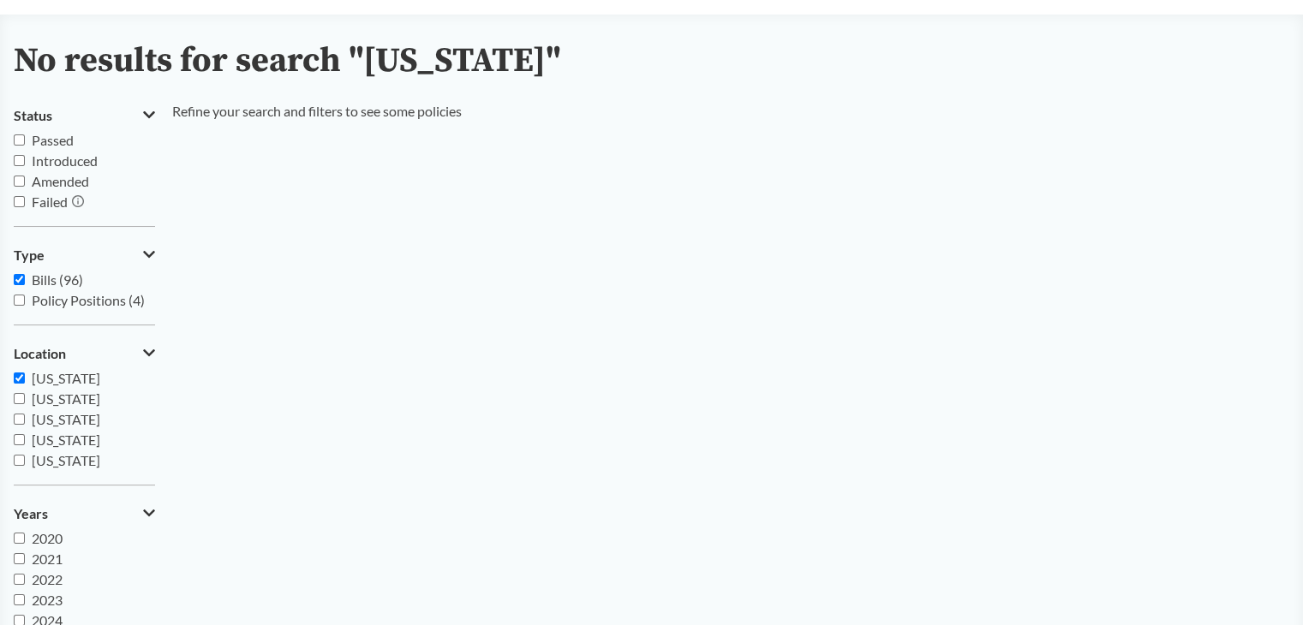
click at [47, 272] on span "Bills (96)" at bounding box center [57, 280] width 51 height 16
click at [25, 274] on input "Bills (96)" at bounding box center [19, 279] width 11 height 11
click at [48, 278] on span "Bills (96)" at bounding box center [57, 280] width 51 height 16
click at [25, 278] on input "Bills (96)" at bounding box center [19, 279] width 11 height 11
checkbox input "true"
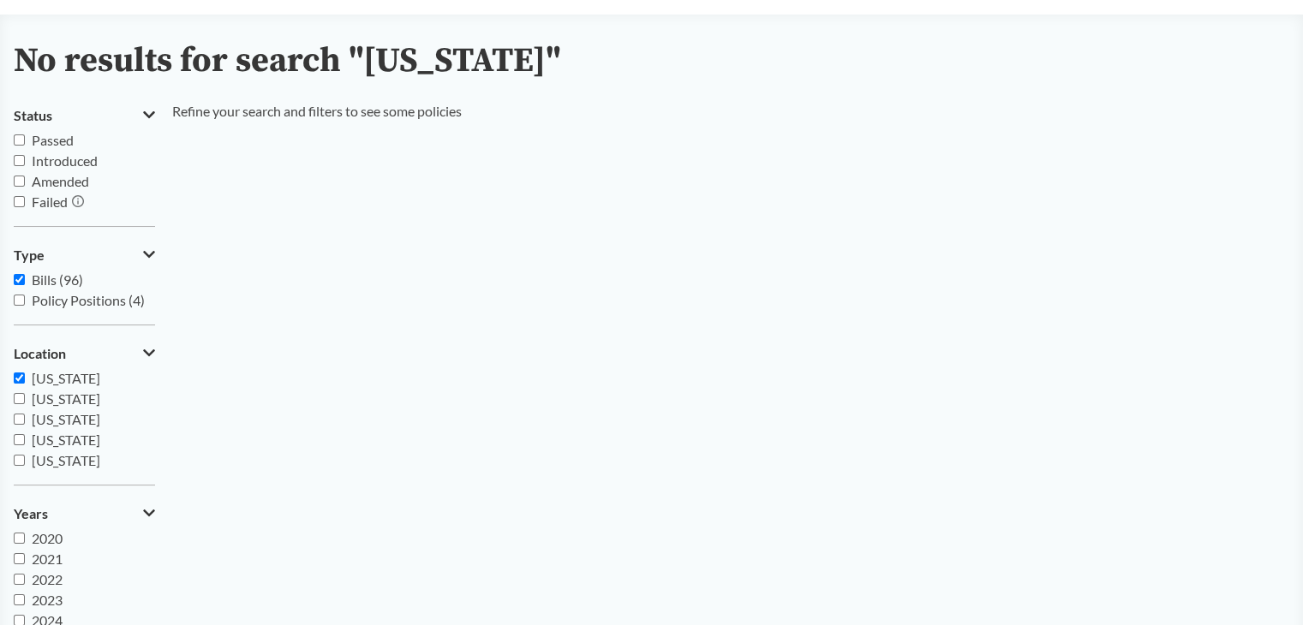
click at [65, 379] on span "[US_STATE]" at bounding box center [66, 378] width 69 height 16
click at [25, 379] on input "[US_STATE]" at bounding box center [19, 378] width 11 height 11
click at [65, 379] on span "[US_STATE]" at bounding box center [66, 378] width 69 height 16
click at [25, 379] on input "[US_STATE]" at bounding box center [19, 378] width 11 height 11
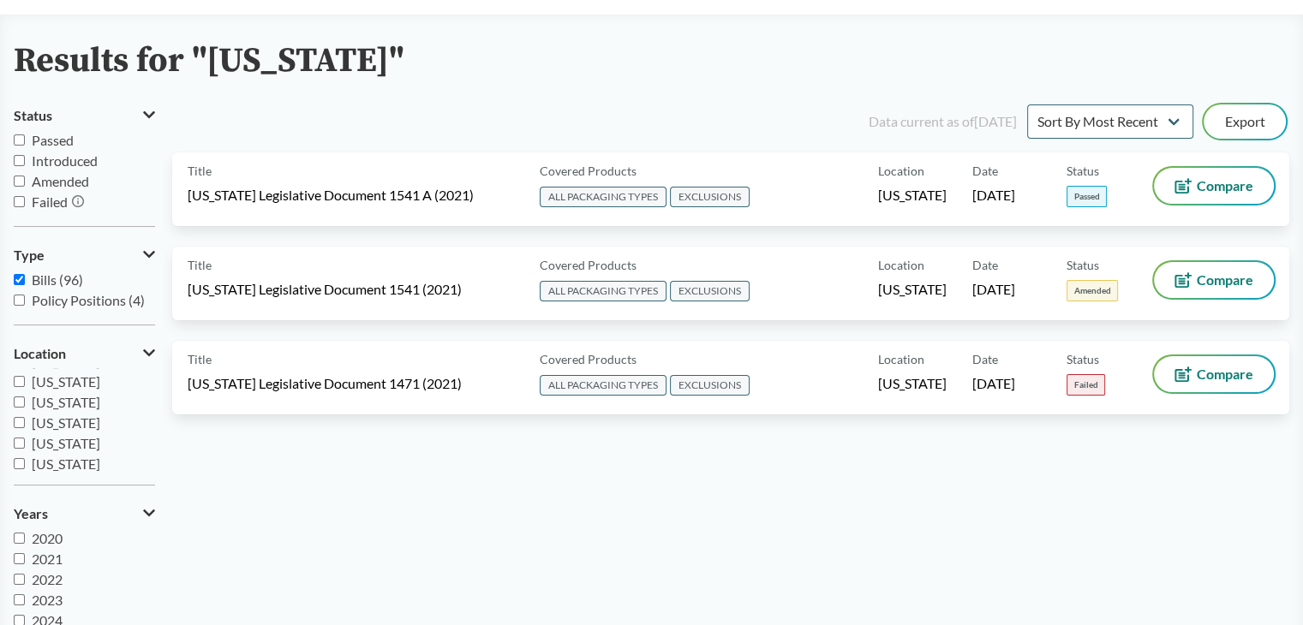
scroll to position [0, 0]
click at [32, 375] on span "[US_STATE]" at bounding box center [66, 378] width 69 height 16
click at [25, 375] on input "[US_STATE]" at bounding box center [19, 378] width 11 height 11
checkbox input "false"
click at [56, 146] on span "Passed" at bounding box center [53, 140] width 42 height 16
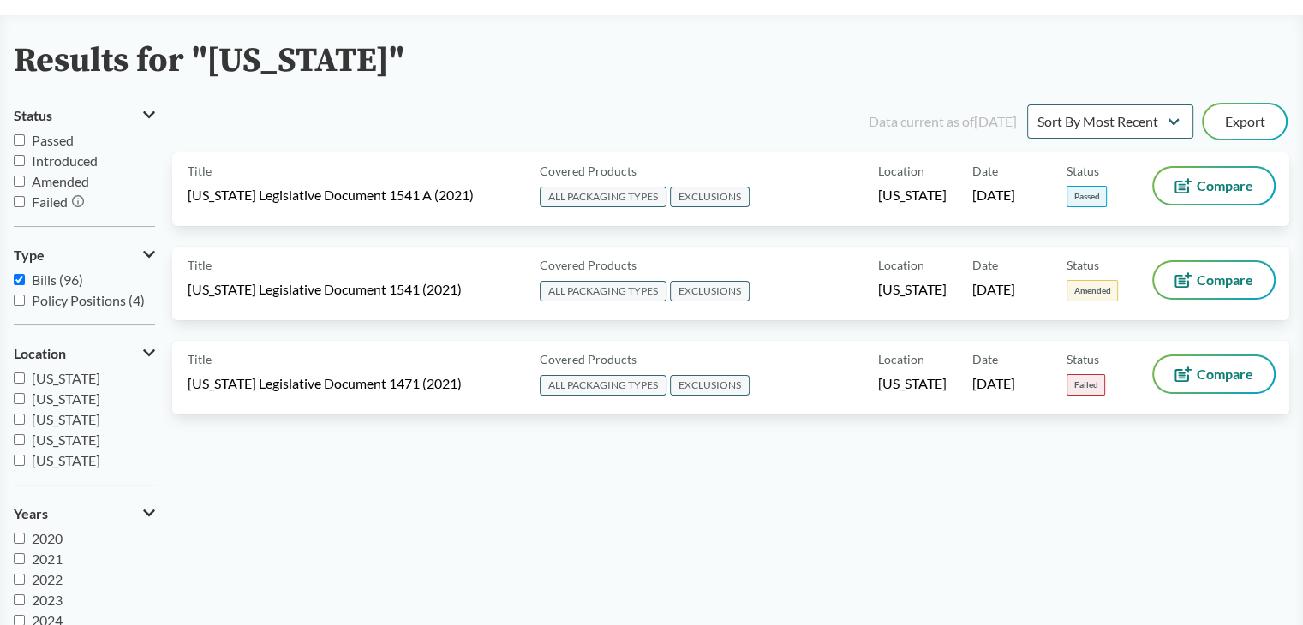
click at [25, 146] on input "Passed" at bounding box center [19, 139] width 11 height 11
checkbox input "true"
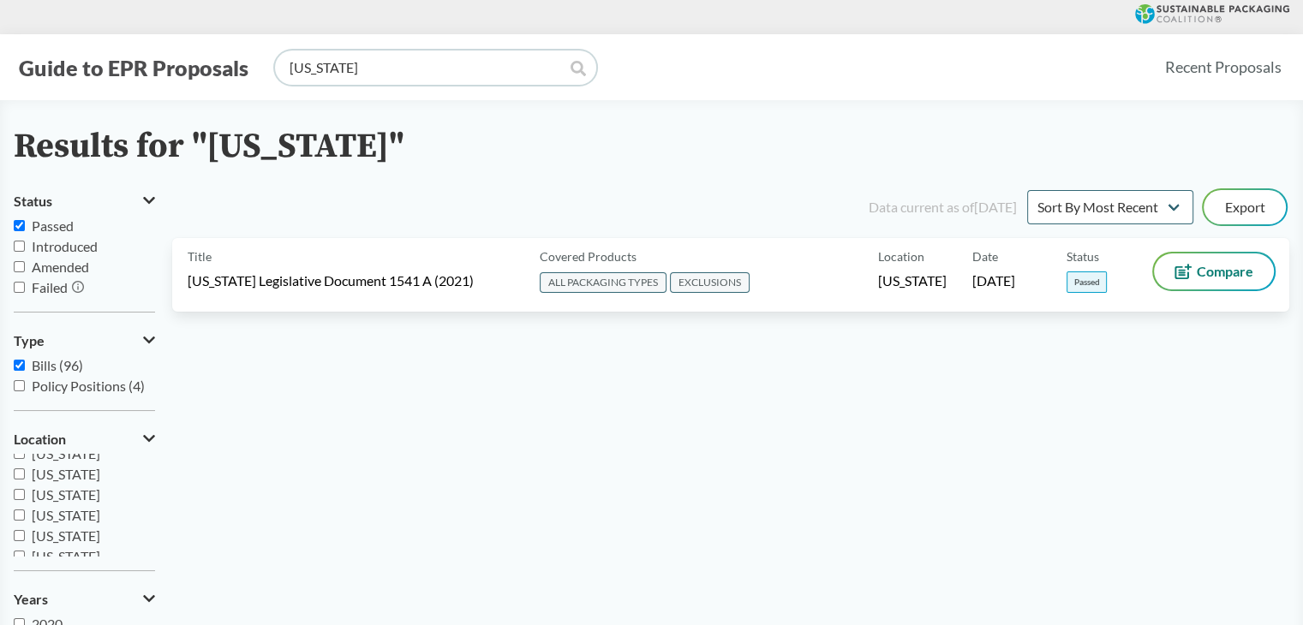
drag, startPoint x: 418, startPoint y: 70, endPoint x: 137, endPoint y: 69, distance: 280.9
click at [127, 69] on div "Guide to EPR Proposals maine" at bounding box center [582, 68] width 1137 height 34
click at [360, 407] on div "Data current as of 12/11/2024 Sort By Most Recent Sort By Status Export Title M…" at bounding box center [730, 466] width 1117 height 558
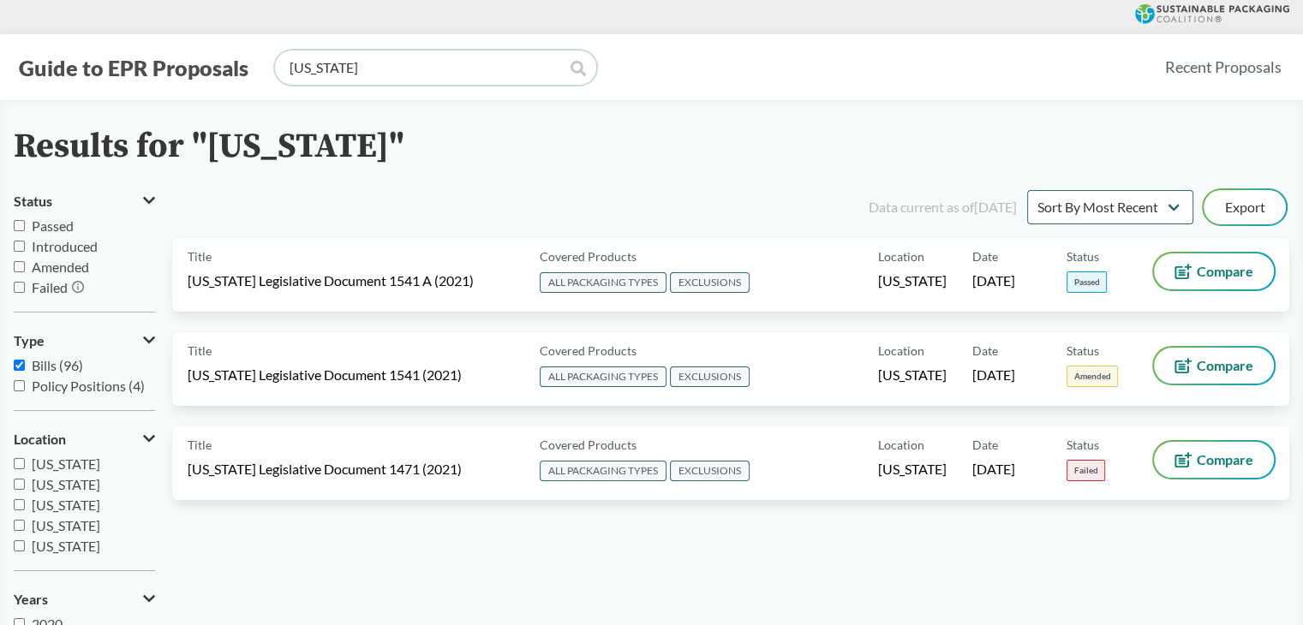
click at [352, 68] on input "[US_STATE]" at bounding box center [435, 68] width 321 height 34
type input "m"
click at [586, 75] on input "search" at bounding box center [435, 68] width 321 height 34
click at [579, 73] on icon at bounding box center [577, 68] width 15 height 15
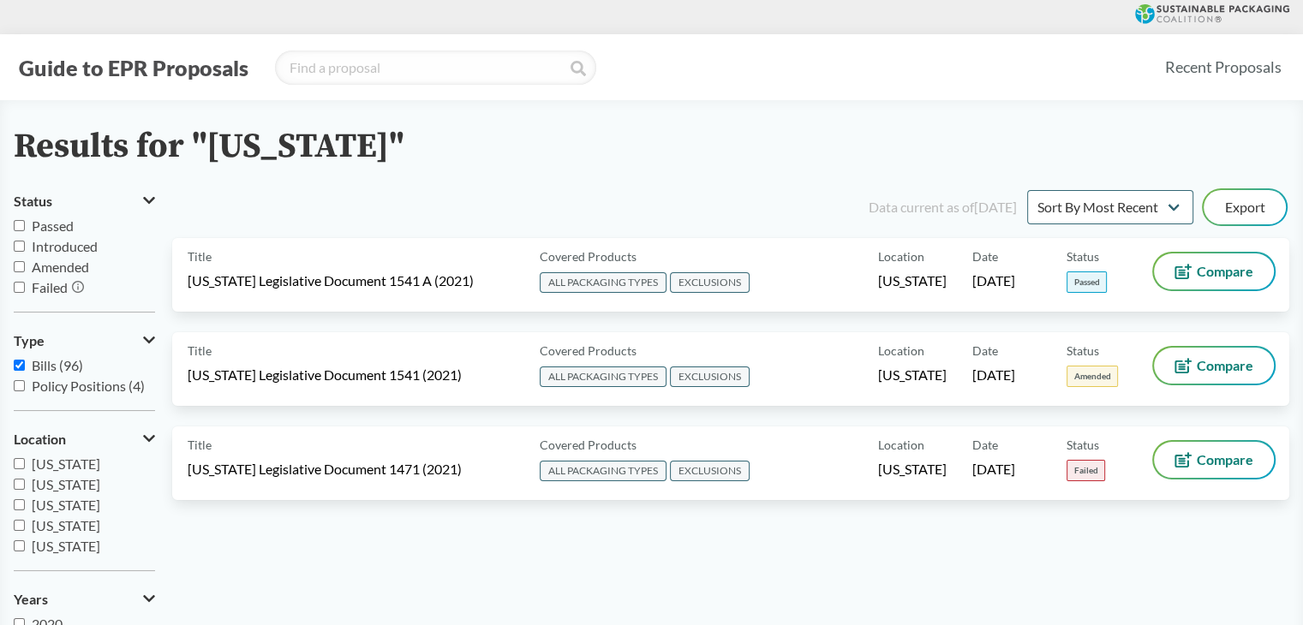
click at [652, 194] on div "Data current as of [DATE] Sort By Most Recent Sort By Status Export" at bounding box center [741, 207] width 1096 height 41
click at [35, 361] on span "Bills (96)" at bounding box center [57, 365] width 51 height 16
click at [25, 361] on input "Bills (96)" at bounding box center [19, 365] width 11 height 11
click at [35, 361] on span "Bills (96)" at bounding box center [57, 365] width 51 height 16
click at [25, 361] on input "Bills (96)" at bounding box center [19, 365] width 11 height 11
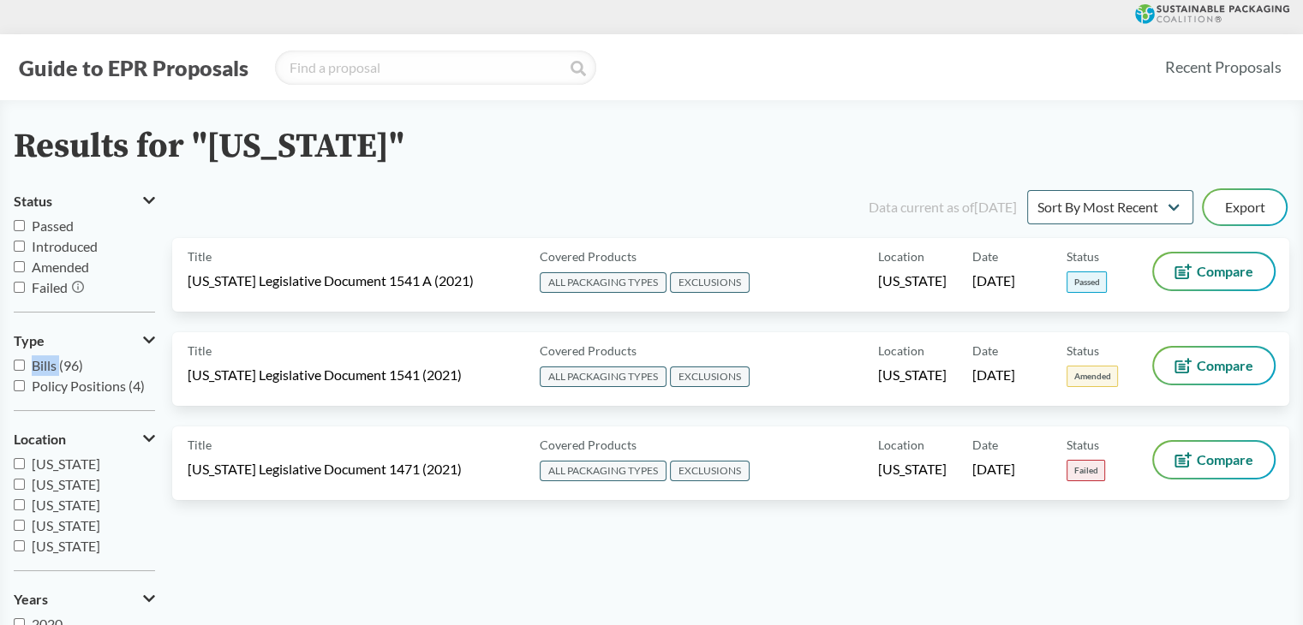
checkbox input "true"
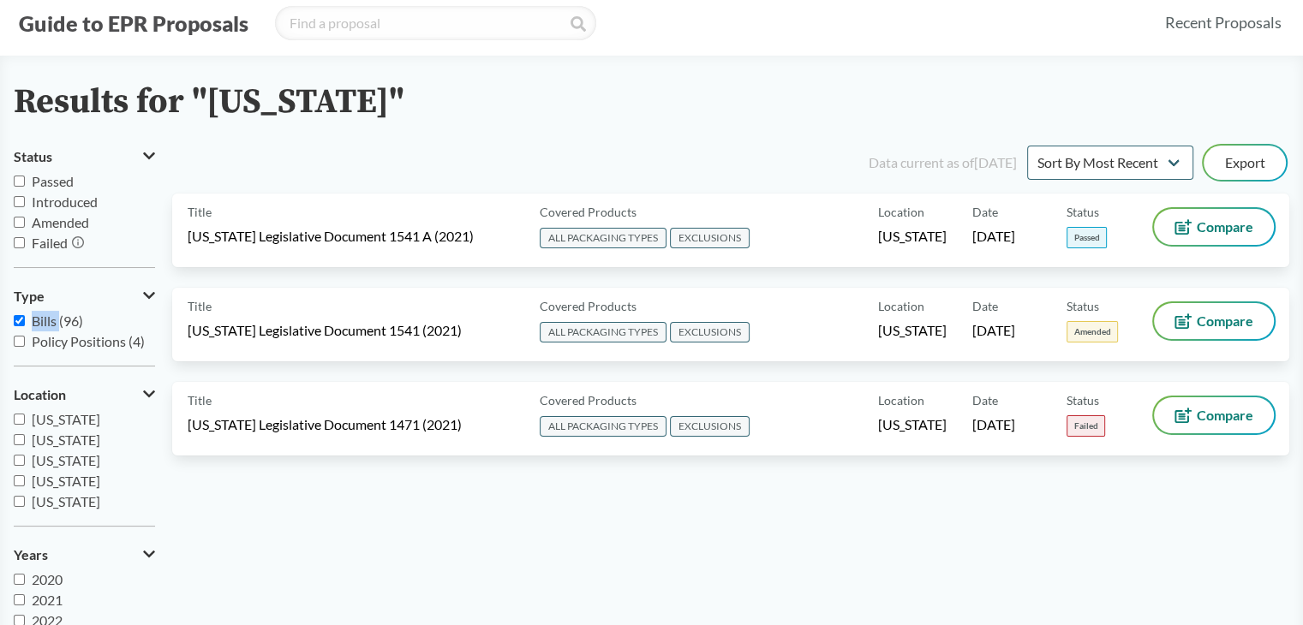
scroll to position [86, 0]
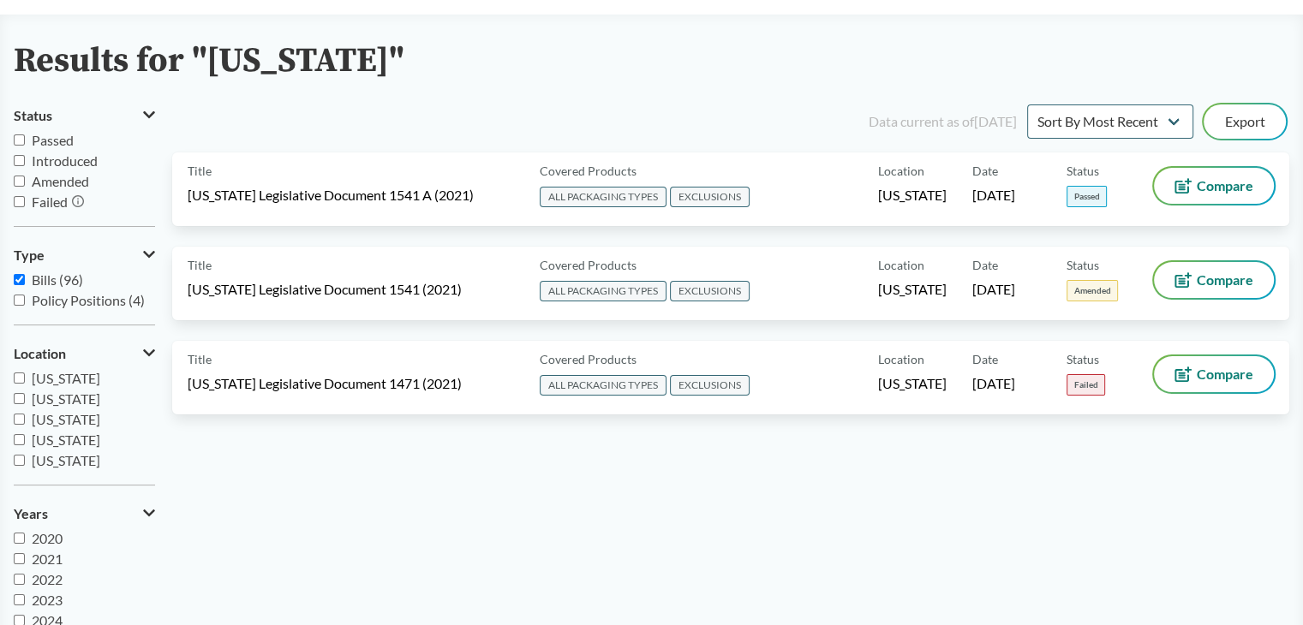
click at [48, 398] on span "[US_STATE]" at bounding box center [66, 399] width 69 height 16
click at [25, 398] on input "[US_STATE]" at bounding box center [19, 398] width 11 height 11
click at [48, 398] on span "[US_STATE]" at bounding box center [66, 399] width 69 height 16
click at [25, 398] on input "[US_STATE]" at bounding box center [19, 398] width 11 height 11
checkbox input "false"
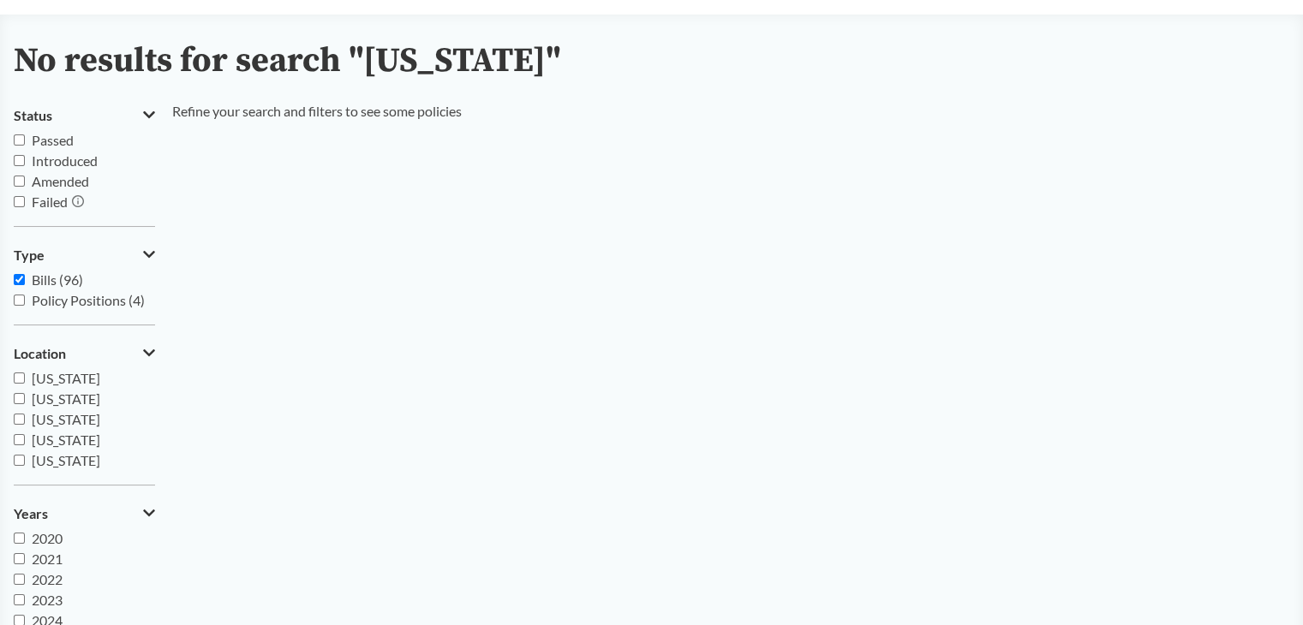
click at [55, 137] on span "Passed" at bounding box center [53, 140] width 42 height 16
click at [25, 137] on input "Passed" at bounding box center [19, 139] width 11 height 11
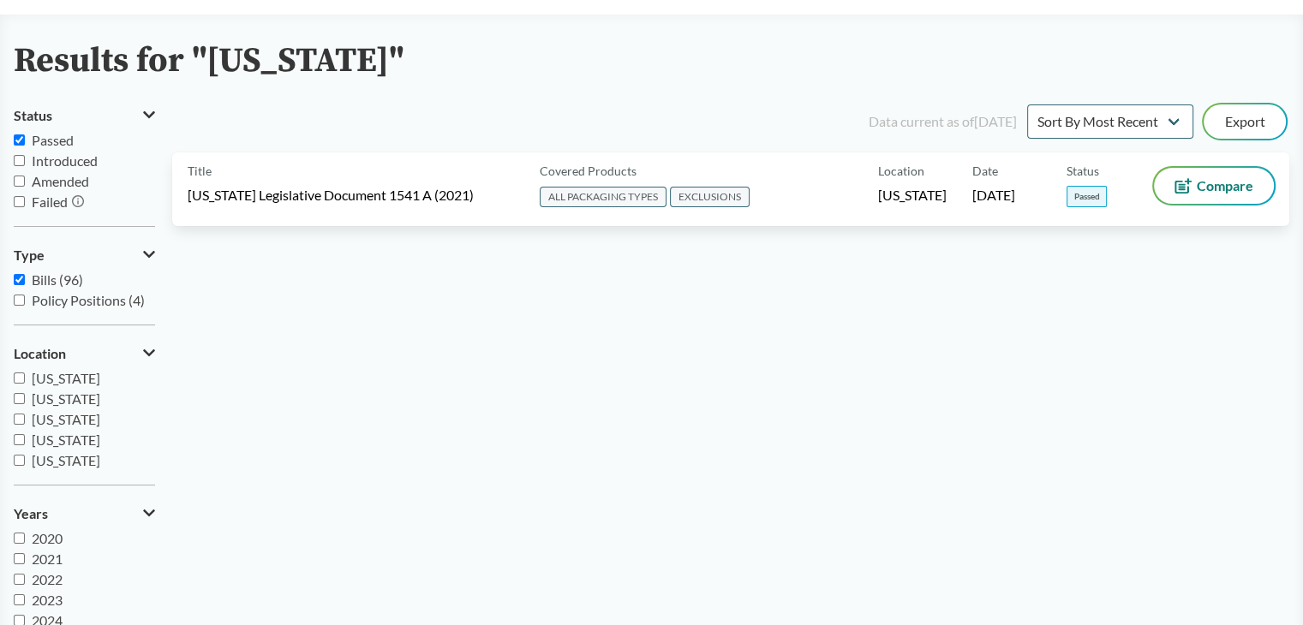
click at [55, 137] on span "Passed" at bounding box center [53, 140] width 42 height 16
click at [25, 137] on input "Passed" at bounding box center [19, 139] width 11 height 11
click at [55, 137] on span "Passed" at bounding box center [53, 140] width 42 height 16
click at [25, 137] on input "Passed" at bounding box center [19, 139] width 11 height 11
click at [55, 137] on span "Passed" at bounding box center [53, 140] width 42 height 16
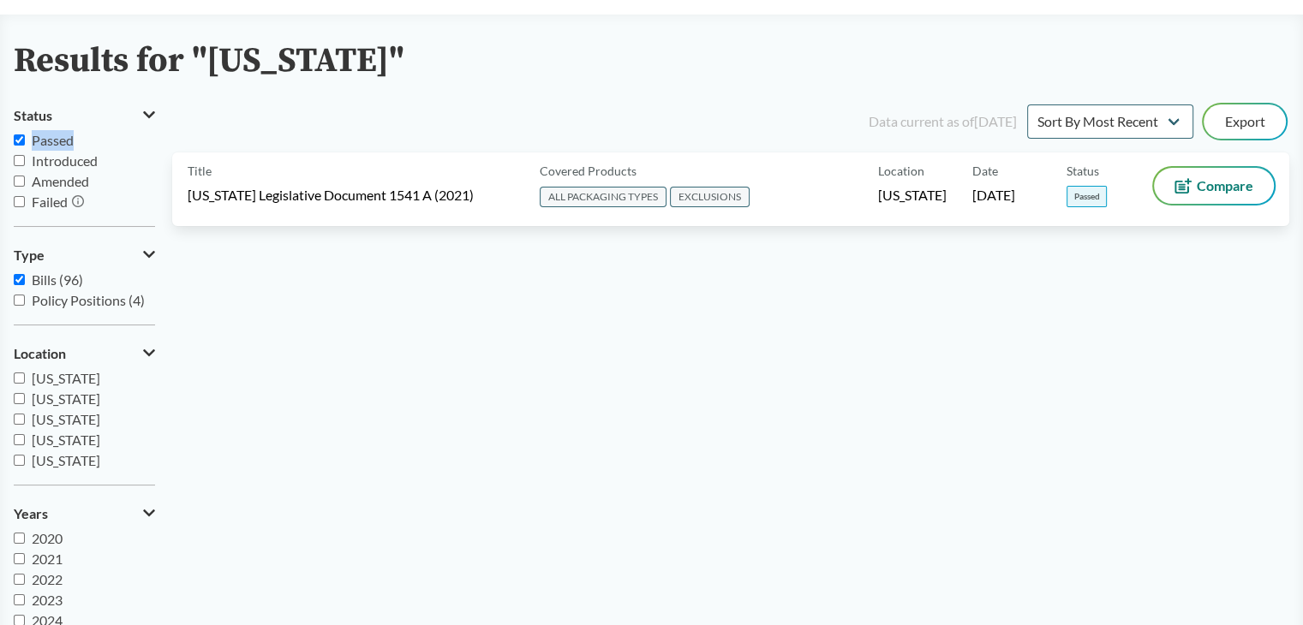
click at [25, 137] on input "Passed" at bounding box center [19, 139] width 11 height 11
checkbox input "false"
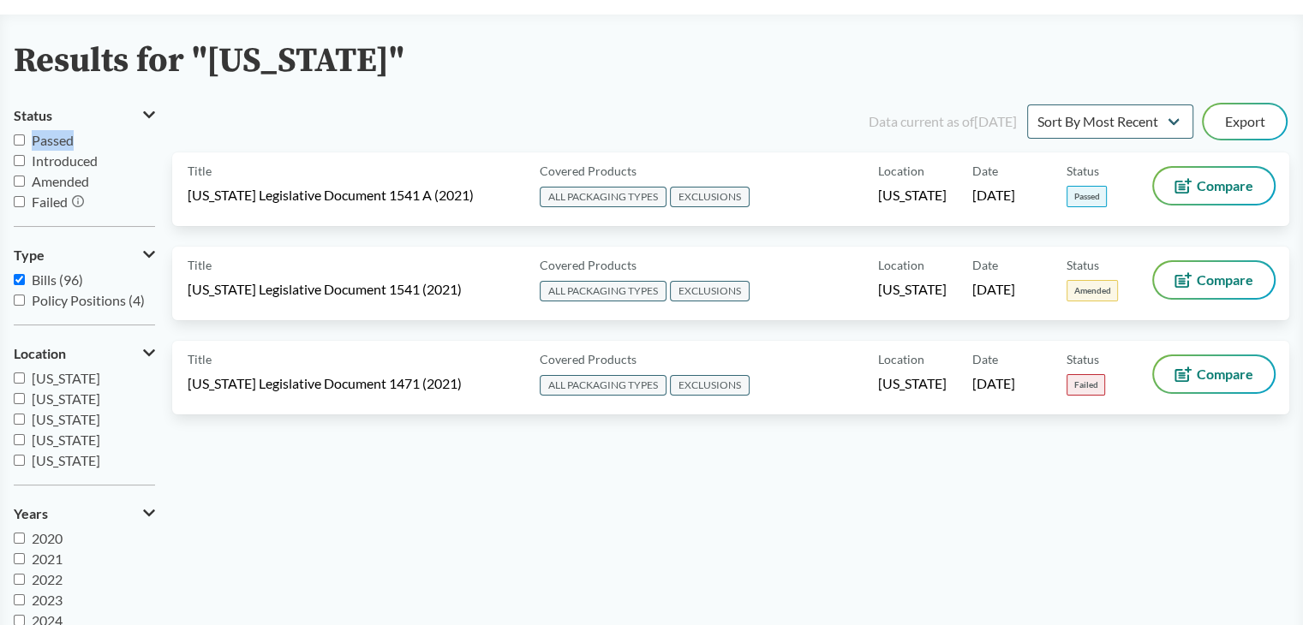
scroll to position [0, 0]
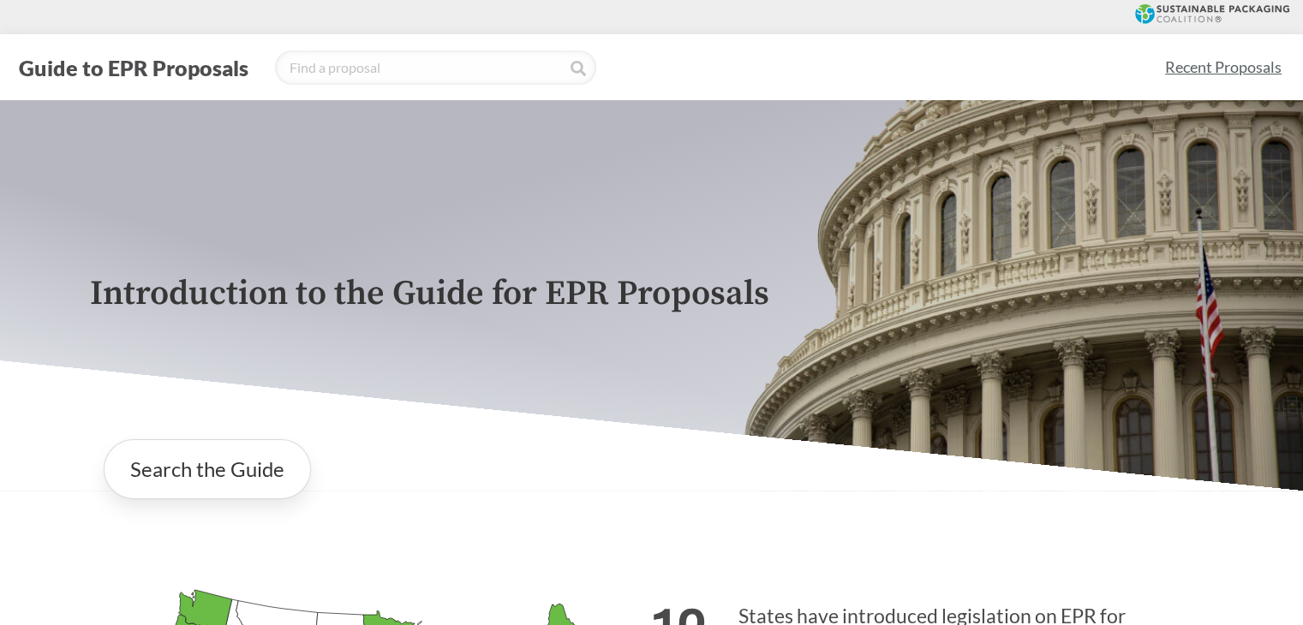
click at [266, 518] on div "Introduction to the Guide for EPR Proposals Search the Guide [US_STATE] Introdu…" at bounding box center [651, 516] width 1303 height 832
click at [262, 478] on link "Search the Guide" at bounding box center [207, 469] width 207 height 60
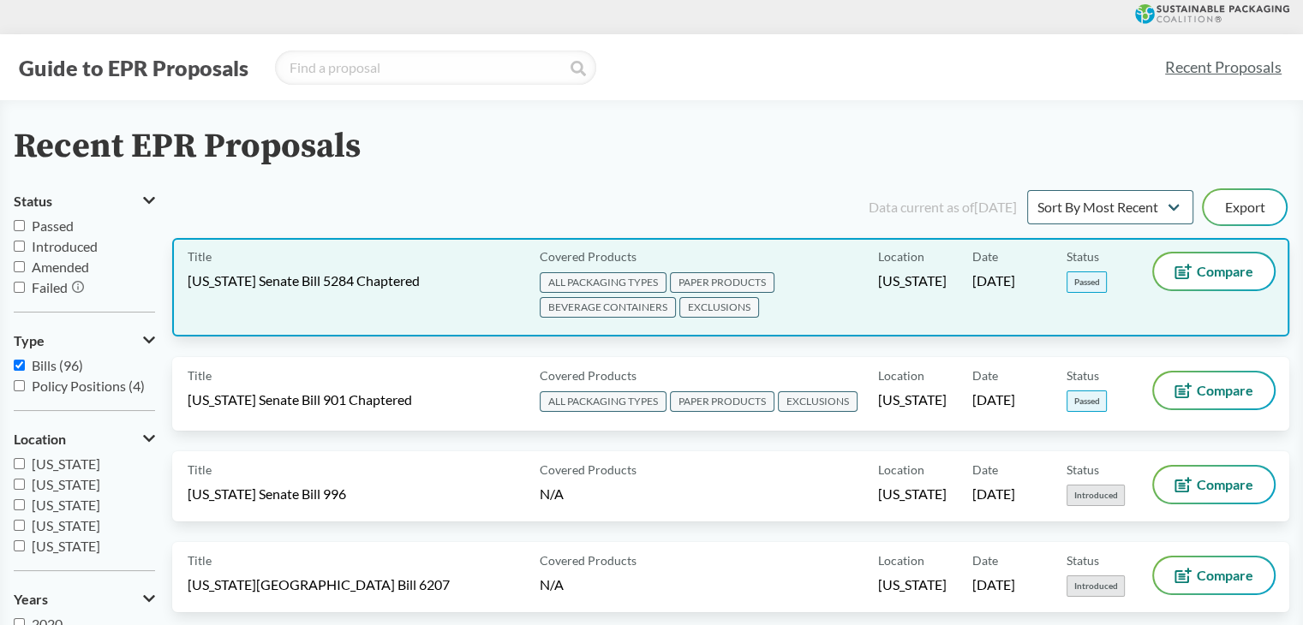
click at [461, 309] on div "Title [US_STATE] Senate Bill 5284 Chaptered" at bounding box center [360, 288] width 345 height 68
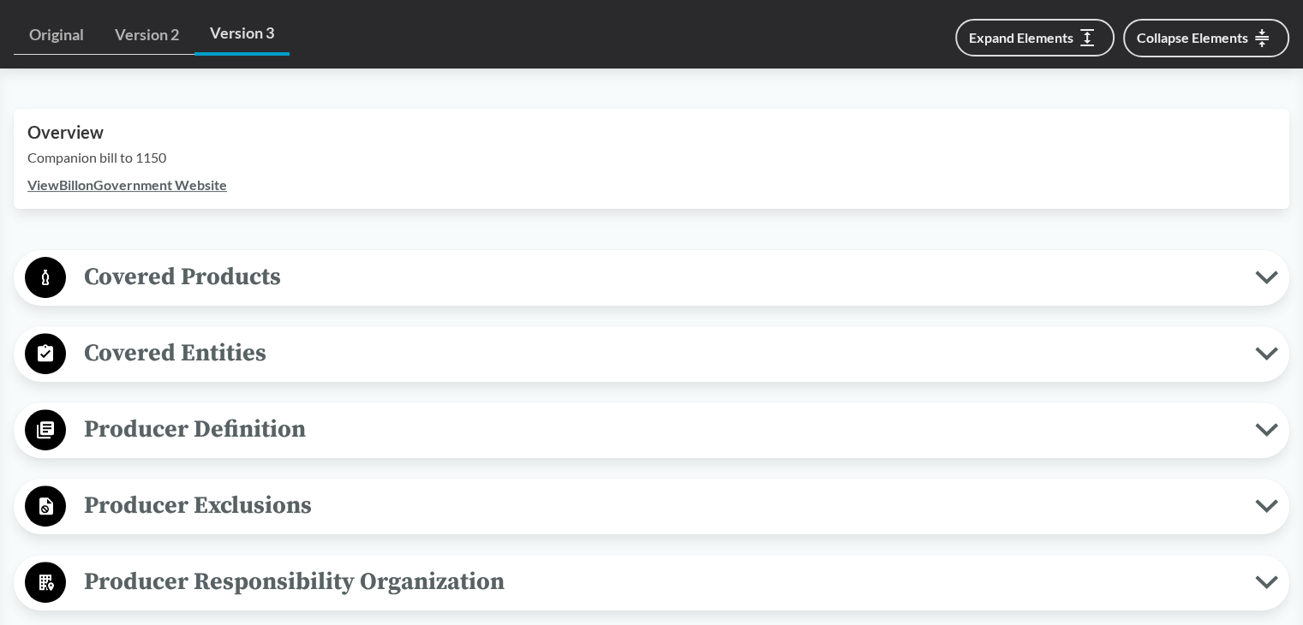
scroll to position [514, 0]
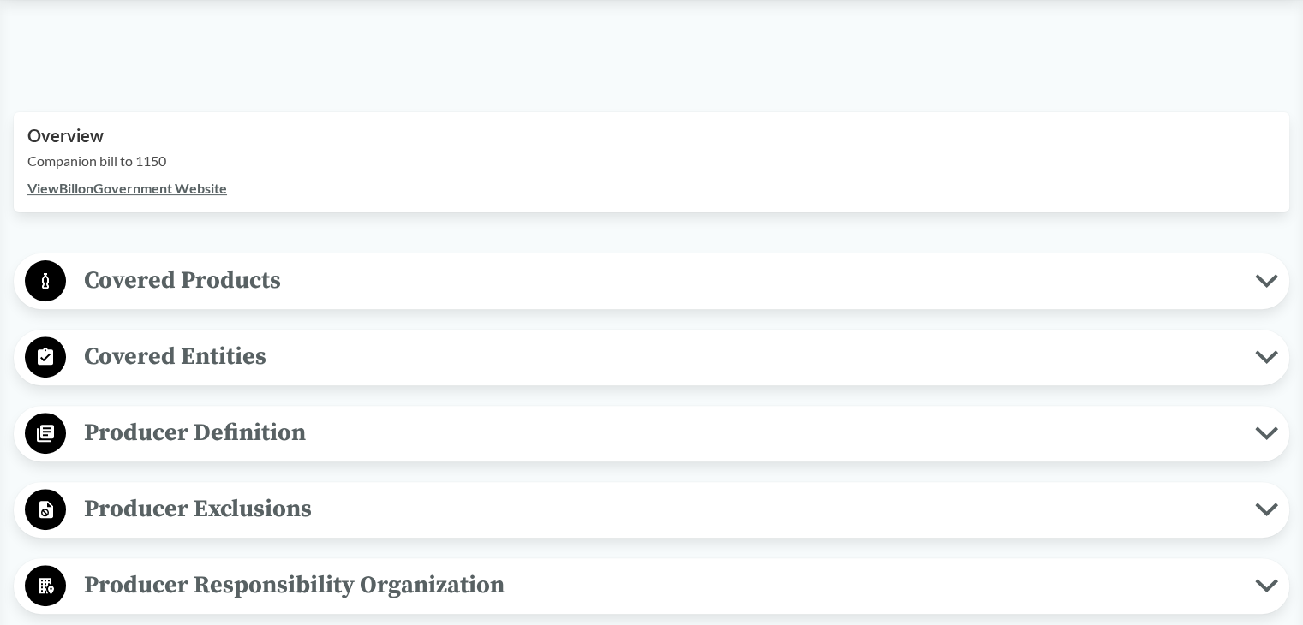
click at [204, 354] on span "Covered Entities" at bounding box center [660, 356] width 1189 height 39
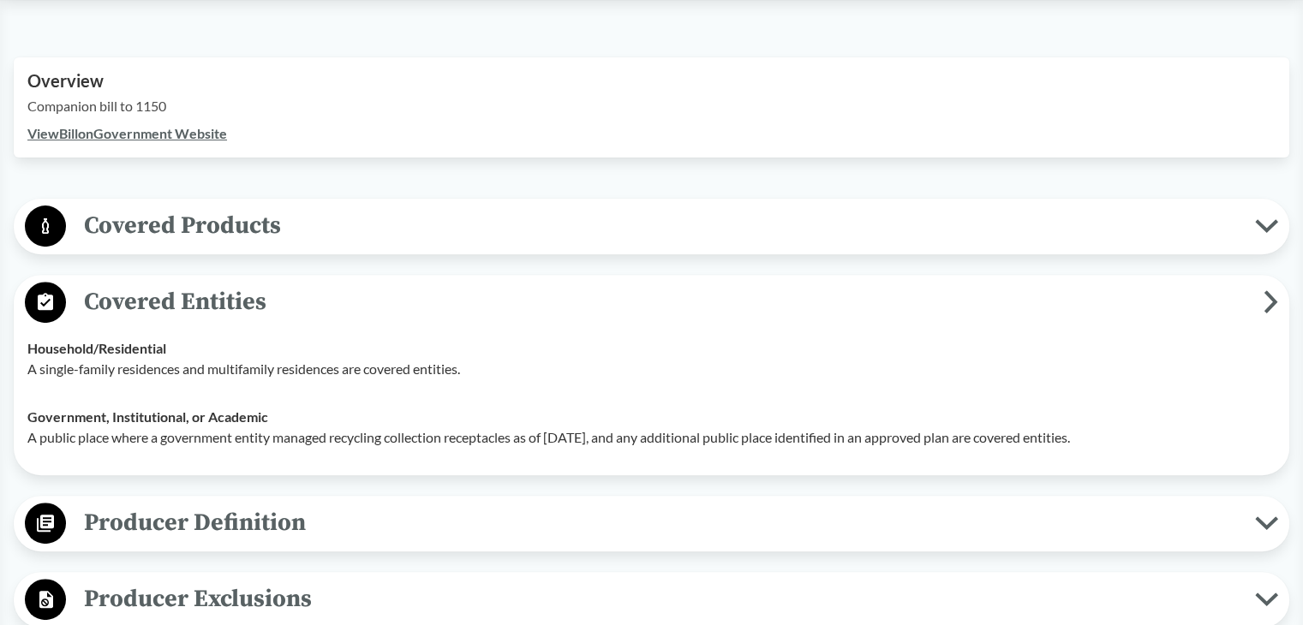
scroll to position [600, 0]
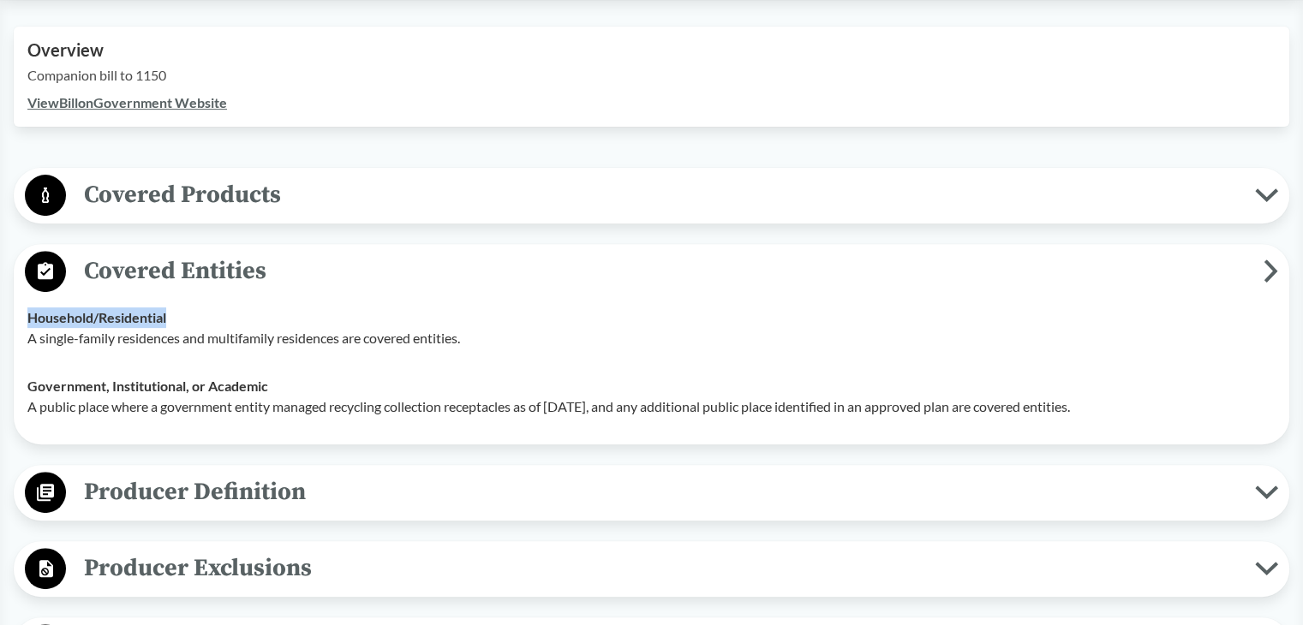
drag, startPoint x: 31, startPoint y: 317, endPoint x: 186, endPoint y: 315, distance: 155.0
click at [186, 315] on div "Household/​Residential A single-family residences and multifamily residences ar…" at bounding box center [651, 327] width 1248 height 41
copy strong "Household/​Residential"
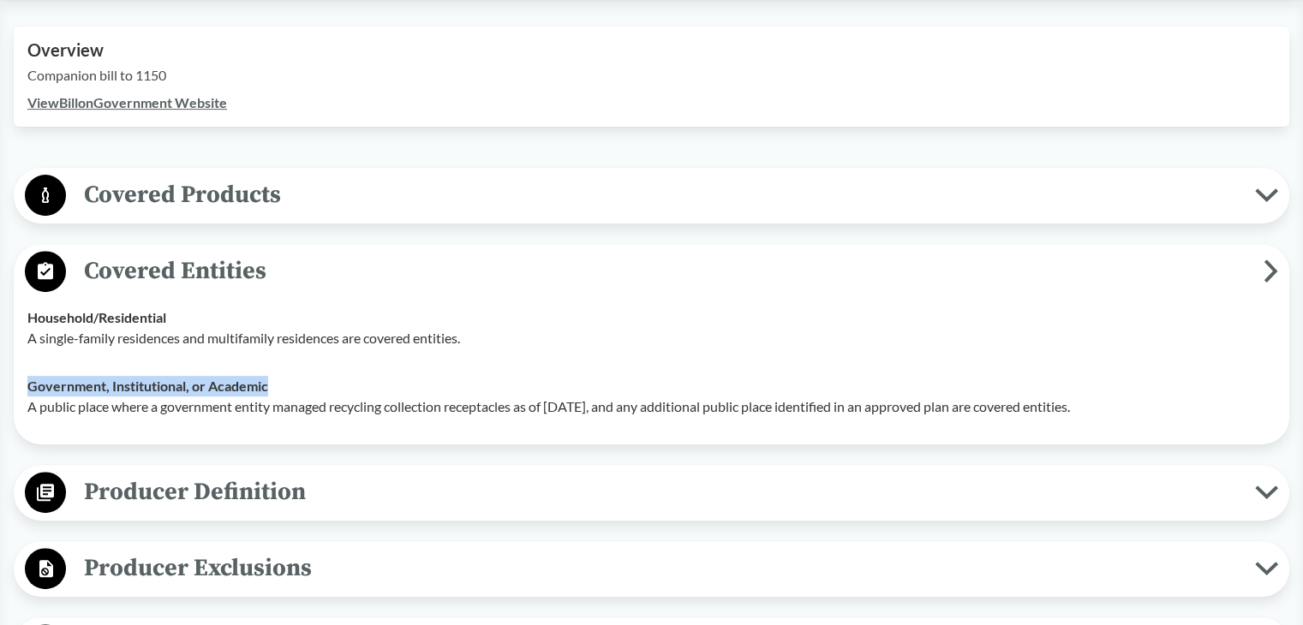
drag, startPoint x: 31, startPoint y: 389, endPoint x: 296, endPoint y: 388, distance: 265.5
click at [296, 388] on div "Government, Institutional, or Academic A public place where a government entity…" at bounding box center [651, 396] width 1248 height 41
copy strong "Government, Institutional, or Academic"
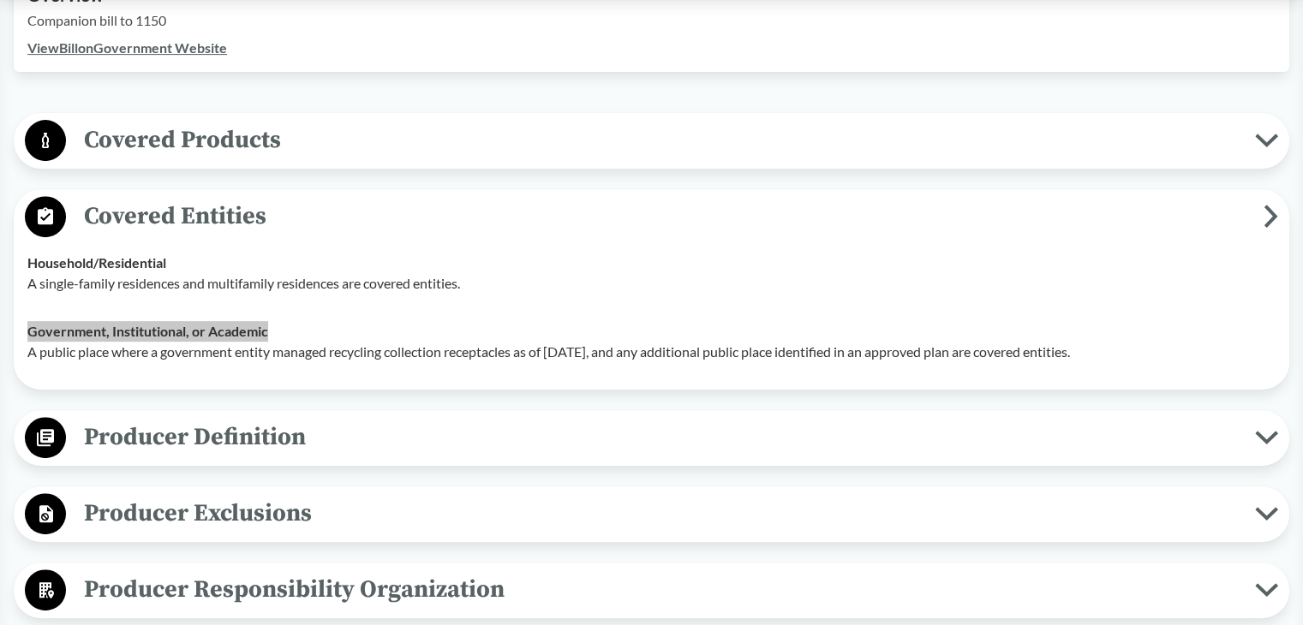
scroll to position [685, 0]
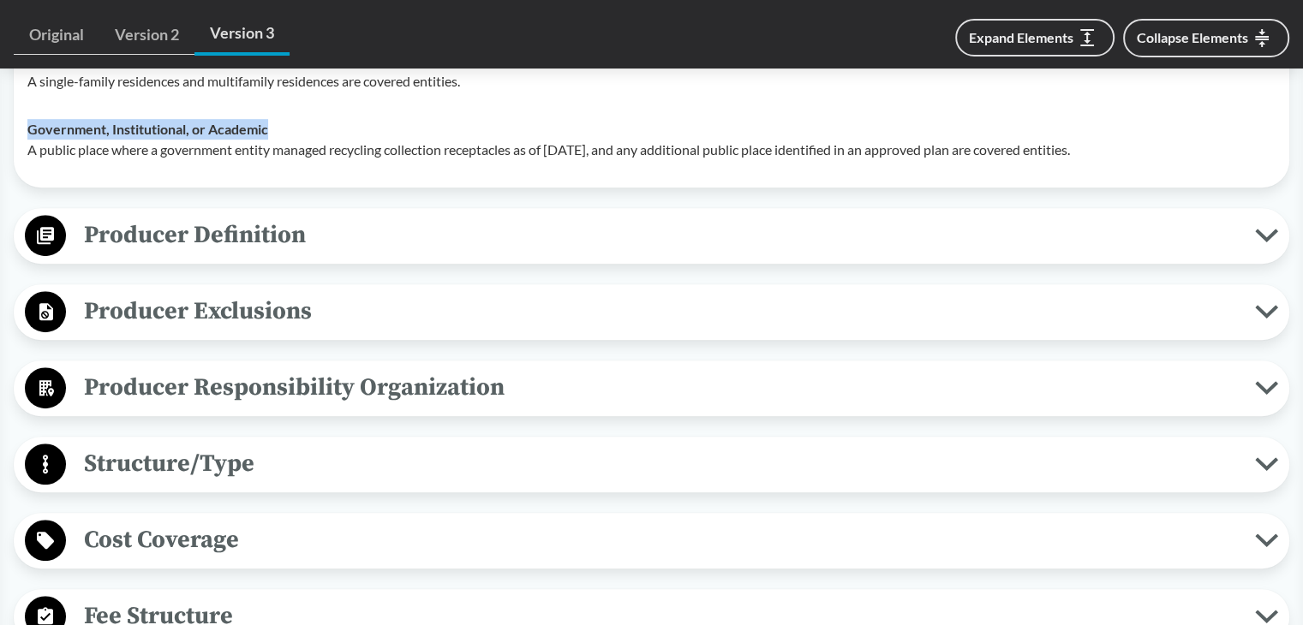
click at [204, 242] on span "Producer Definition" at bounding box center [660, 235] width 1189 height 39
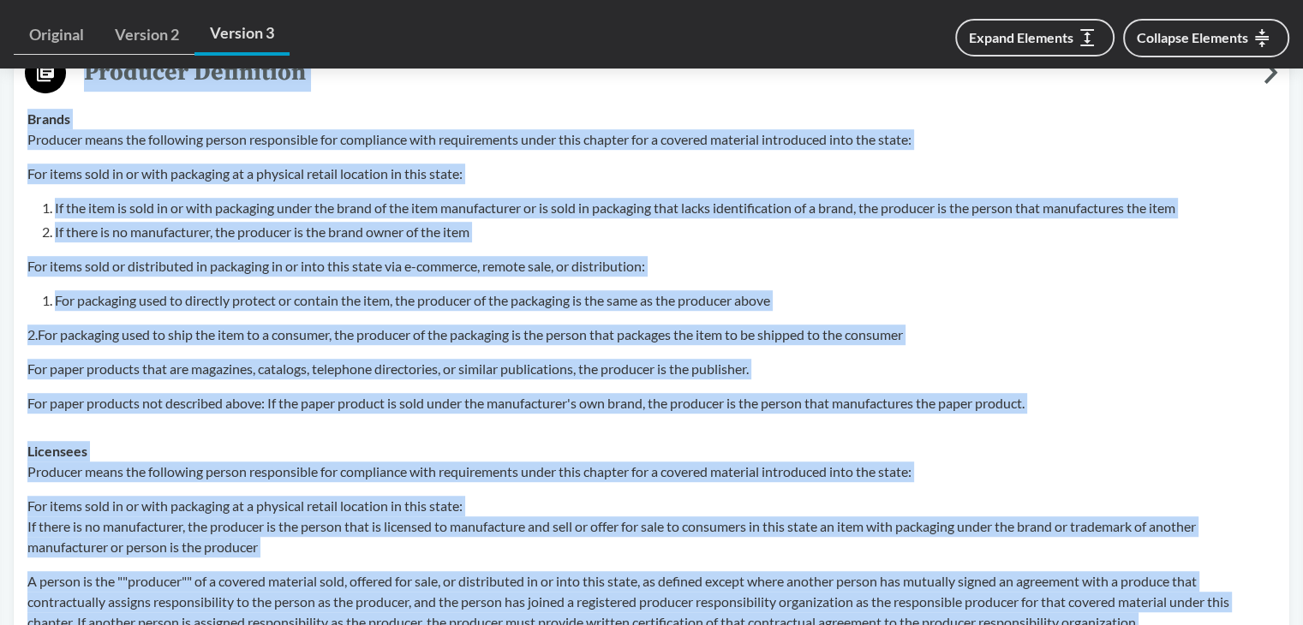
scroll to position [873, 0]
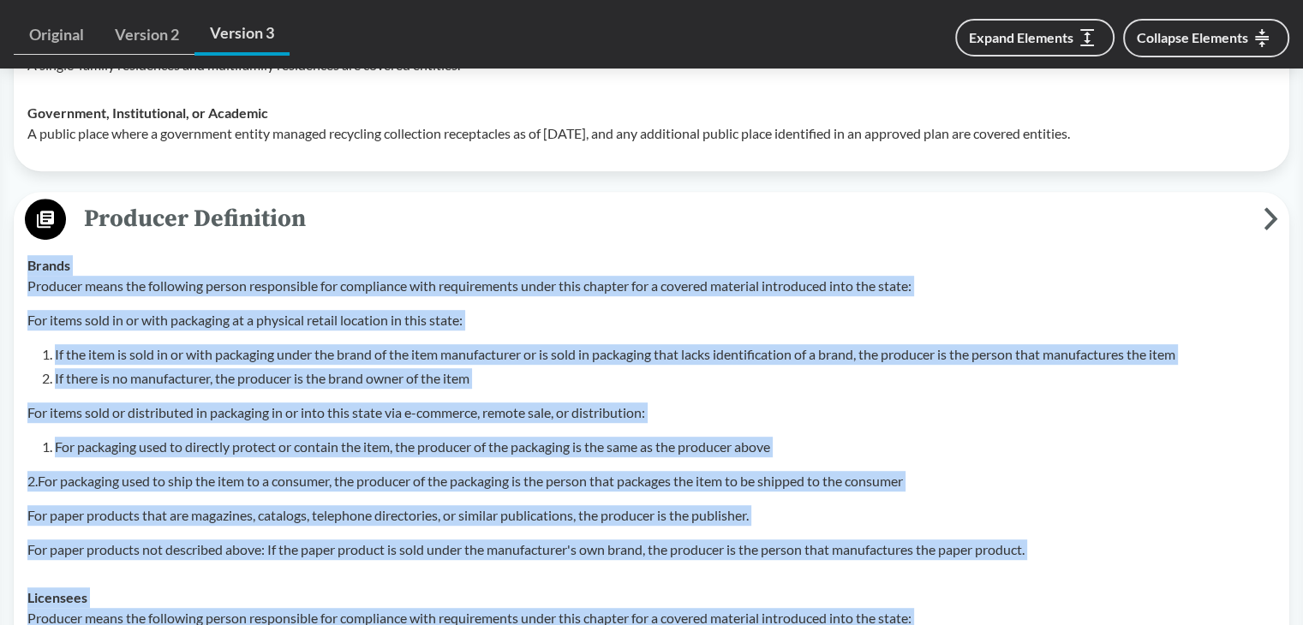
drag, startPoint x: 637, startPoint y: 331, endPoint x: 21, endPoint y: 267, distance: 619.2
copy tbody "Brands Producer means the following person responsible for compliance with requ…"
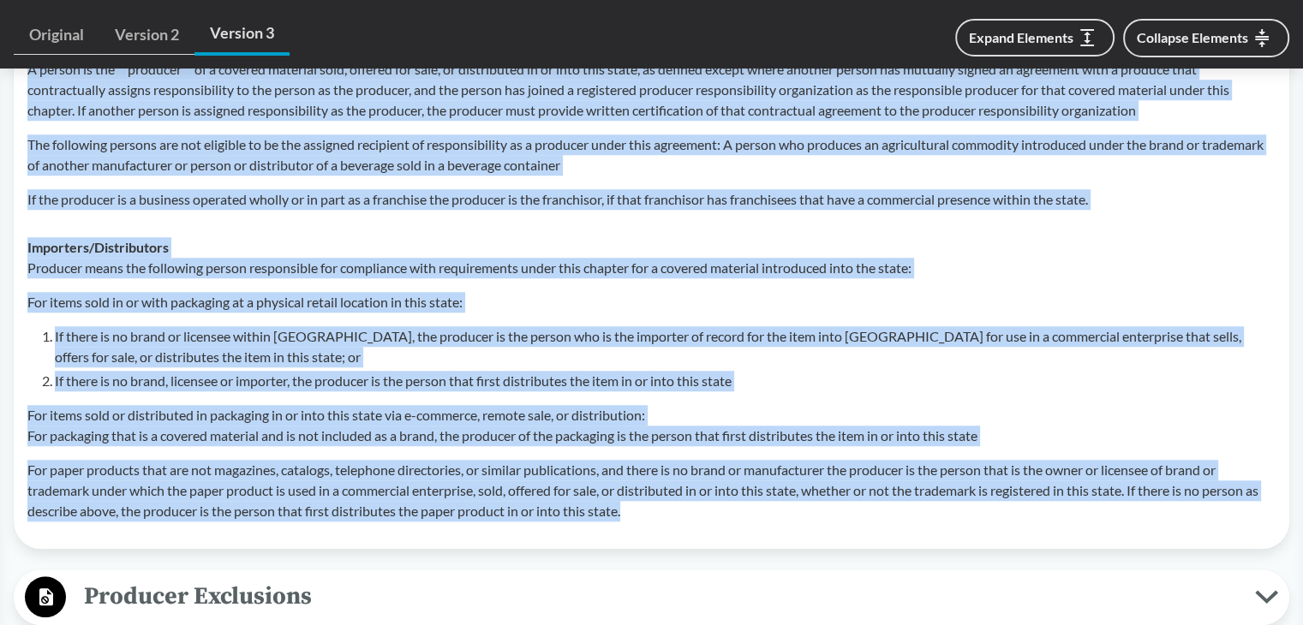
scroll to position [1729, 0]
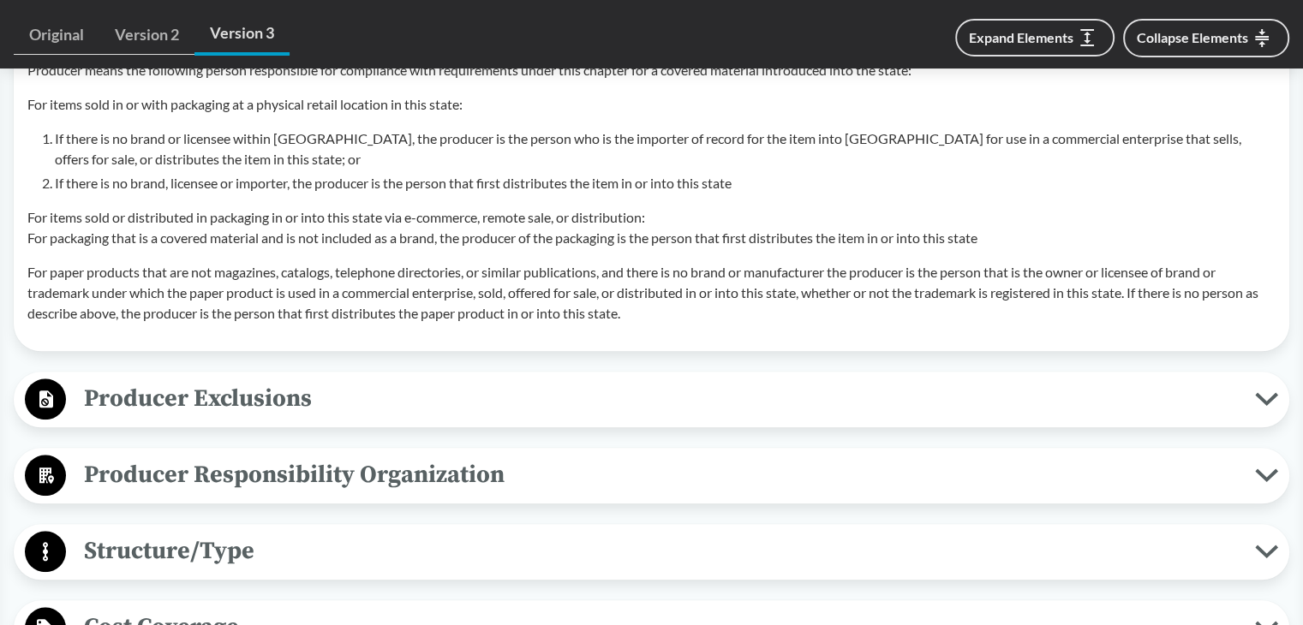
click at [161, 421] on div "Producer Exclusions Small Businesses Producer does not include De minimis produ…" at bounding box center [651, 400] width 1275 height 56
click at [170, 408] on span "Producer Exclusions" at bounding box center [660, 398] width 1189 height 39
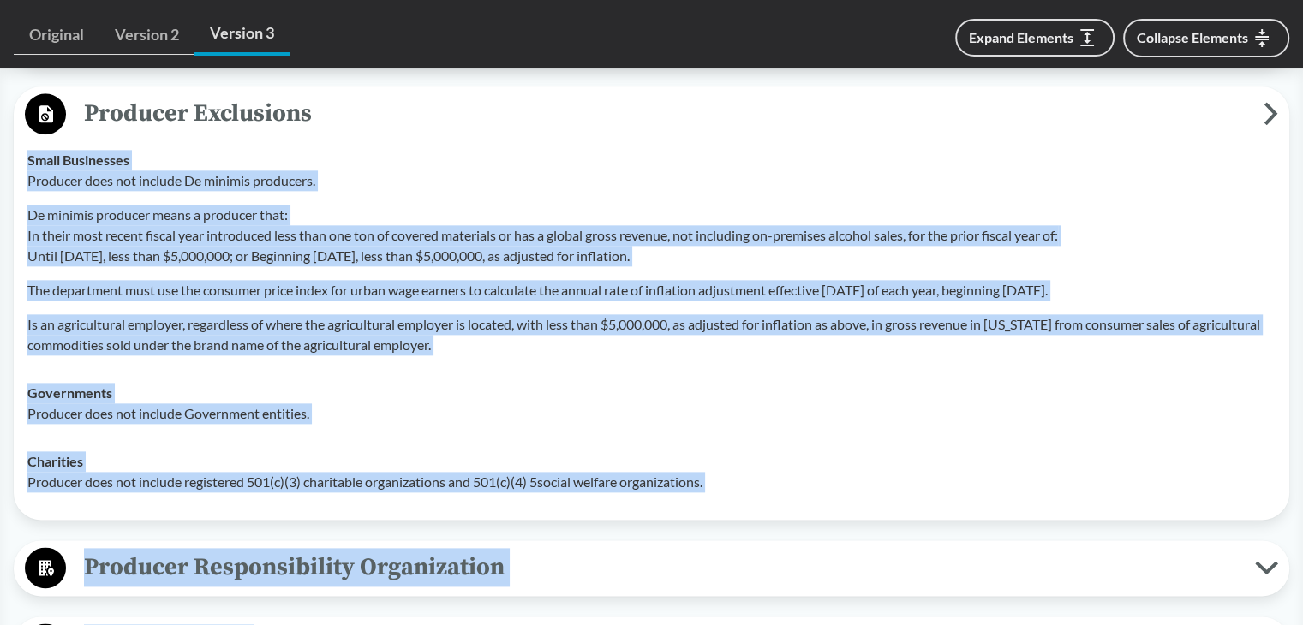
scroll to position [2063, 0]
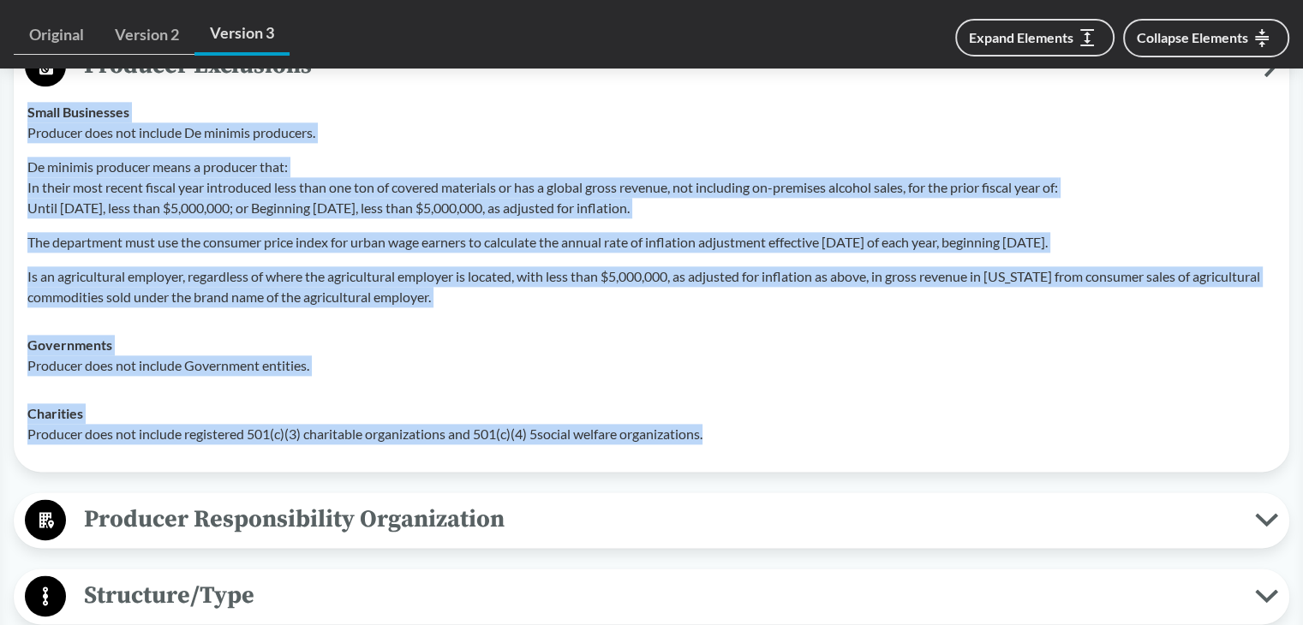
drag, startPoint x: 31, startPoint y: 272, endPoint x: 731, endPoint y: 434, distance: 719.3
click at [731, 434] on tbody "Small Businesses Producer does not include De minimis producers. De minimis pro…" at bounding box center [651, 273] width 1263 height 370
copy tbody "Small Businesses Producer does not include De minimis producers. De minimis pro…"
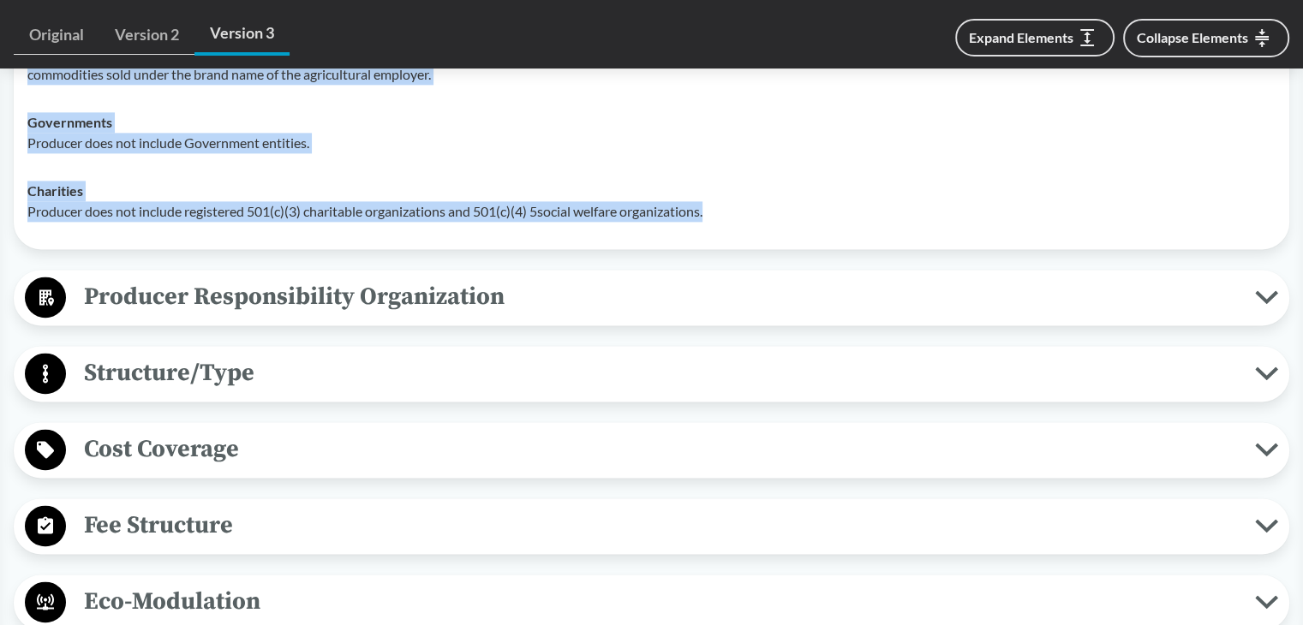
scroll to position [2319, 0]
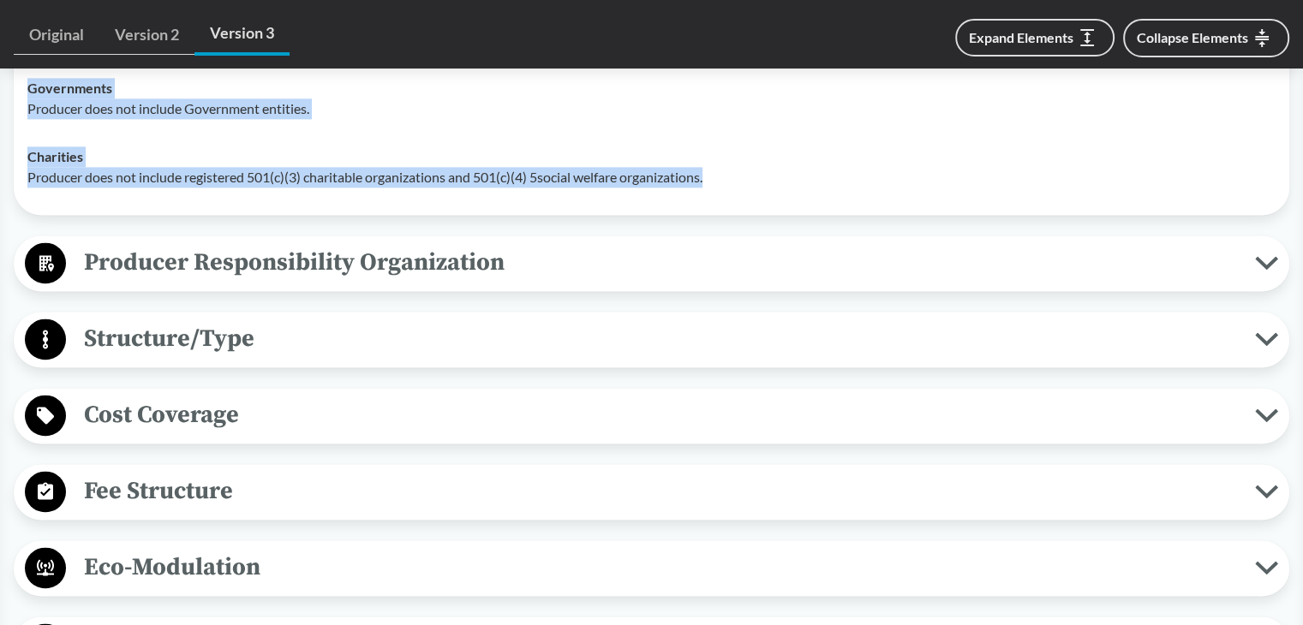
click at [285, 272] on span "Producer Responsibility Organization" at bounding box center [660, 262] width 1189 height 39
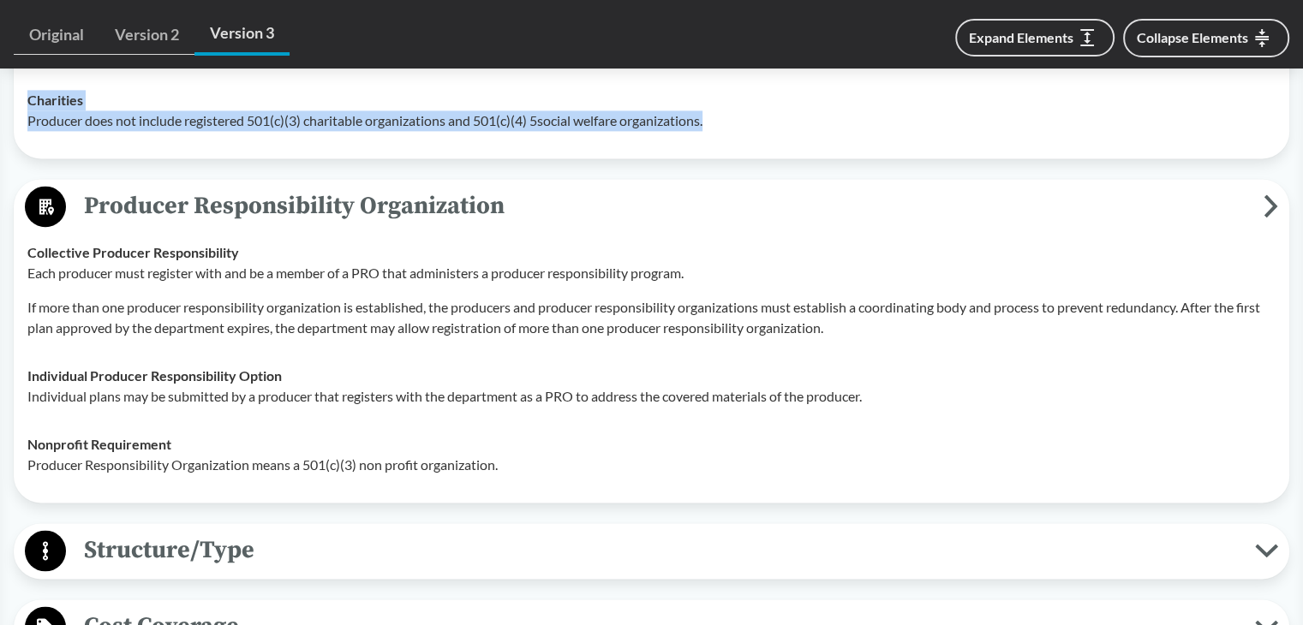
scroll to position [2405, 0]
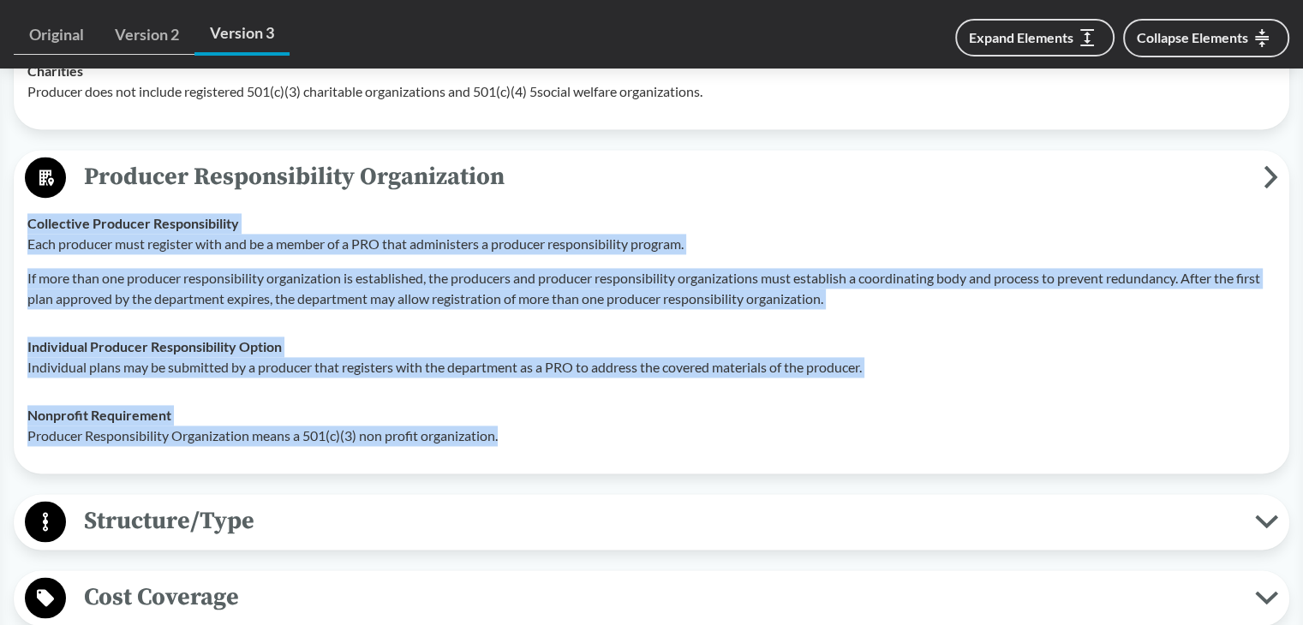
drag, startPoint x: 27, startPoint y: 219, endPoint x: 535, endPoint y: 445, distance: 556.8
click at [535, 445] on tbody "Collective Producer Responsibility Each producer must register with and be a me…" at bounding box center [651, 330] width 1263 height 260
copy tbody "Collective Producer Responsibility Each producer must register with and be a me…"
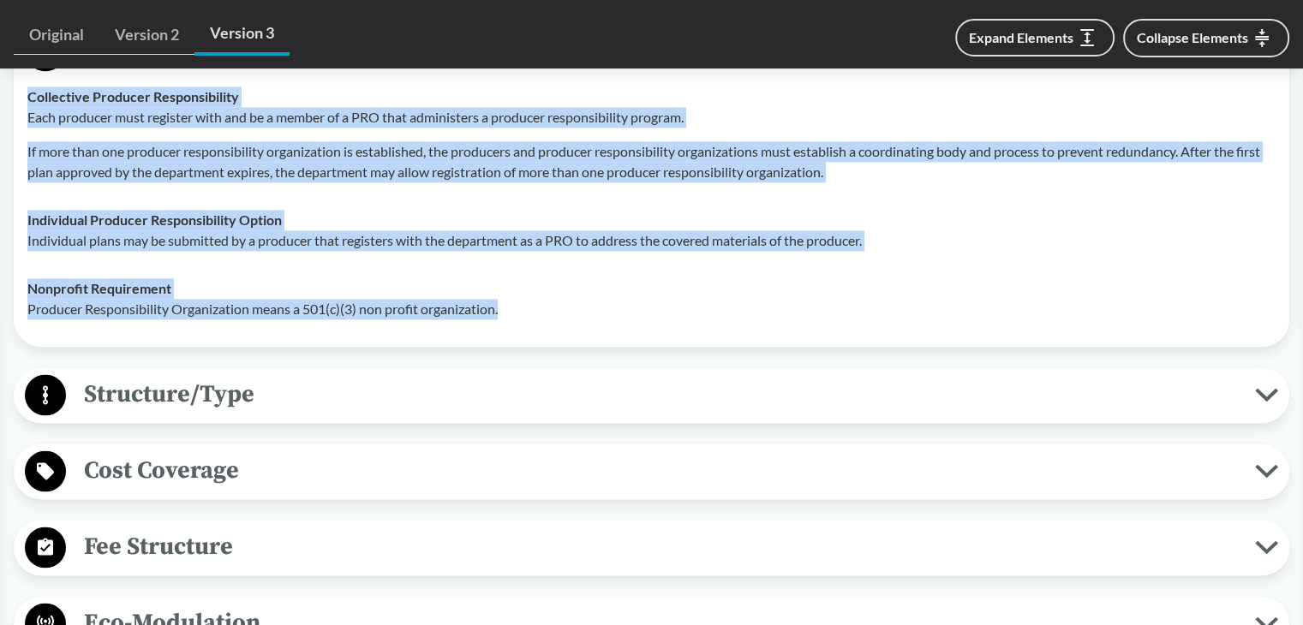
scroll to position [2662, 0]
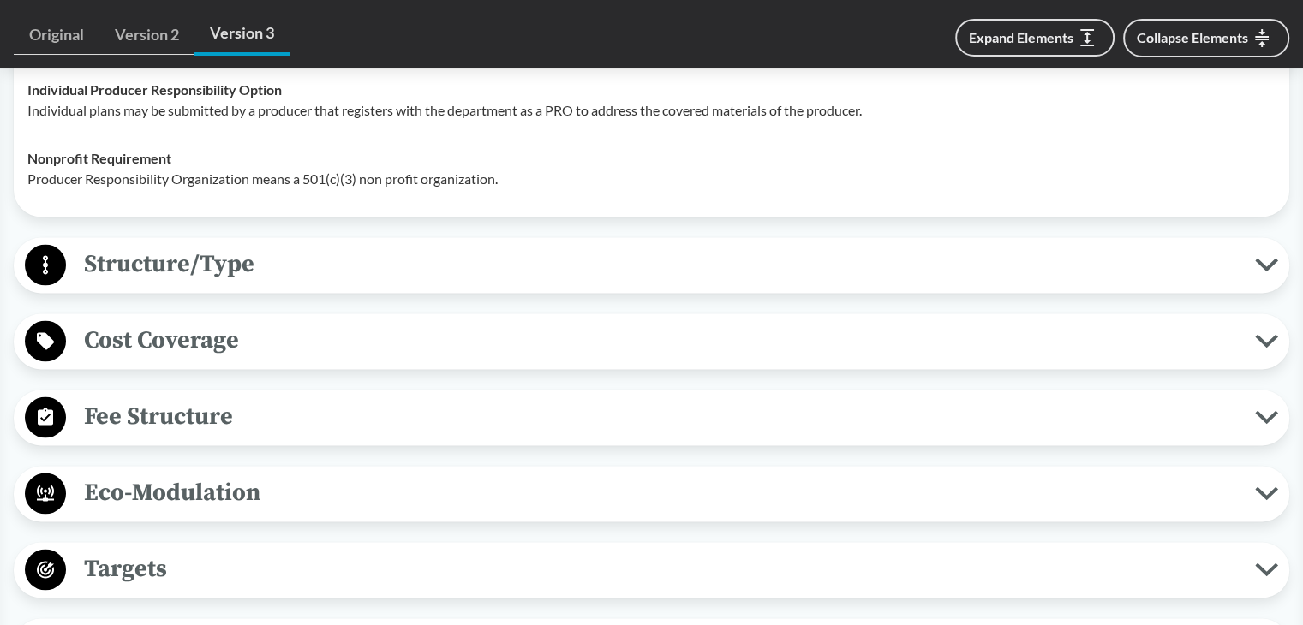
click at [195, 210] on div "Producer Responsibility Organization Collective Producer Responsibility Each pr…" at bounding box center [651, 55] width 1275 height 324
click at [175, 254] on span "Structure/Type" at bounding box center [660, 264] width 1189 height 39
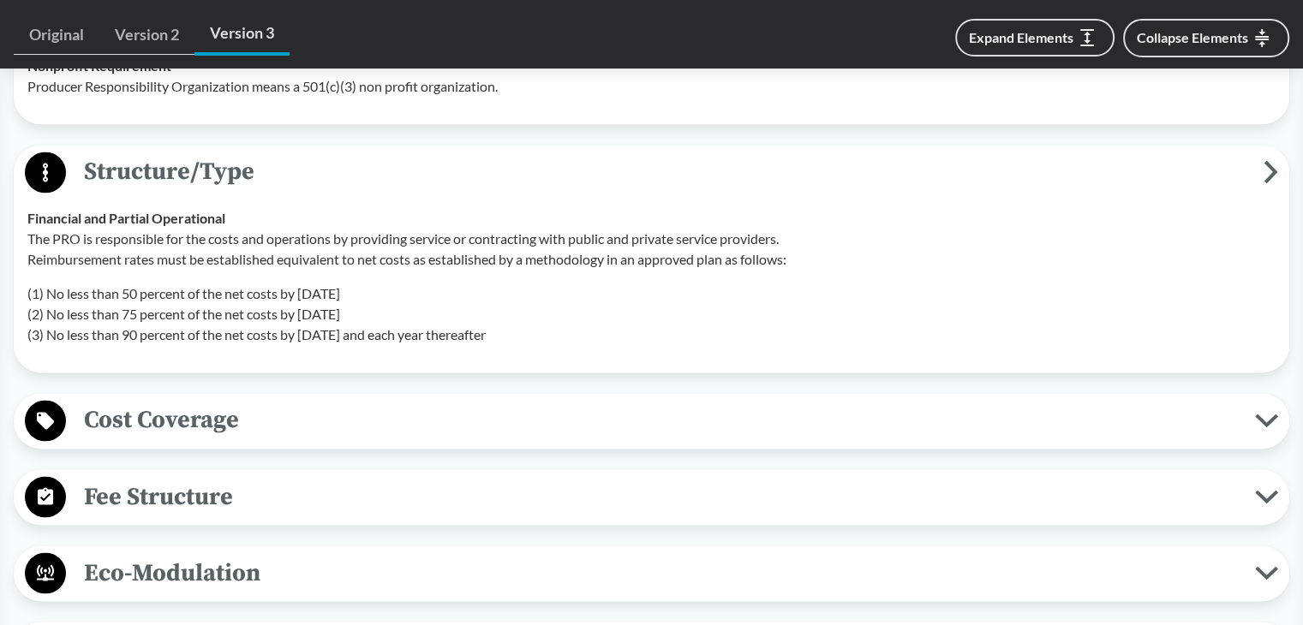
scroll to position [2748, 0]
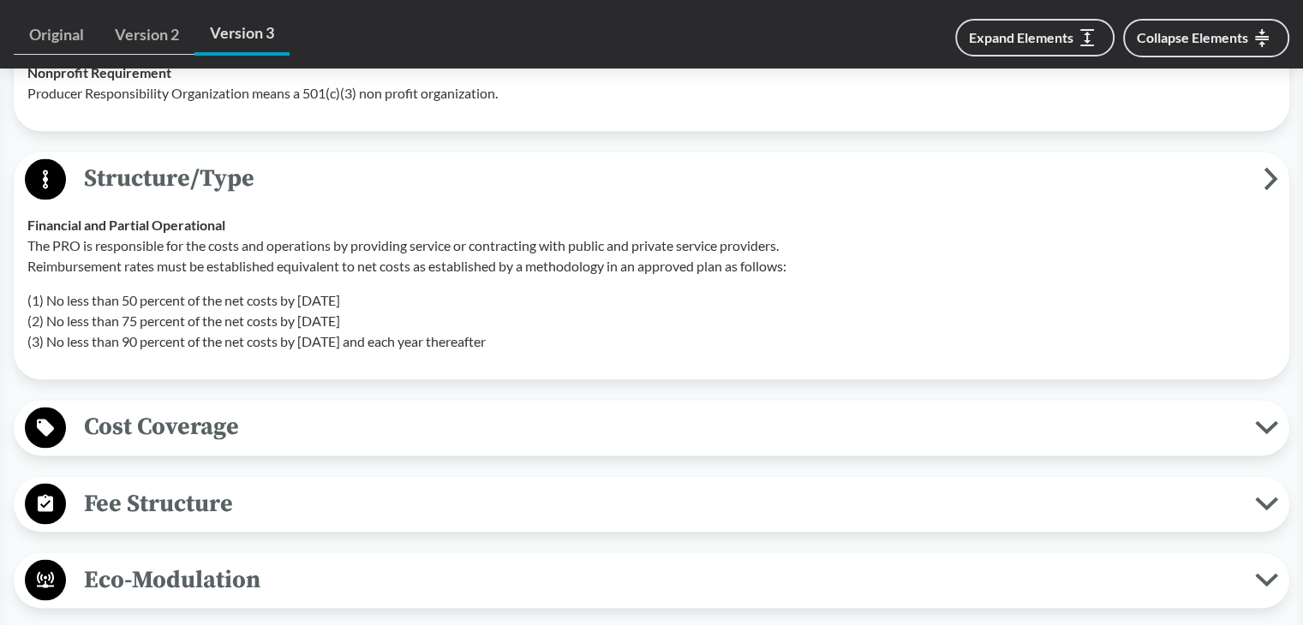
drag, startPoint x: 30, startPoint y: 222, endPoint x: 597, endPoint y: 341, distance: 579.4
click at [596, 342] on div "Financial and Partial Operational The PRO is responsible for the costs and oper…" at bounding box center [651, 283] width 1248 height 137
copy div "Financial and Partial Operational The PRO is responsible for the costs and oper…"
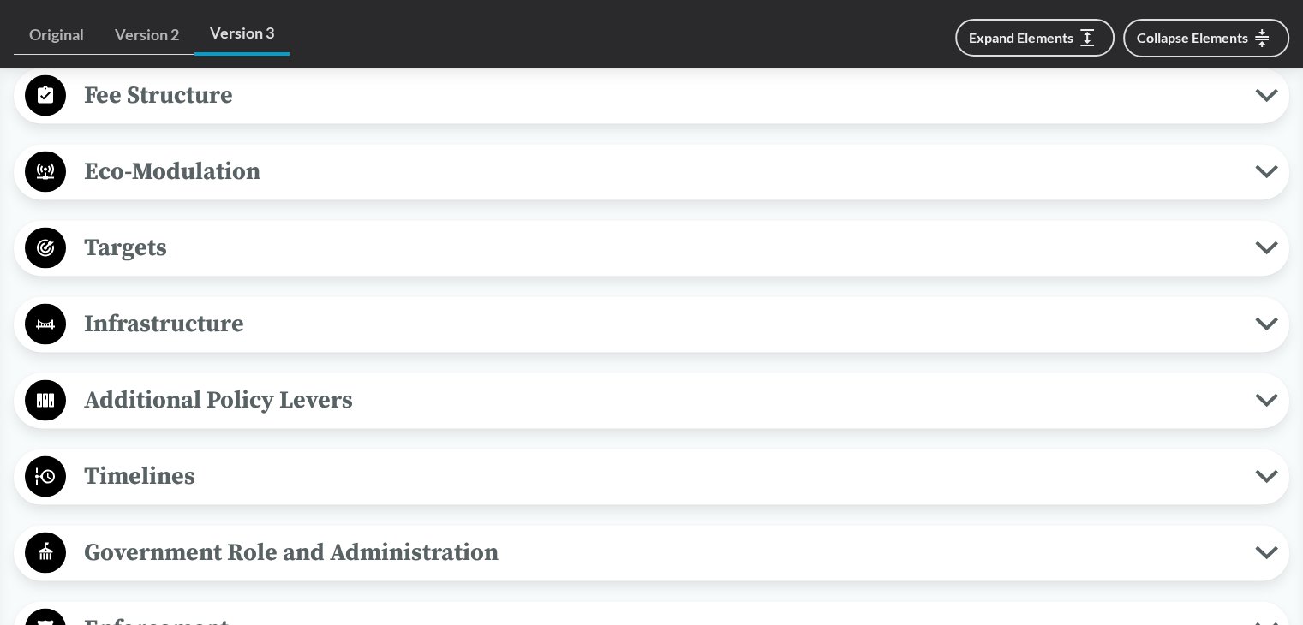
scroll to position [3176, 0]
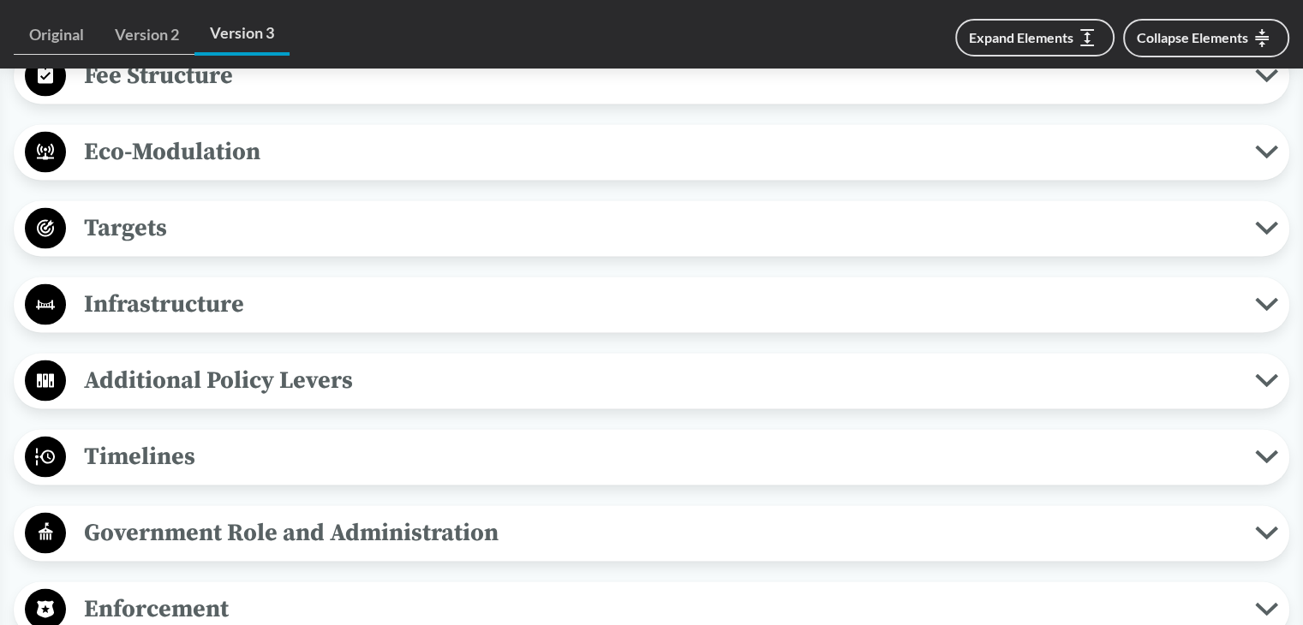
click at [175, 227] on span "Targets" at bounding box center [660, 227] width 1189 height 39
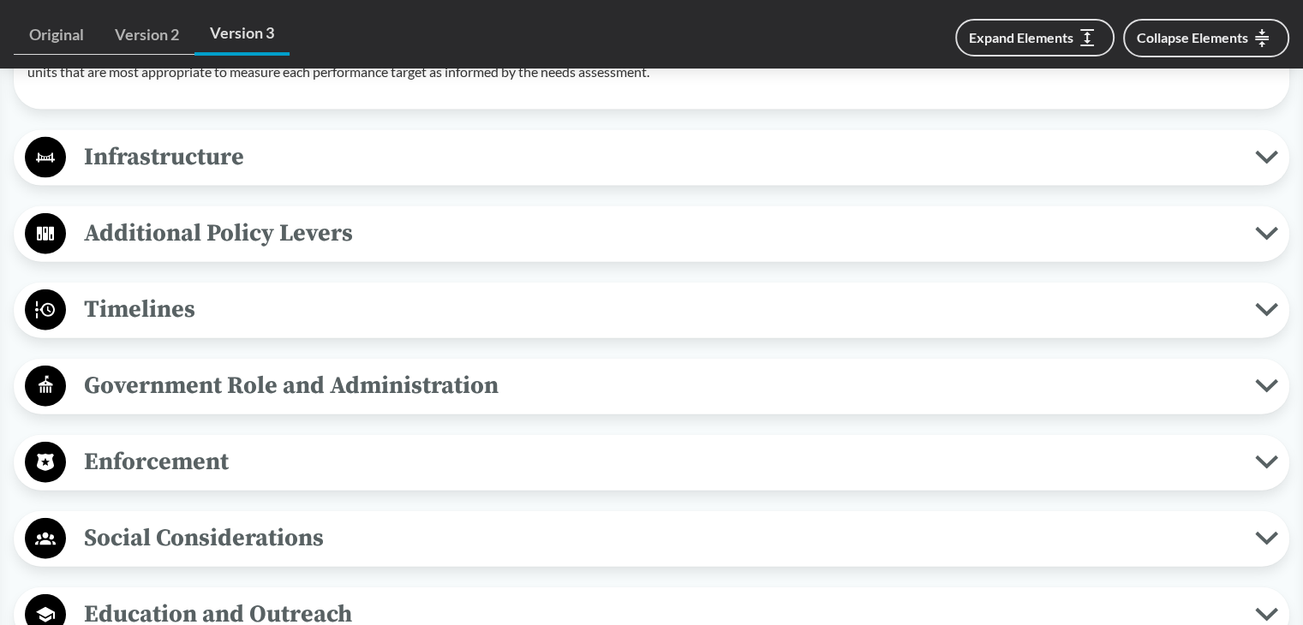
scroll to position [3861, 0]
click at [164, 325] on span "Timelines" at bounding box center [660, 309] width 1189 height 39
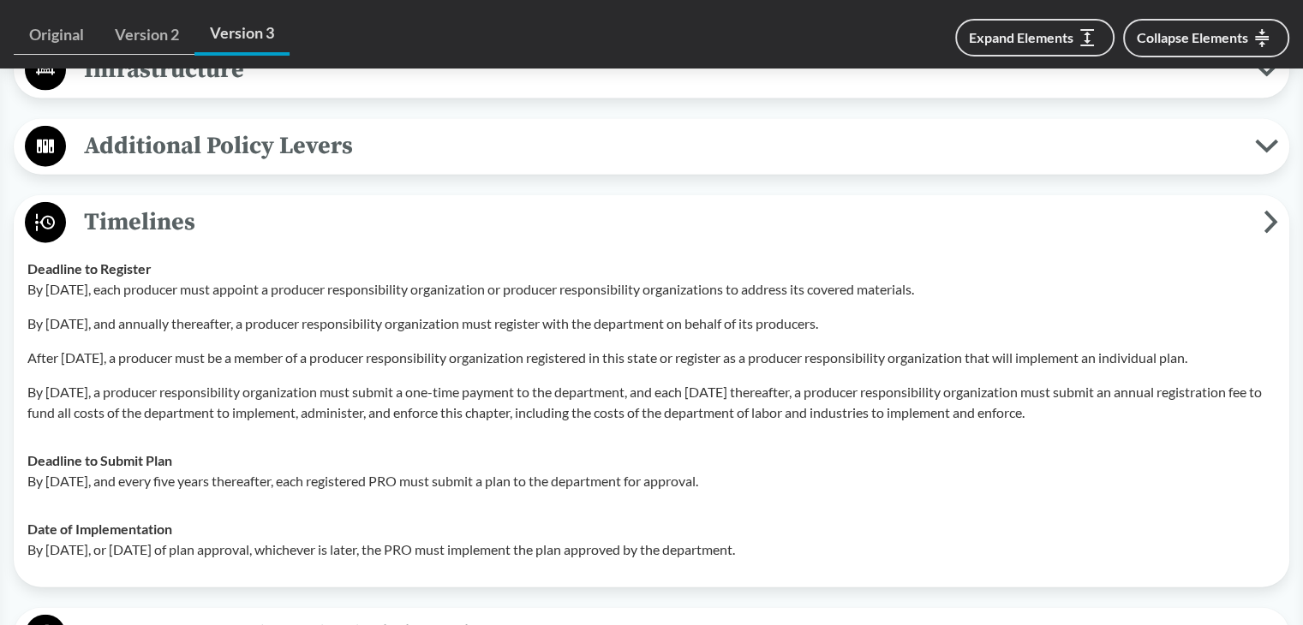
scroll to position [4033, 0]
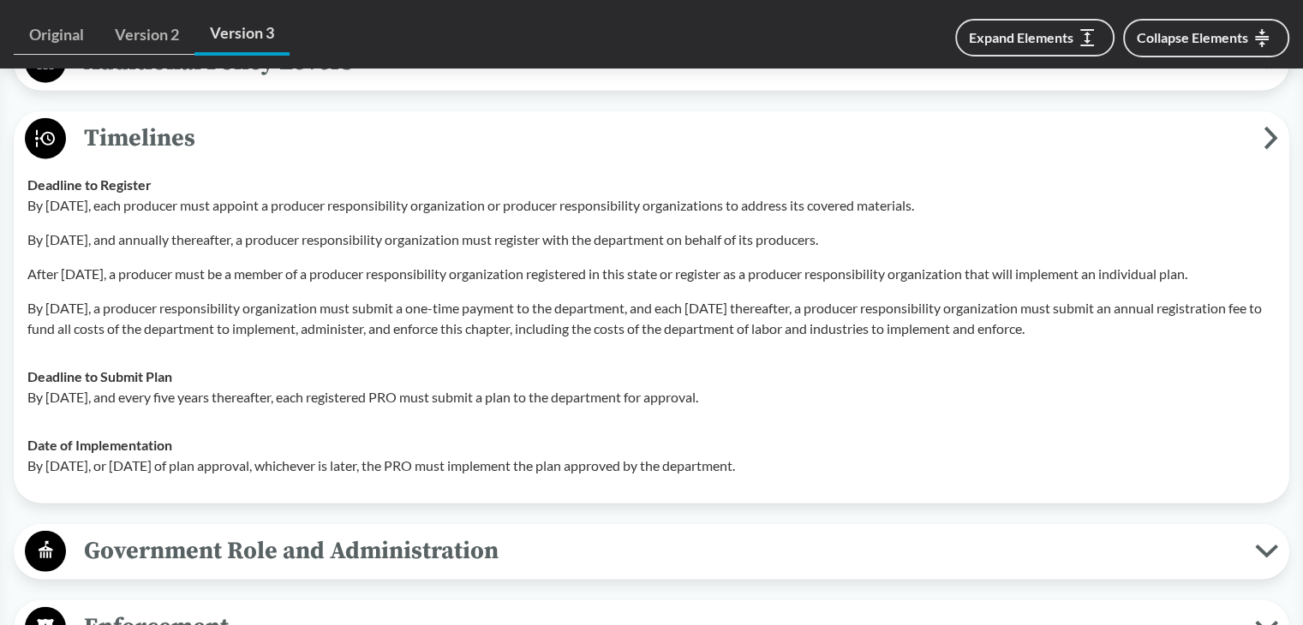
drag, startPoint x: 27, startPoint y: 199, endPoint x: 898, endPoint y: 490, distance: 918.5
click at [898, 490] on tbody "Deadline to Register By [DATE], each producer must appoint a producer responsib…" at bounding box center [651, 325] width 1263 height 329
copy tbody "Deadline to Register By [DATE], each producer must appoint a producer responsib…"
click at [290, 206] on div "Deadline to Register By [DATE], each producer must appoint a producer responsib…" at bounding box center [651, 257] width 1248 height 164
drag, startPoint x: 186, startPoint y: 255, endPoint x: 918, endPoint y: 255, distance: 732.3
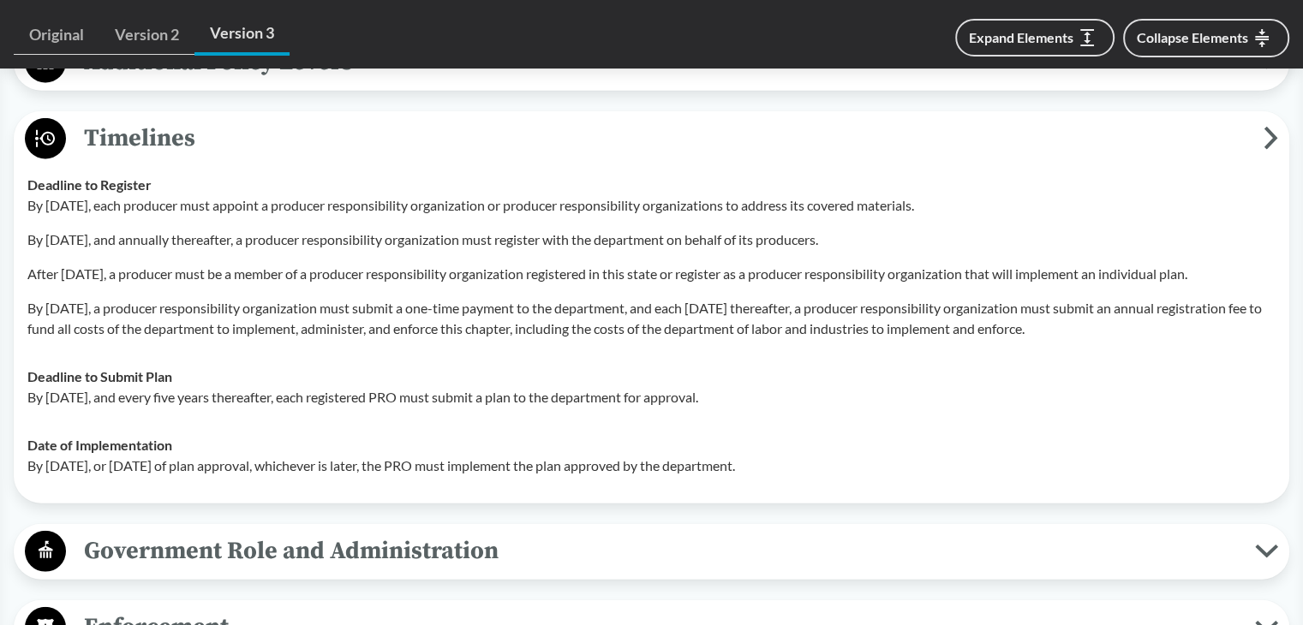
click at [918, 250] on p "By [DATE], and annually thereafter, a producer responsibility organization must…" at bounding box center [651, 240] width 1248 height 21
